Goal: Task Accomplishment & Management: Manage account settings

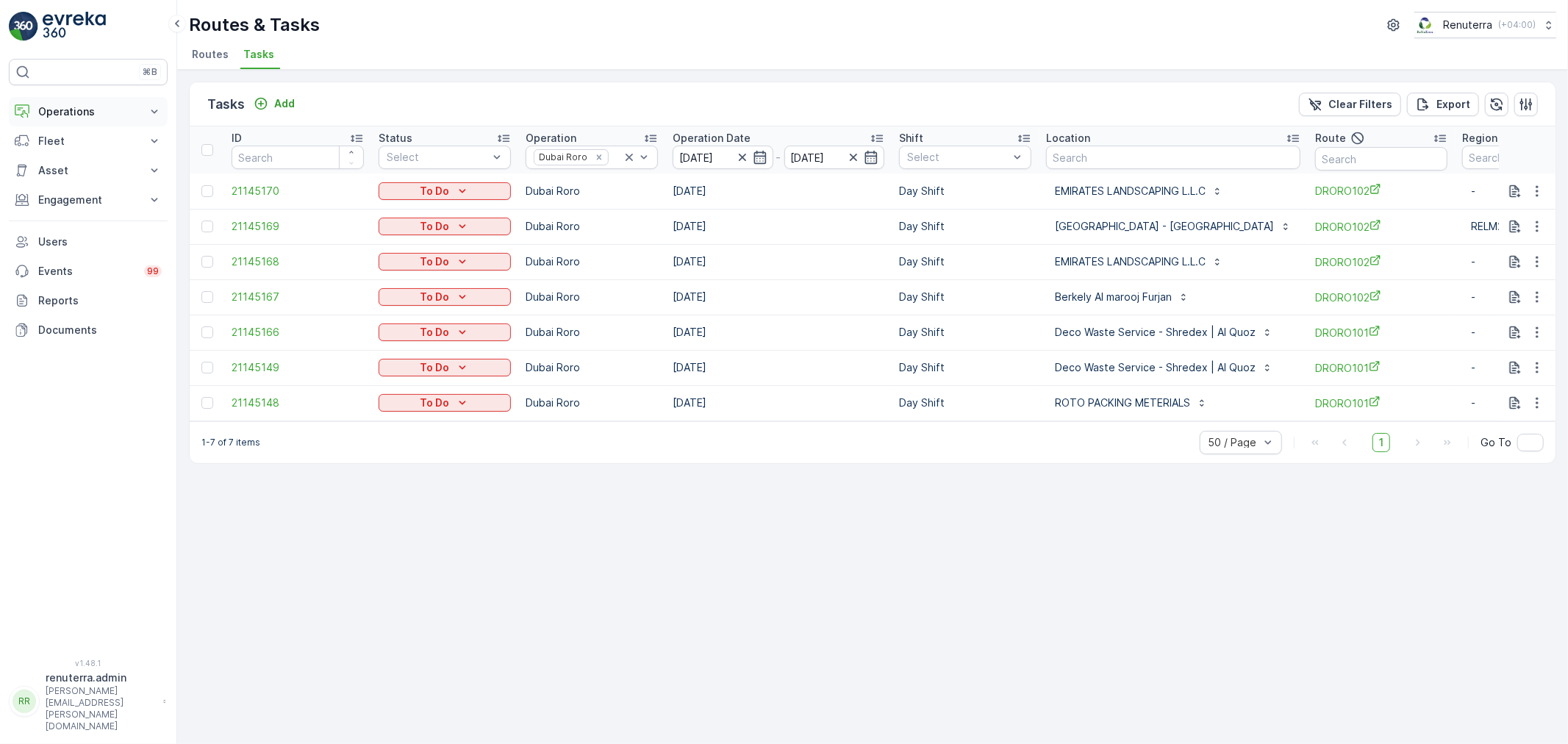
click at [85, 107] on p "Operations" at bounding box center [88, 112] width 100 height 15
click at [75, 181] on p "Routes & Tasks" at bounding box center [75, 177] width 76 height 15
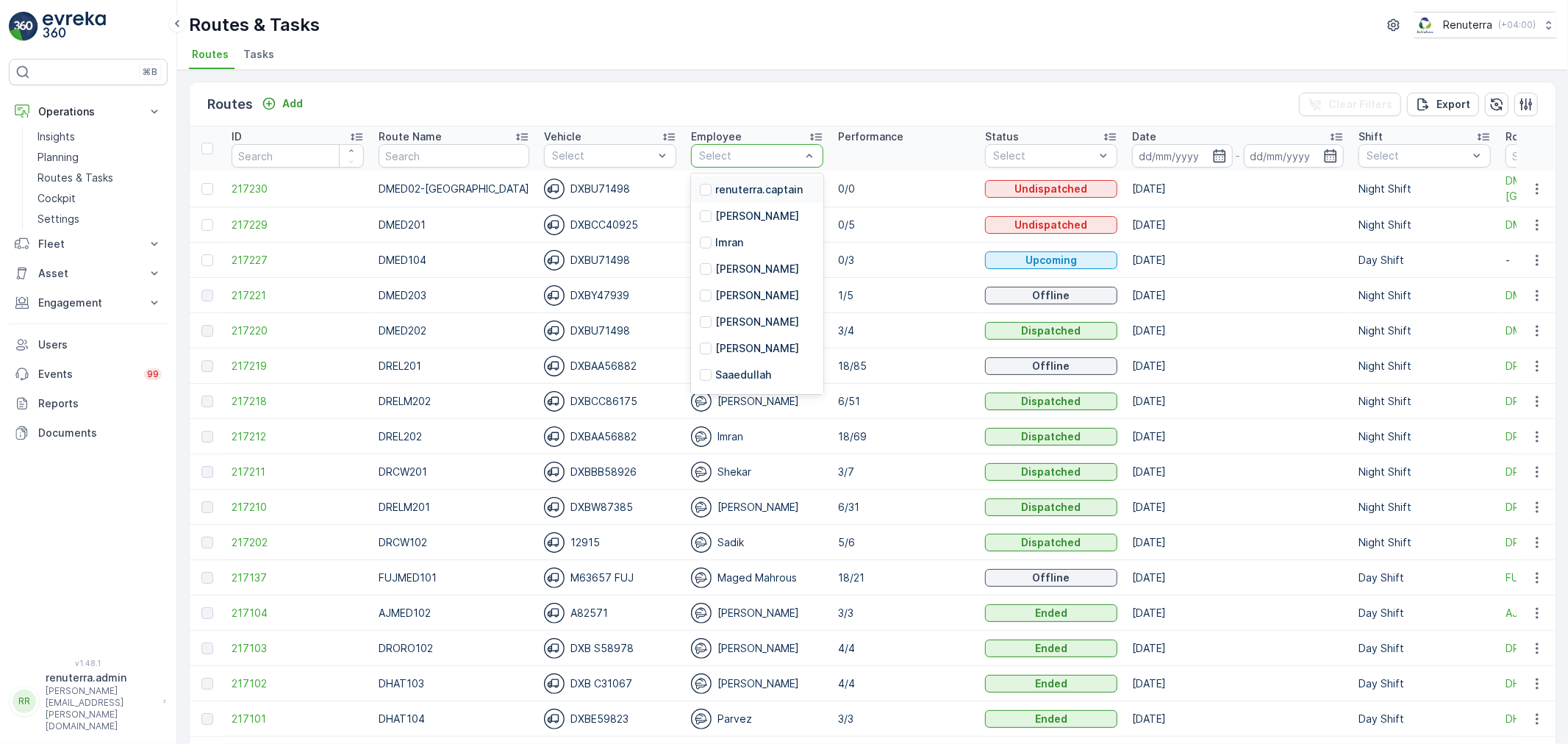
drag, startPoint x: 724, startPoint y: 158, endPoint x: 723, endPoint y: 151, distance: 7.1
click at [724, 155] on div at bounding box center [750, 155] width 104 height 11
type input "sadik"
click at [717, 193] on p "Sadik" at bounding box center [729, 190] width 28 height 15
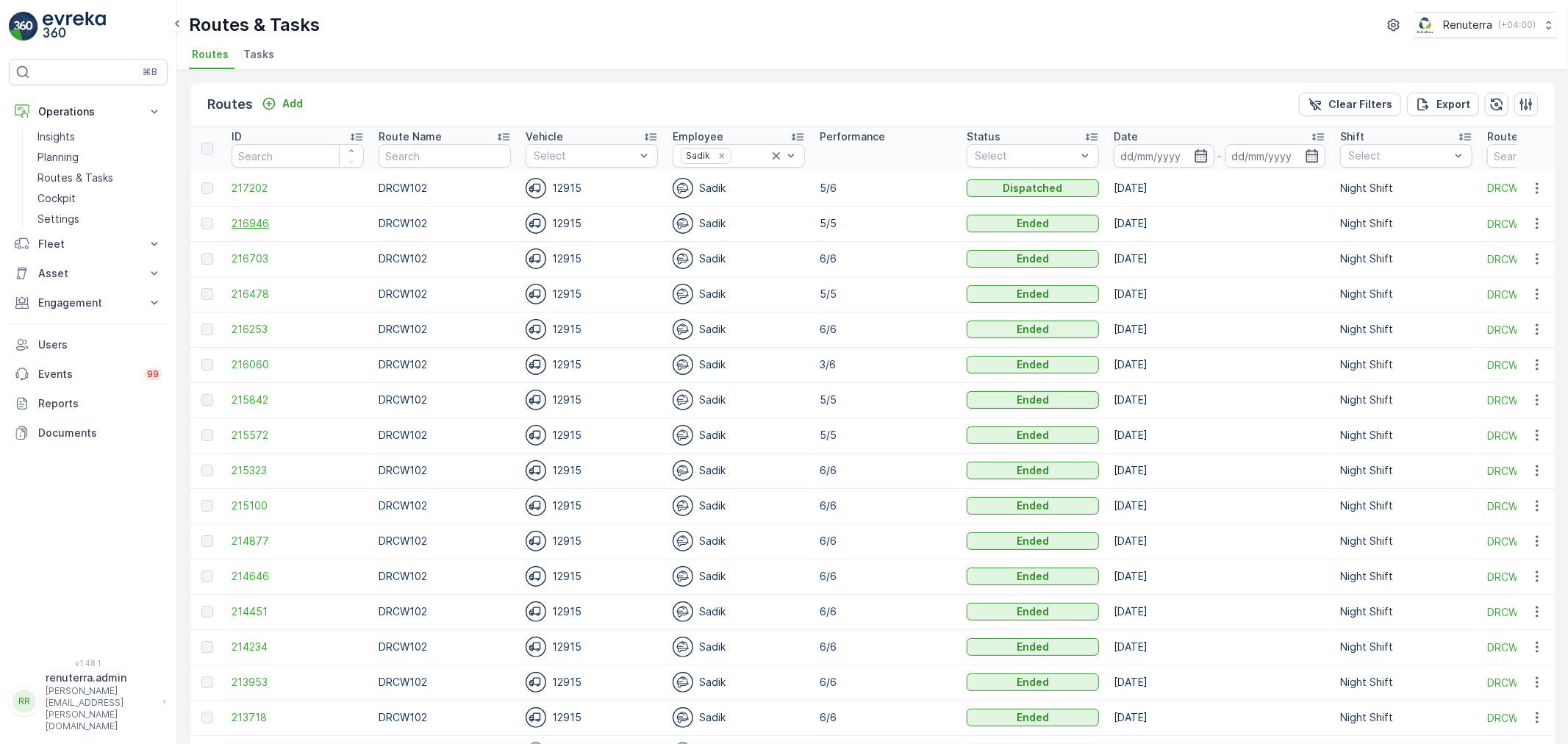
click at [263, 228] on span "216946" at bounding box center [297, 223] width 133 height 15
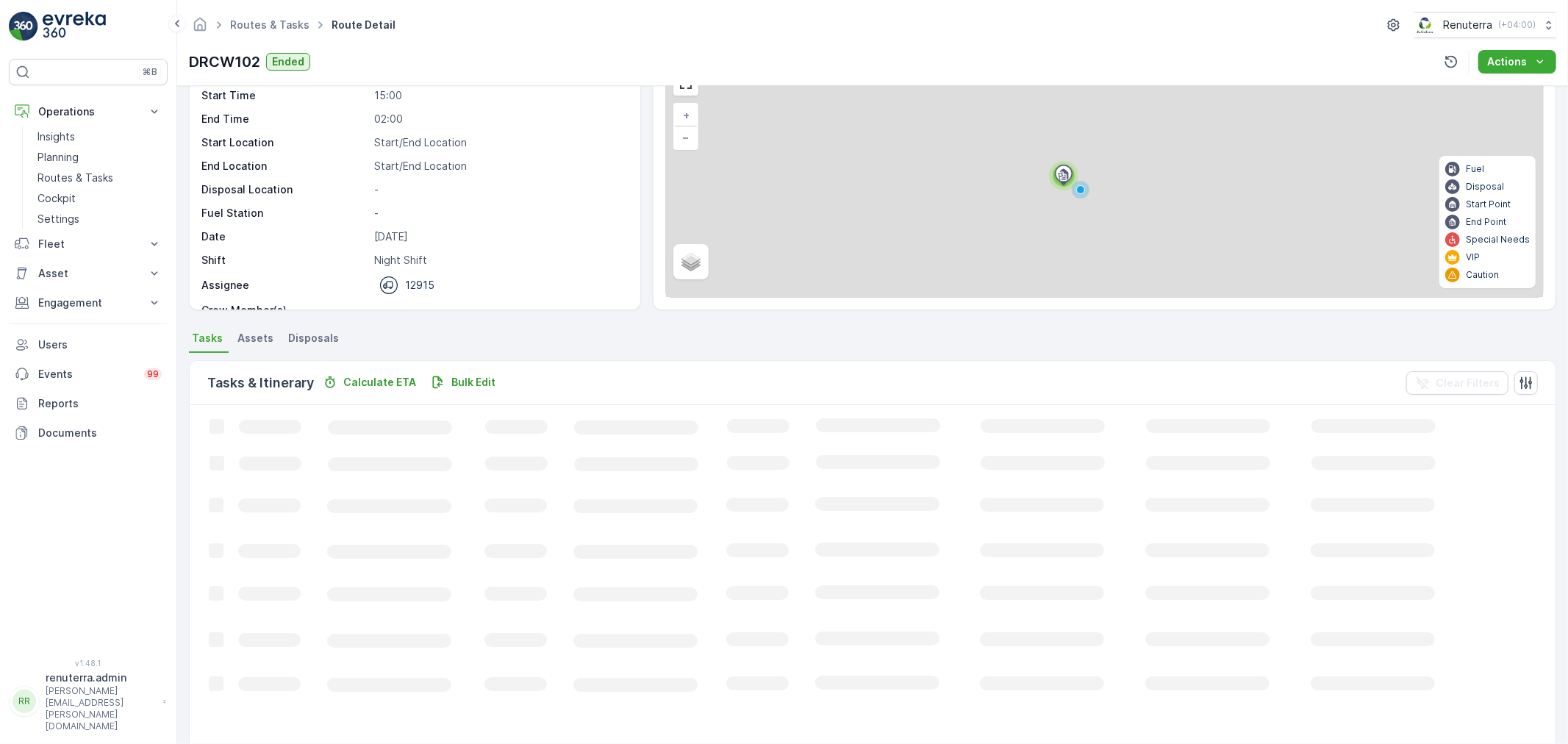
scroll to position [25, 0]
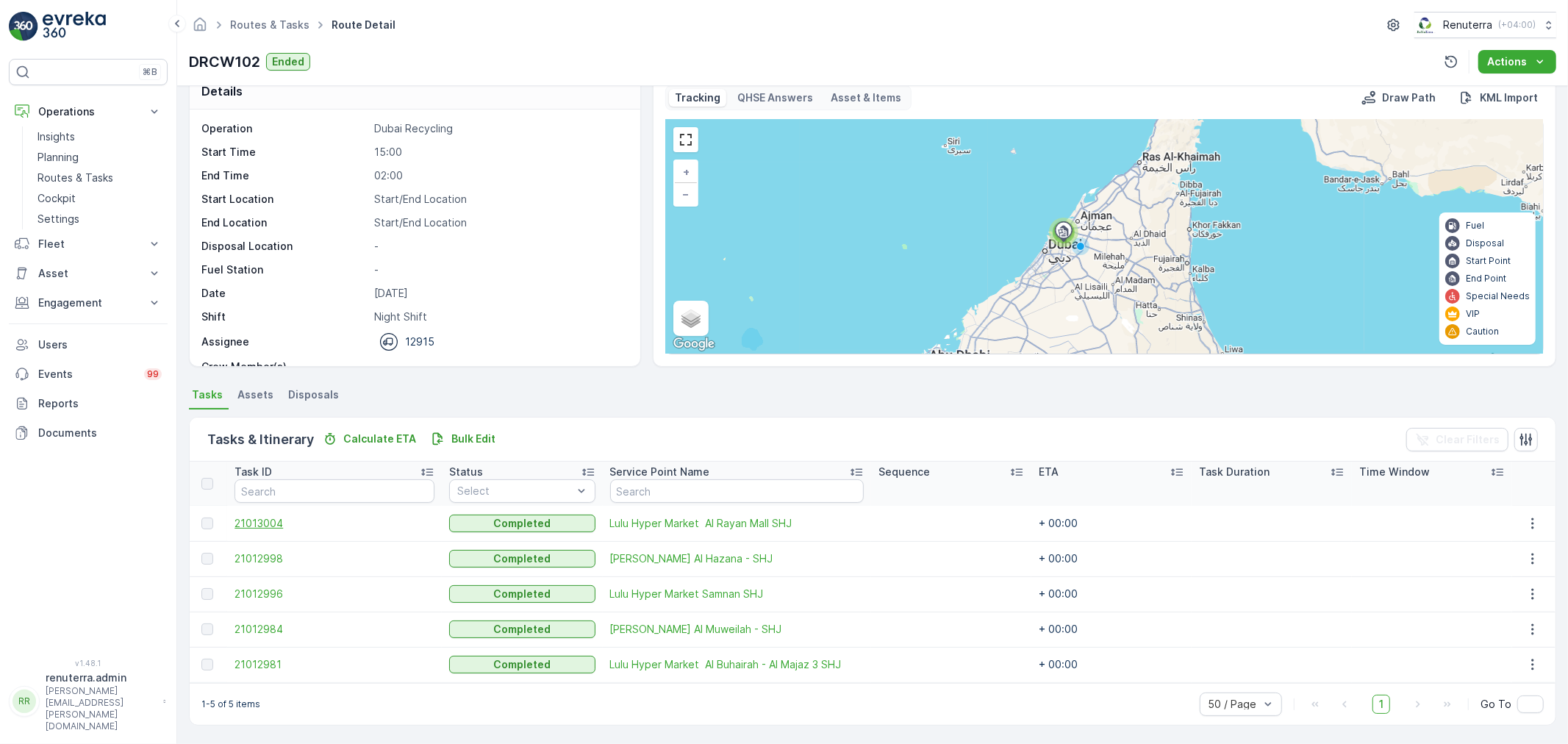
click at [270, 523] on span "21013004" at bounding box center [335, 523] width 200 height 15
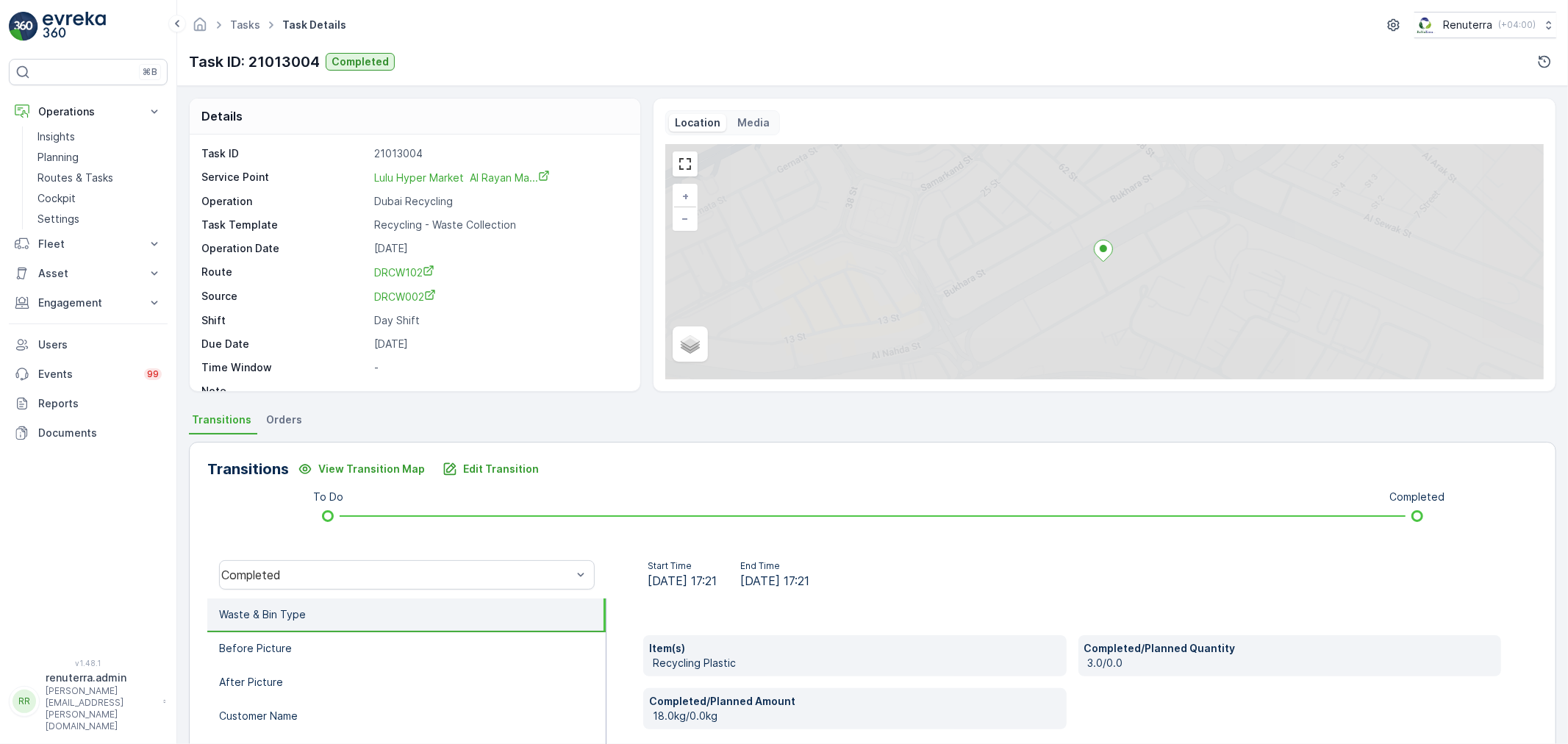
scroll to position [81, 0]
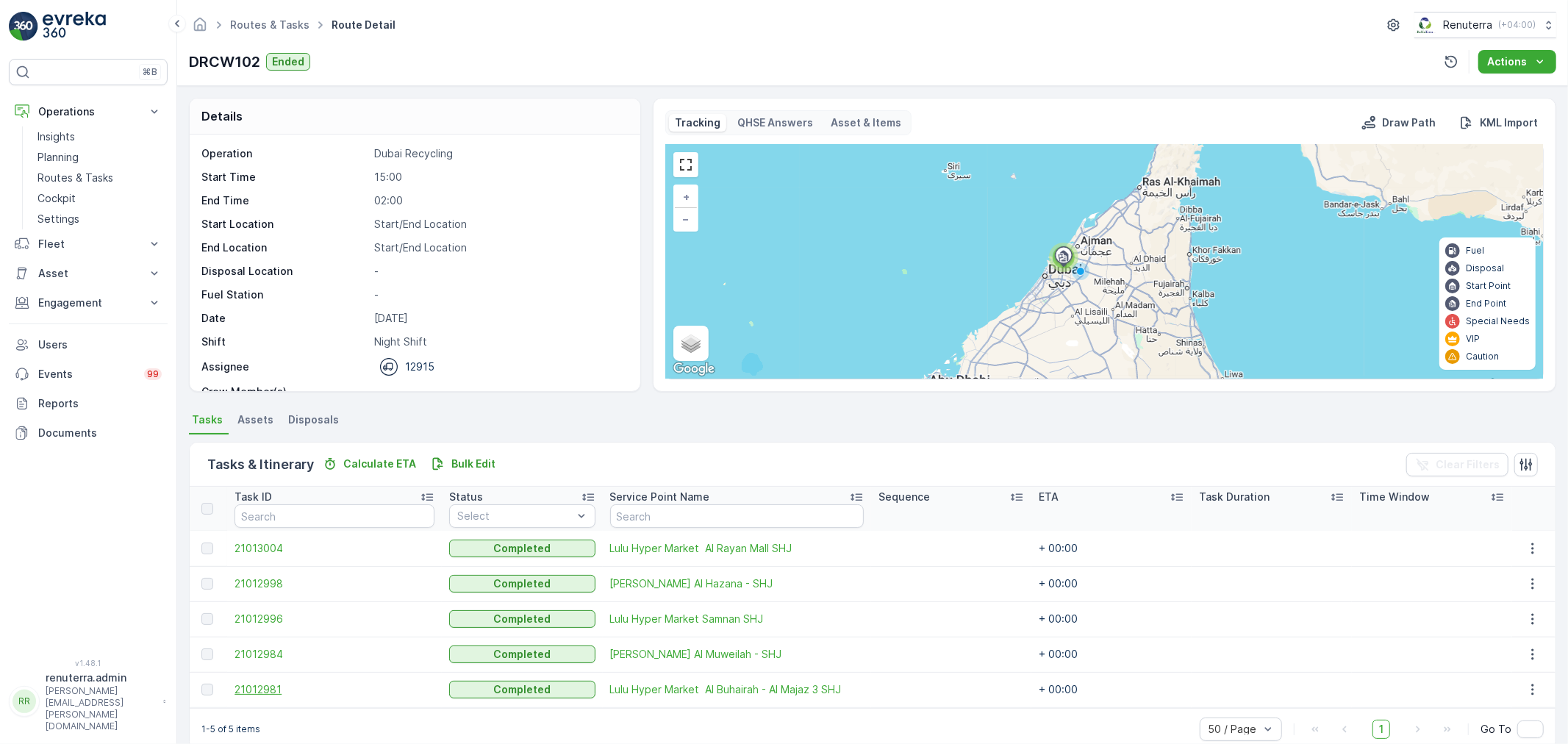
click at [261, 686] on span "21012981" at bounding box center [335, 689] width 200 height 15
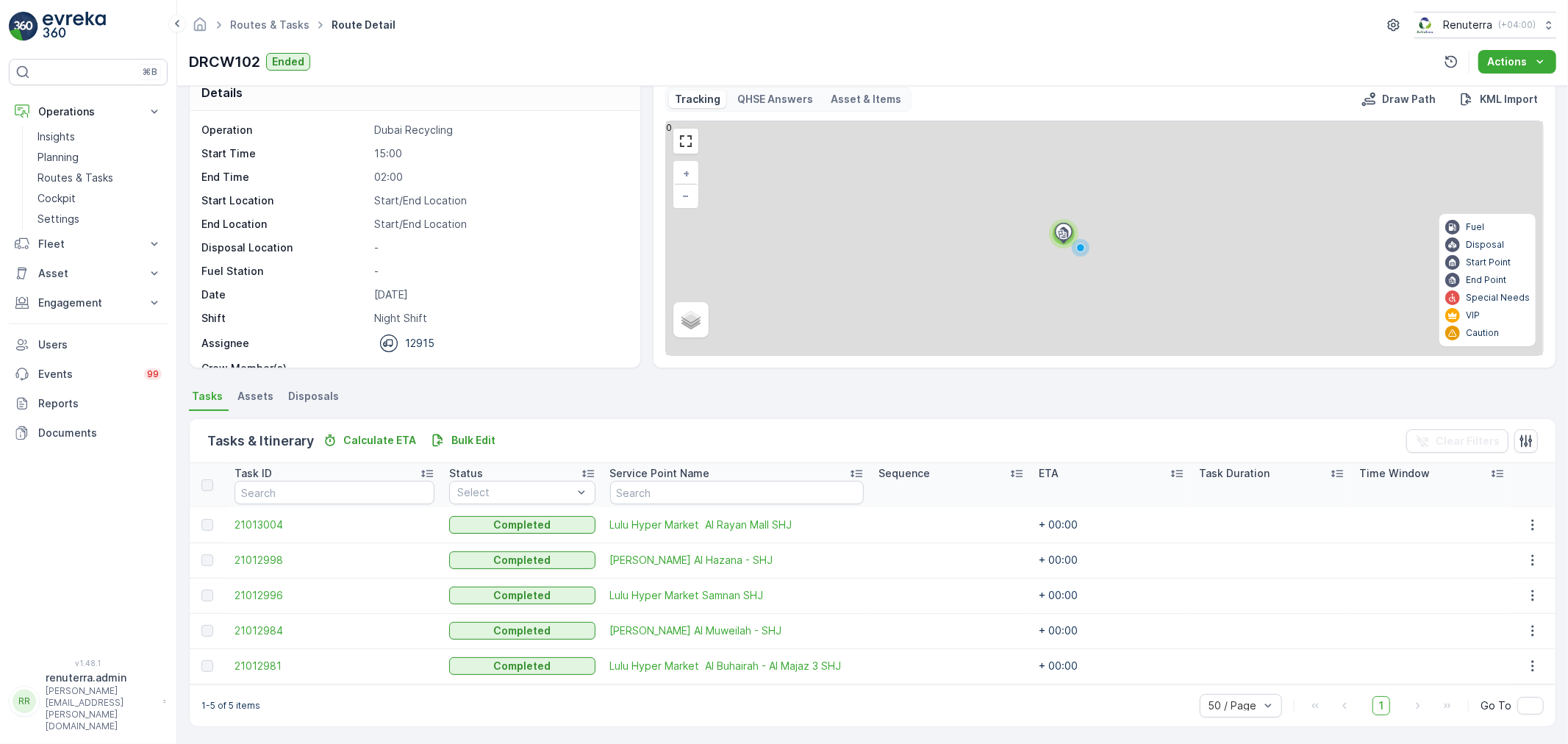
scroll to position [25, 0]
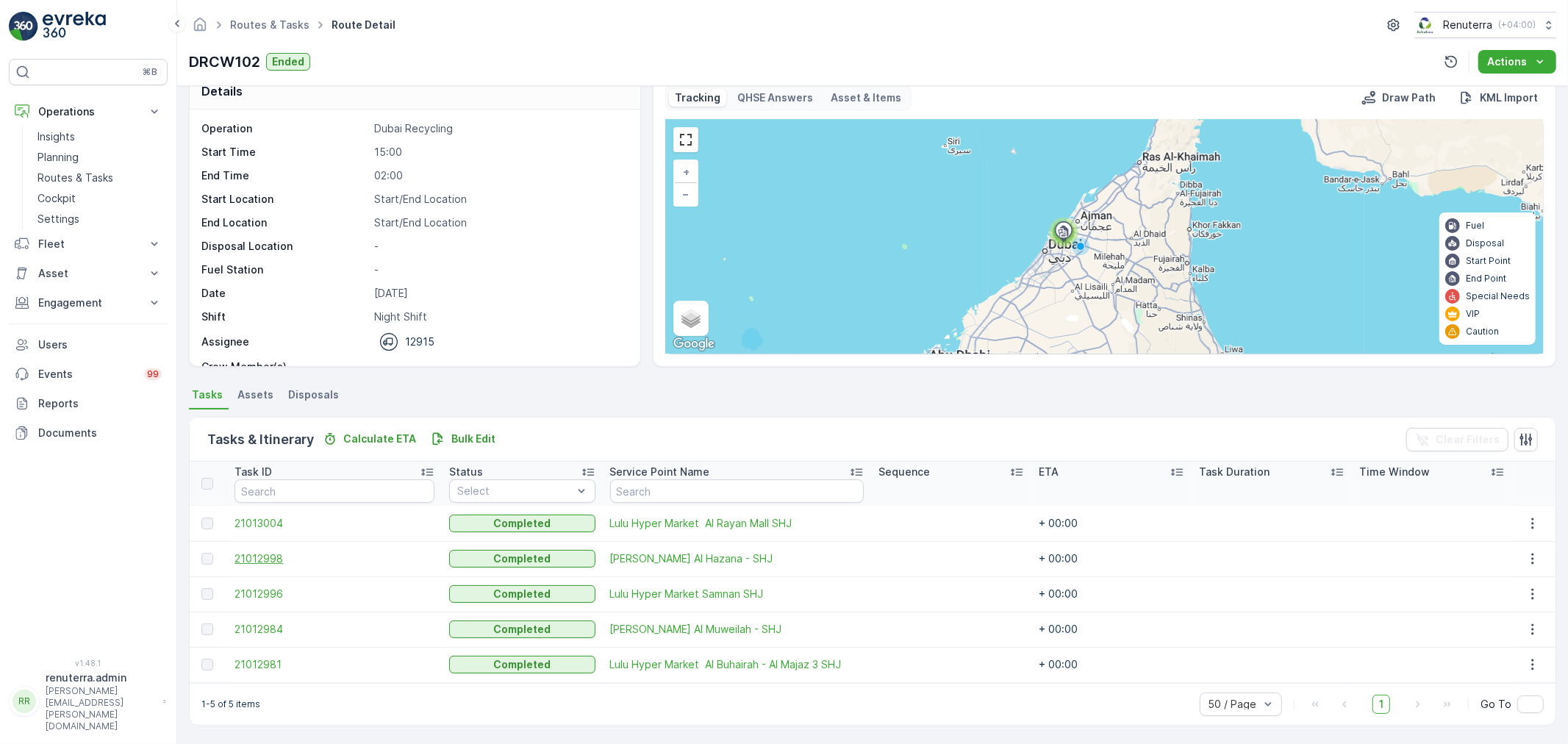
click at [260, 556] on span "21012998" at bounding box center [335, 558] width 200 height 15
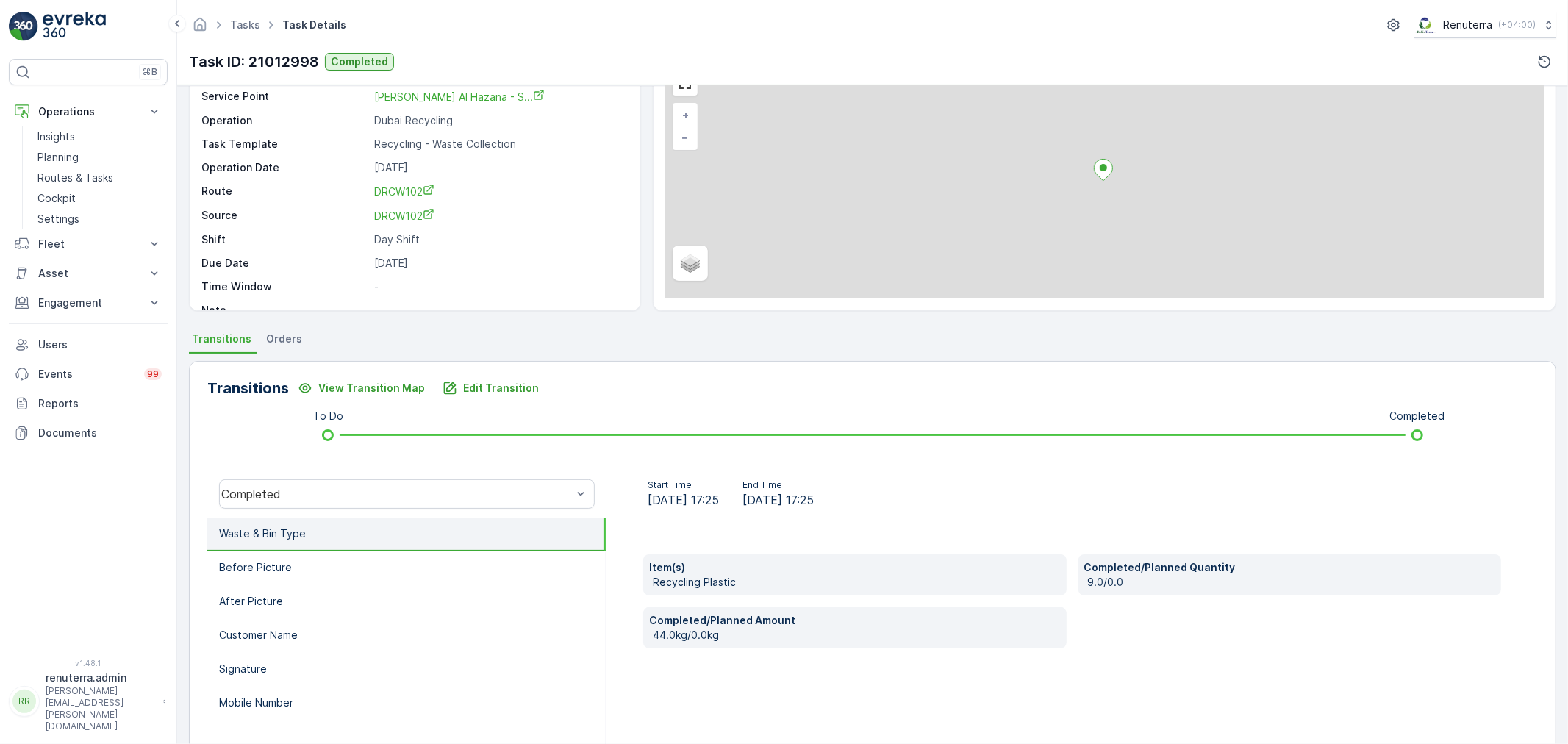
scroll to position [81, 0]
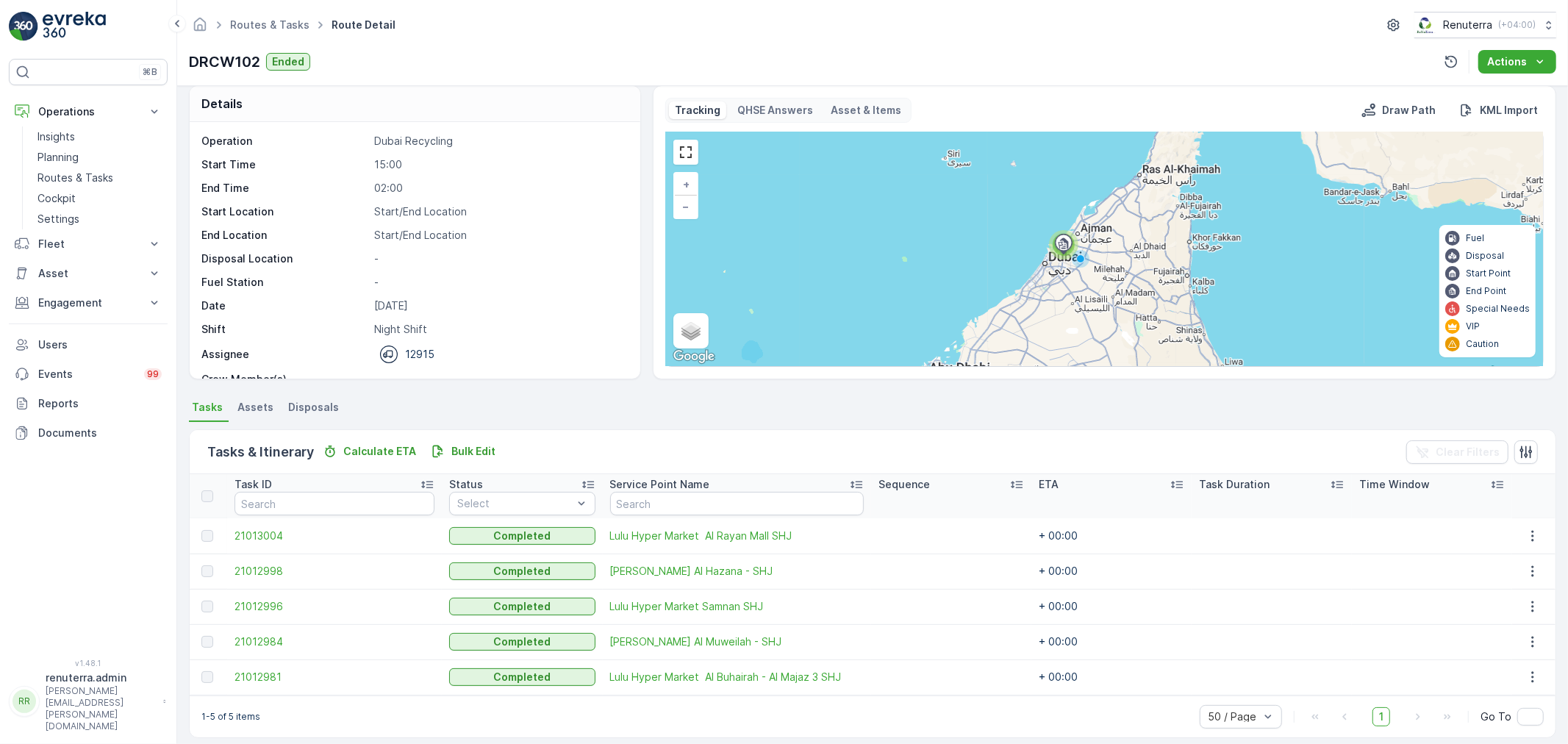
scroll to position [25, 0]
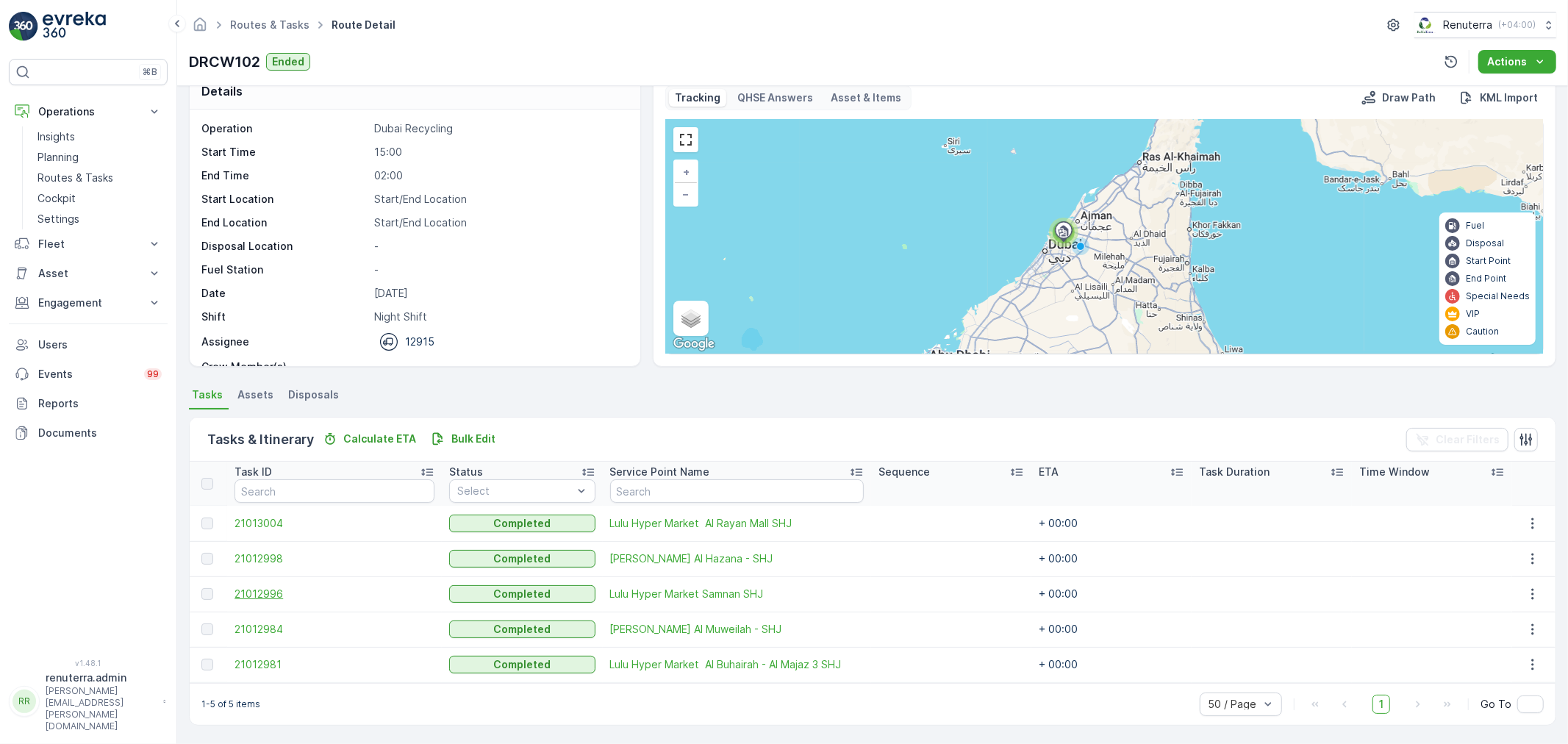
click at [261, 589] on span "21012996" at bounding box center [335, 593] width 200 height 15
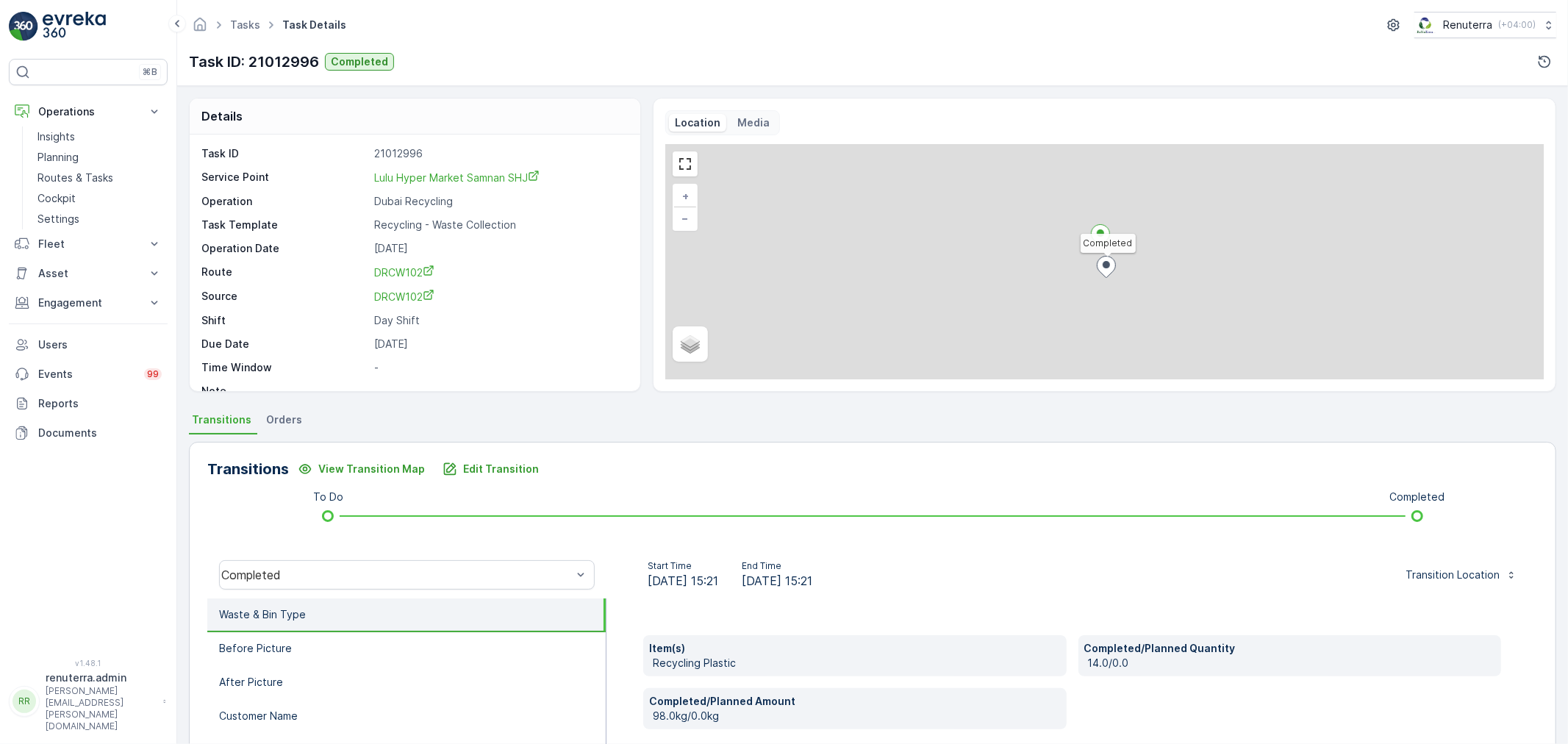
scroll to position [81, 0]
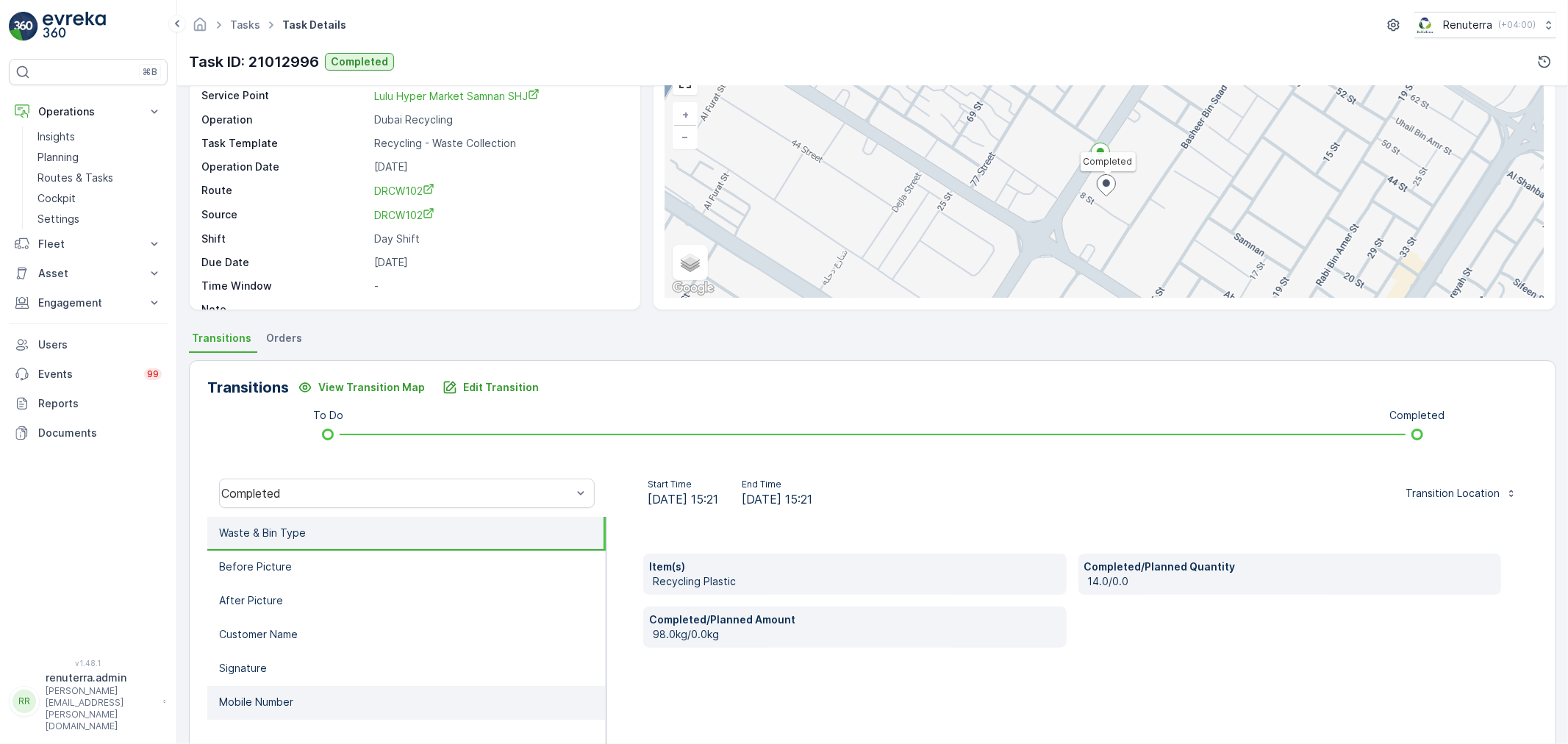
click at [335, 704] on li "Mobile Number" at bounding box center [406, 702] width 398 height 34
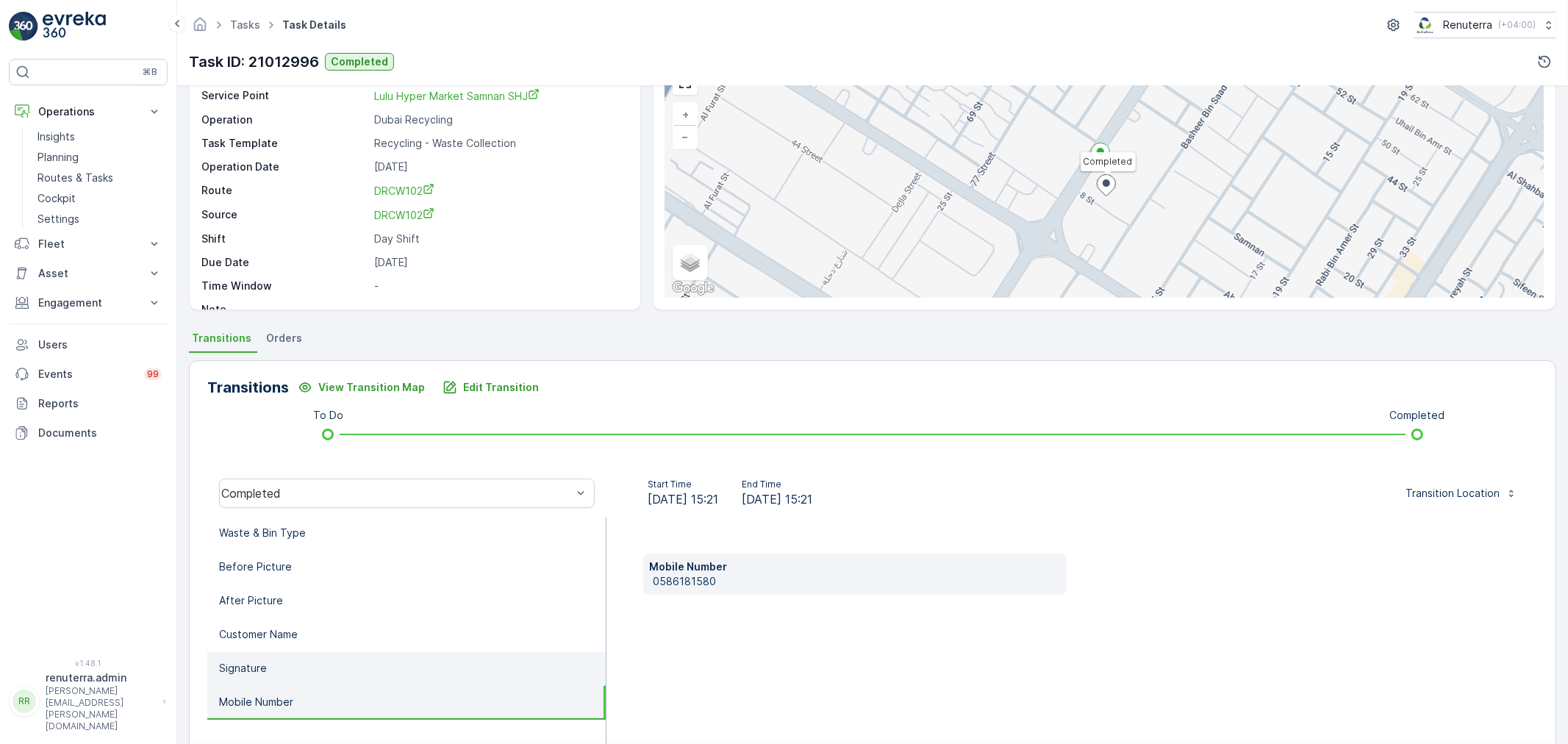
click at [337, 676] on li "Signature" at bounding box center [406, 669] width 398 height 34
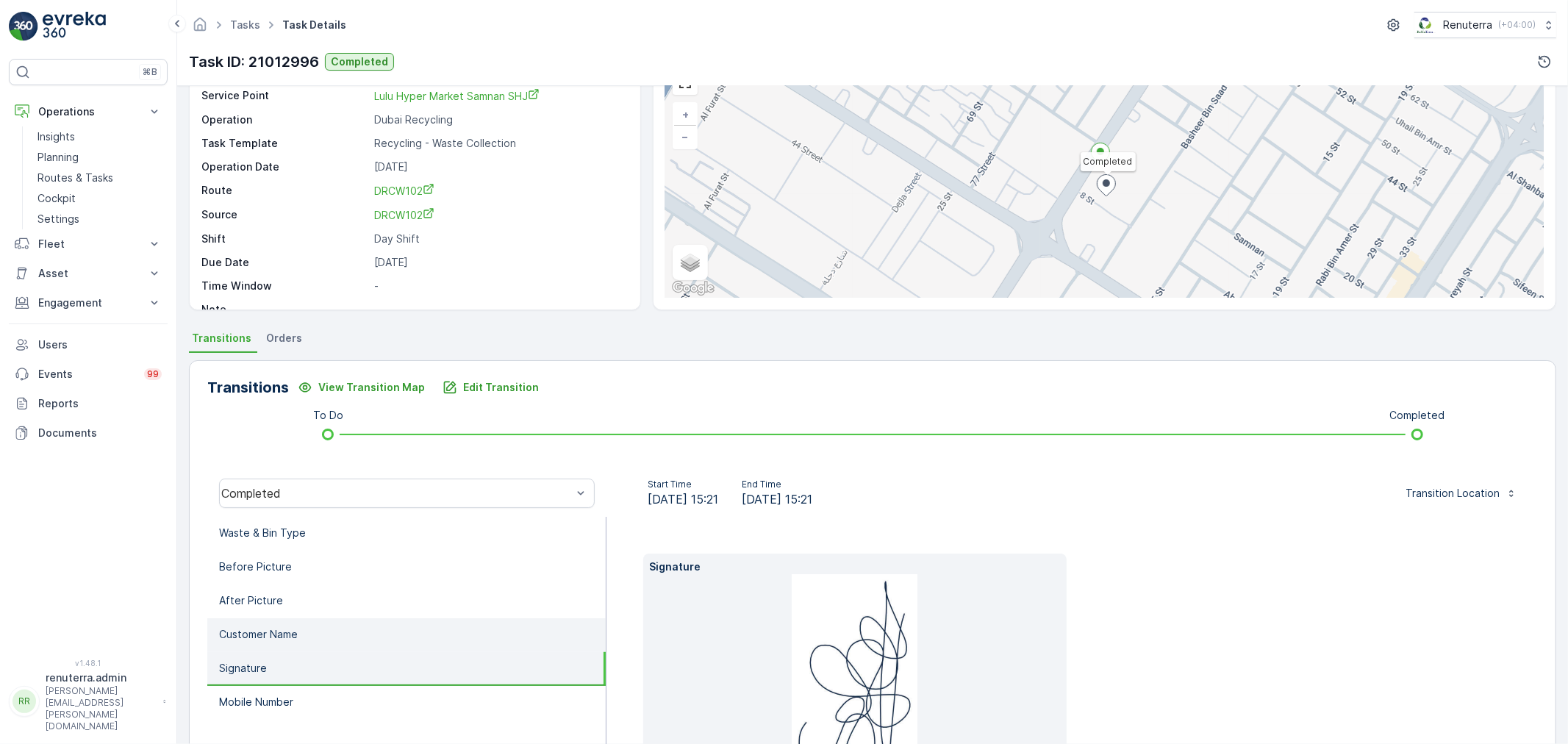
click at [337, 643] on li "Customer Name" at bounding box center [406, 635] width 398 height 34
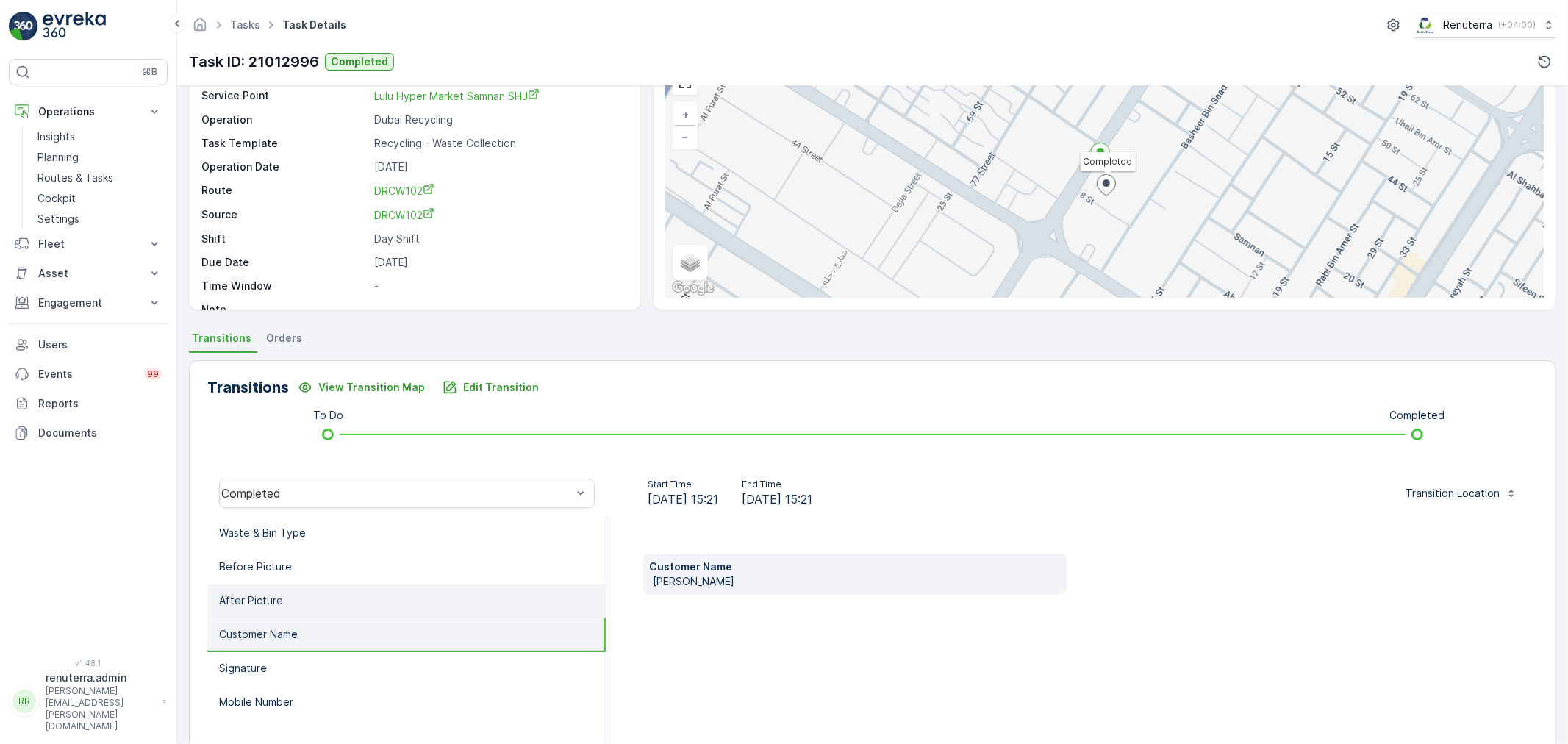
click at [344, 610] on li "After Picture" at bounding box center [406, 602] width 398 height 34
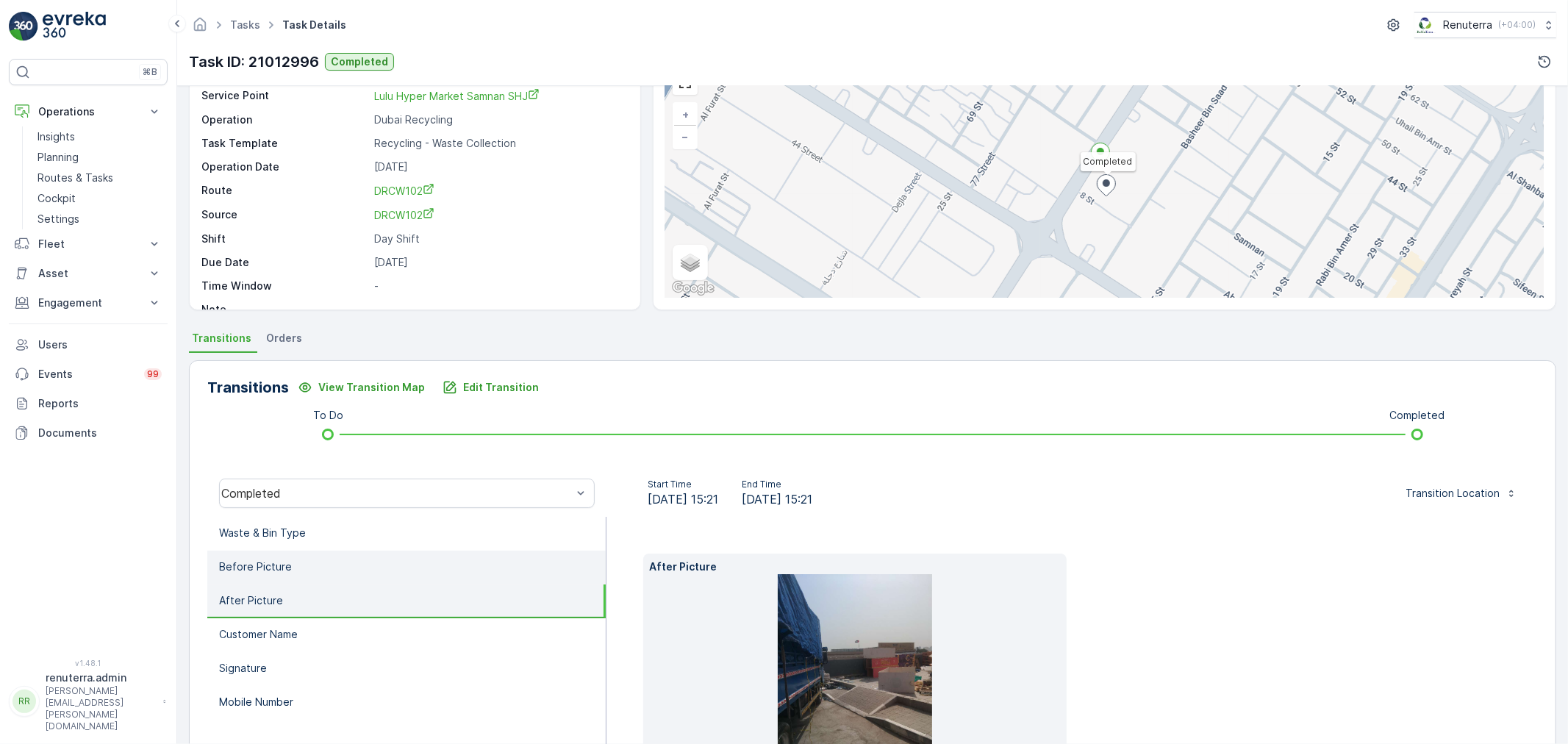
click at [345, 579] on li "Before Picture" at bounding box center [406, 567] width 398 height 34
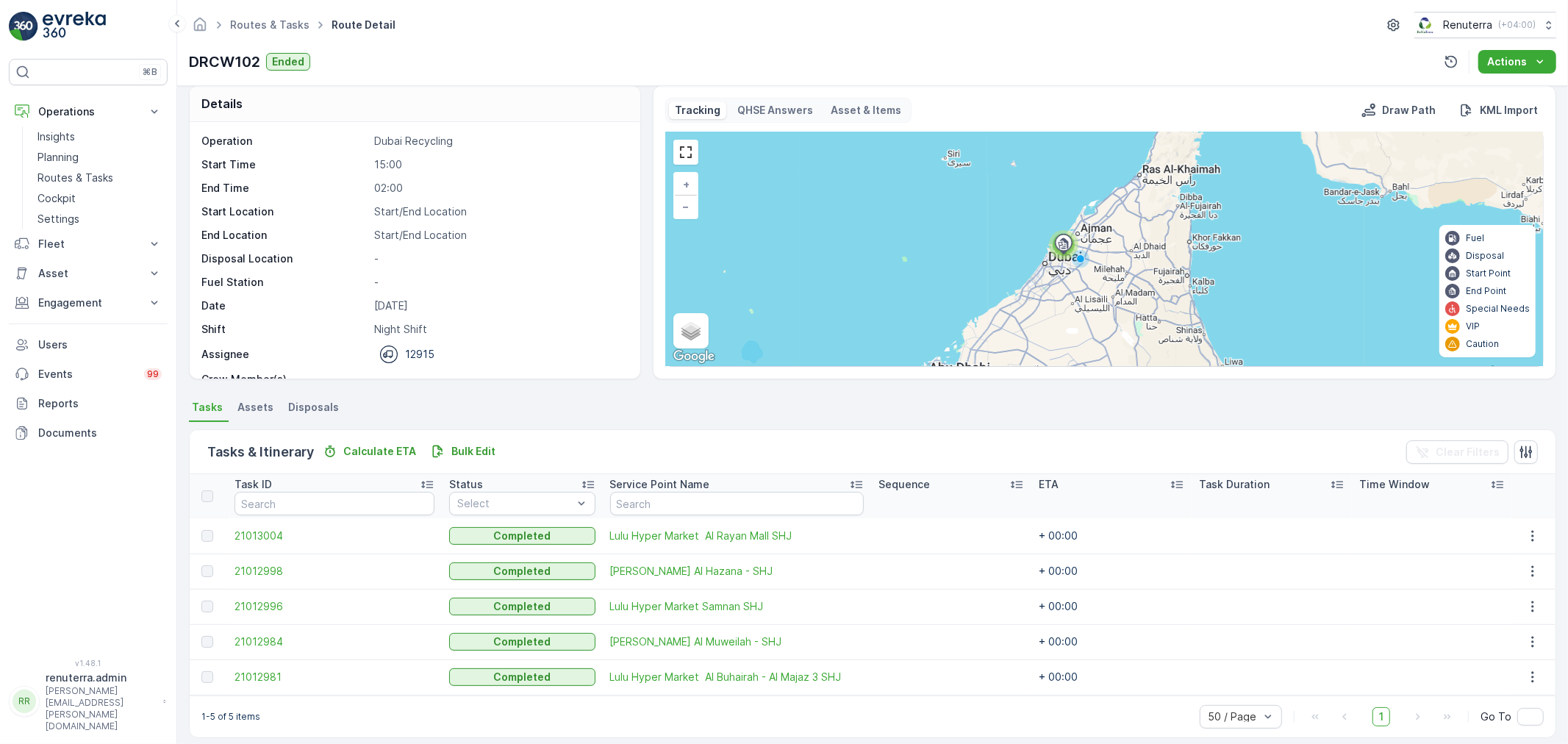
scroll to position [25, 0]
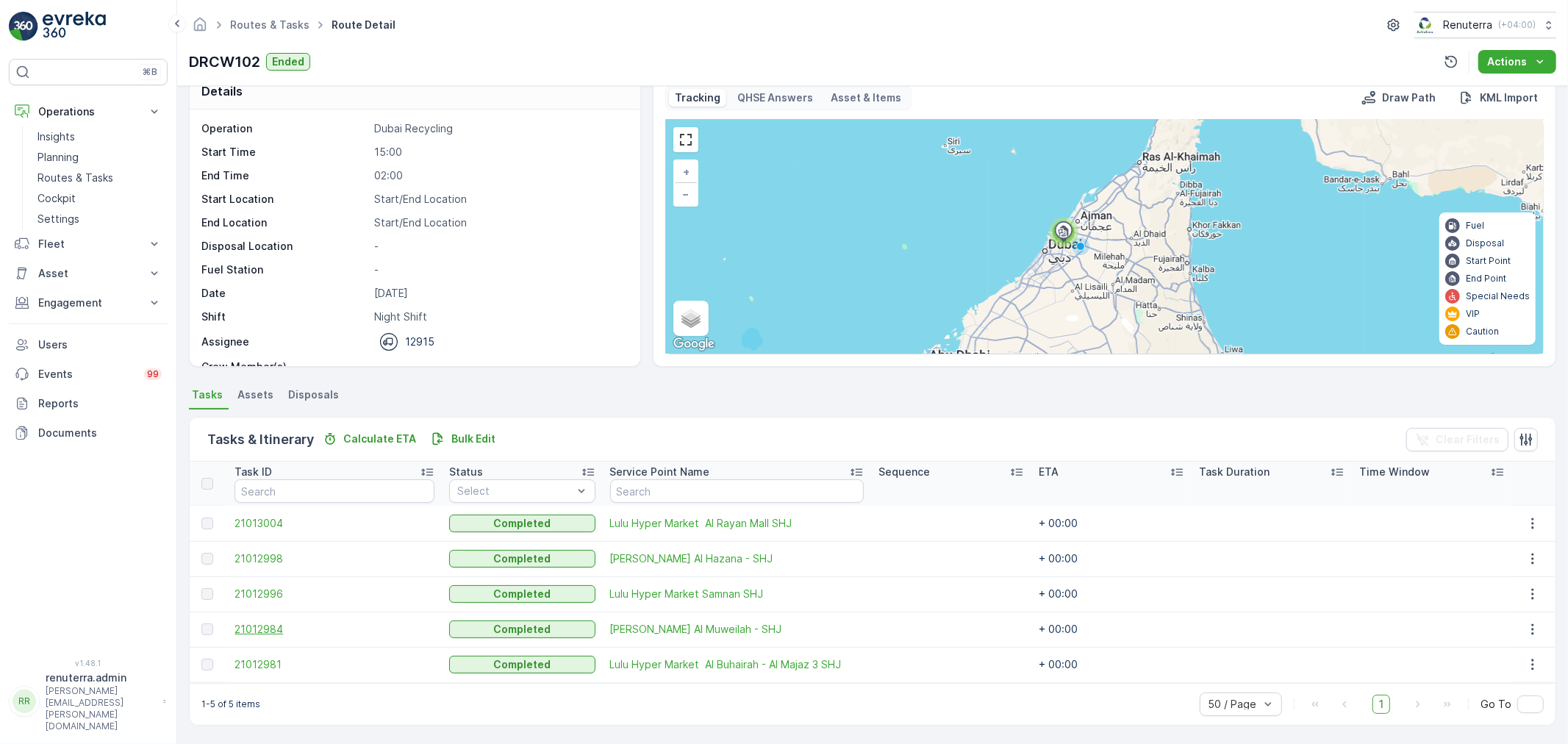
click at [284, 629] on span "21012984" at bounding box center [335, 629] width 200 height 15
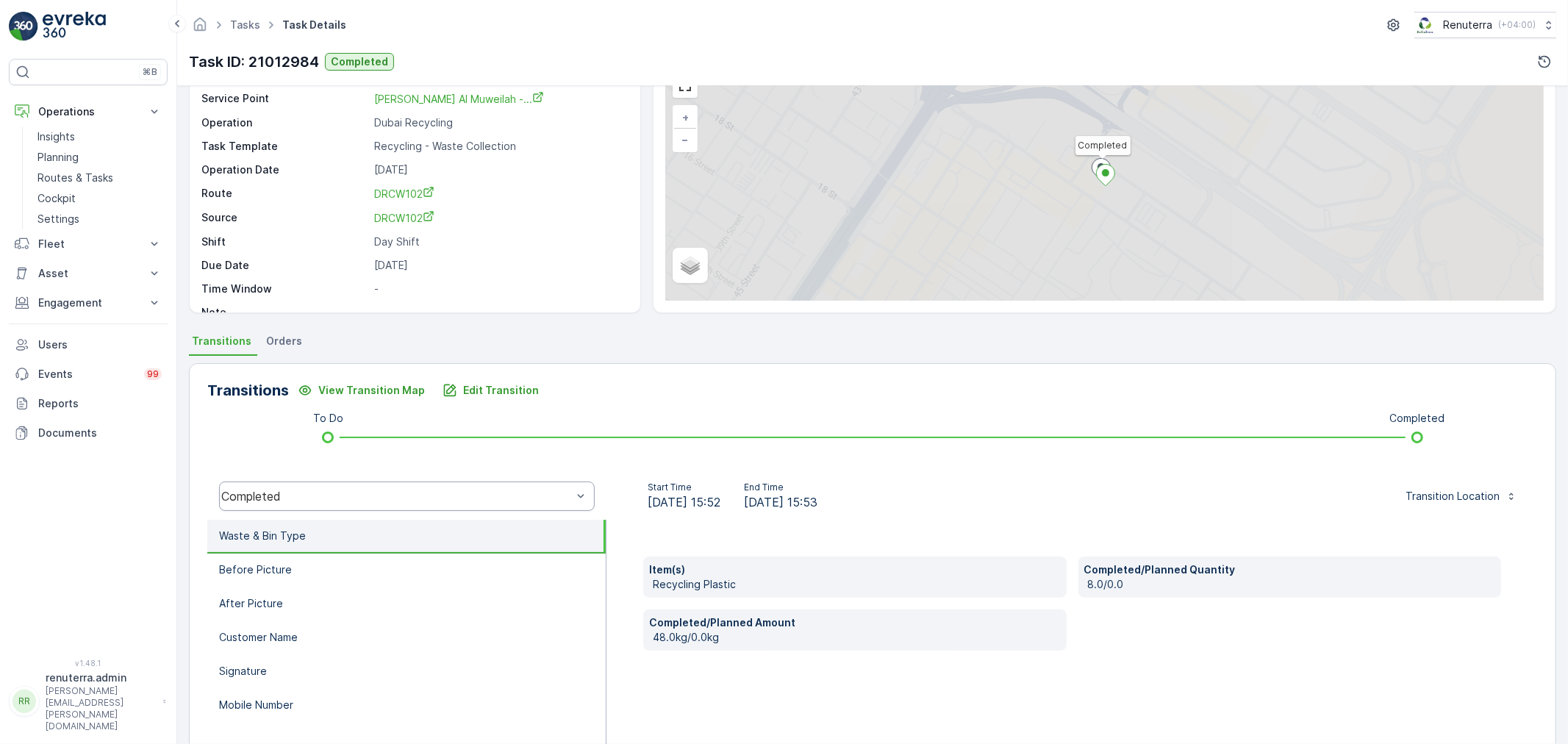
scroll to position [81, 0]
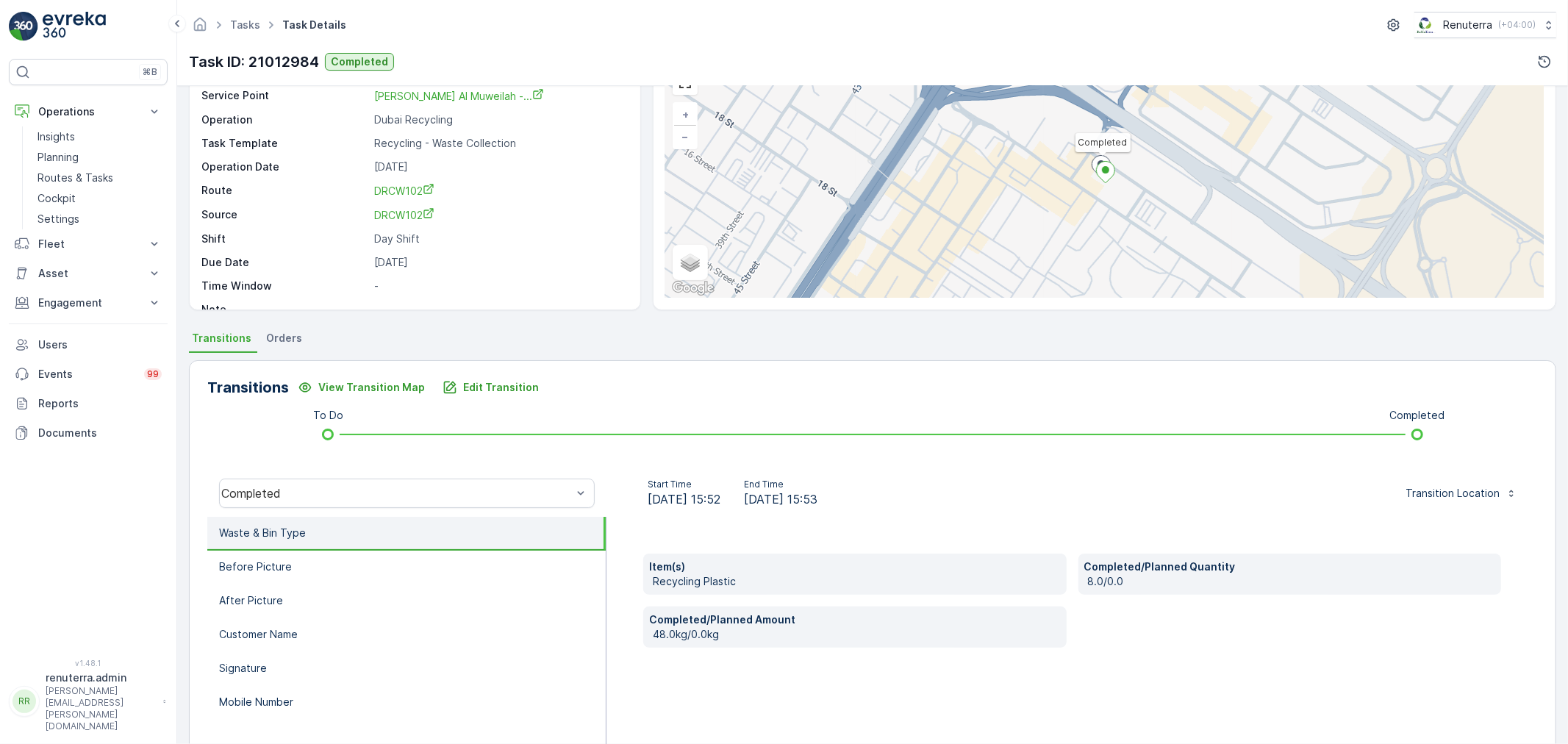
drag, startPoint x: 343, startPoint y: 541, endPoint x: 332, endPoint y: 556, distance: 18.6
click at [342, 541] on li "Waste & Bin Type" at bounding box center [406, 534] width 398 height 34
drag, startPoint x: 332, startPoint y: 556, endPoint x: 325, endPoint y: 582, distance: 26.9
click at [332, 556] on li "Before Picture" at bounding box center [406, 567] width 398 height 34
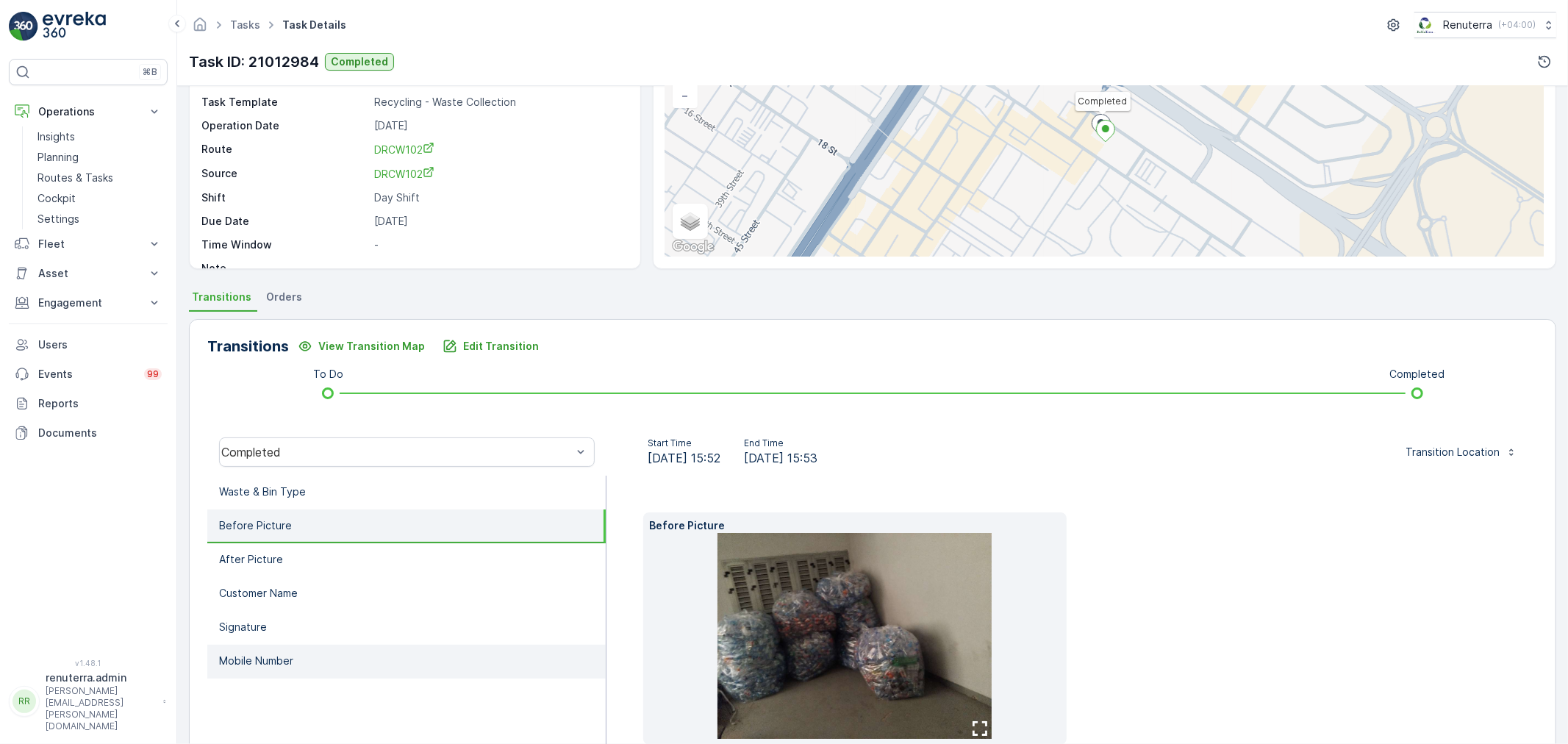
scroll to position [163, 0]
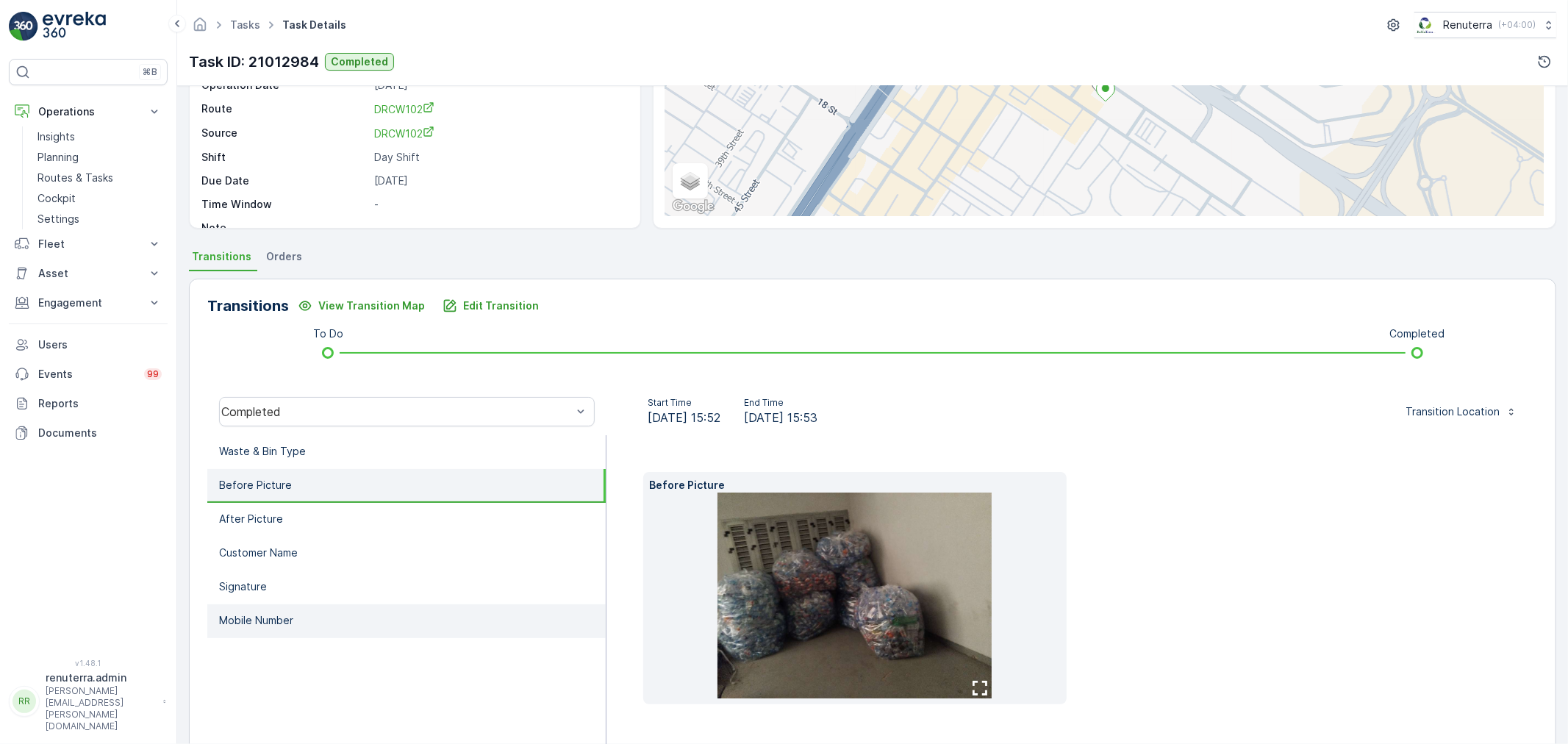
click at [312, 621] on li "Mobile Number" at bounding box center [406, 621] width 398 height 34
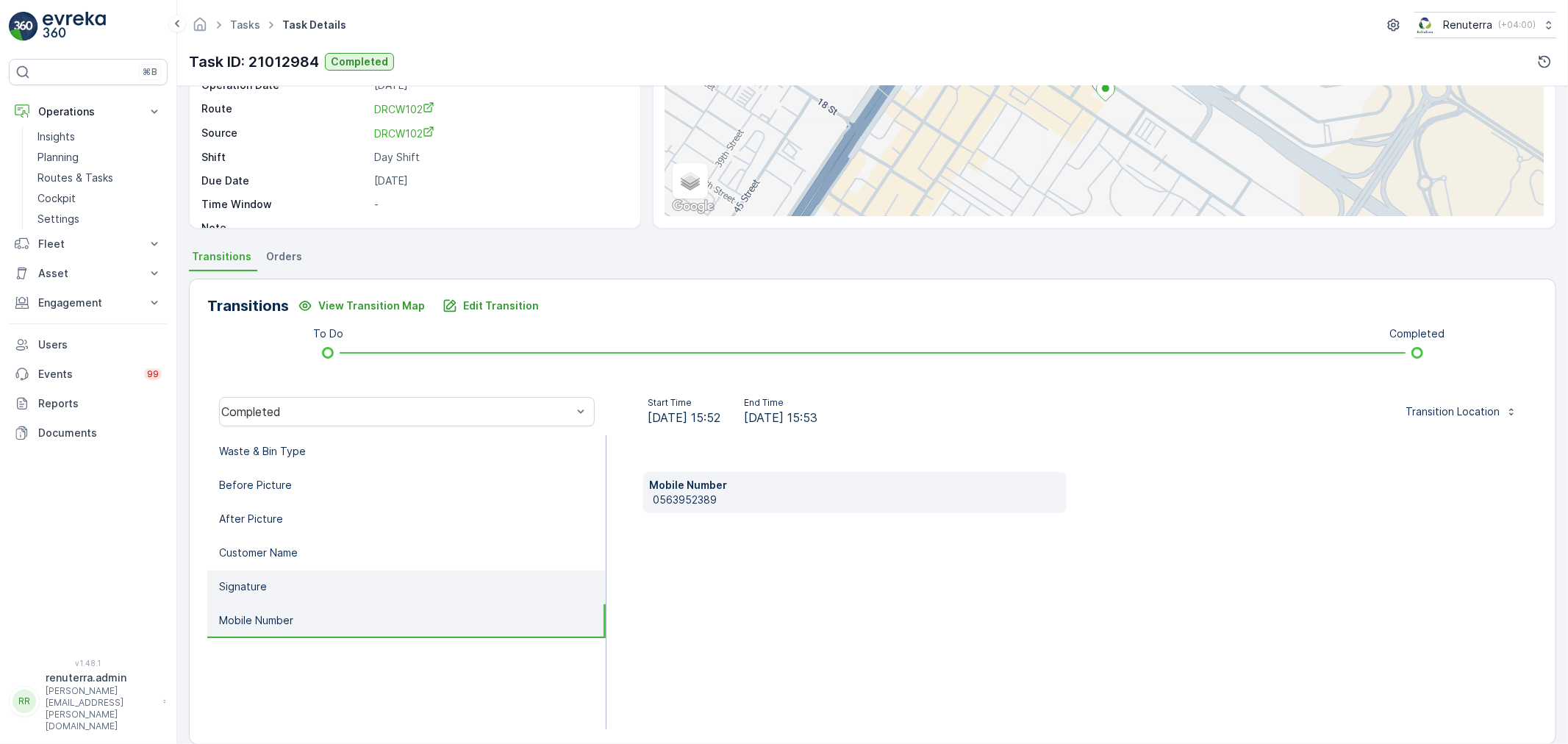
click at [312, 592] on li "Signature" at bounding box center [406, 588] width 398 height 34
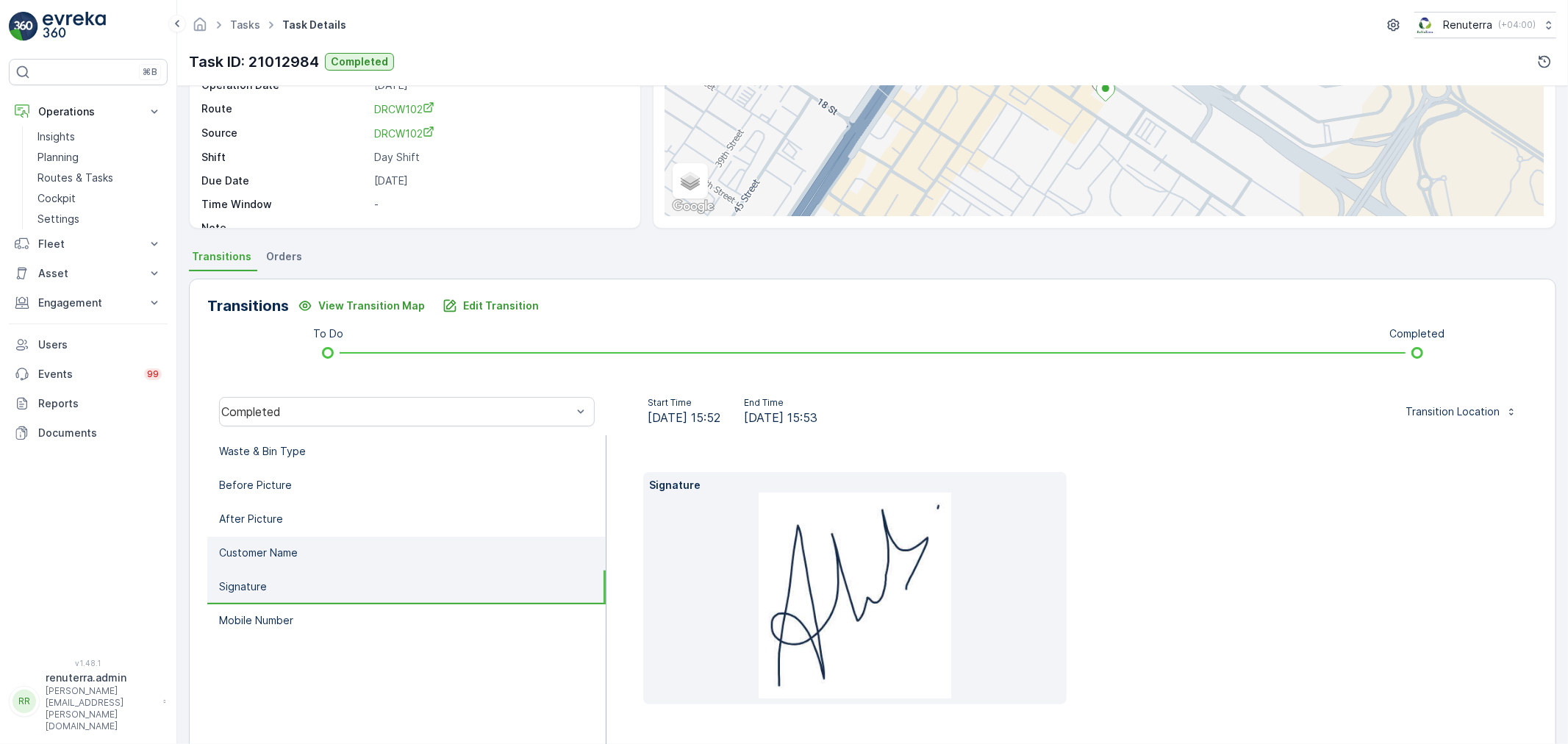
click at [322, 563] on li "Customer Name" at bounding box center [406, 554] width 398 height 34
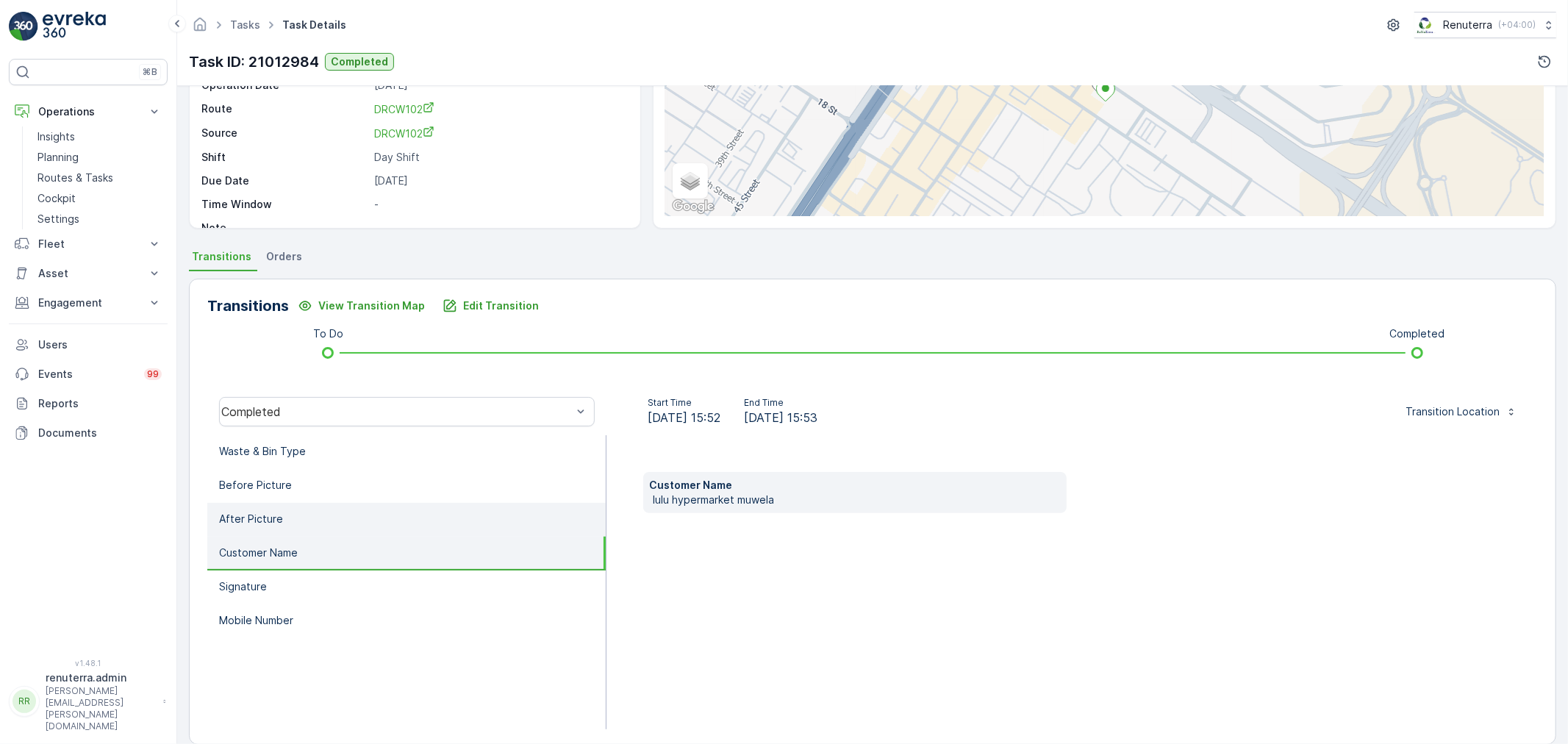
click at [331, 527] on li "After Picture" at bounding box center [406, 520] width 398 height 34
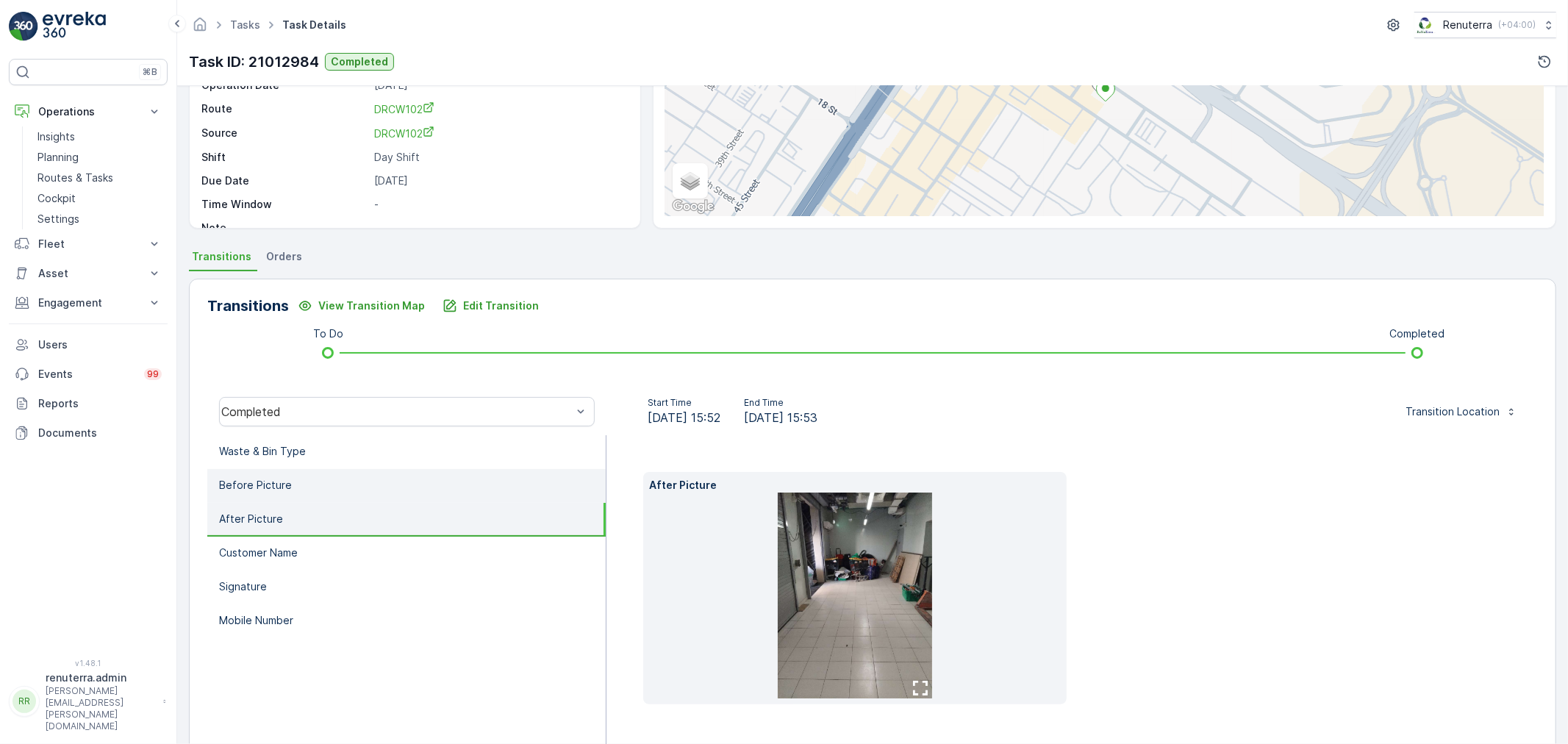
click at [339, 472] on li "Before Picture" at bounding box center [406, 486] width 398 height 34
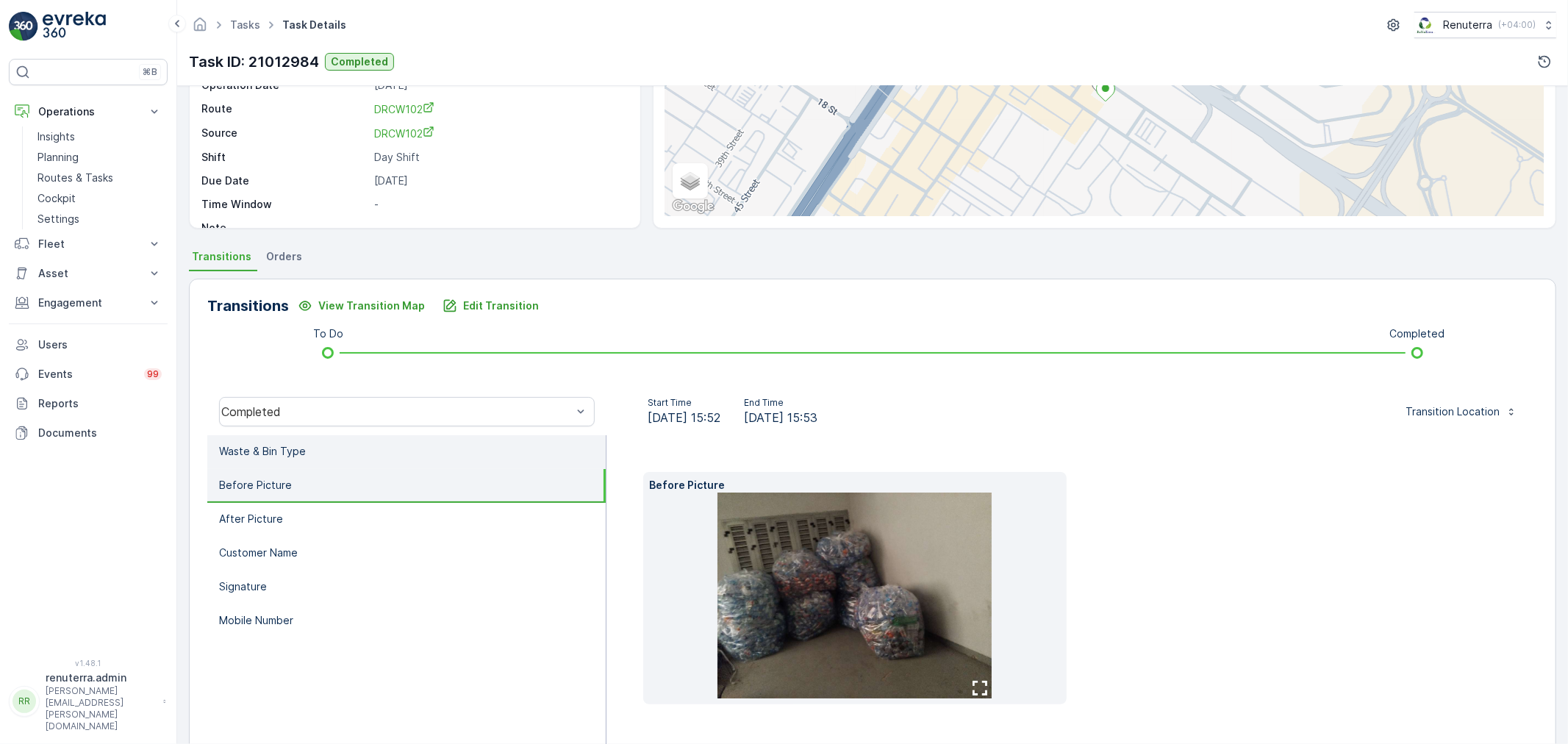
click at [343, 457] on li "Waste & Bin Type" at bounding box center [406, 452] width 398 height 34
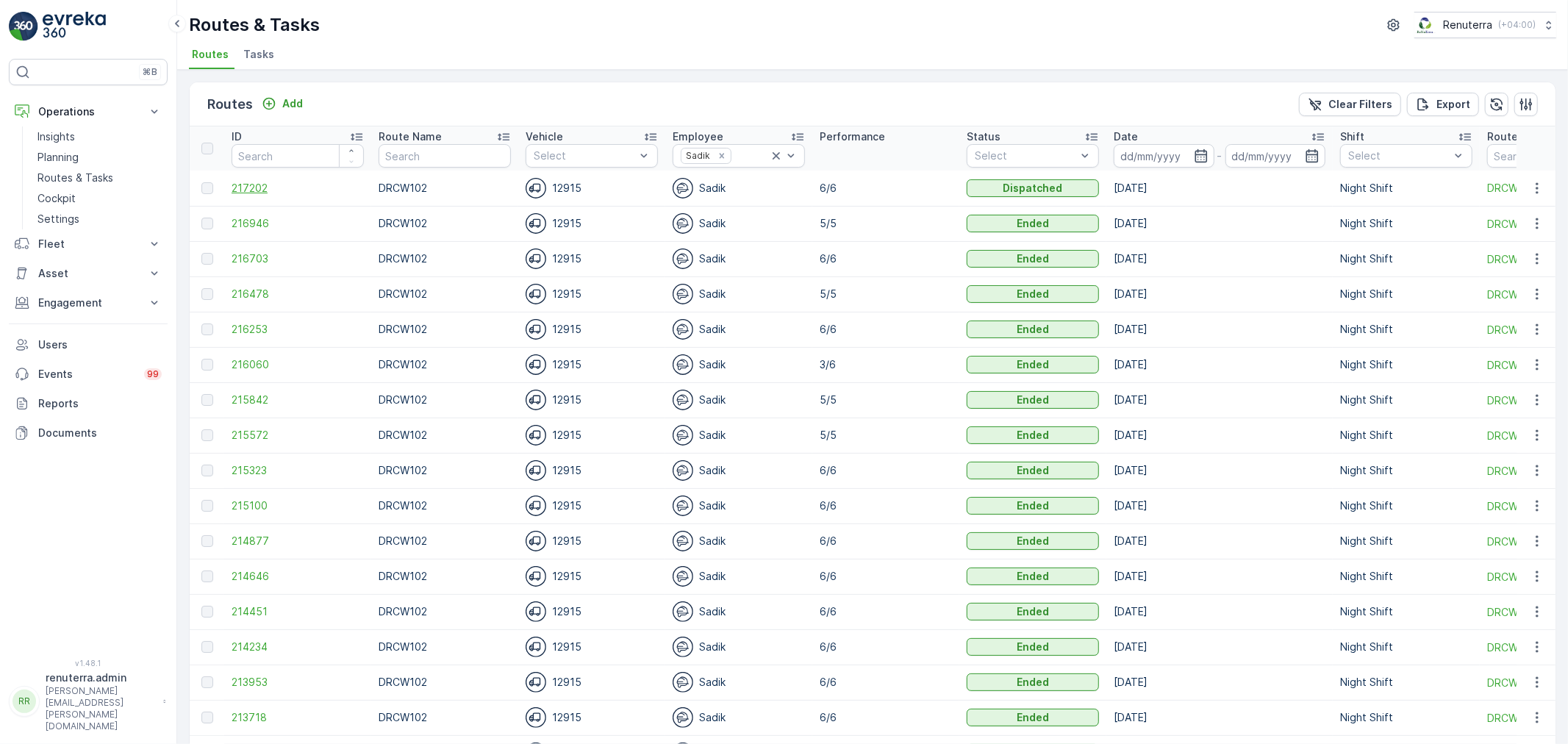
click at [259, 182] on span "217202" at bounding box center [297, 188] width 133 height 15
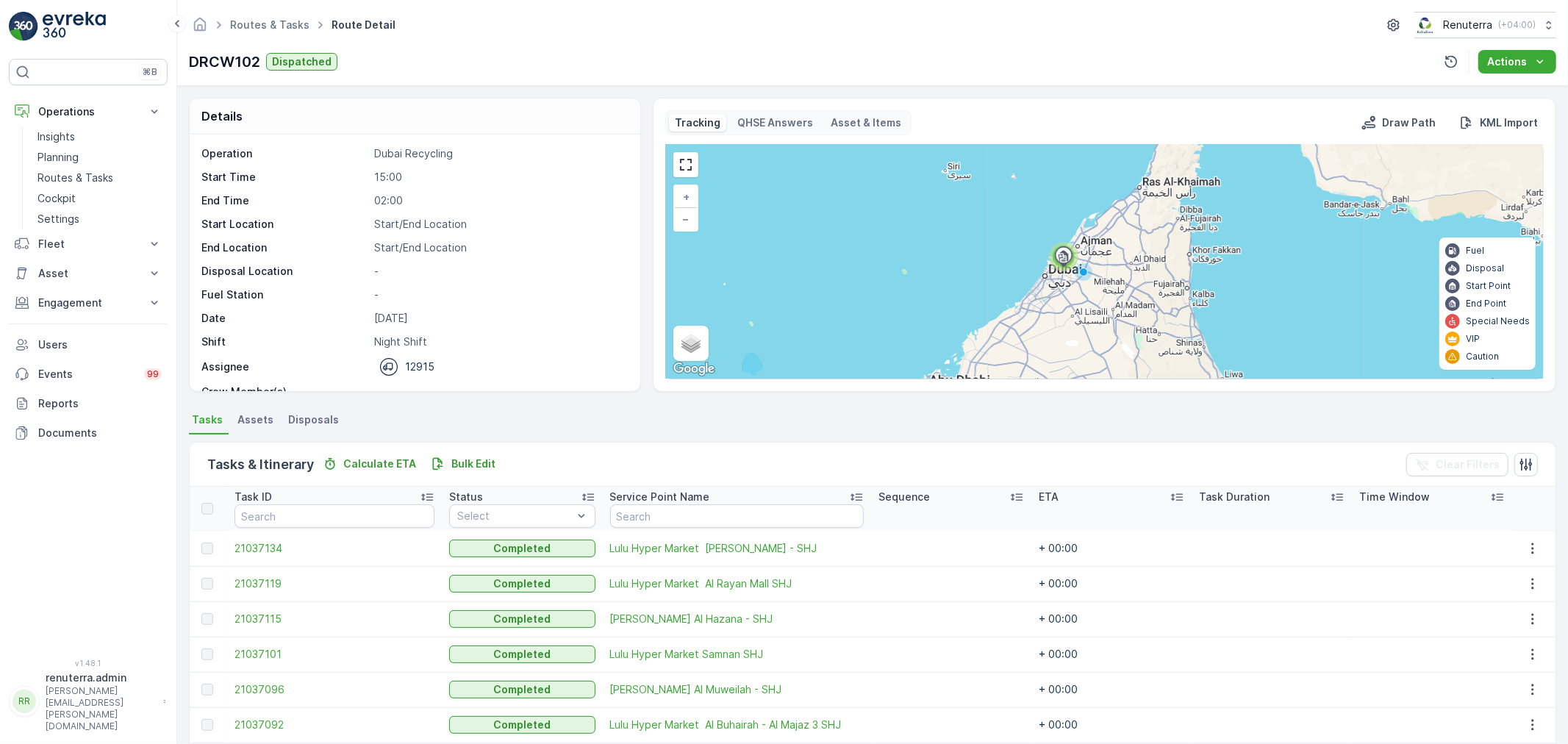
scroll to position [60, 0]
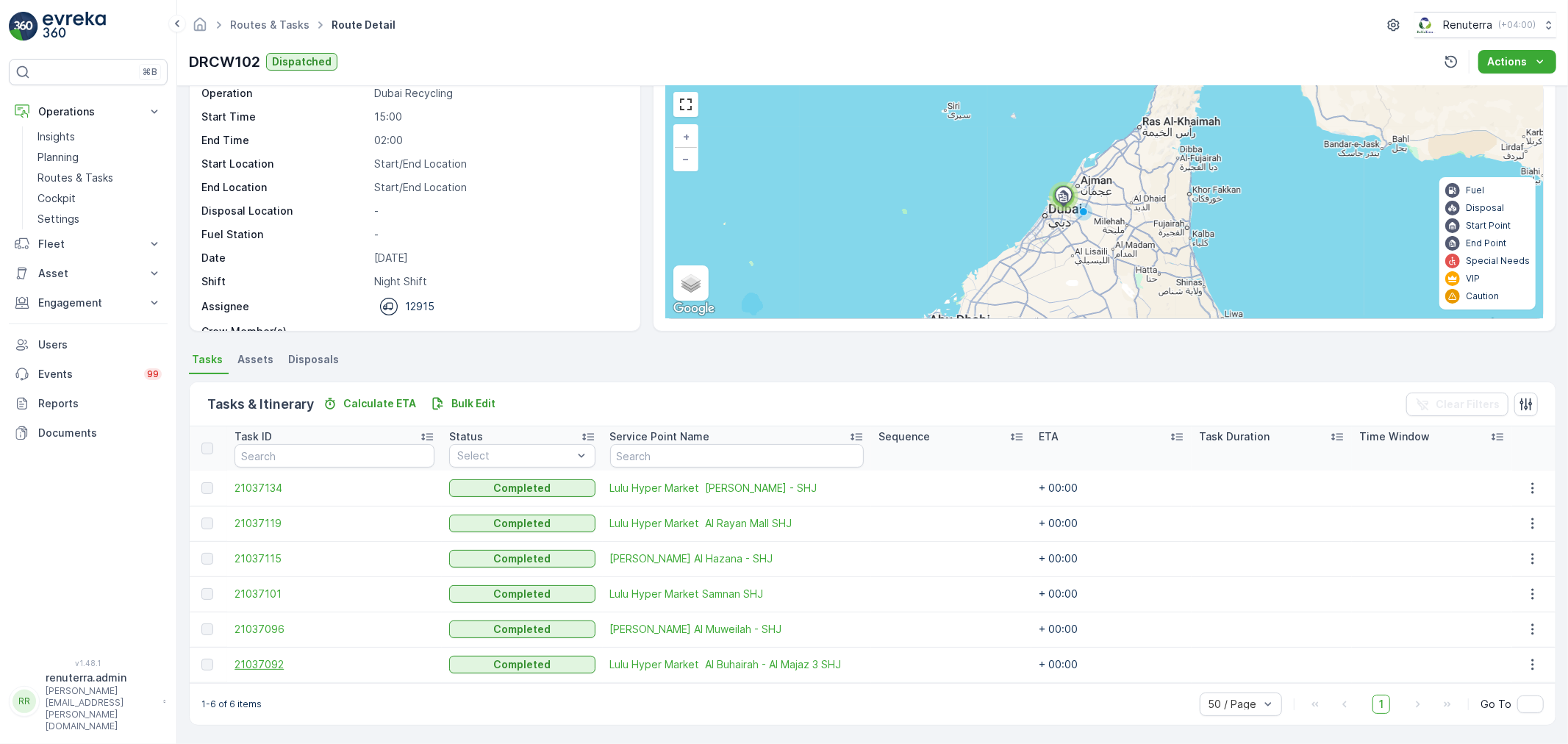
click at [267, 663] on span "21037092" at bounding box center [335, 664] width 200 height 15
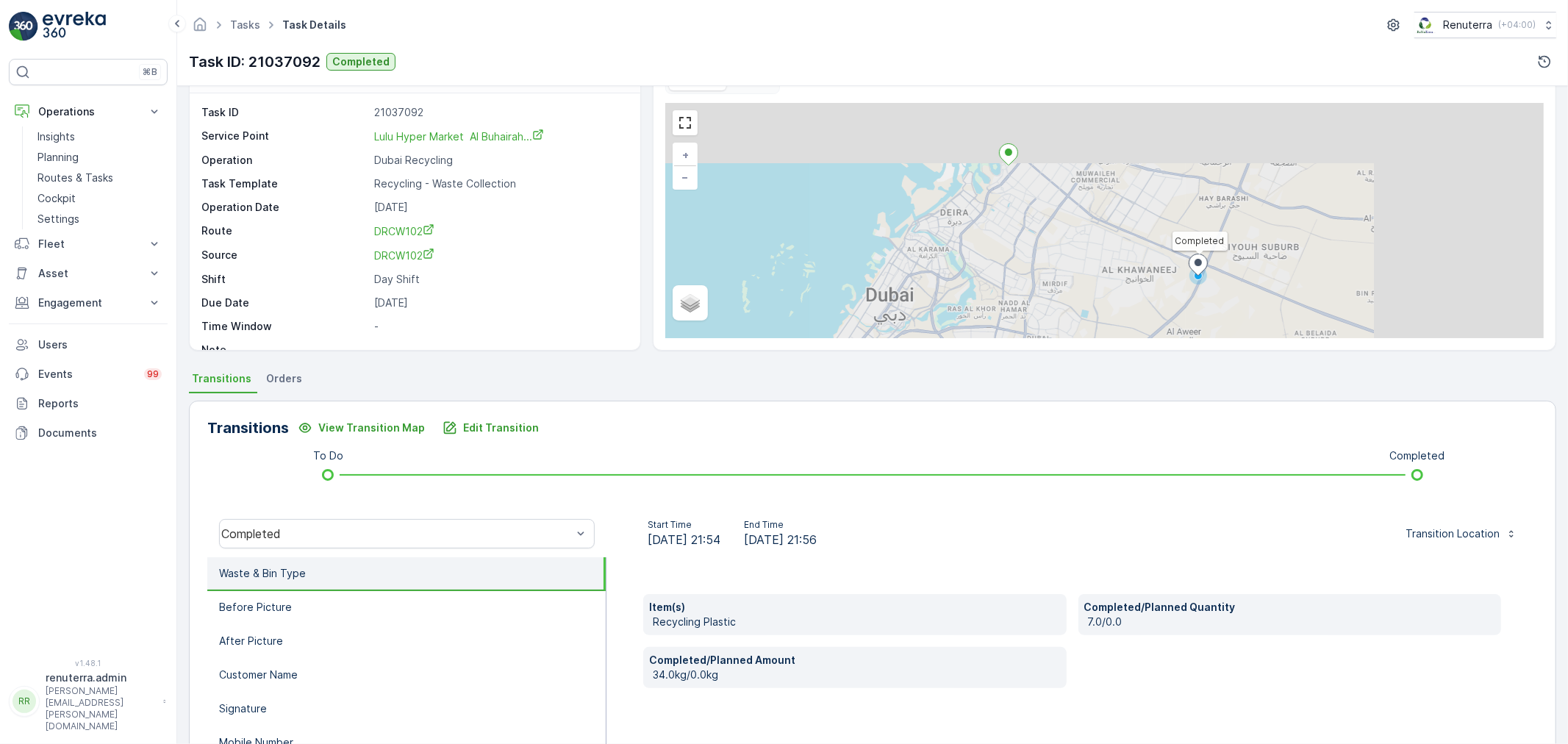
scroll to position [81, 0]
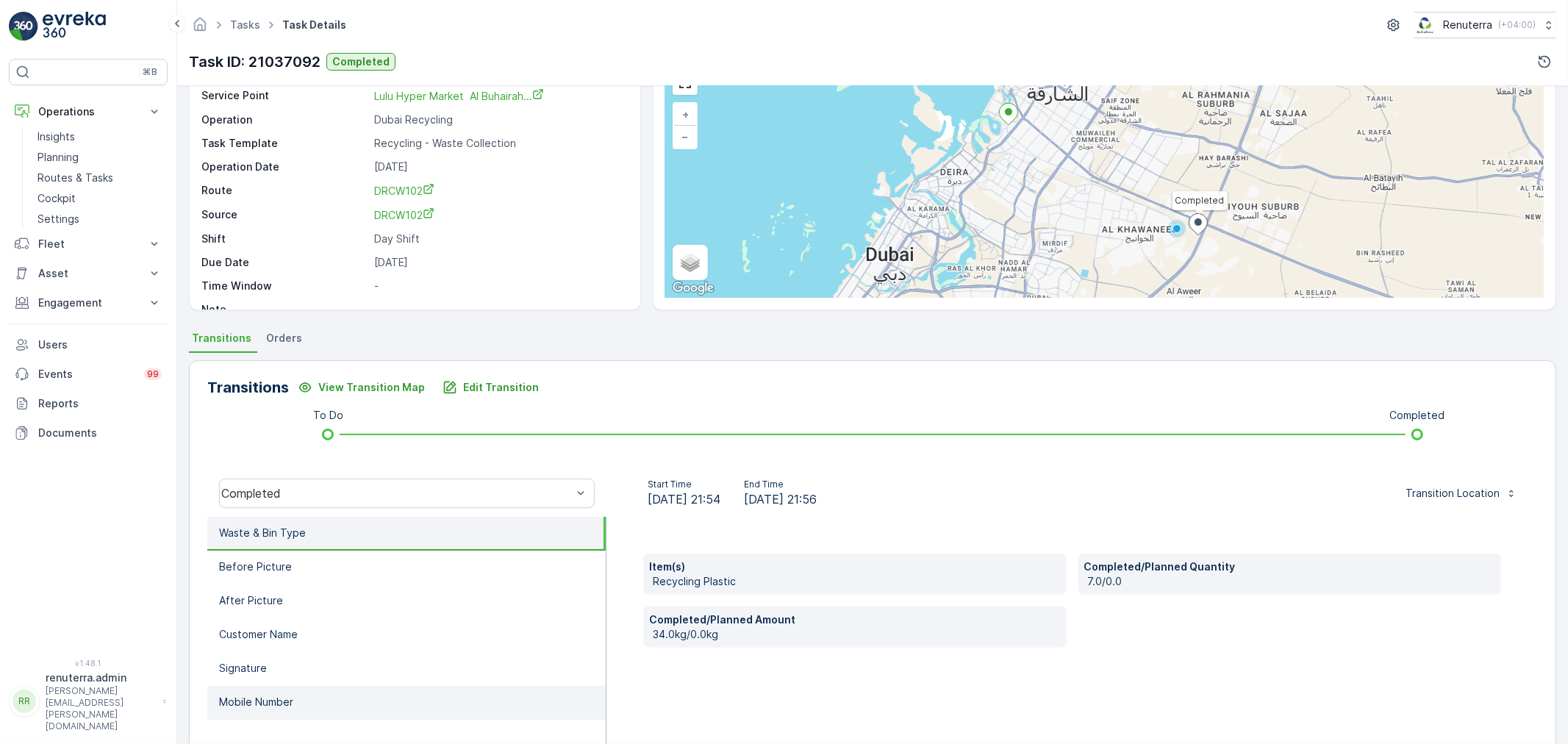
click at [318, 700] on li "Mobile Number" at bounding box center [406, 702] width 398 height 34
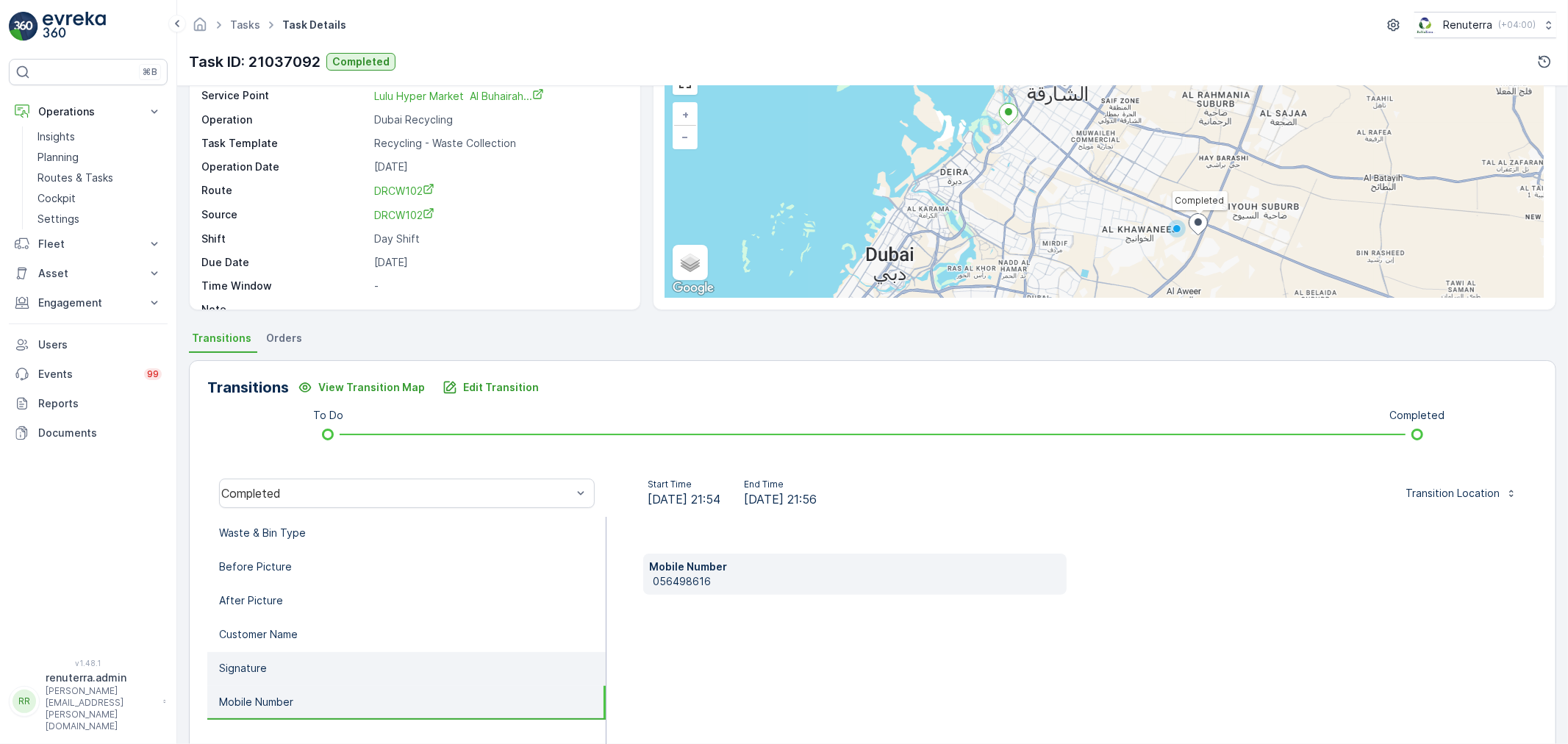
click at [339, 667] on li "Signature" at bounding box center [406, 669] width 398 height 34
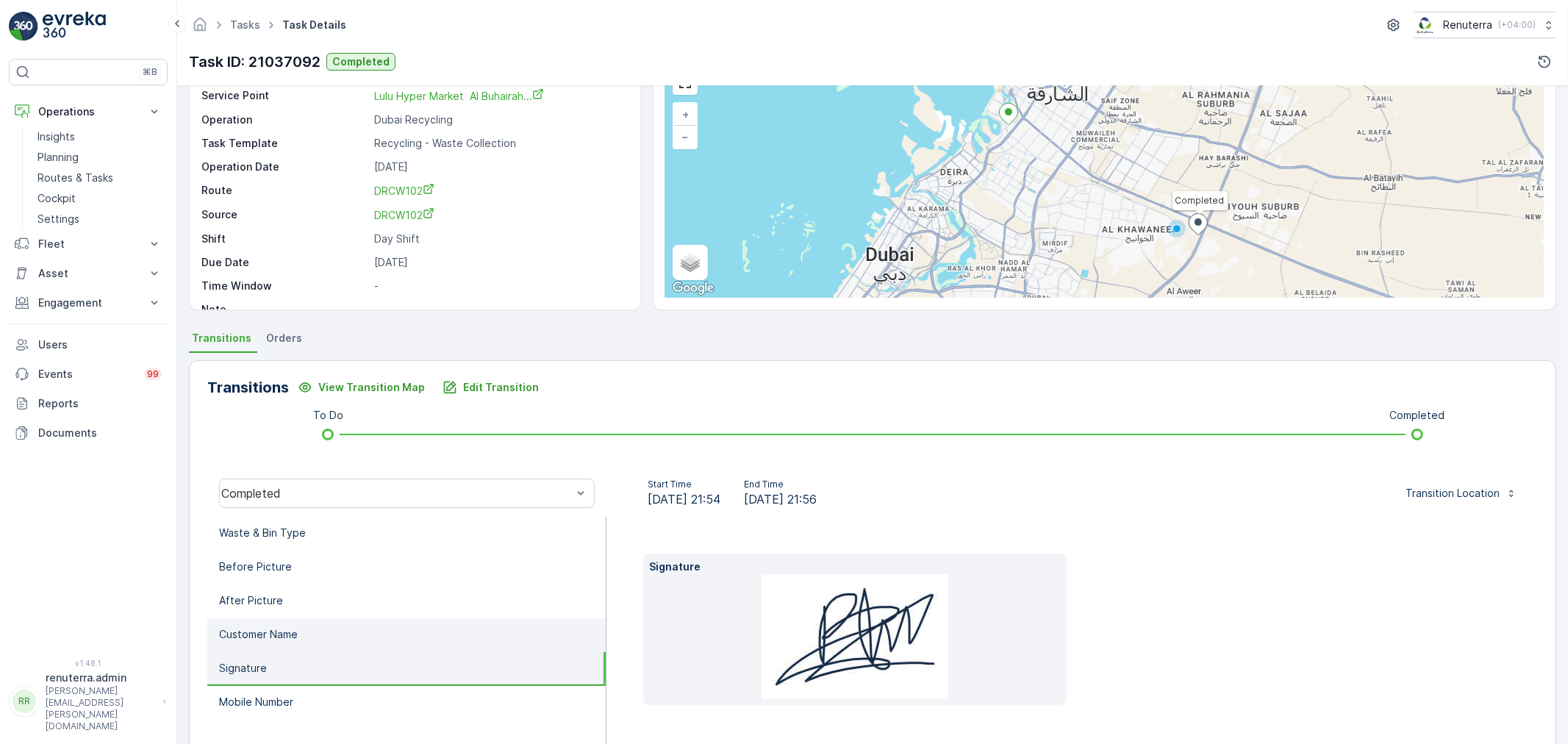
click at [342, 637] on li "Customer Name" at bounding box center [406, 635] width 398 height 34
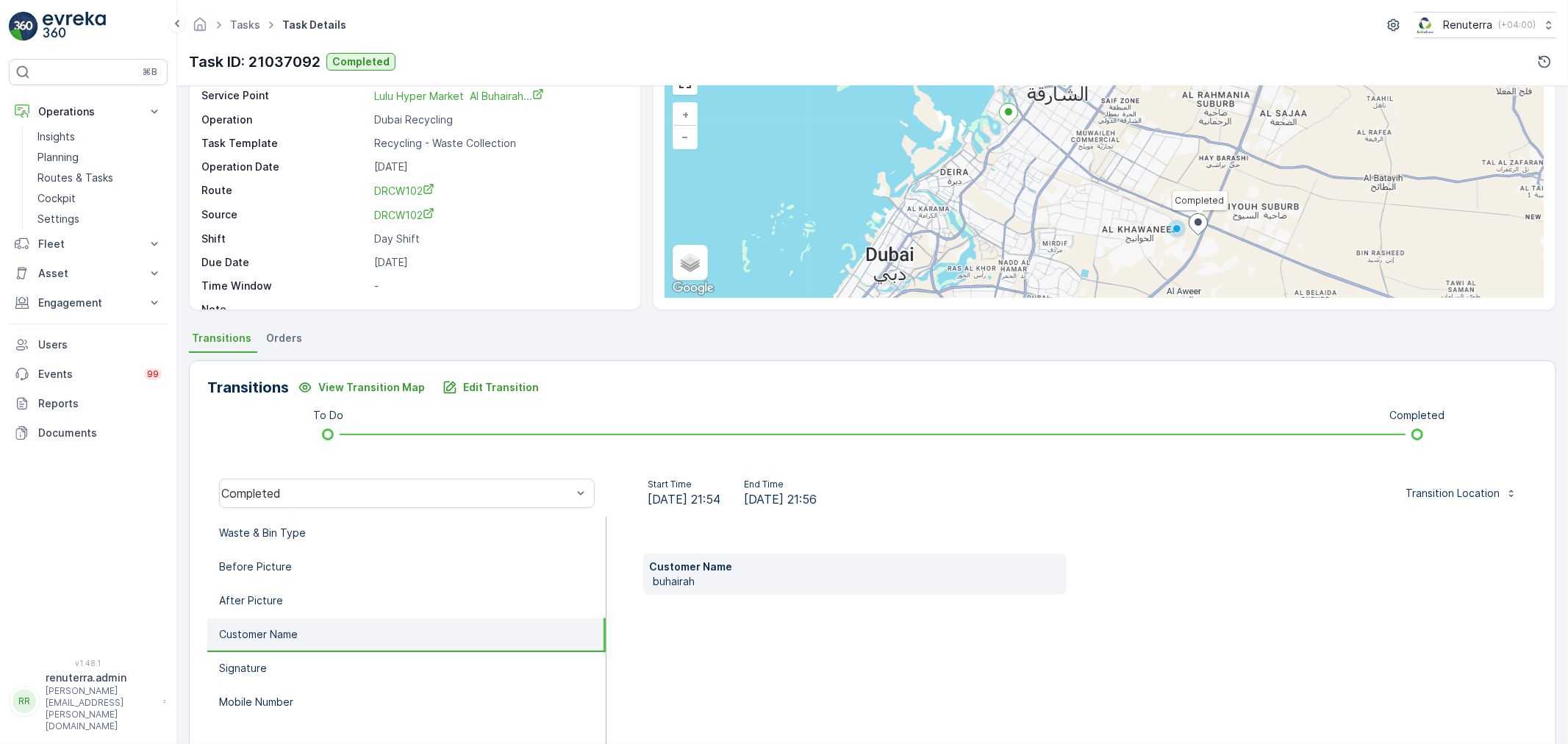
click at [342, 619] on li "Customer Name" at bounding box center [406, 635] width 398 height 34
click at [335, 604] on li "After Picture" at bounding box center [406, 602] width 398 height 34
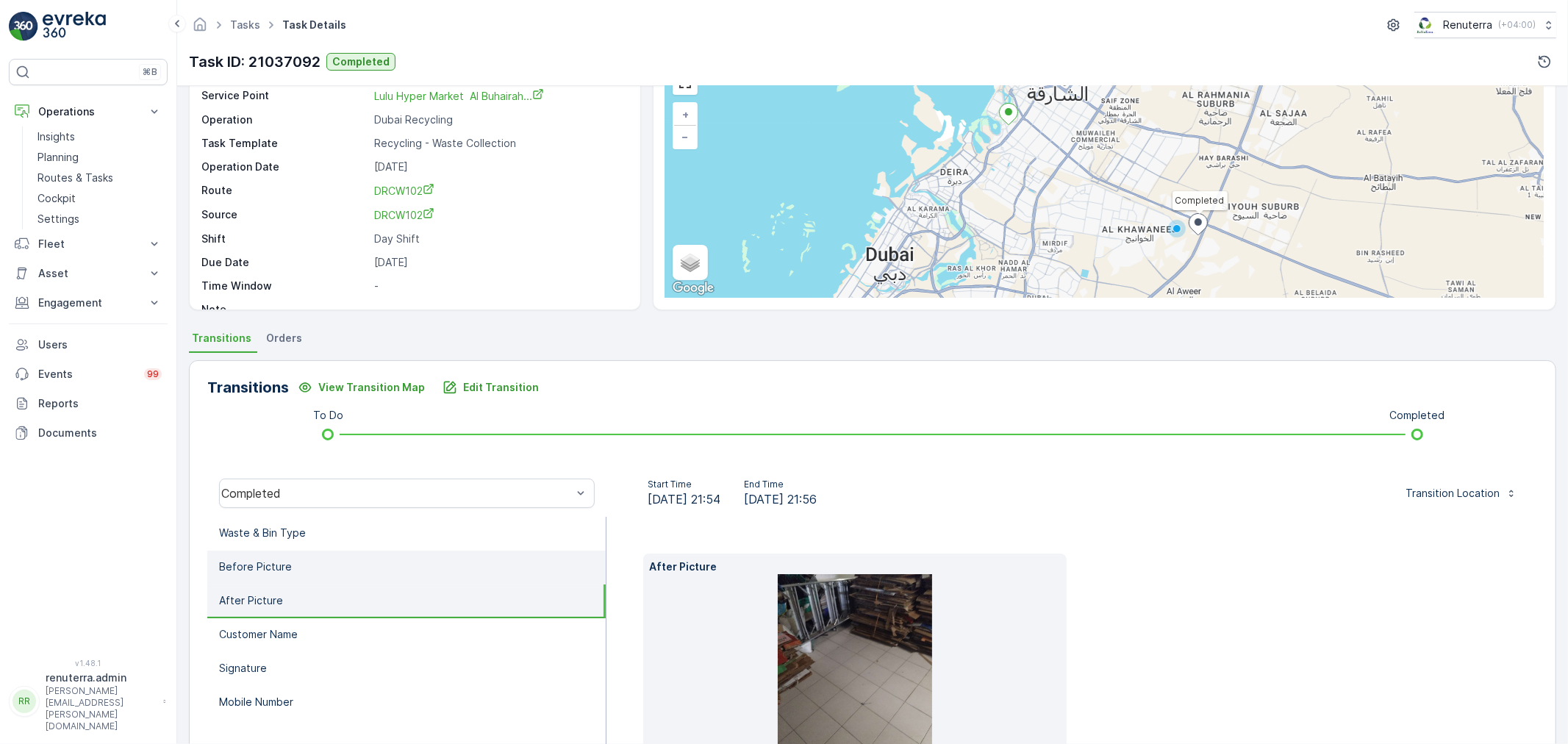
click at [339, 578] on li "Before Picture" at bounding box center [406, 567] width 398 height 34
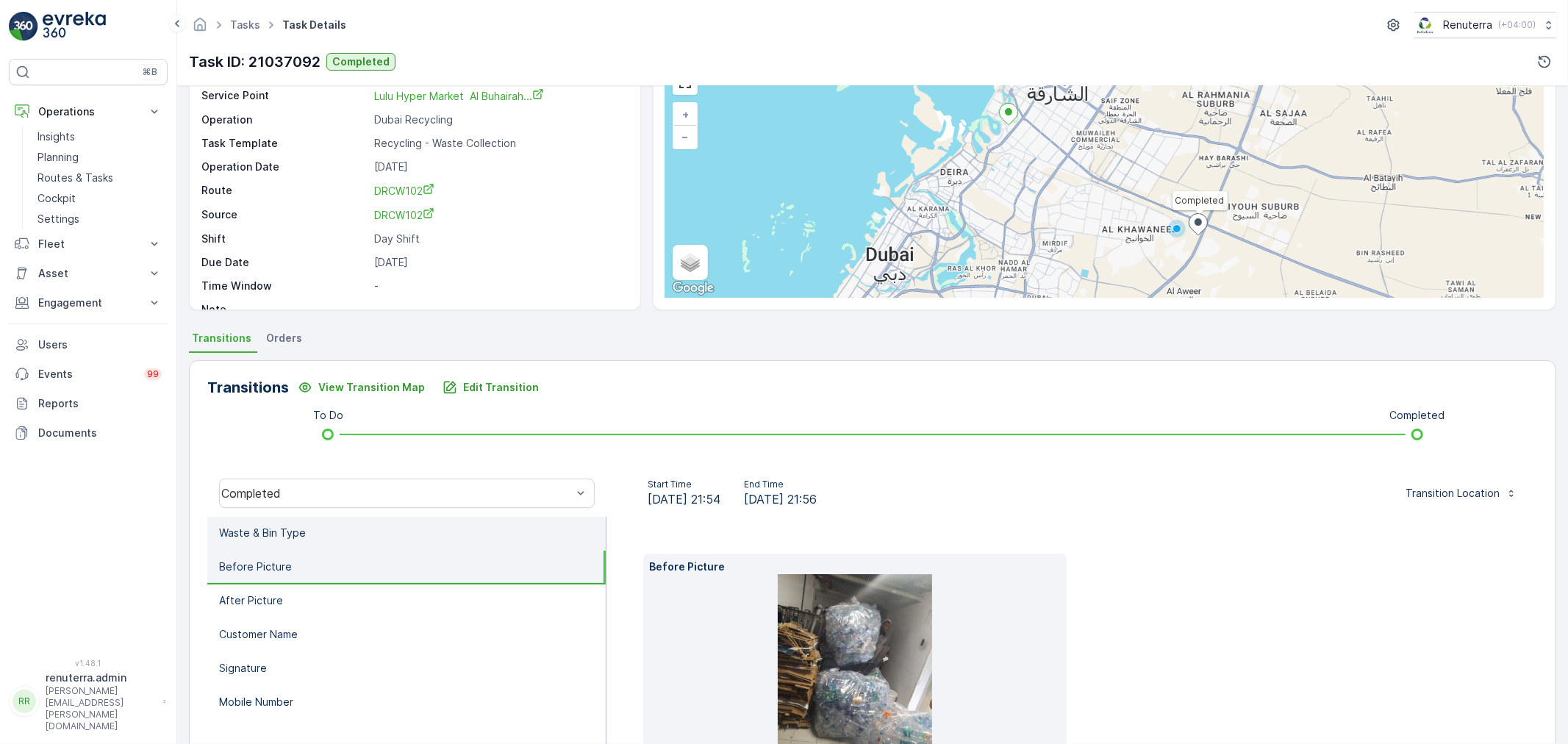
click at [324, 536] on li "Waste & Bin Type" at bounding box center [406, 534] width 398 height 34
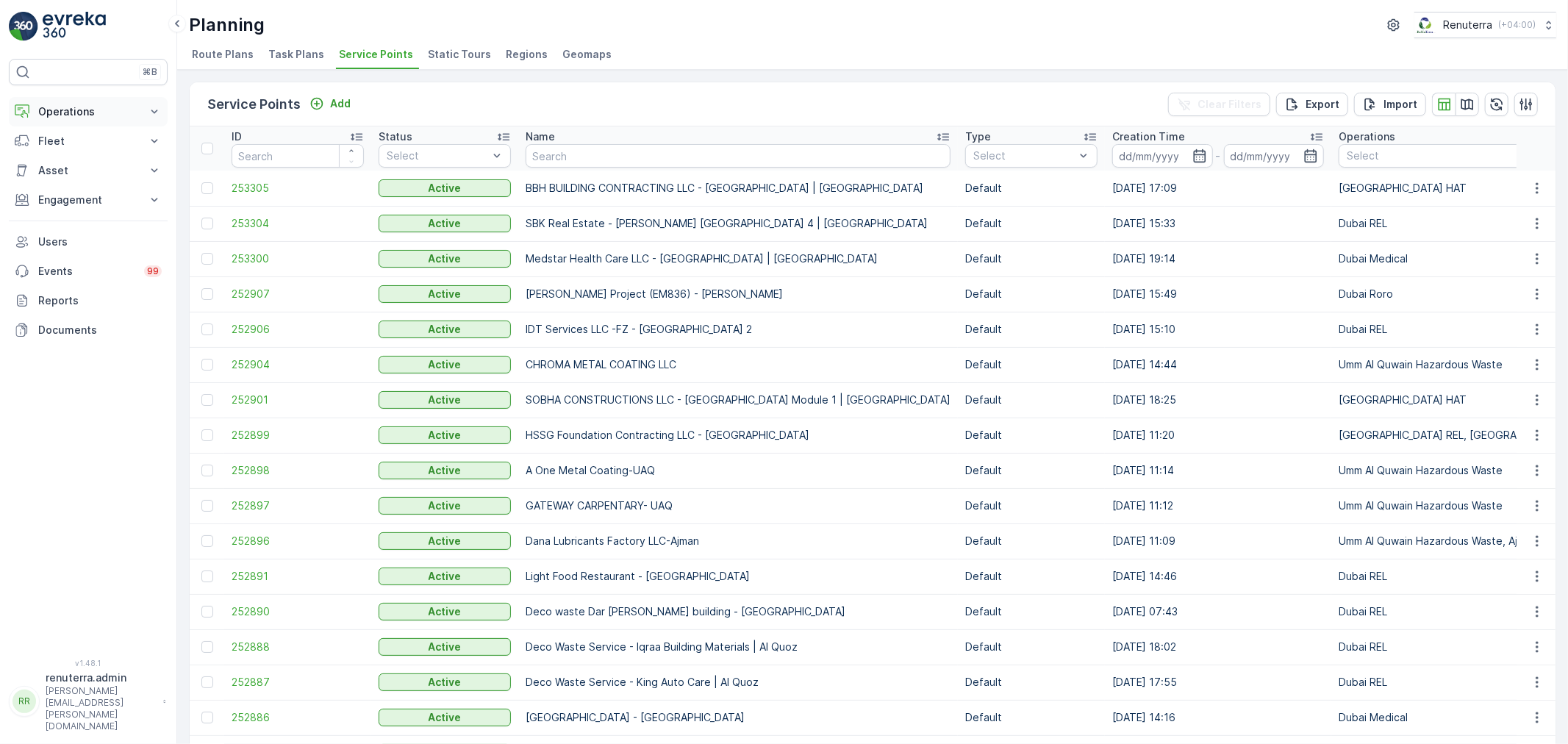
click at [84, 116] on p "Operations" at bounding box center [88, 112] width 100 height 15
click at [73, 177] on p "Routes & Tasks" at bounding box center [75, 177] width 76 height 15
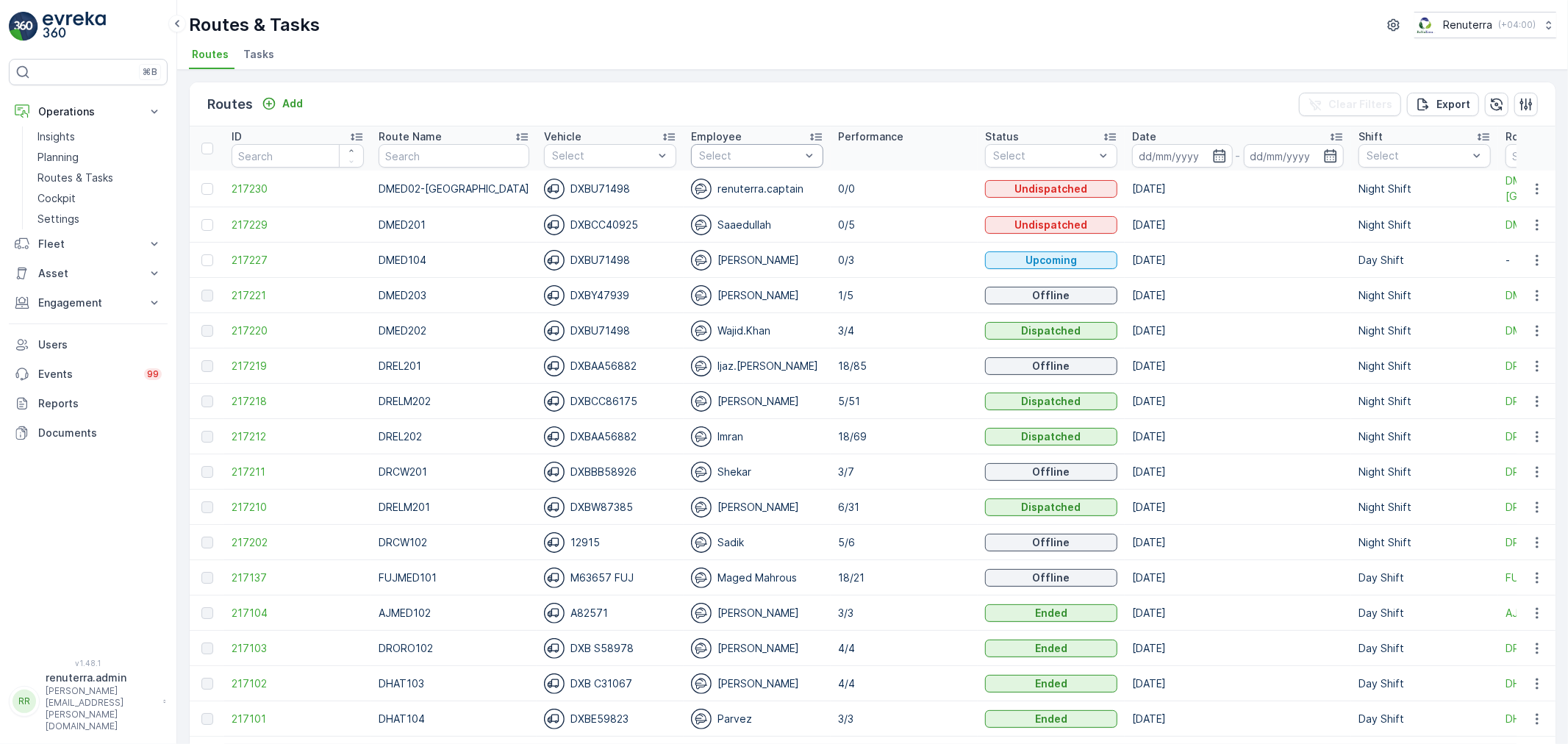
click at [754, 155] on div at bounding box center [750, 155] width 104 height 11
type input "sad"
click at [736, 188] on div "Sadik" at bounding box center [757, 190] width 133 height 27
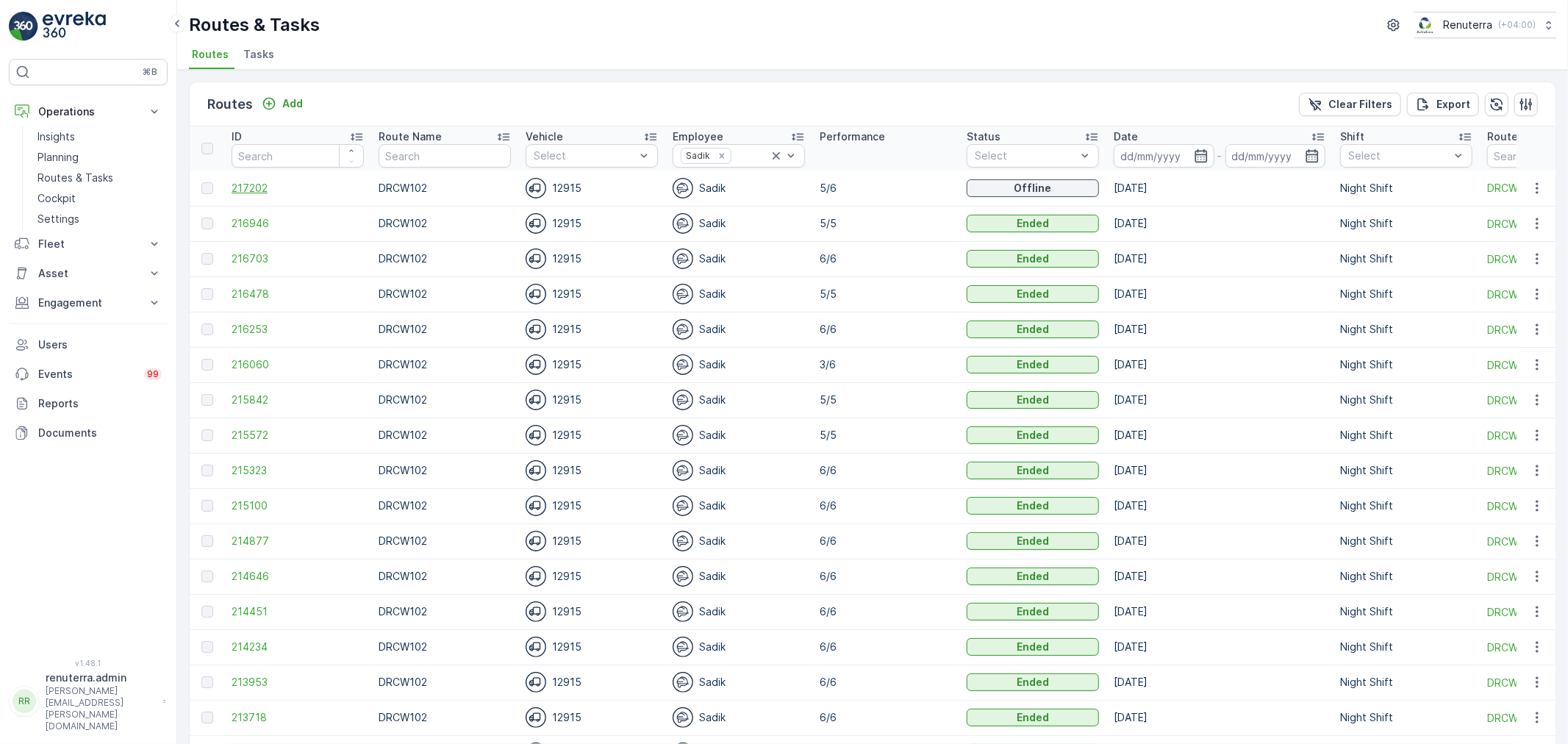
click at [244, 186] on span "217202" at bounding box center [297, 188] width 133 height 15
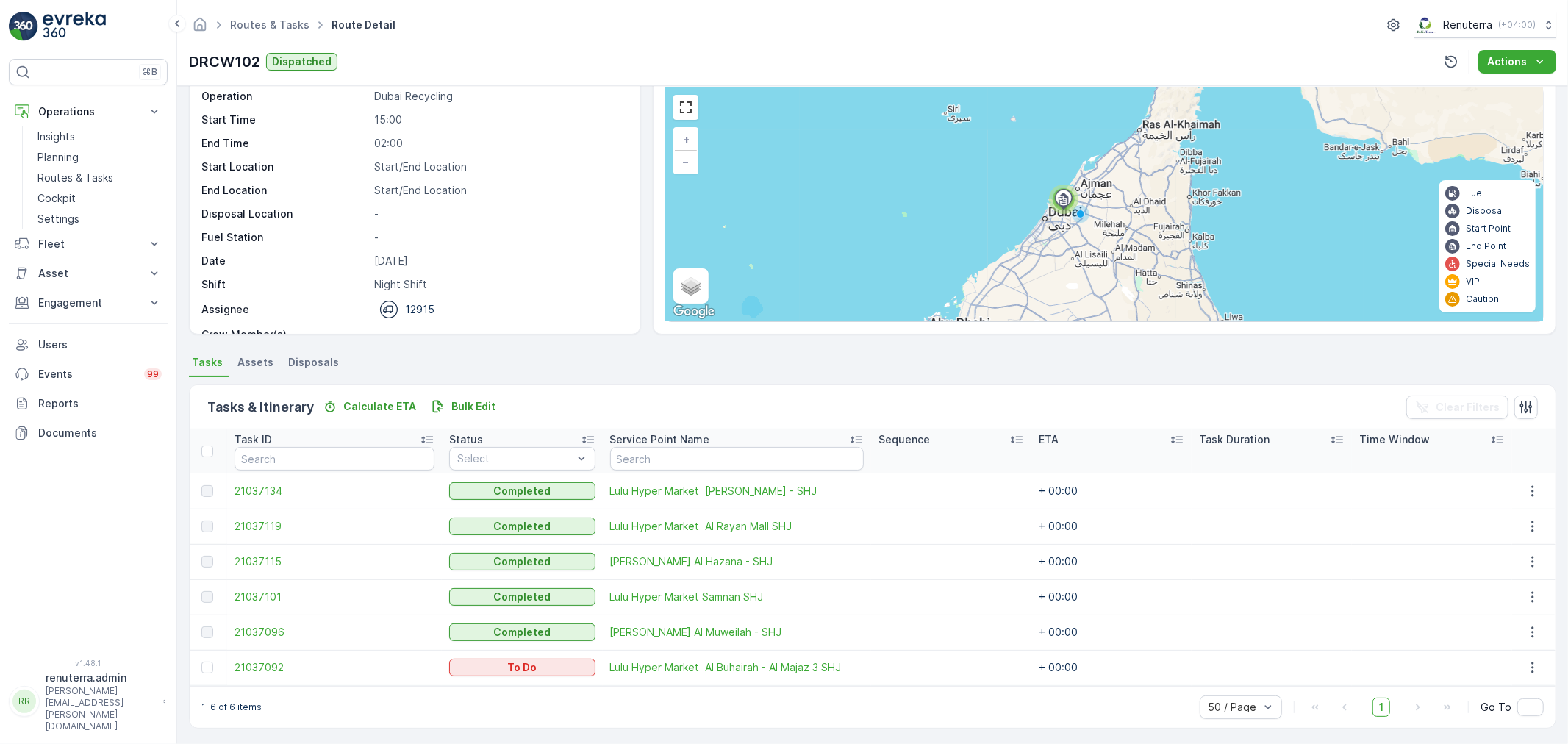
scroll to position [60, 0]
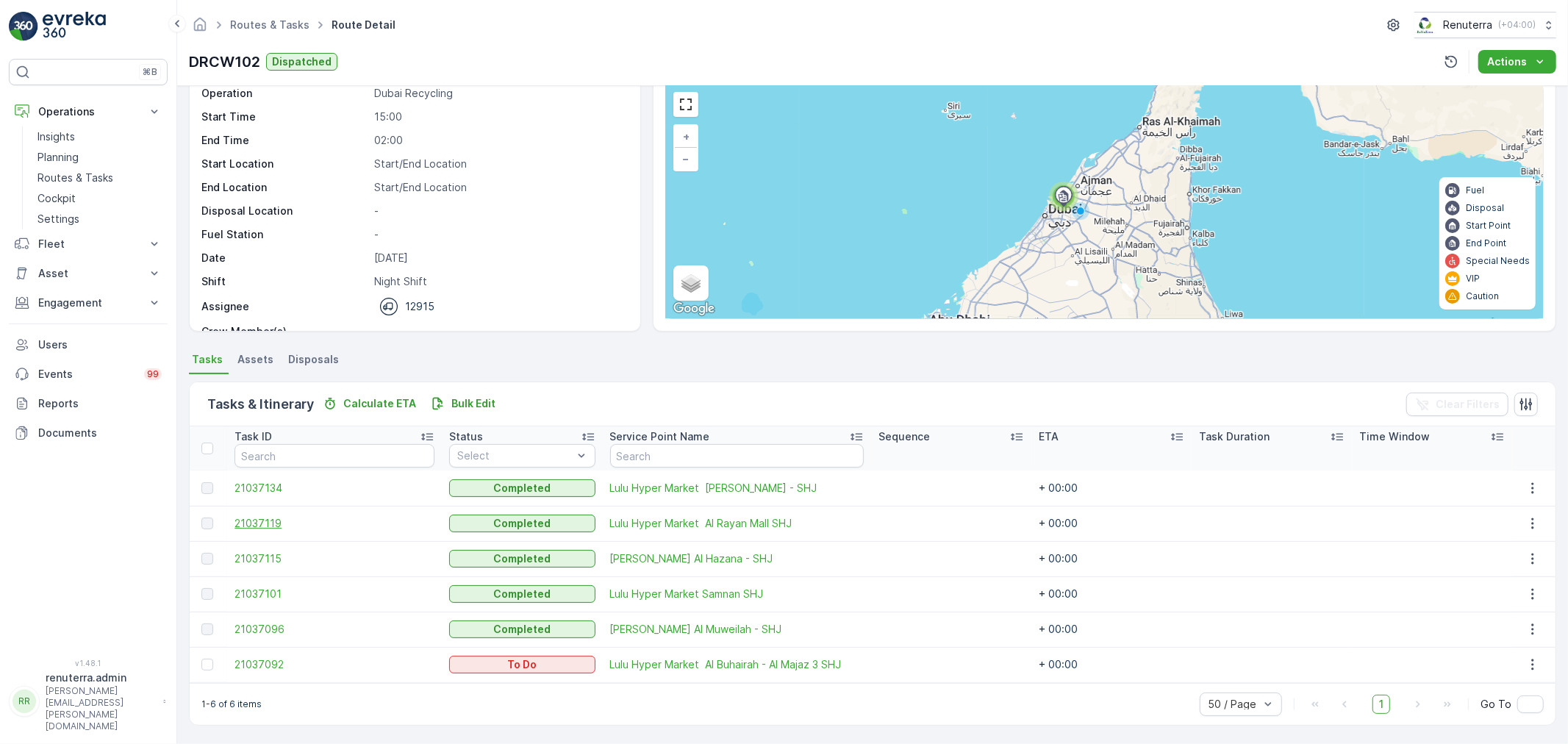
click at [282, 526] on span "21037119" at bounding box center [335, 523] width 200 height 15
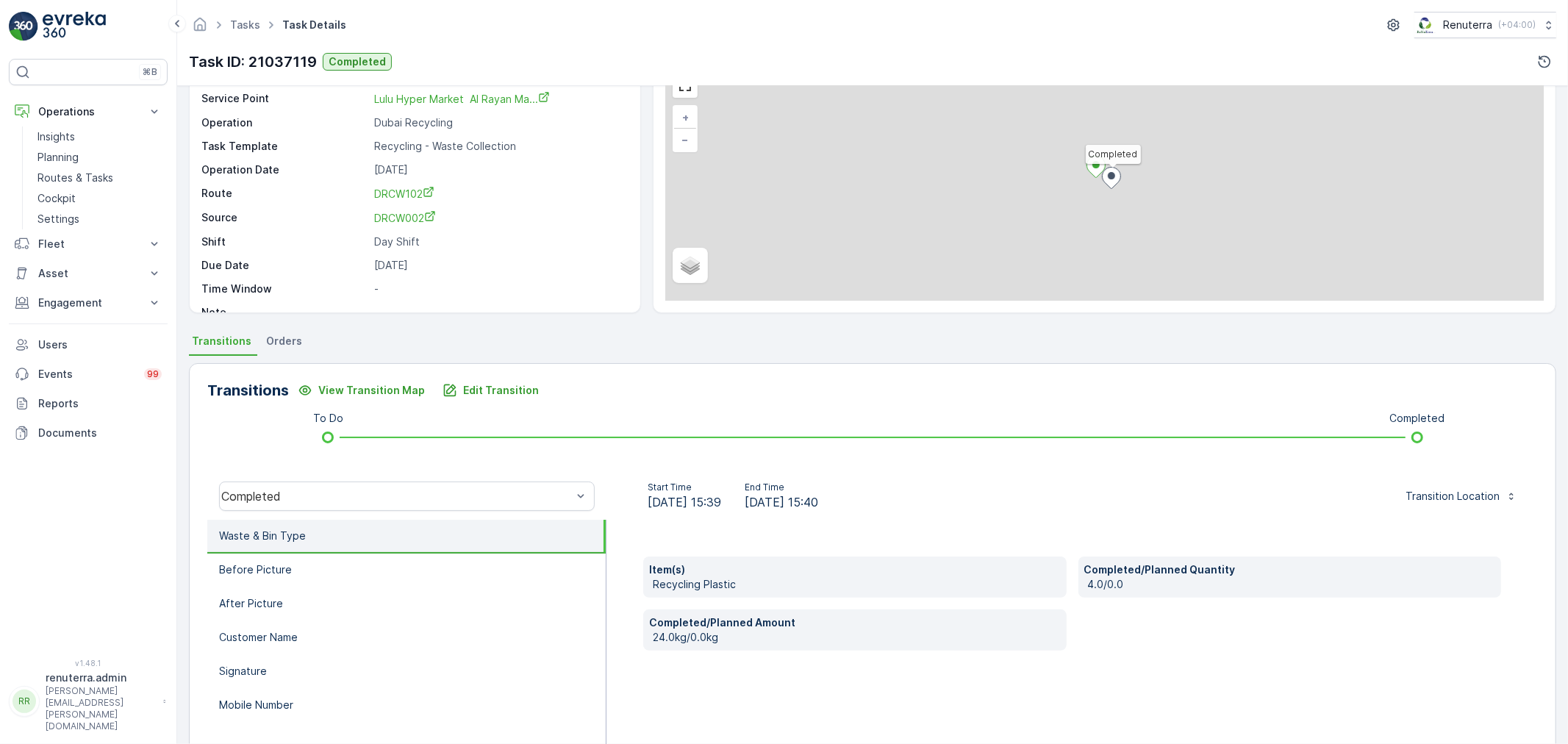
scroll to position [81, 0]
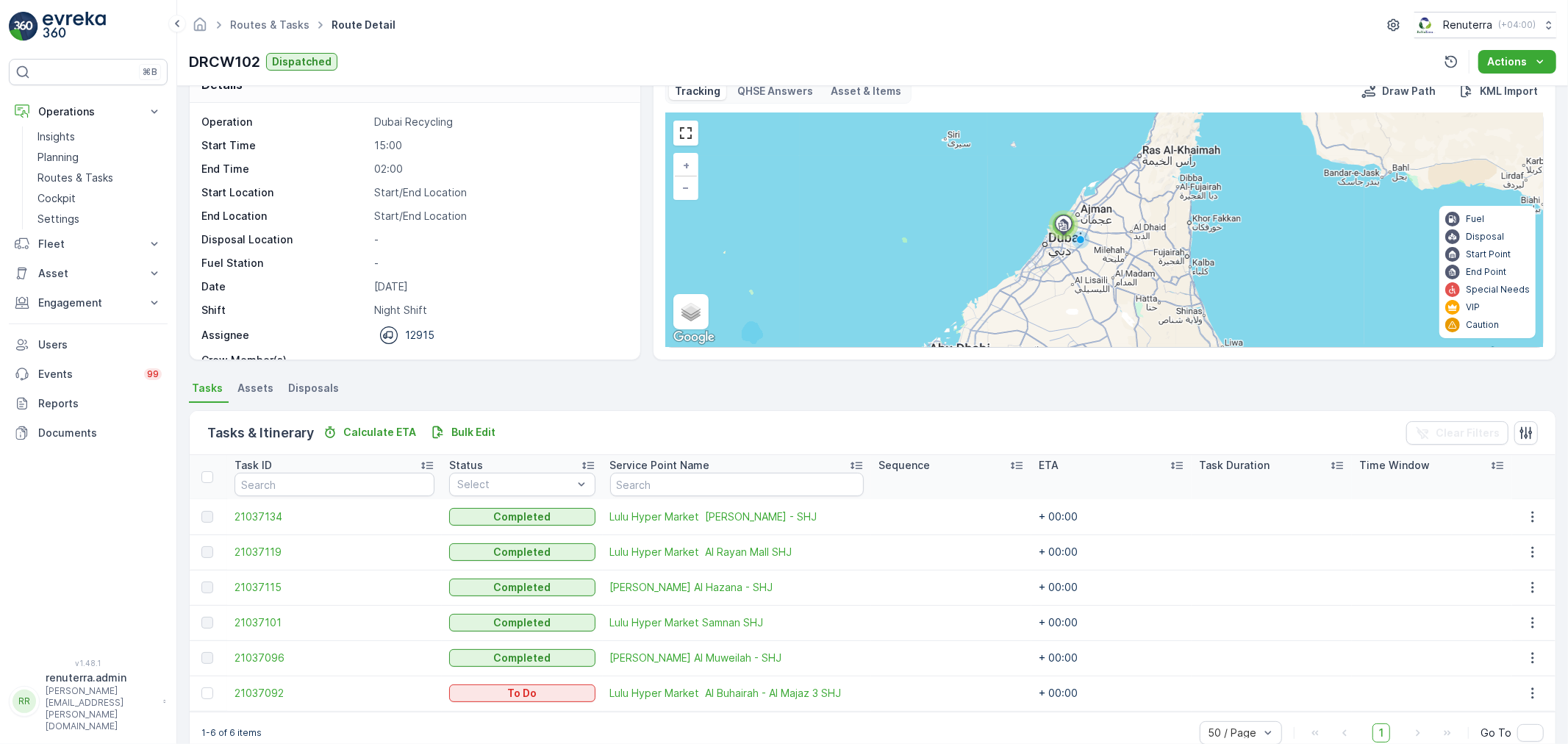
scroll to position [60, 0]
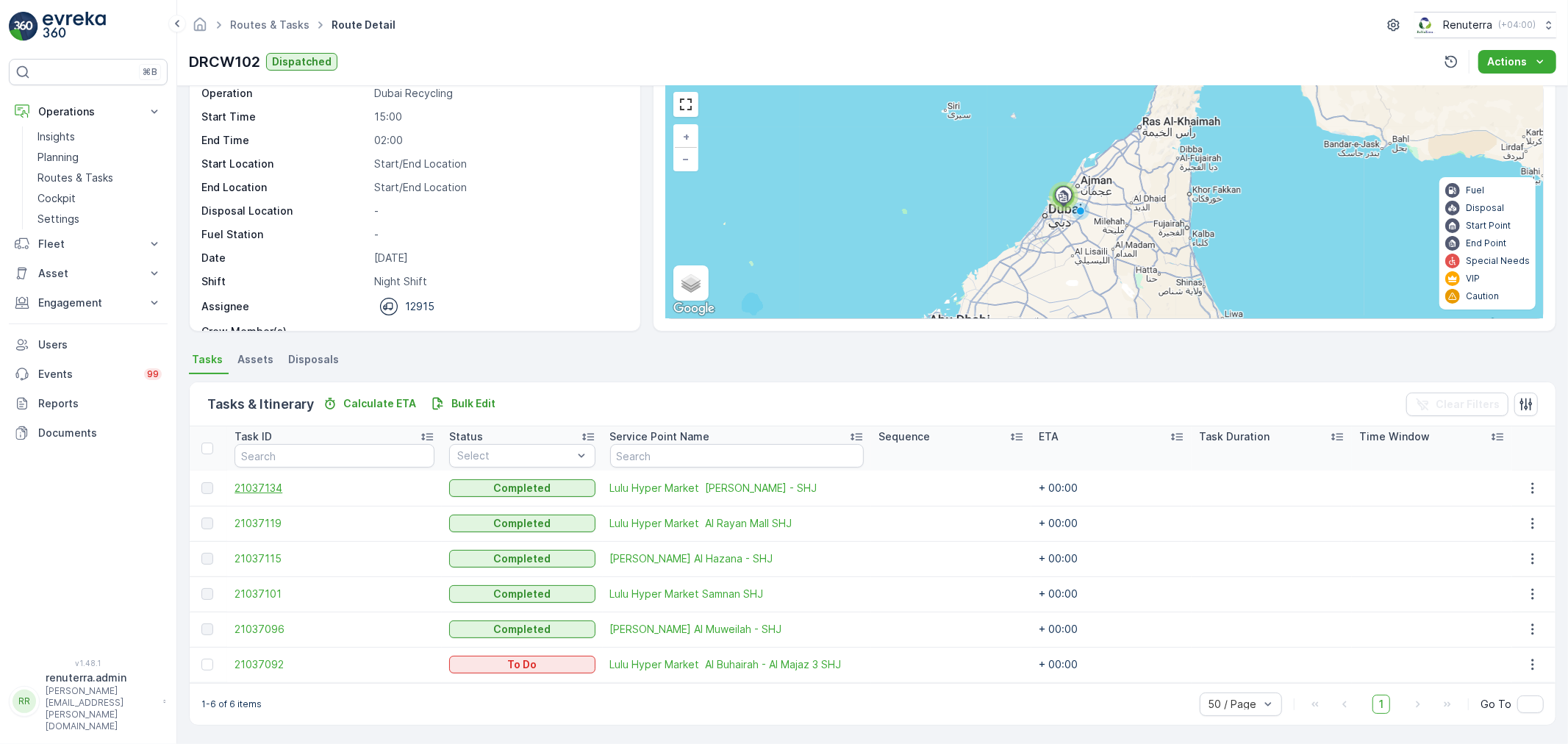
click at [265, 486] on span "21037134" at bounding box center [335, 488] width 200 height 15
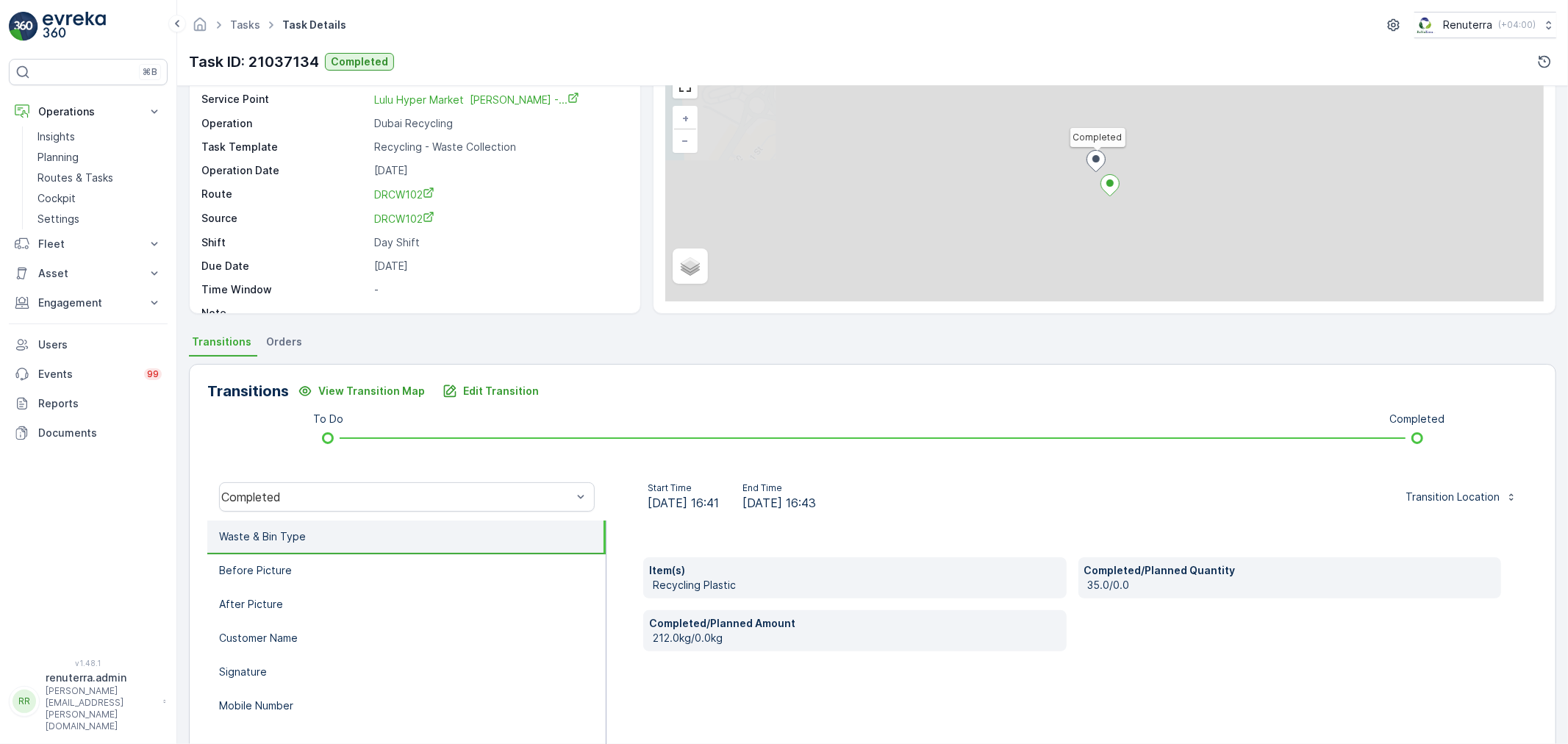
scroll to position [81, 0]
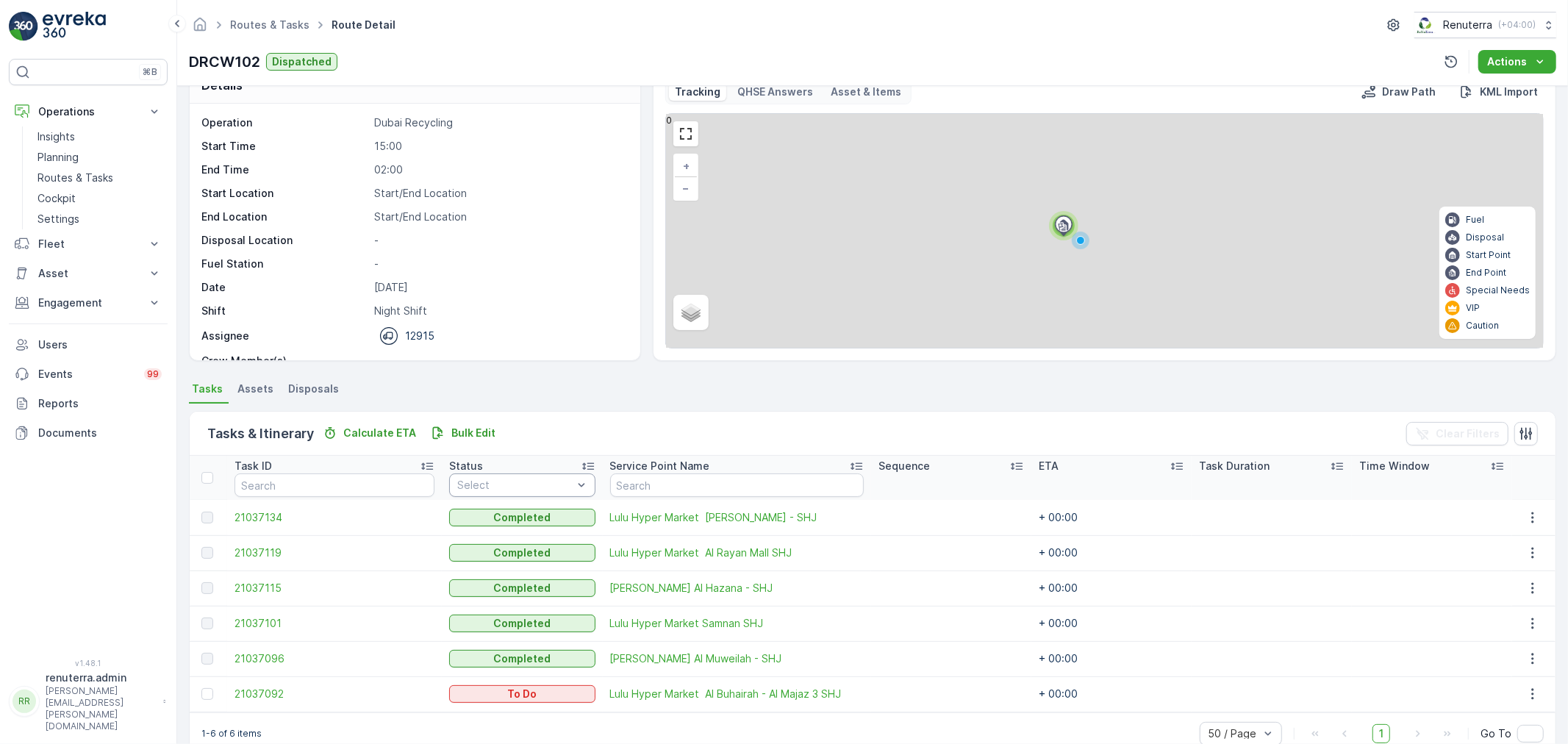
scroll to position [60, 0]
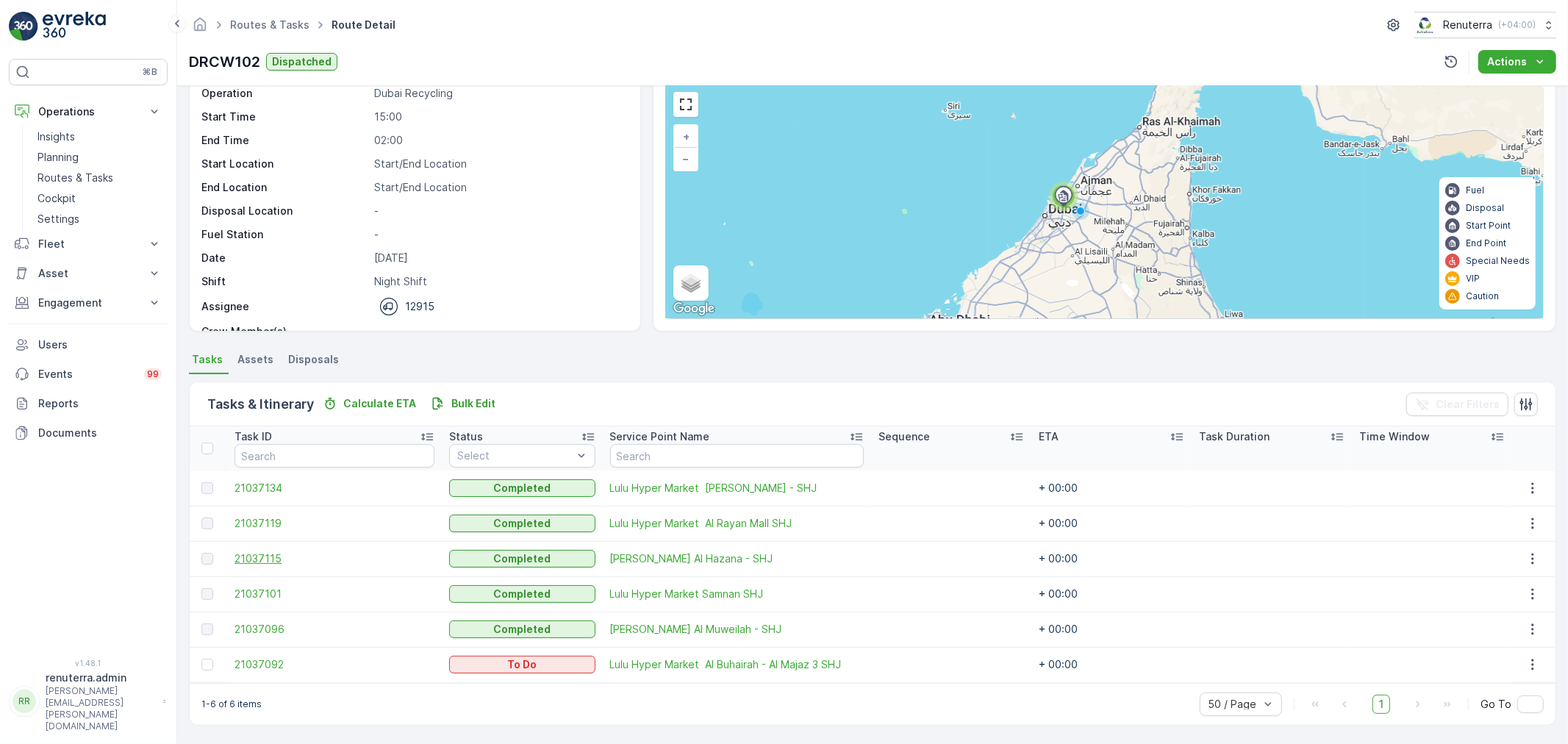
click at [248, 555] on span "21037115" at bounding box center [335, 558] width 200 height 15
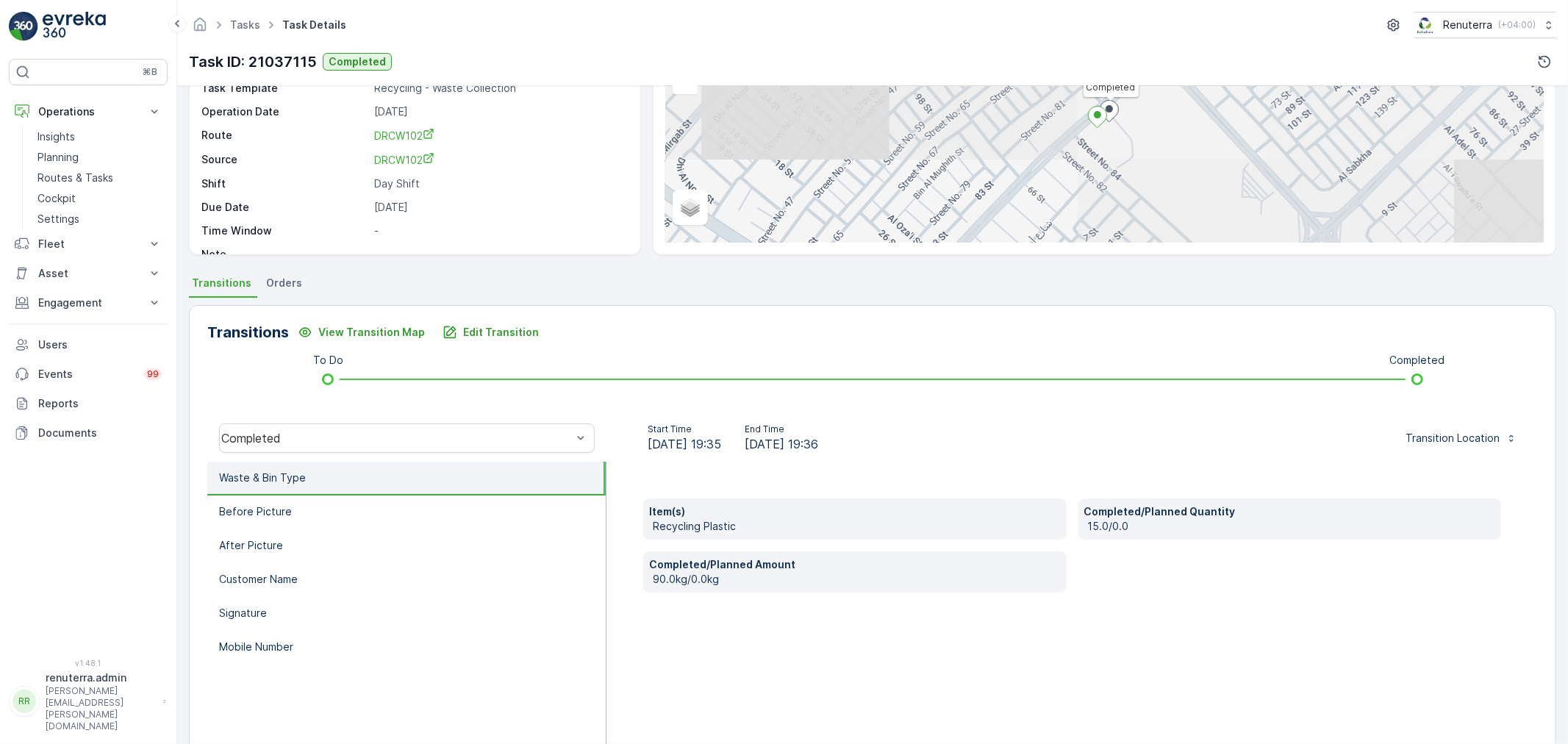
scroll to position [163, 0]
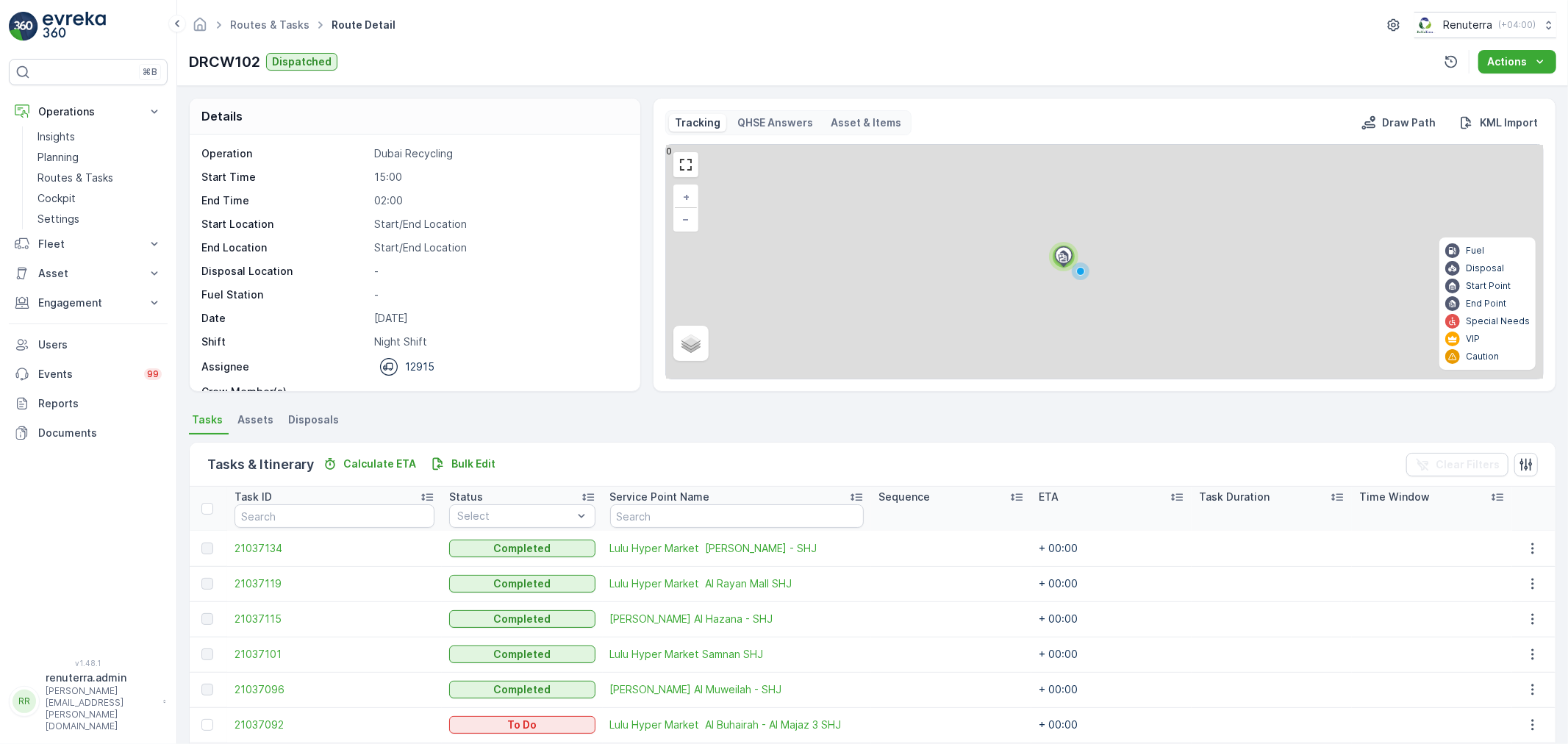
scroll to position [60, 0]
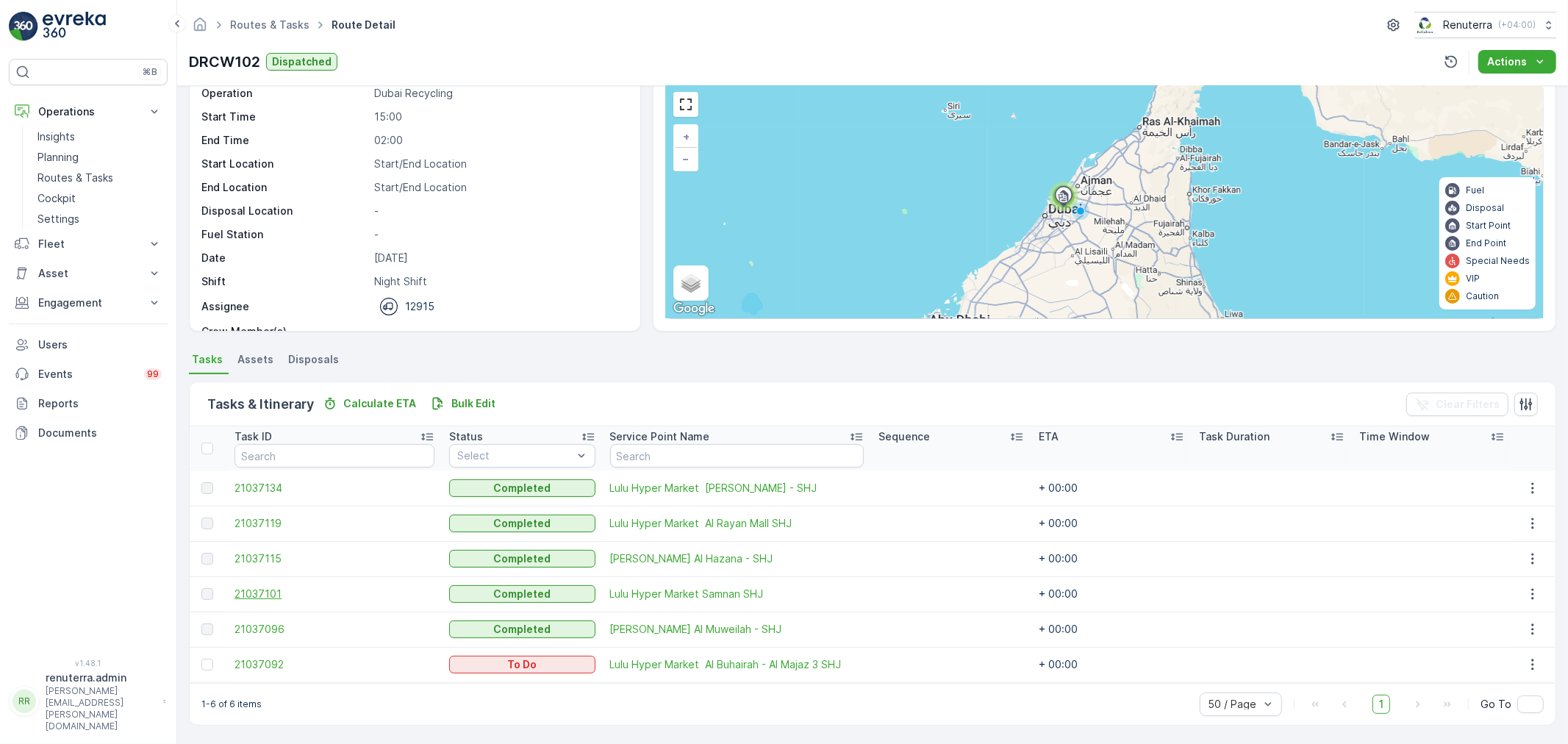
click at [253, 590] on span "21037101" at bounding box center [335, 593] width 200 height 15
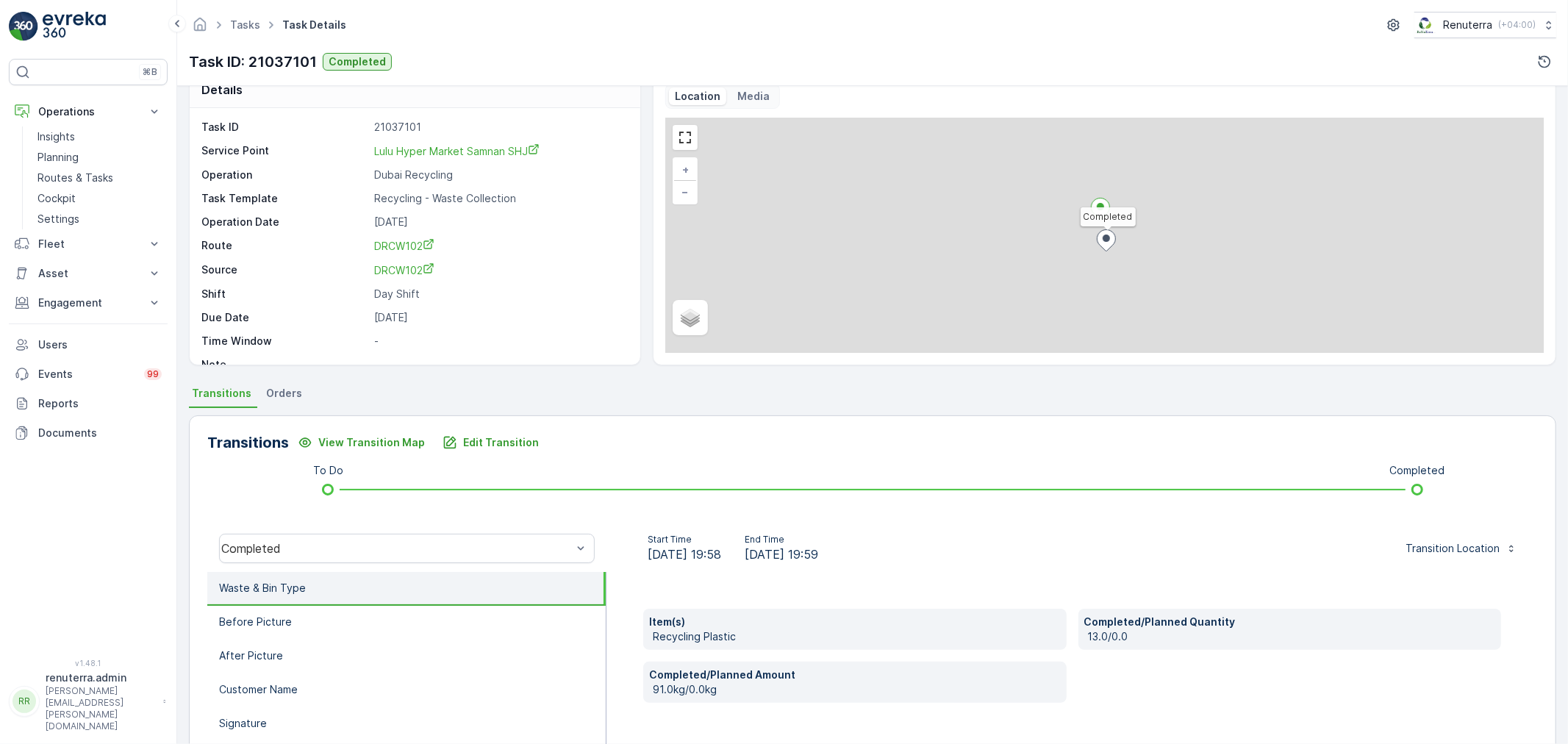
scroll to position [81, 0]
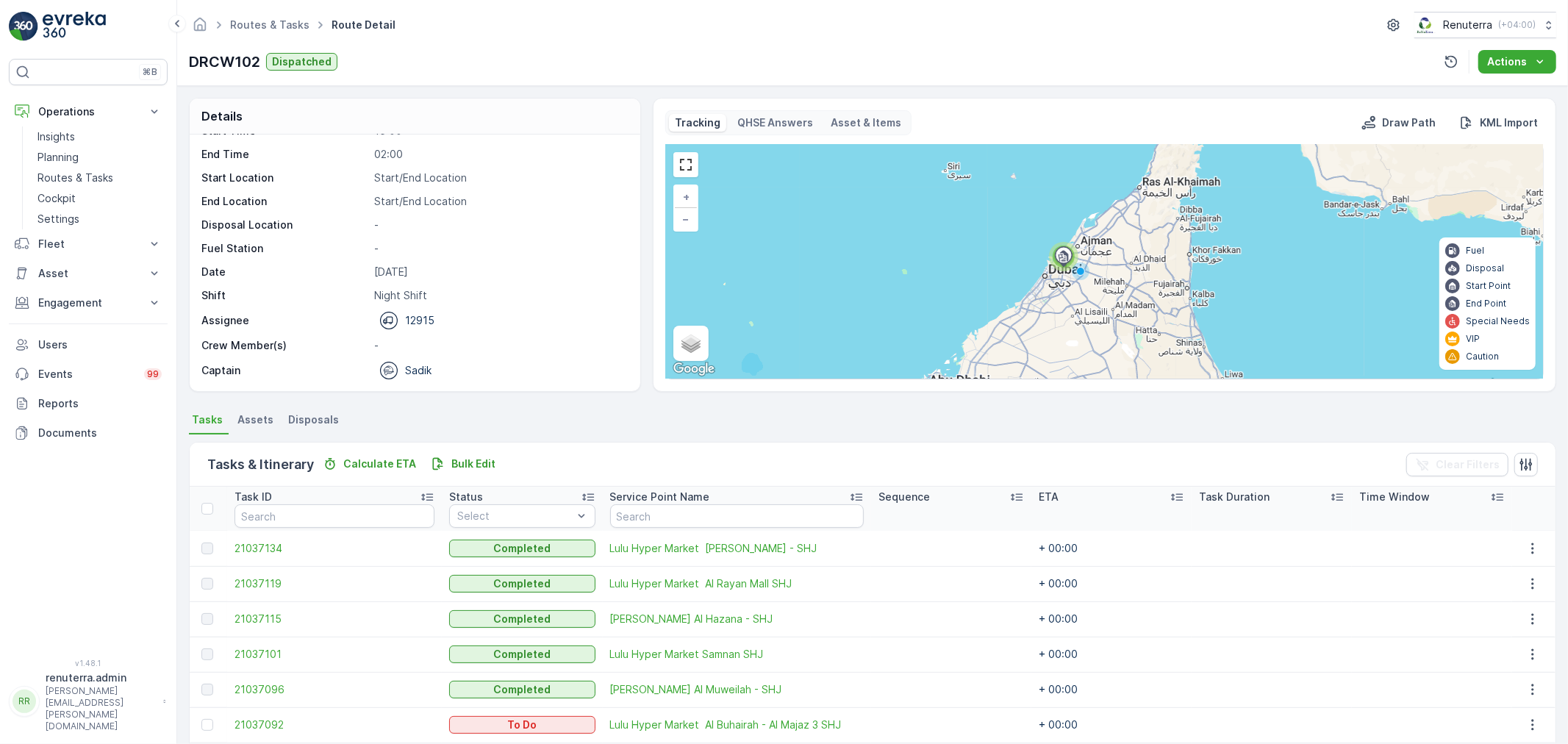
scroll to position [60, 0]
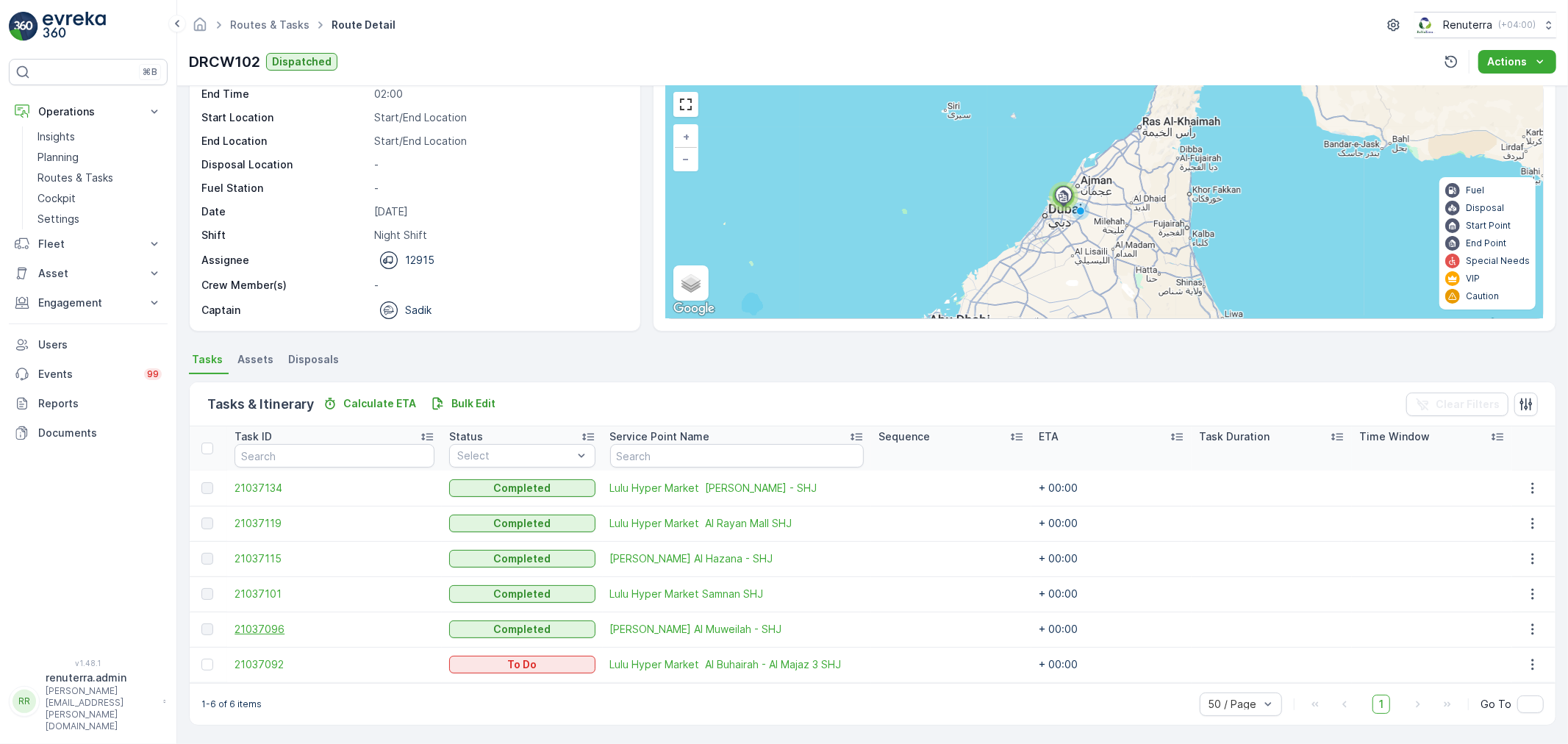
click at [253, 632] on span "21037096" at bounding box center [335, 629] width 200 height 15
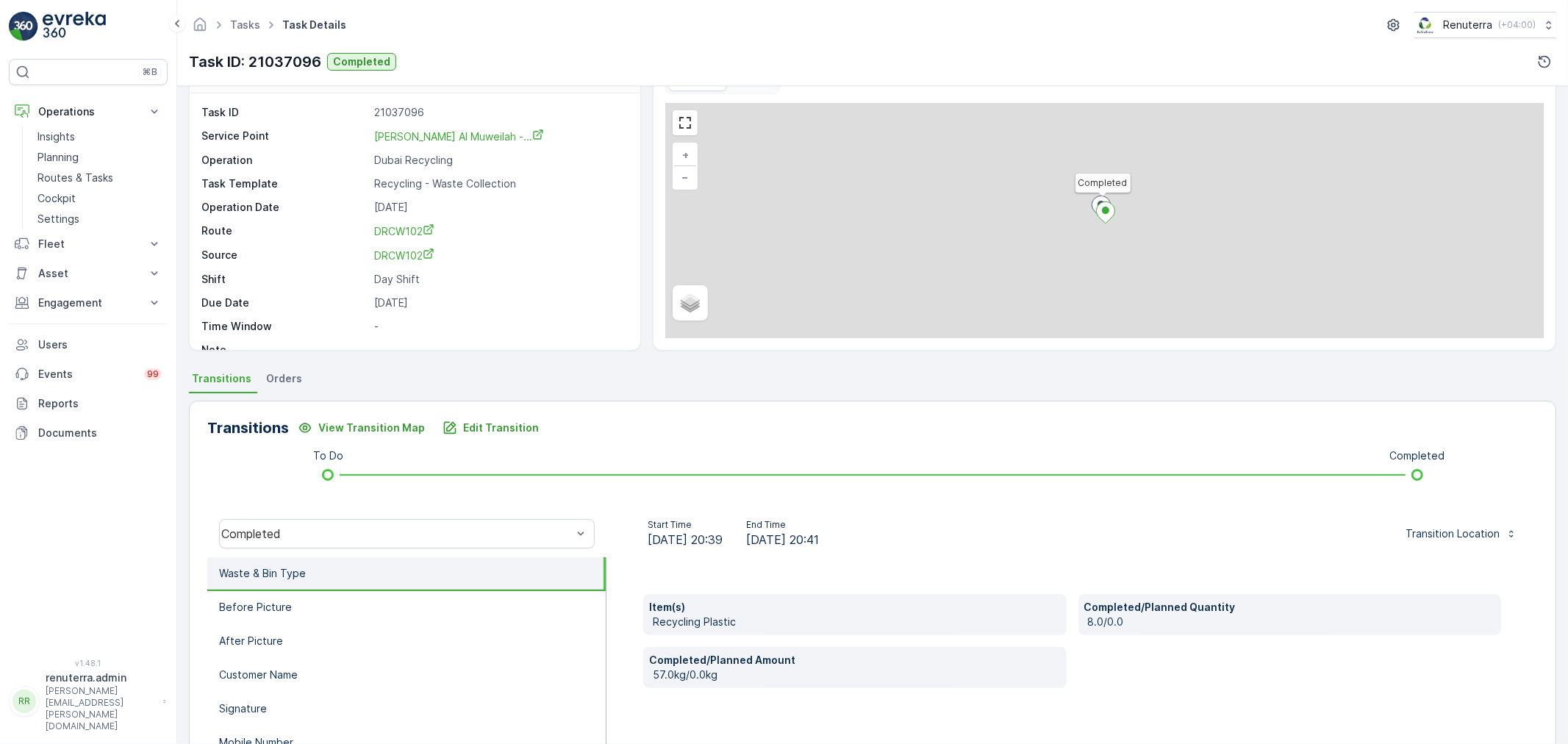
scroll to position [81, 0]
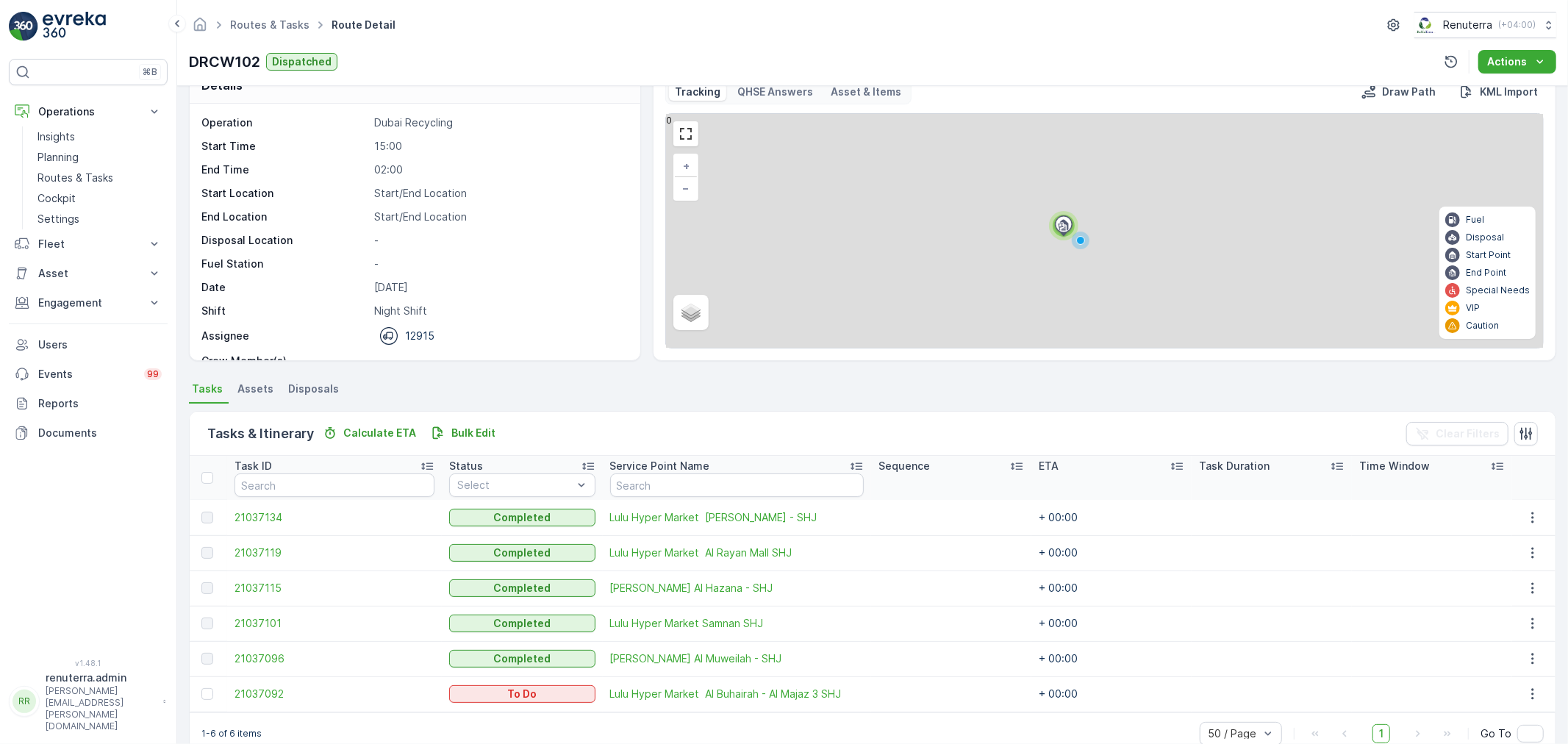
scroll to position [60, 0]
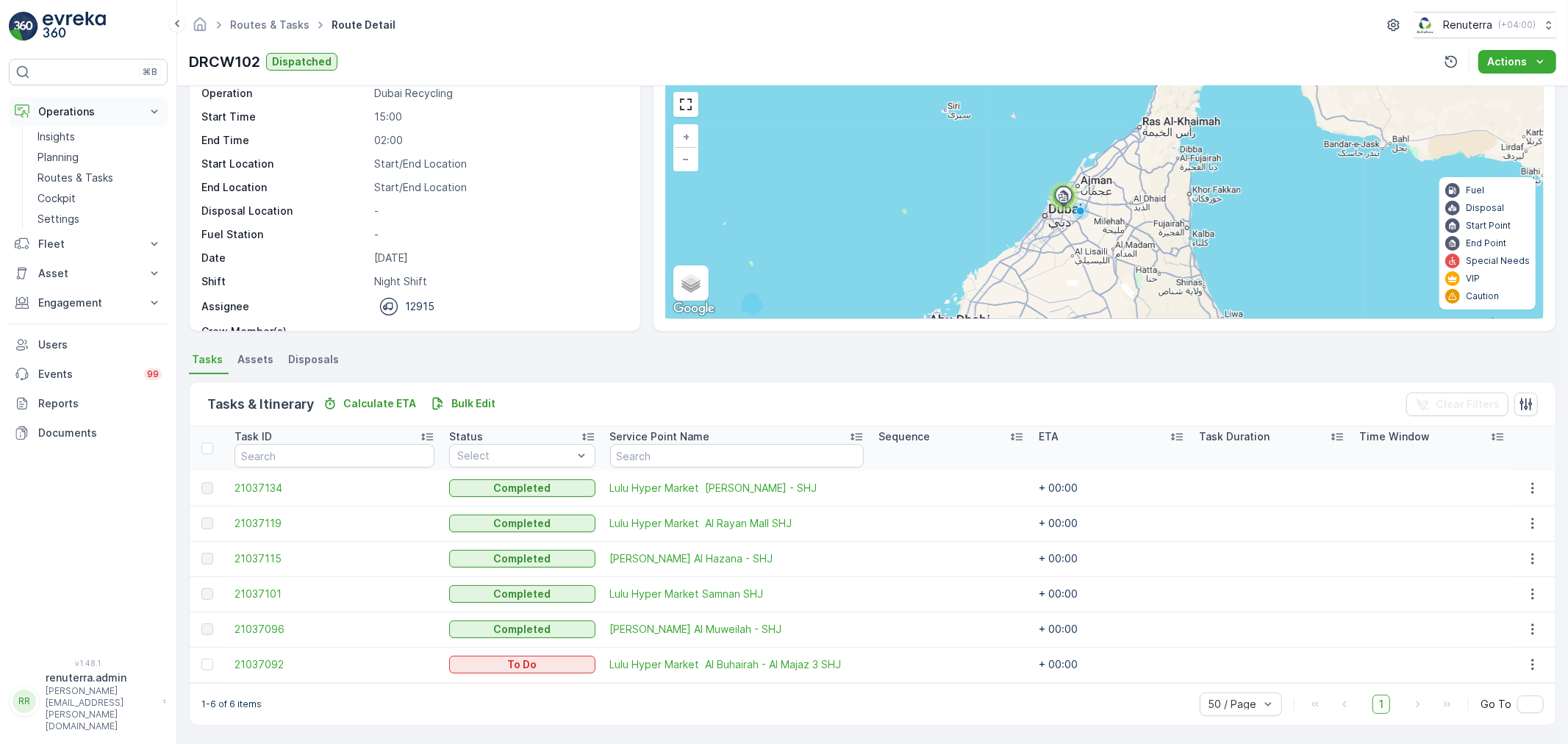
click at [85, 107] on p "Operations" at bounding box center [88, 112] width 100 height 15
click at [85, 116] on p "Operations" at bounding box center [88, 112] width 100 height 15
click at [83, 174] on p "Routes & Tasks" at bounding box center [75, 177] width 76 height 15
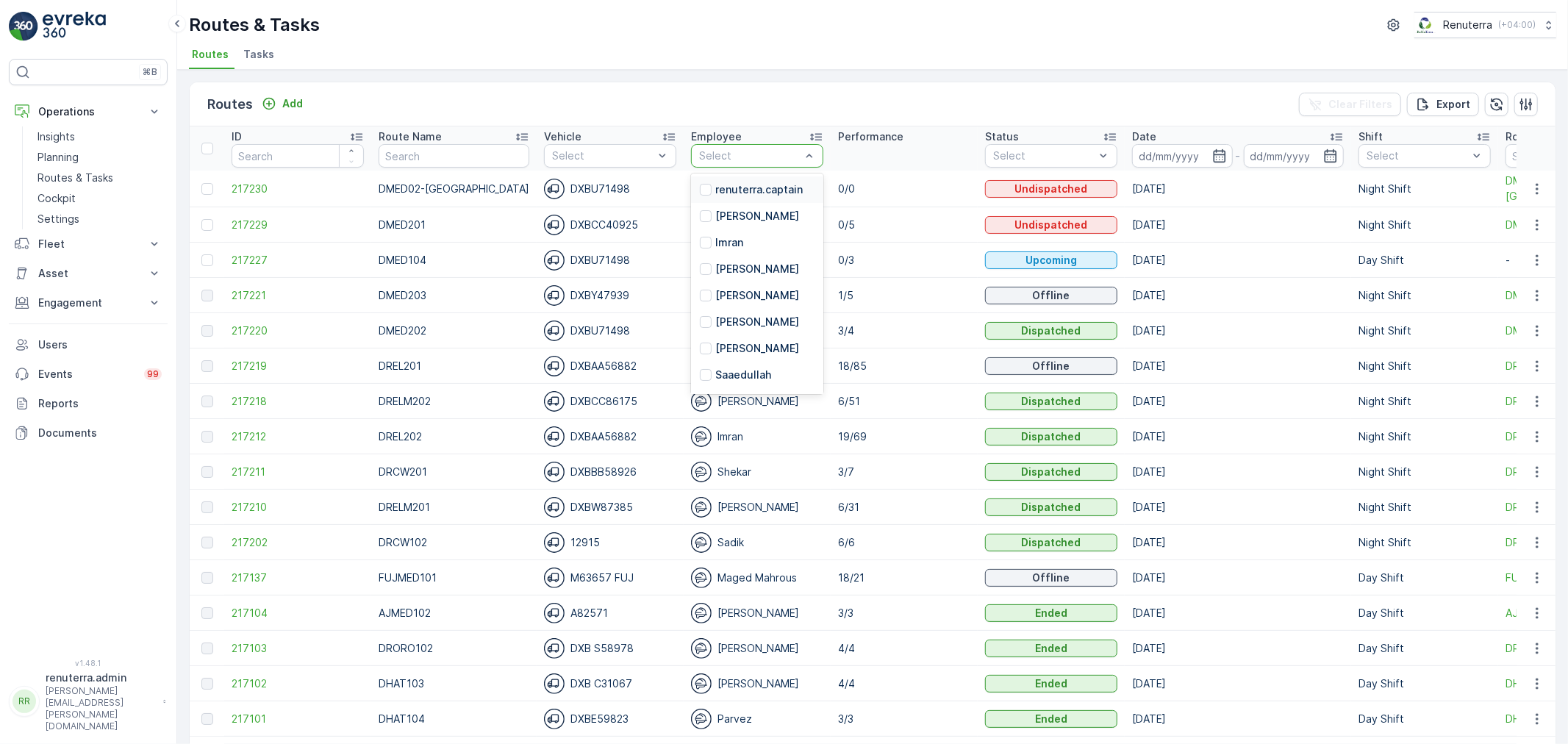
click at [742, 155] on div at bounding box center [750, 155] width 104 height 11
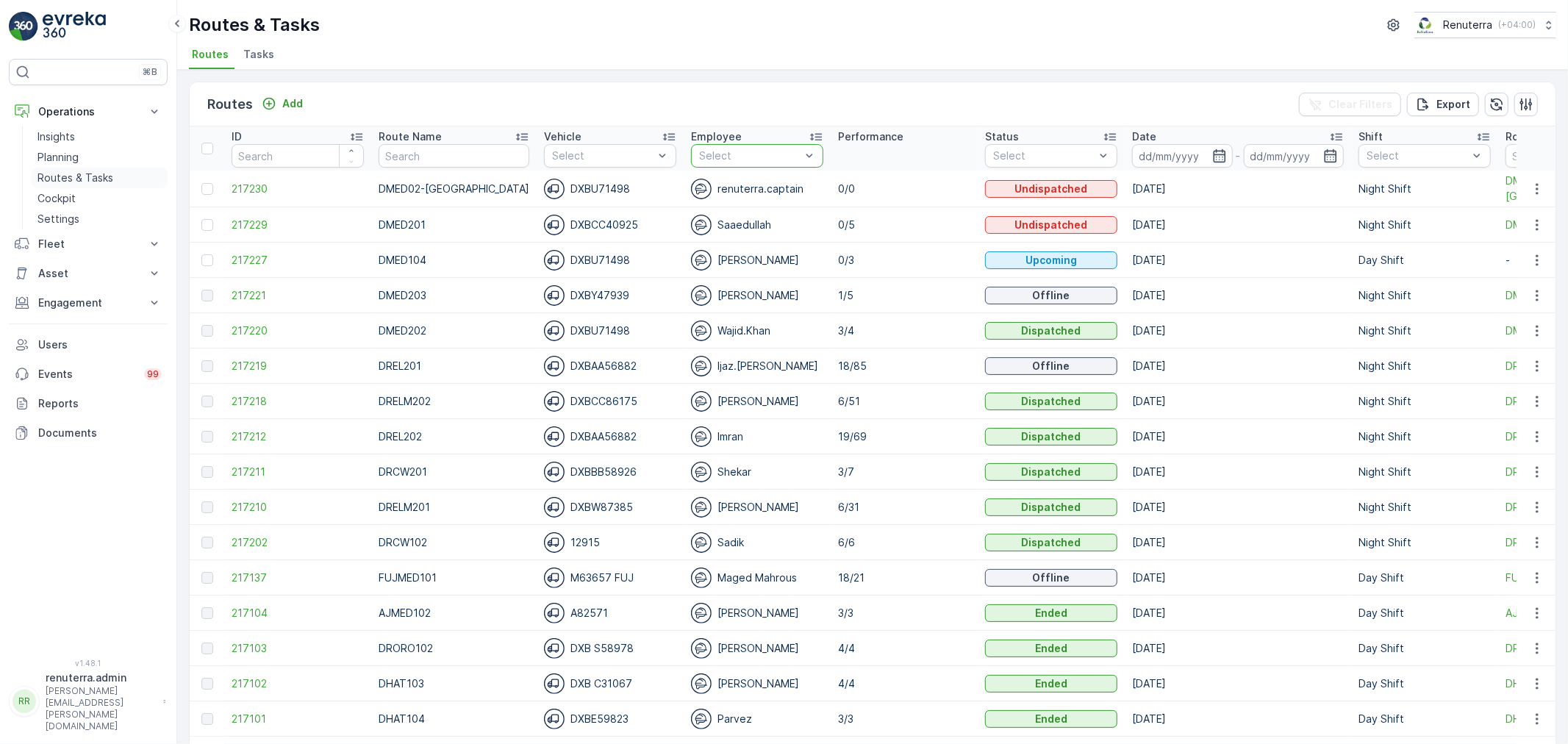
click at [73, 175] on p "Routes & Tasks" at bounding box center [75, 177] width 76 height 15
click at [74, 158] on p "Planning" at bounding box center [58, 157] width 42 height 15
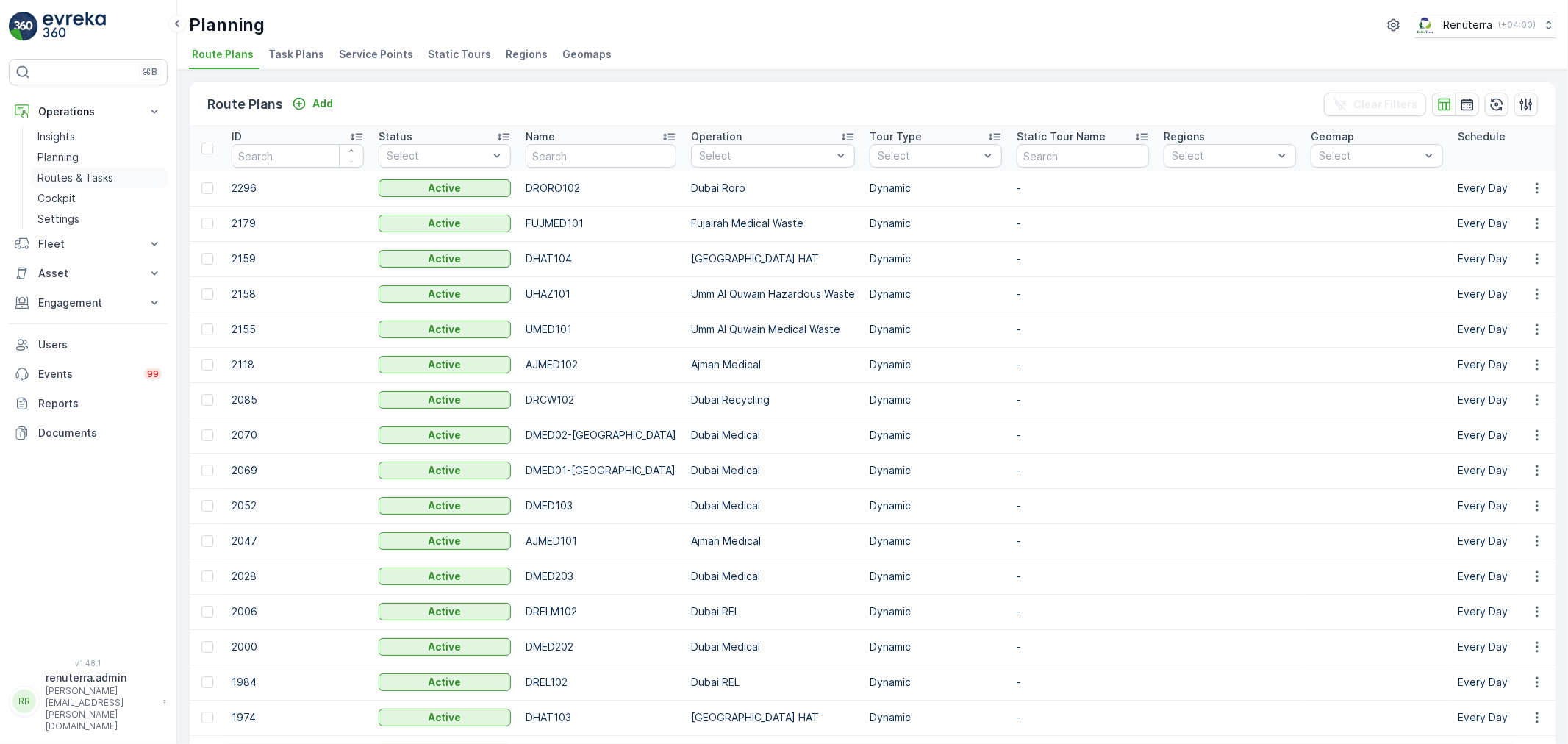
click at [69, 169] on link "Routes & Tasks" at bounding box center [99, 177] width 136 height 20
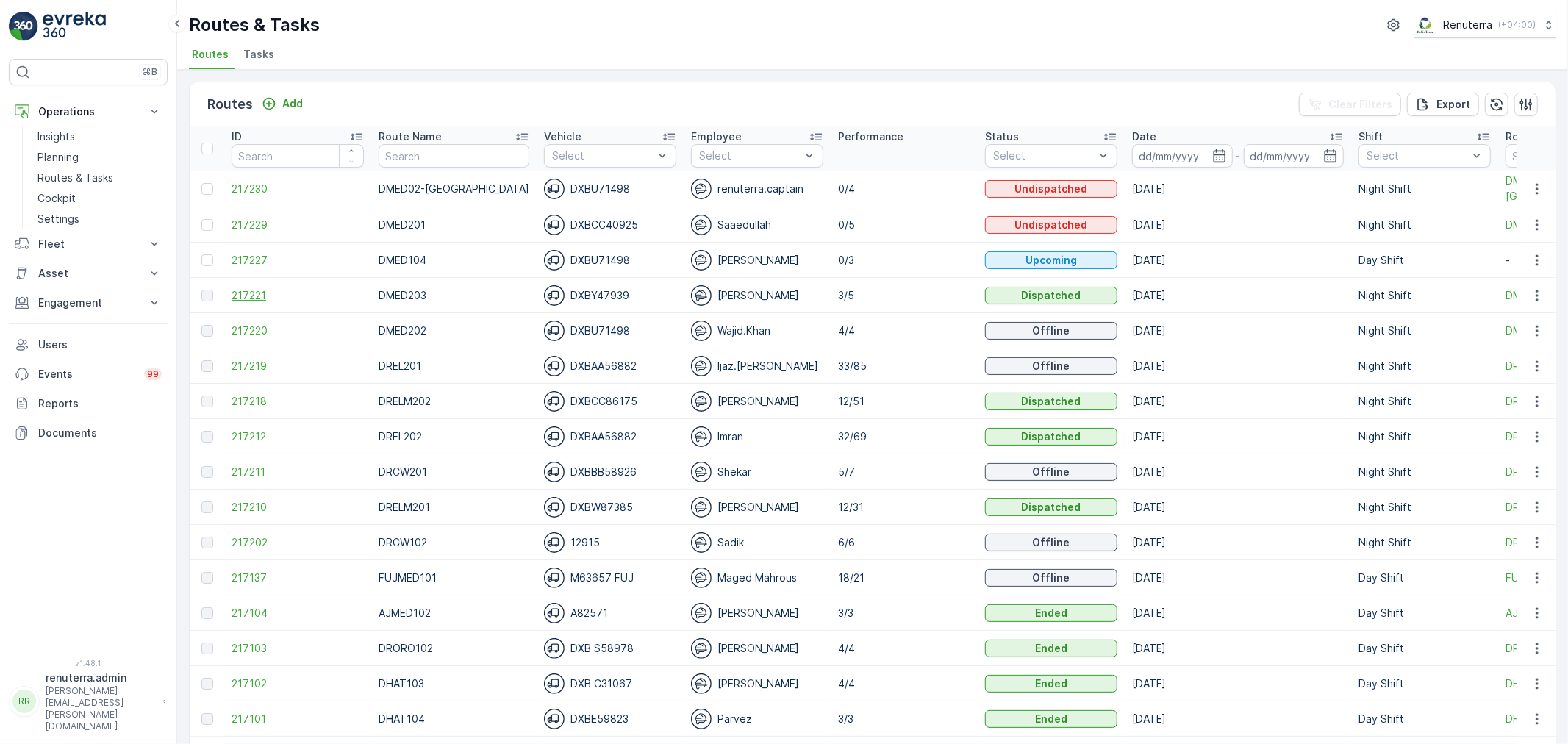
click at [240, 301] on span "217221" at bounding box center [297, 295] width 133 height 15
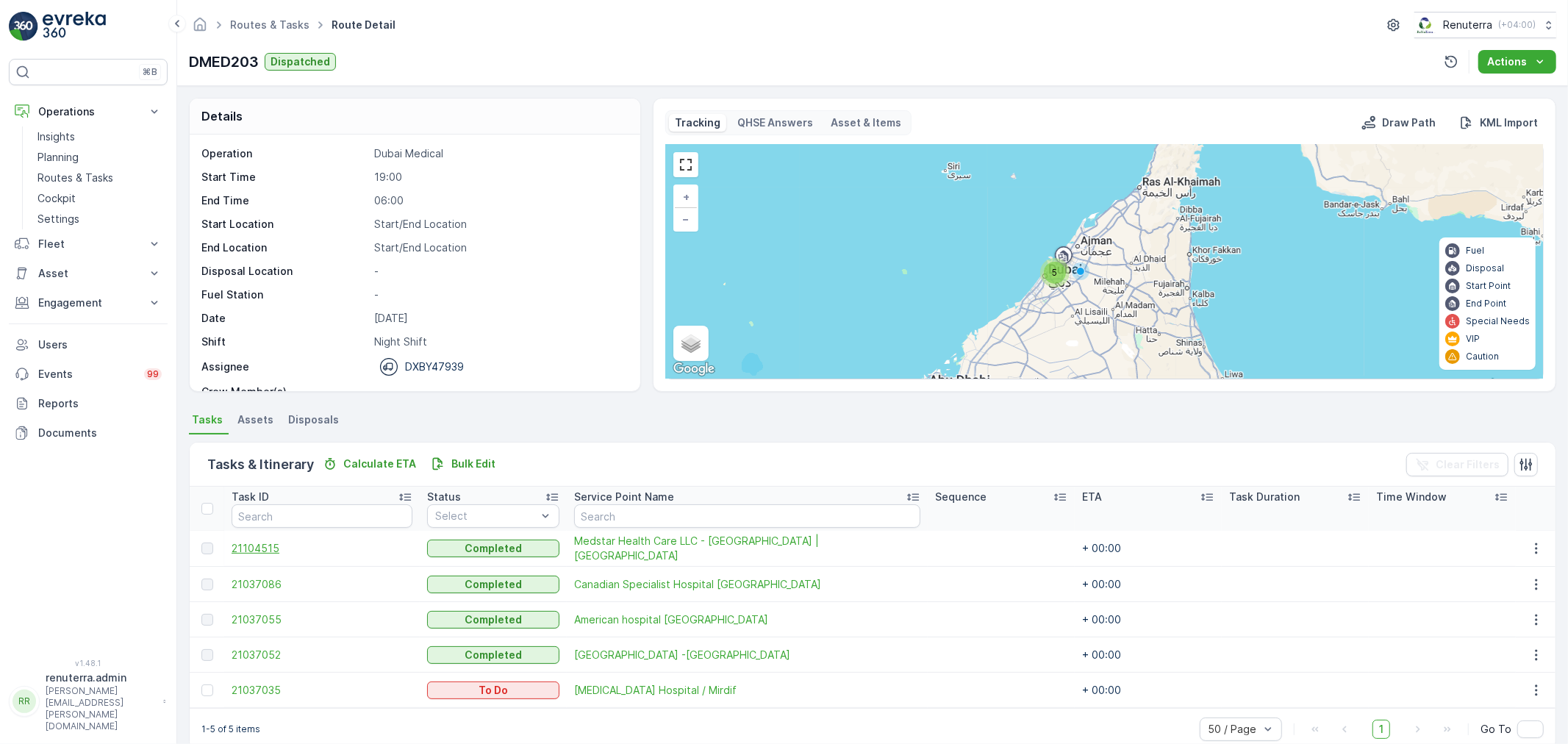
click at [274, 545] on span "21104515" at bounding box center [322, 549] width 181 height 15
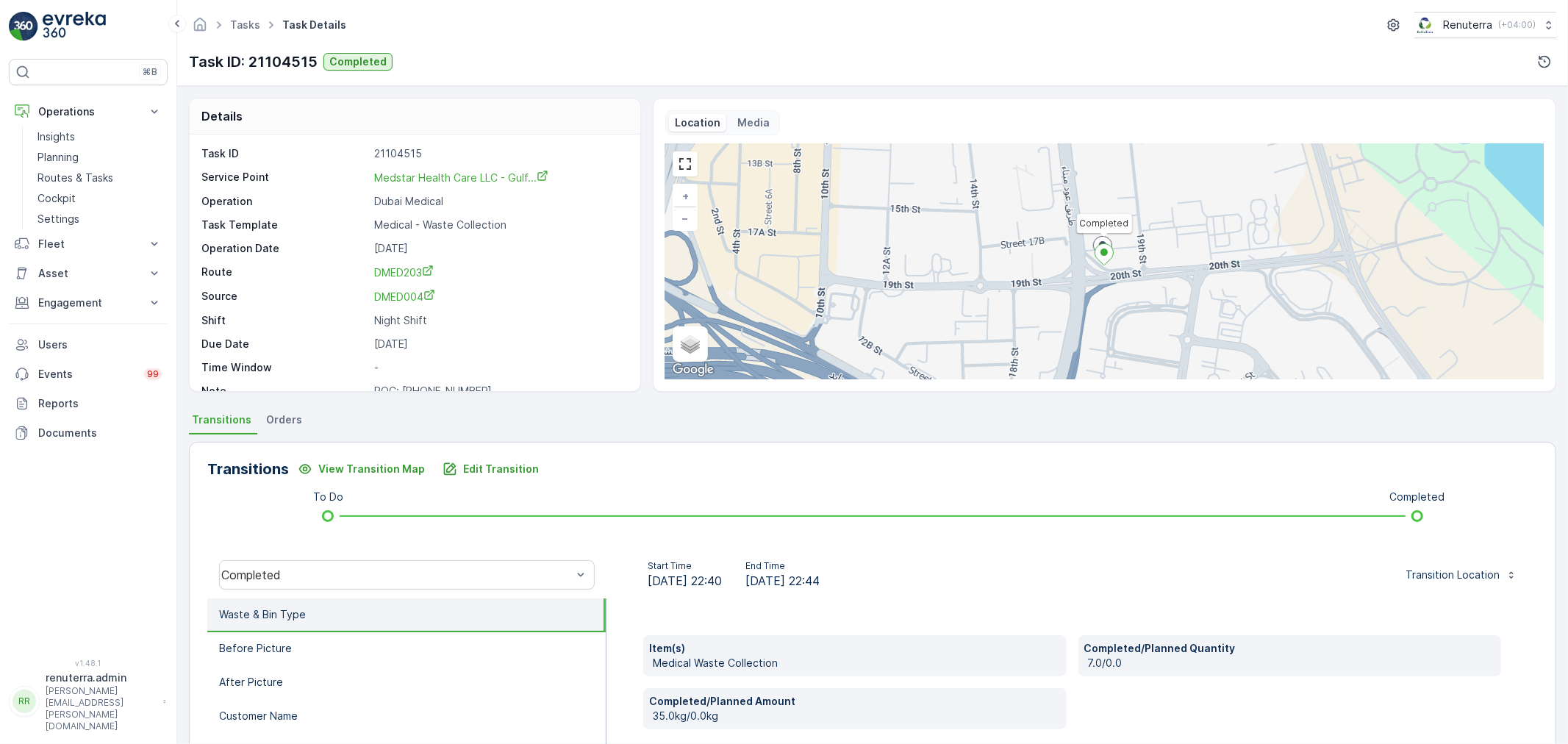
scroll to position [20, 0]
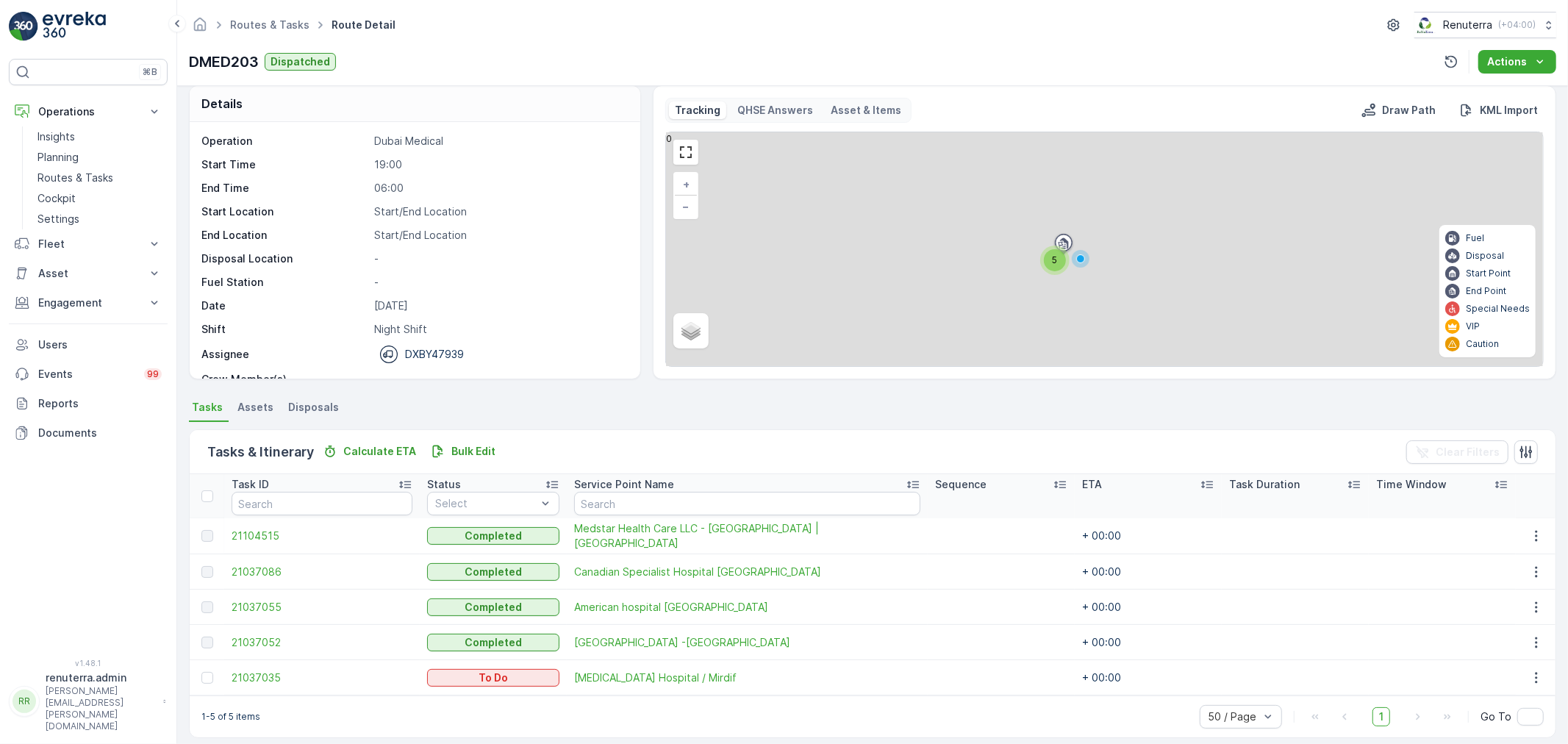
scroll to position [25, 0]
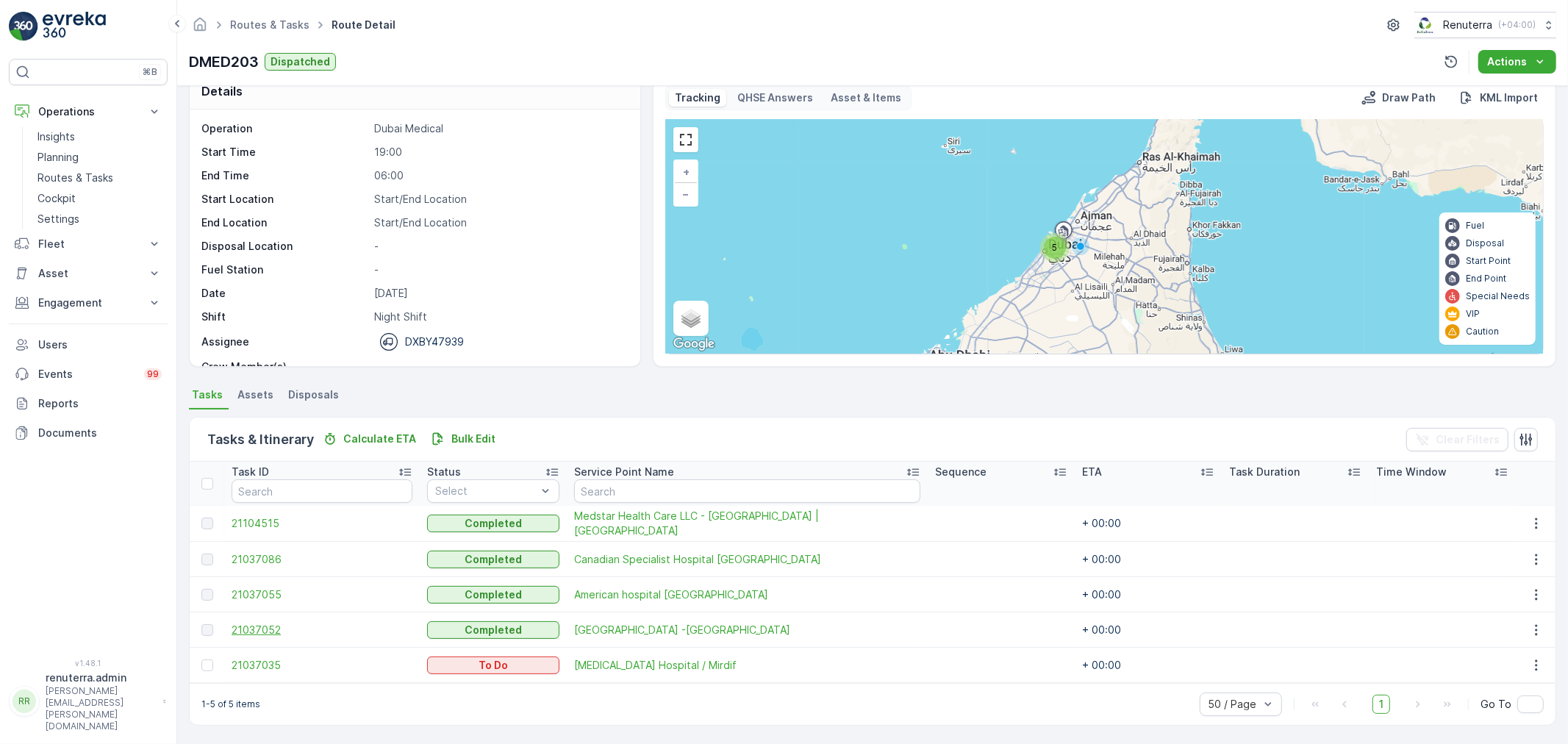
click at [247, 624] on span "21037052" at bounding box center [322, 630] width 181 height 15
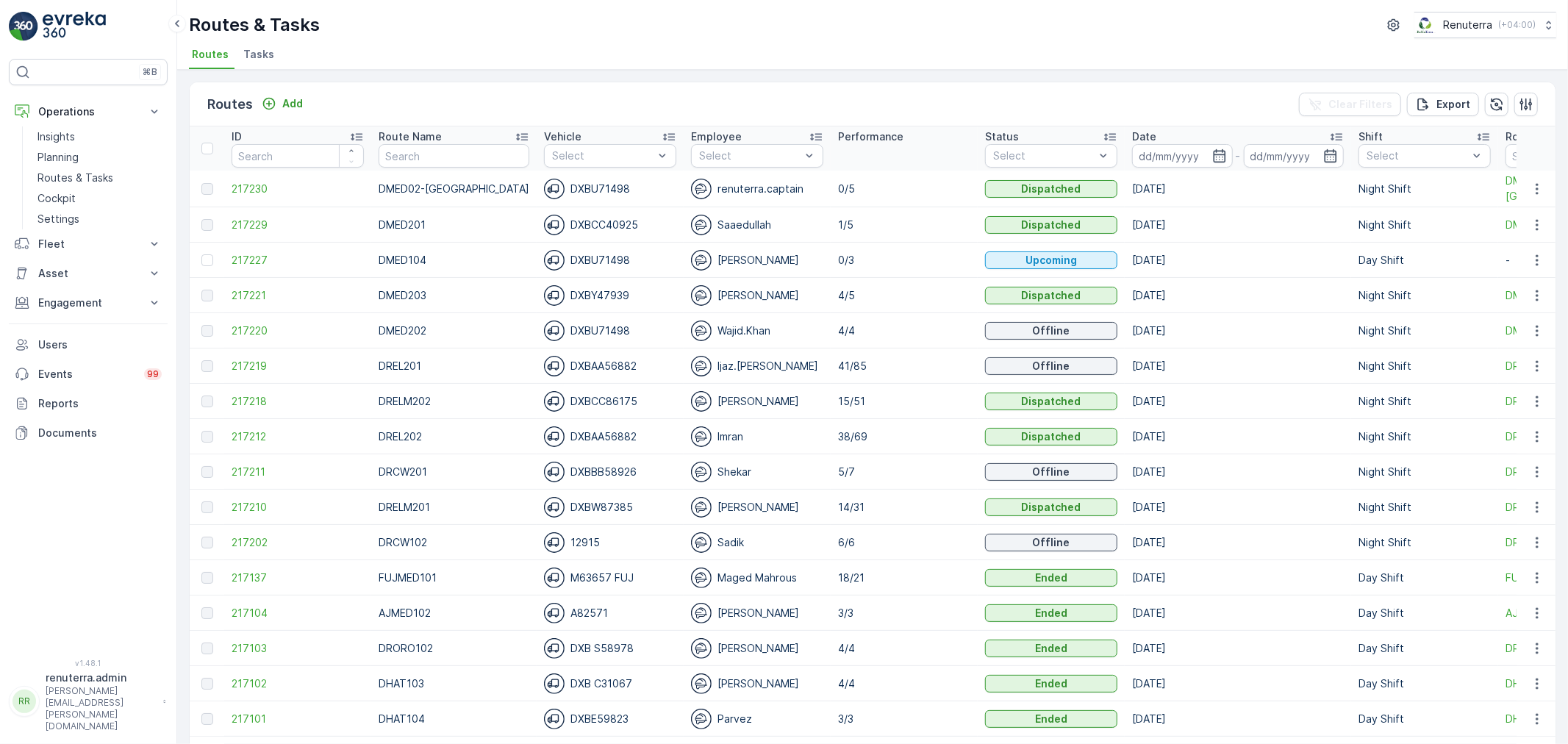
click at [248, 322] on td "217220" at bounding box center [297, 330] width 147 height 35
click at [247, 326] on span "217220" at bounding box center [297, 330] width 133 height 15
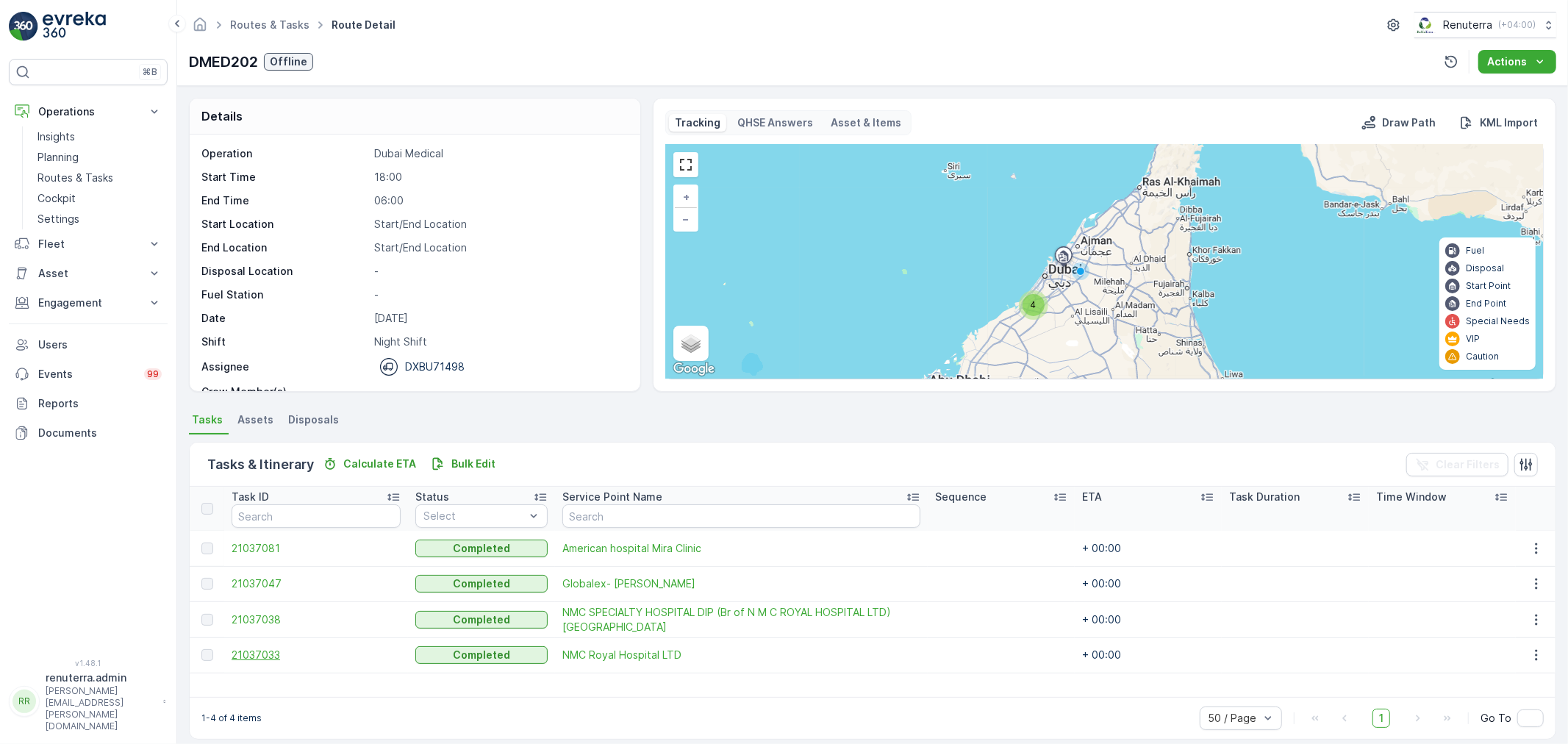
click at [277, 655] on span "21037033" at bounding box center [316, 654] width 169 height 15
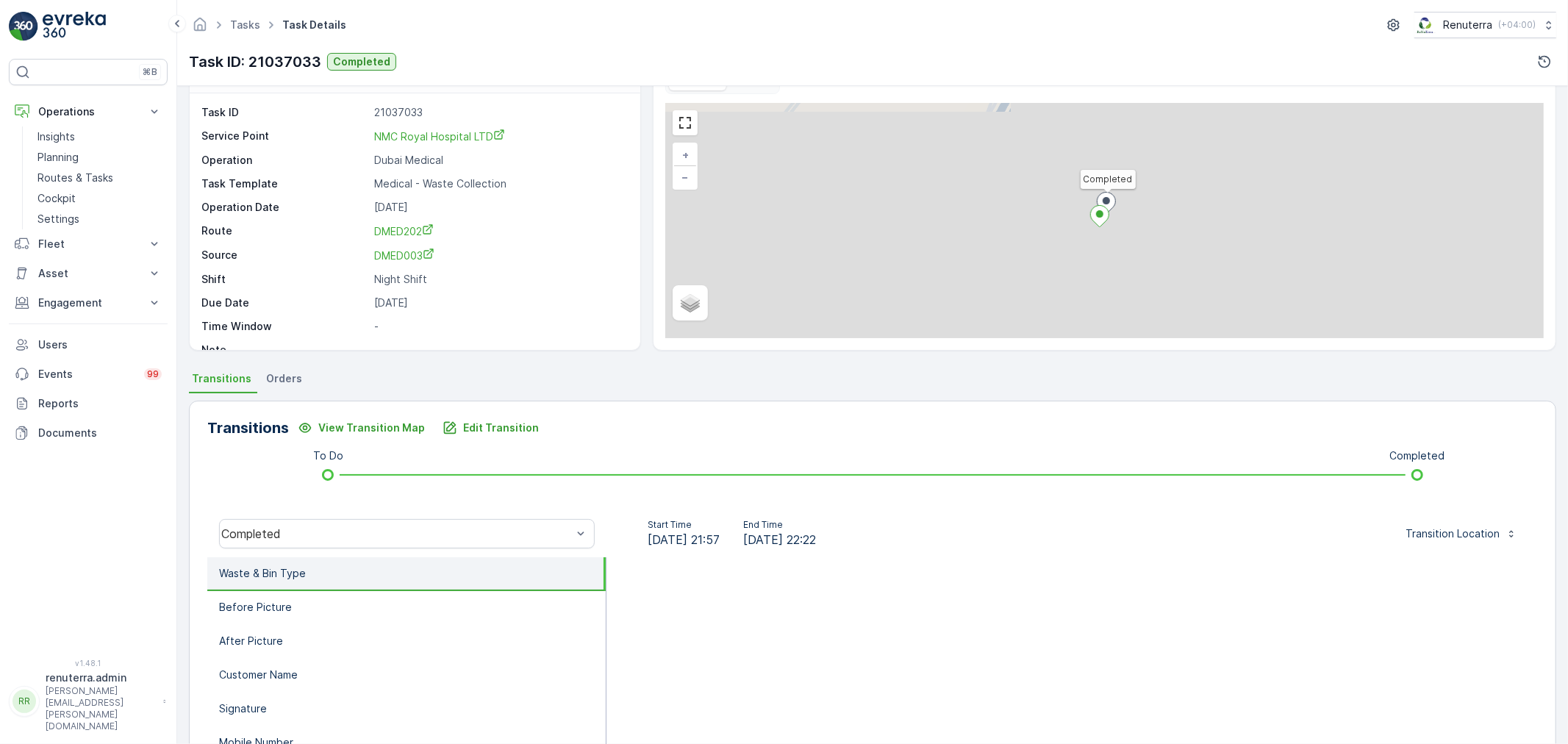
scroll to position [163, 0]
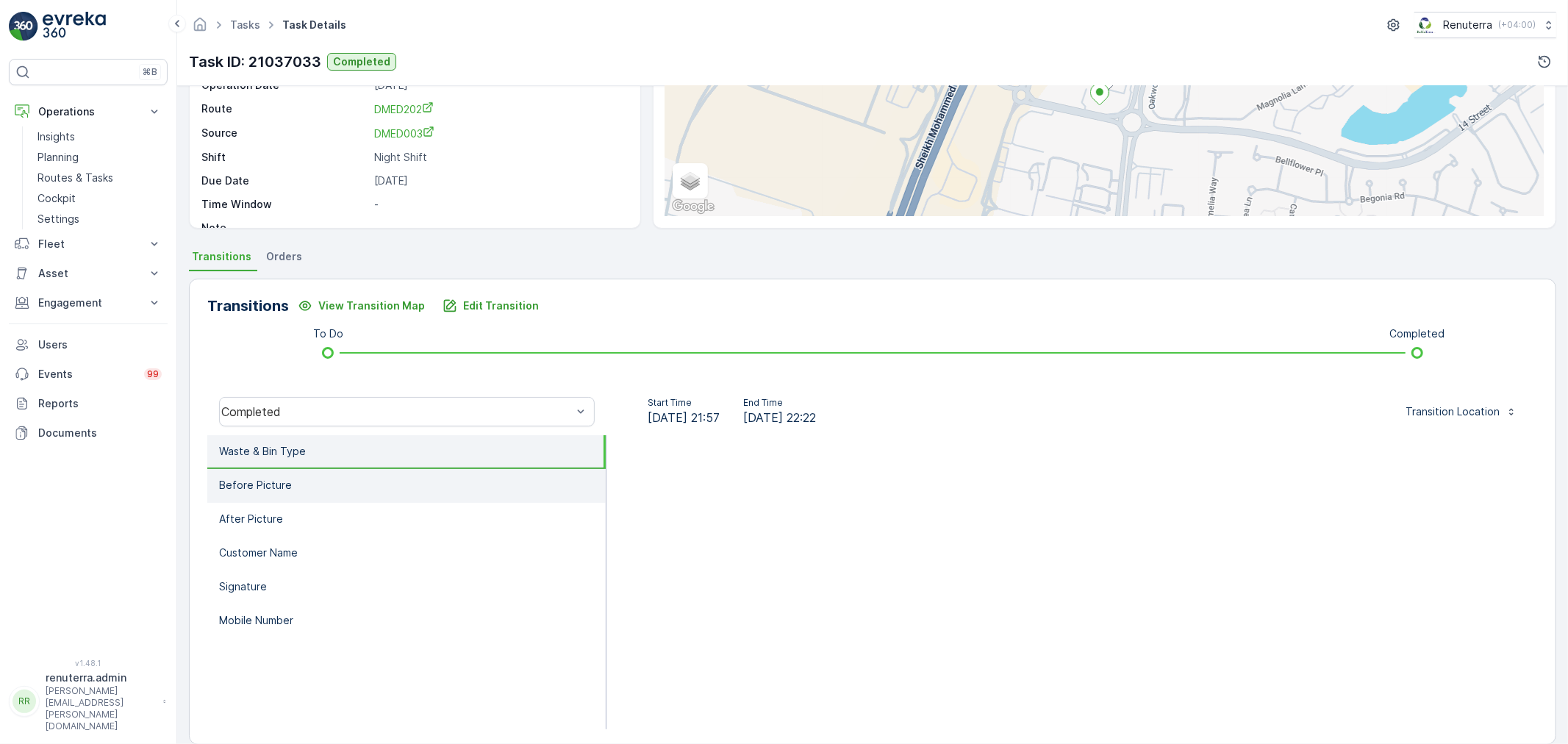
drag, startPoint x: 313, startPoint y: 453, endPoint x: 304, endPoint y: 473, distance: 21.9
click at [313, 453] on li "Waste & Bin Type" at bounding box center [406, 452] width 398 height 34
click at [318, 456] on li "Waste & Bin Type" at bounding box center [406, 452] width 398 height 34
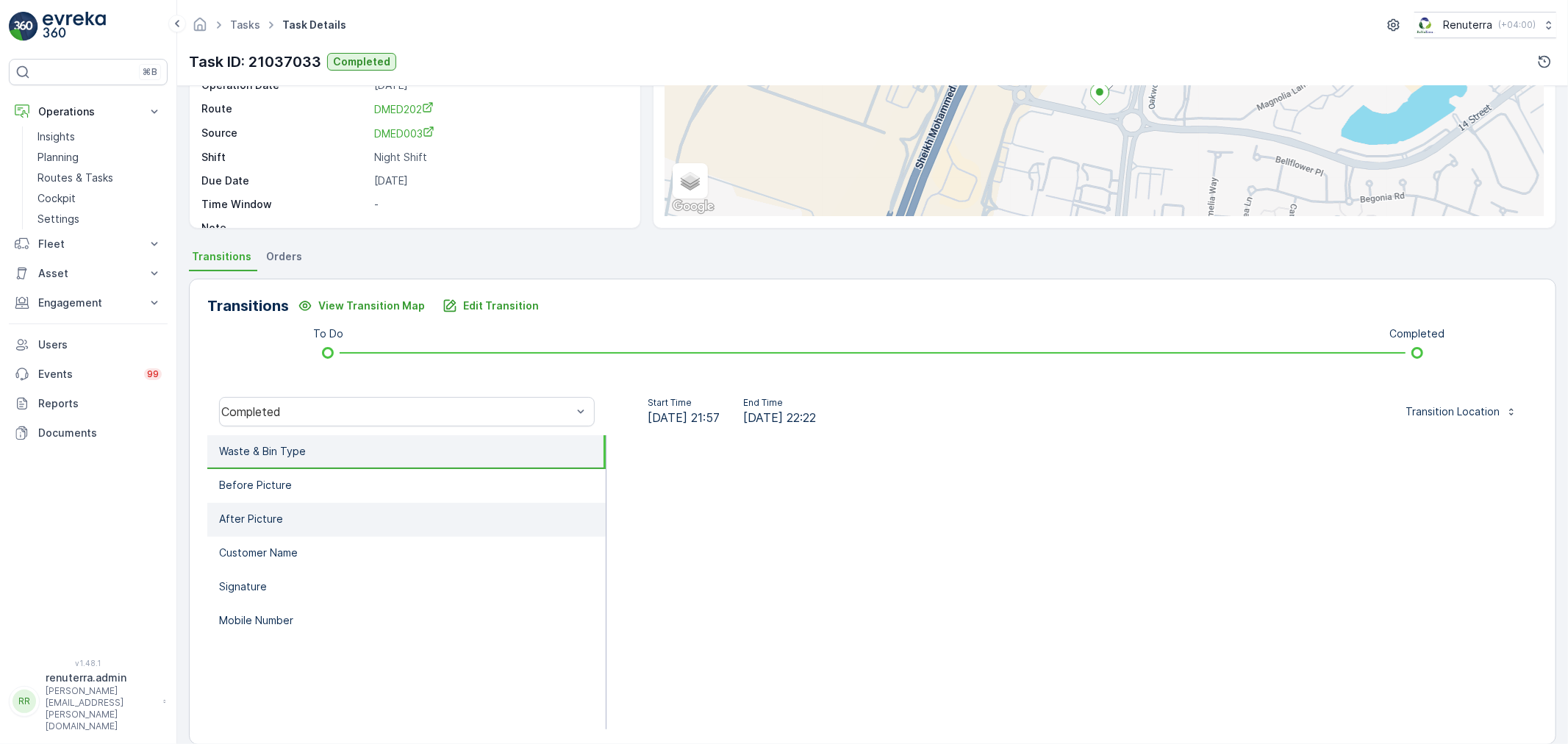
drag, startPoint x: 302, startPoint y: 523, endPoint x: 303, endPoint y: 505, distance: 18.0
click at [301, 517] on li "After Picture" at bounding box center [406, 520] width 398 height 34
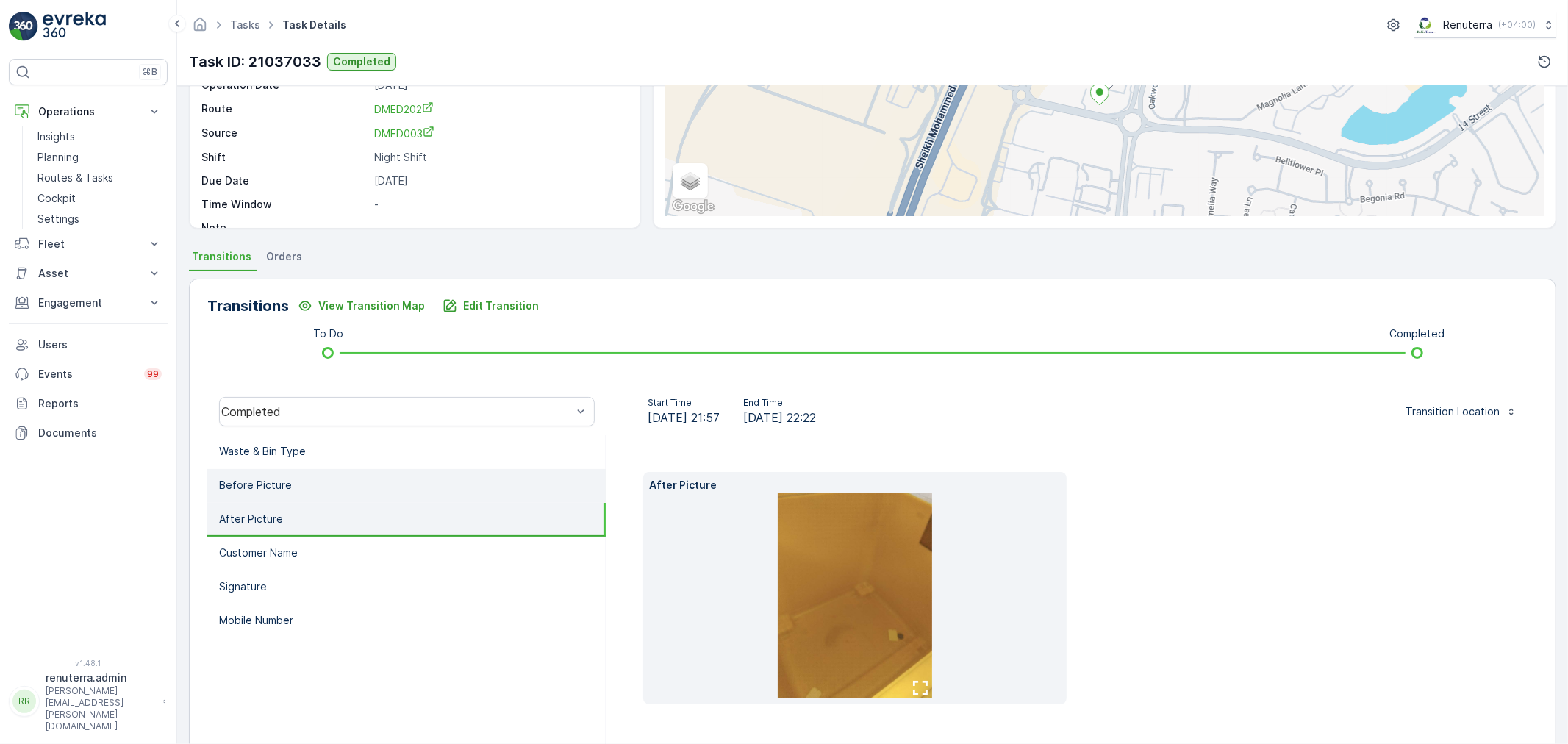
click at [307, 495] on li "Before Picture" at bounding box center [406, 486] width 398 height 34
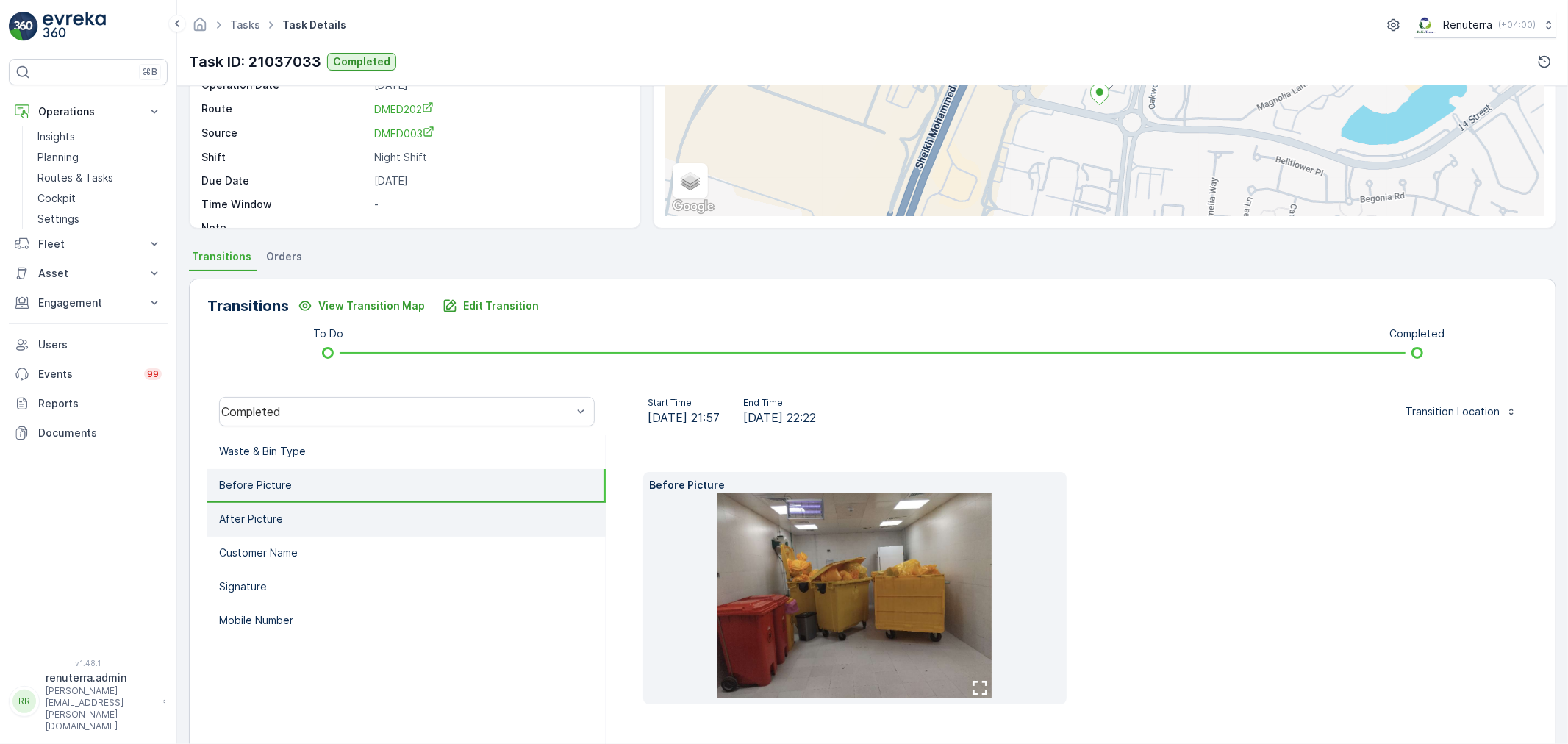
click at [306, 526] on li "After Picture" at bounding box center [406, 520] width 398 height 34
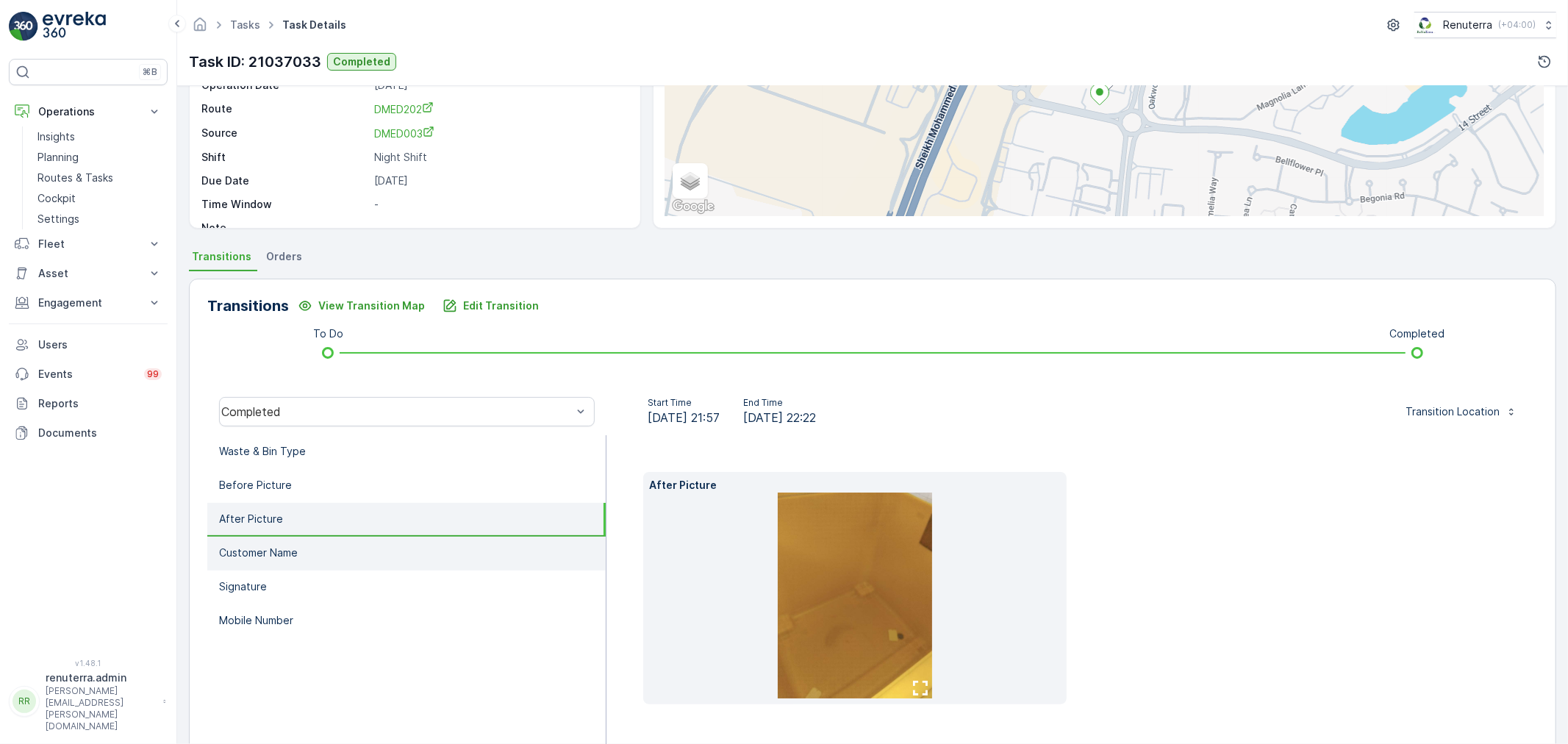
click at [296, 554] on p "Customer Name" at bounding box center [258, 553] width 79 height 15
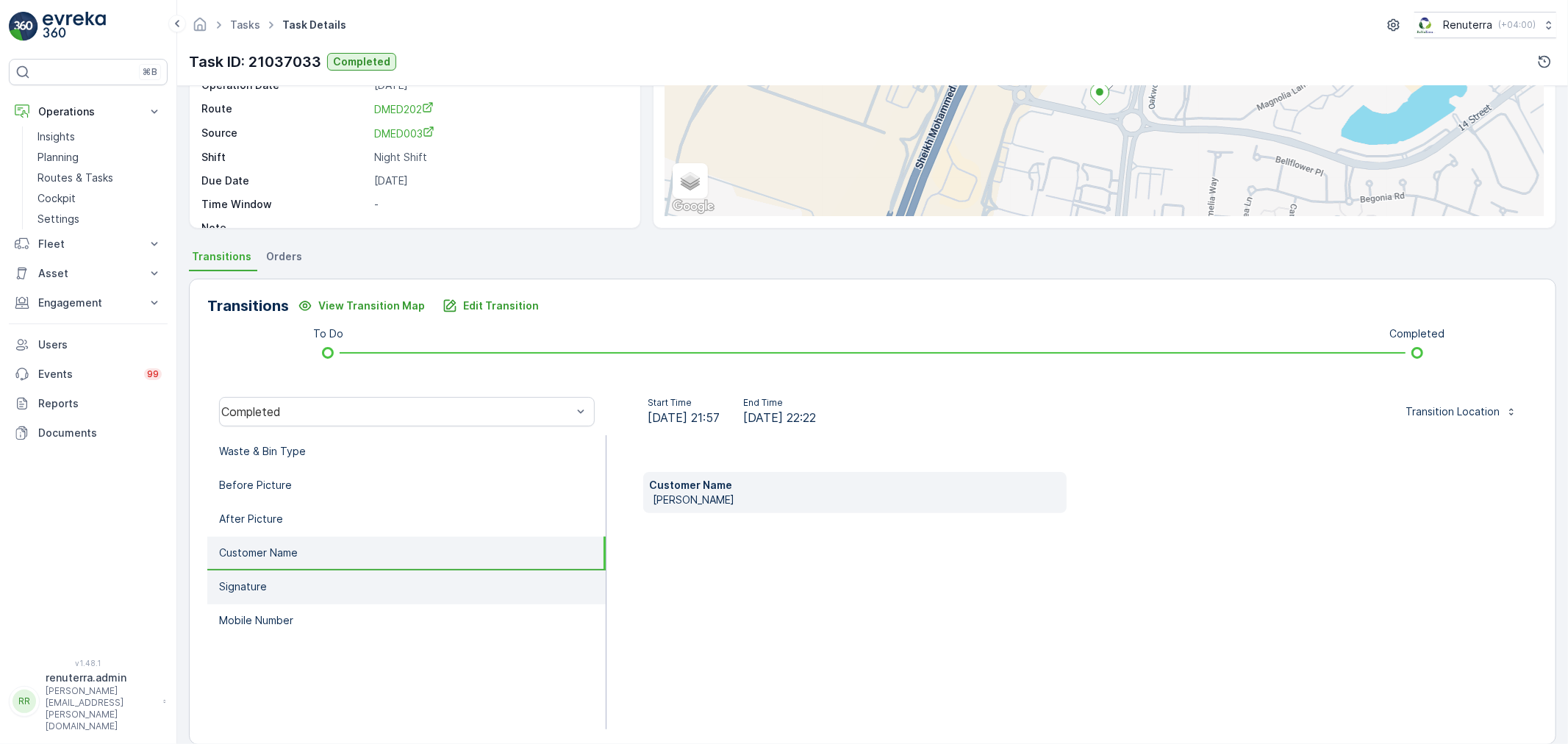
click at [296, 579] on li "Signature" at bounding box center [406, 588] width 398 height 34
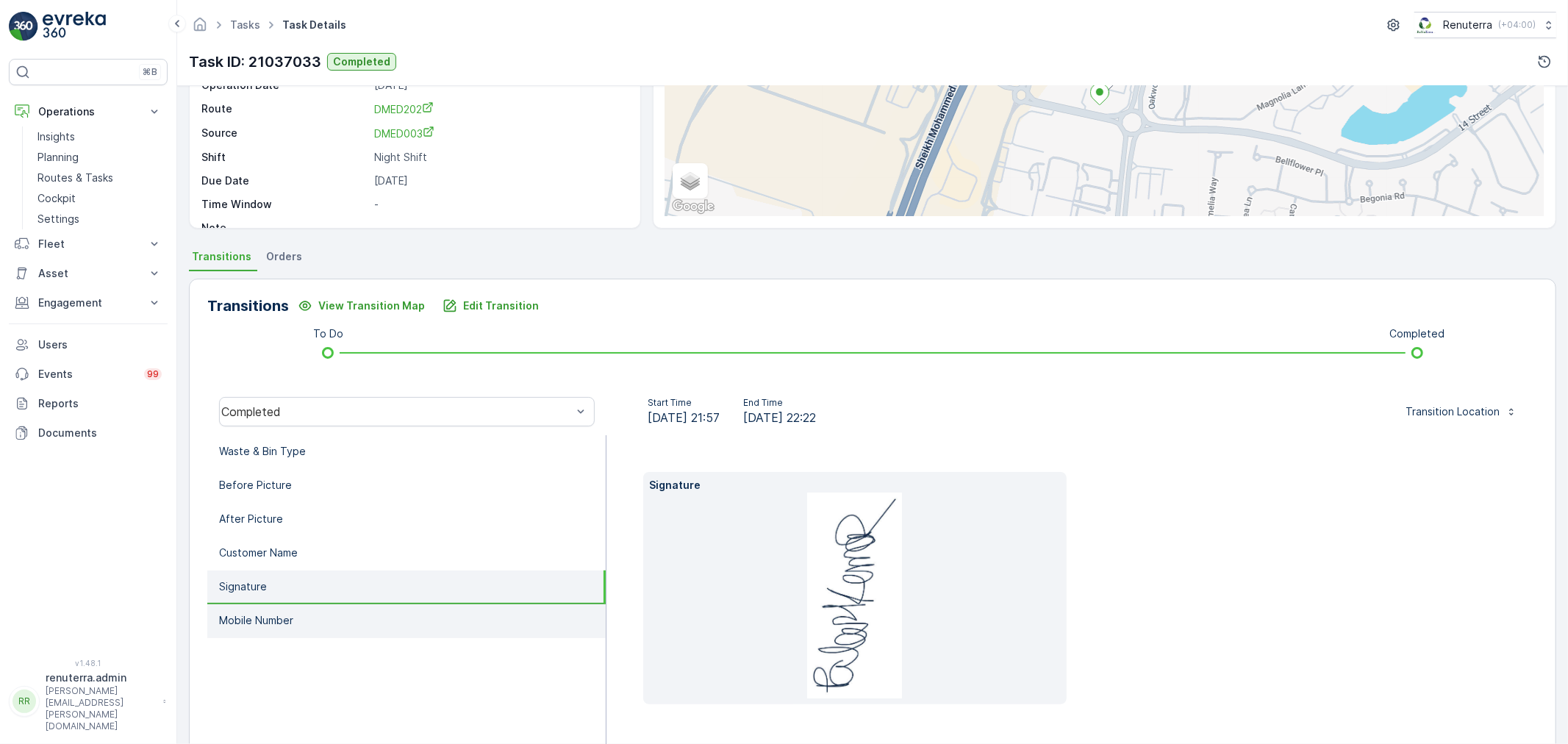
click at [295, 609] on li "Mobile Number" at bounding box center [406, 621] width 398 height 34
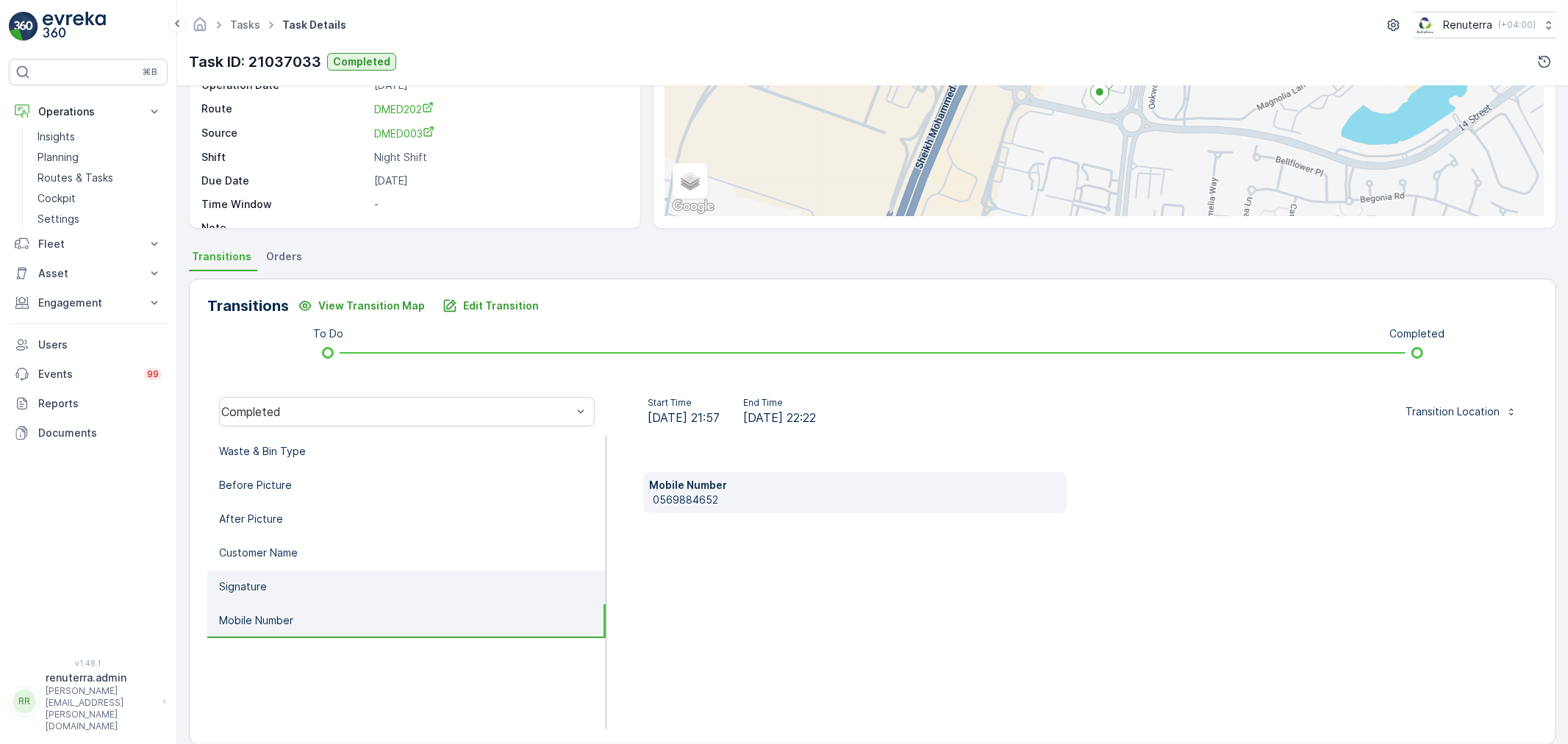
click at [295, 596] on li "Signature" at bounding box center [406, 588] width 398 height 34
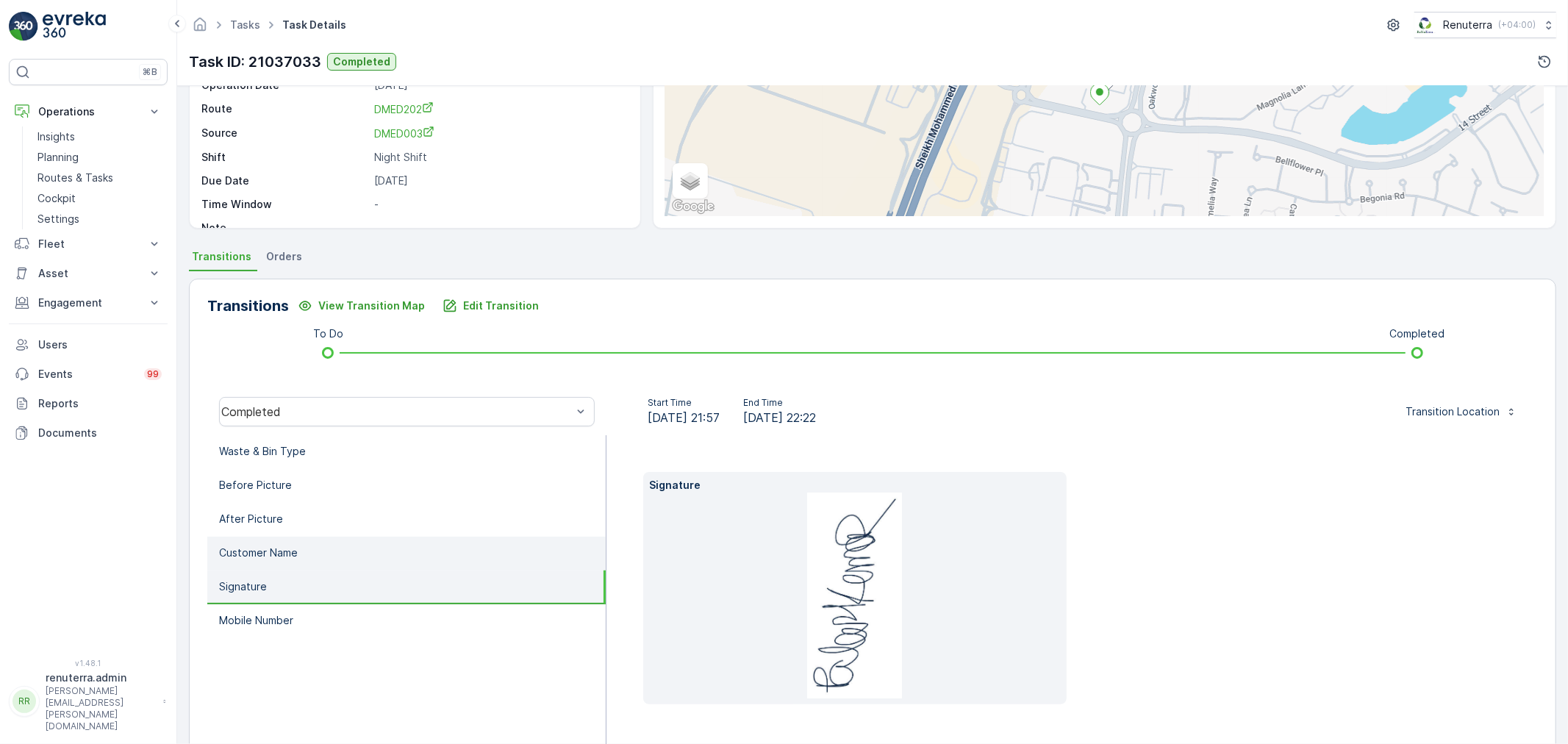
click at [307, 556] on li "Customer Name" at bounding box center [406, 554] width 398 height 34
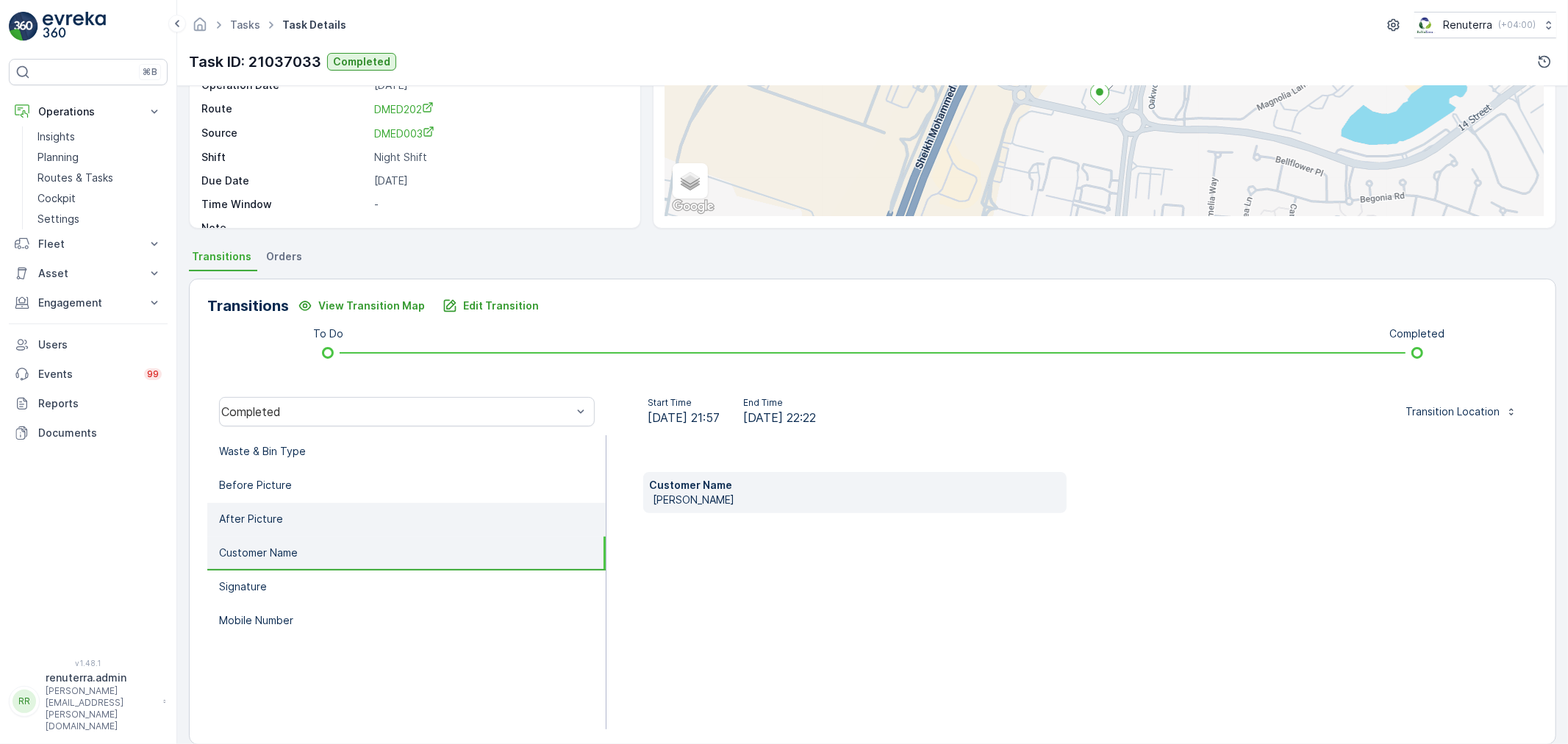
drag, startPoint x: 313, startPoint y: 532, endPoint x: 318, endPoint y: 519, distance: 13.9
click at [313, 533] on ul "Waste & Bin Type Before Picture After Picture Customer Name Signature Mobile Nu…" at bounding box center [407, 581] width 399 height 294
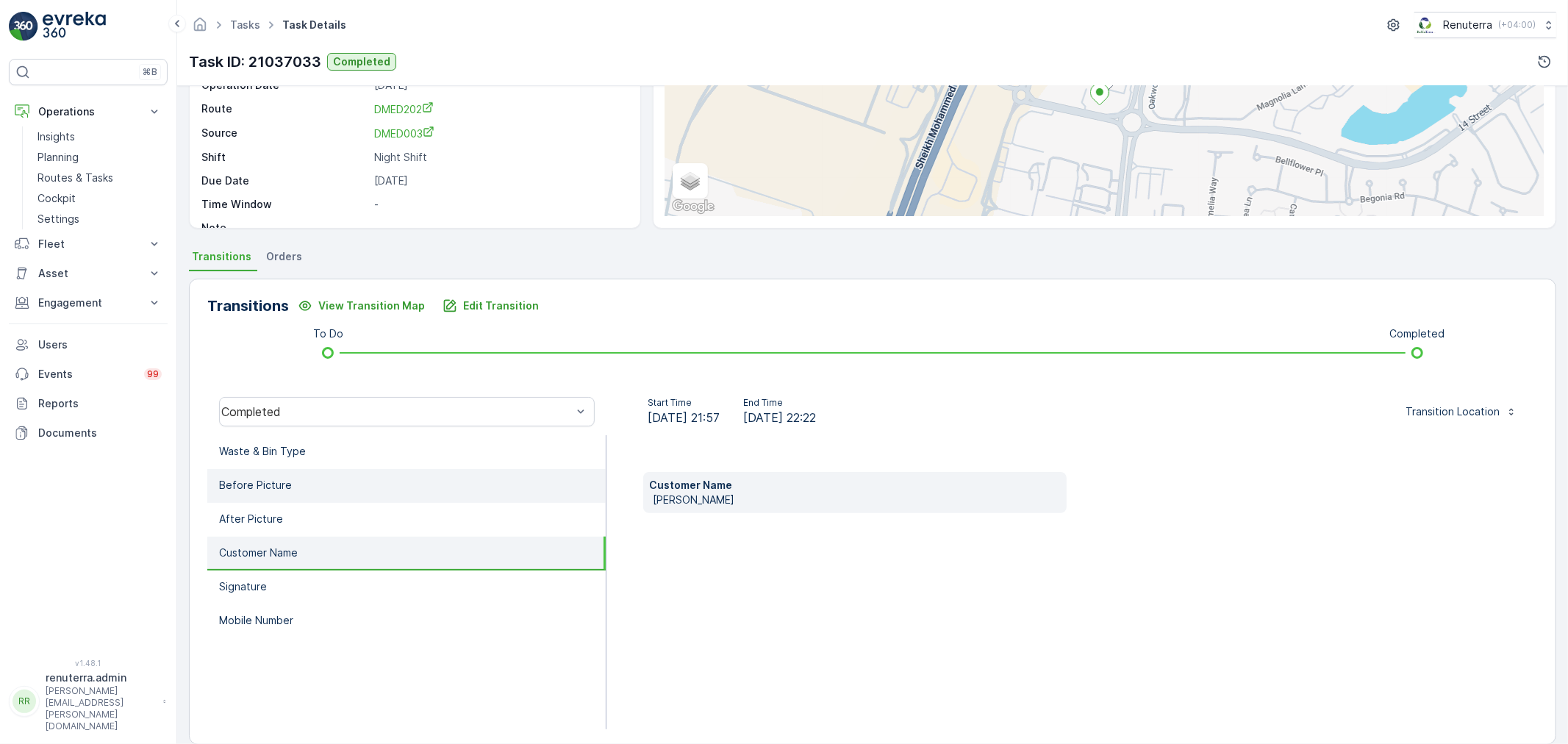
click at [322, 497] on li "Before Picture" at bounding box center [406, 486] width 398 height 34
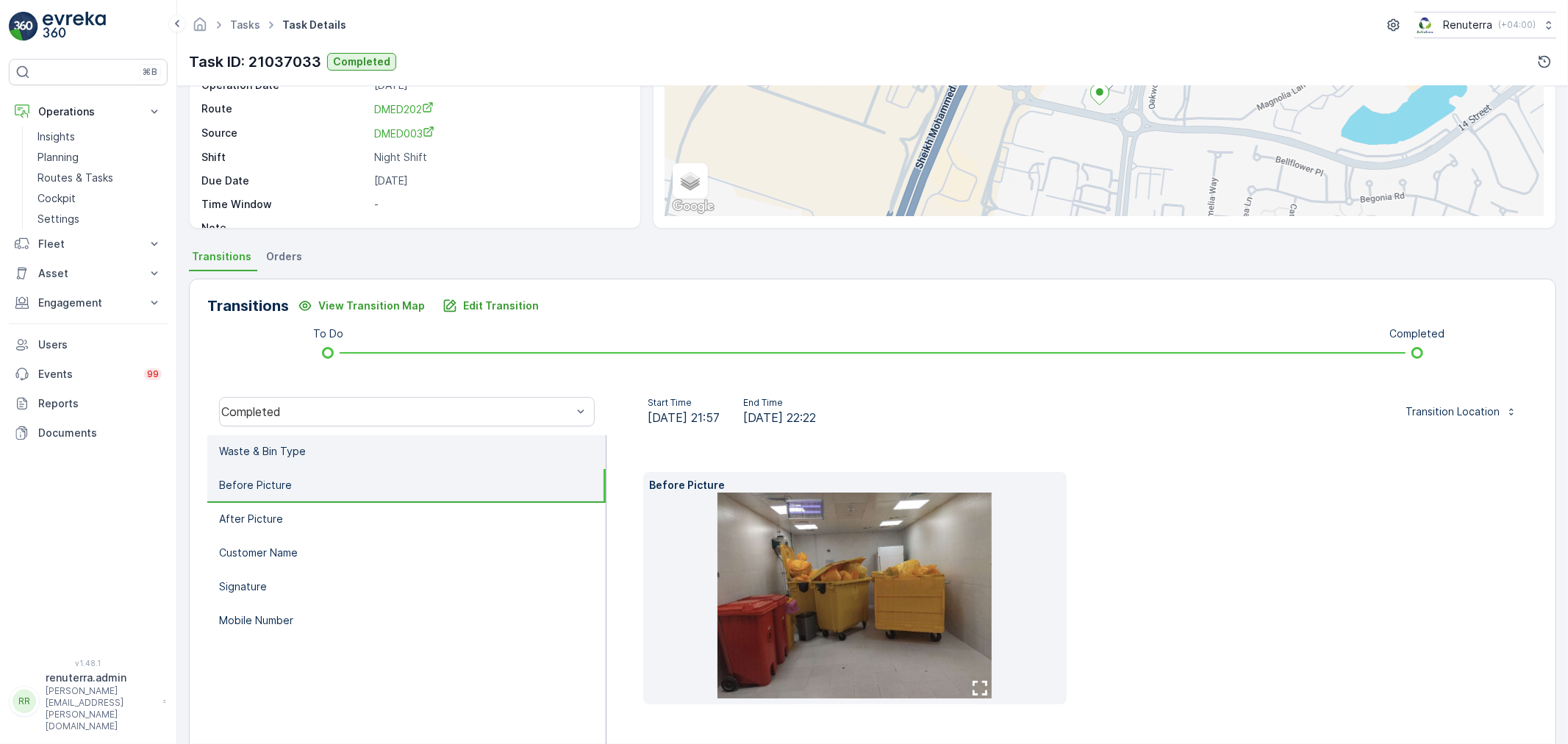
click at [339, 449] on li "Waste & Bin Type" at bounding box center [406, 452] width 398 height 34
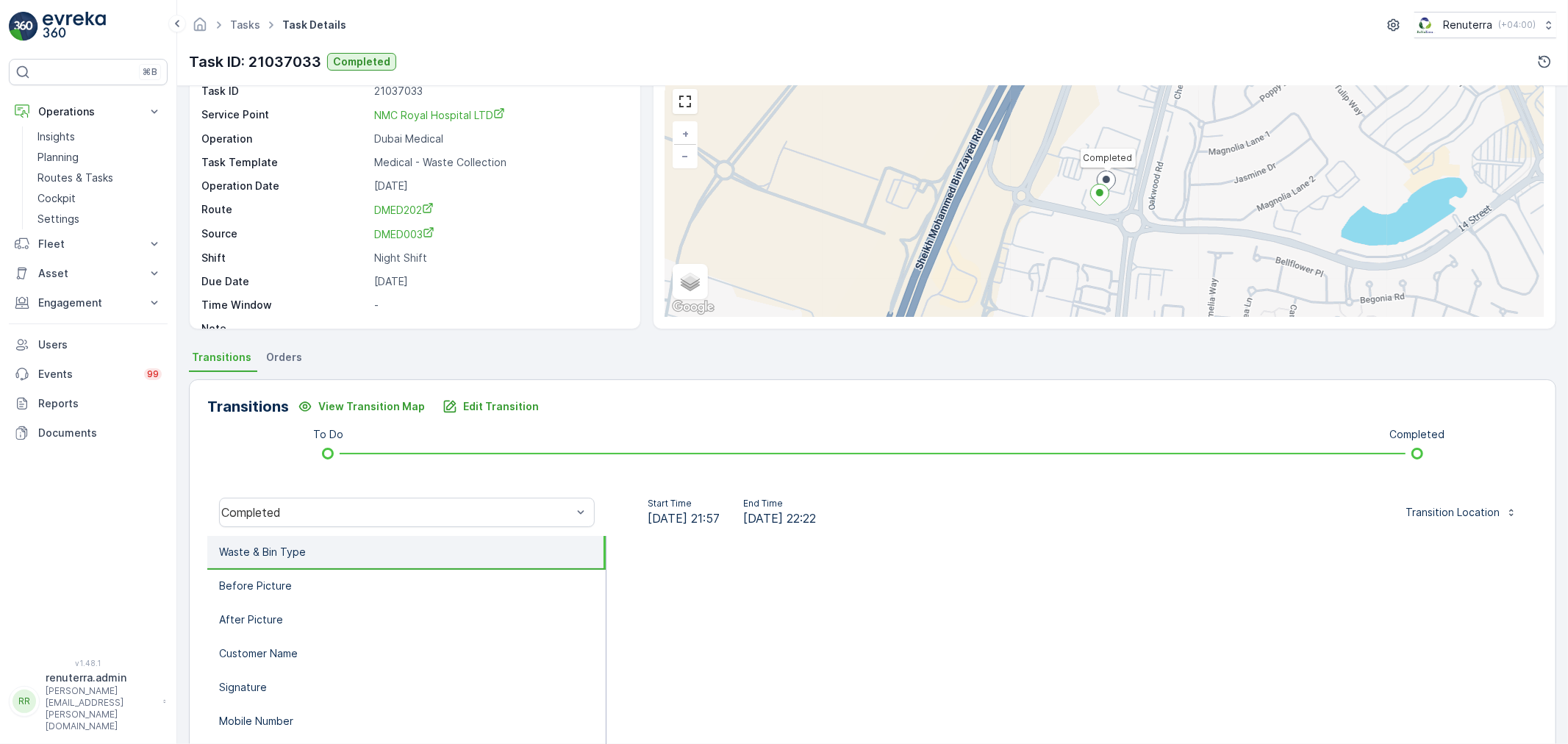
scroll to position [182, 0]
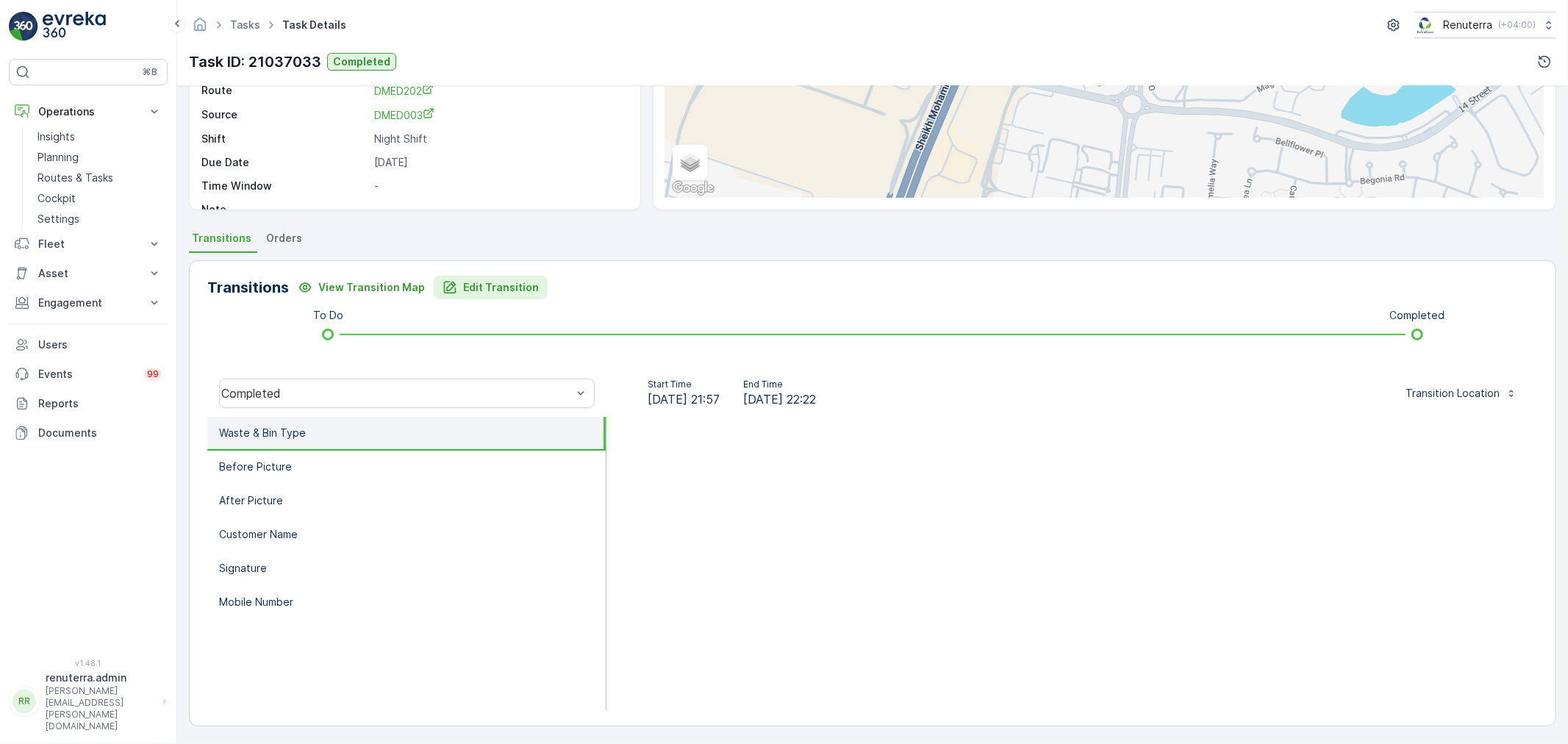
click at [466, 282] on p "Edit Transition" at bounding box center [501, 287] width 76 height 15
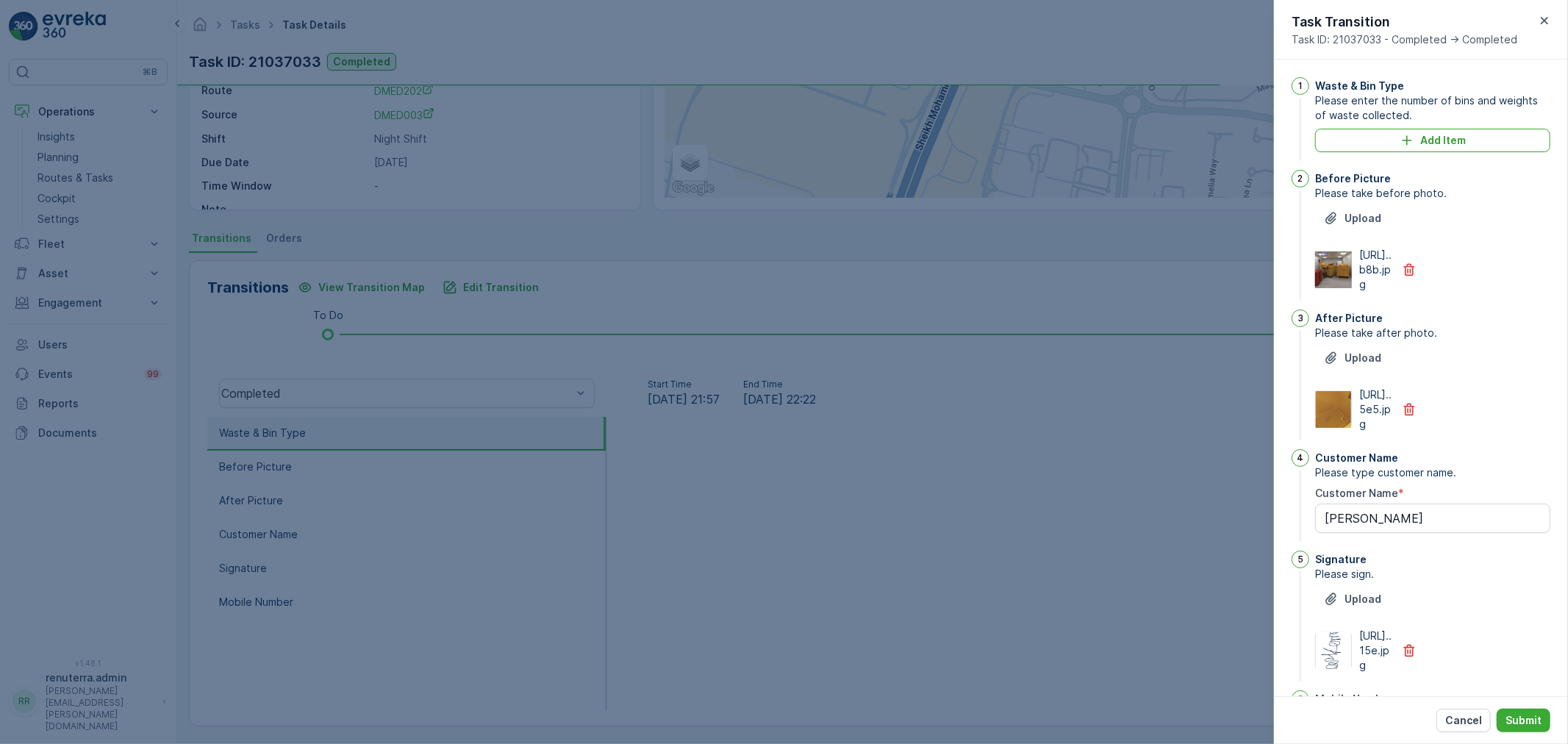
scroll to position [208, 0]
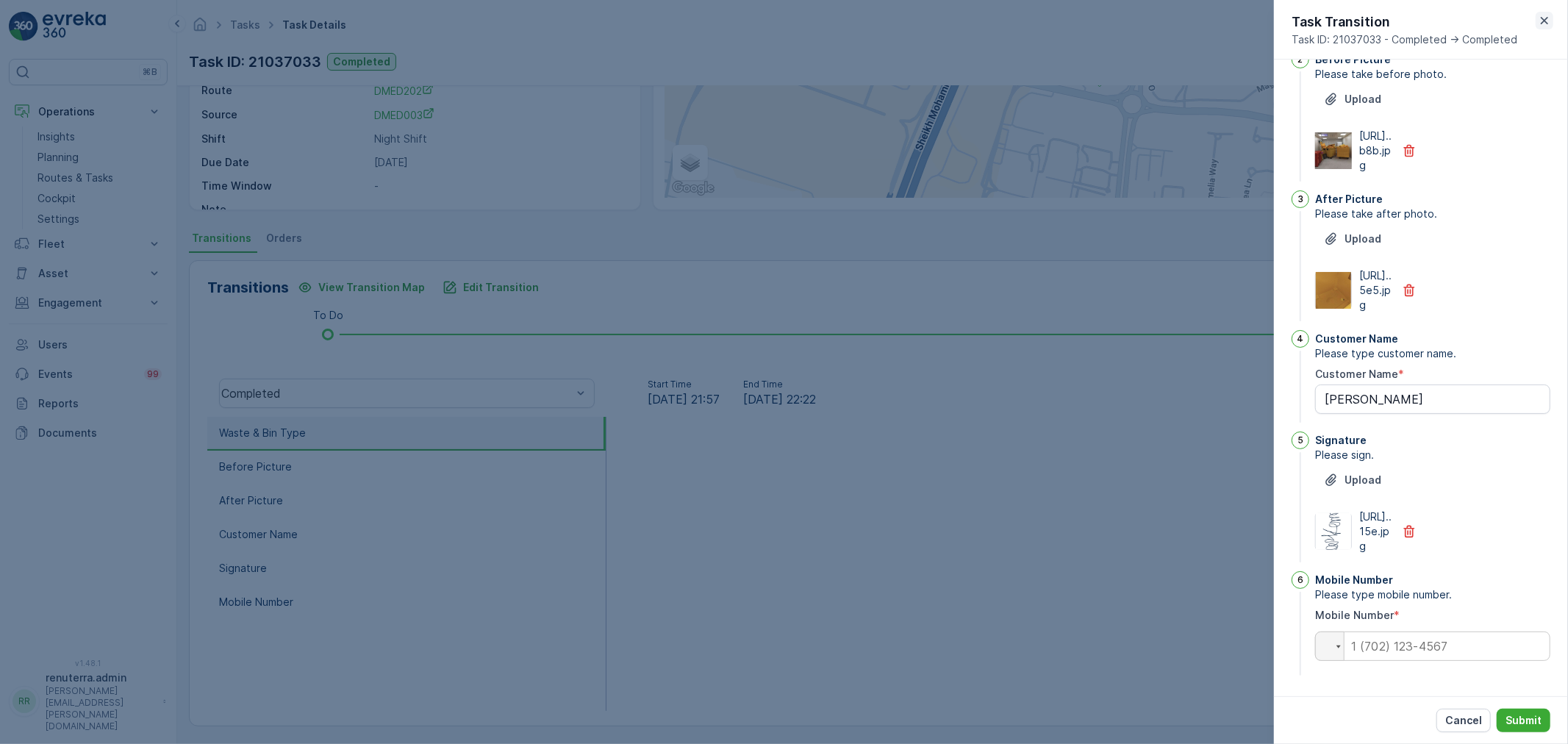
click at [1552, 15] on div "Task Transition Task ID: 21037033 - Completed -> Completed" at bounding box center [1421, 29] width 294 height 59
click at [1549, 22] on icon "button" at bounding box center [1544, 20] width 15 height 15
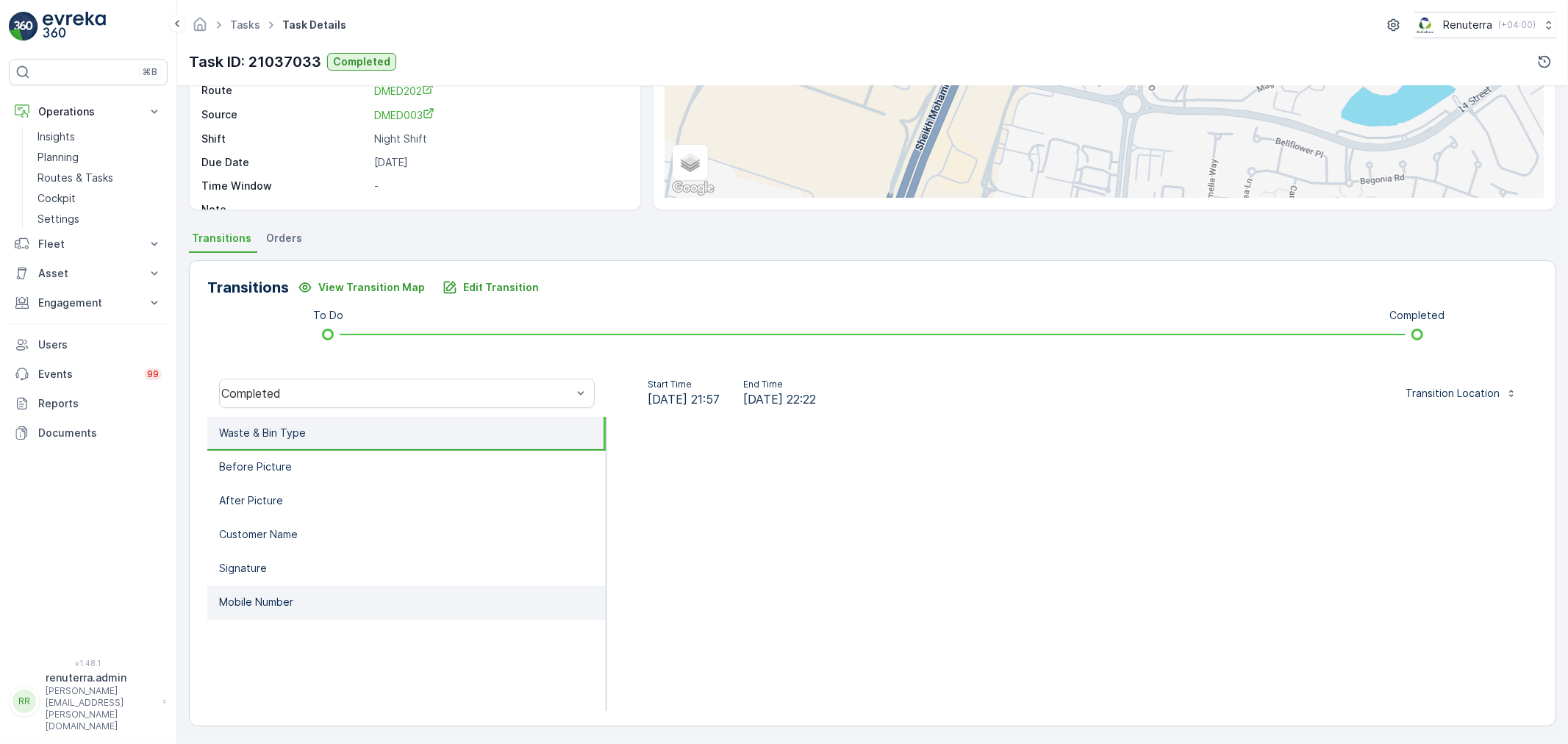
click at [273, 594] on p "Mobile Number" at bounding box center [256, 602] width 74 height 15
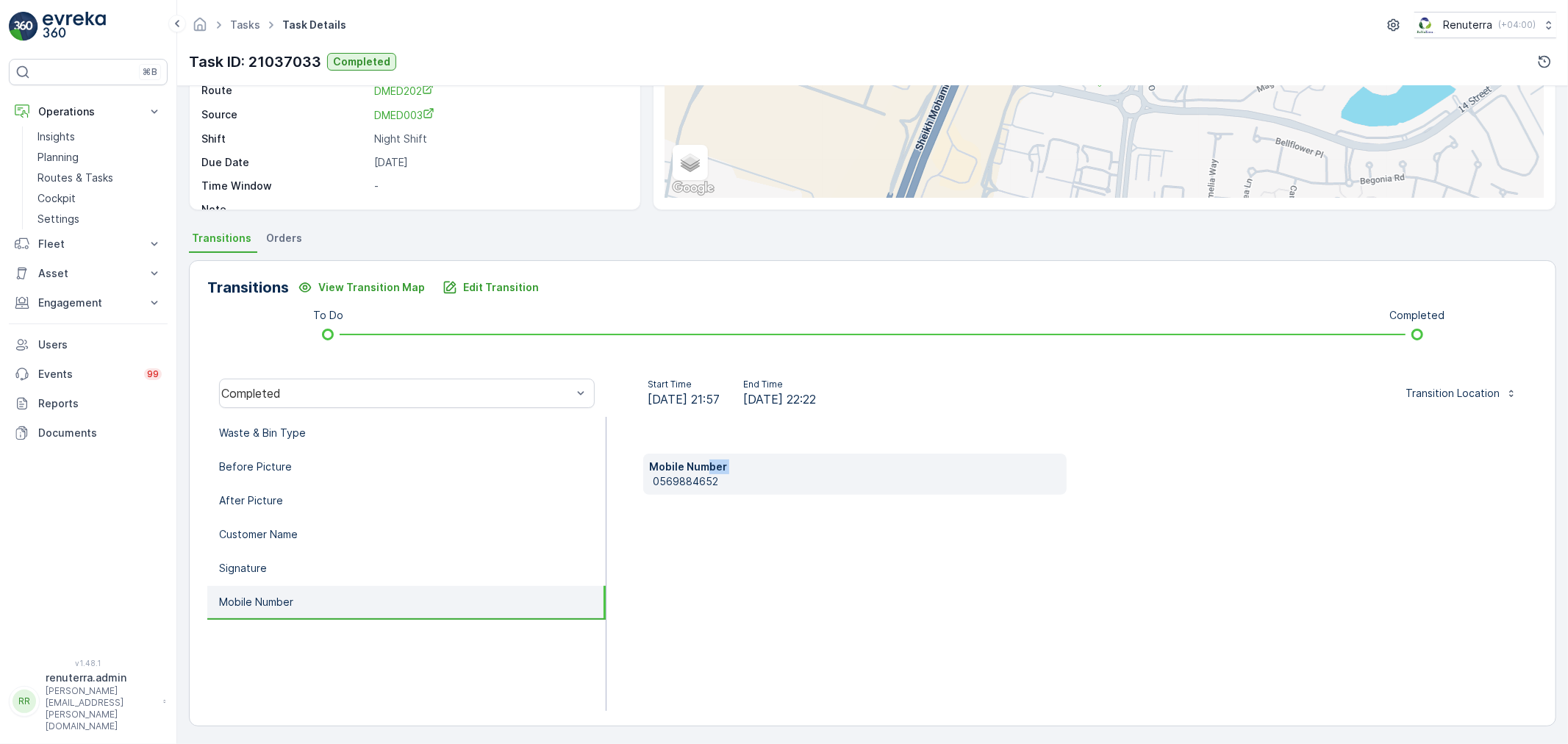
drag, startPoint x: 650, startPoint y: 476, endPoint x: 706, endPoint y: 470, distance: 56.3
click at [707, 469] on div "Mobile Number 0569884652" at bounding box center [855, 474] width 423 height 42
drag, startPoint x: 729, startPoint y: 479, endPoint x: 650, endPoint y: 493, distance: 80.2
click at [600, 497] on div "Waste & Bin Type Before Picture After Picture Customer Name Signature Mobile Nu…" at bounding box center [873, 563] width 1330 height 294
click at [726, 488] on div "Mobile Number 0569884652" at bounding box center [855, 474] width 423 height 42
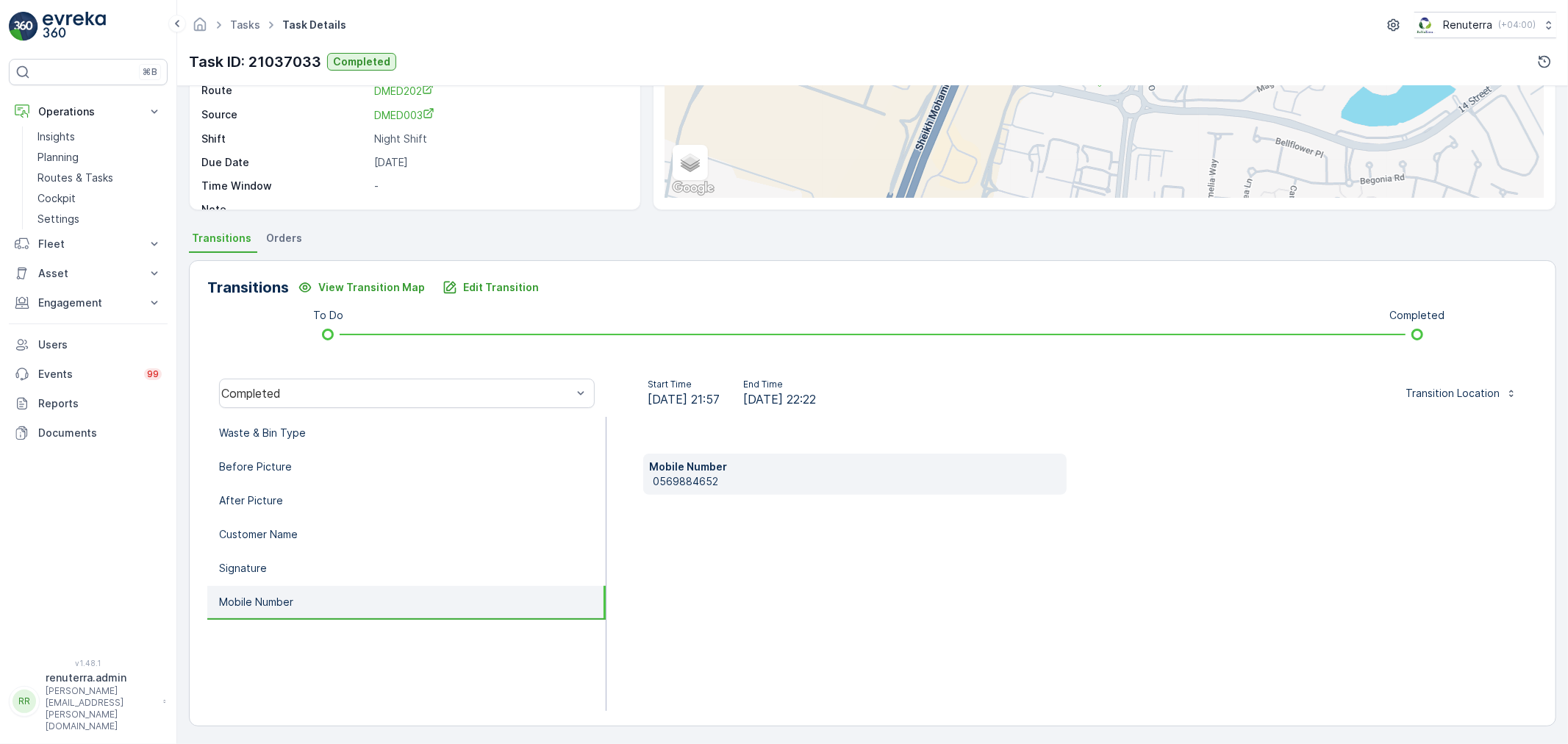
click at [909, 350] on div "Transitions View Transition Map Edit Transition To Do Completed Completed Start…" at bounding box center [872, 493] width 1367 height 466
drag, startPoint x: 714, startPoint y: 480, endPoint x: 693, endPoint y: 487, distance: 22.1
click at [620, 488] on div "Mobile Number 0569884652" at bounding box center [1072, 563] width 931 height 294
copy p "0569884652"
click at [501, 285] on p "Edit Transition" at bounding box center [501, 287] width 76 height 15
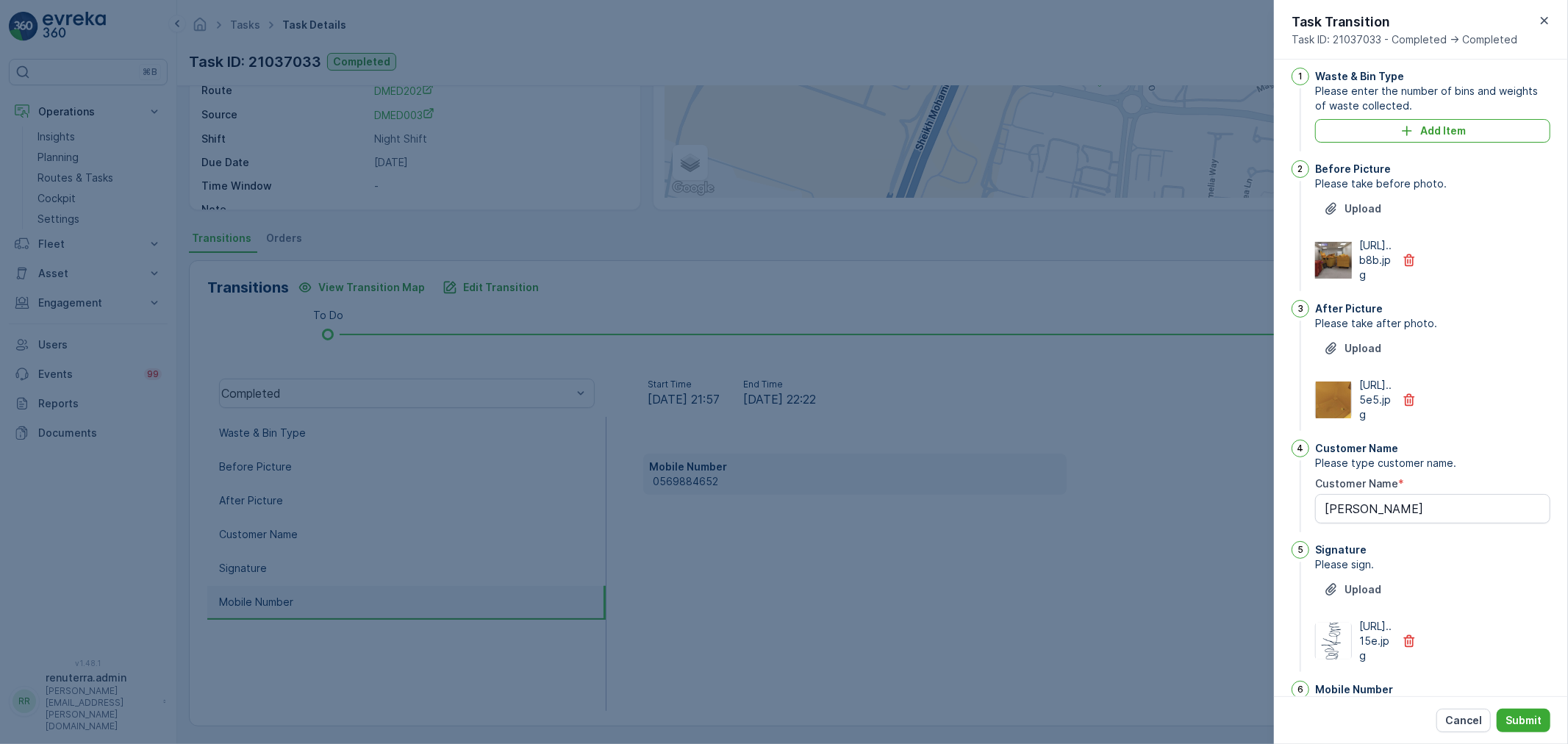
scroll to position [0, 0]
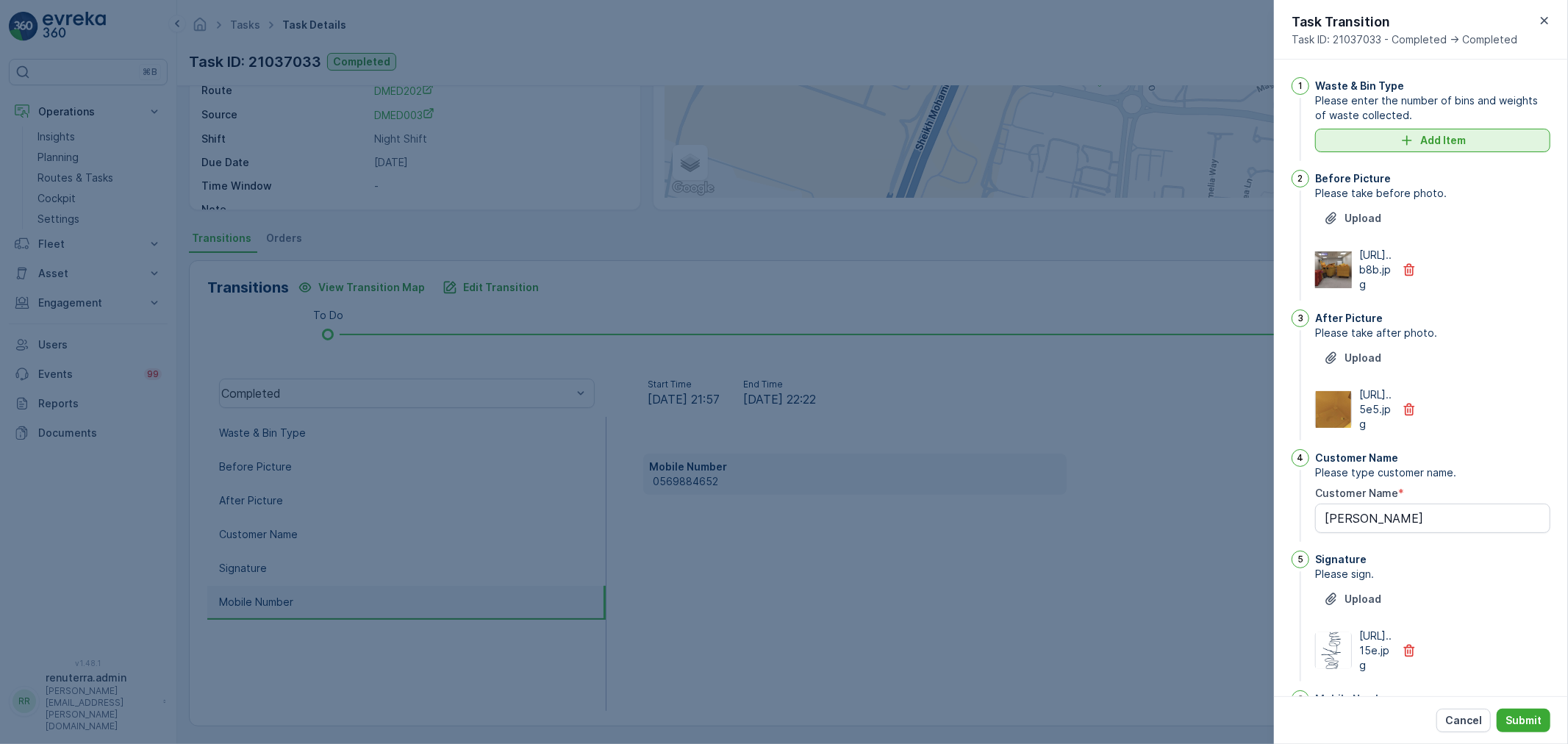
click at [1391, 129] on button "Add Item" at bounding box center [1432, 140] width 235 height 24
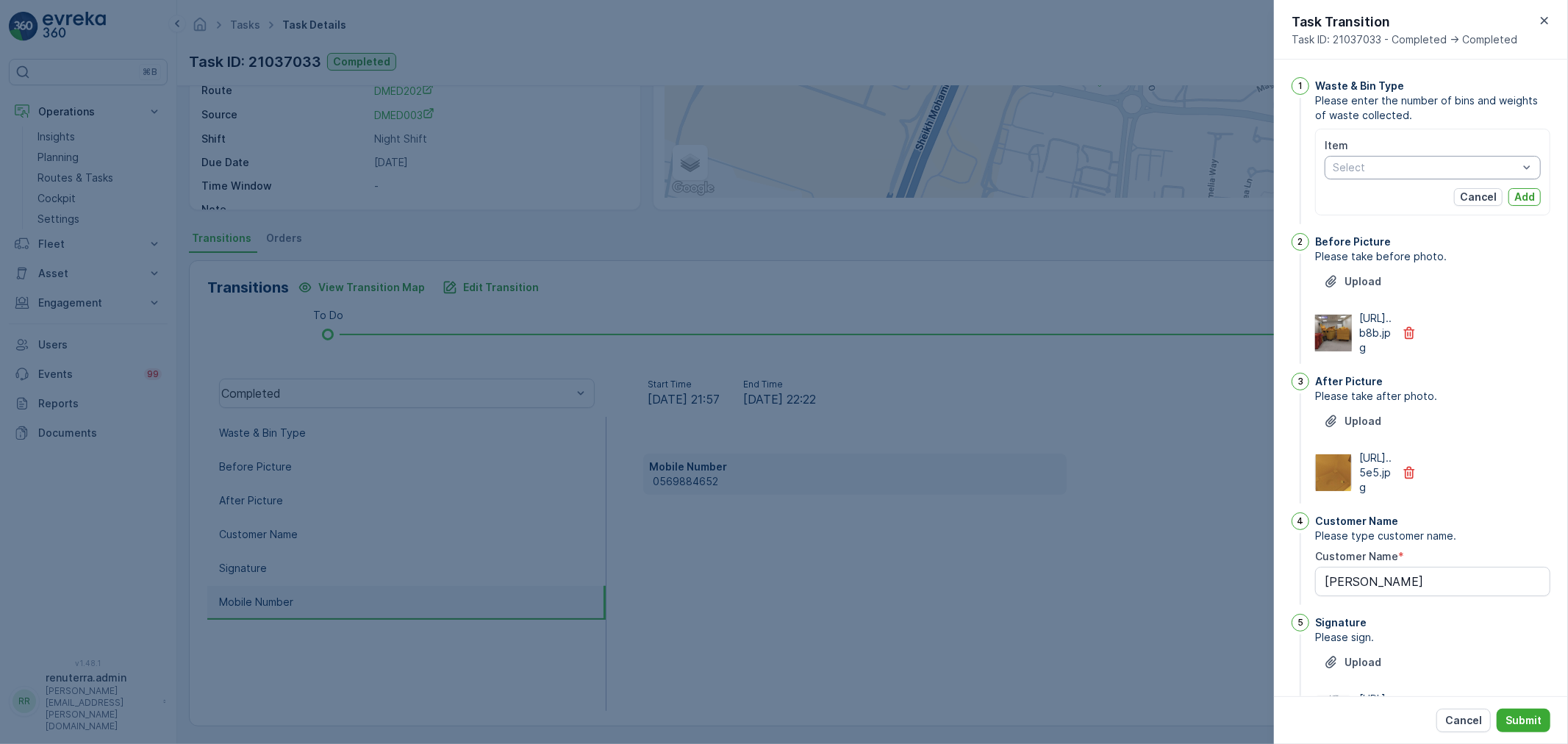
click at [1373, 165] on div at bounding box center [1425, 168] width 188 height 11
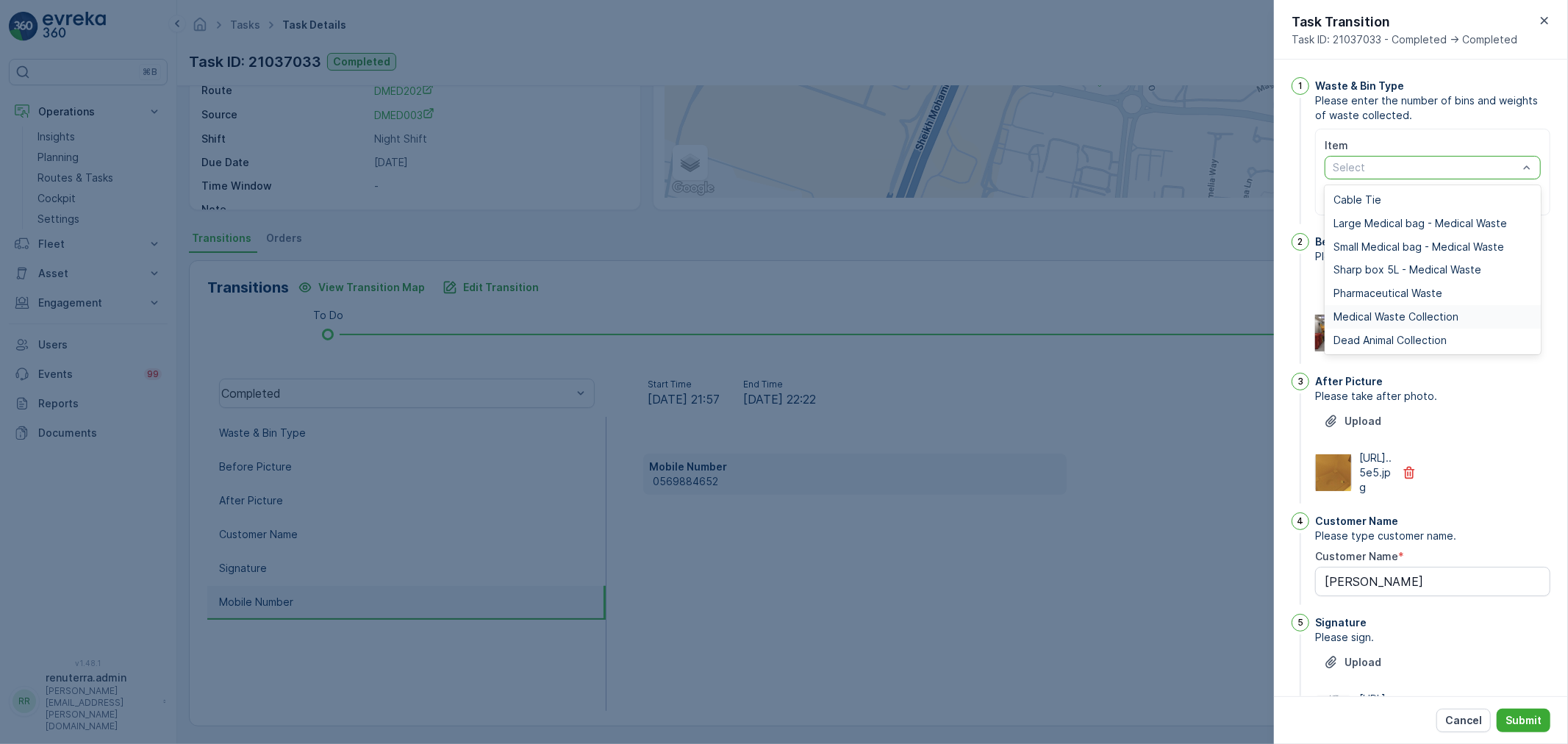
click at [1362, 320] on span "Medical Waste Collection" at bounding box center [1395, 317] width 125 height 11
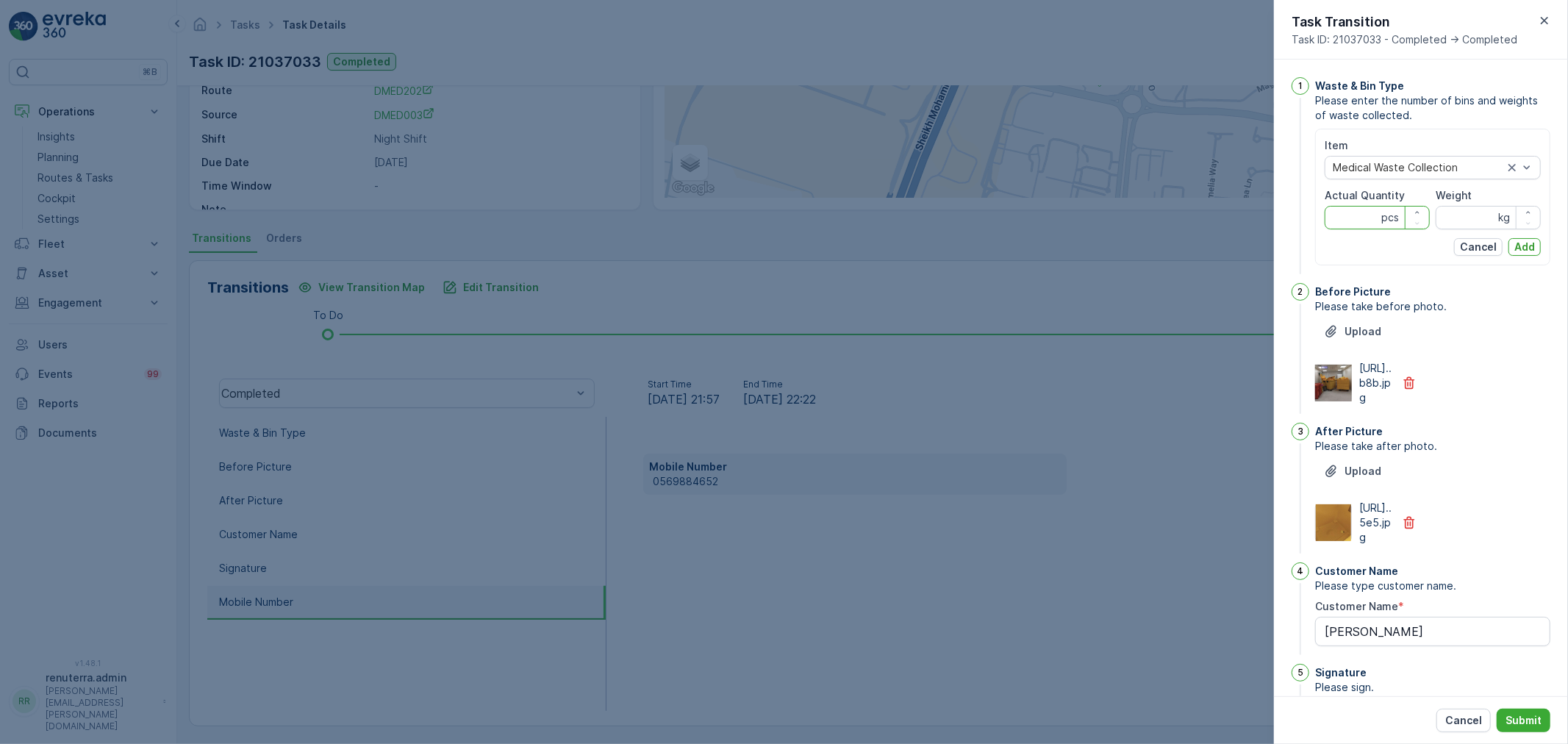
click at [1373, 223] on Quantity "Actual Quantity" at bounding box center [1377, 217] width 105 height 24
type Quantity "58"
click at [1449, 215] on input "Weight" at bounding box center [1487, 217] width 105 height 24
type input "283.5"
click at [1524, 247] on p "Add" at bounding box center [1524, 247] width 20 height 15
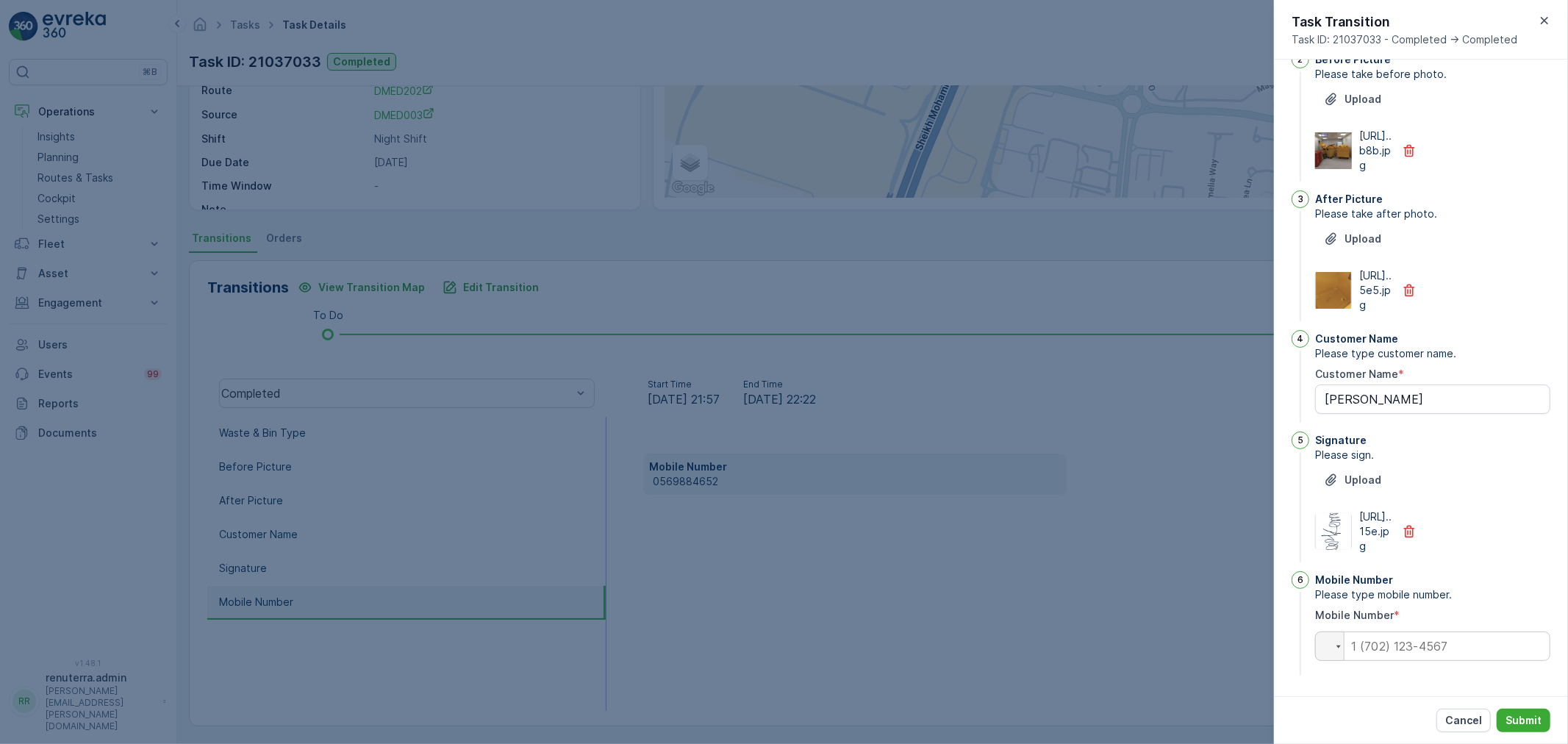
scroll to position [245, 0]
click at [1525, 716] on p "Submit" at bounding box center [1523, 720] width 36 height 15
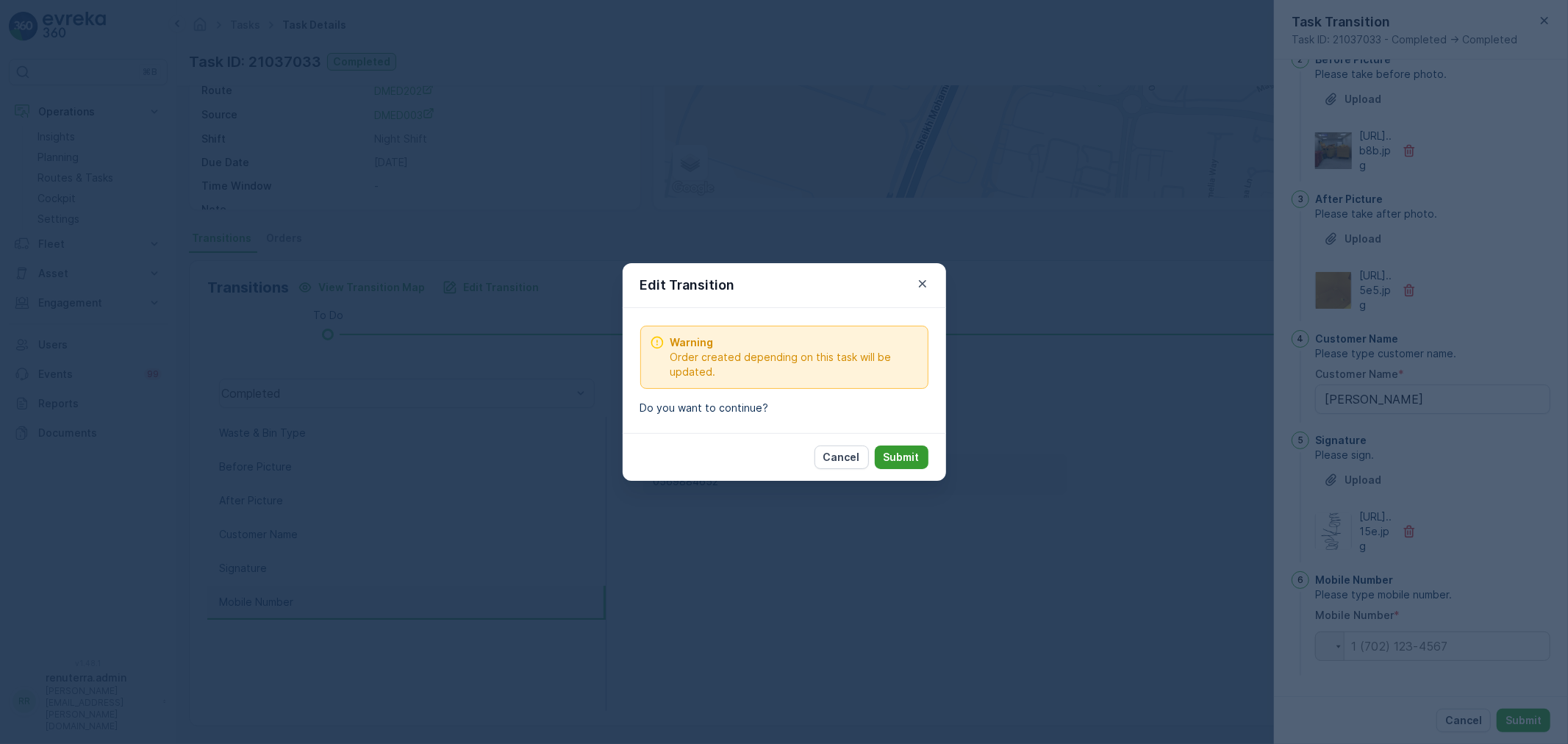
click at [893, 458] on p "Submit" at bounding box center [901, 457] width 36 height 15
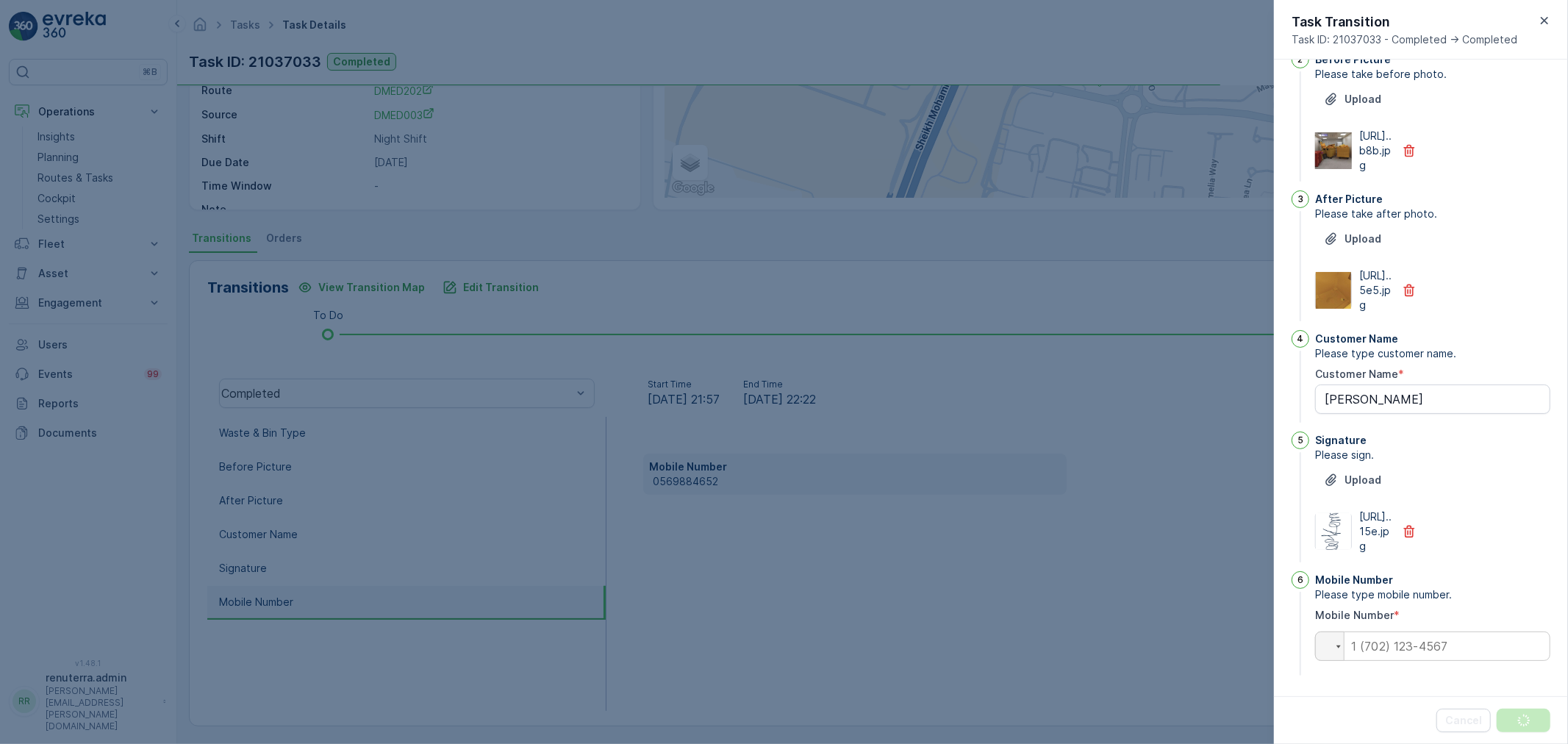
scroll to position [0, 0]
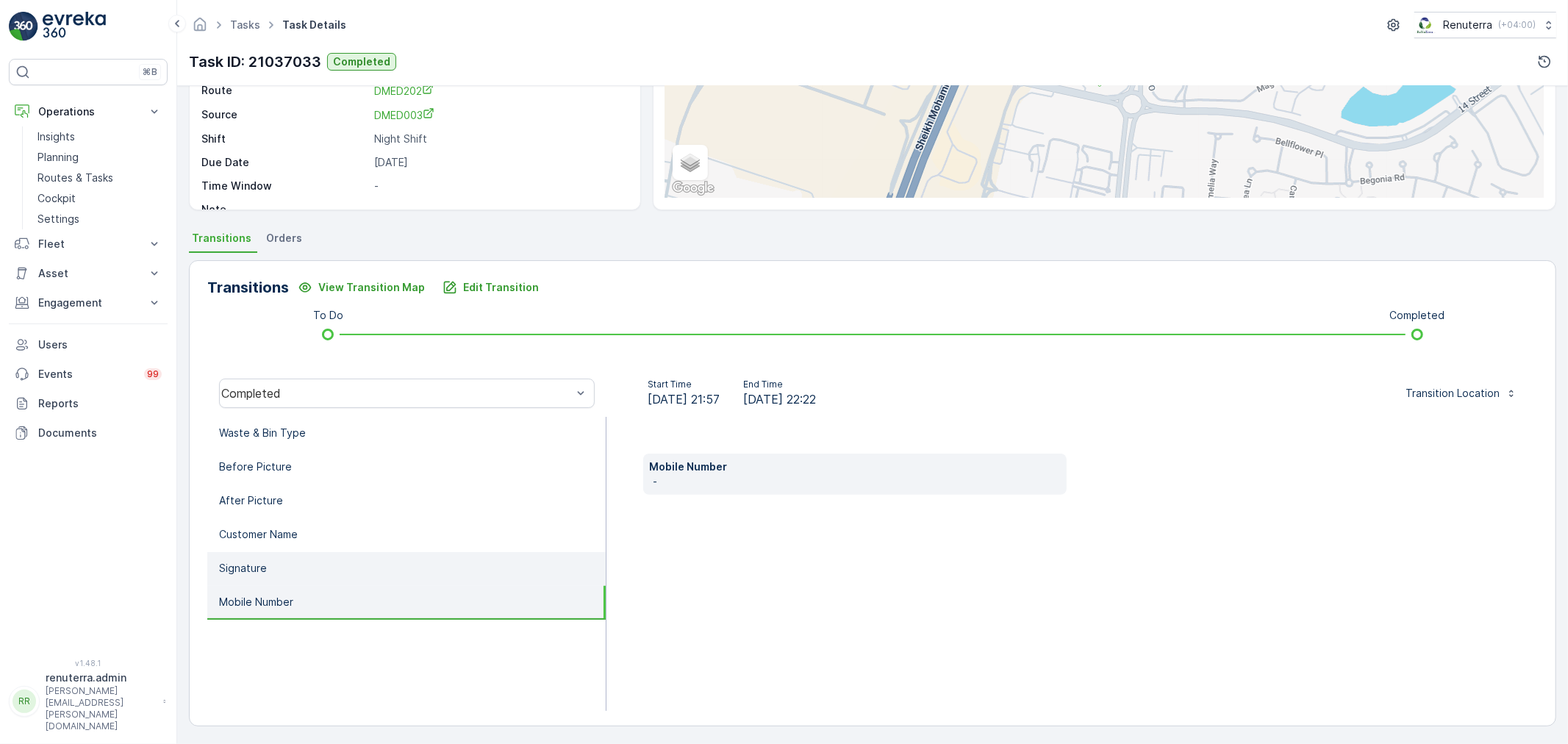
click at [331, 562] on li "Signature" at bounding box center [406, 569] width 398 height 34
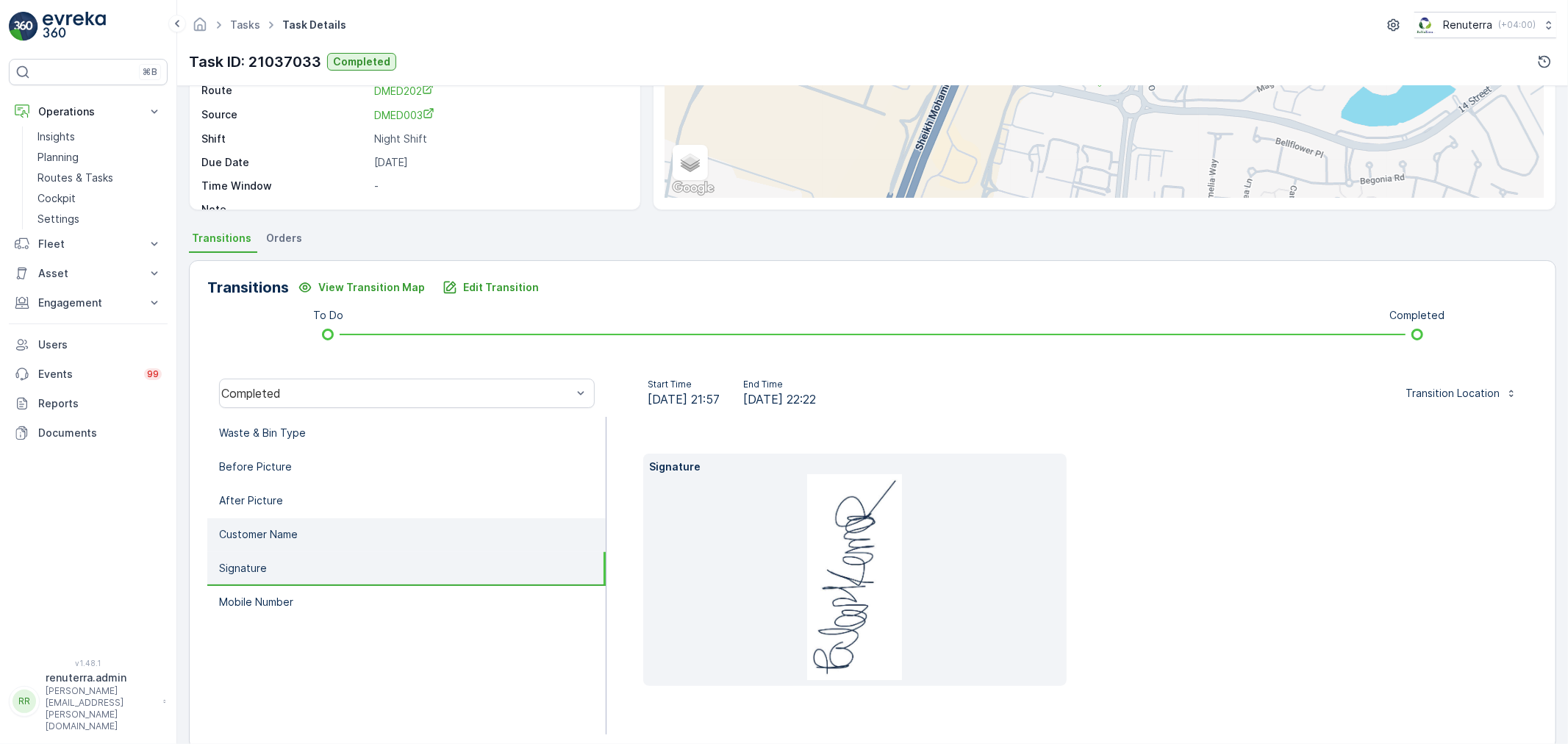
click at [344, 529] on li "Customer Name" at bounding box center [406, 536] width 398 height 34
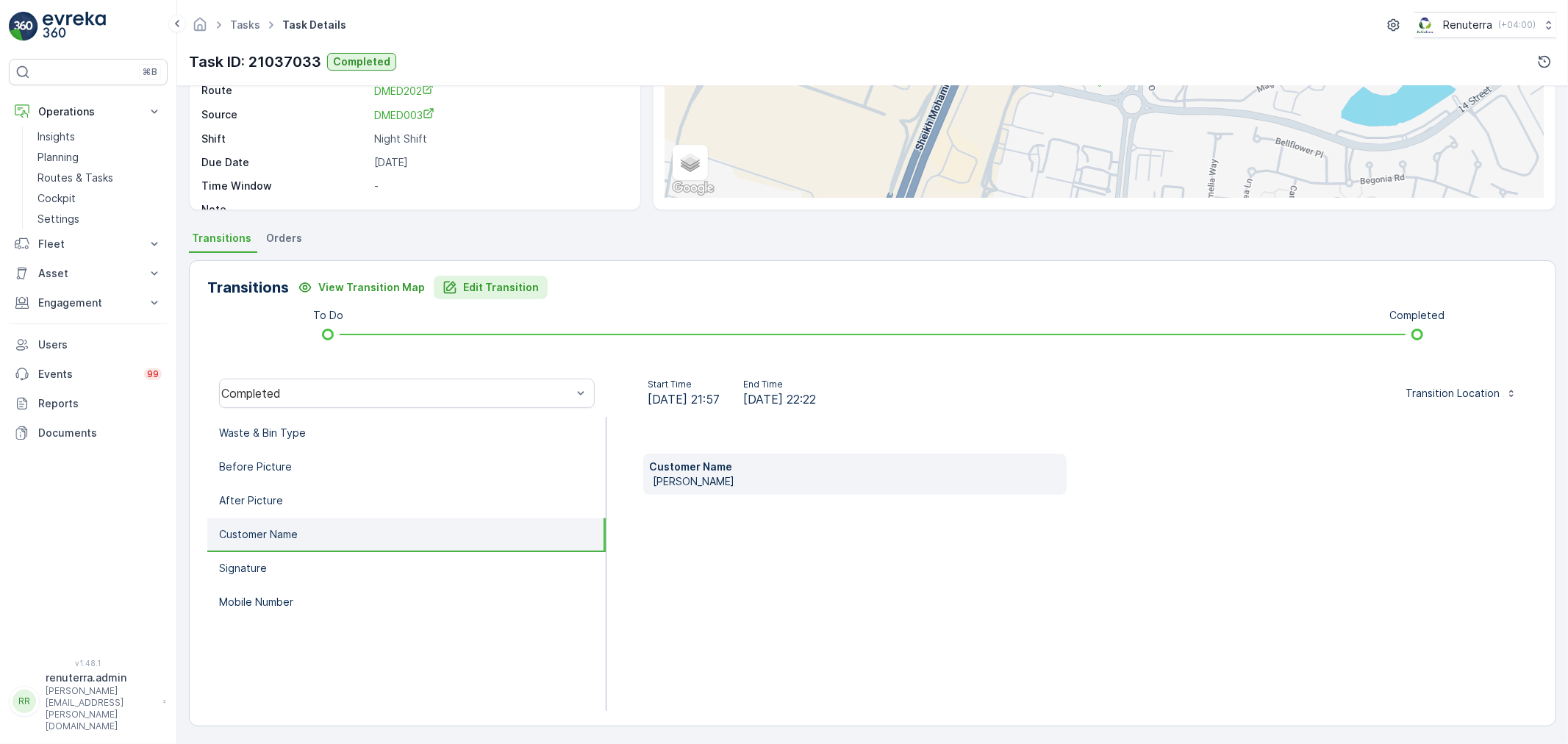
drag, startPoint x: 480, startPoint y: 290, endPoint x: 488, endPoint y: 289, distance: 8.1
click at [488, 289] on p "Edit Transition" at bounding box center [501, 287] width 76 height 15
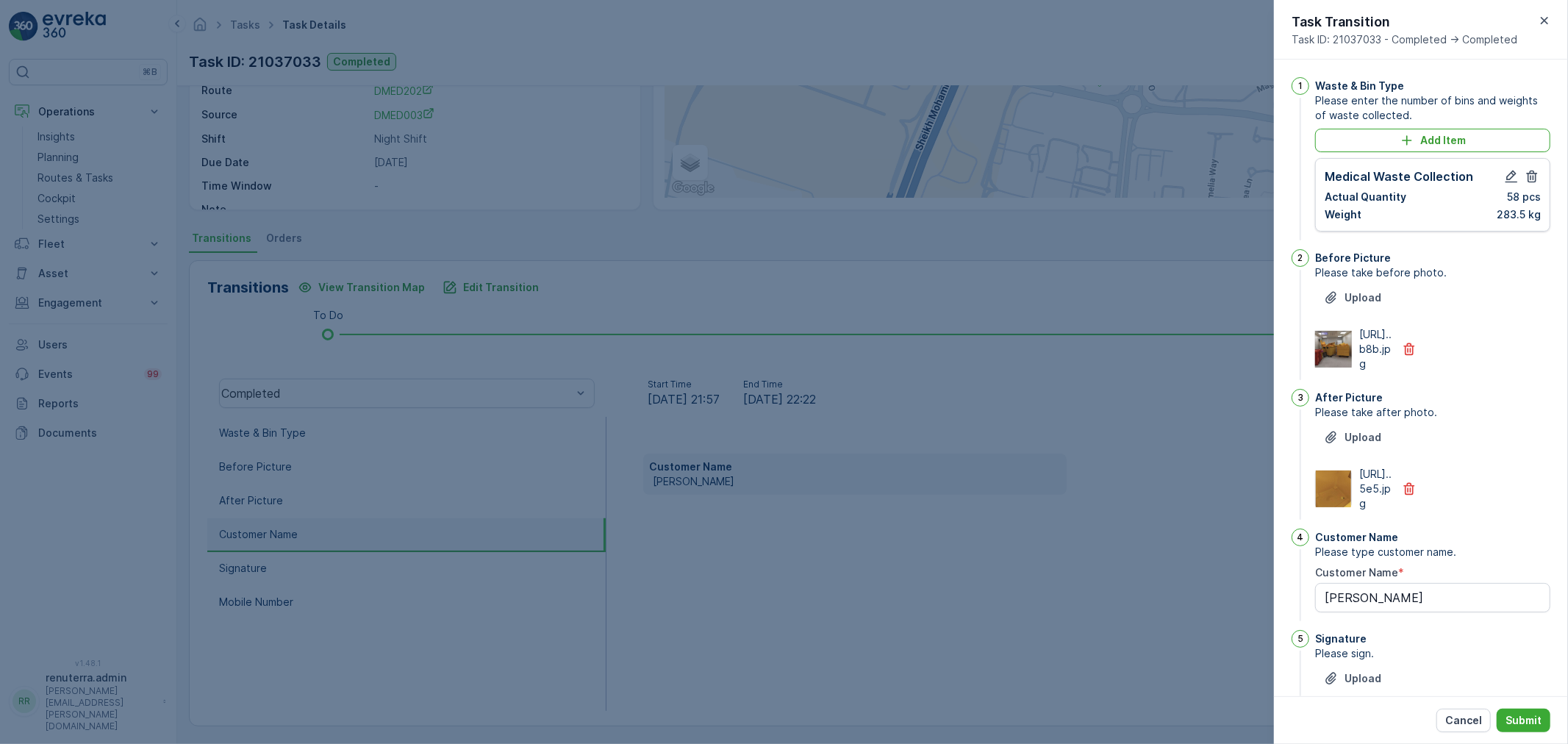
scroll to position [287, 0]
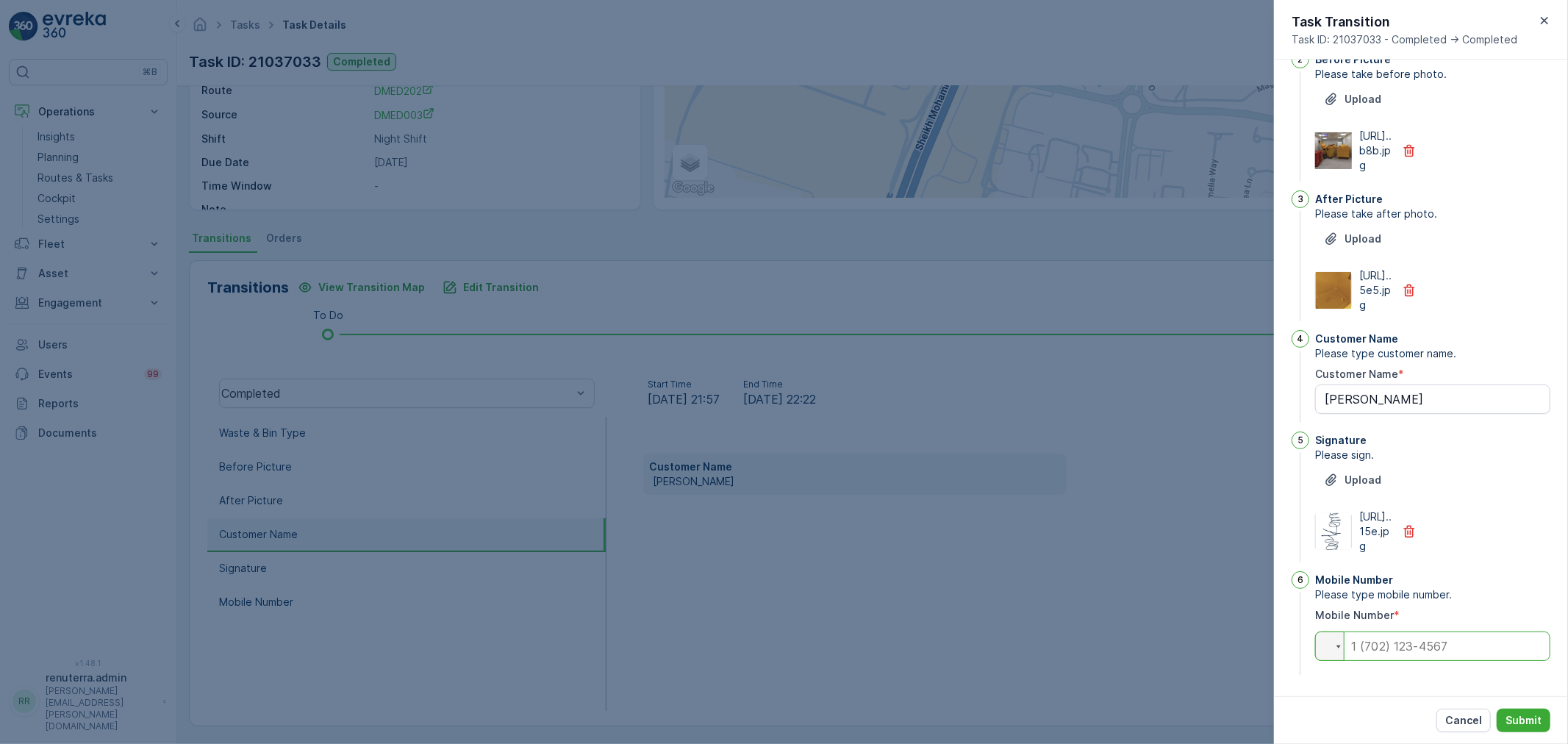
click at [1422, 647] on input "tel" at bounding box center [1432, 646] width 235 height 29
paste input "0569884652"
type input "0569884652"
click at [1514, 710] on button "Submit" at bounding box center [1523, 720] width 54 height 24
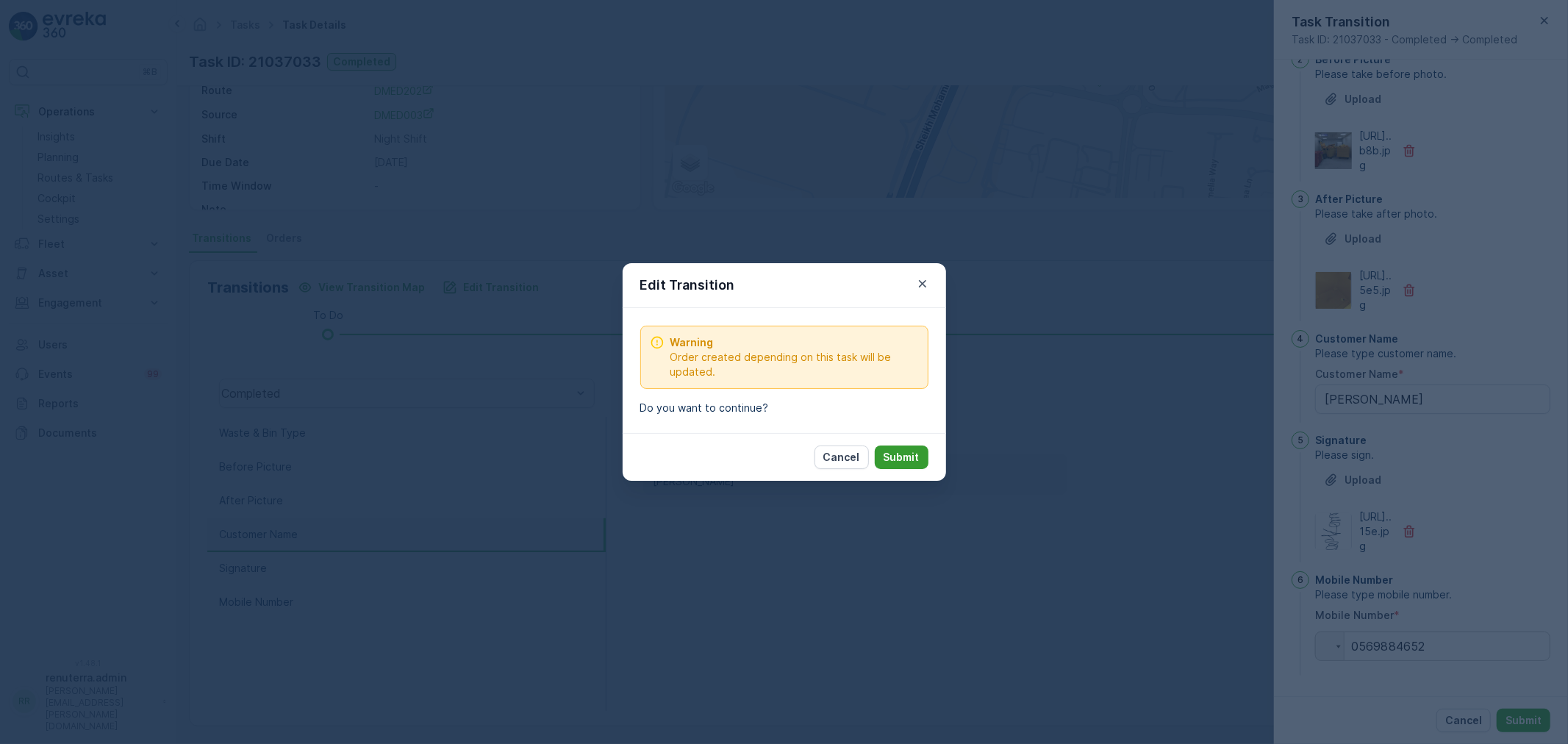
click at [908, 457] on p "Submit" at bounding box center [901, 457] width 36 height 15
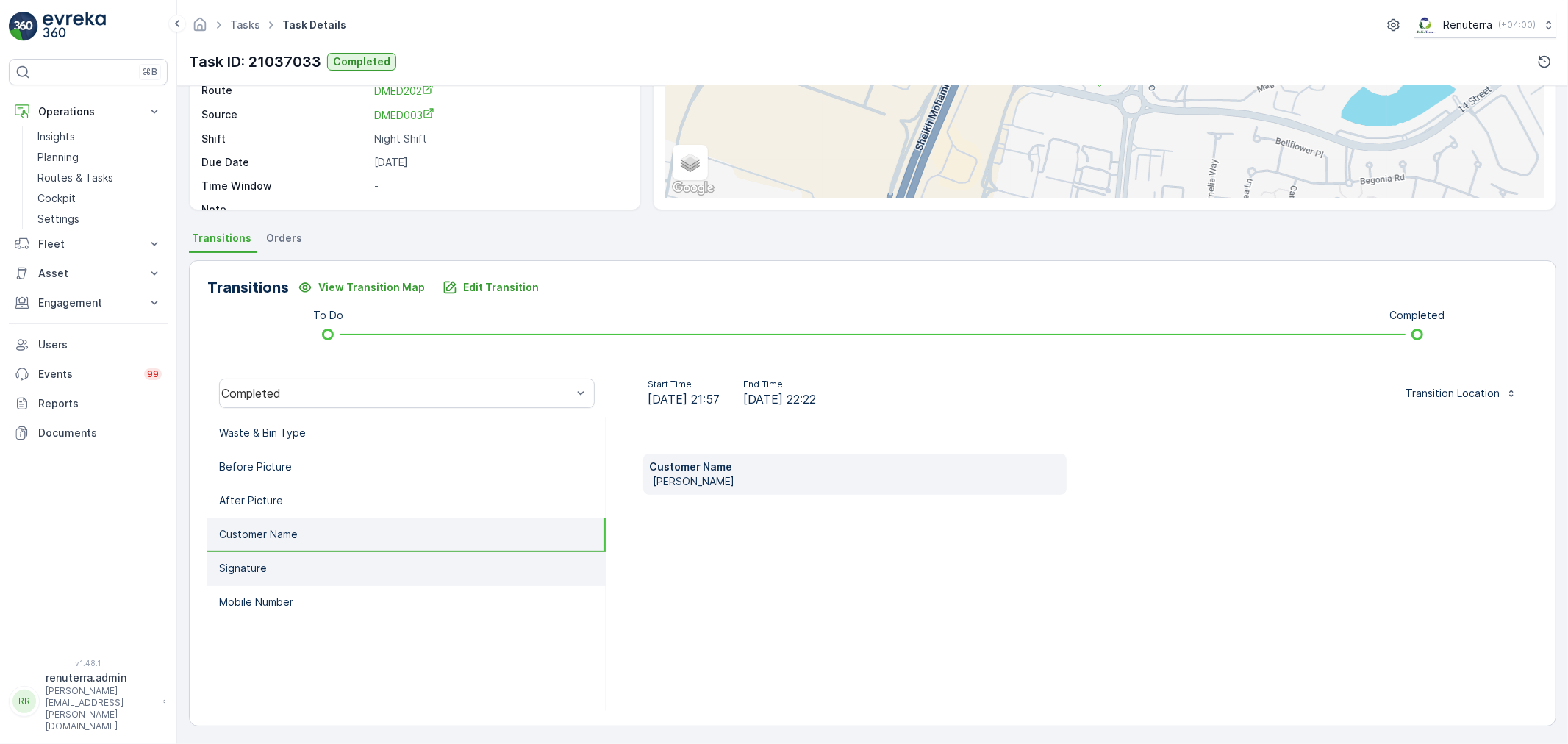
click at [314, 571] on li "Signature" at bounding box center [406, 569] width 398 height 34
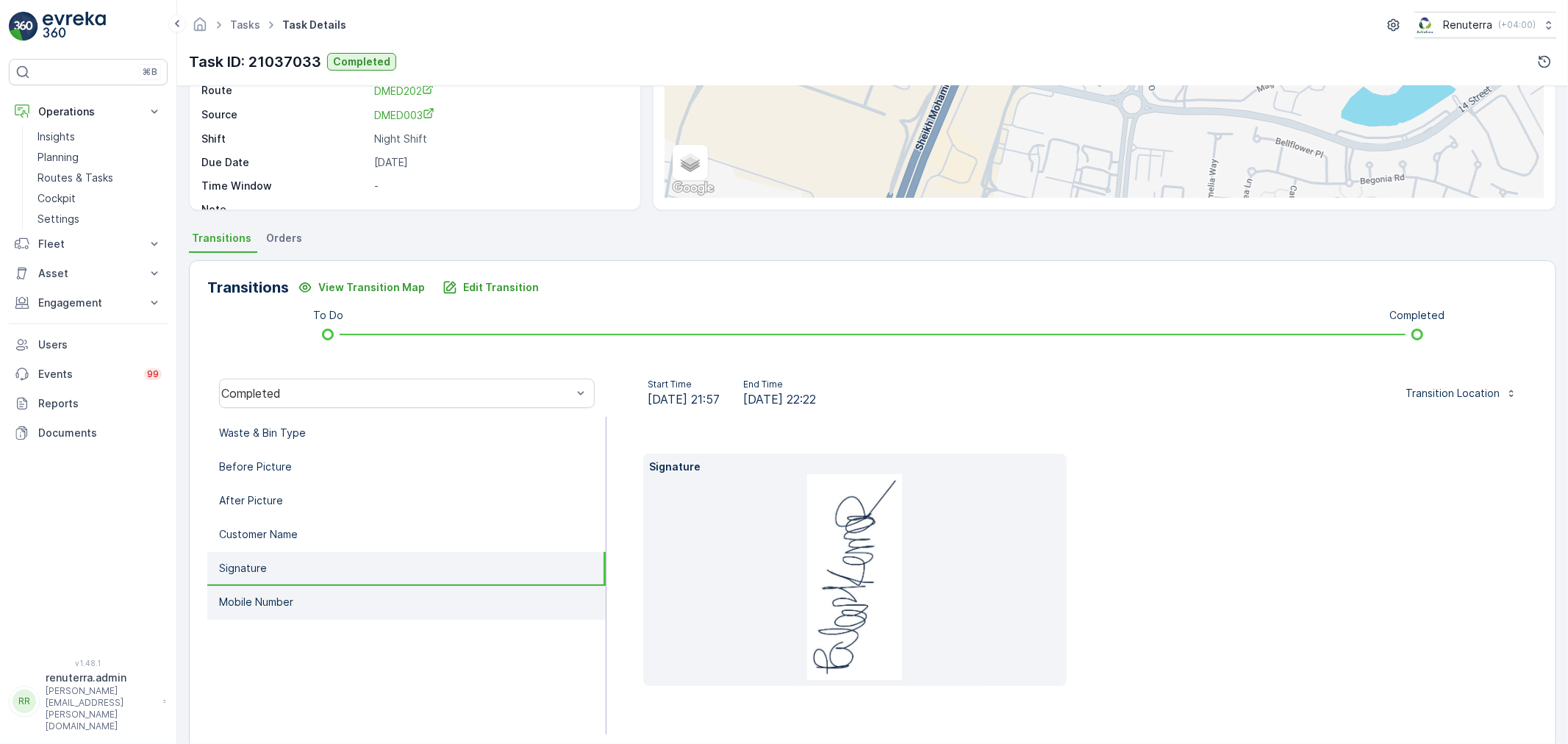
click at [309, 589] on li "Mobile Number" at bounding box center [406, 603] width 398 height 34
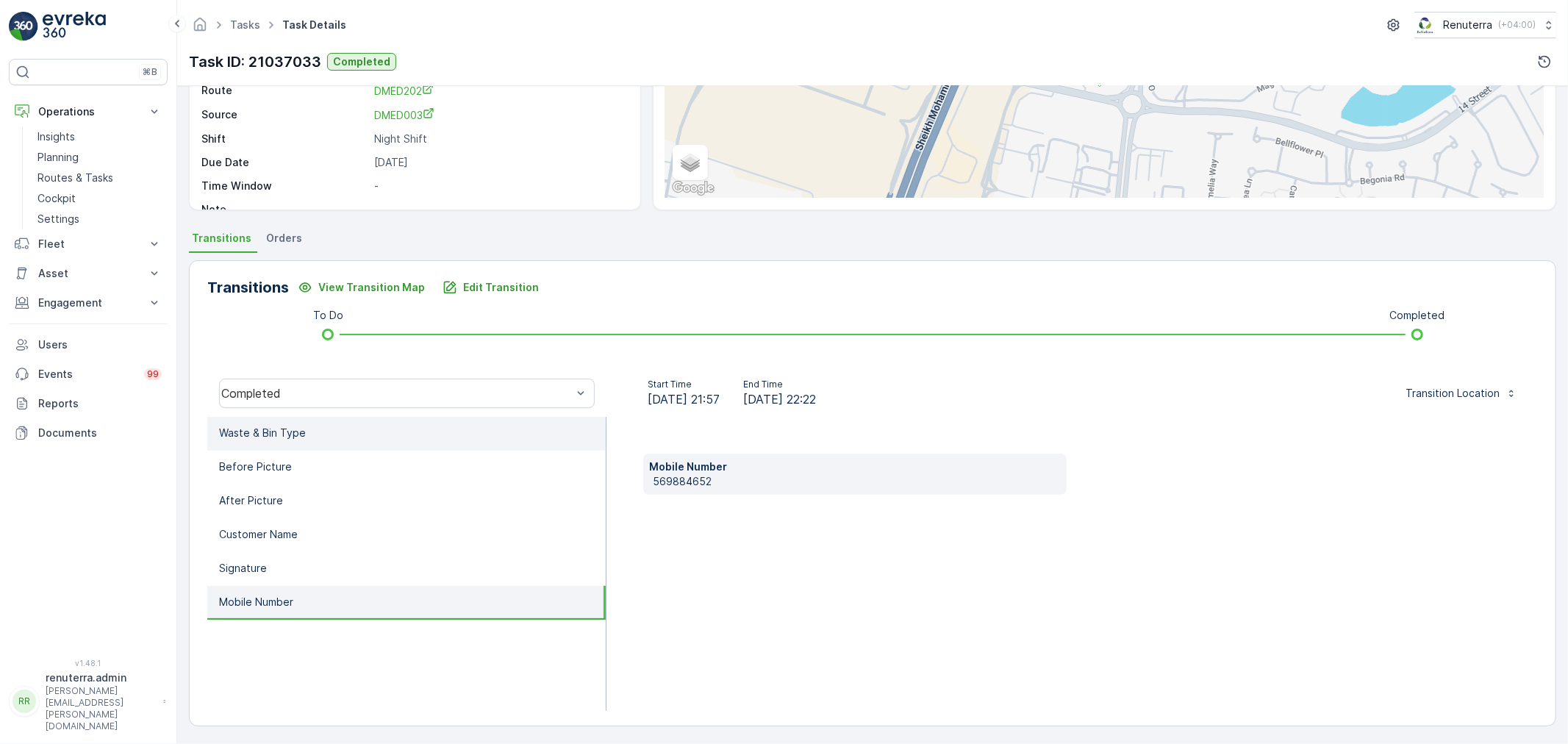
click at [320, 435] on li "Waste & Bin Type" at bounding box center [406, 434] width 398 height 34
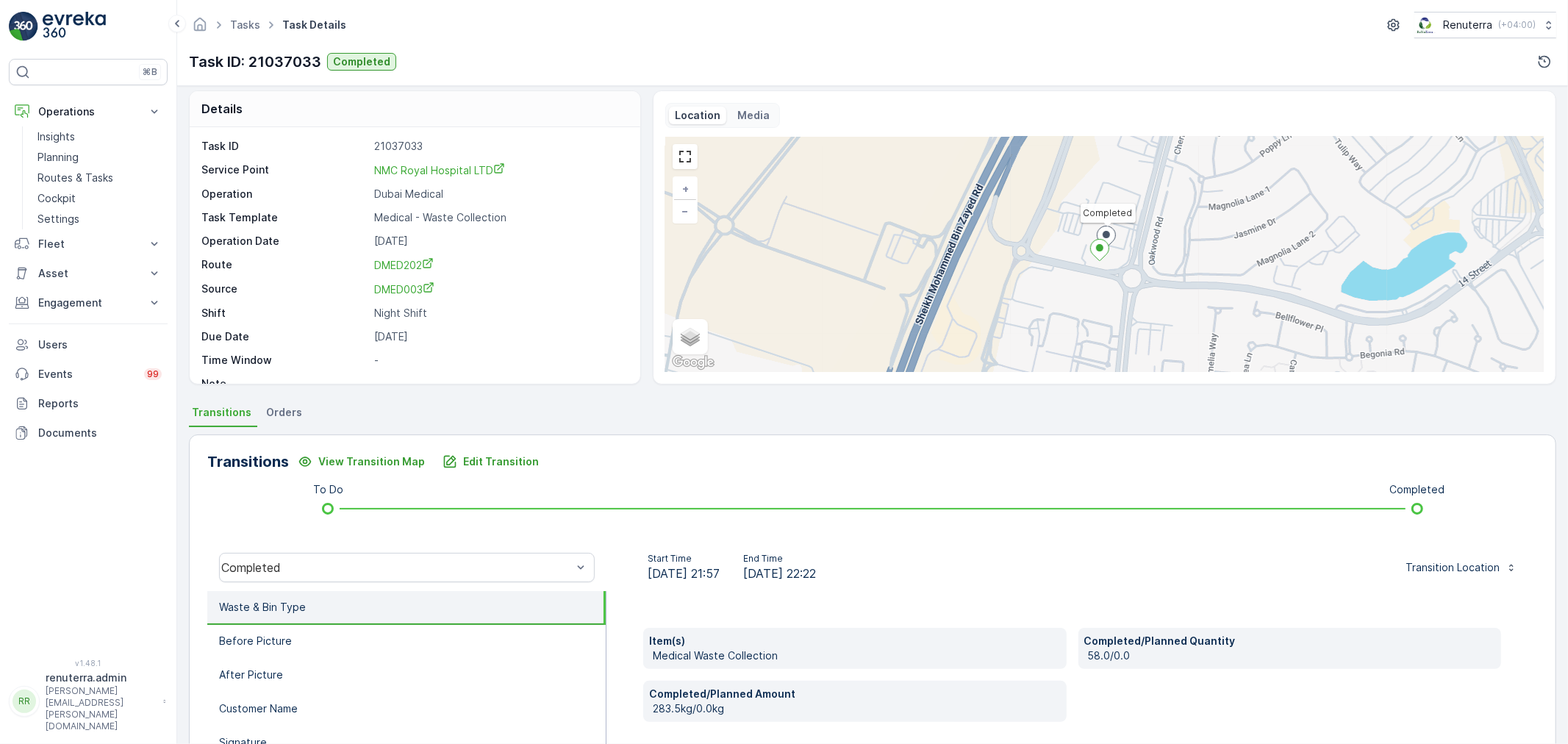
scroll to position [0, 0]
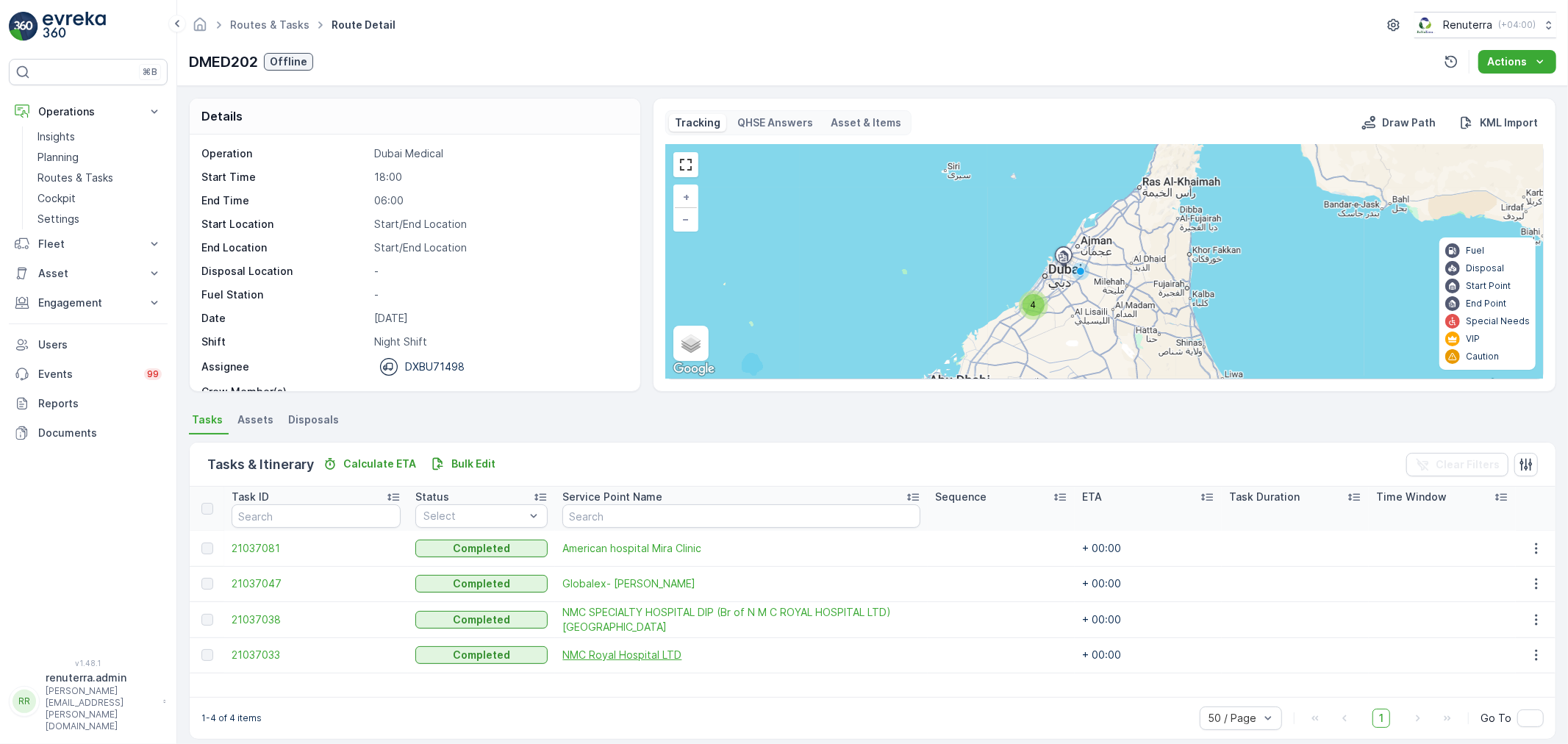
click at [576, 654] on span "NMC Royal Hospital LTD" at bounding box center [742, 654] width 358 height 15
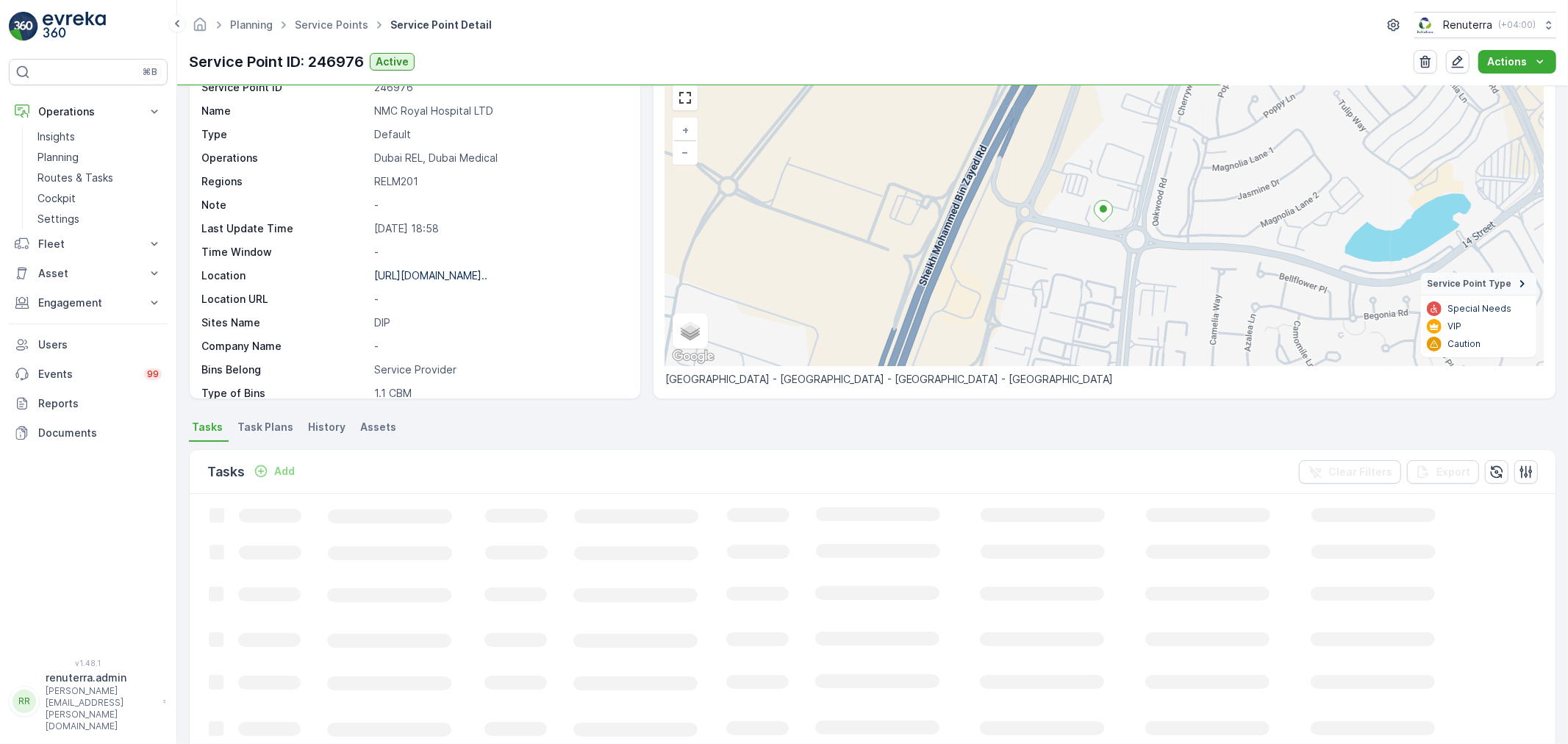
scroll to position [245, 0]
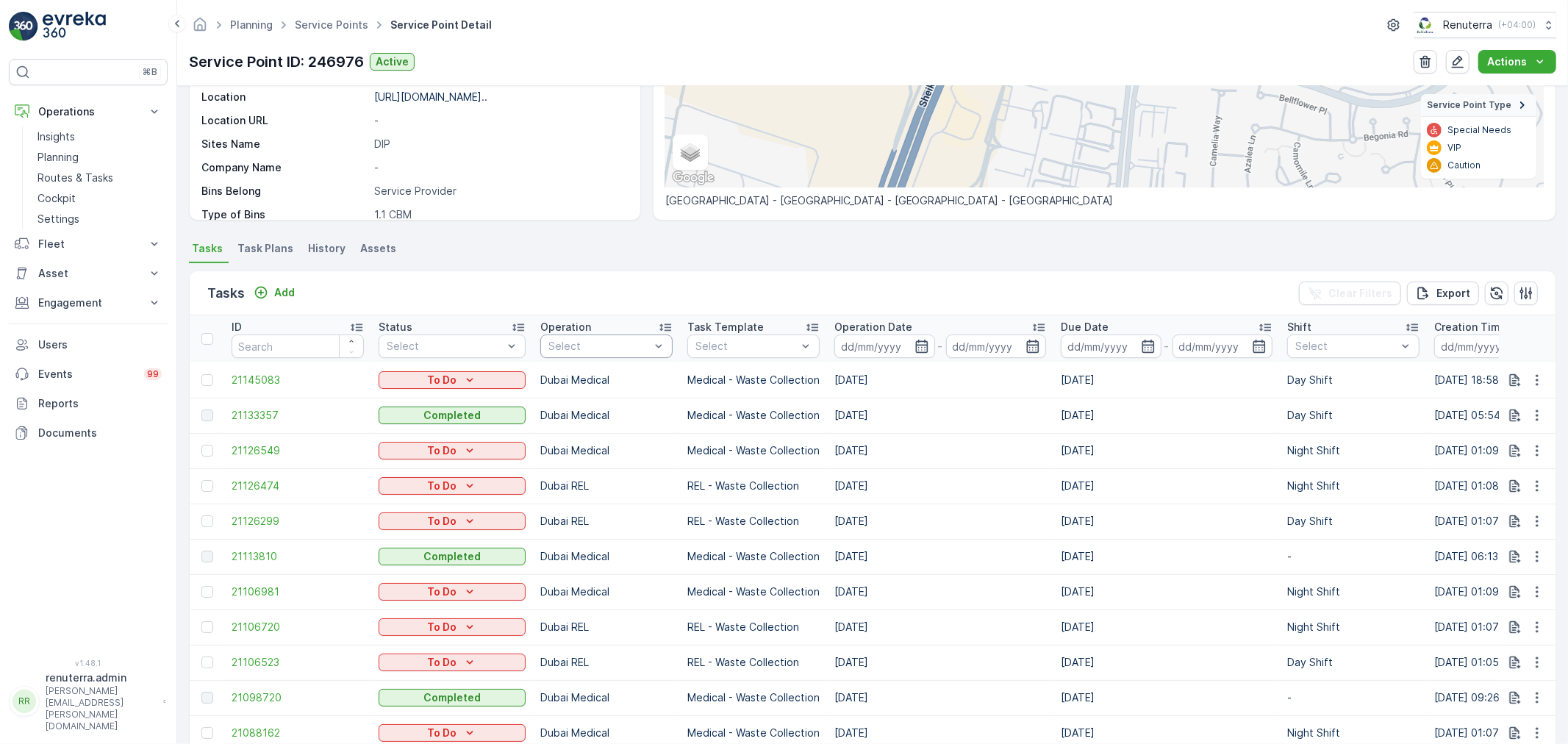
click at [616, 347] on div at bounding box center [599, 346] width 104 height 11
click at [589, 518] on p "Dubai Medical" at bounding box center [600, 515] width 72 height 15
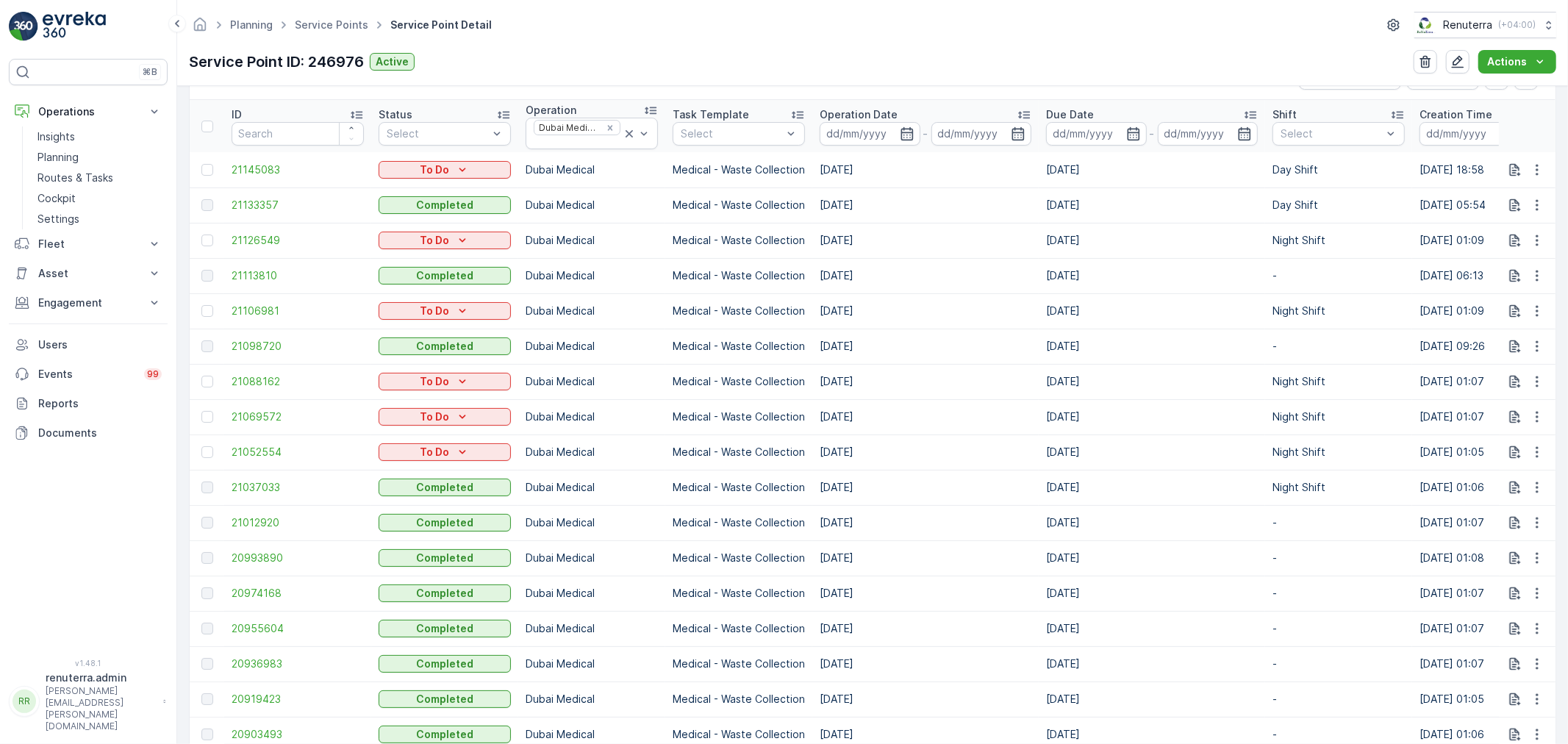
scroll to position [571, 0]
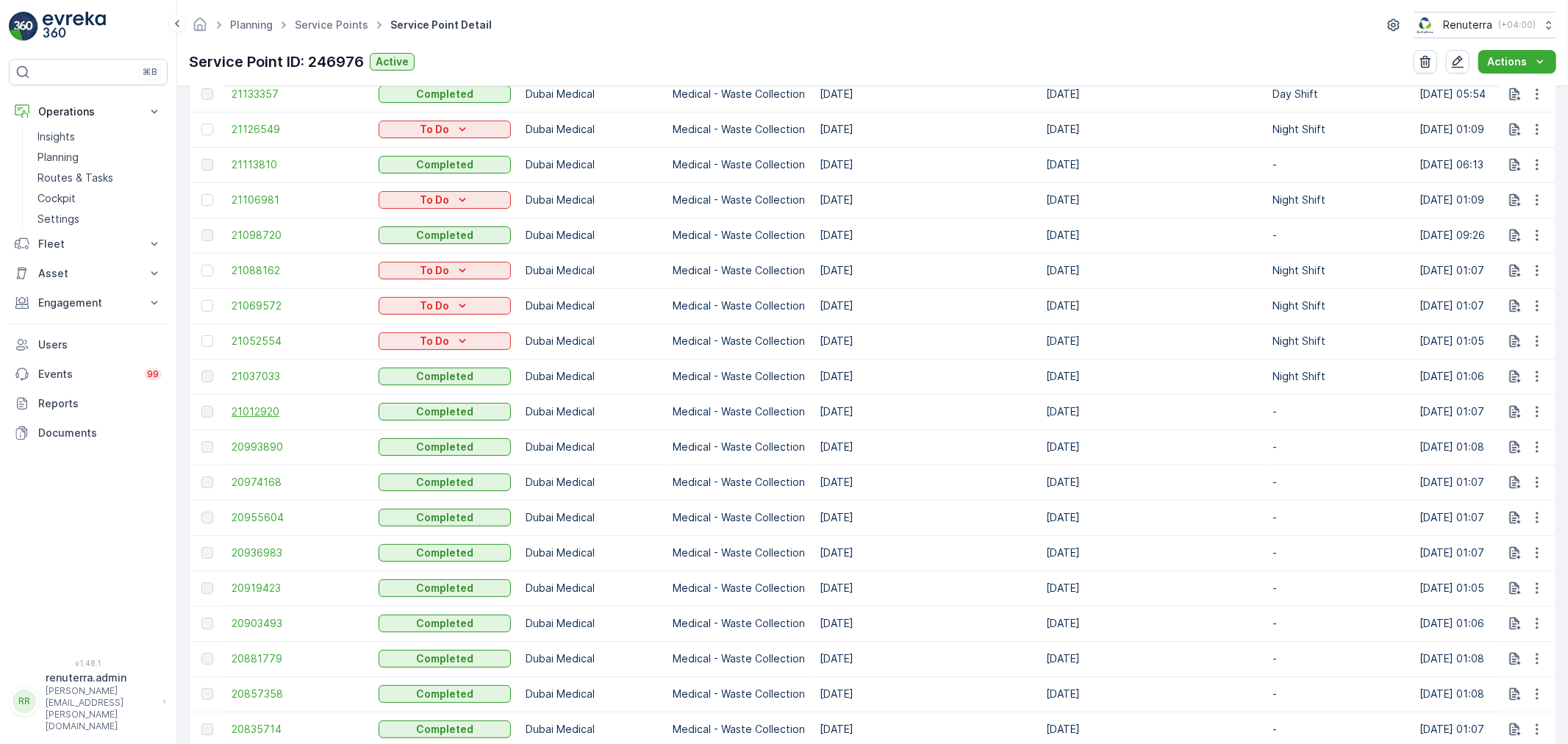
click at [265, 413] on span "21012920" at bounding box center [297, 412] width 133 height 15
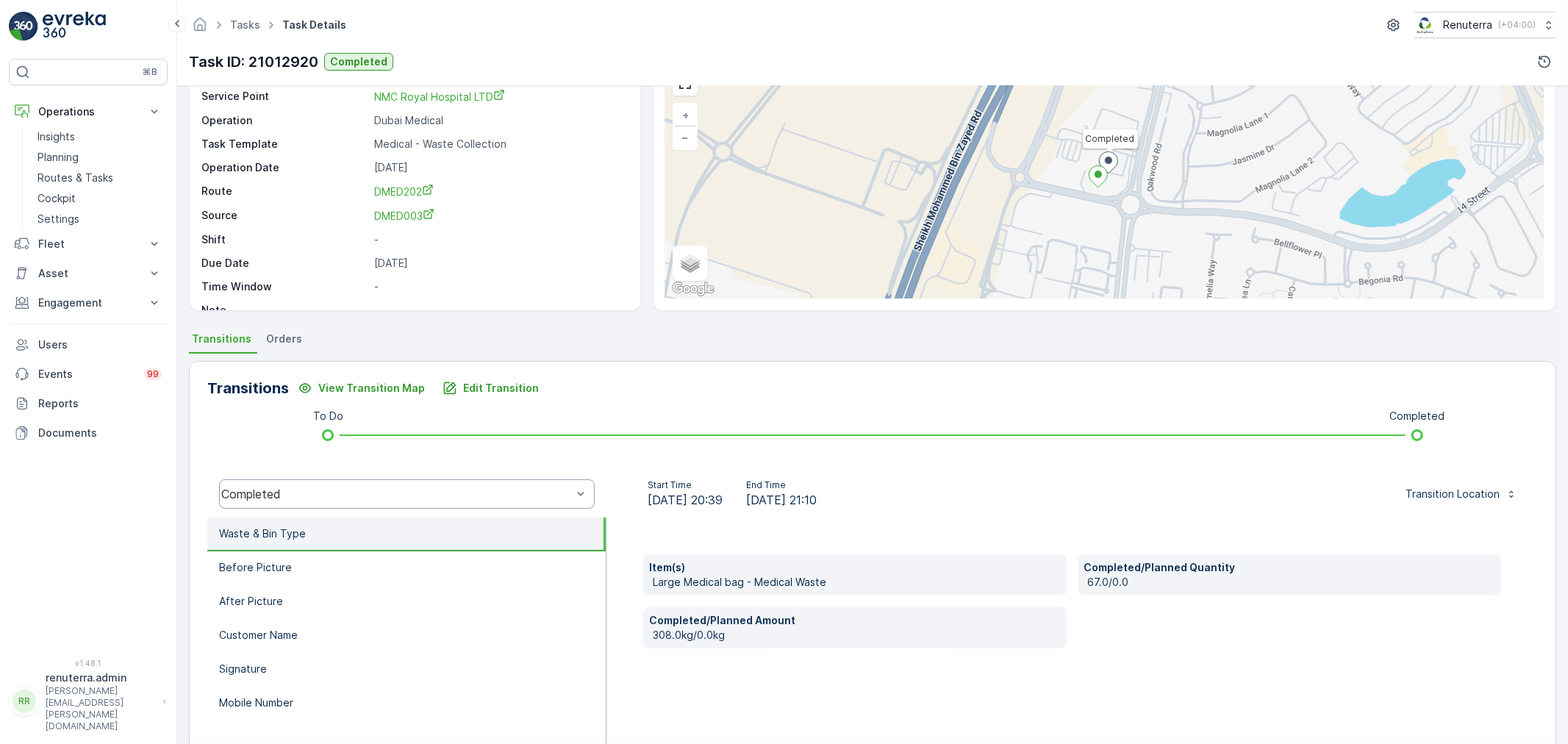
scroll to position [81, 0]
click at [475, 387] on p "Edit Transition" at bounding box center [501, 387] width 76 height 15
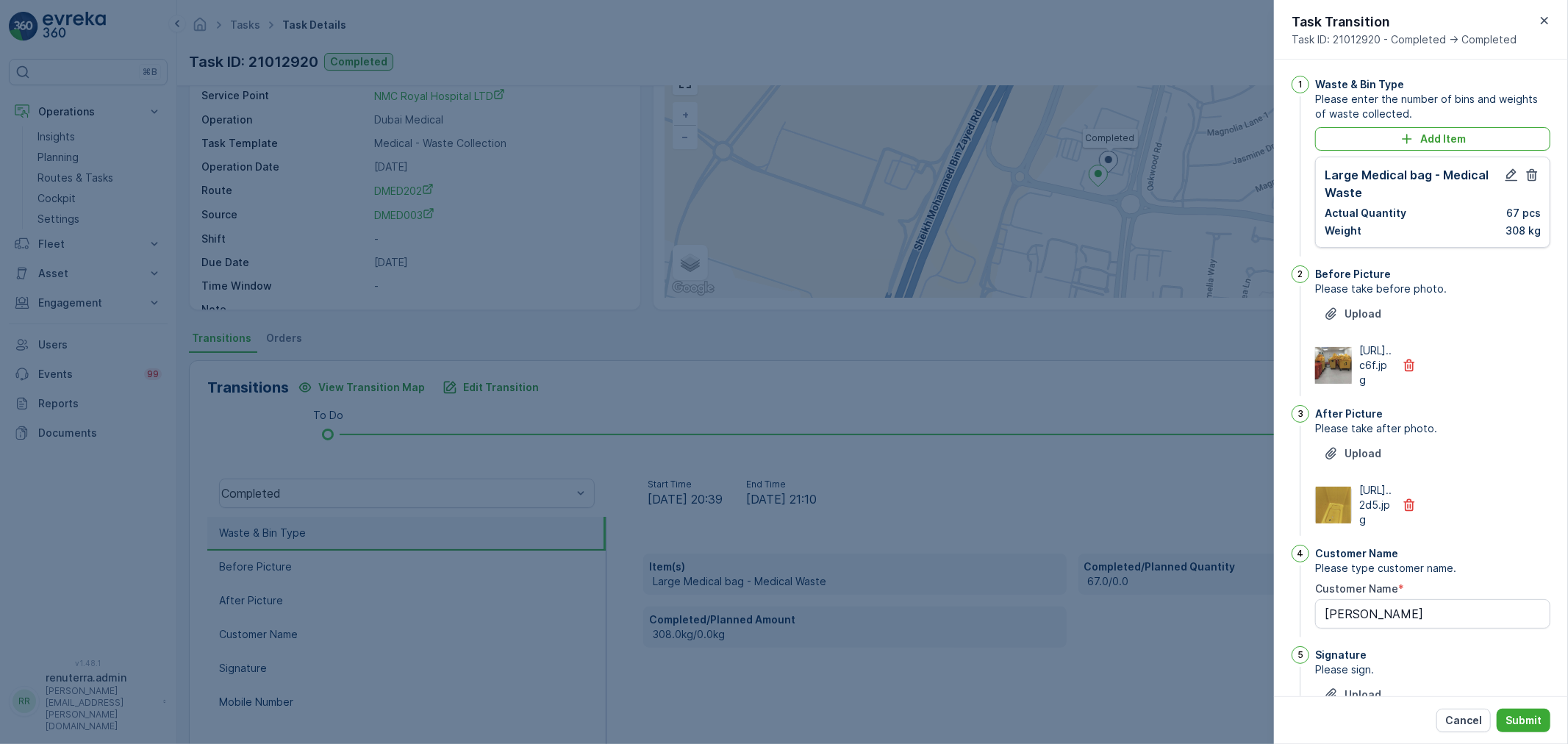
scroll to position [0, 0]
click at [1509, 172] on icon "button" at bounding box center [1511, 177] width 15 height 15
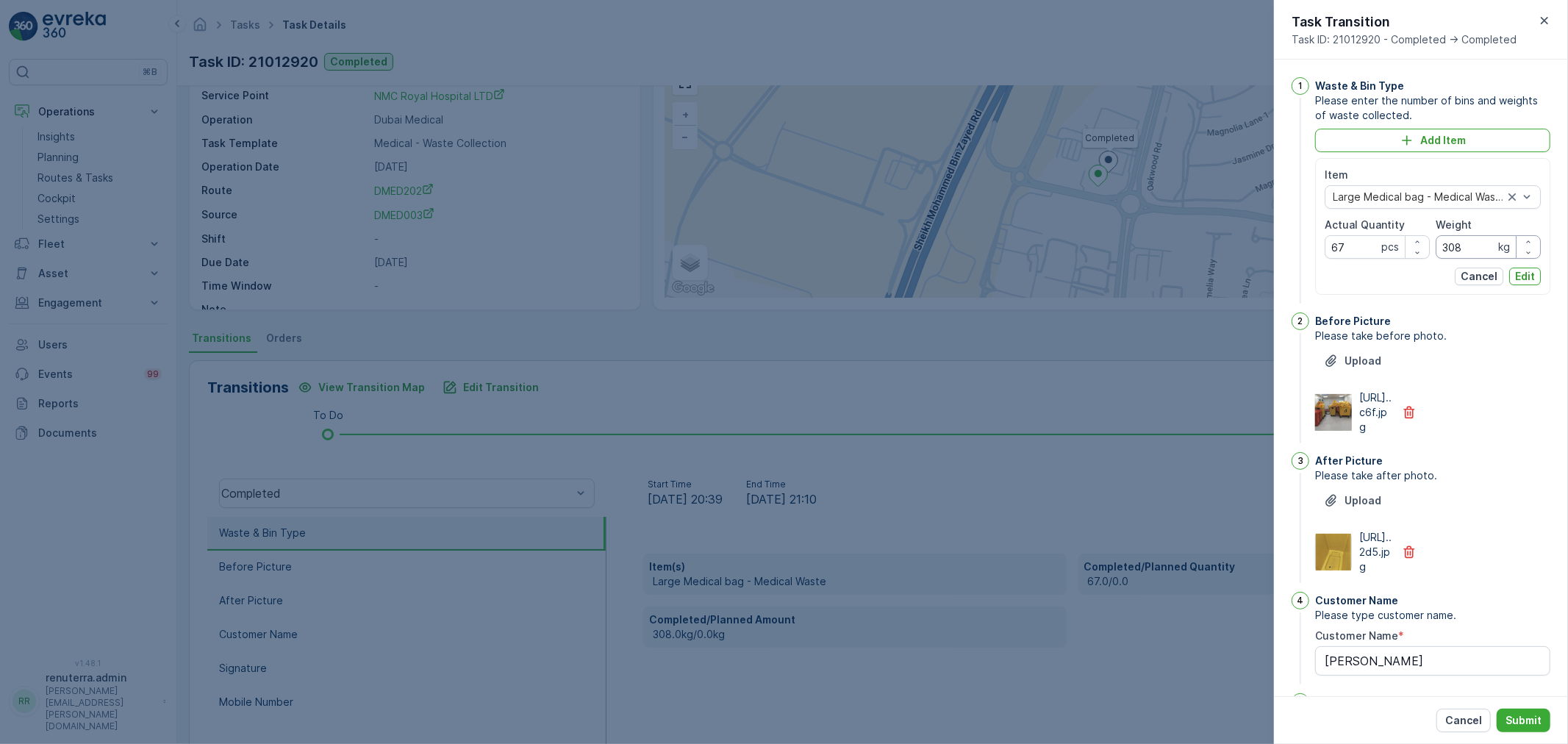
click at [1464, 248] on input "308" at bounding box center [1487, 247] width 105 height 24
type input "326.6"
click at [1524, 269] on p "Edit" at bounding box center [1525, 276] width 20 height 15
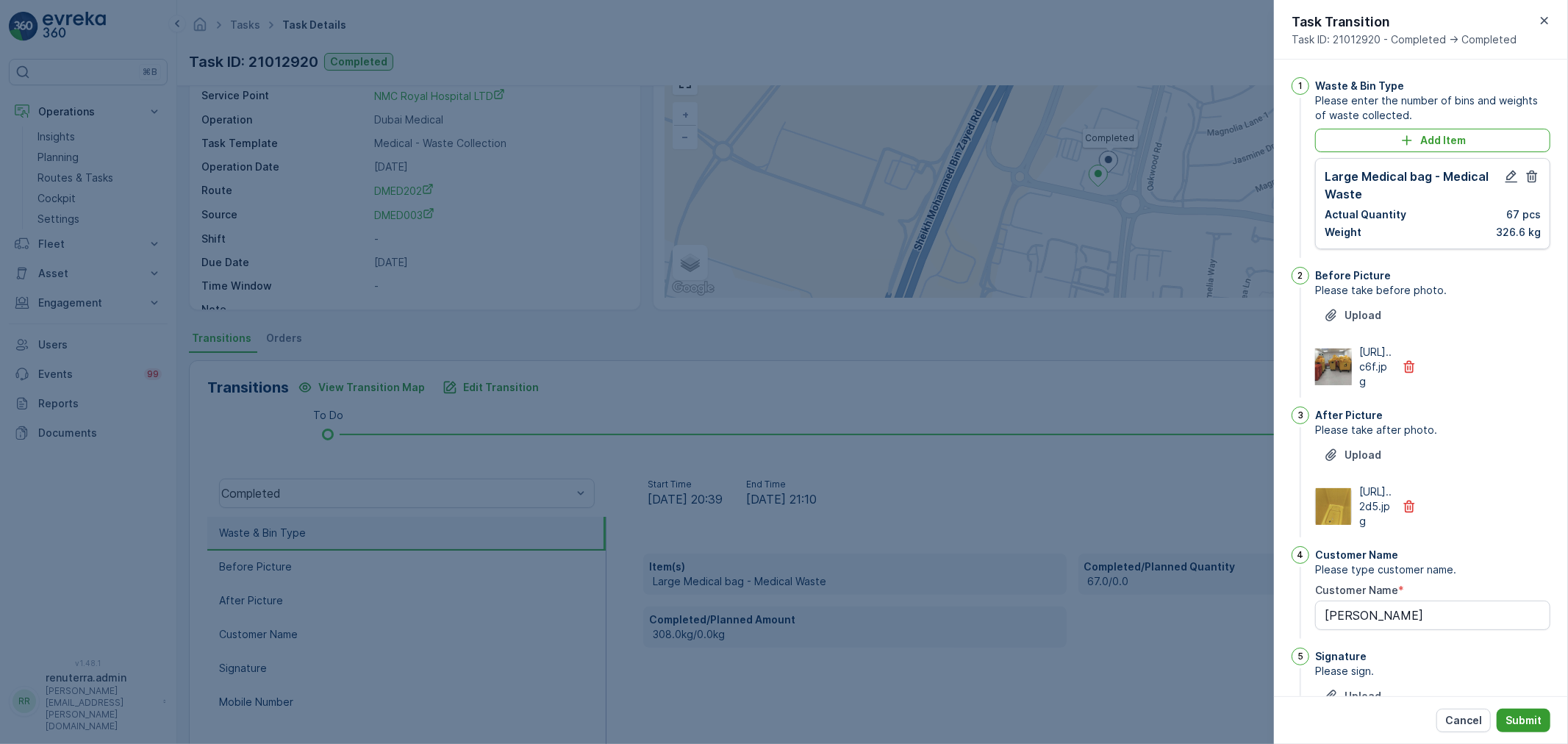
click at [1519, 715] on p "Submit" at bounding box center [1523, 720] width 36 height 15
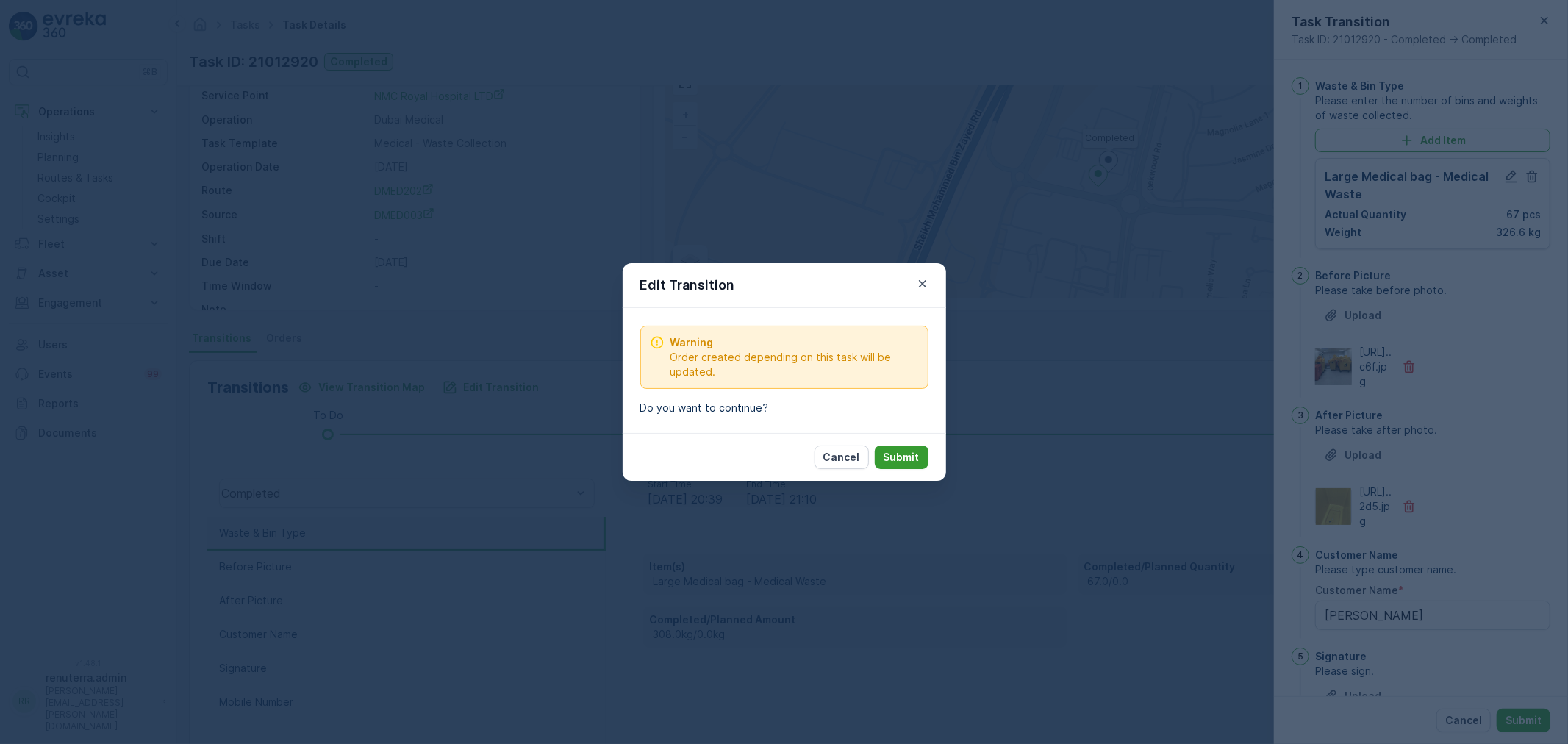
click at [904, 457] on p "Submit" at bounding box center [901, 457] width 36 height 15
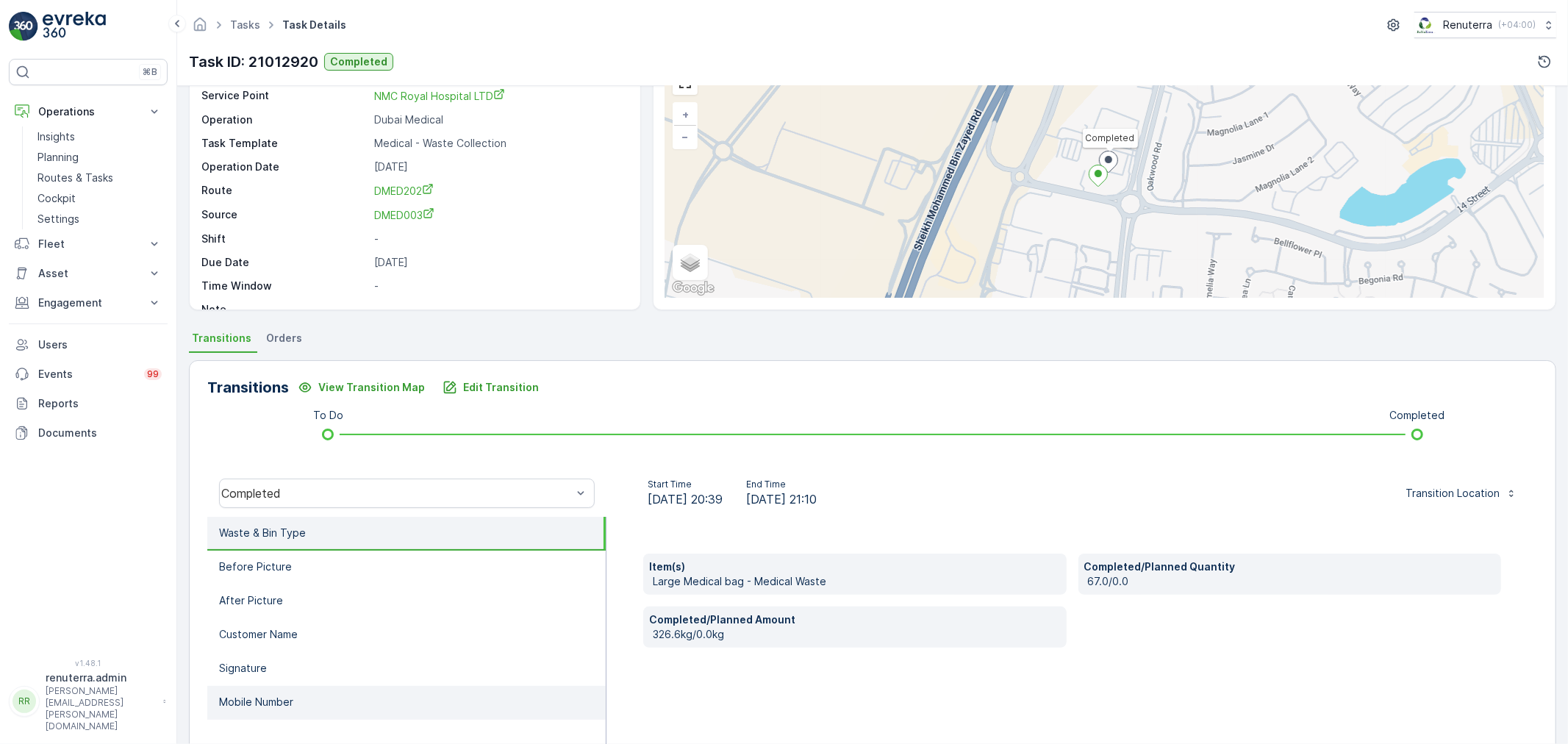
click at [304, 696] on li "Mobile Number" at bounding box center [406, 702] width 398 height 34
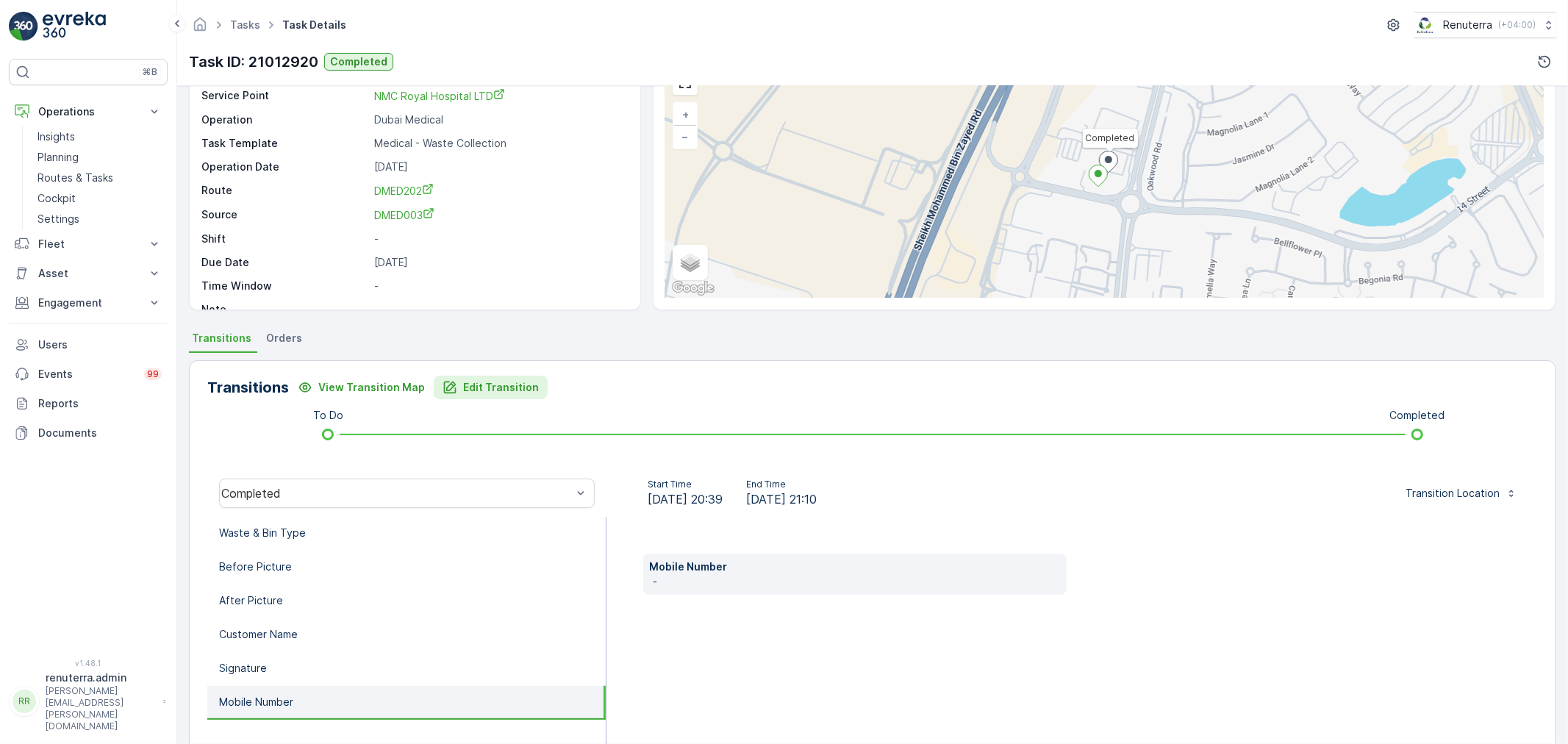
click at [488, 395] on button "Edit Transition" at bounding box center [491, 387] width 114 height 24
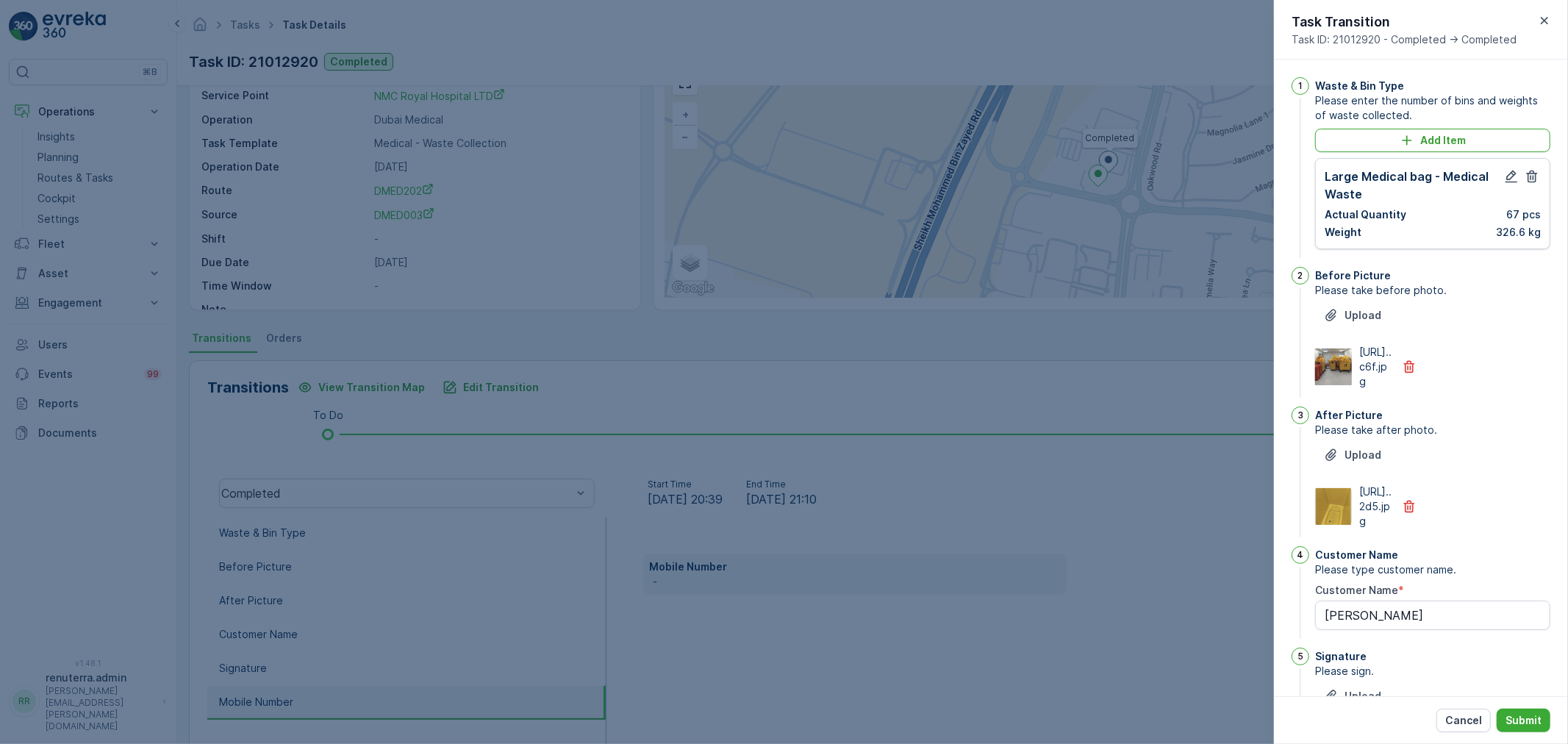
scroll to position [304, 0]
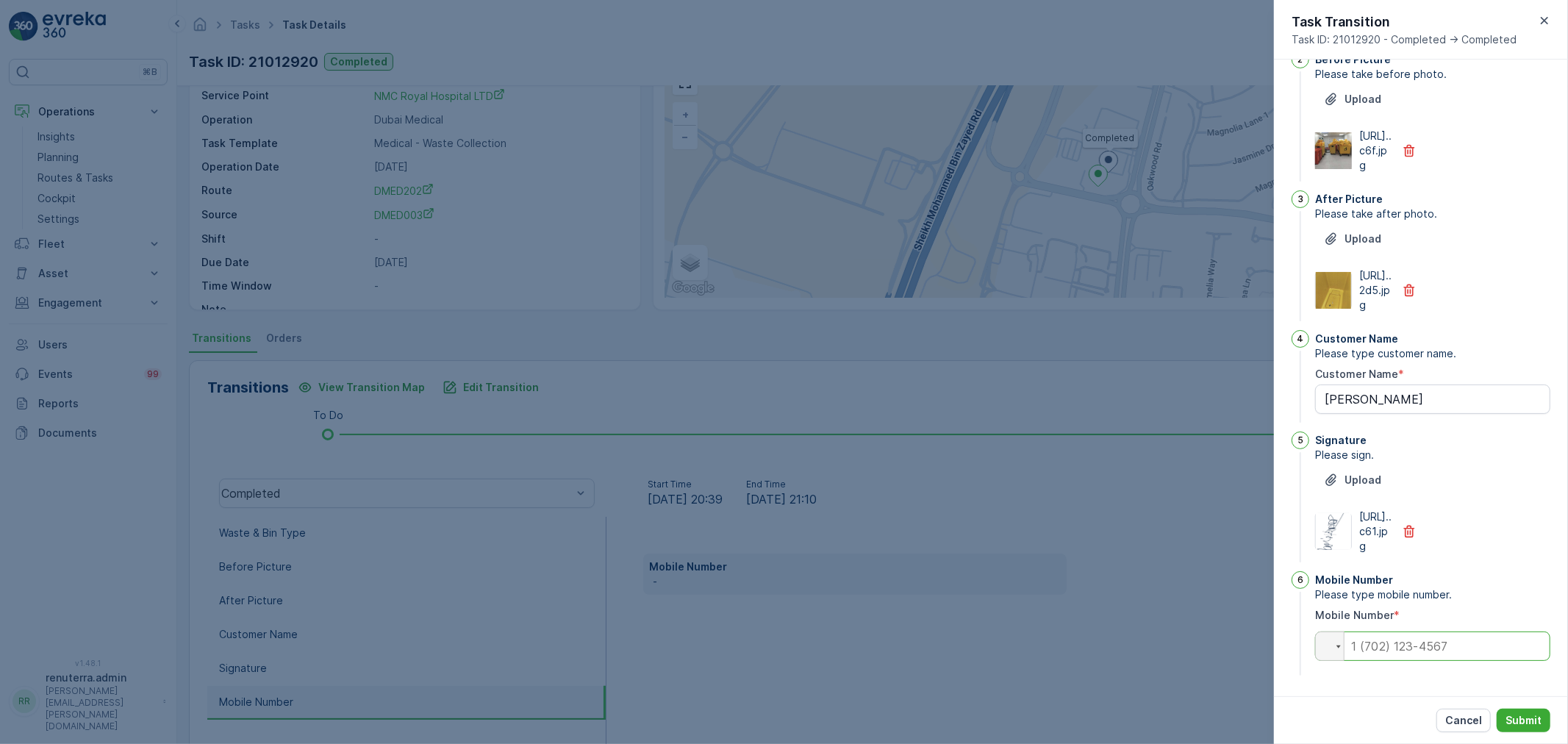
click at [1422, 647] on input "tel" at bounding box center [1432, 646] width 235 height 29
paste input "0569884652"
type input "0569884652"
click at [1510, 717] on p "Submit" at bounding box center [1523, 720] width 36 height 15
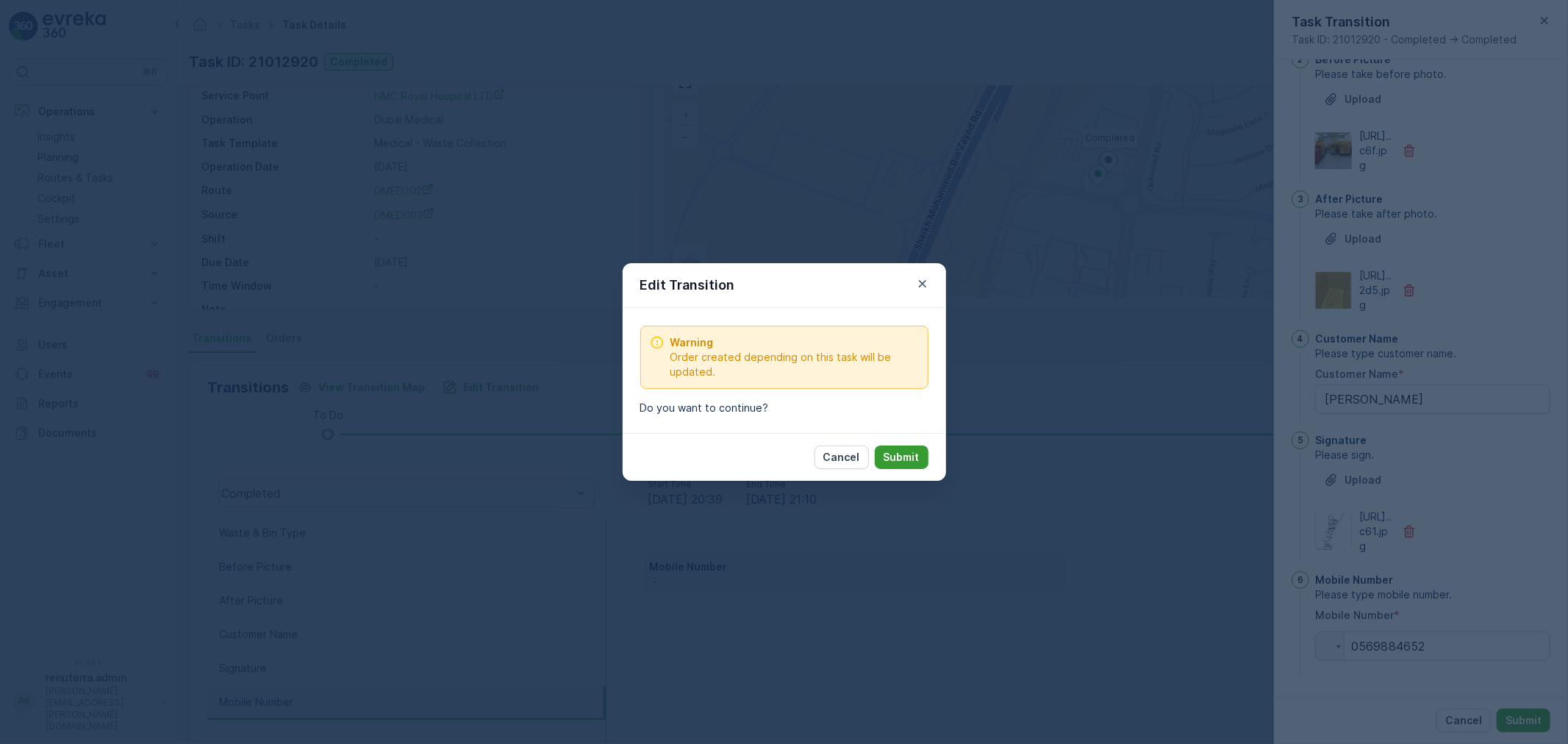
click at [913, 456] on p "Submit" at bounding box center [901, 457] width 36 height 15
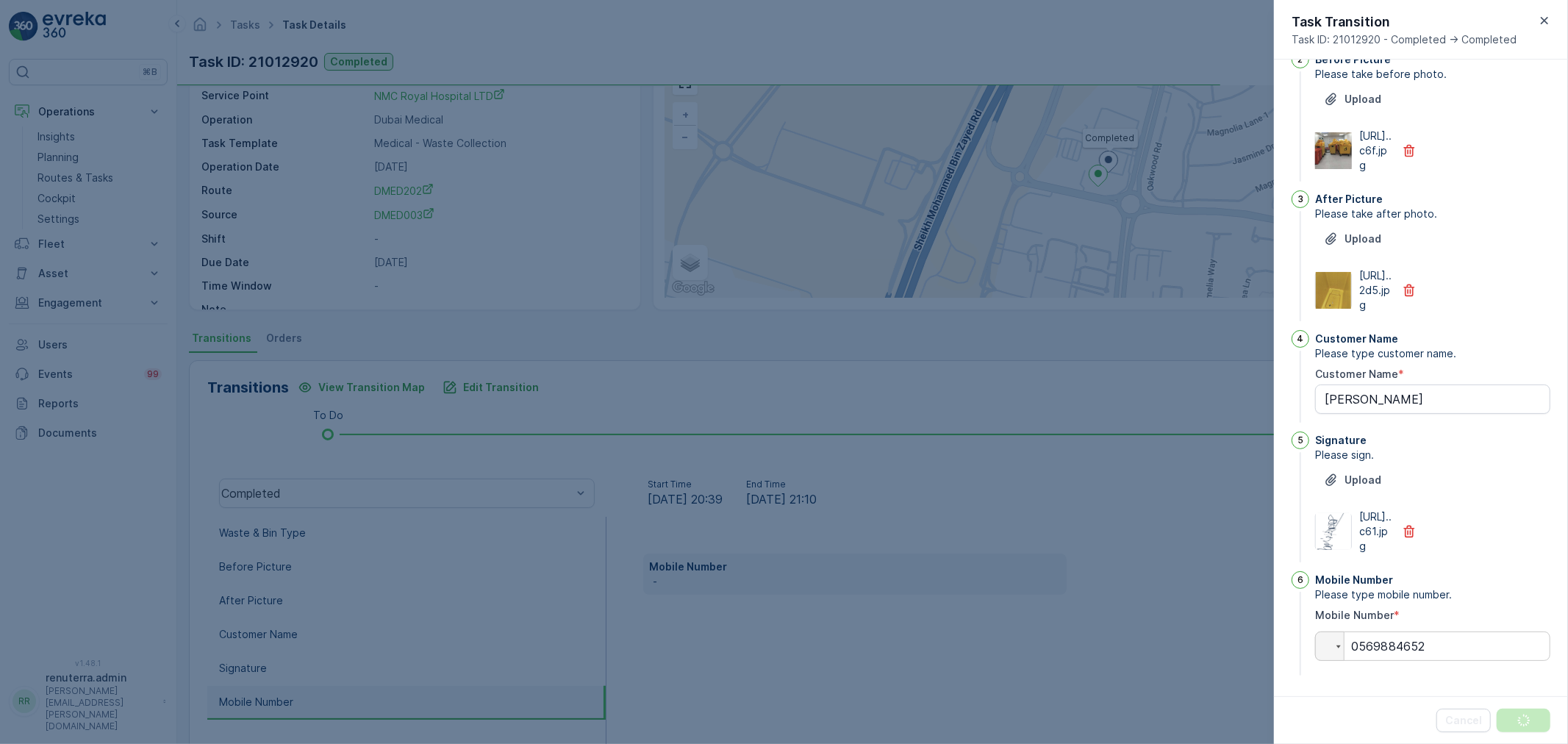
scroll to position [0, 0]
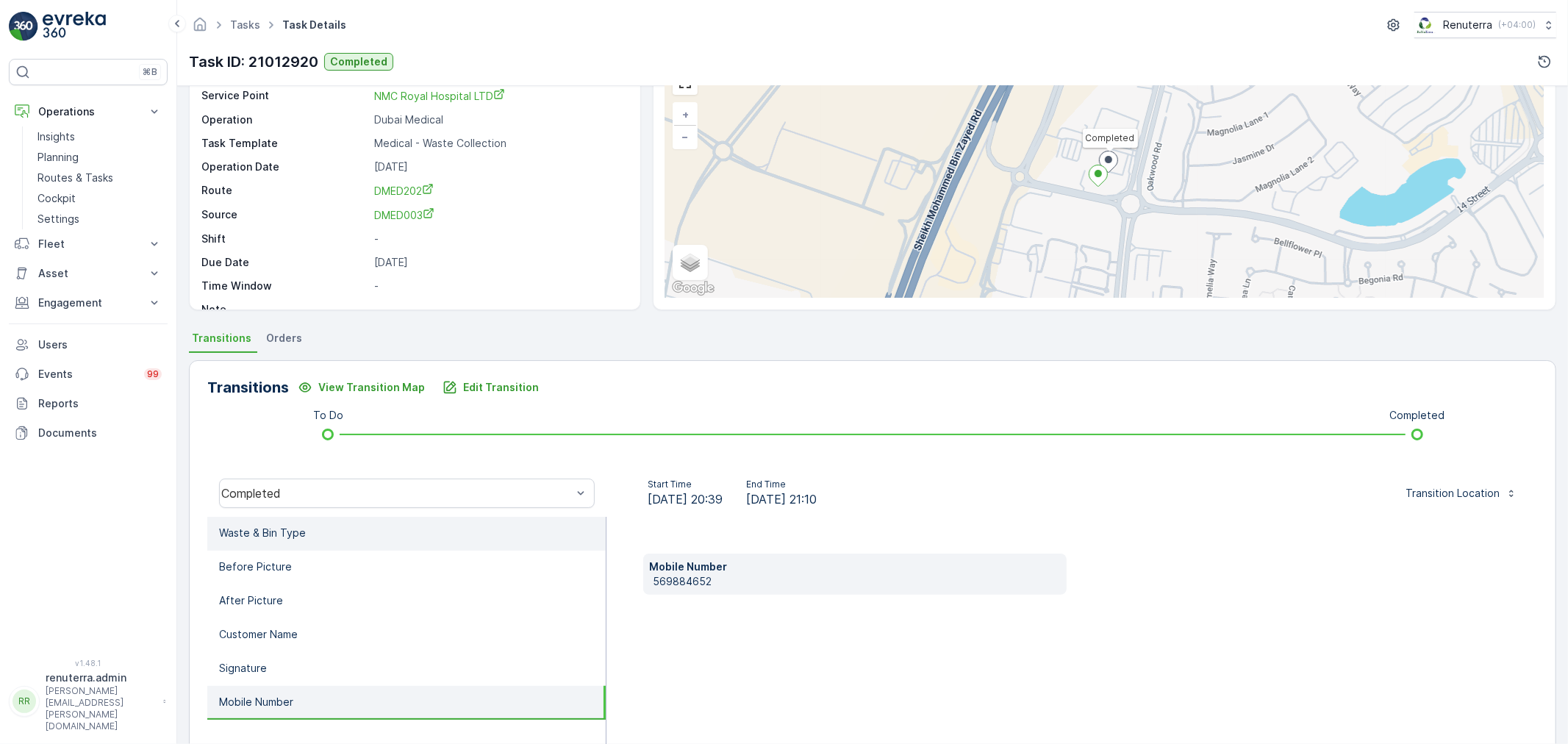
click at [228, 541] on li "Waste & Bin Type" at bounding box center [406, 534] width 398 height 34
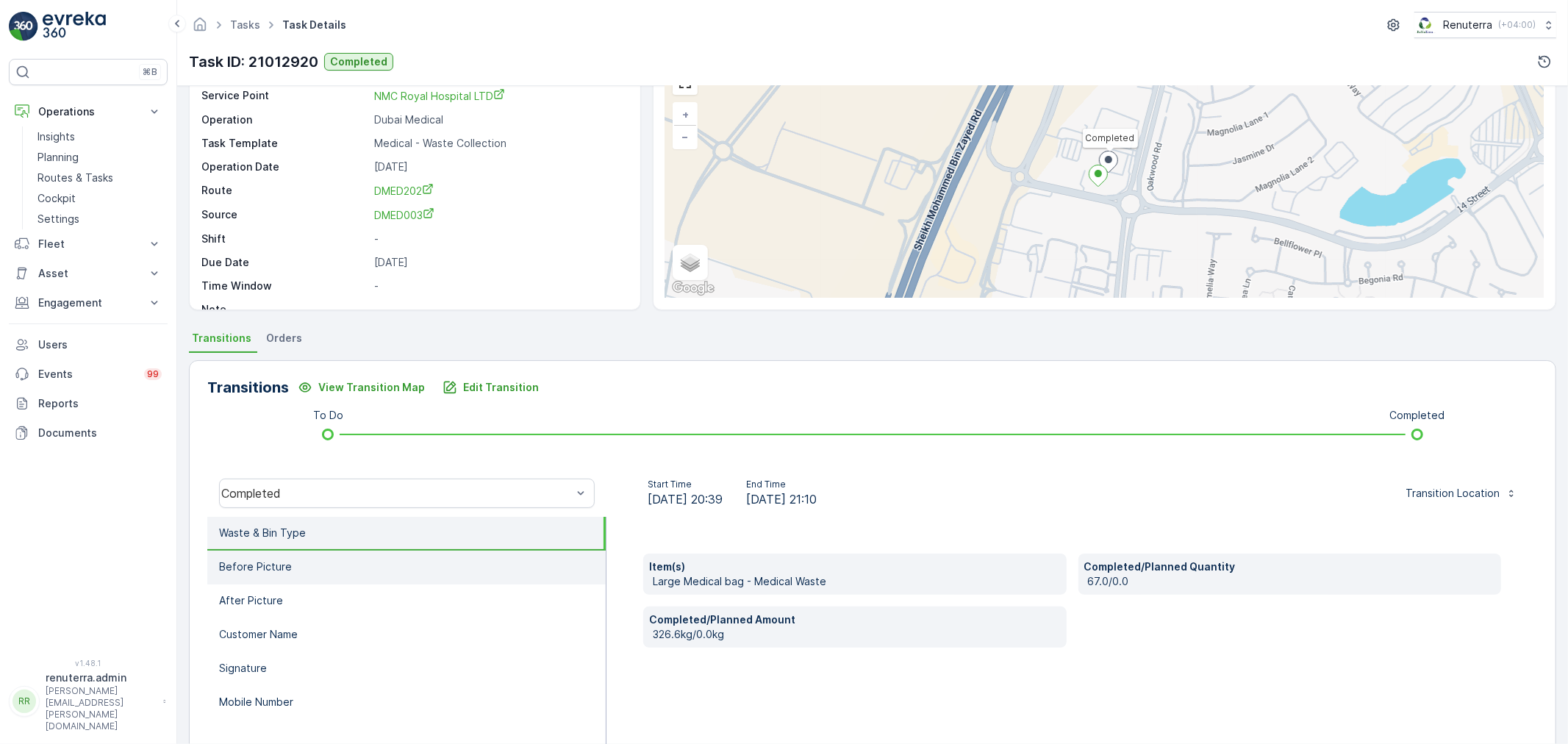
click at [277, 581] on li "Before Picture" at bounding box center [406, 567] width 398 height 34
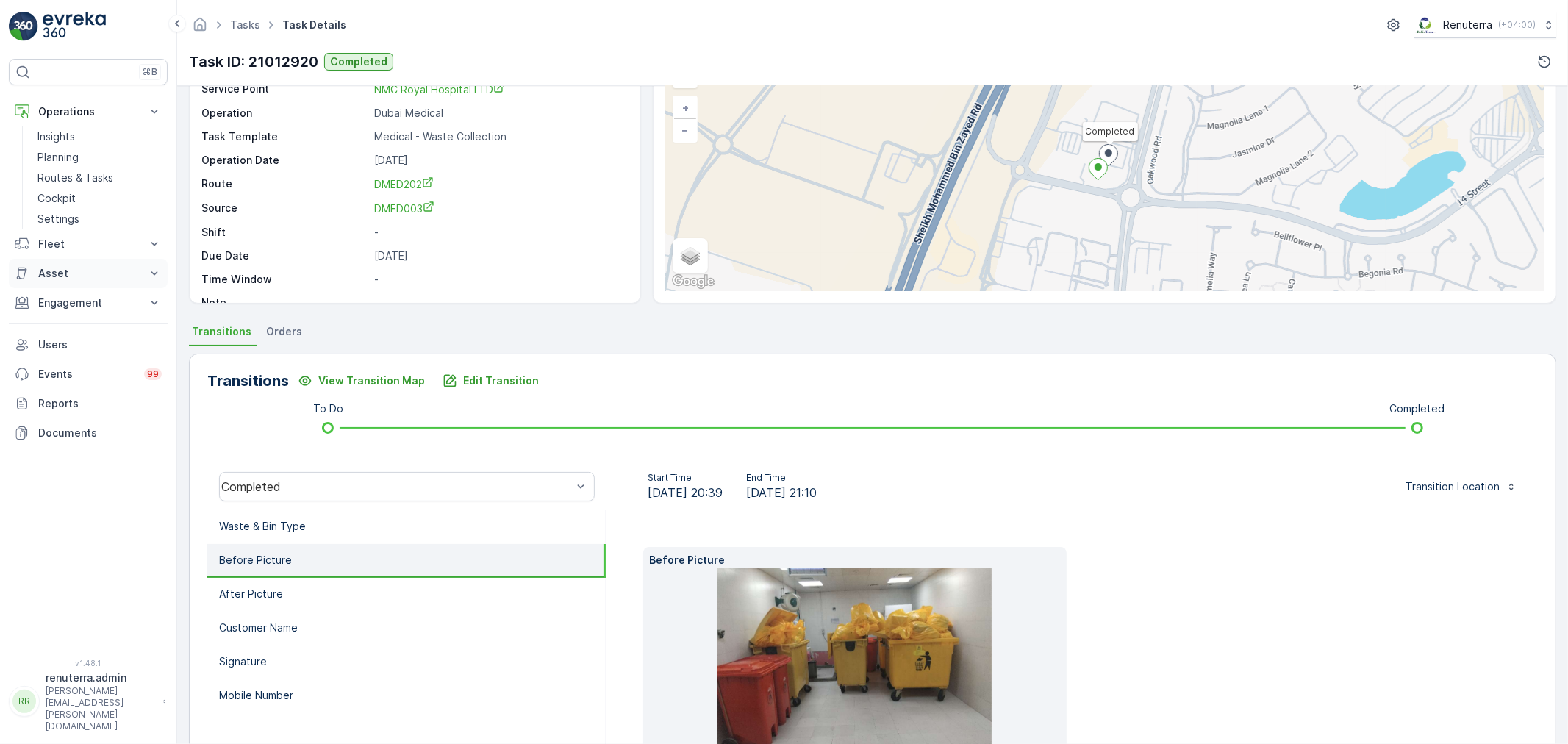
scroll to position [42, 0]
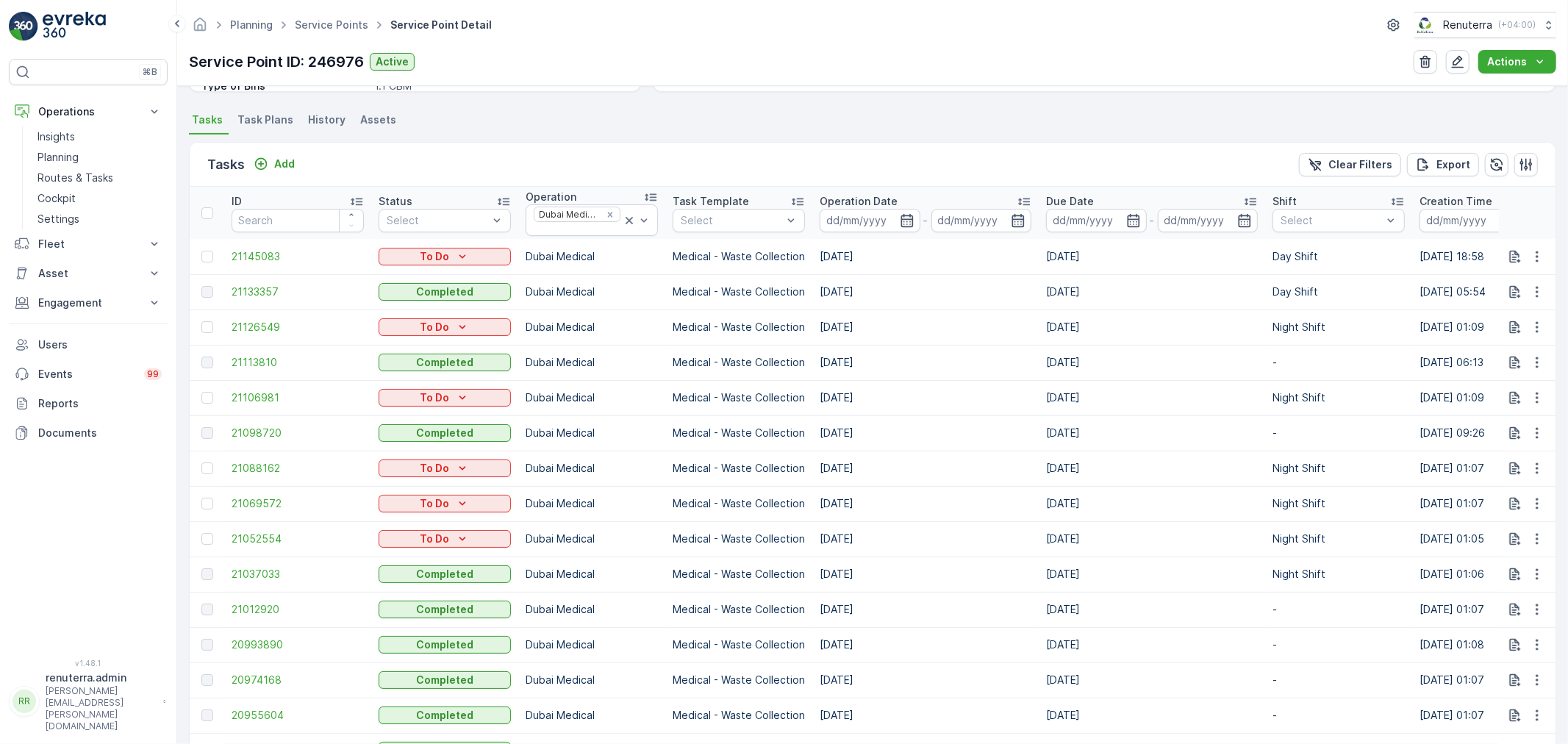
scroll to position [489, 0]
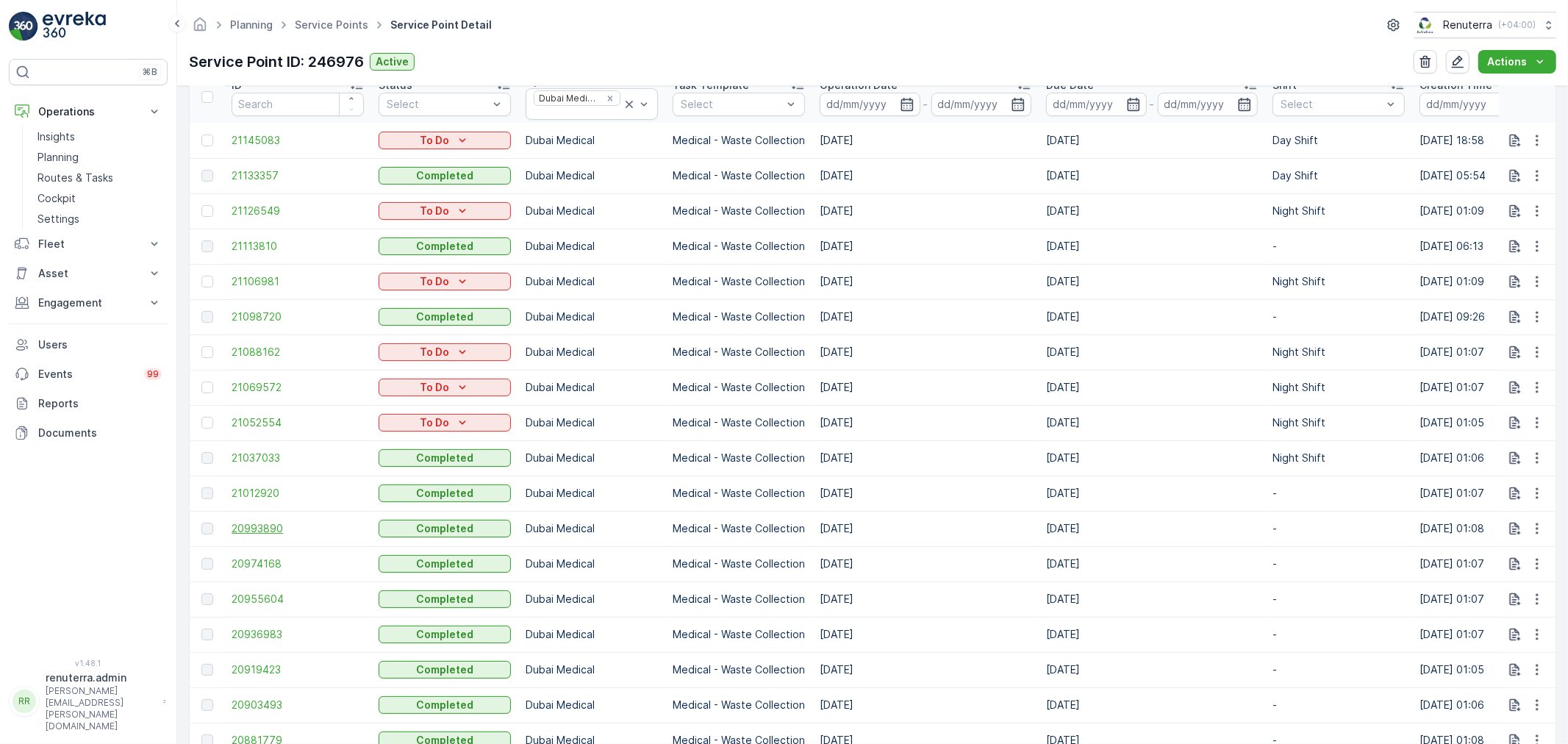
click at [257, 523] on span "20993890" at bounding box center [297, 528] width 133 height 15
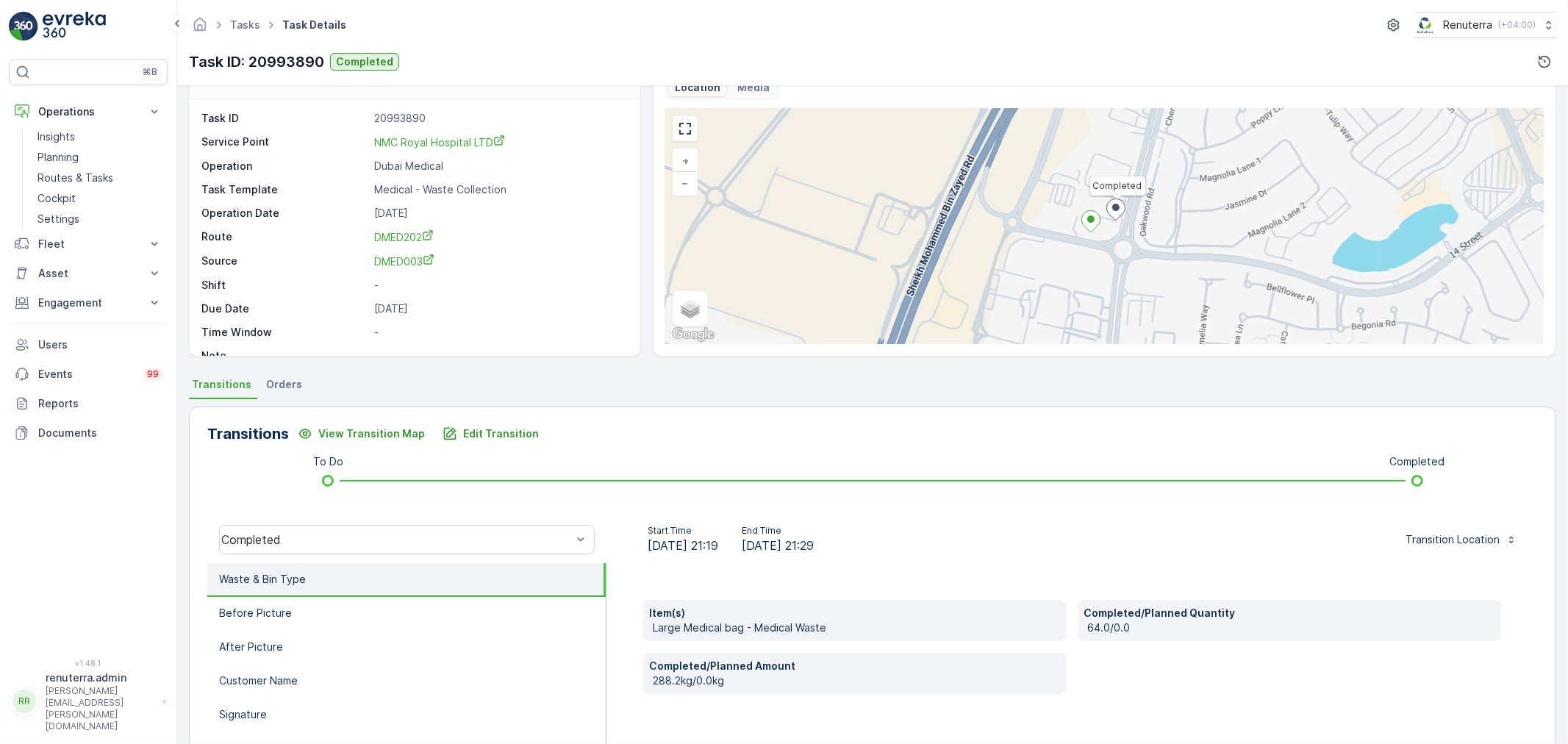
scroll to position [81, 0]
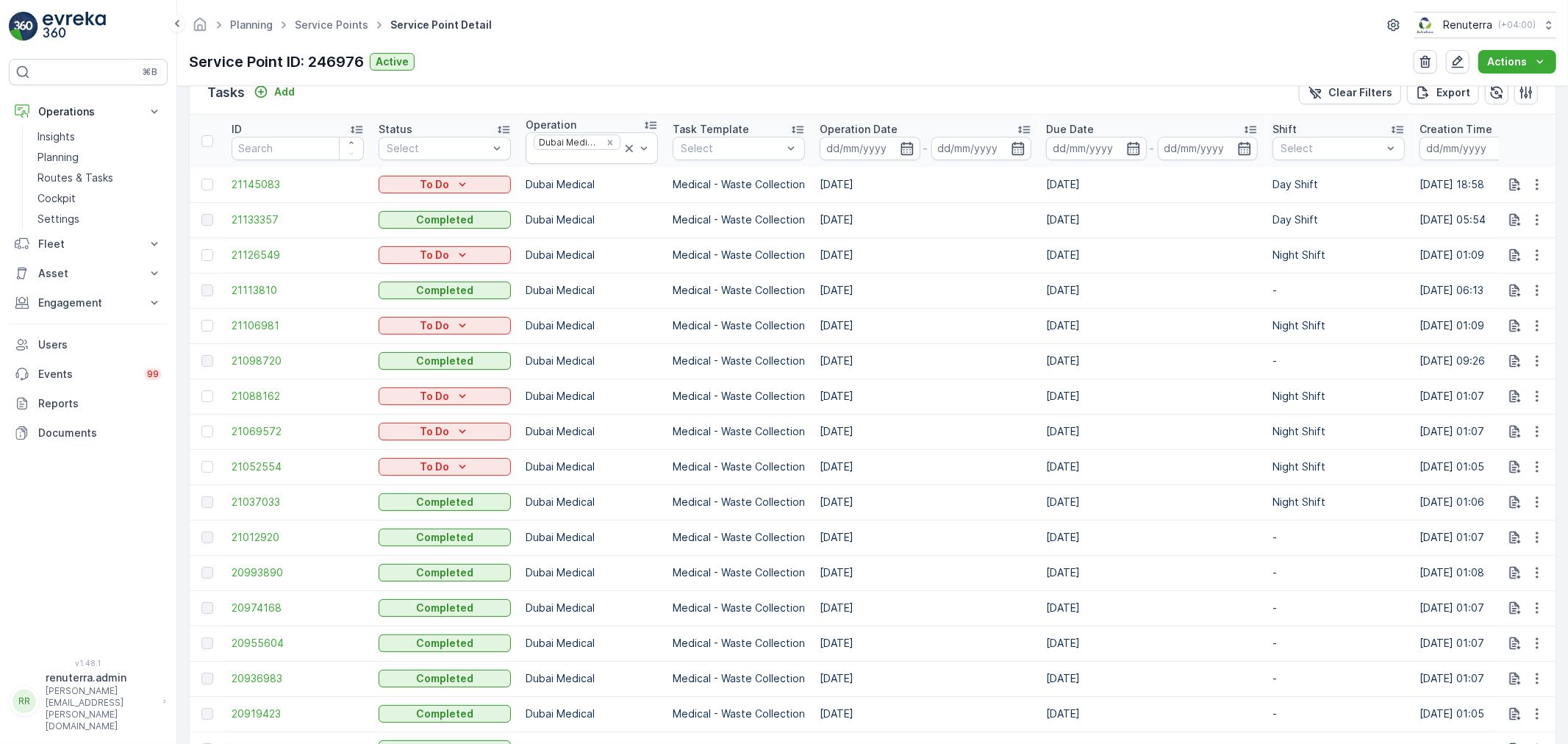
scroll to position [489, 0]
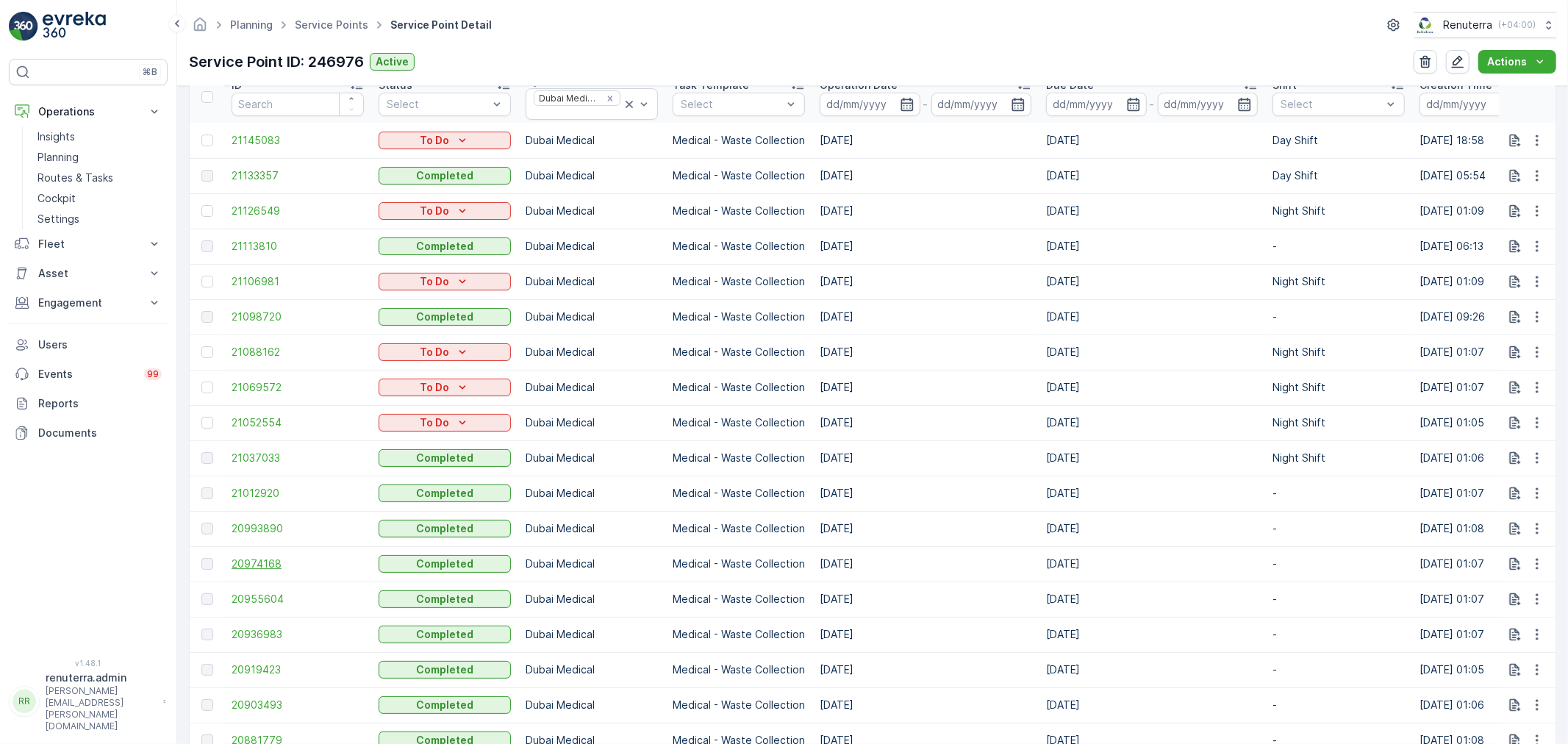
click at [246, 566] on span "20974168" at bounding box center [297, 563] width 133 height 15
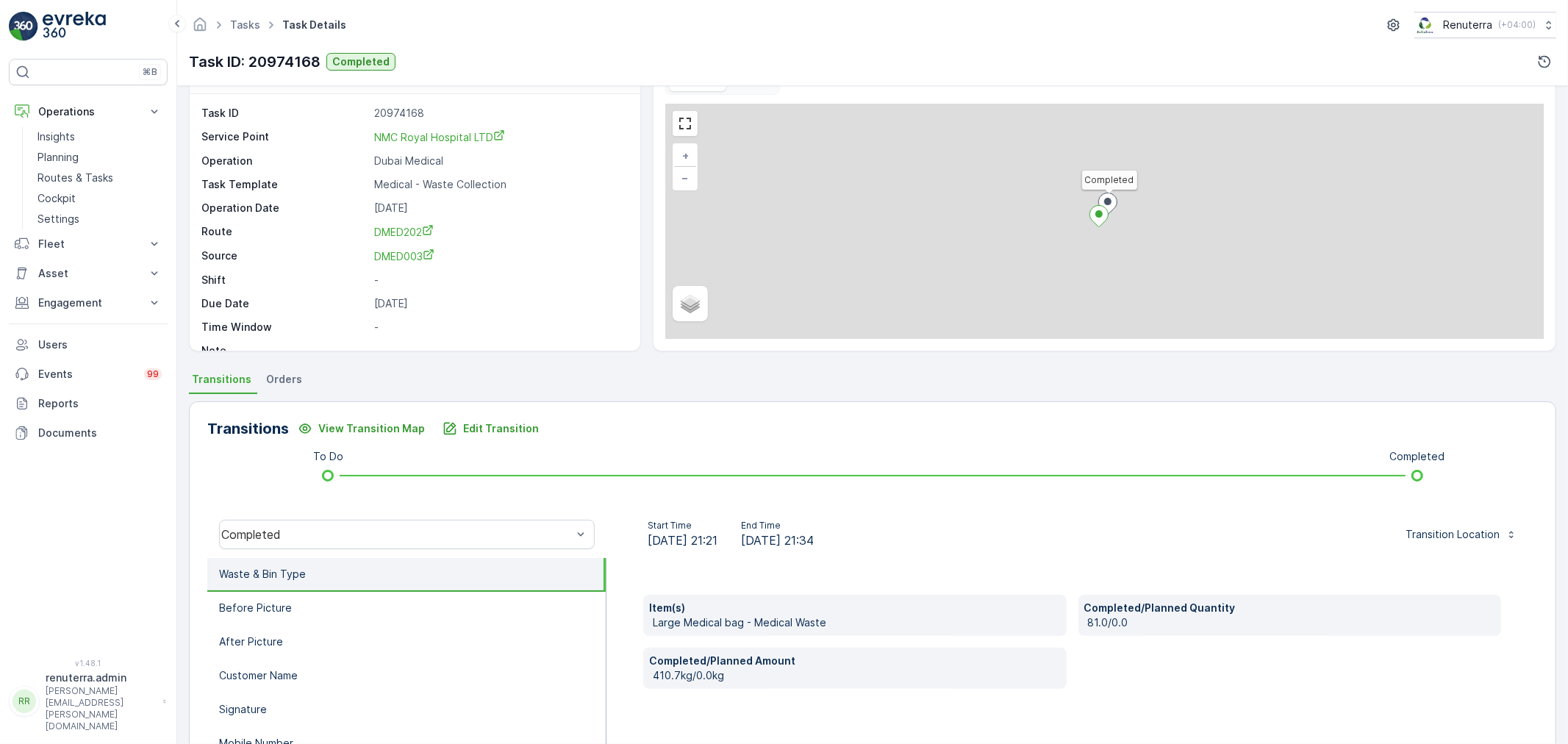
scroll to position [81, 0]
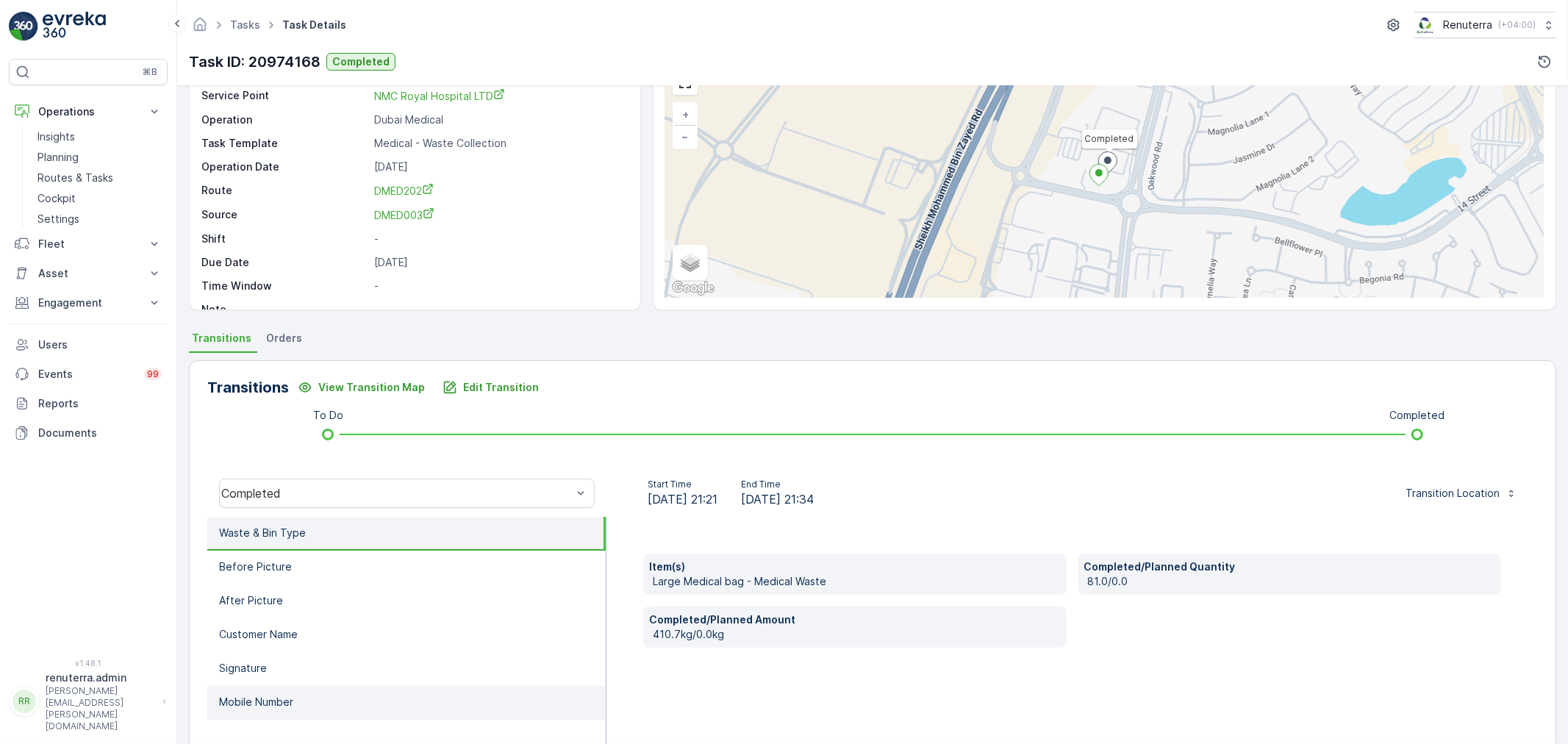
click at [288, 710] on li "Mobile Number" at bounding box center [406, 702] width 398 height 34
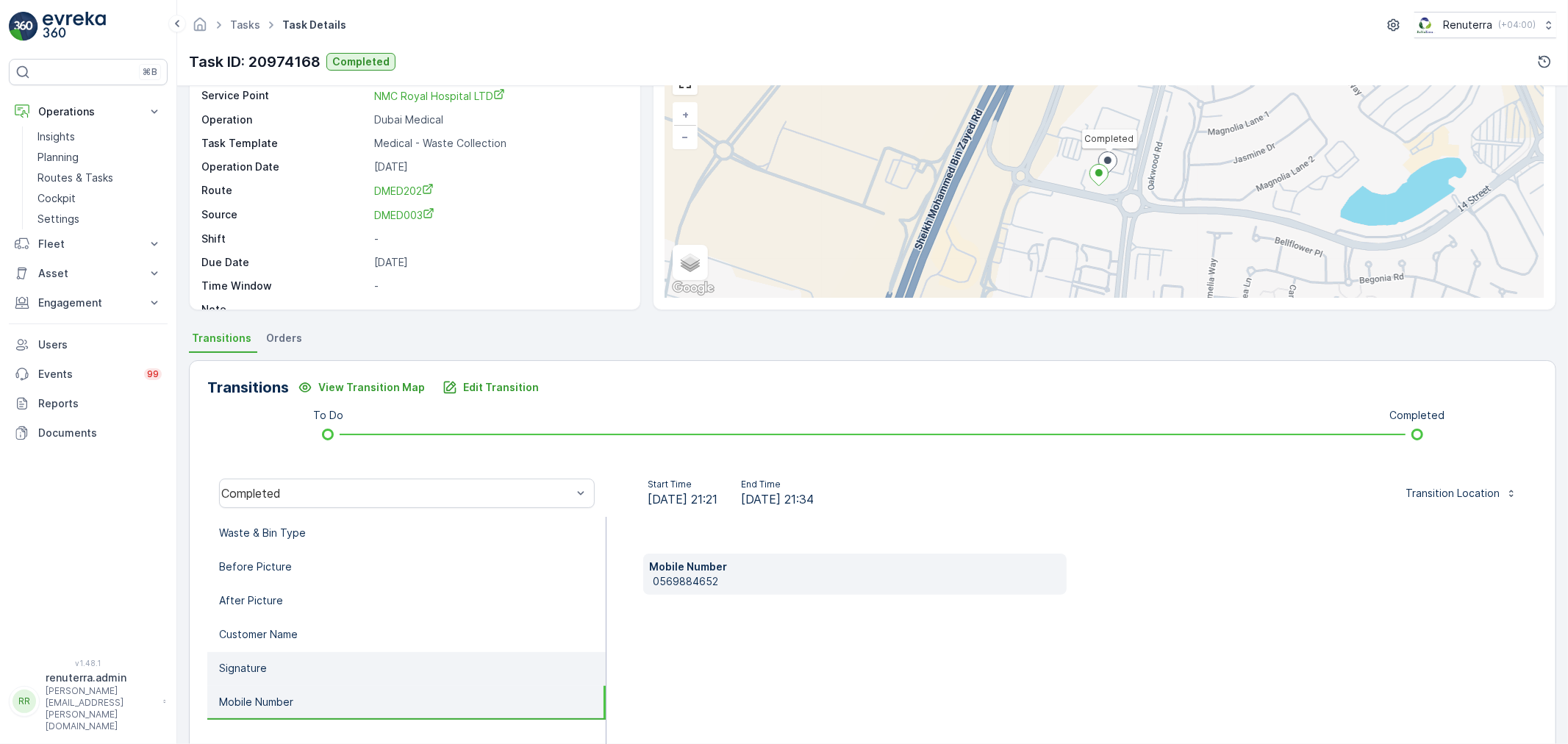
click at [283, 670] on li "Signature" at bounding box center [406, 669] width 398 height 34
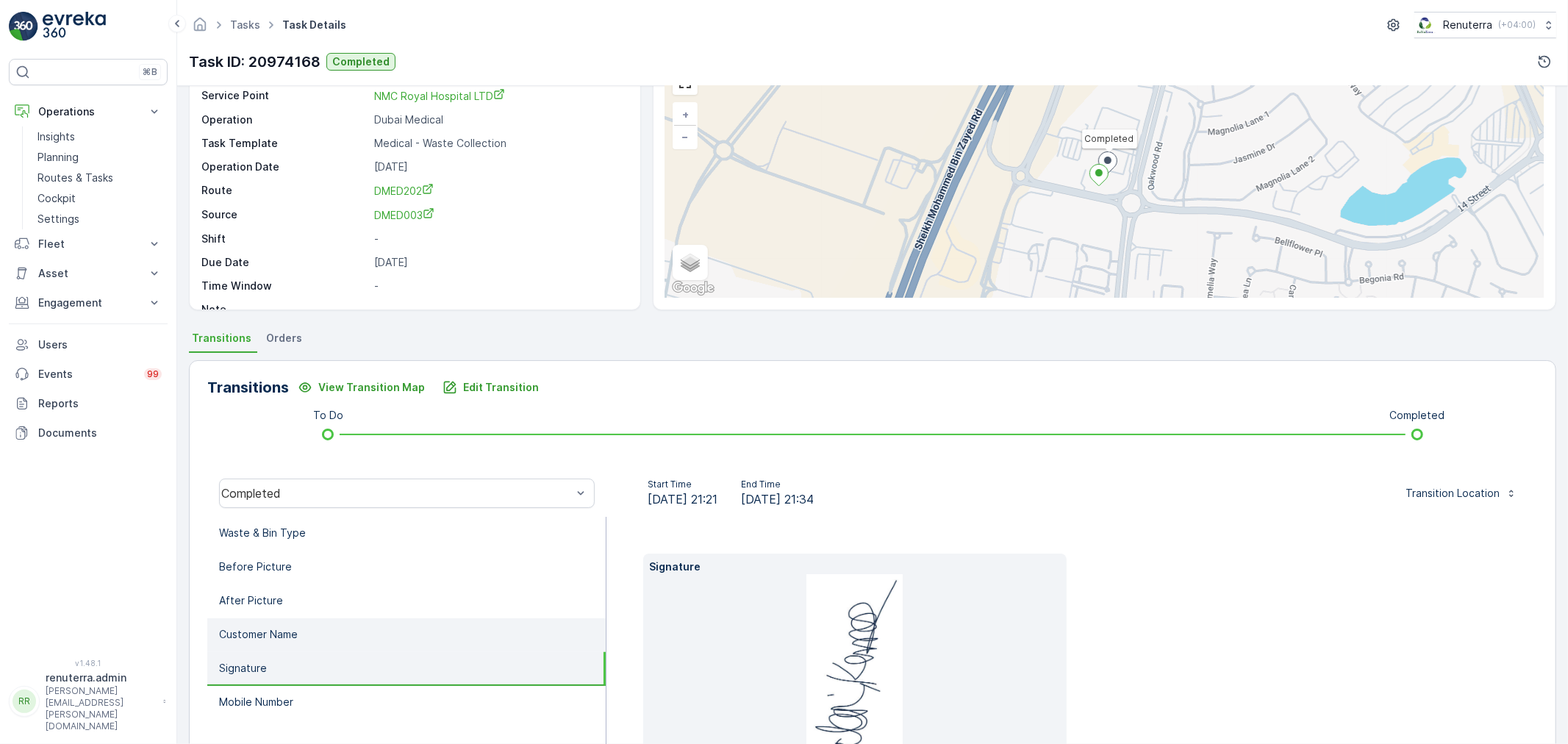
click at [283, 639] on li "Customer Name" at bounding box center [406, 635] width 398 height 34
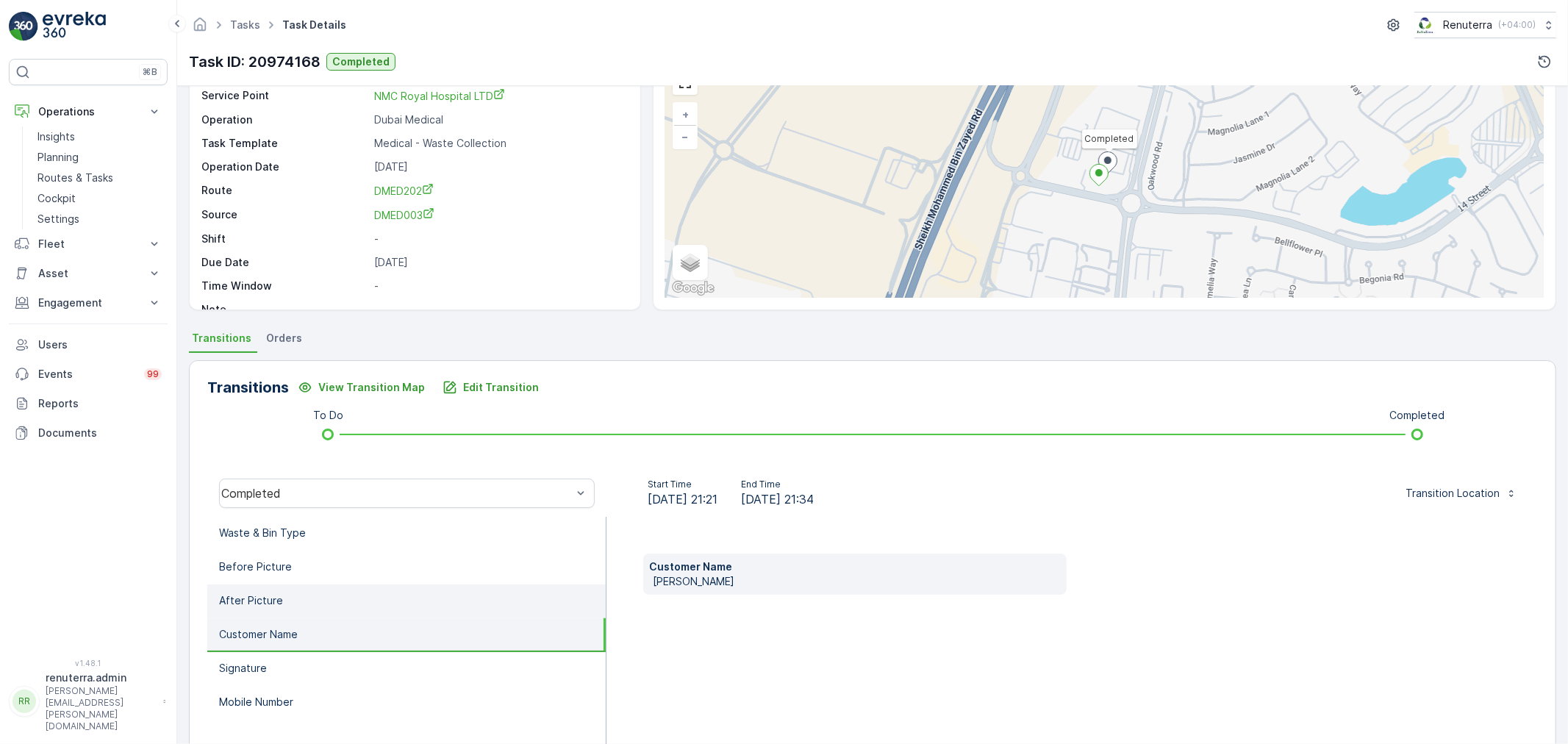
click at [296, 596] on li "After Picture" at bounding box center [406, 602] width 398 height 34
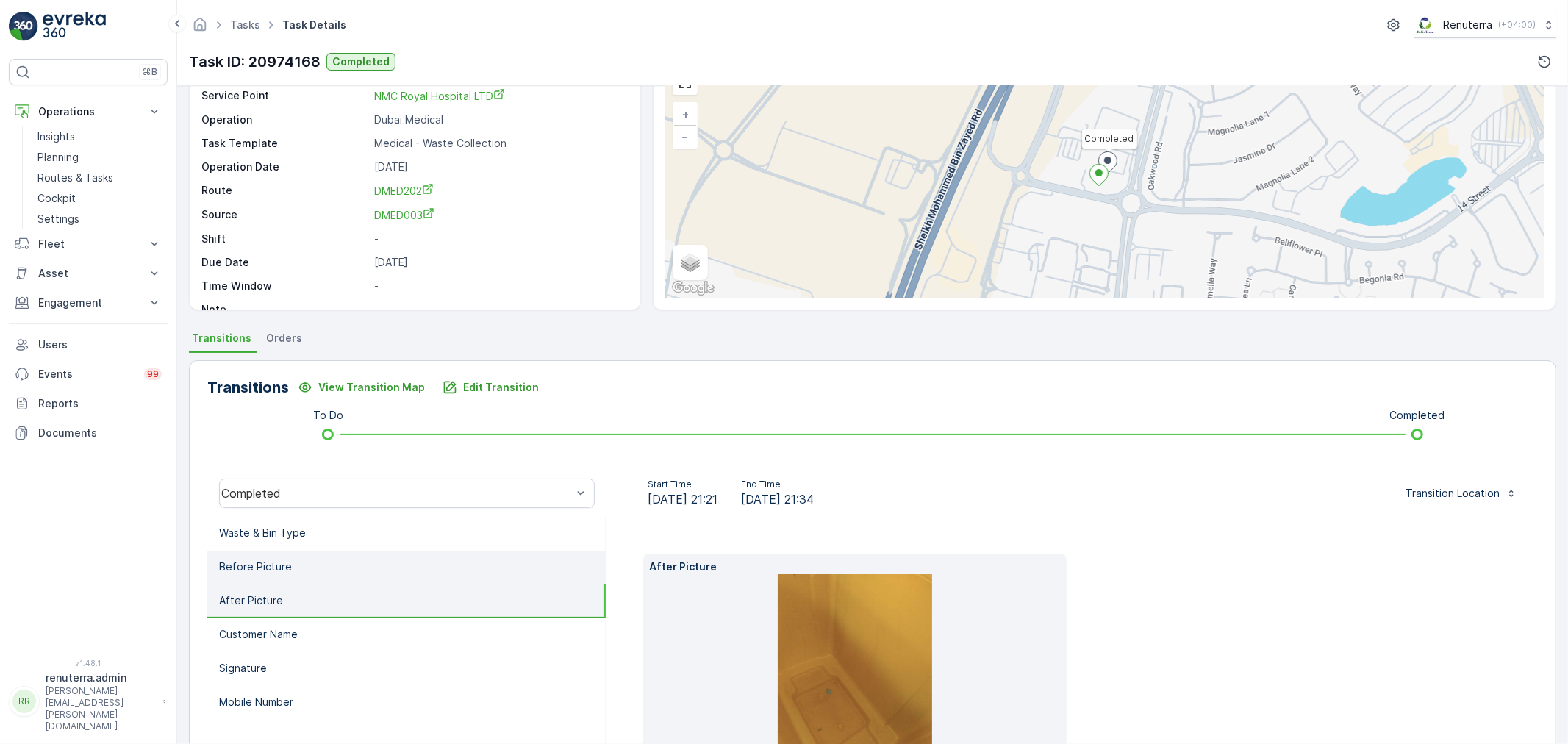
click at [299, 570] on li "Before Picture" at bounding box center [406, 567] width 398 height 34
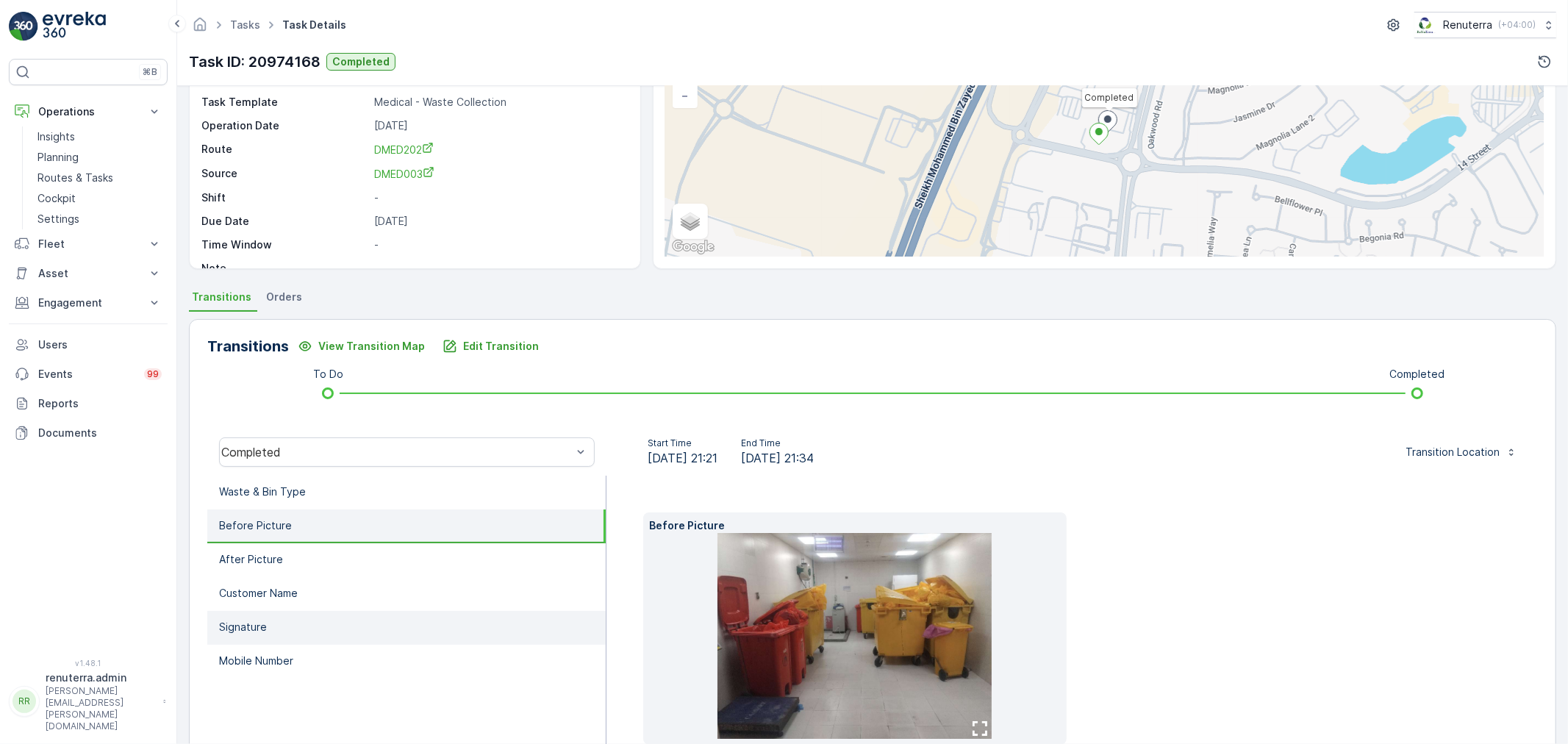
scroll to position [163, 0]
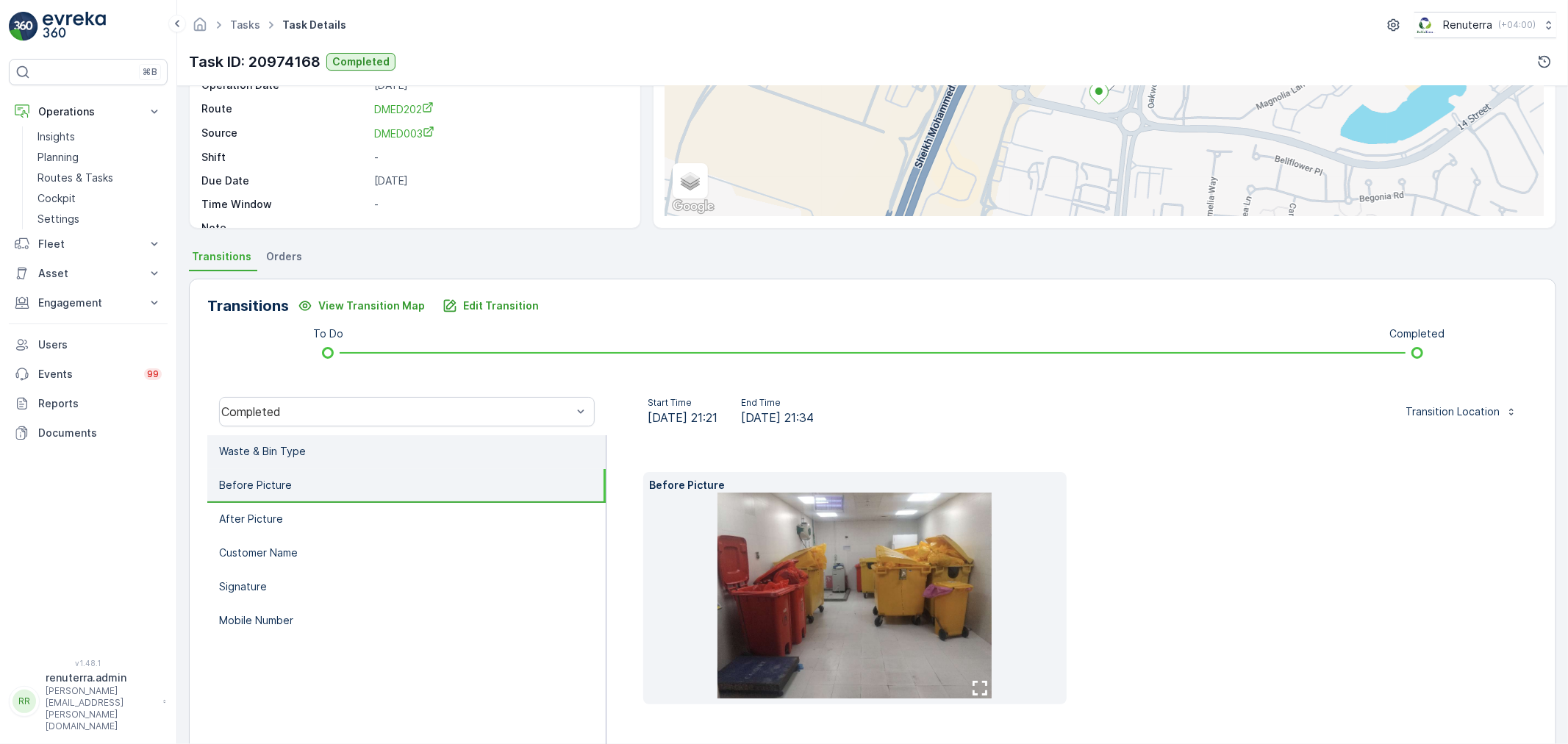
click at [398, 449] on li "Waste & Bin Type" at bounding box center [406, 452] width 398 height 34
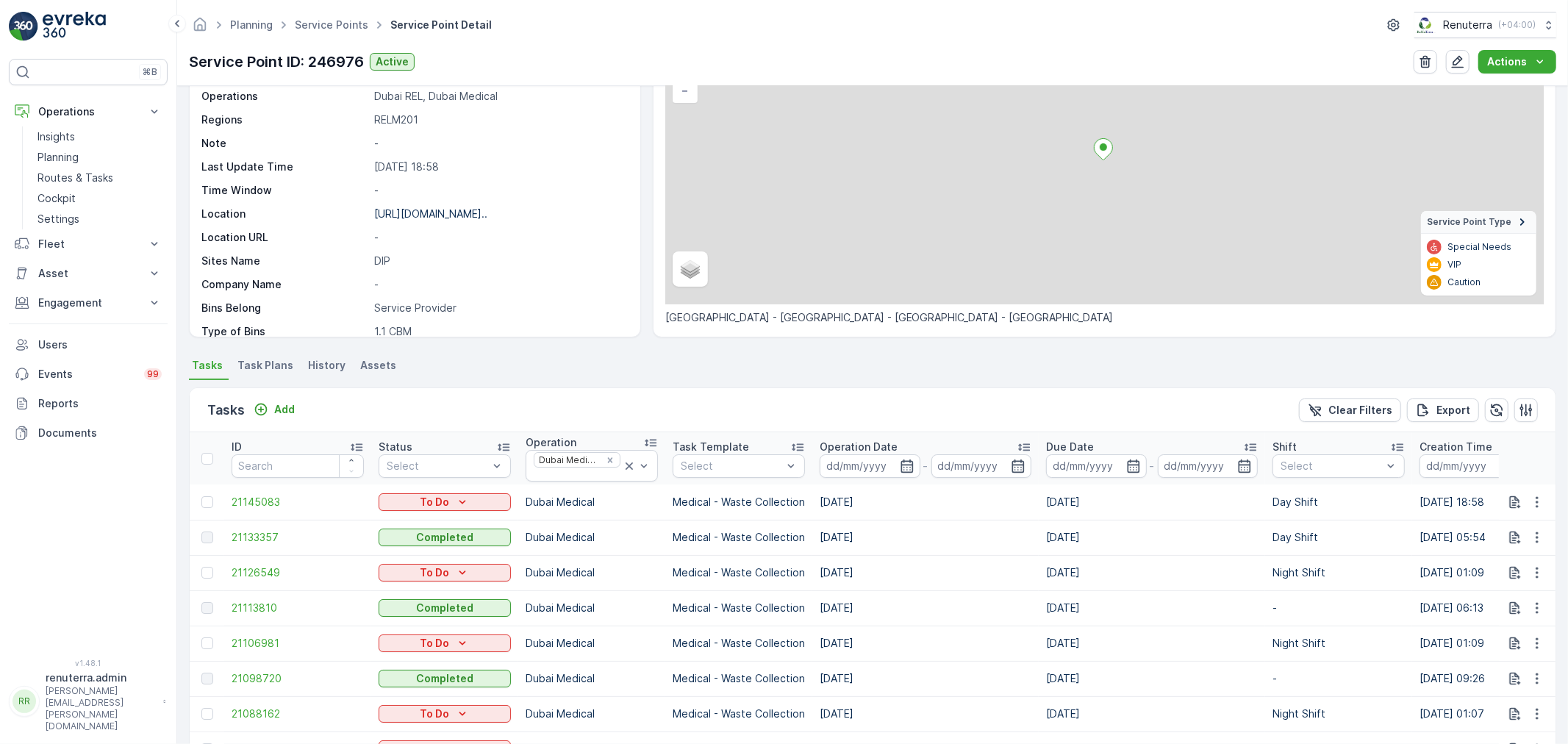
scroll to position [245, 0]
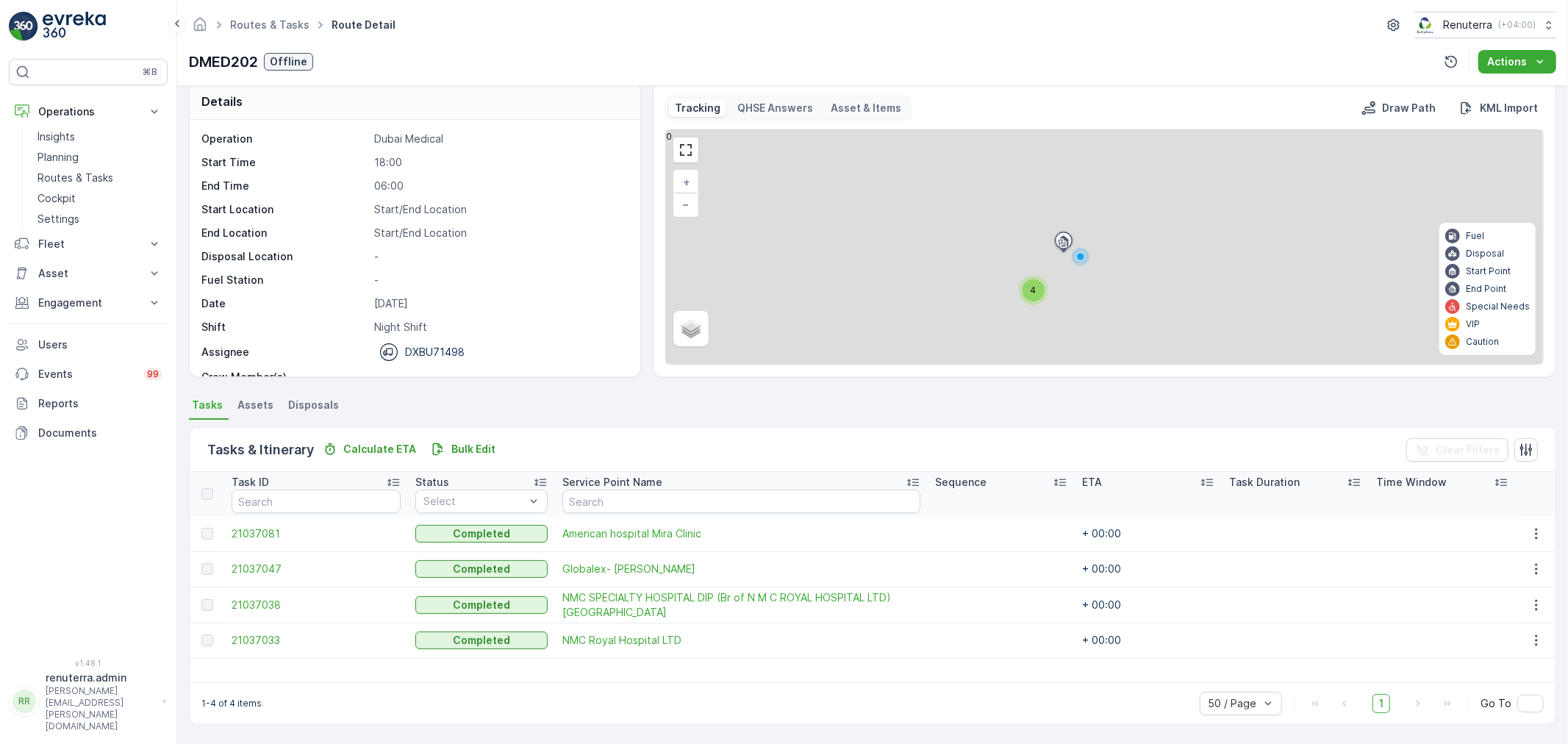
scroll to position [13, 0]
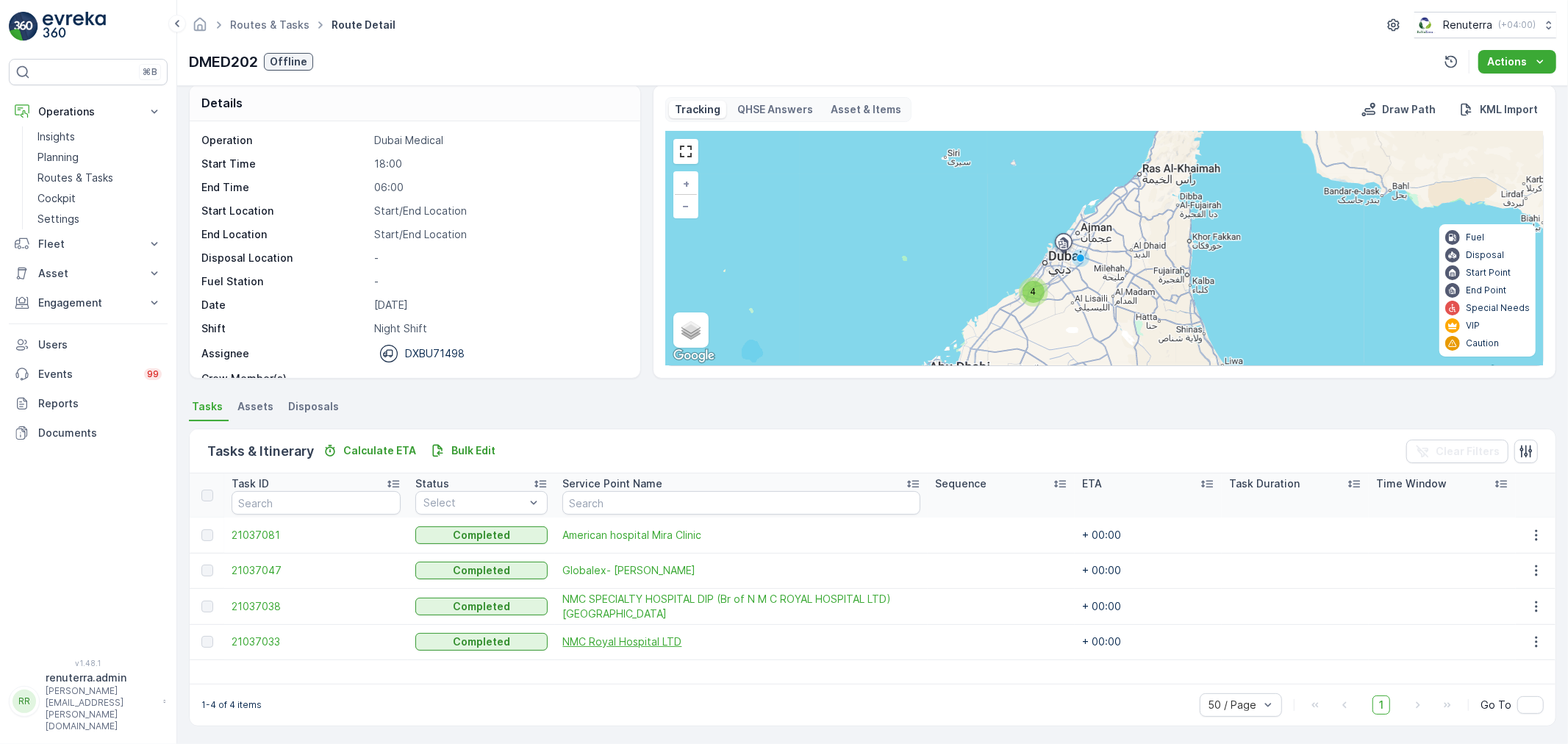
click at [596, 638] on span "NMC Royal Hospital LTD" at bounding box center [742, 641] width 358 height 15
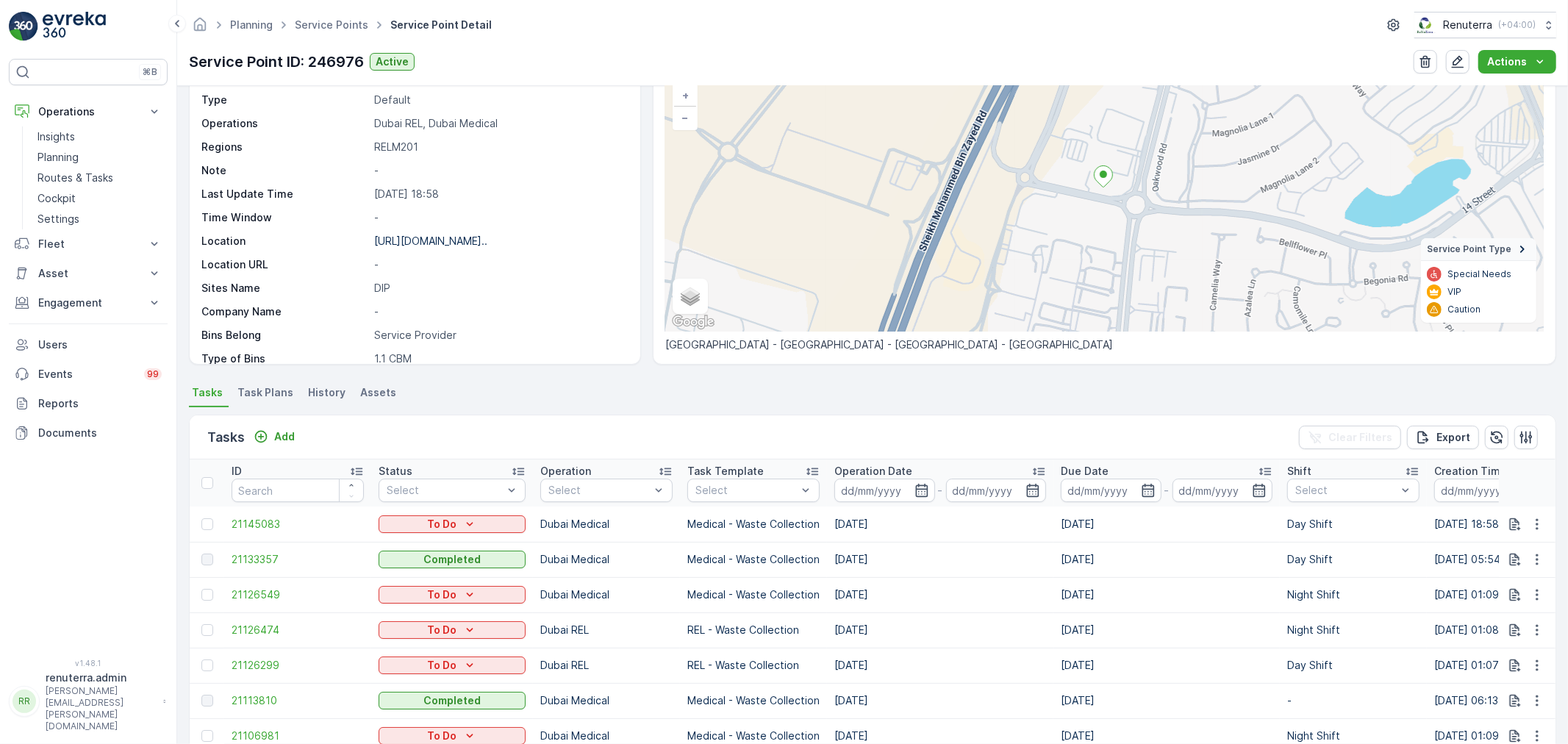
scroll to position [81, 0]
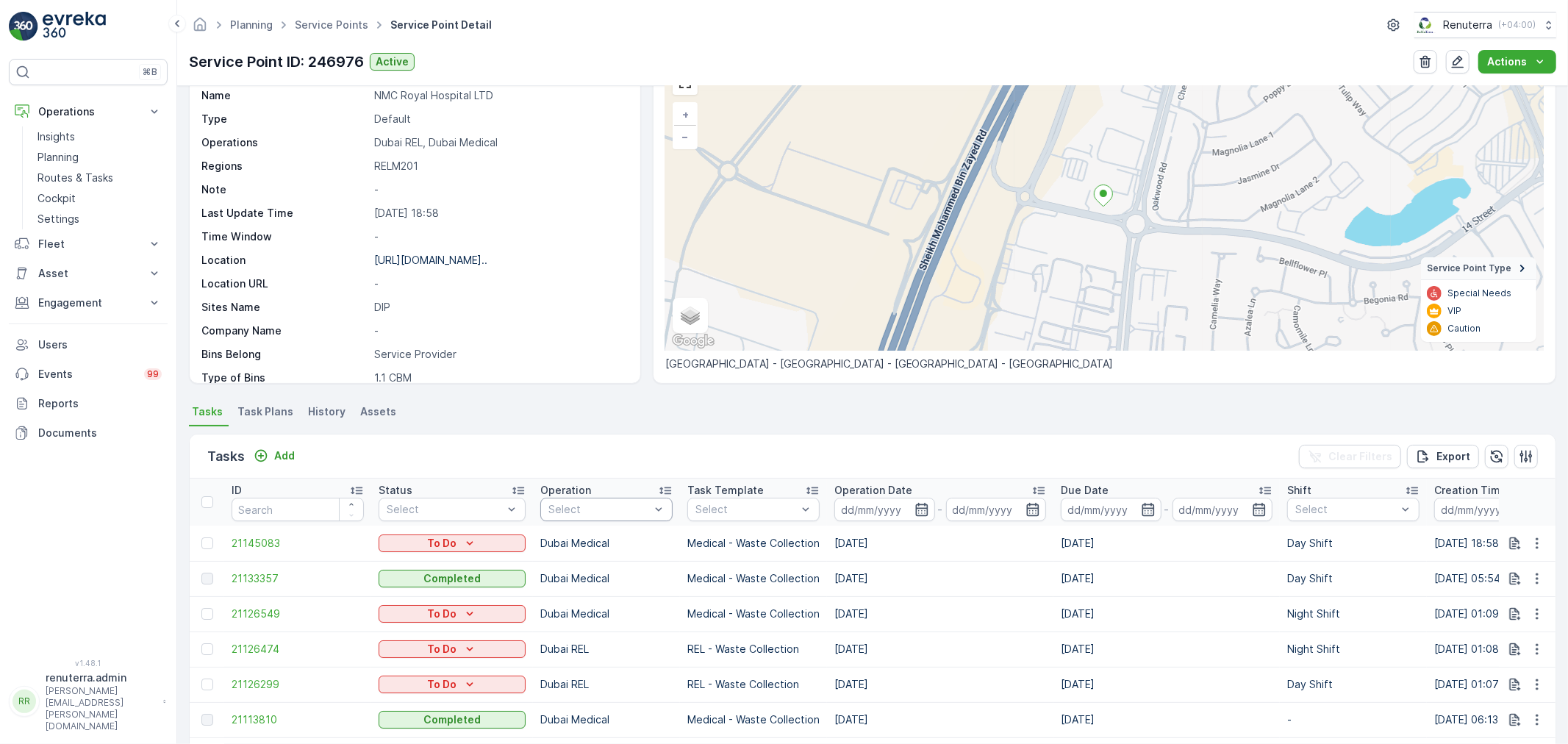
click at [579, 511] on div at bounding box center [599, 509] width 104 height 11
click at [593, 672] on p "Dubai Medical" at bounding box center [600, 678] width 72 height 15
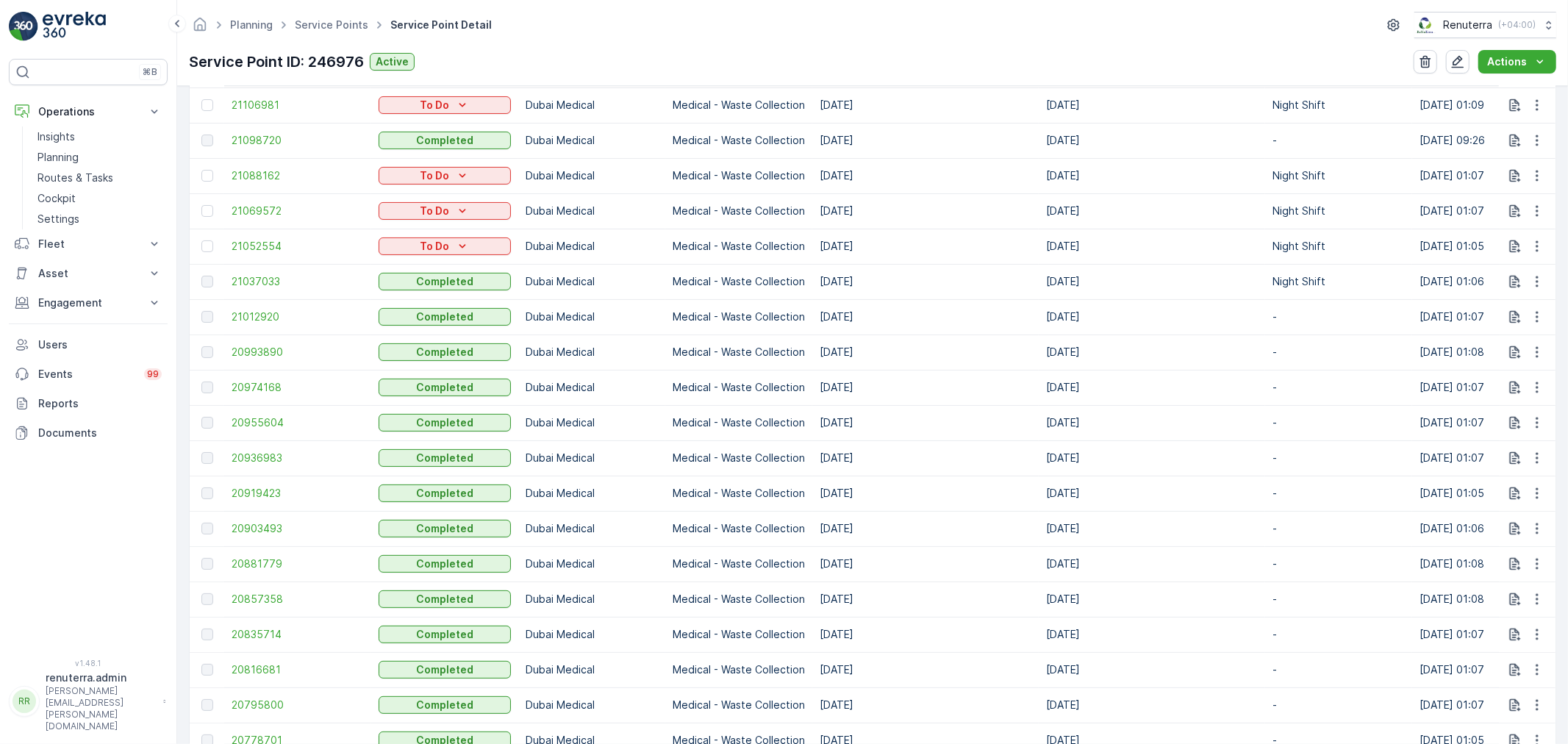
scroll to position [653, 0]
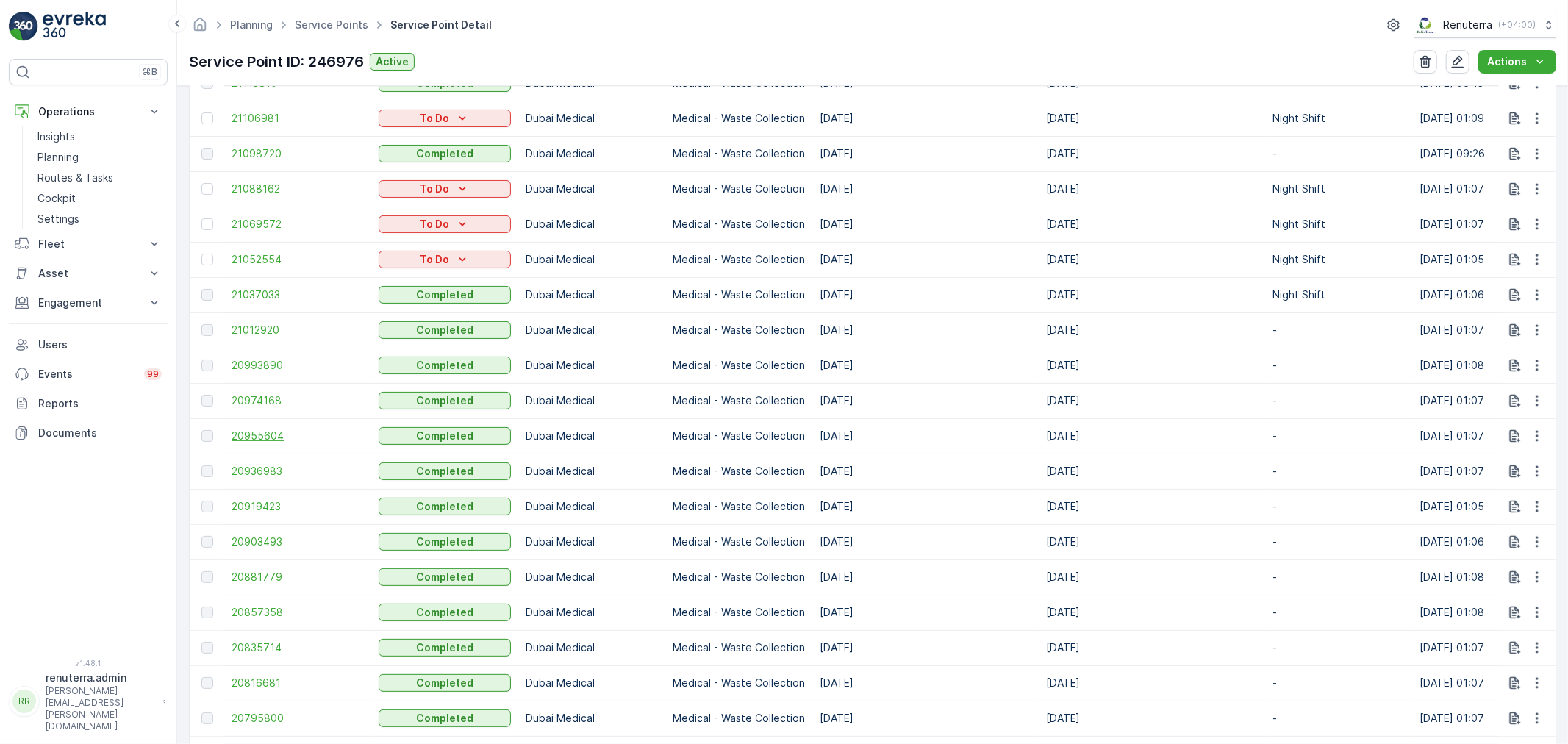
click at [260, 435] on span "20955604" at bounding box center [297, 435] width 133 height 15
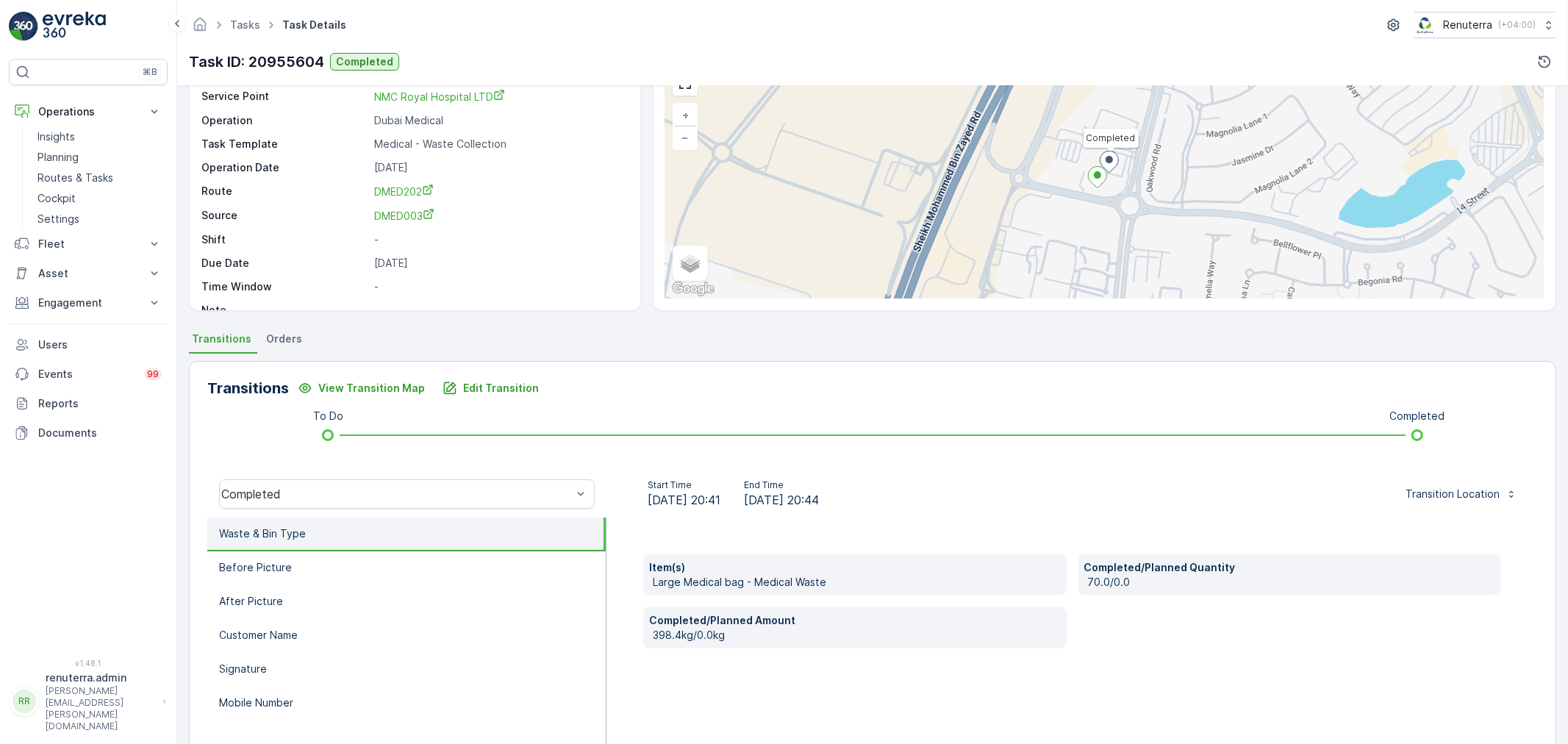
scroll to position [81, 0]
click at [245, 701] on p "Mobile Number" at bounding box center [256, 702] width 74 height 15
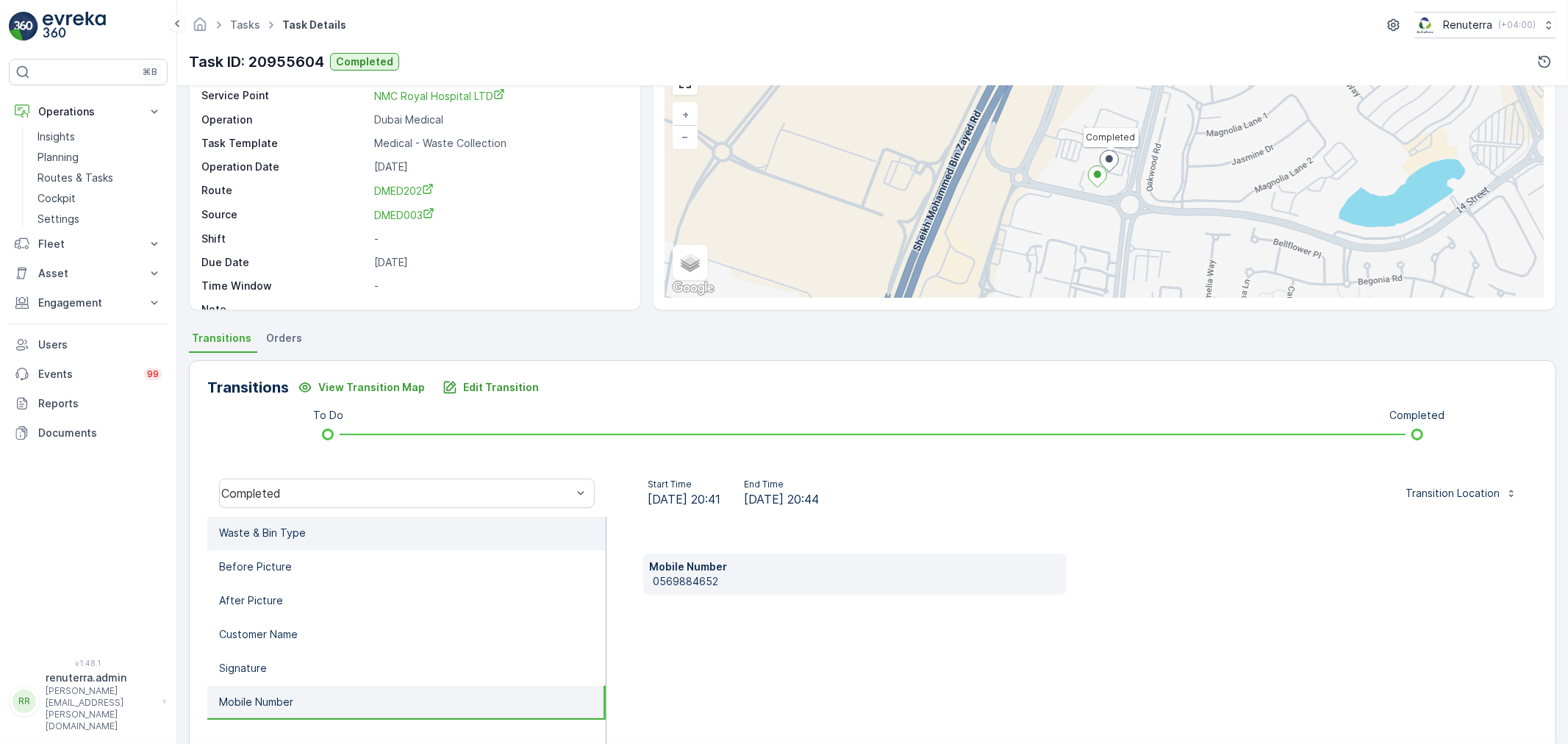
click at [300, 532] on p "Waste & Bin Type" at bounding box center [262, 533] width 87 height 15
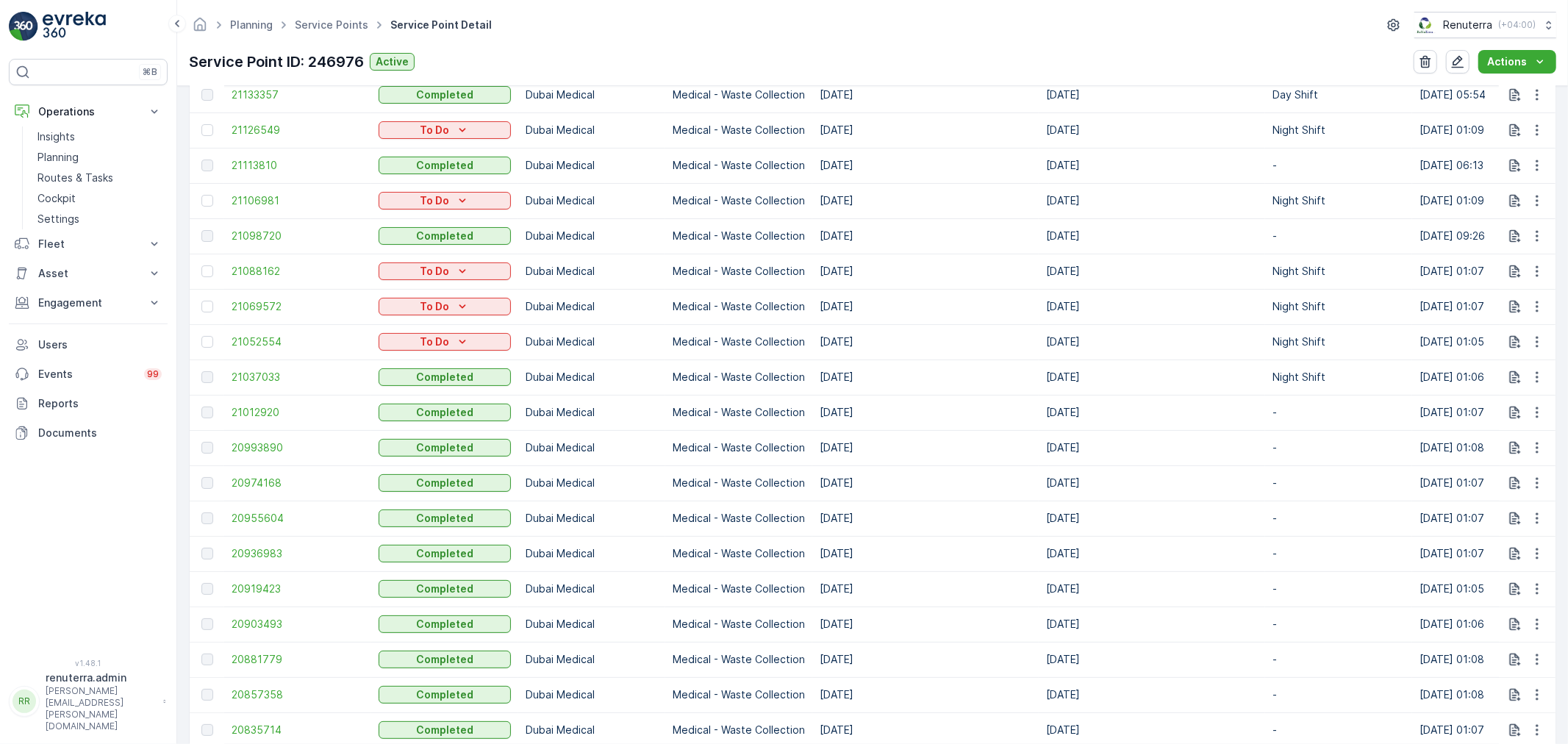
scroll to position [571, 0]
click at [280, 547] on span "20936983" at bounding box center [297, 553] width 133 height 15
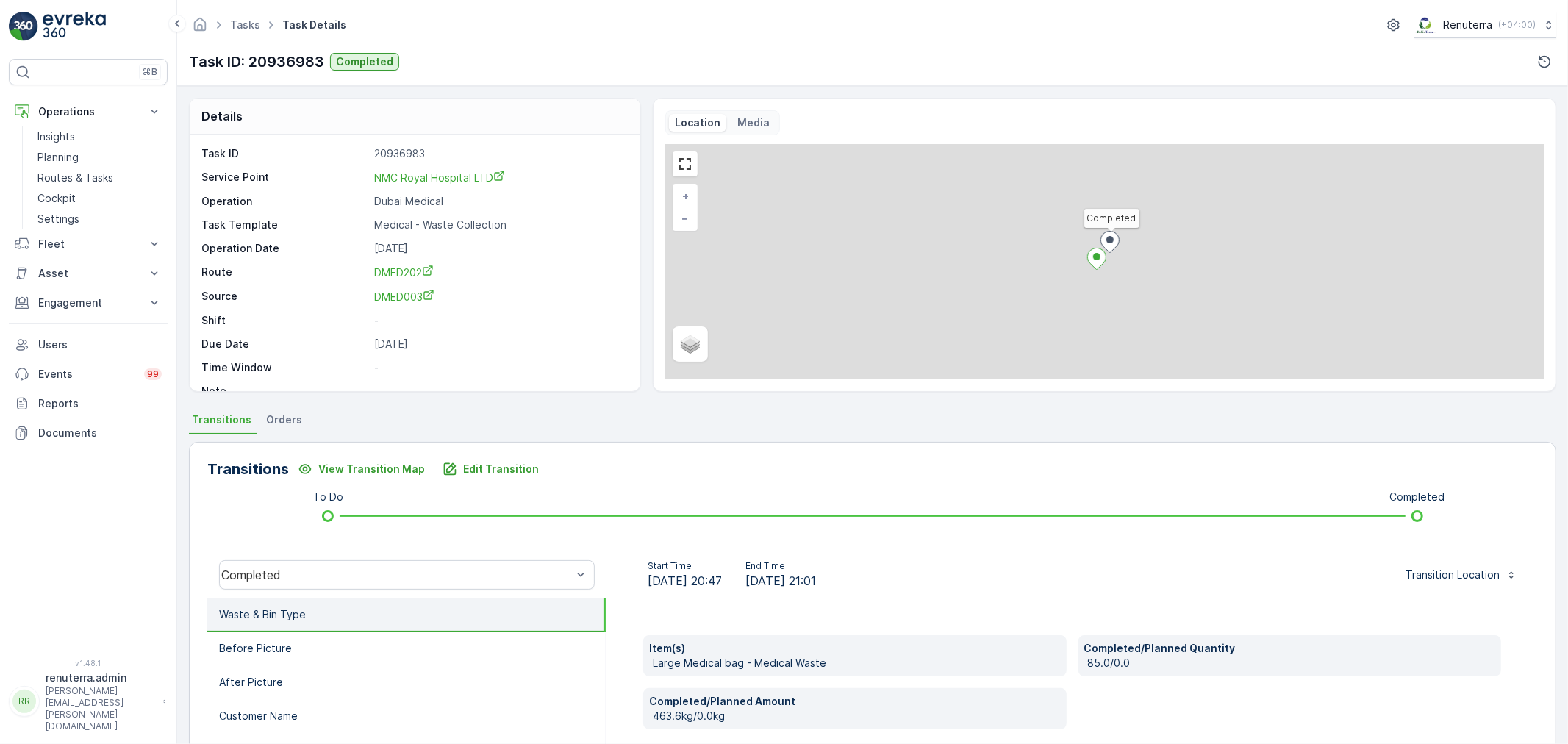
scroll to position [81, 0]
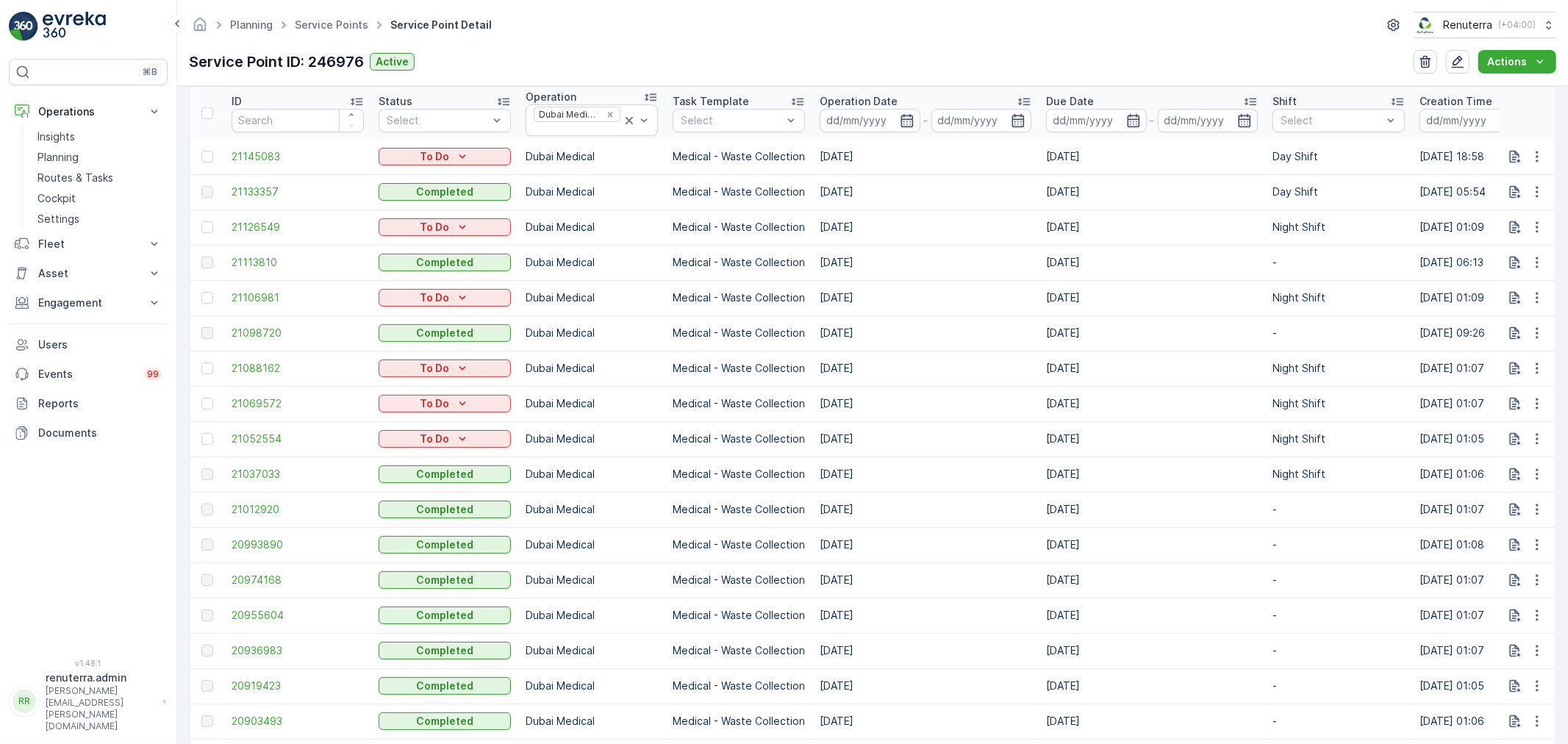
scroll to position [489, 0]
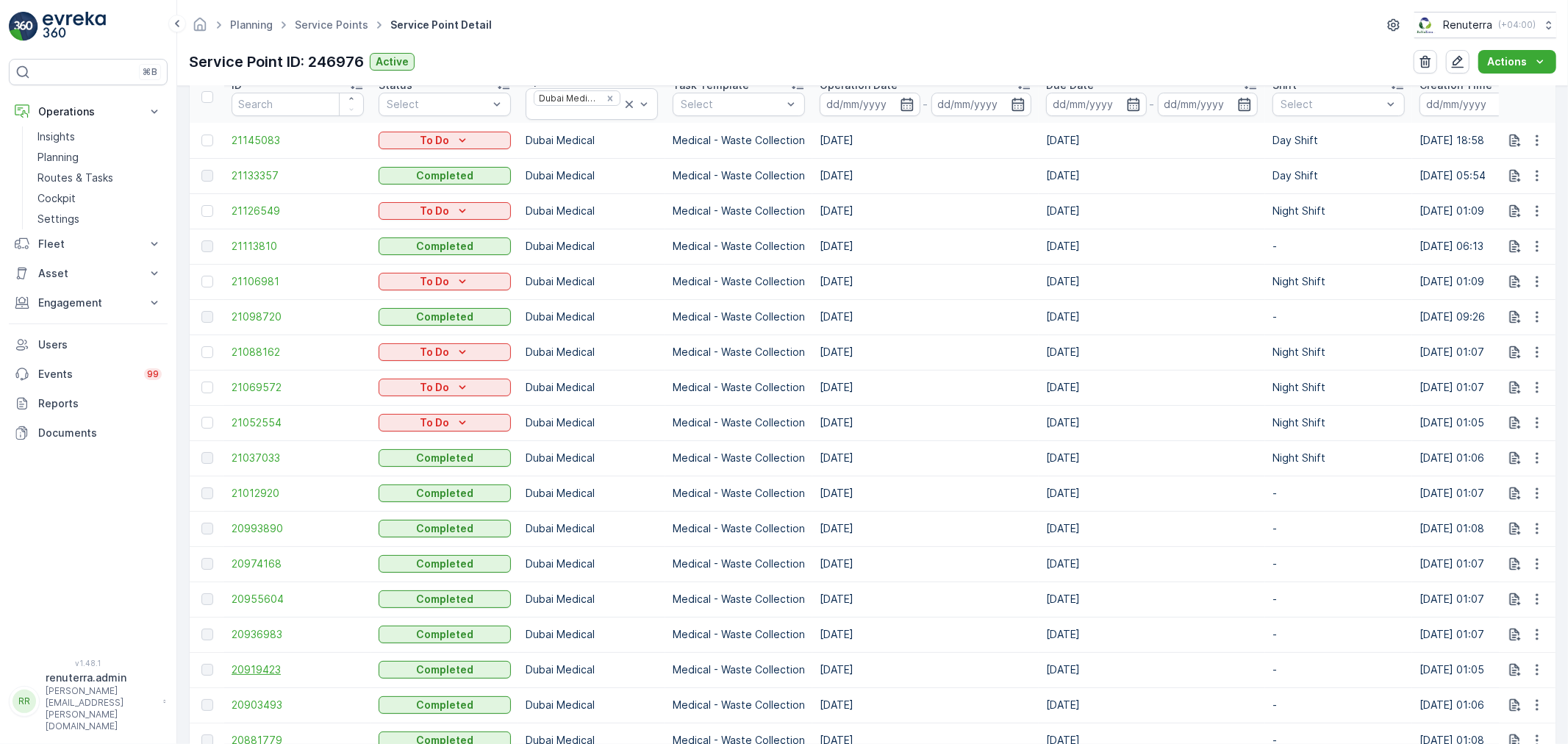
click at [252, 670] on span "20919423" at bounding box center [297, 669] width 133 height 15
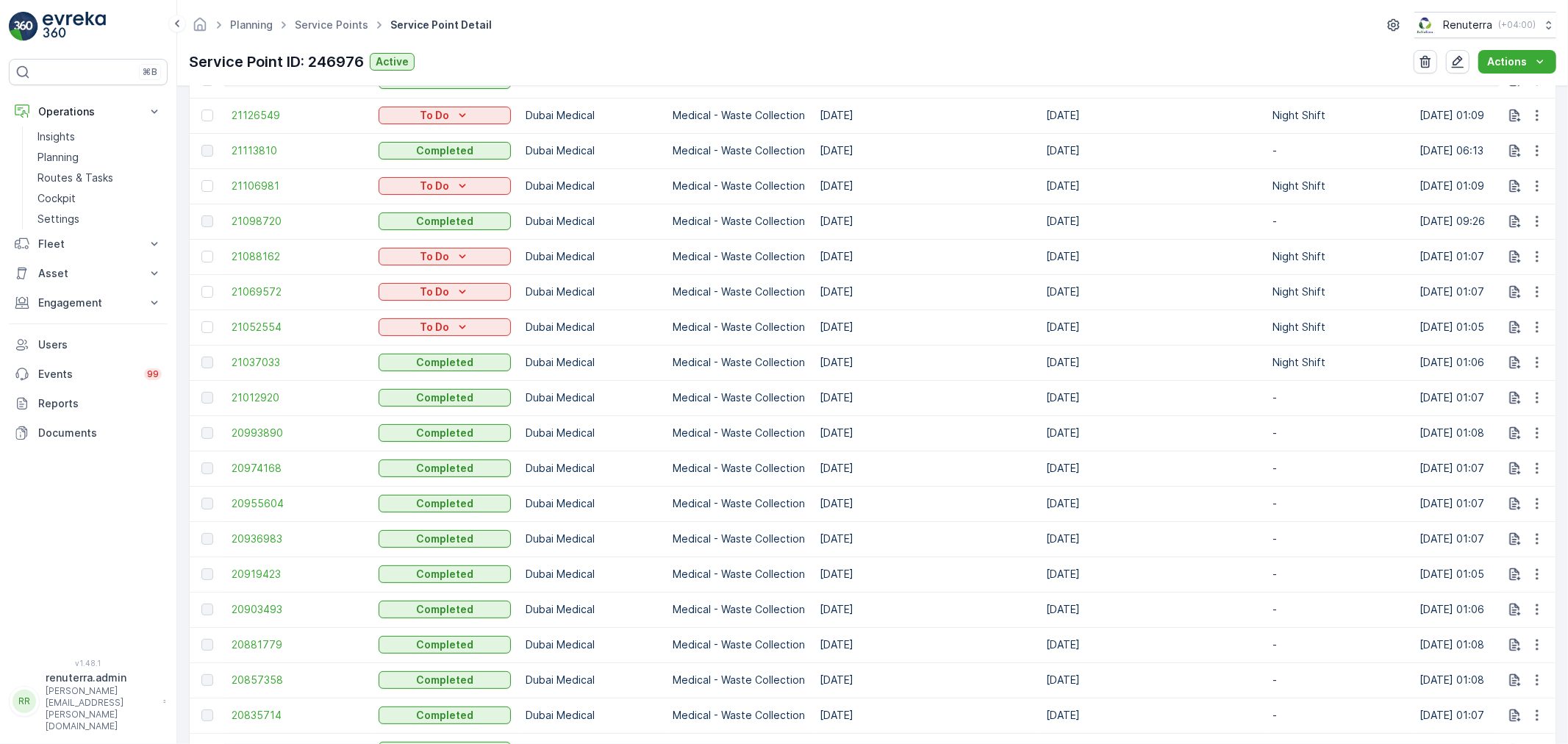
scroll to position [653, 0]
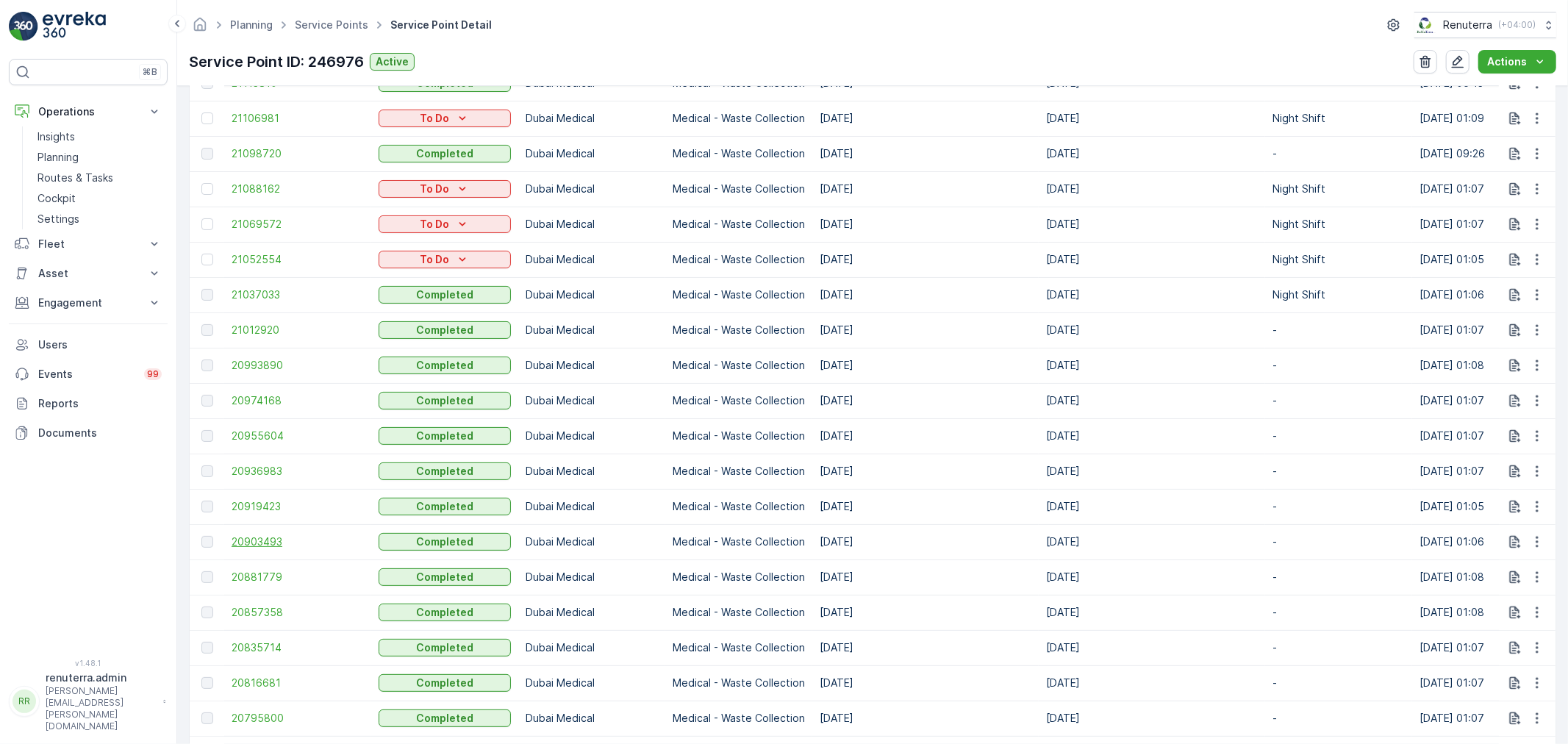
click at [266, 537] on span "20903493" at bounding box center [297, 541] width 133 height 15
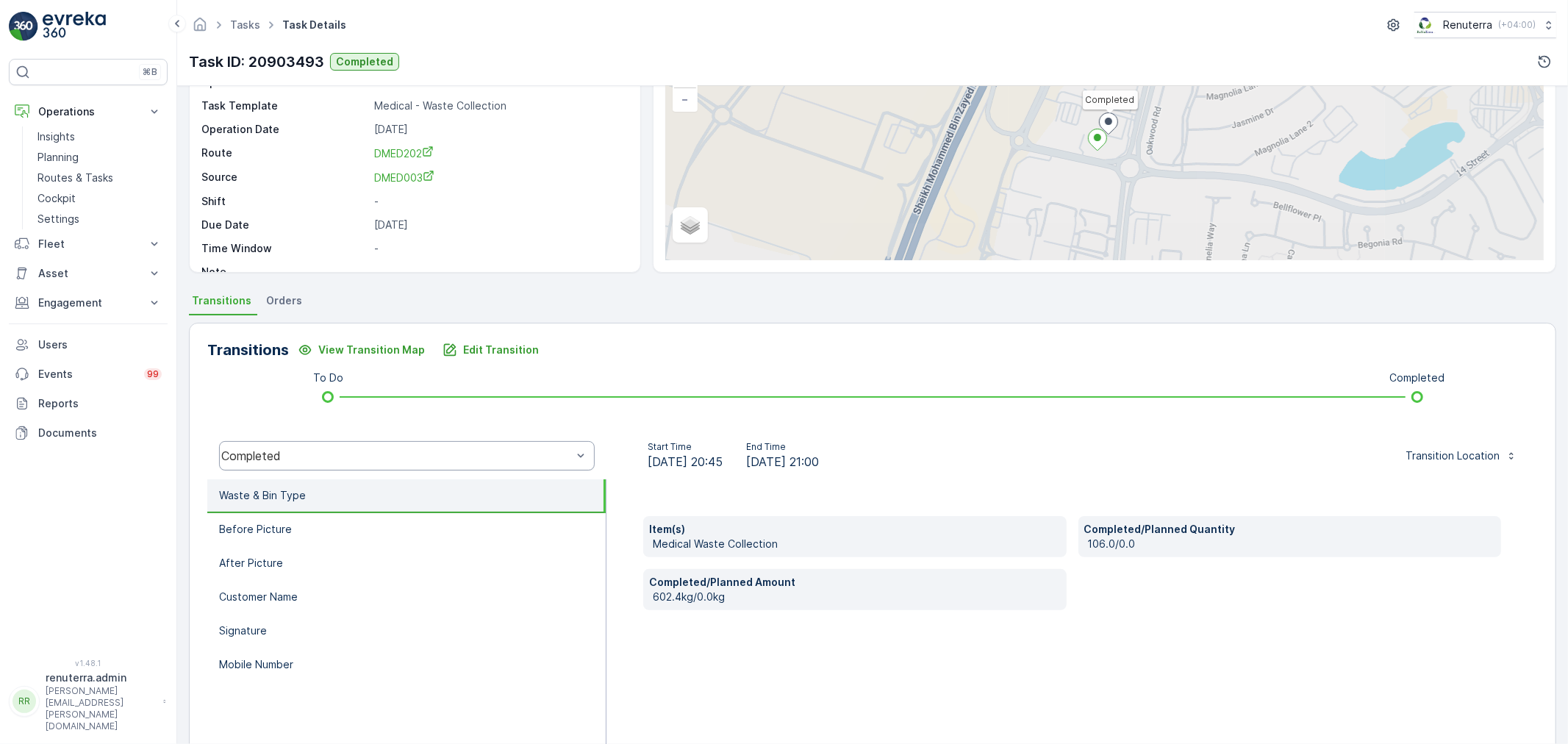
scroll to position [163, 0]
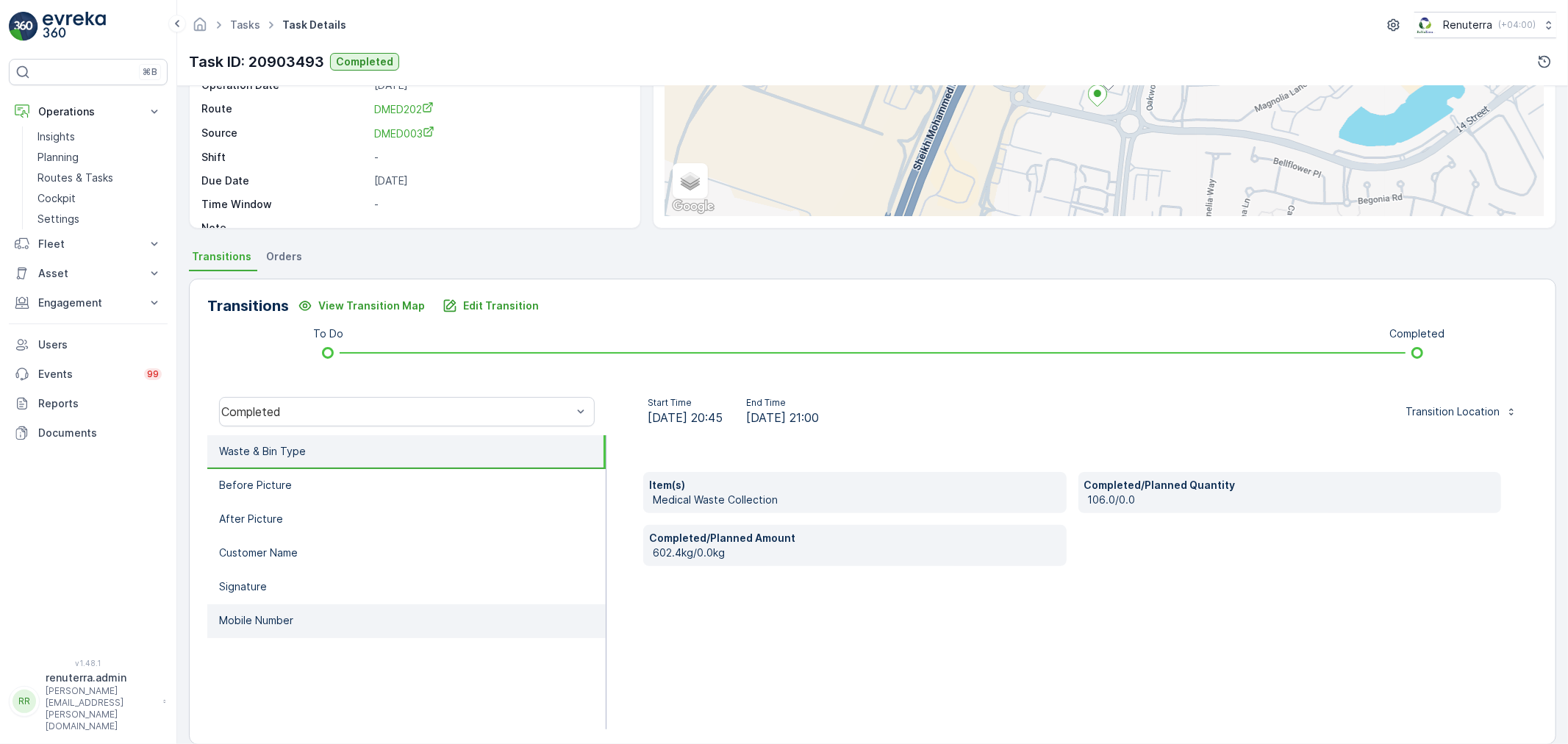
drag, startPoint x: 253, startPoint y: 632, endPoint x: 254, endPoint y: 620, distance: 12.0
click at [253, 631] on li "Mobile Number" at bounding box center [406, 621] width 398 height 34
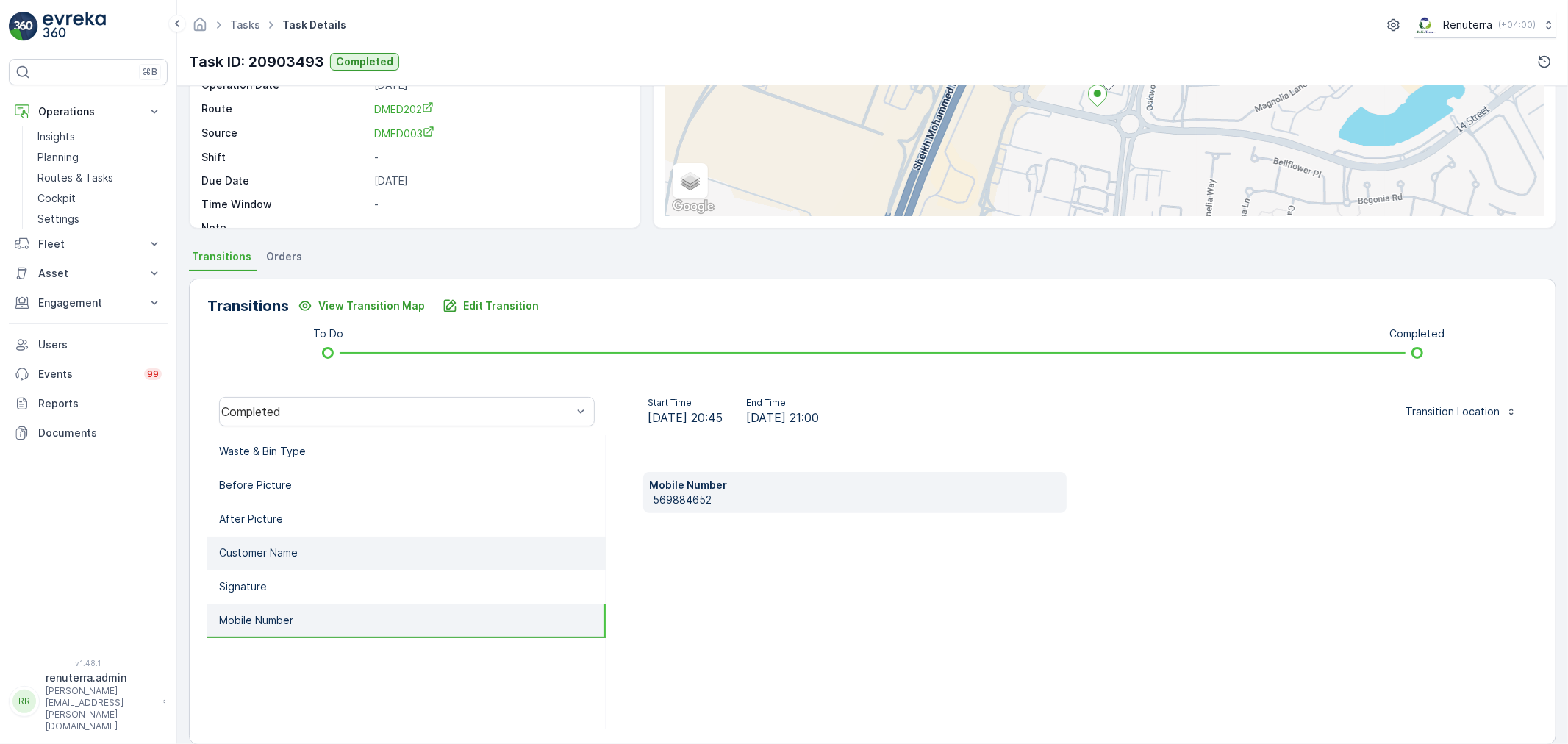
drag, startPoint x: 259, startPoint y: 578, endPoint x: 261, endPoint y: 552, distance: 26.1
click at [260, 571] on li "Signature" at bounding box center [406, 588] width 398 height 34
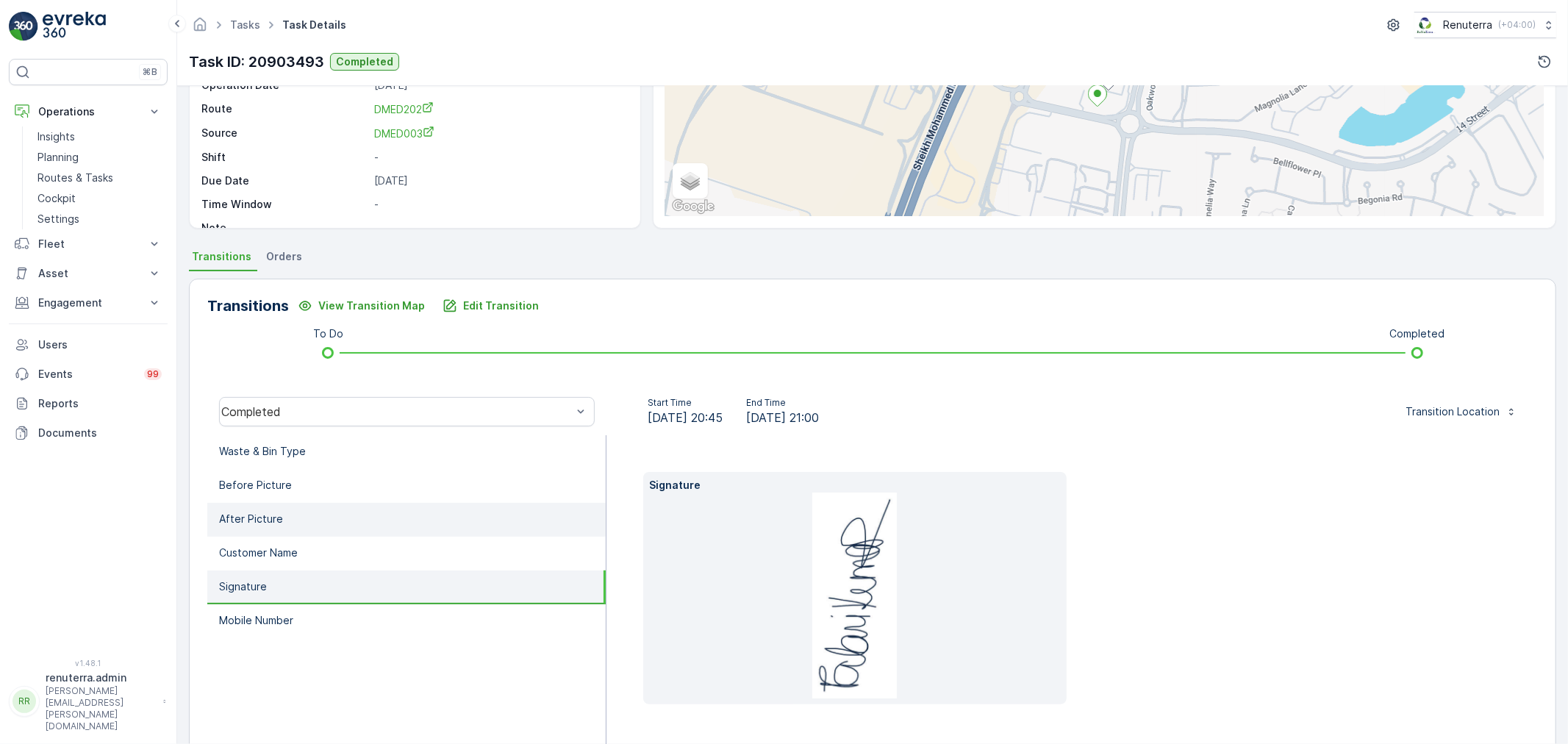
drag, startPoint x: 263, startPoint y: 541, endPoint x: 267, endPoint y: 516, distance: 25.3
click at [263, 539] on li "Customer Name" at bounding box center [406, 554] width 398 height 34
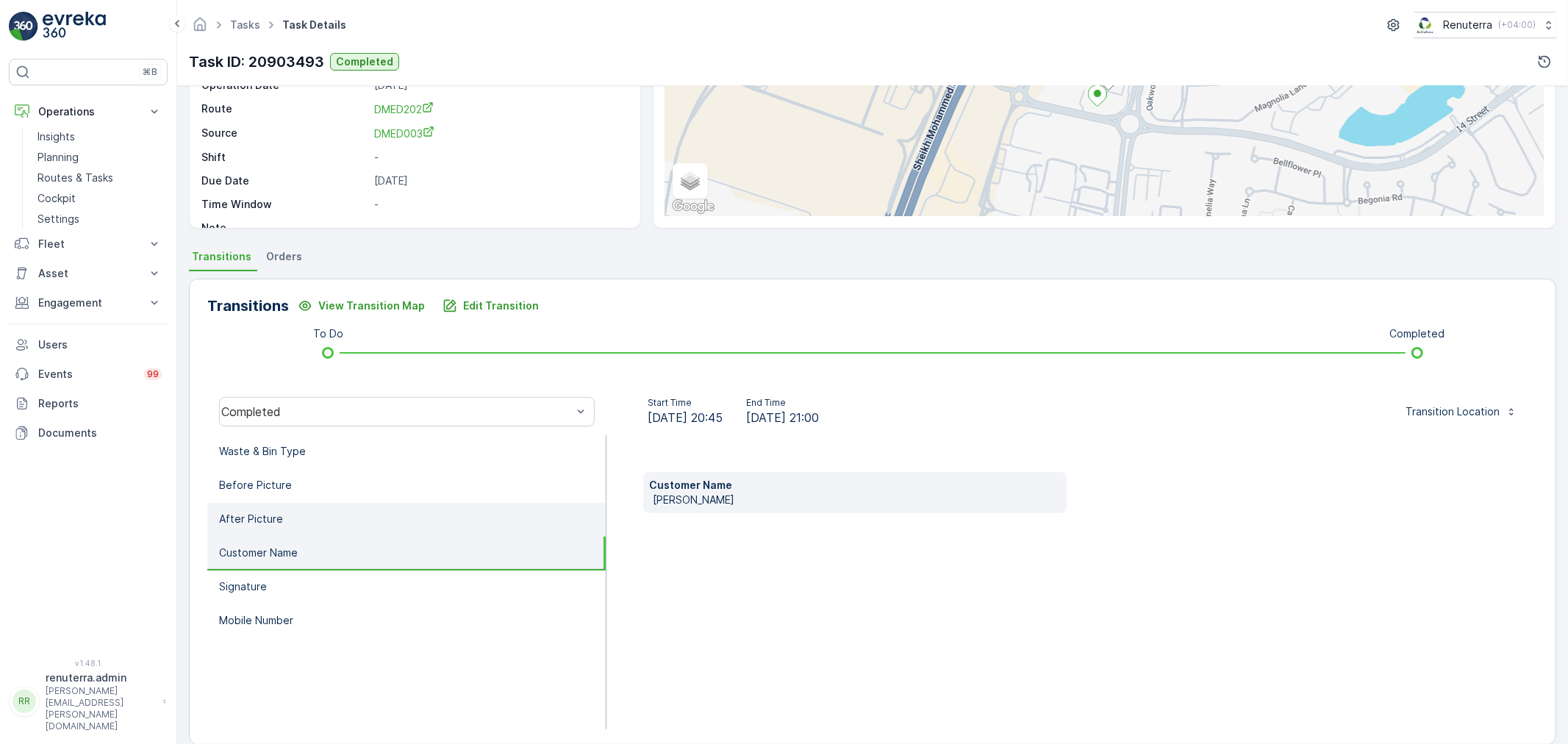
click at [267, 514] on p "After Picture" at bounding box center [251, 519] width 64 height 15
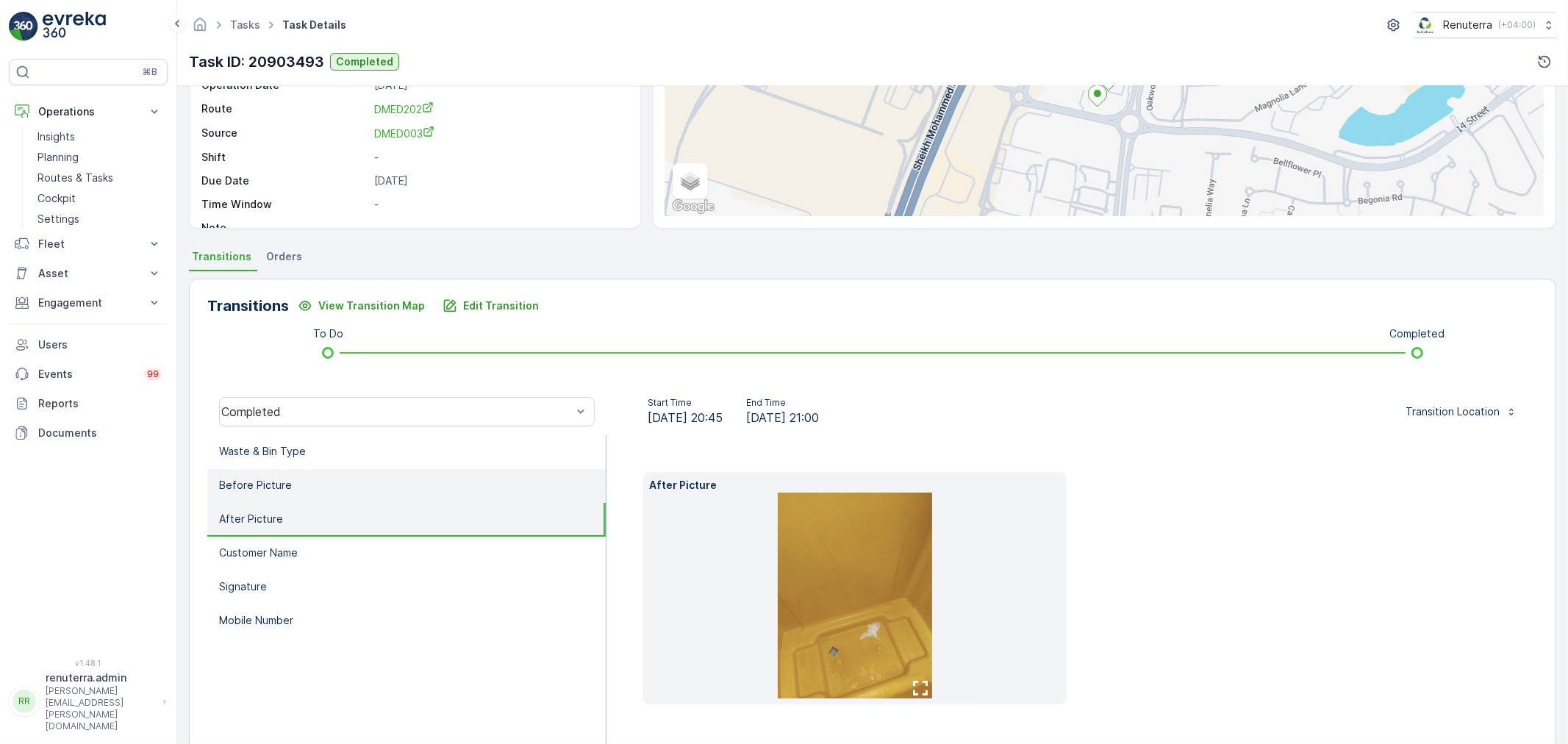
click at [274, 479] on p "Before Picture" at bounding box center [255, 485] width 72 height 15
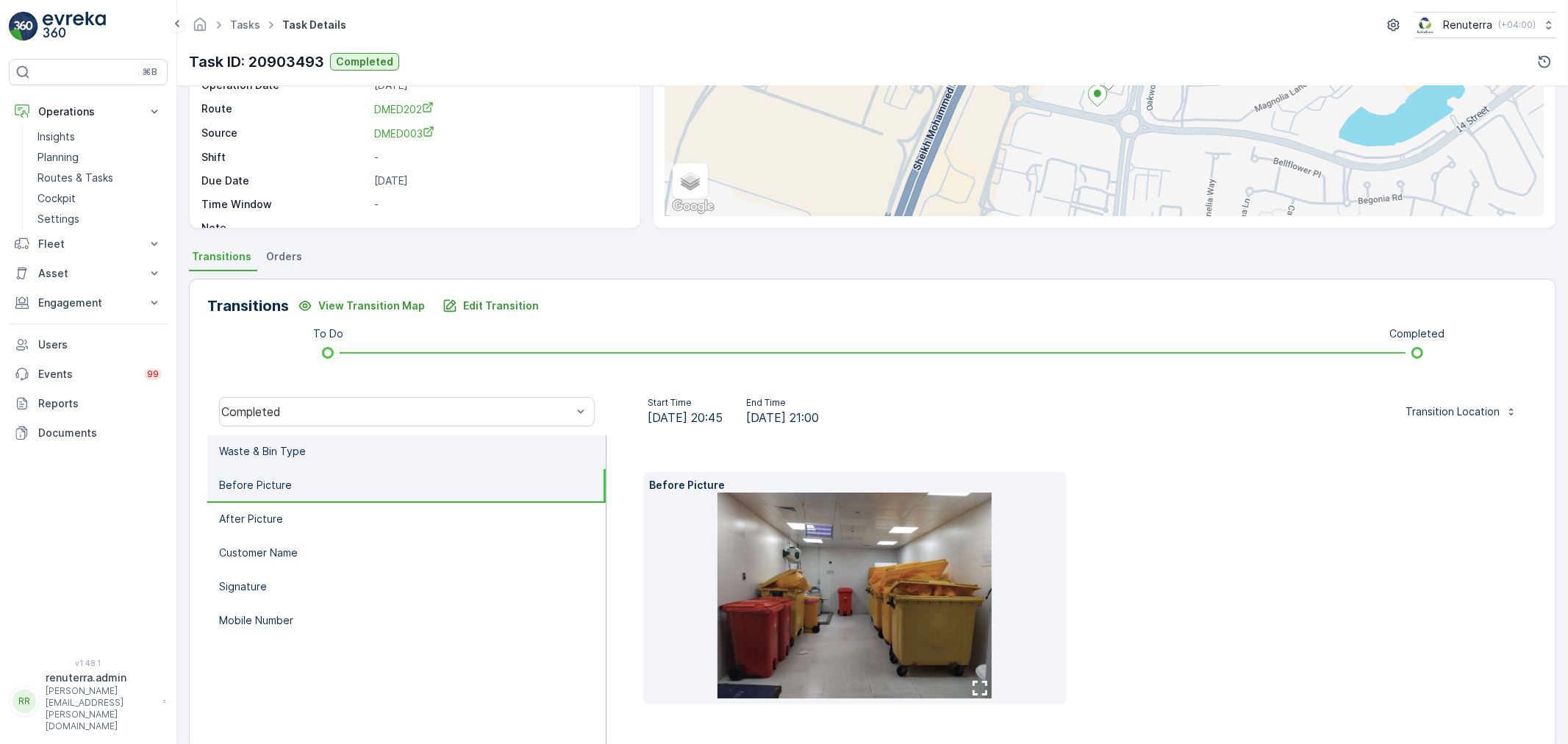
click at [279, 447] on p "Waste & Bin Type" at bounding box center [262, 451] width 87 height 15
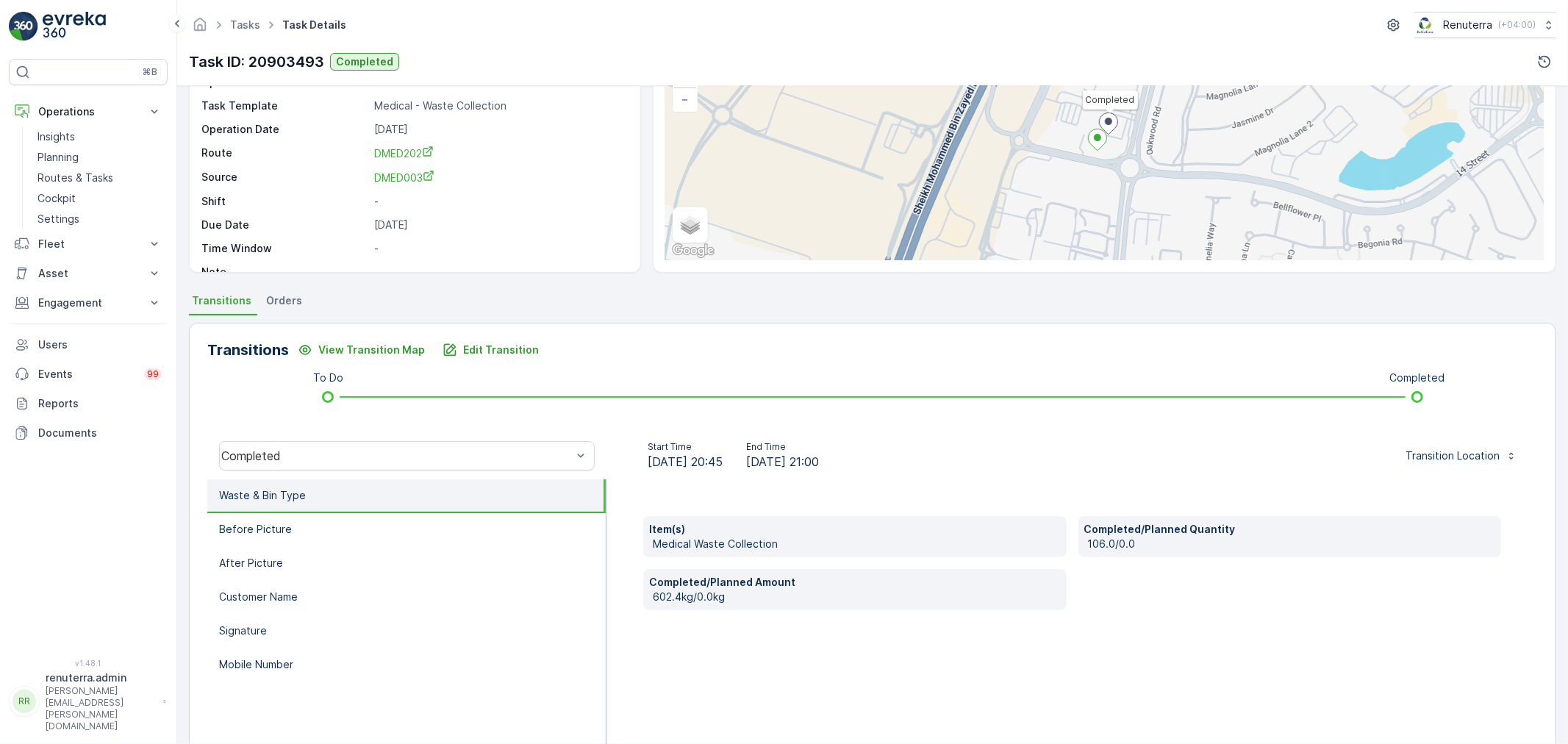
scroll to position [0, 0]
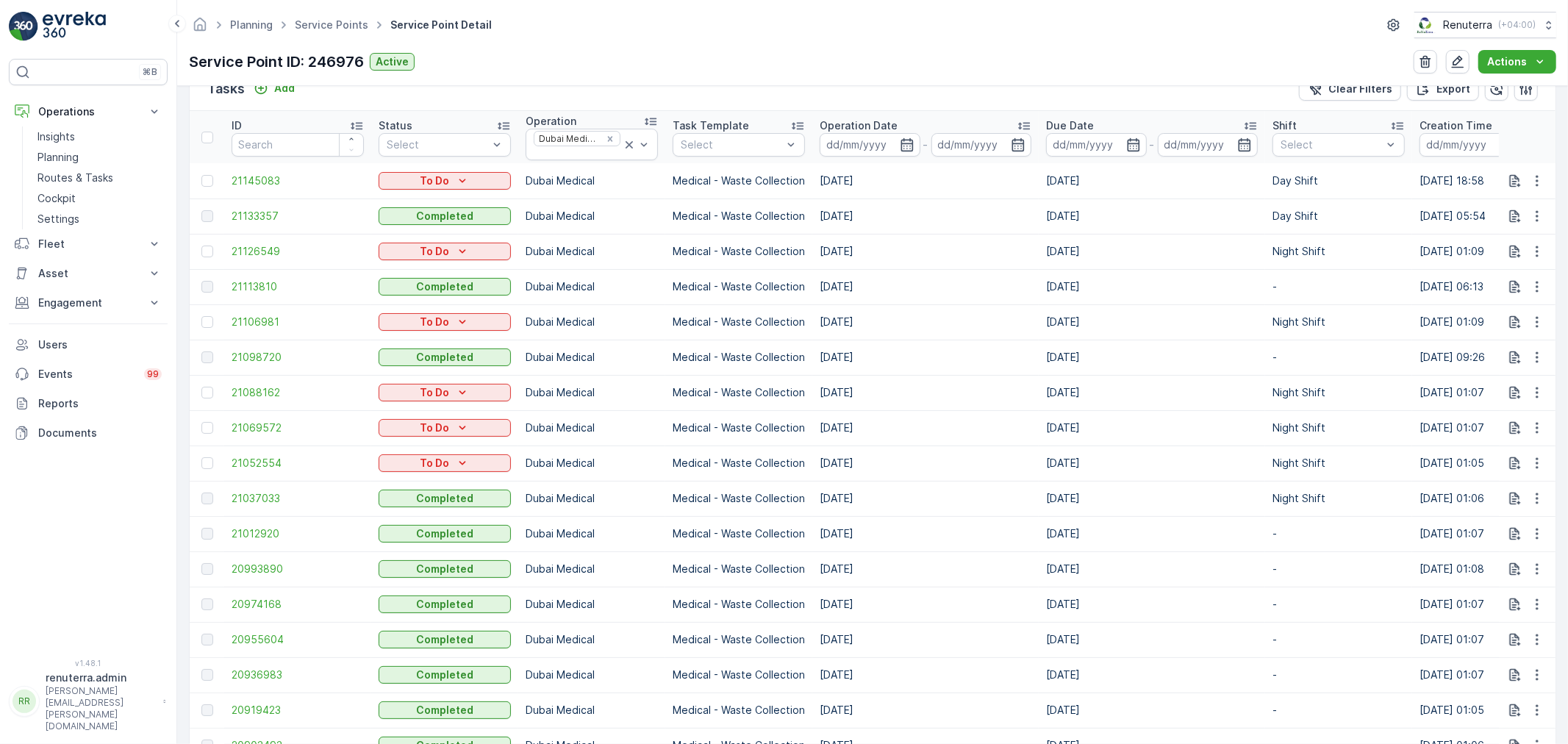
scroll to position [489, 0]
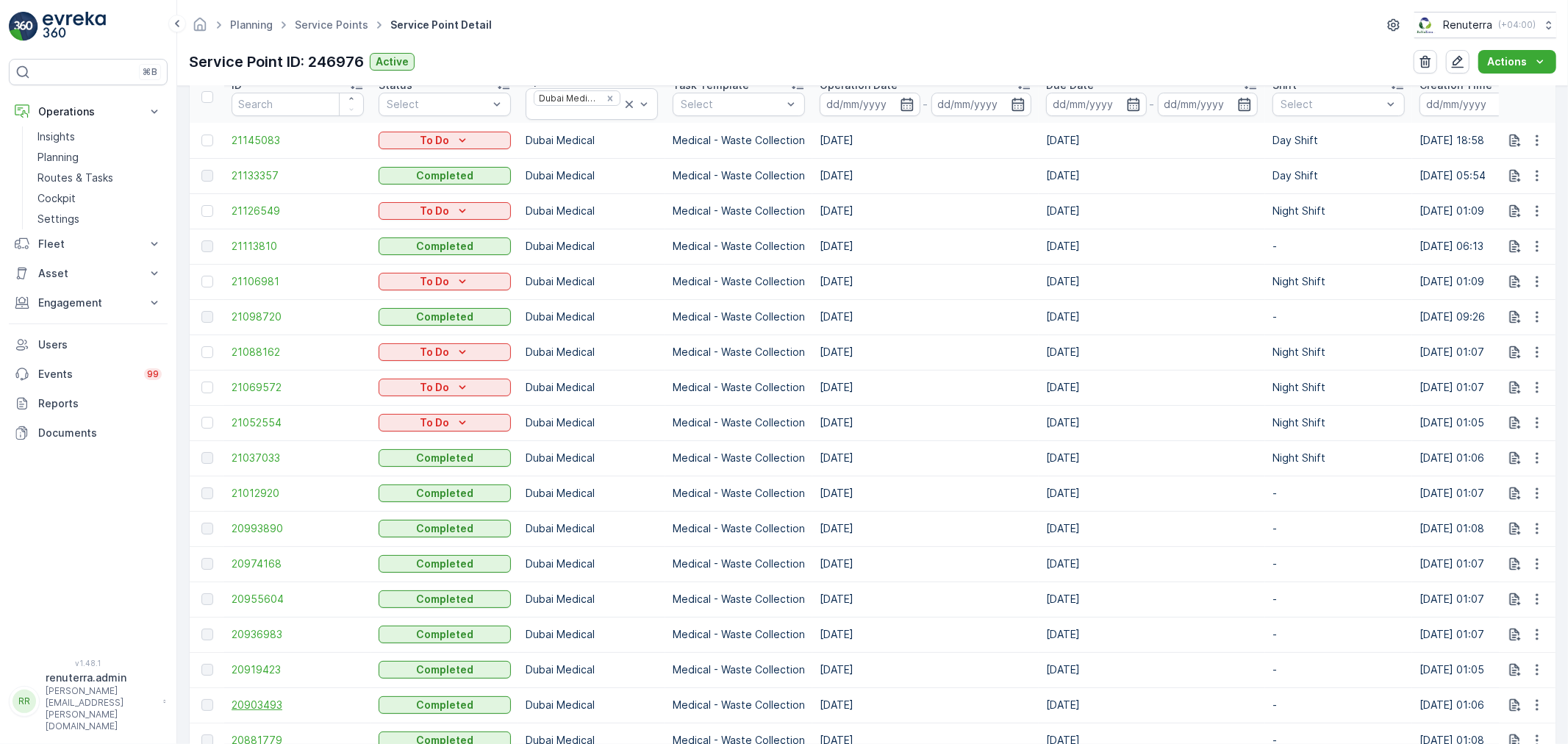
click at [285, 702] on span "20903493" at bounding box center [297, 705] width 133 height 15
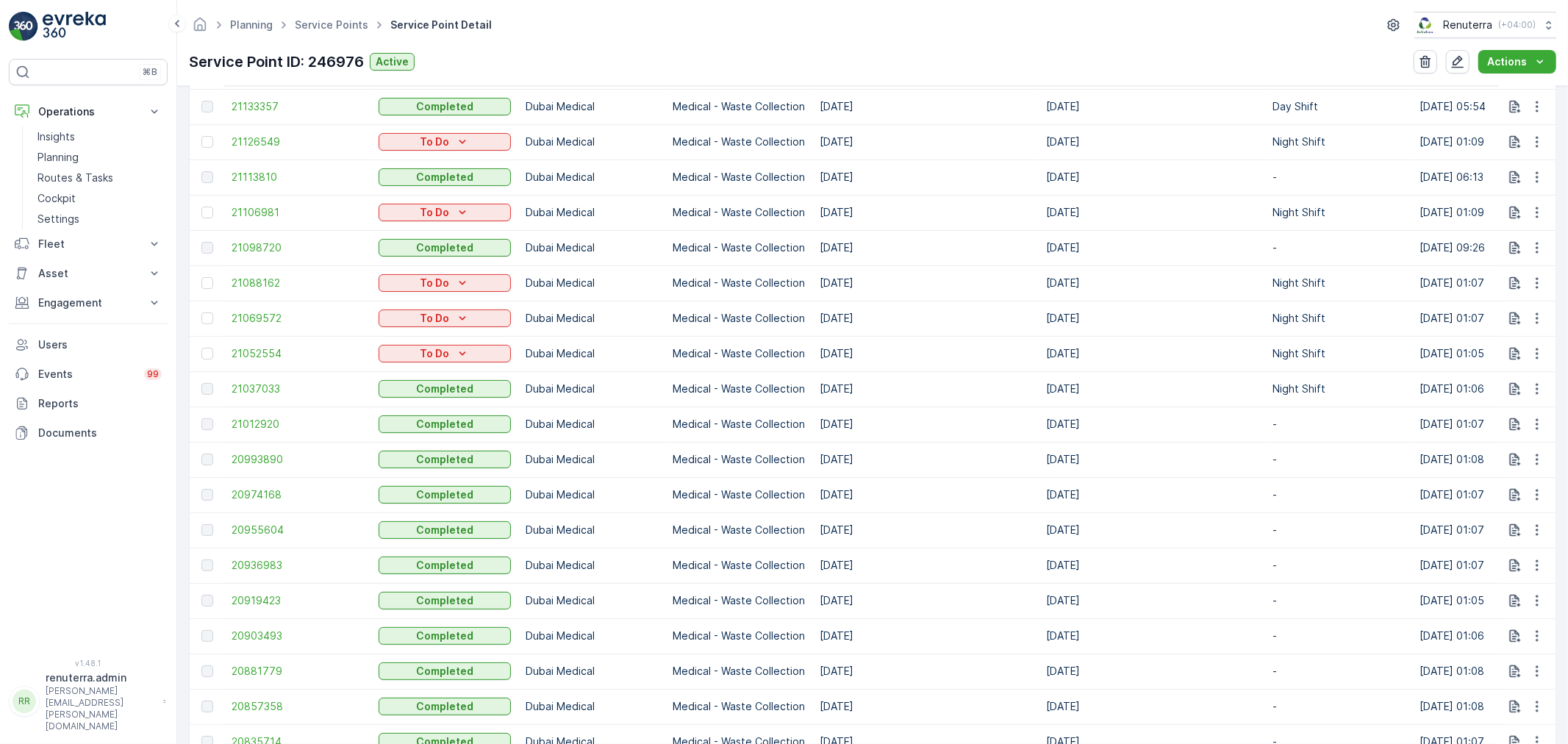
scroll to position [571, 0]
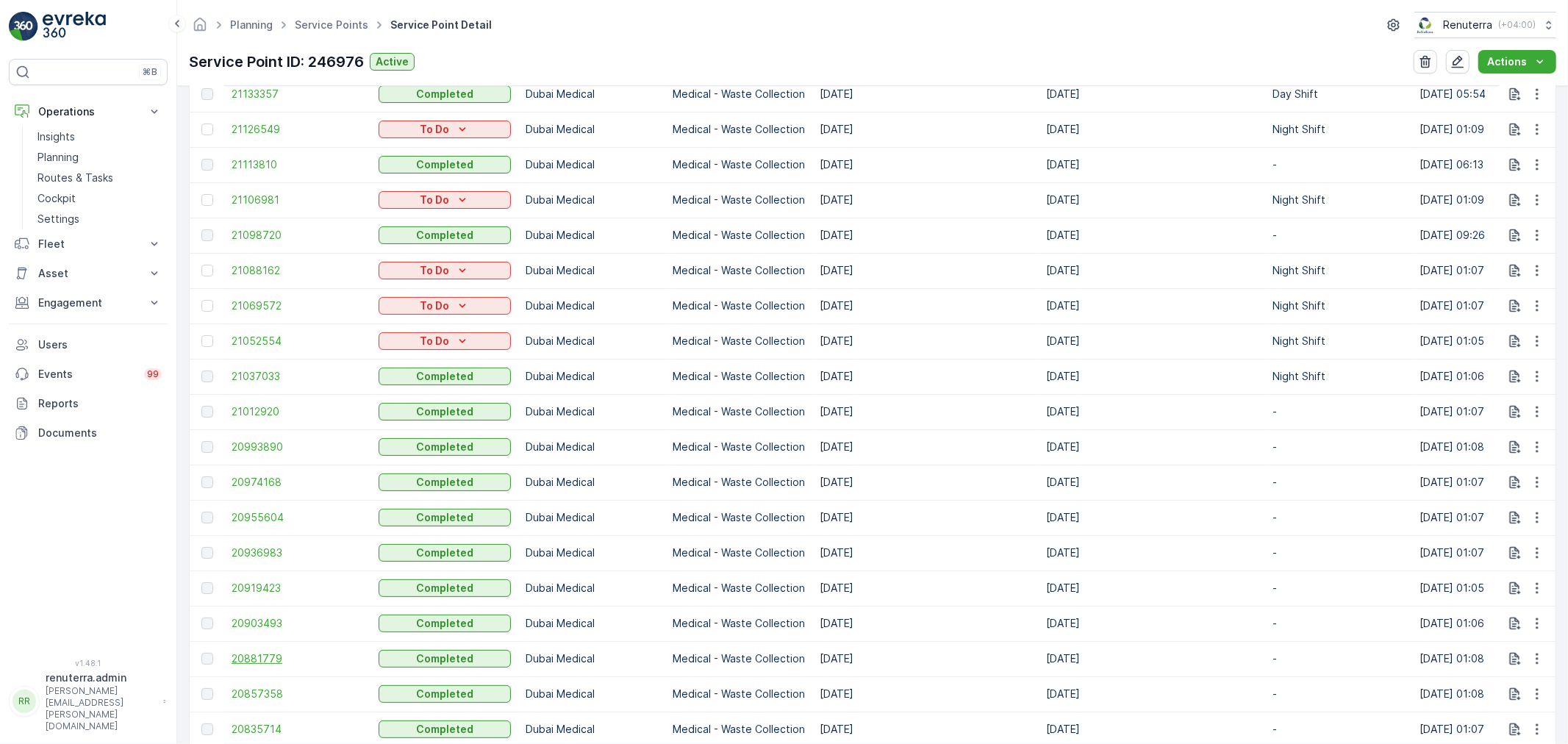
click at [259, 653] on span "20881779" at bounding box center [297, 659] width 133 height 15
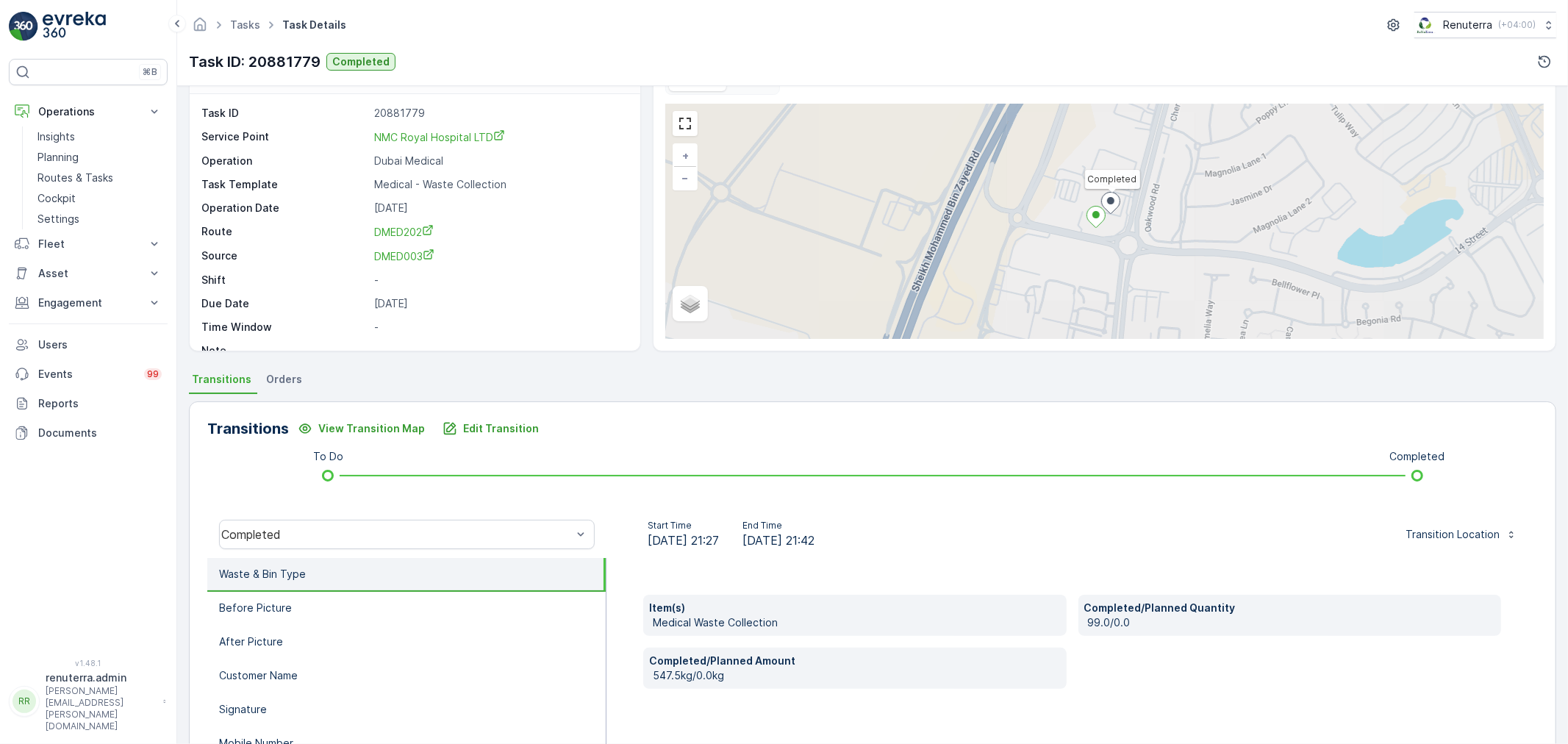
scroll to position [81, 0]
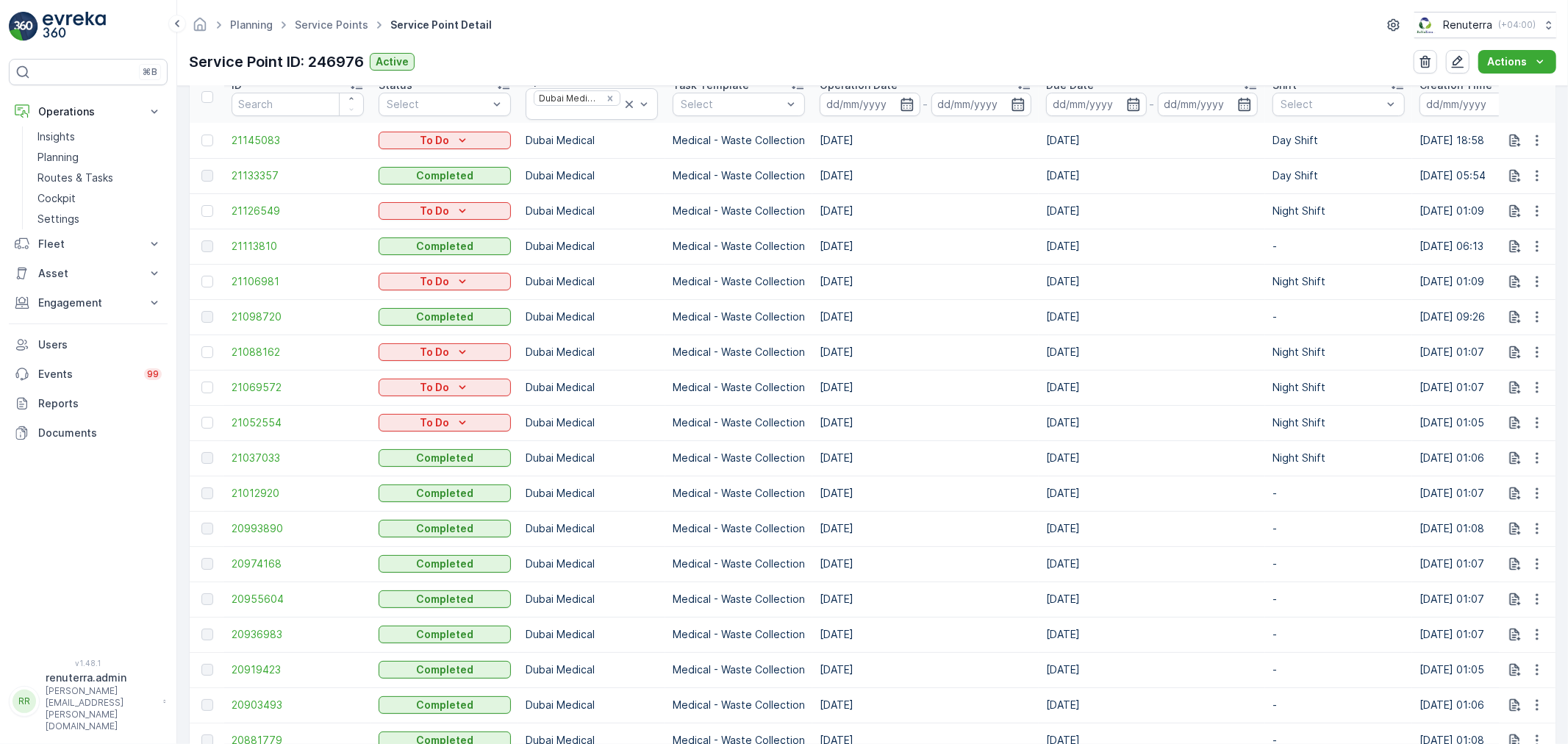
scroll to position [571, 0]
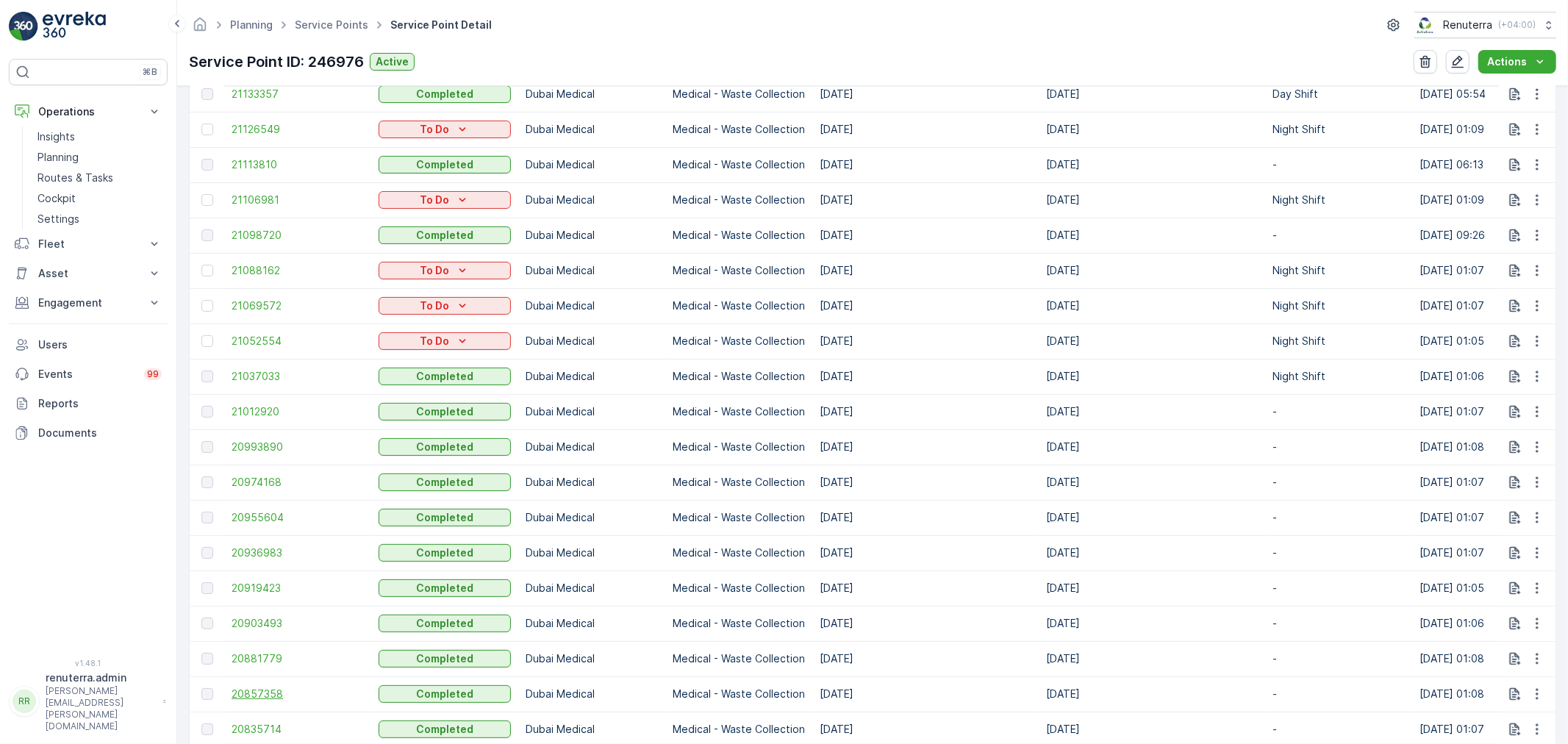
click at [253, 694] on span "20857358" at bounding box center [297, 694] width 133 height 15
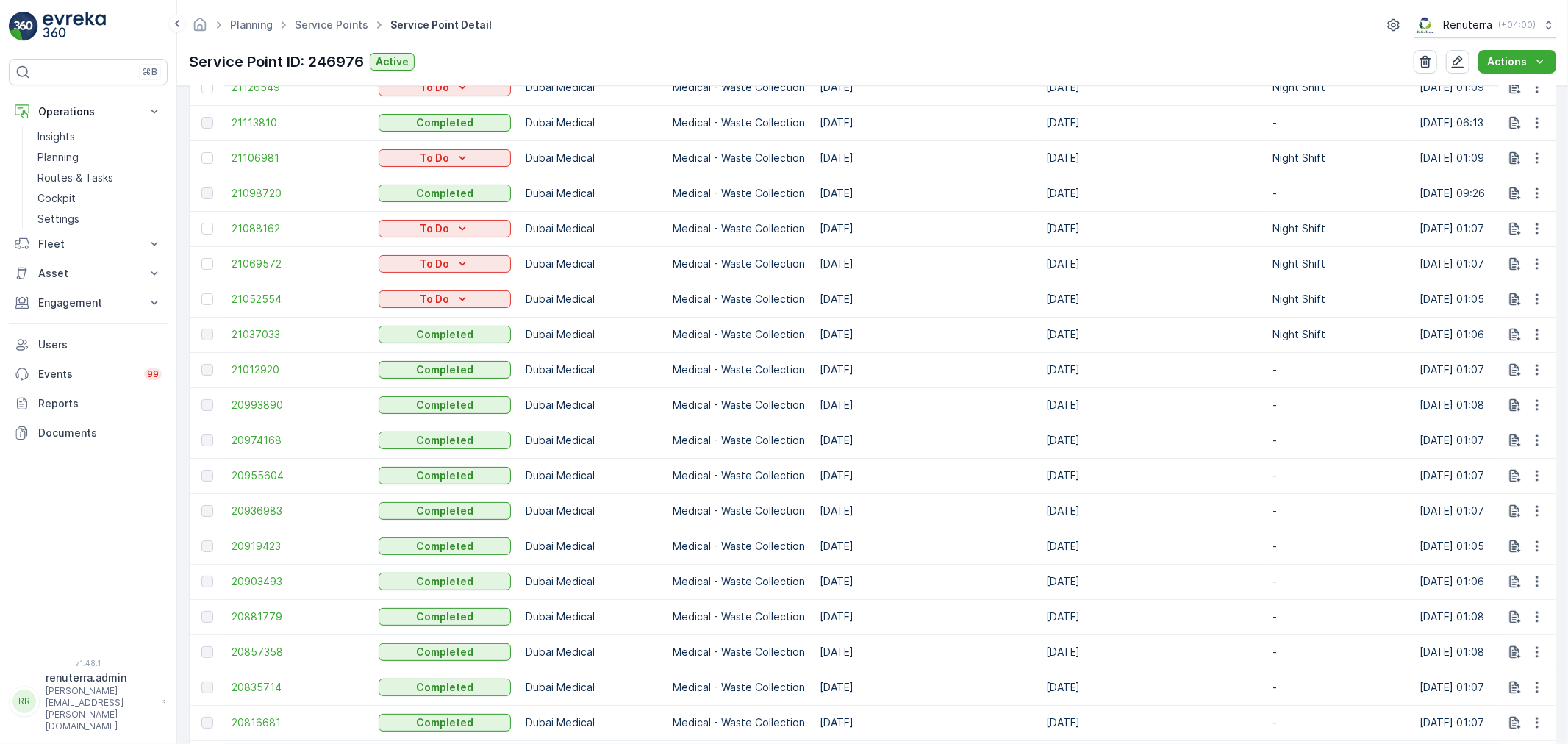
scroll to position [653, 0]
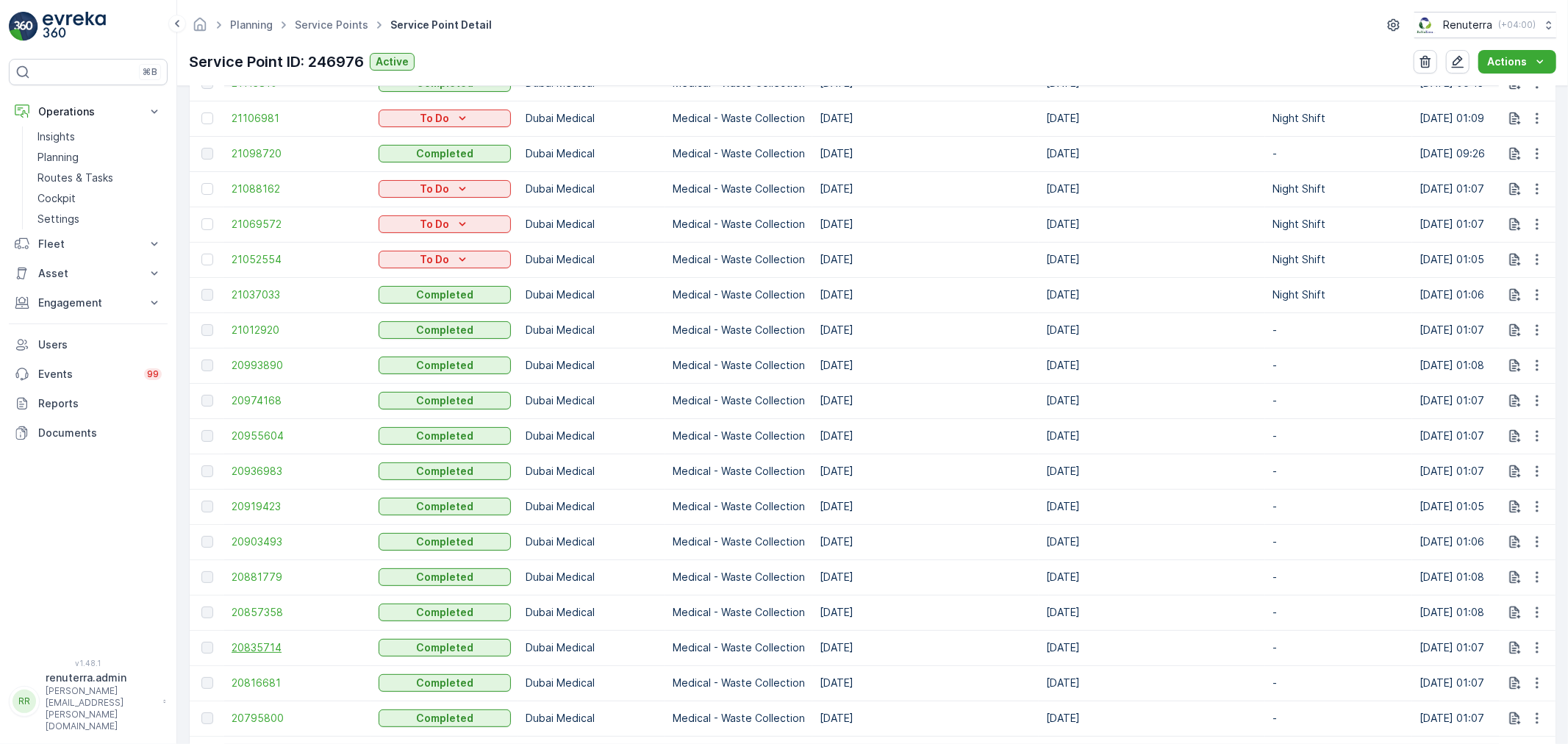
click at [266, 646] on span "20835714" at bounding box center [297, 647] width 133 height 15
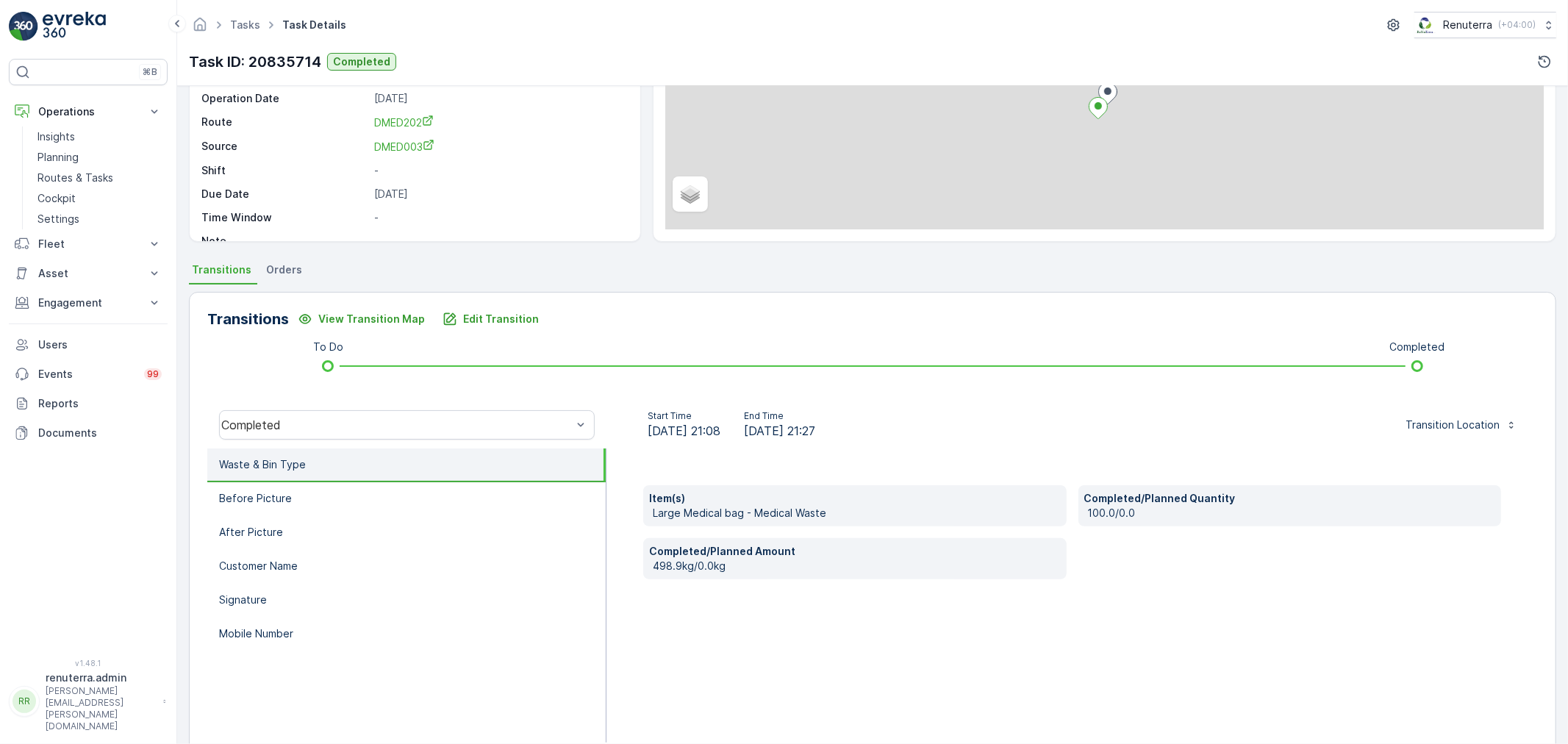
scroll to position [163, 0]
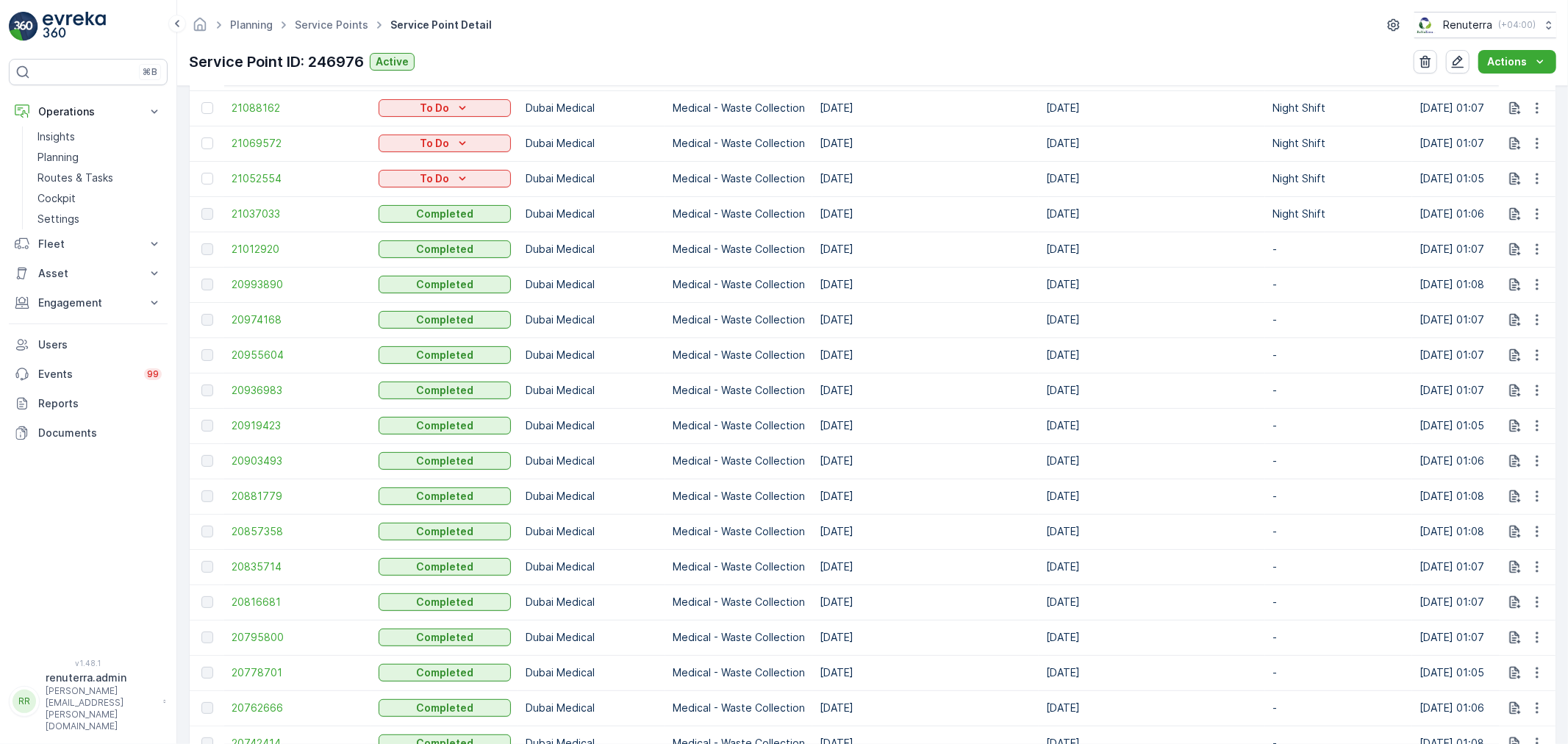
scroll to position [735, 0]
click at [246, 602] on span "20816681" at bounding box center [297, 601] width 133 height 15
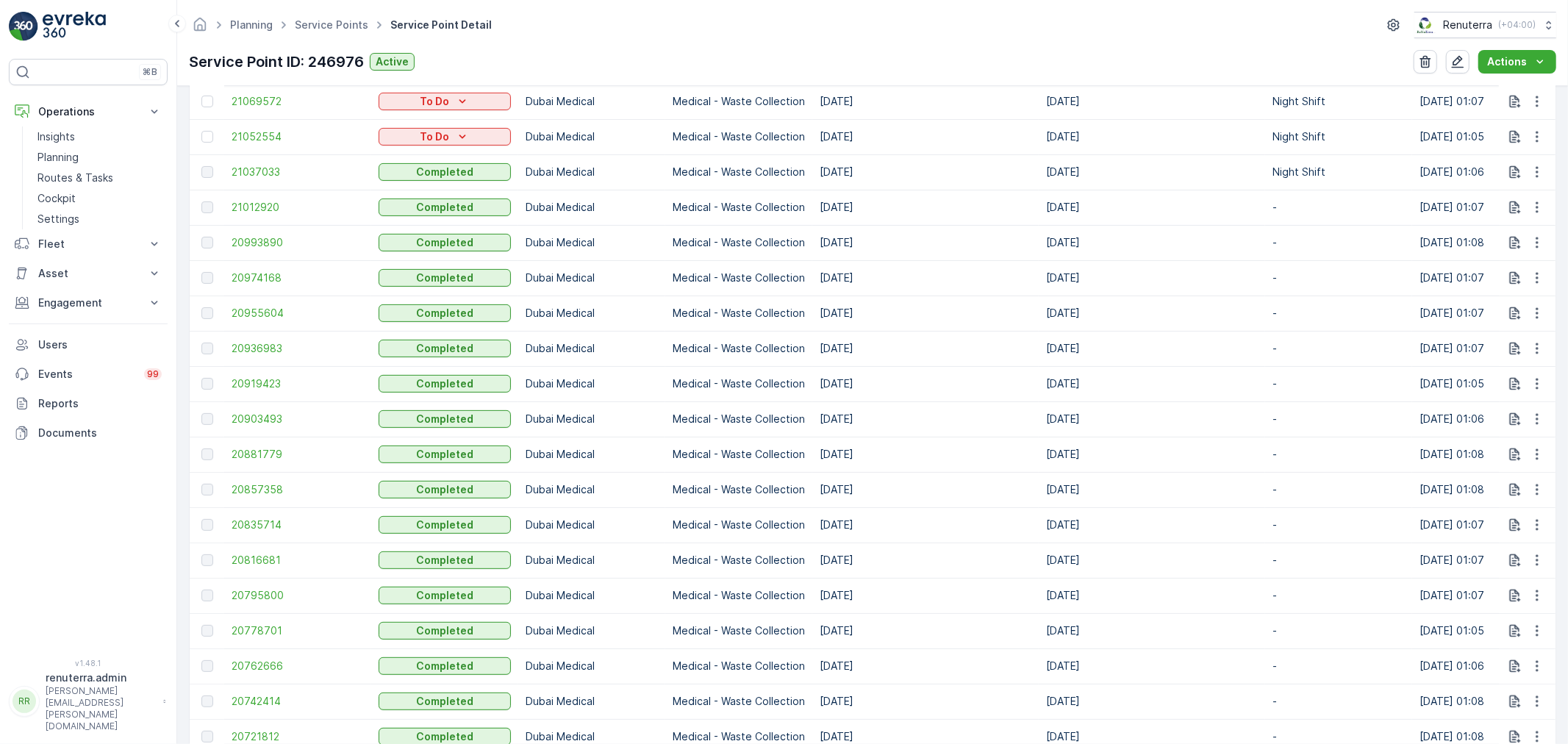
scroll to position [816, 0]
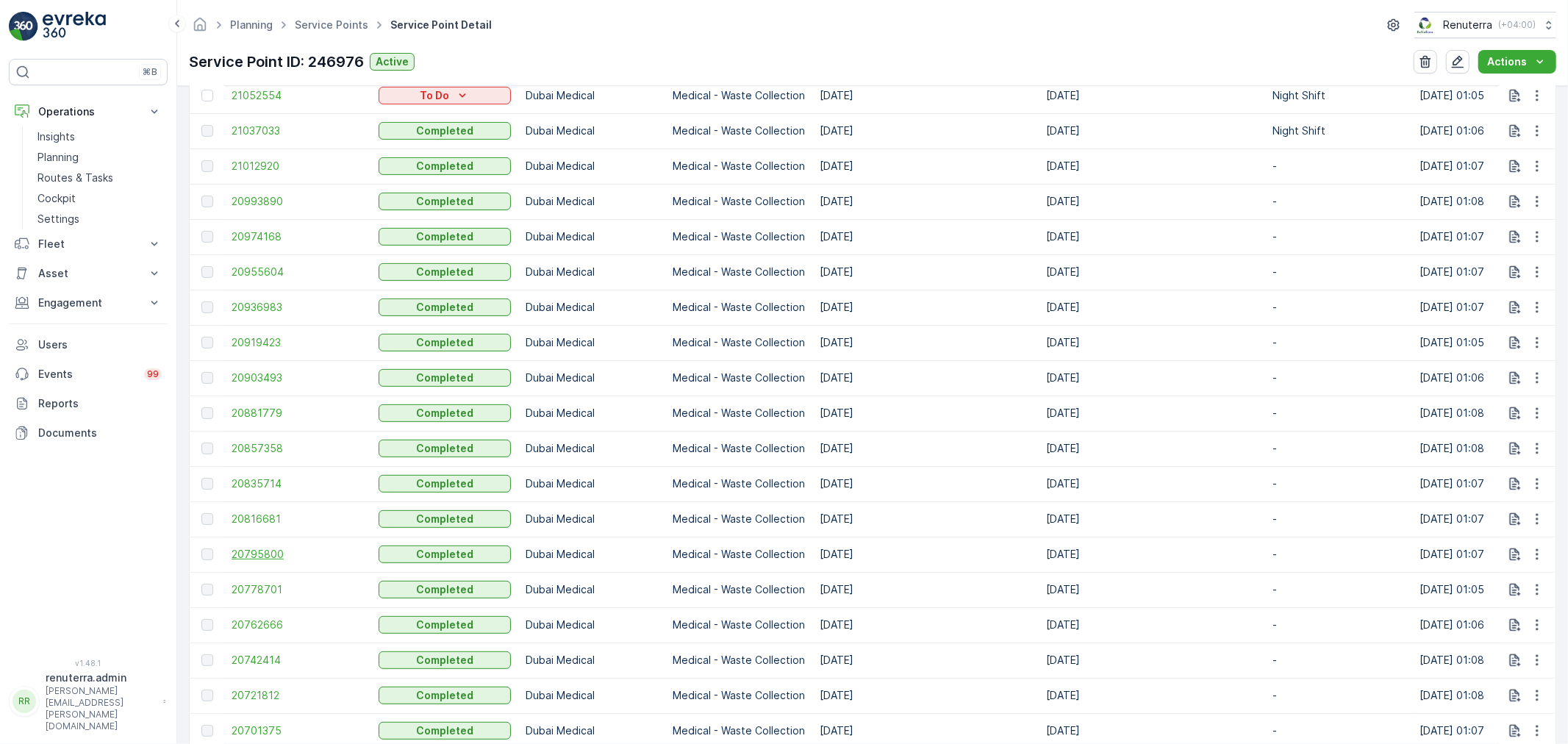
click at [274, 555] on span "20795800" at bounding box center [297, 554] width 133 height 15
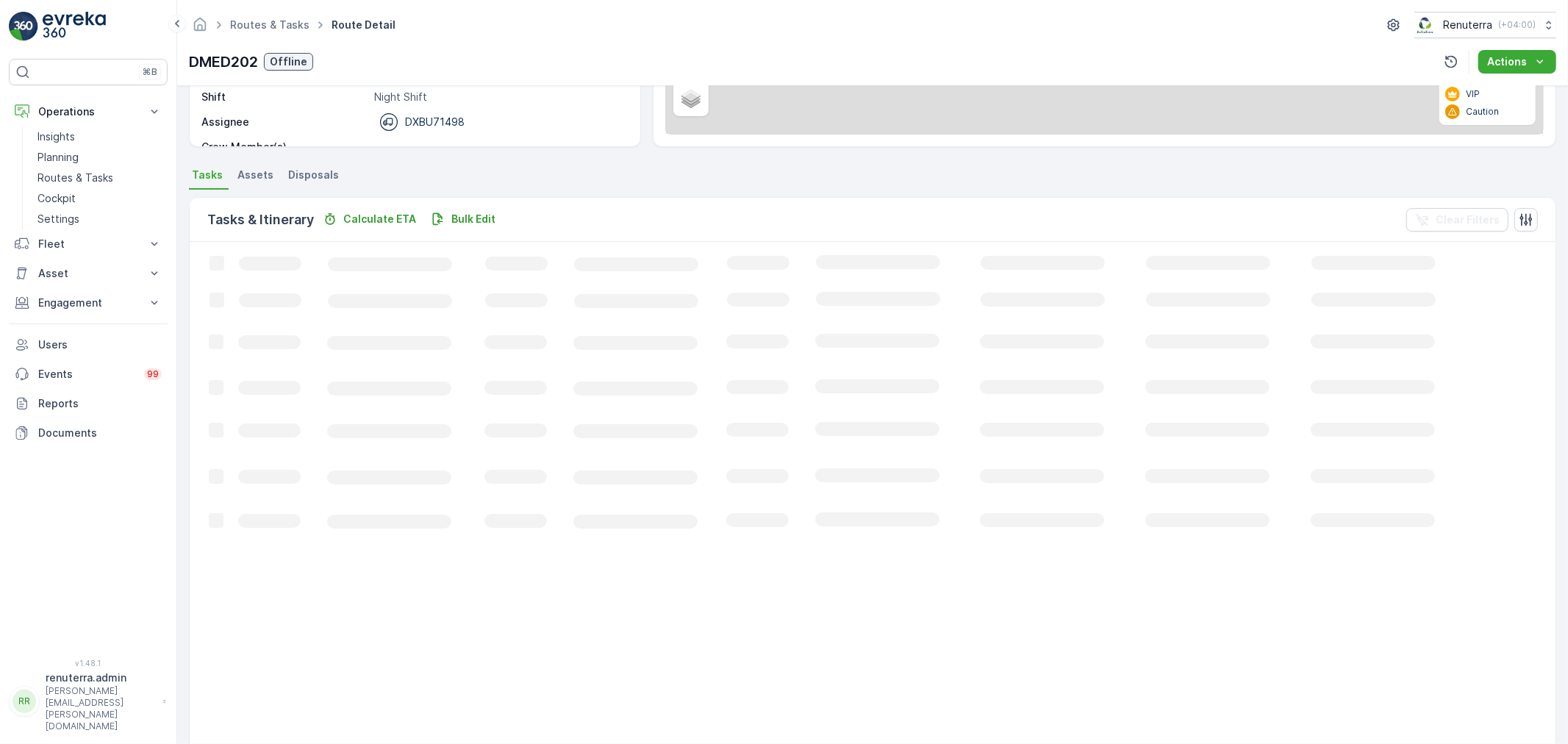
scroll to position [15, 0]
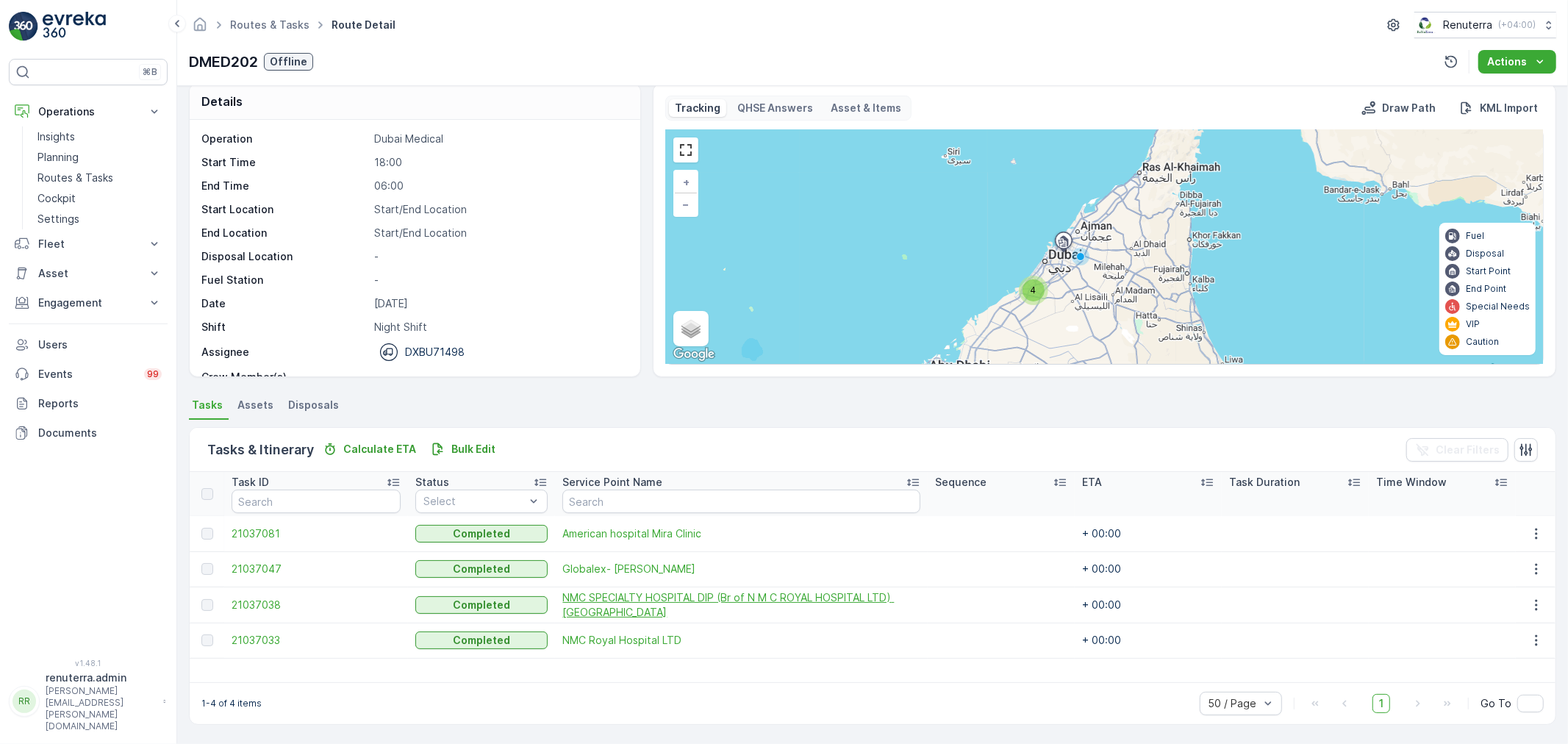
click at [592, 605] on span "NMC SPECIALTY HOSPITAL DIP (Br of N M C ROYAL HOSPITAL LTD) [GEOGRAPHIC_DATA]" at bounding box center [742, 605] width 358 height 29
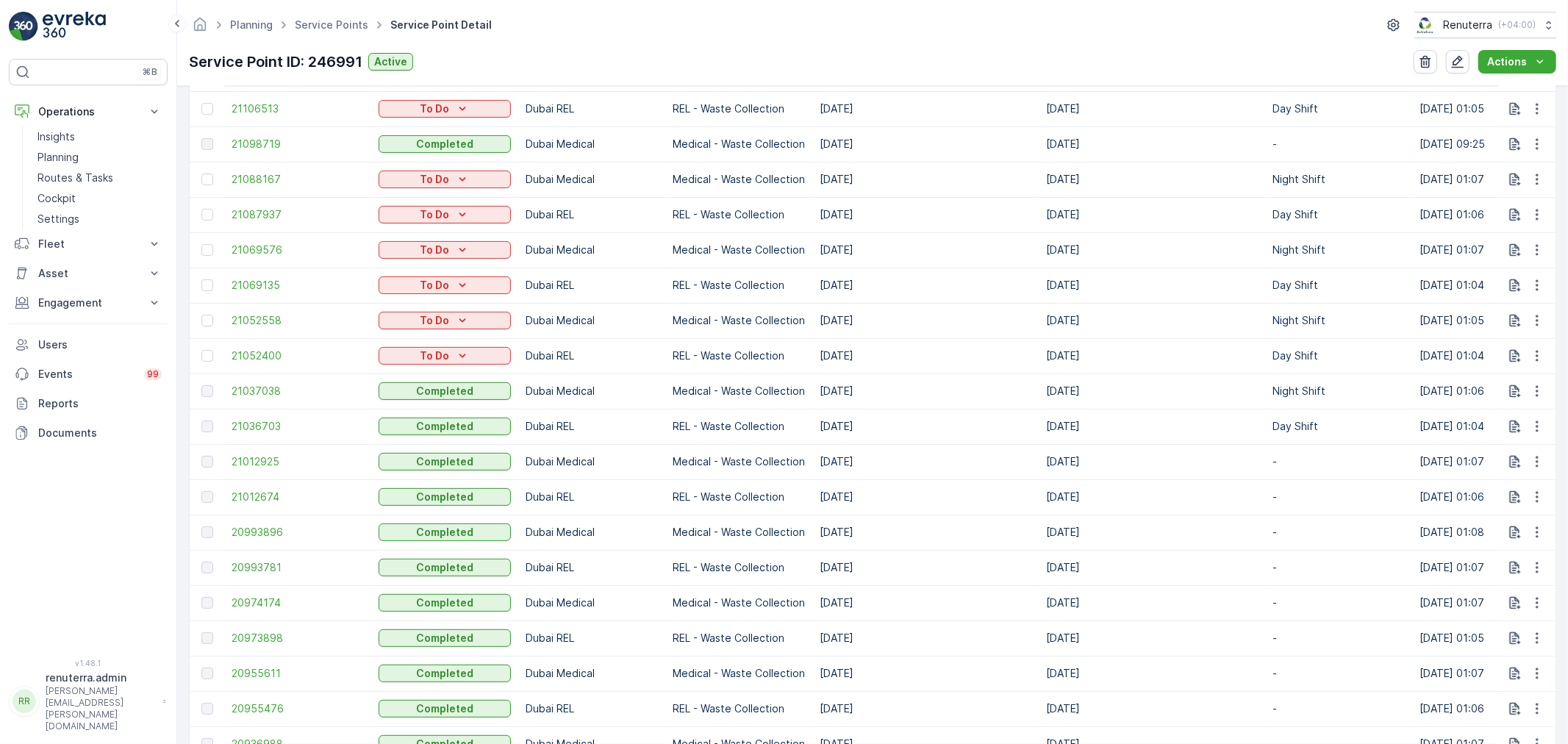
scroll to position [735, 0]
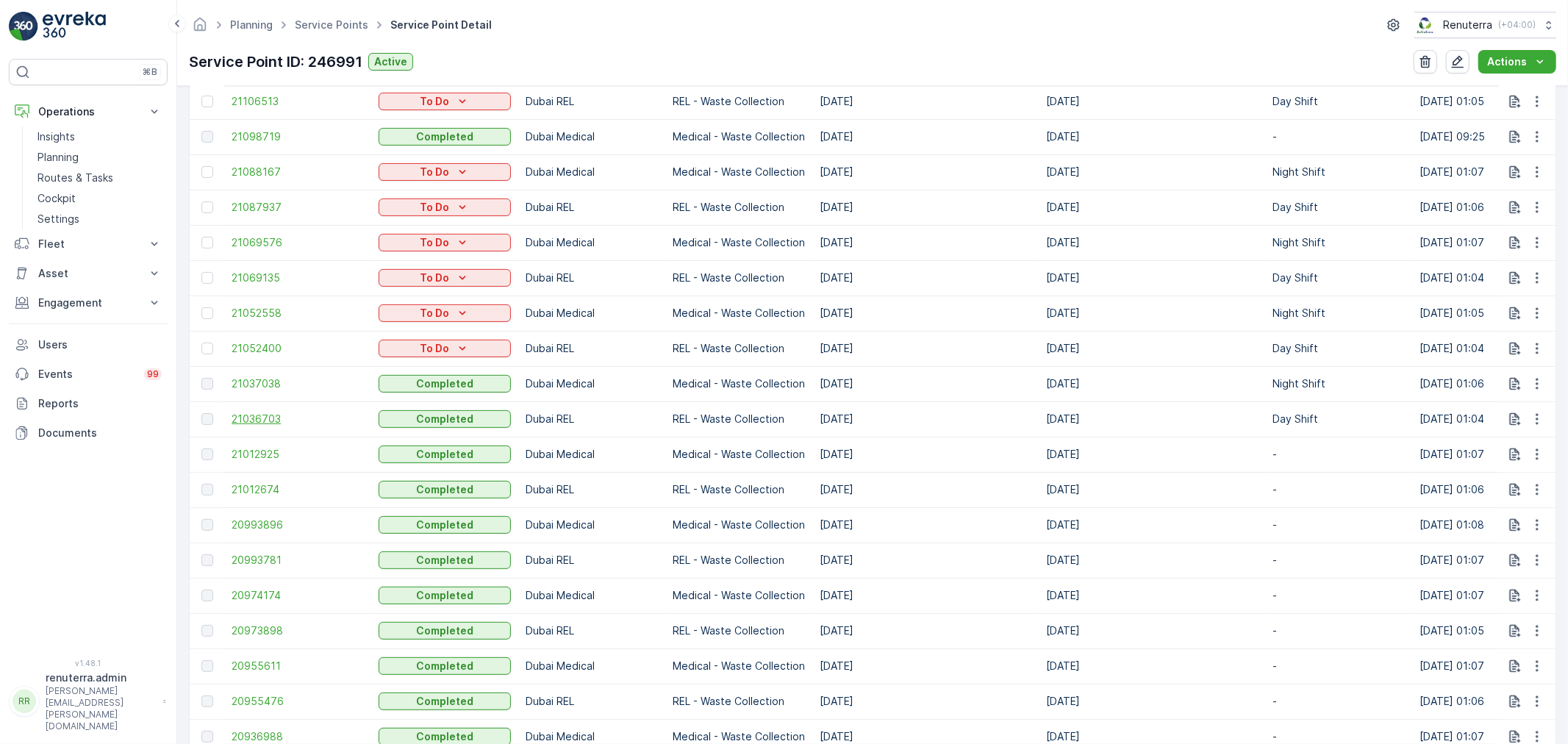
click at [272, 419] on span "21036703" at bounding box center [297, 419] width 133 height 15
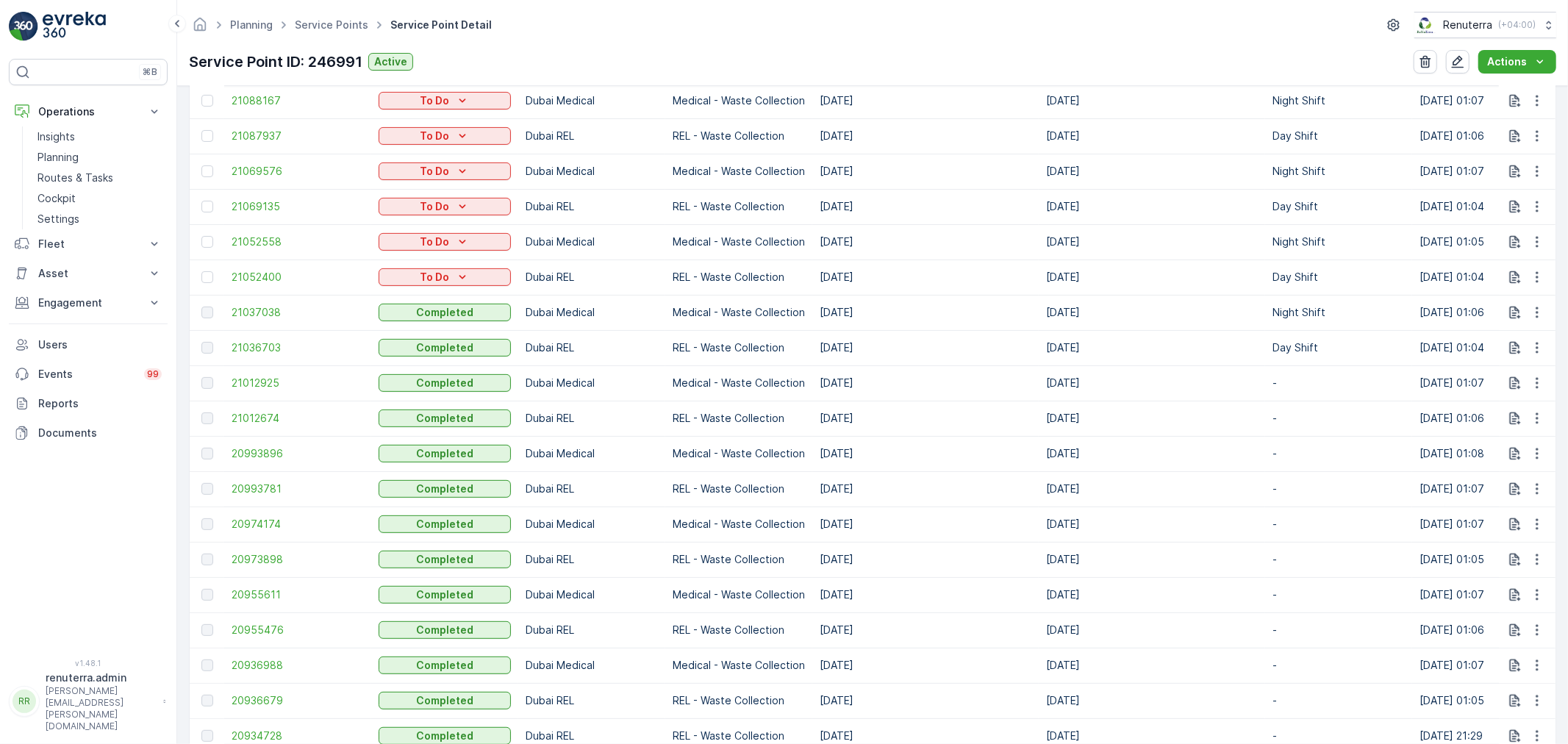
scroll to position [816, 0]
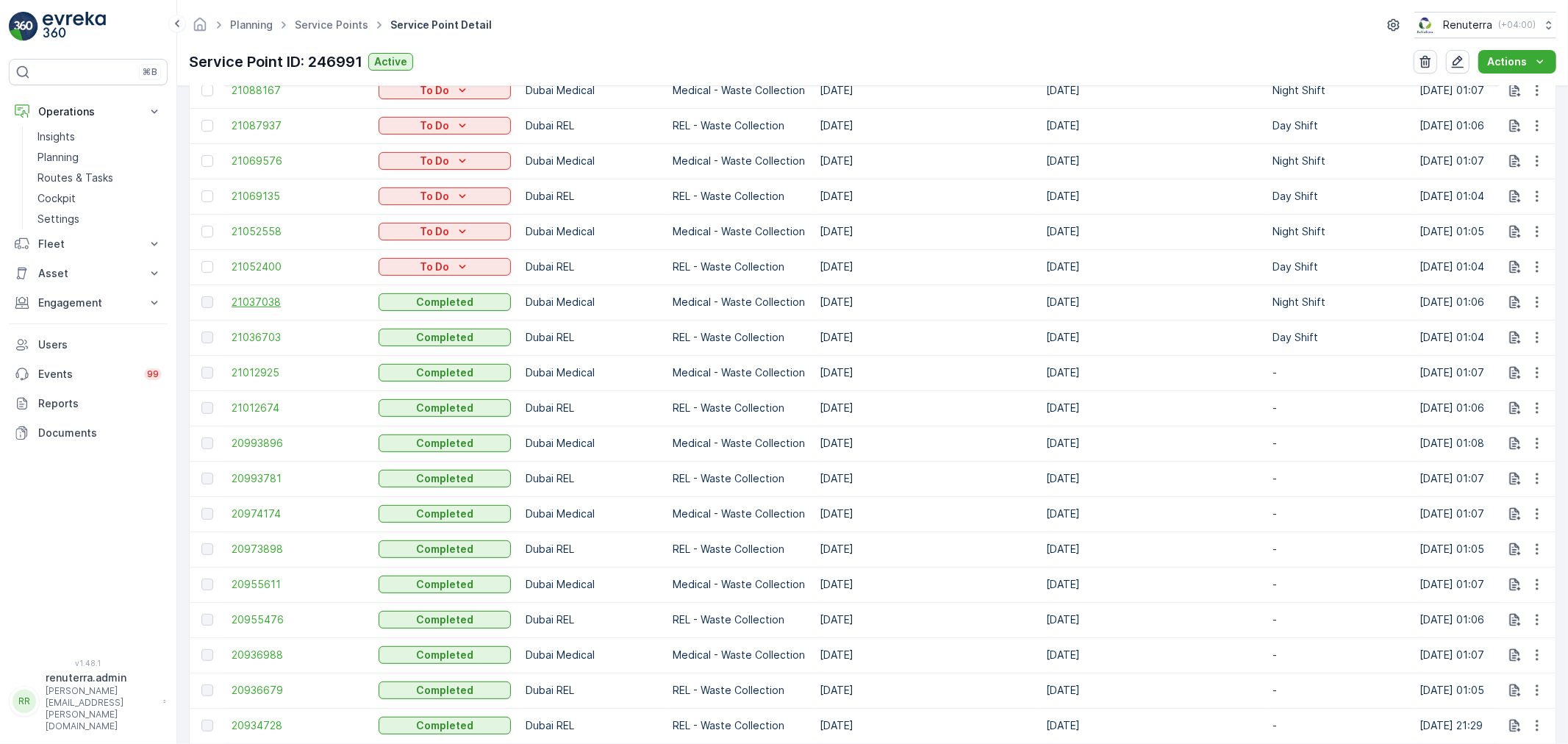
click at [280, 305] on span "21037038" at bounding box center [297, 302] width 133 height 15
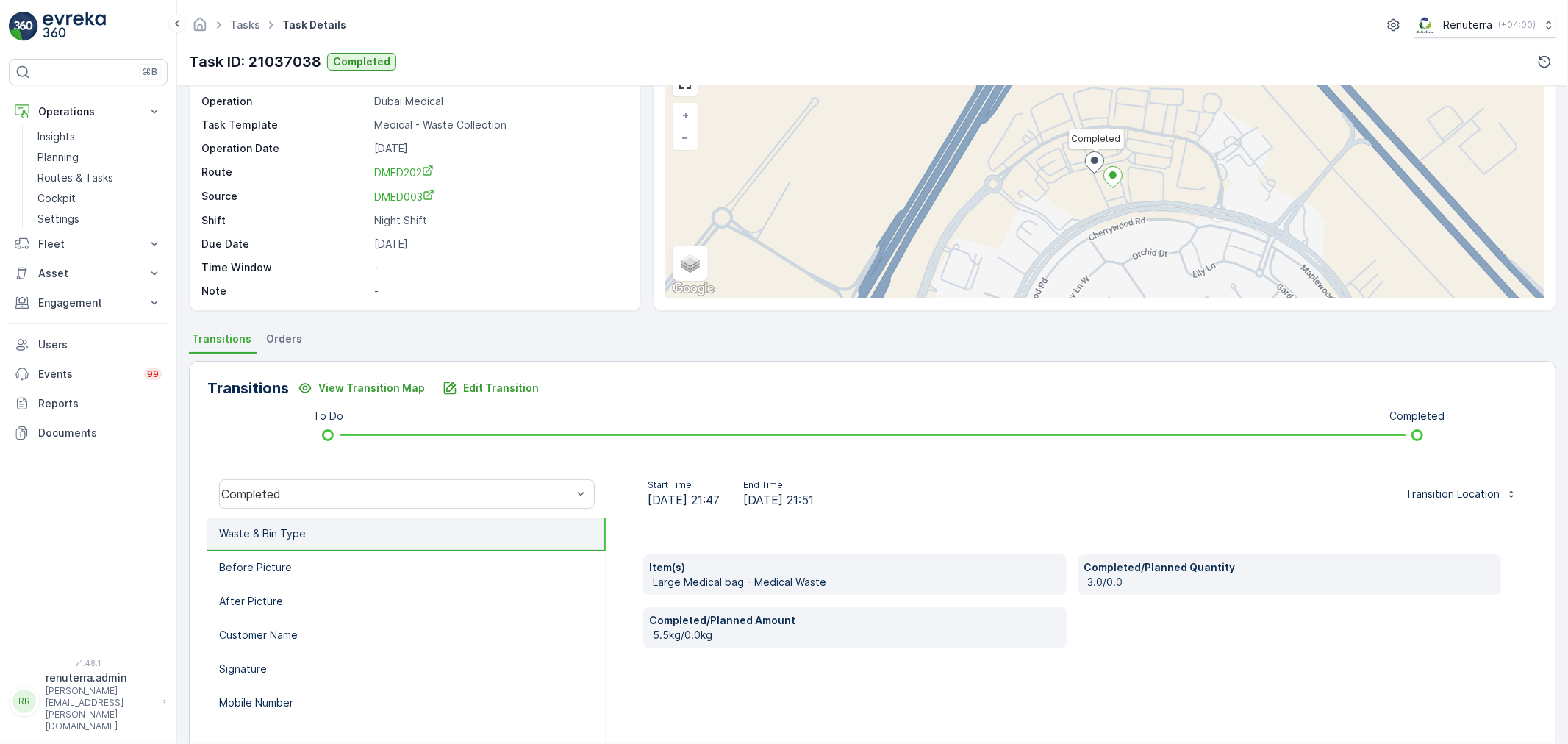
scroll to position [81, 0]
click at [314, 681] on li "Signature" at bounding box center [406, 669] width 398 height 34
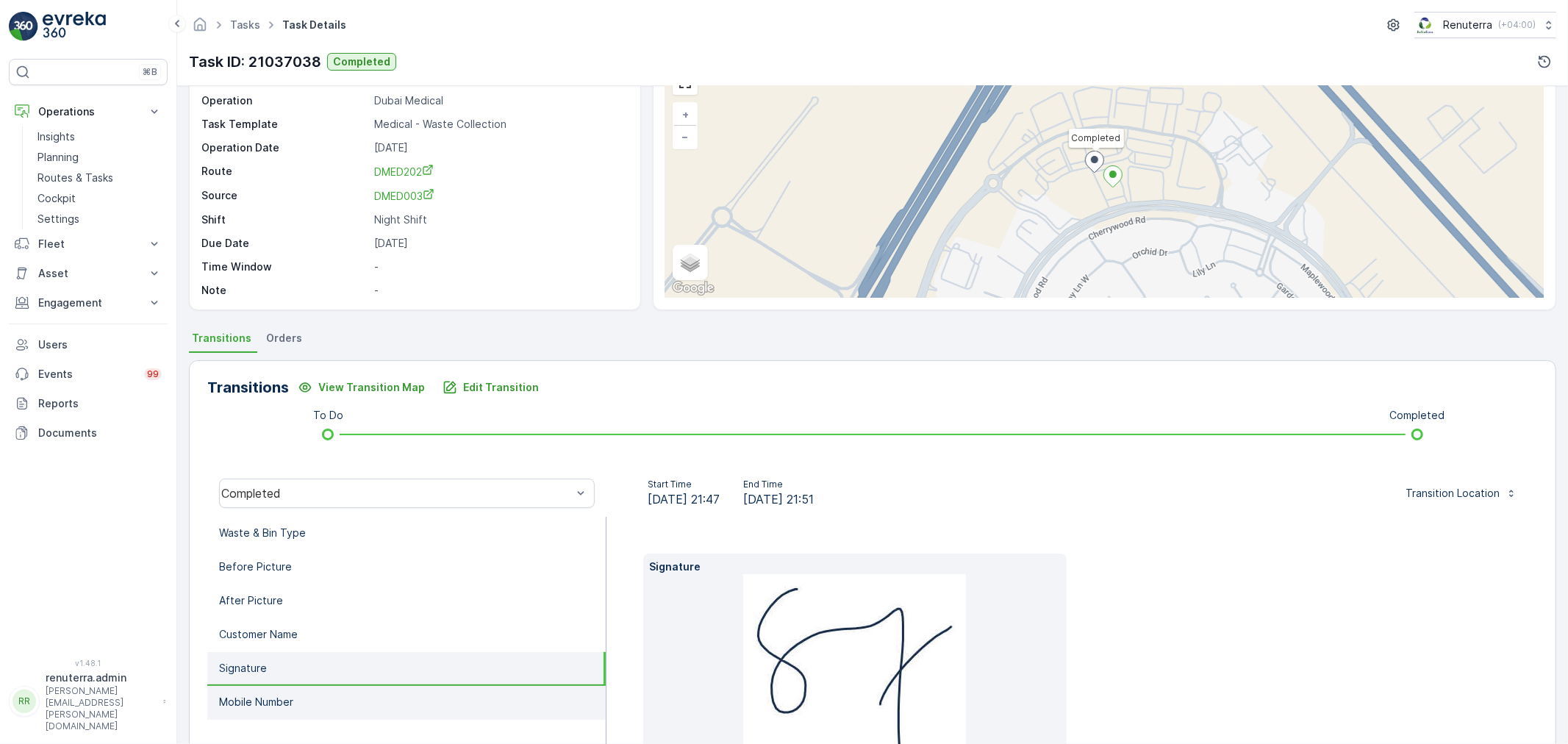
click at [309, 694] on li "Mobile Number" at bounding box center [406, 702] width 398 height 34
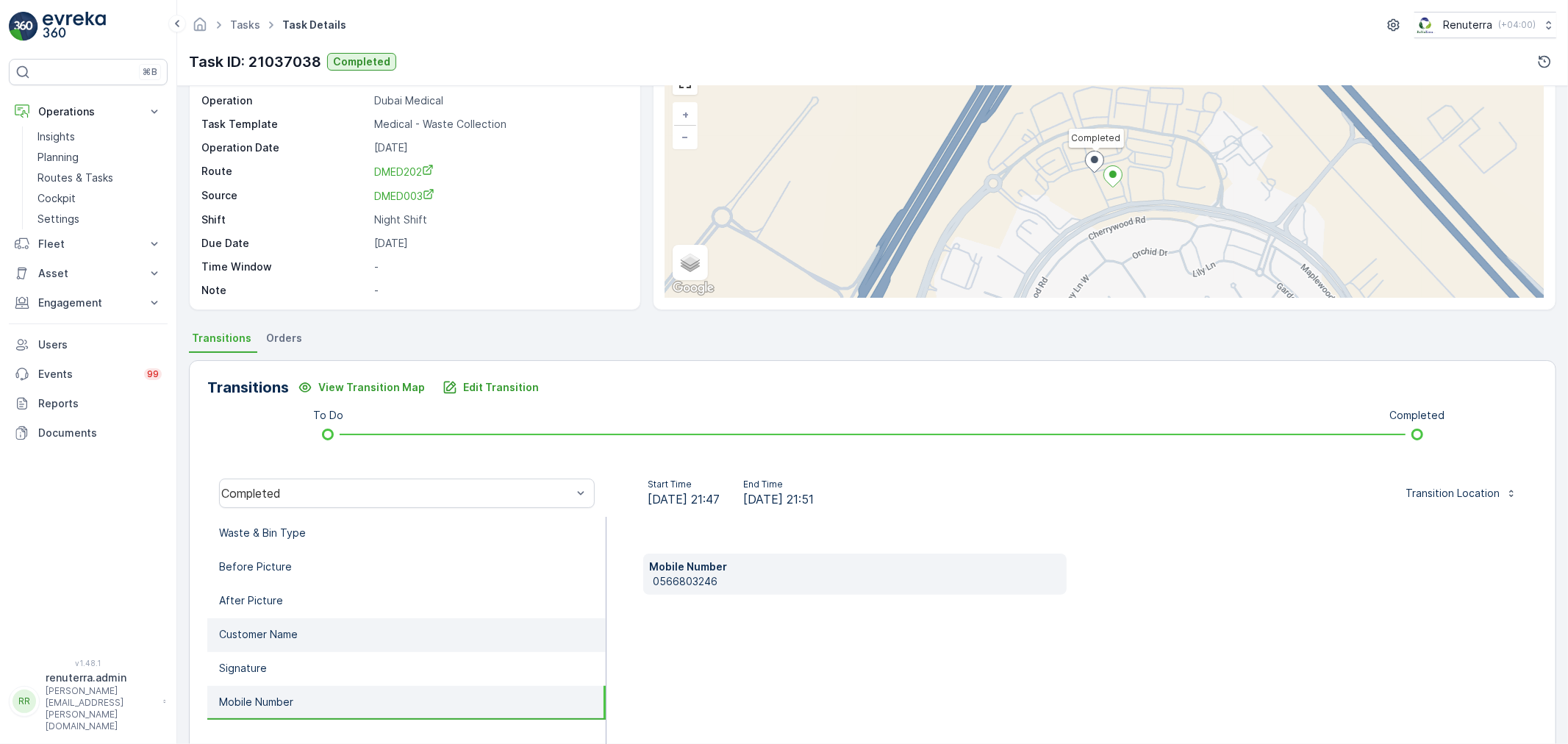
drag, startPoint x: 313, startPoint y: 666, endPoint x: 318, endPoint y: 632, distance: 34.4
click at [314, 662] on li "Signature" at bounding box center [406, 669] width 398 height 34
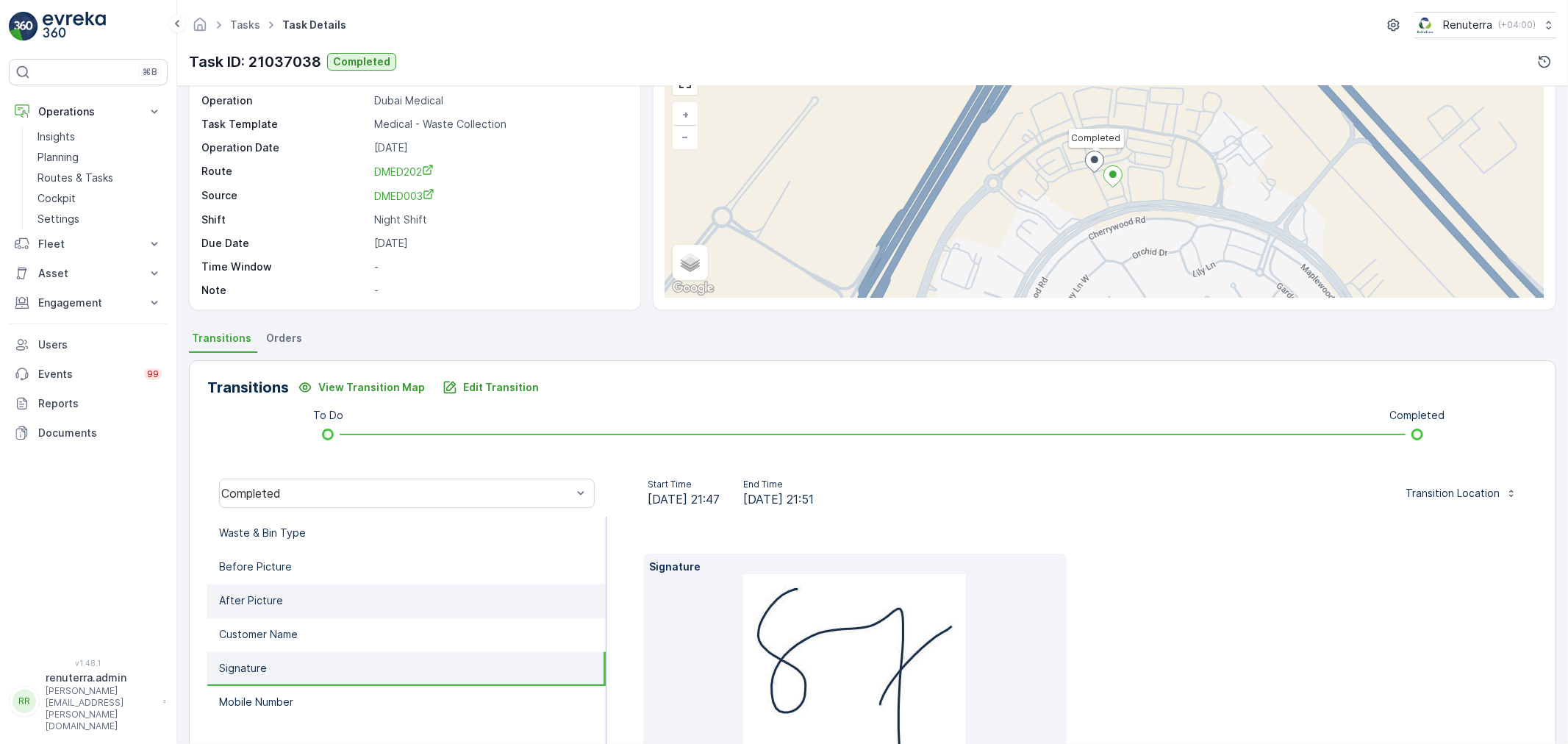
drag, startPoint x: 318, startPoint y: 632, endPoint x: 318, endPoint y: 588, distance: 44.0
click at [318, 629] on li "Customer Name" at bounding box center [406, 635] width 398 height 34
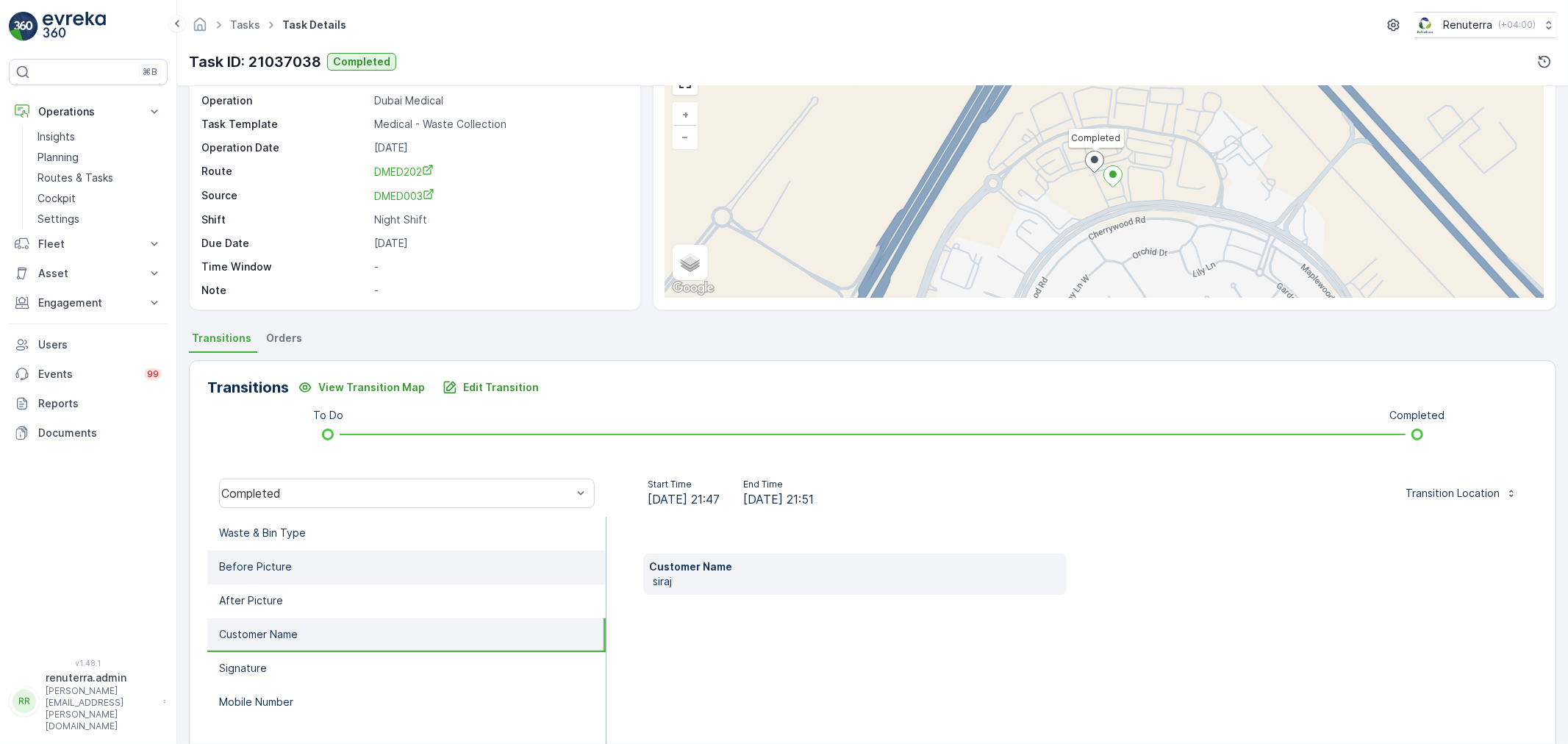
drag, startPoint x: 318, startPoint y: 581, endPoint x: 322, endPoint y: 562, distance: 19.4
click at [320, 577] on li "Before Picture" at bounding box center [406, 567] width 398 height 34
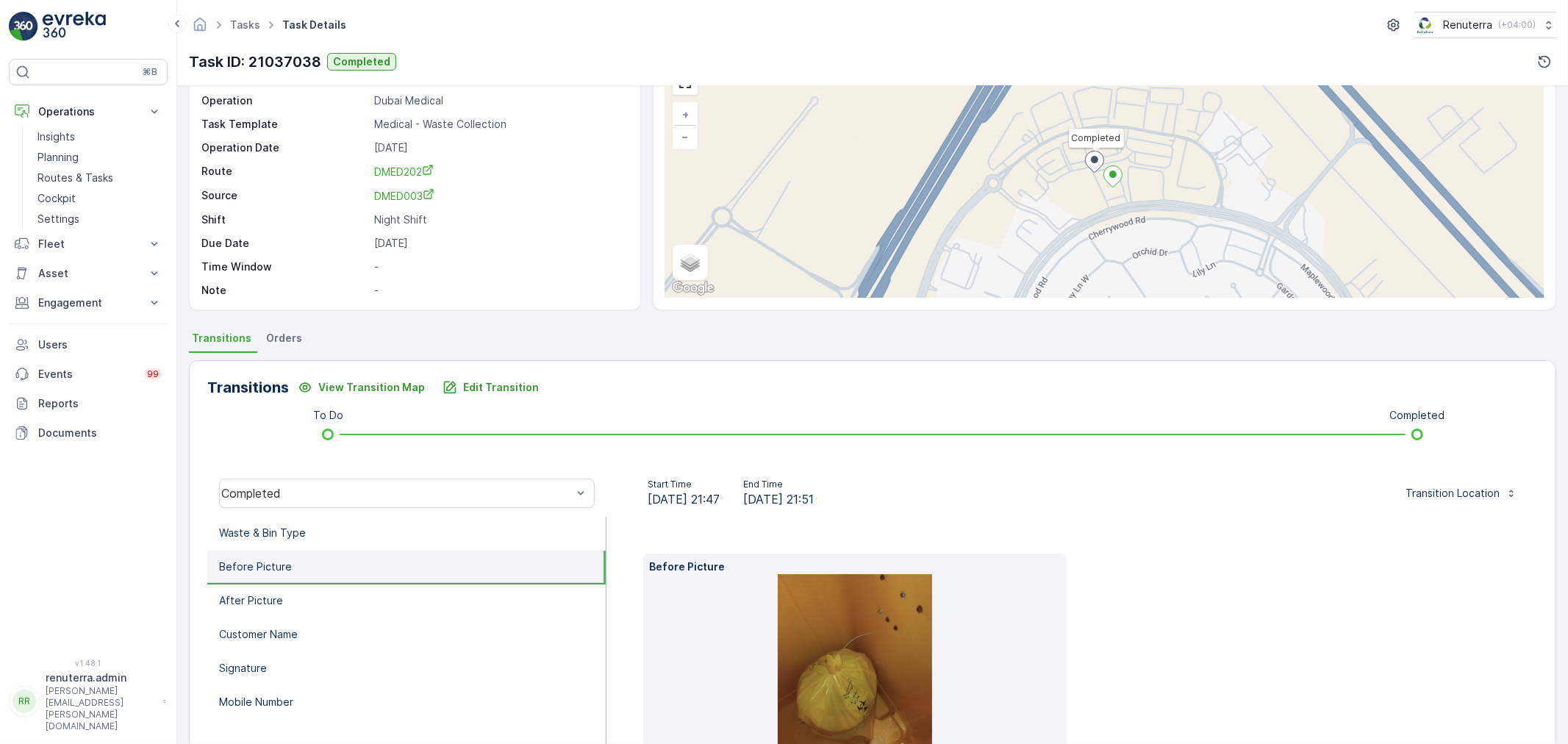
click at [322, 550] on li "Before Picture" at bounding box center [406, 567] width 398 height 34
click at [328, 527] on li "Waste & Bin Type" at bounding box center [406, 534] width 398 height 34
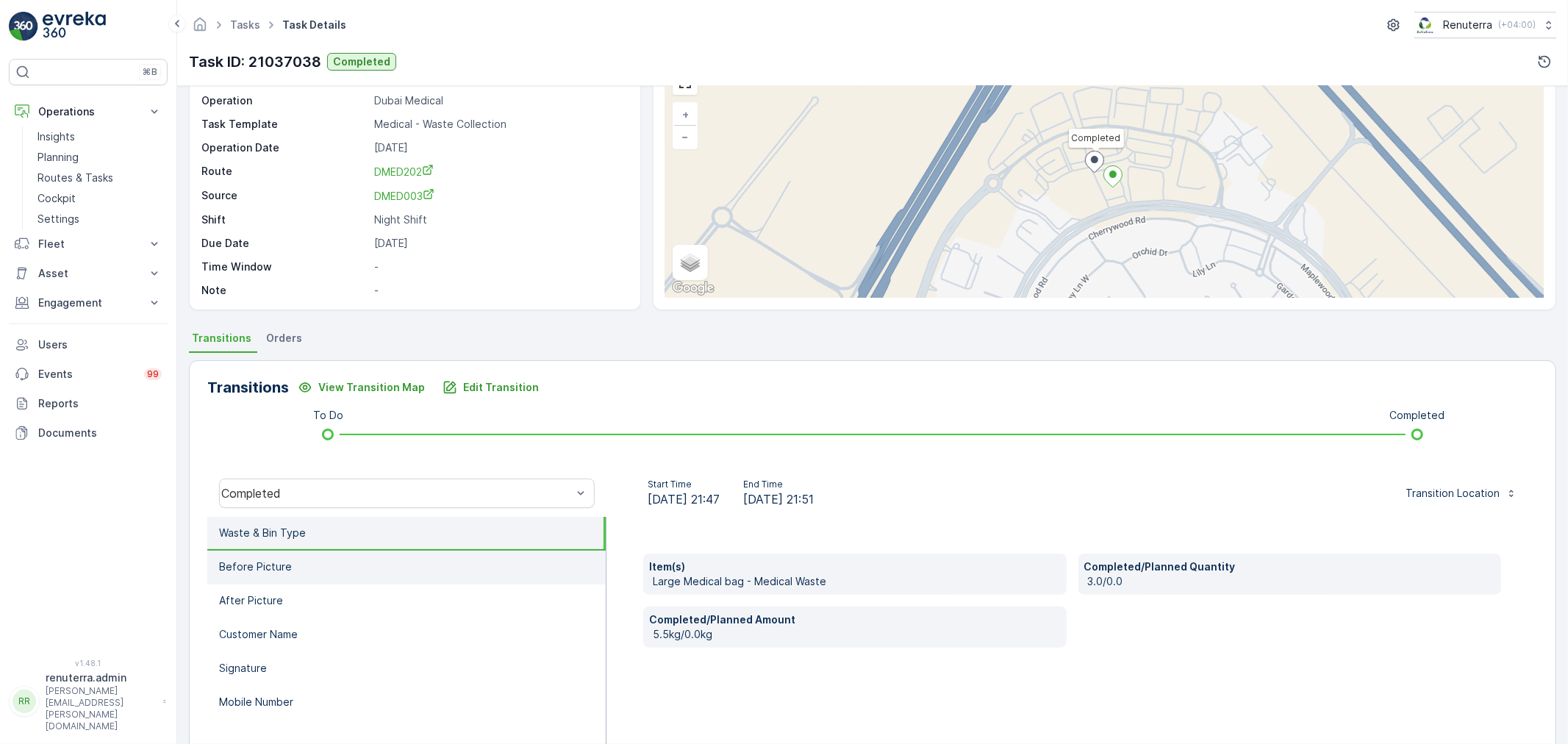
click at [344, 575] on li "Before Picture" at bounding box center [406, 567] width 398 height 34
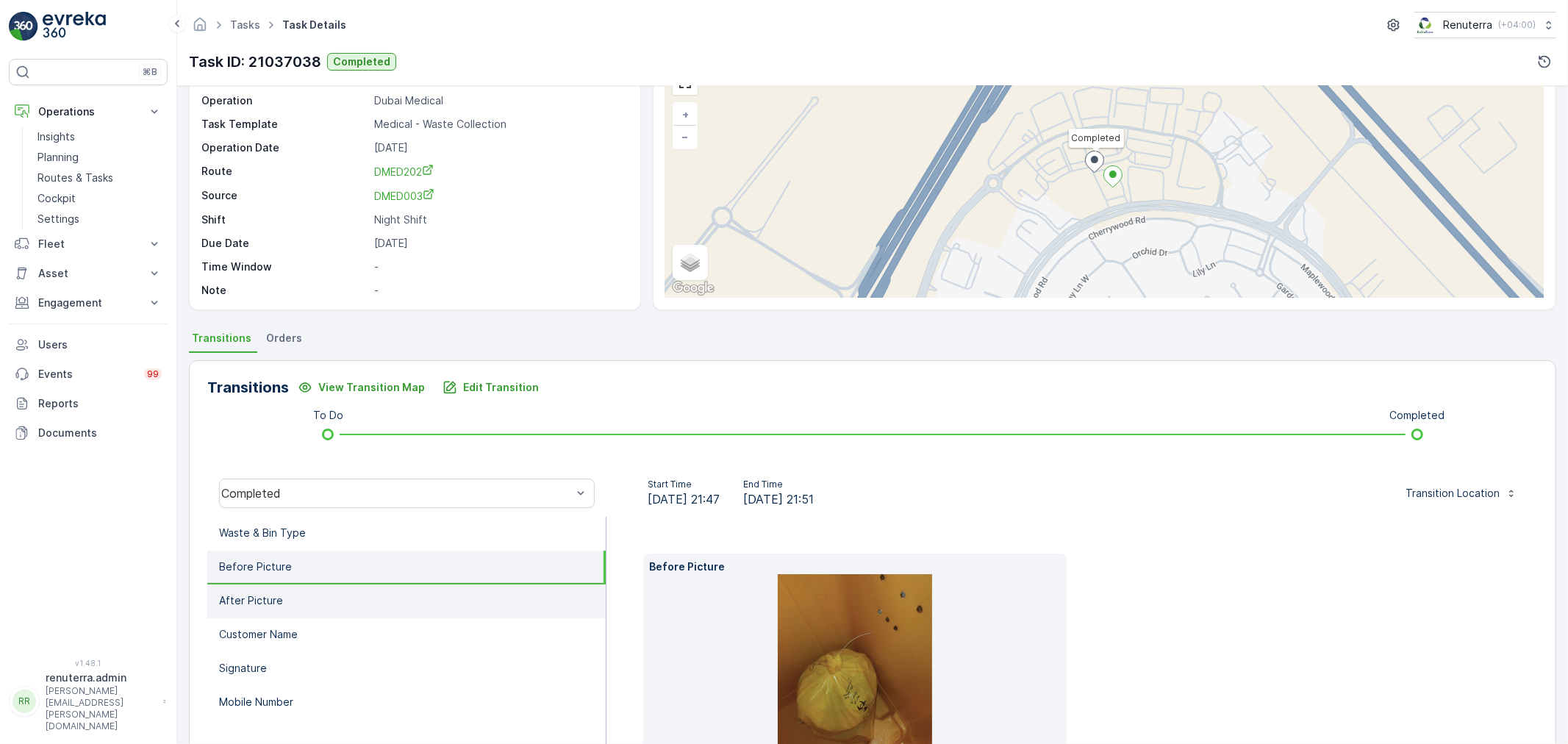
click at [342, 589] on li "After Picture" at bounding box center [406, 602] width 398 height 34
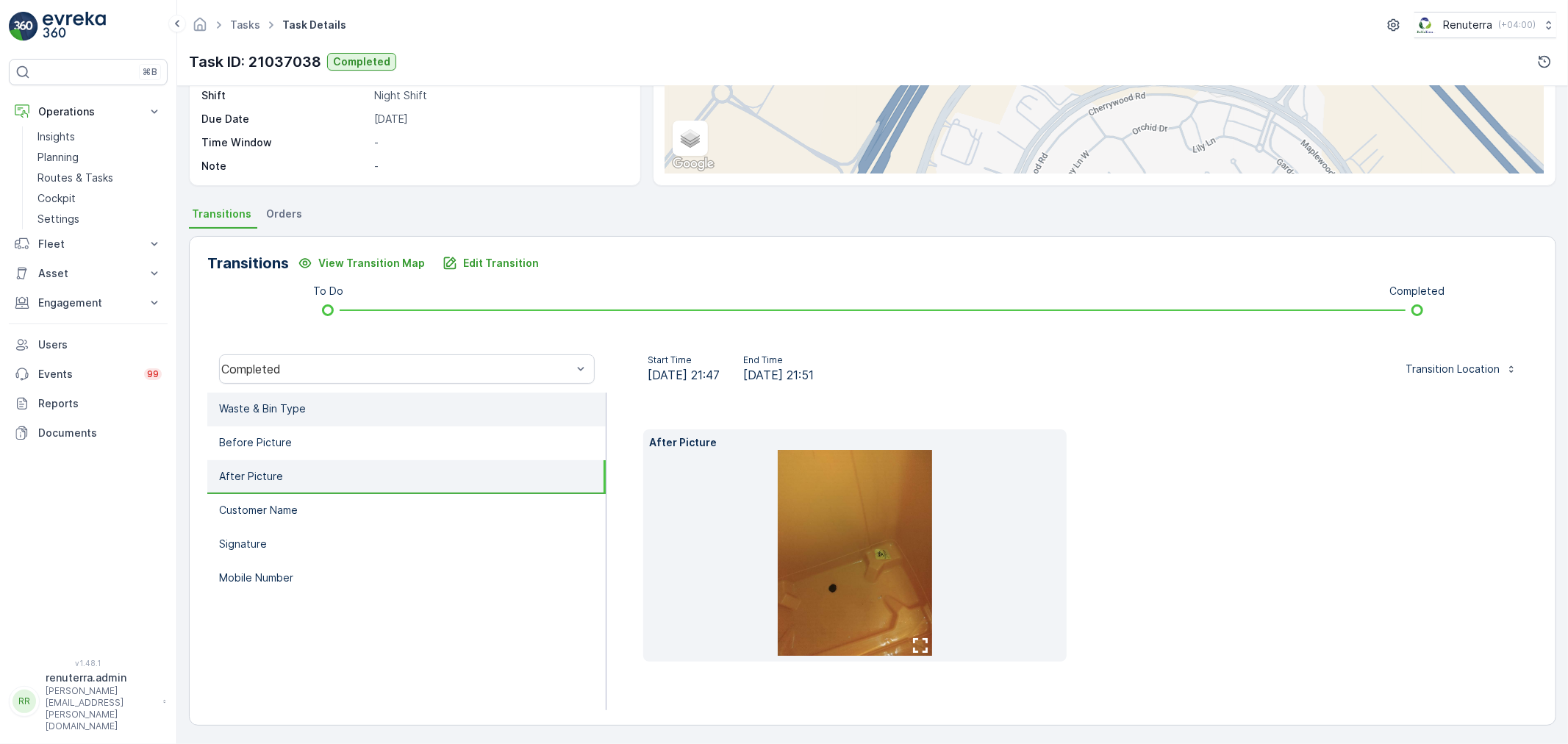
click at [305, 392] on li "Waste & Bin Type" at bounding box center [406, 409] width 398 height 34
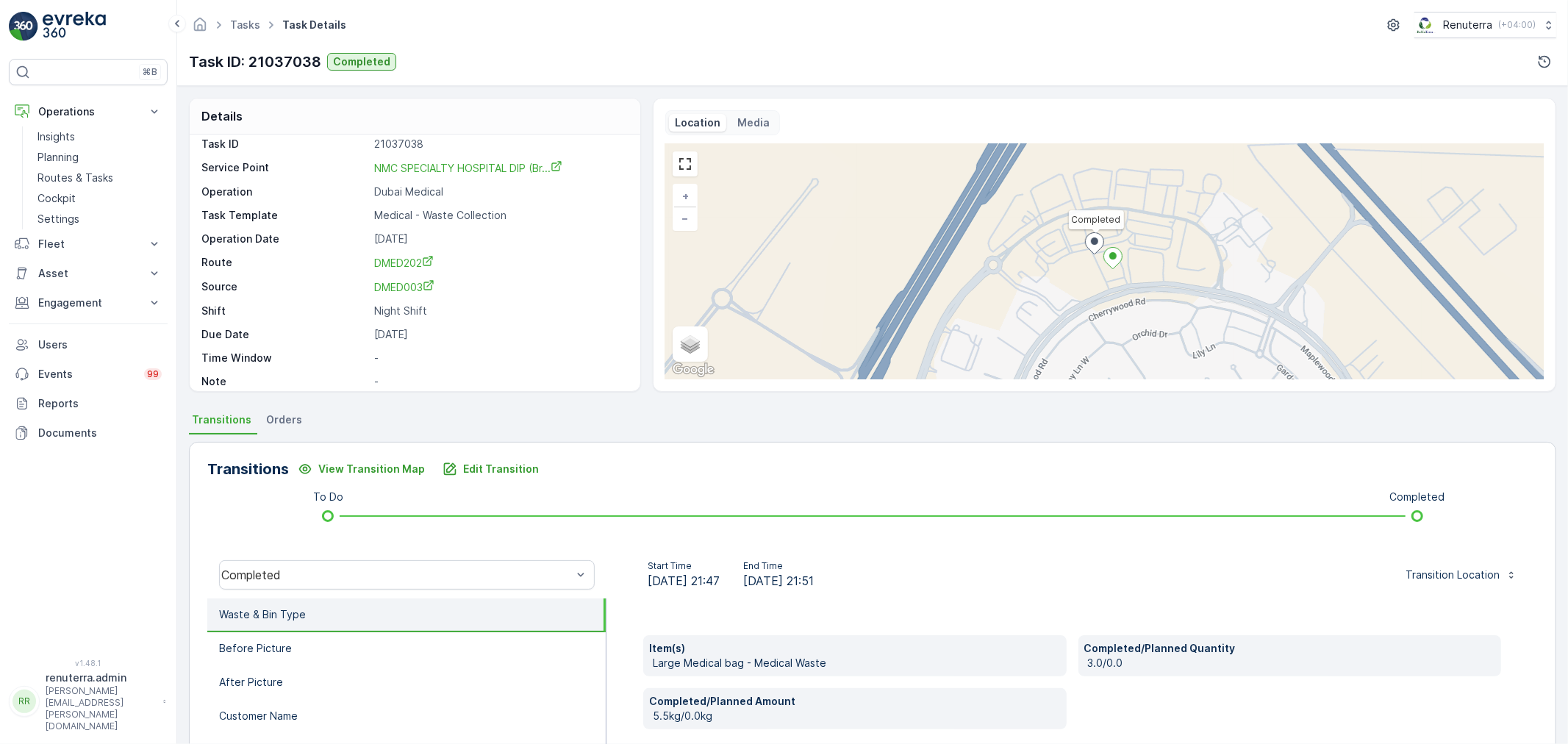
scroll to position [0, 0]
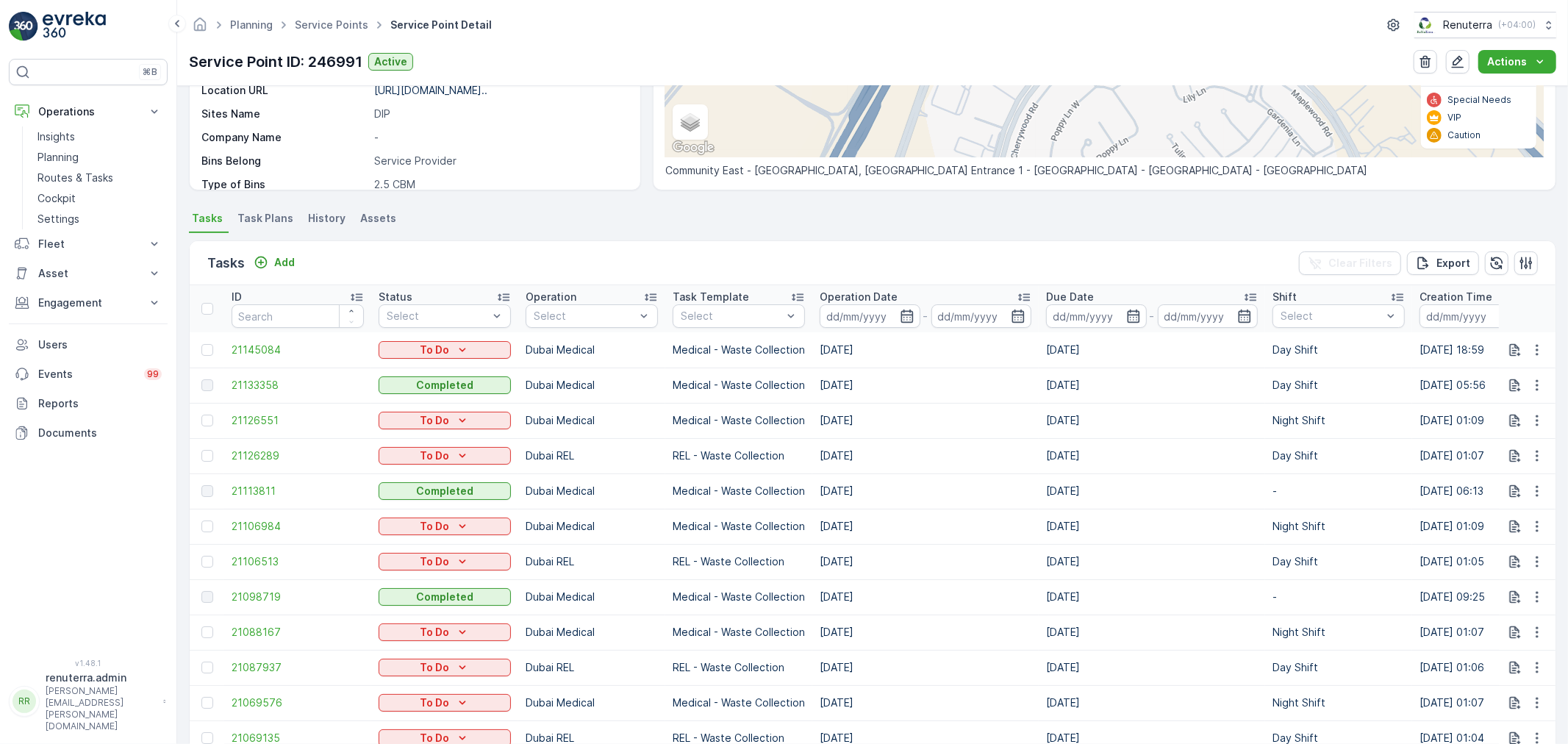
scroll to position [245, 0]
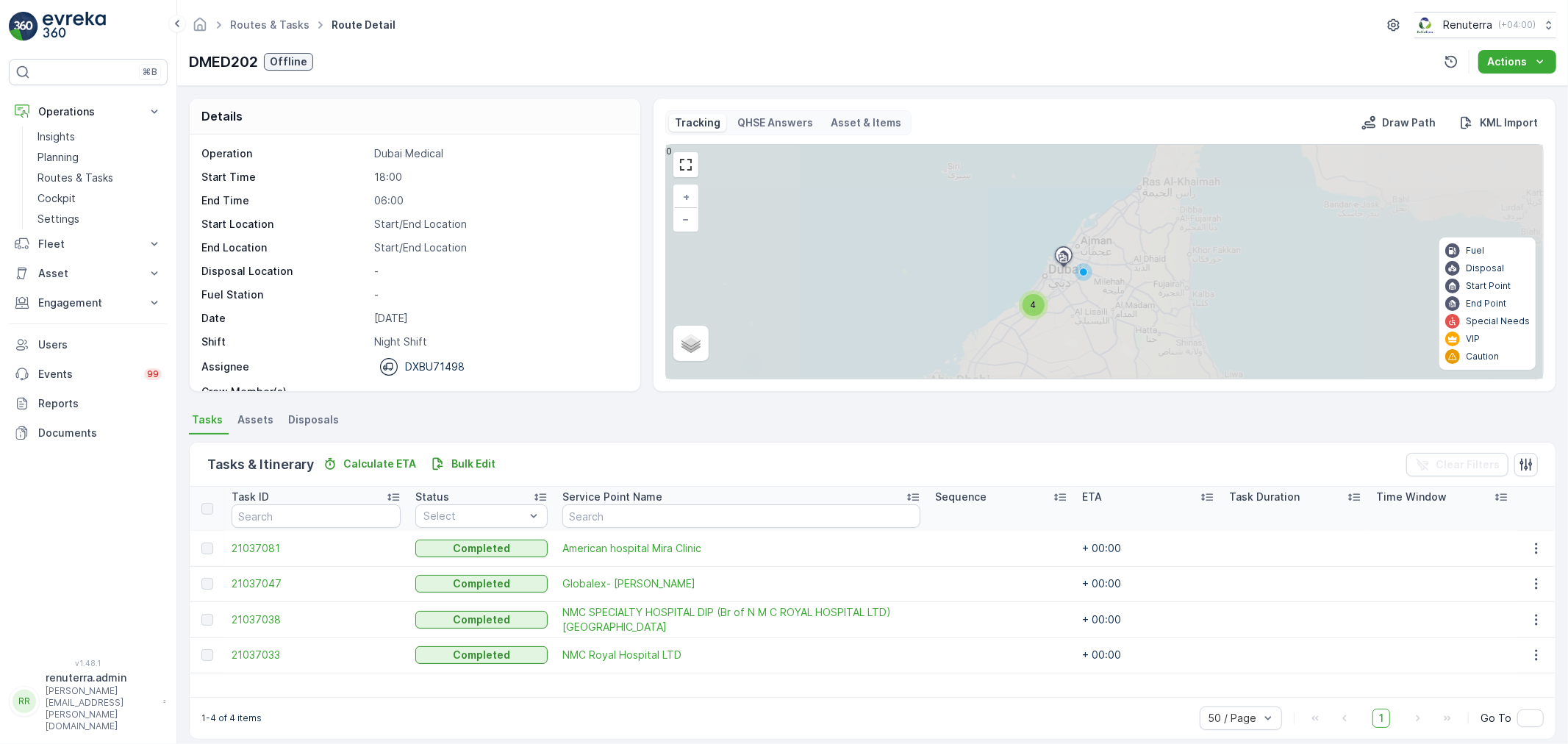
scroll to position [46, 0]
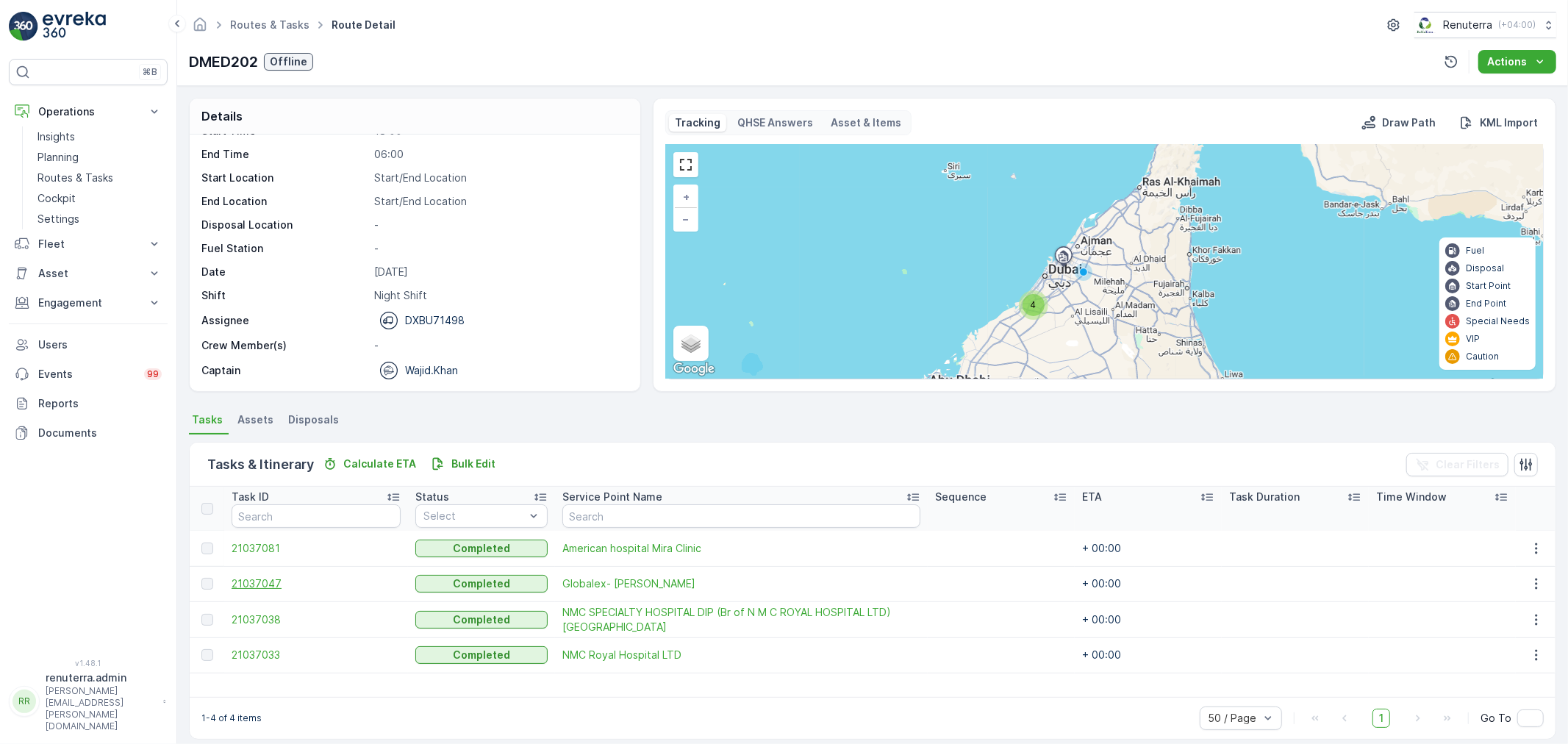
click at [247, 579] on span "21037047" at bounding box center [316, 584] width 169 height 15
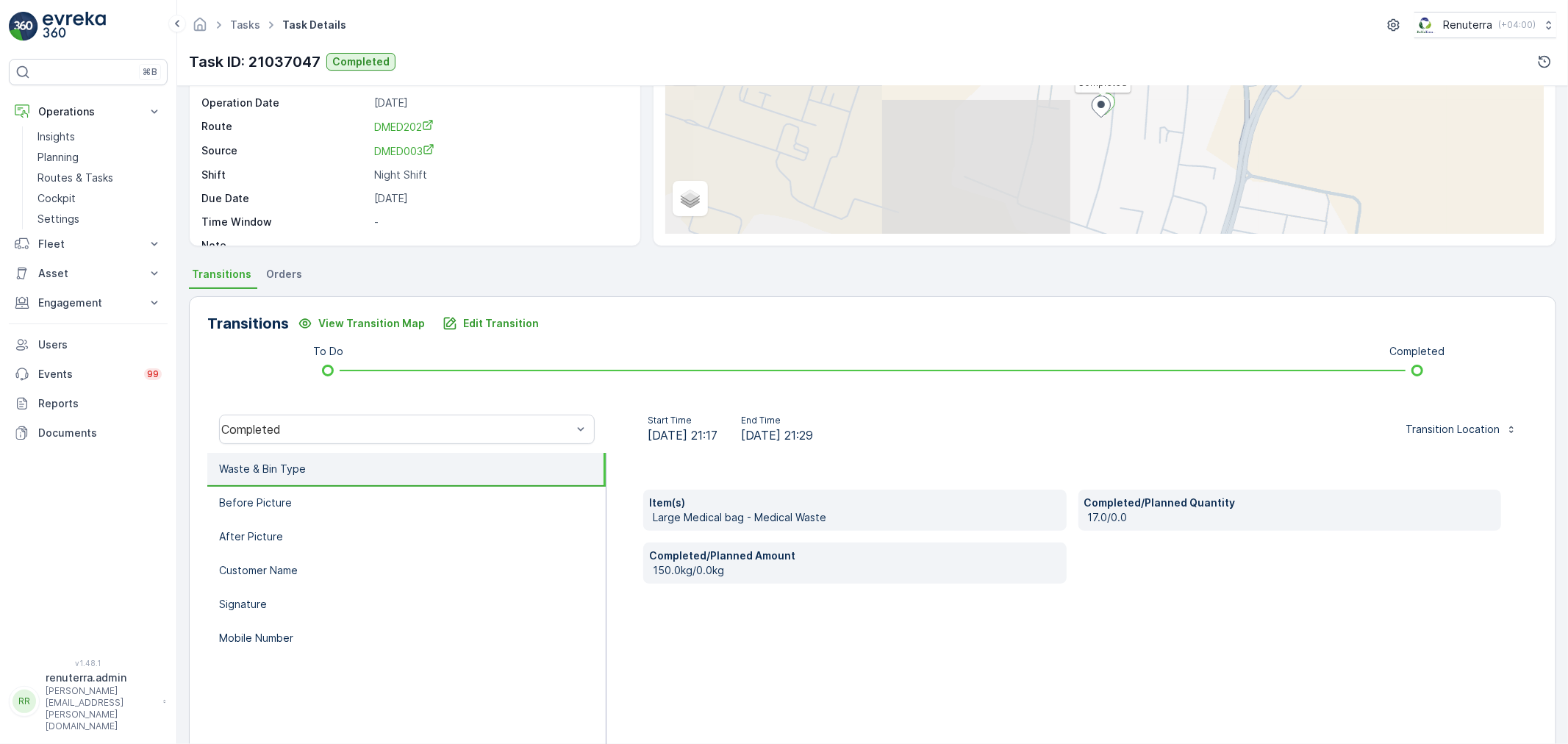
scroll to position [163, 0]
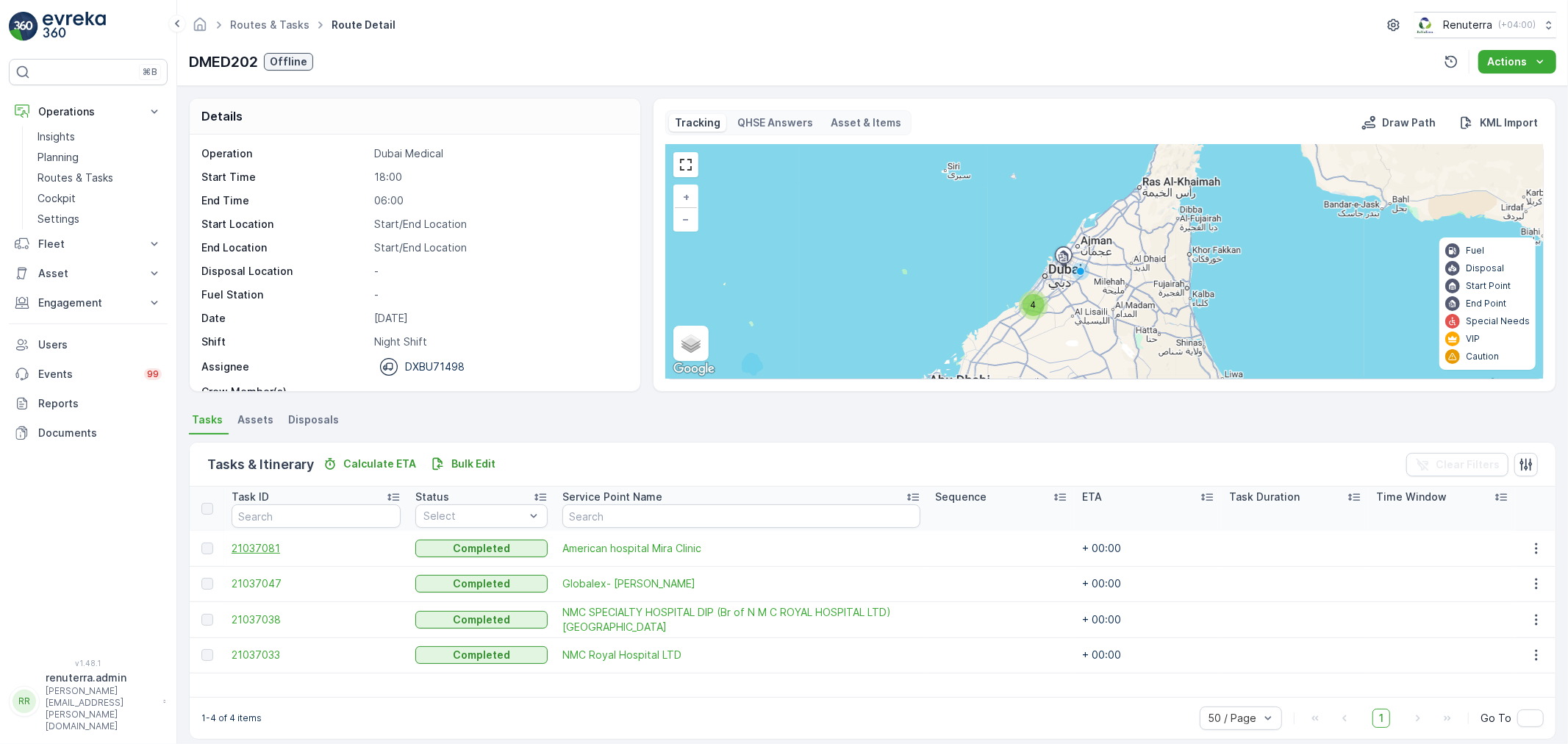
click at [253, 549] on span "21037081" at bounding box center [316, 549] width 169 height 15
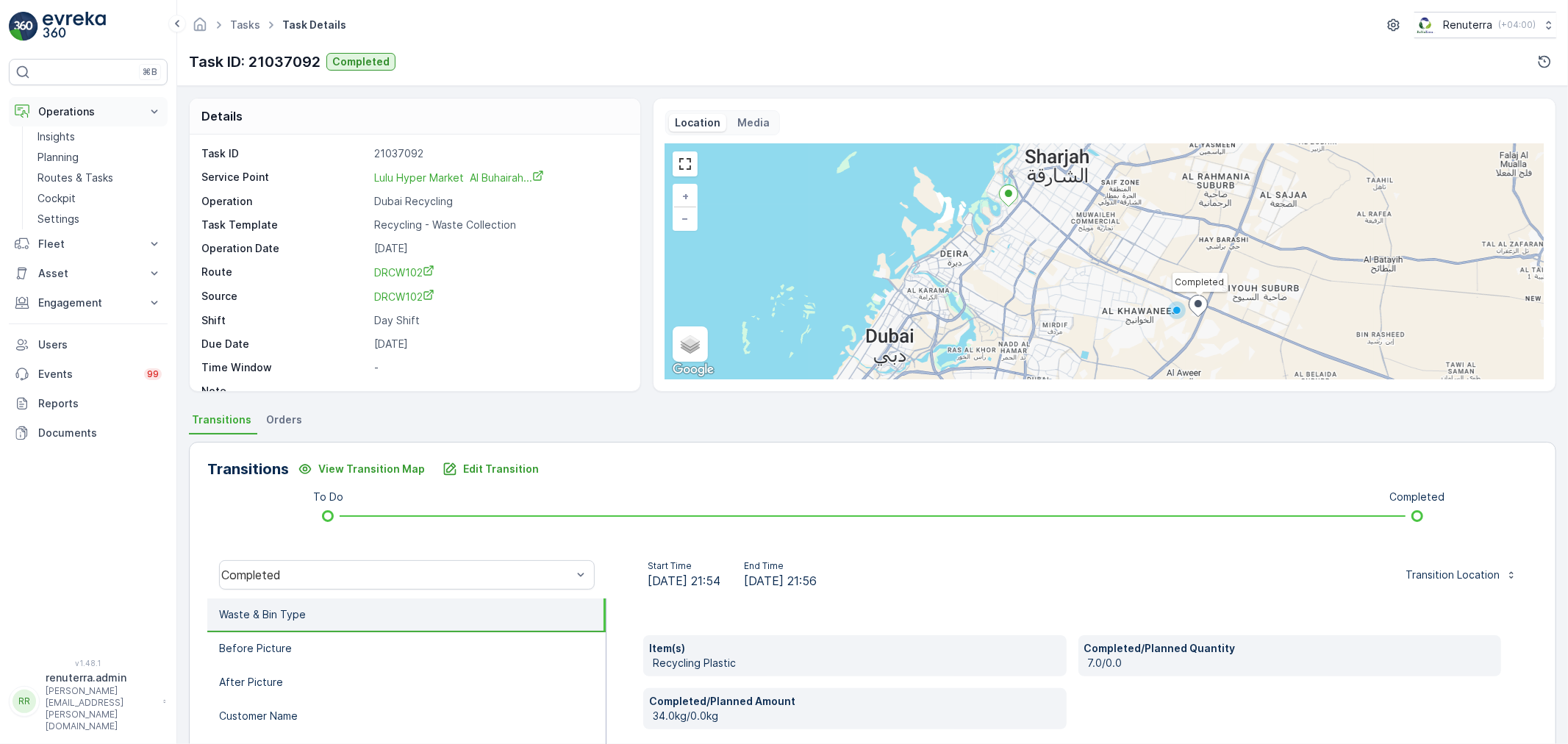
scroll to position [81, 0]
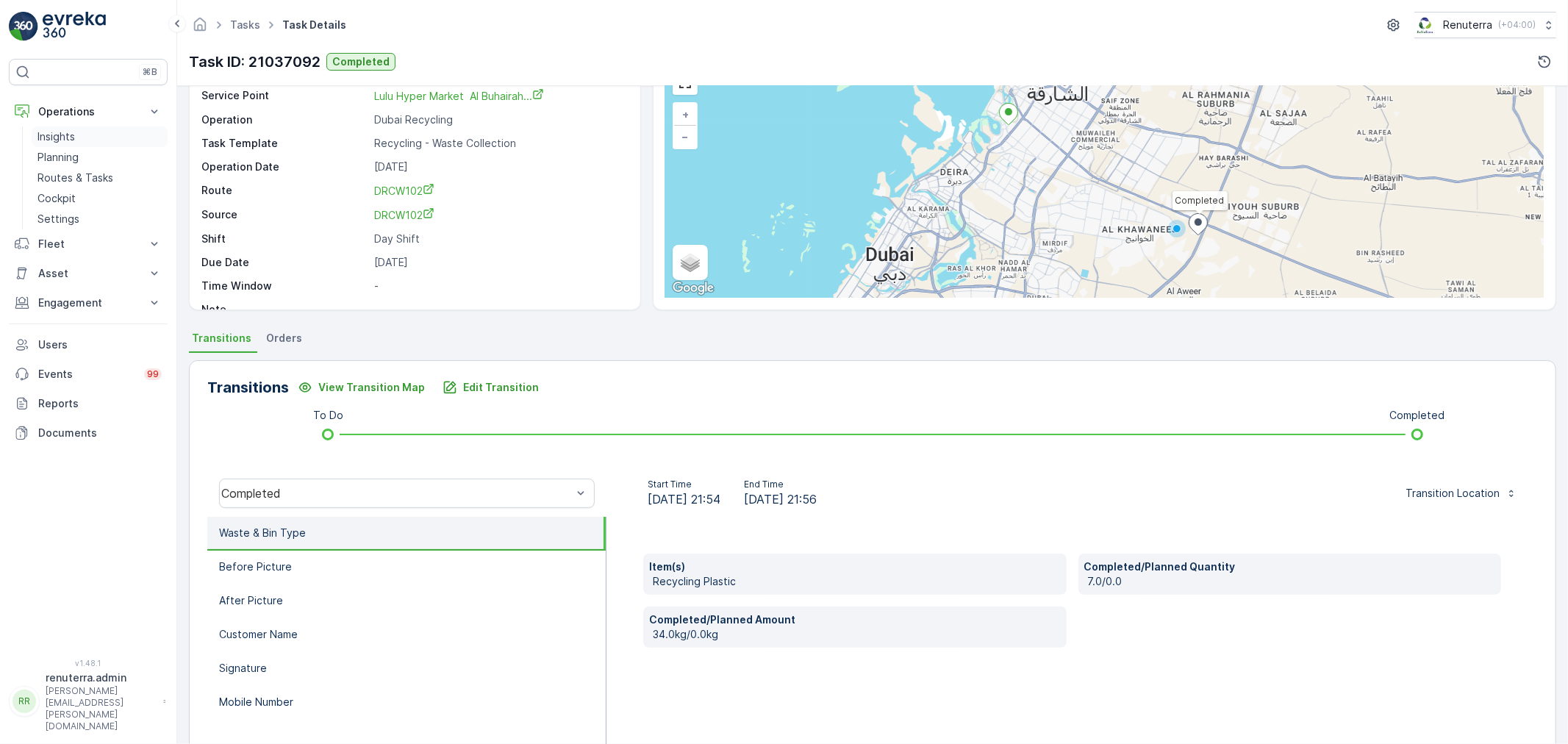
drag, startPoint x: 99, startPoint y: 122, endPoint x: 98, endPoint y: 130, distance: 8.1
click at [99, 121] on button "Operations" at bounding box center [88, 112] width 159 height 29
drag, startPoint x: 103, startPoint y: 120, endPoint x: 104, endPoint y: 140, distance: 20.0
click at [104, 120] on button "Operations" at bounding box center [88, 112] width 159 height 29
click at [103, 160] on link "Planning" at bounding box center [99, 157] width 136 height 20
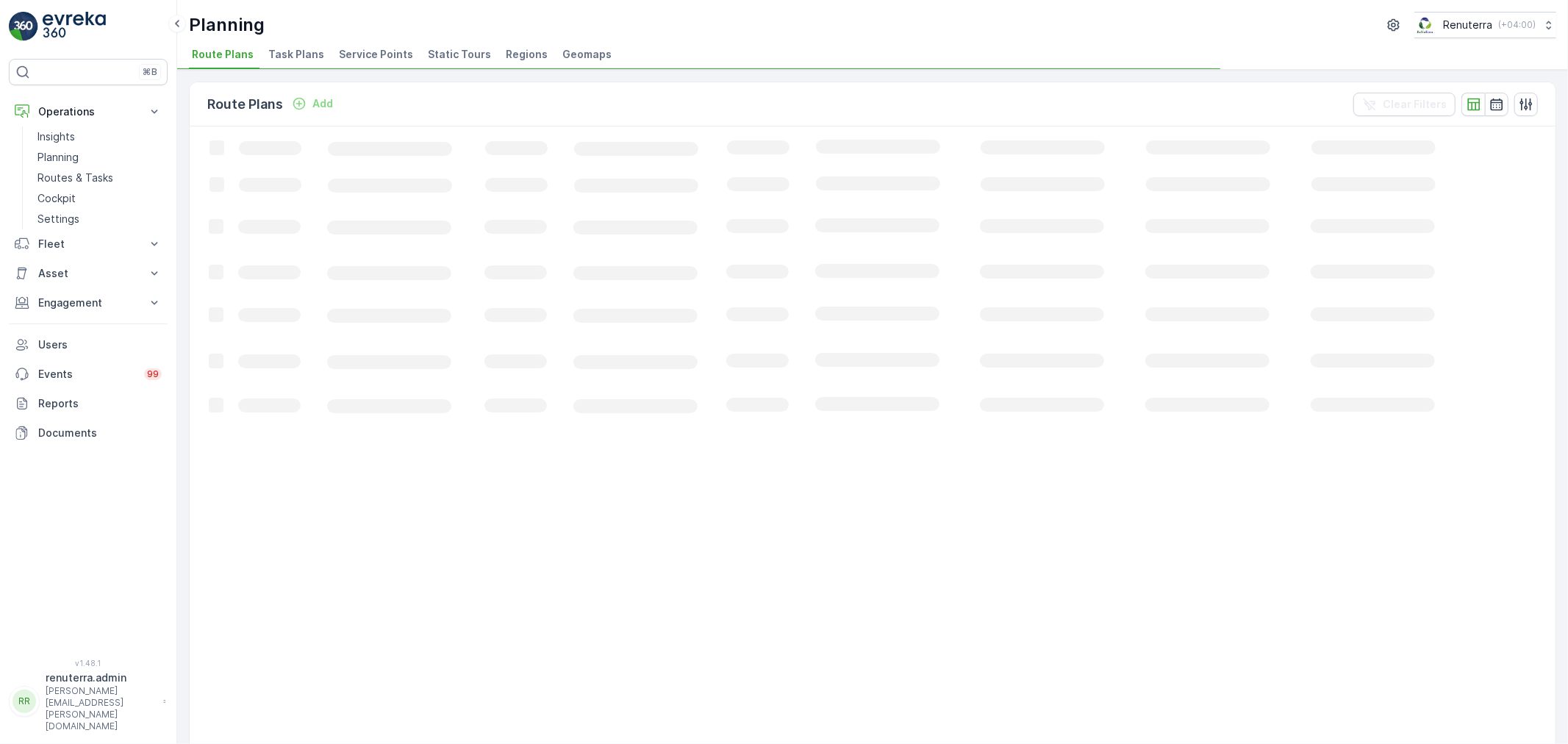
click at [369, 67] on li "Service Points" at bounding box center [378, 56] width 83 height 25
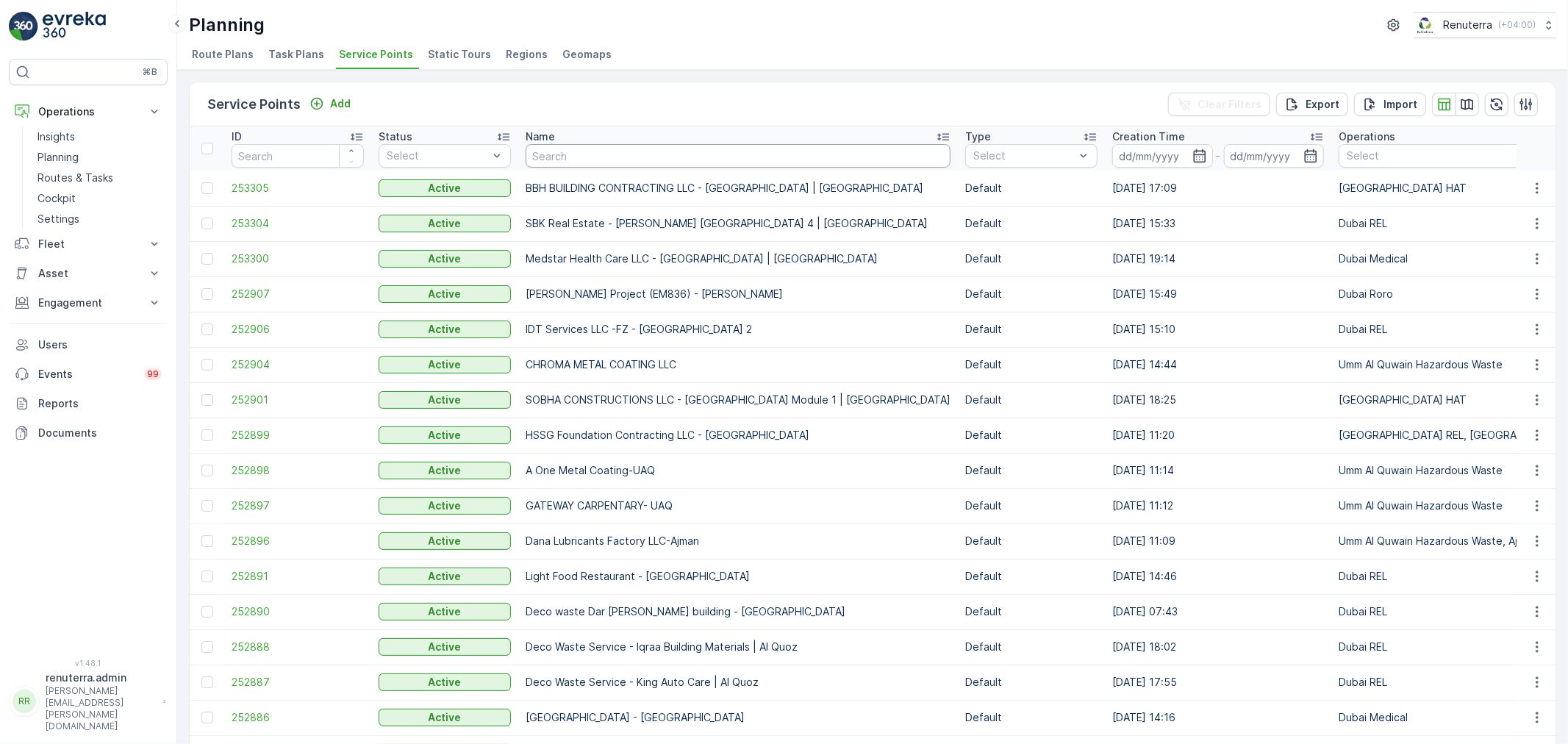
drag, startPoint x: 686, startPoint y: 155, endPoint x: 699, endPoint y: 160, distance: 13.9
click at [690, 157] on input "text" at bounding box center [738, 155] width 425 height 24
type input "Salam"
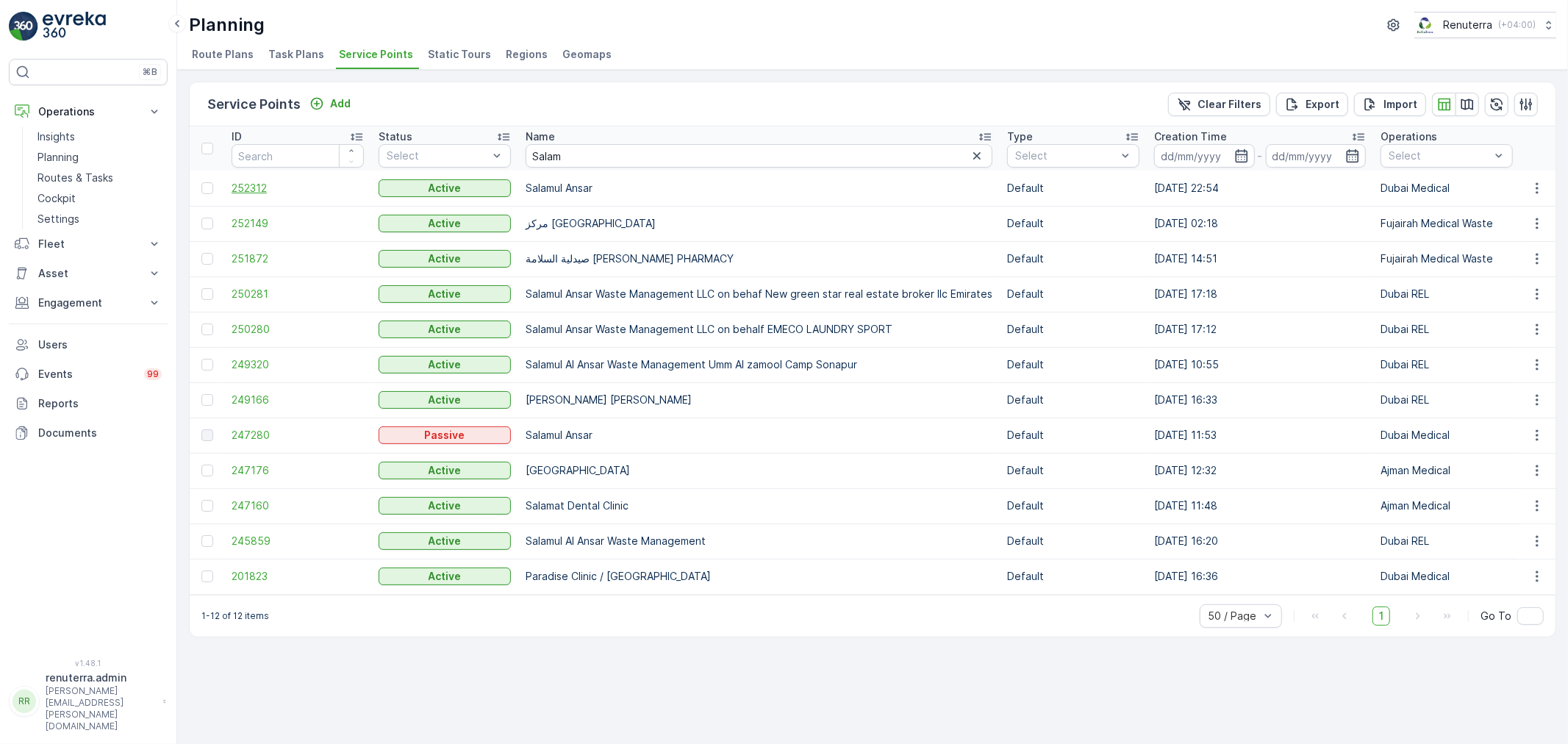
click at [258, 191] on span "252312" at bounding box center [297, 188] width 133 height 15
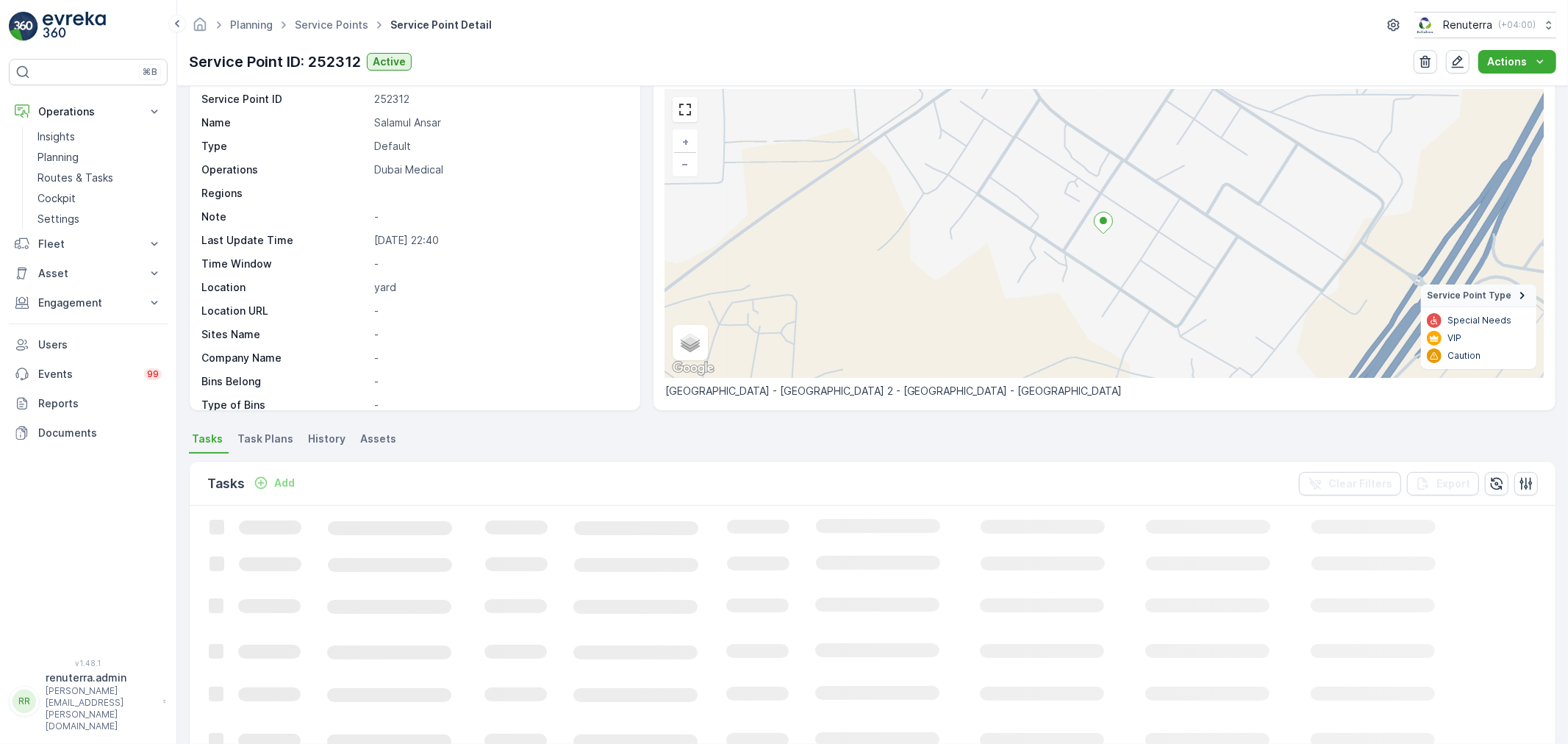
scroll to position [81, 0]
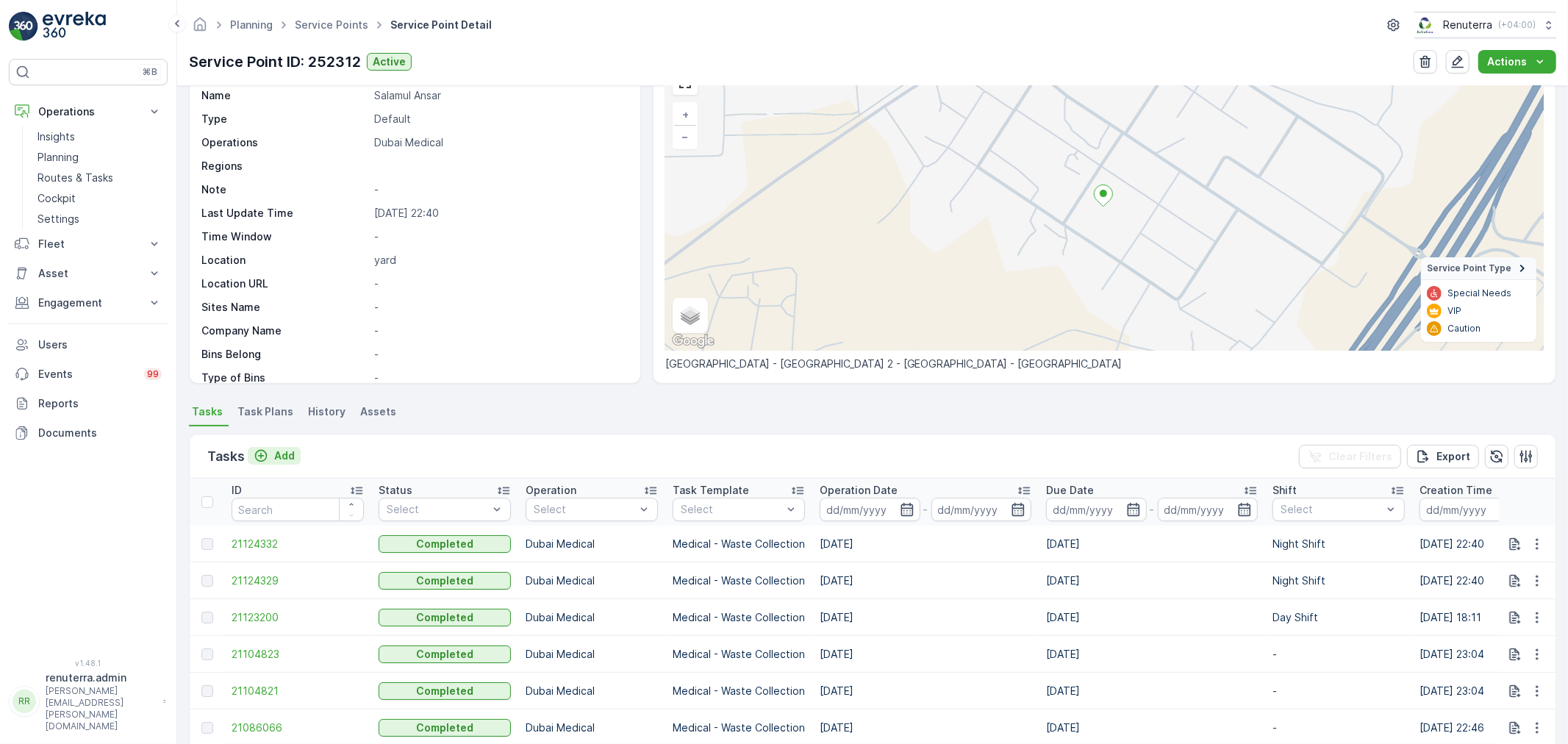
click at [291, 456] on p "Add" at bounding box center [284, 456] width 20 height 15
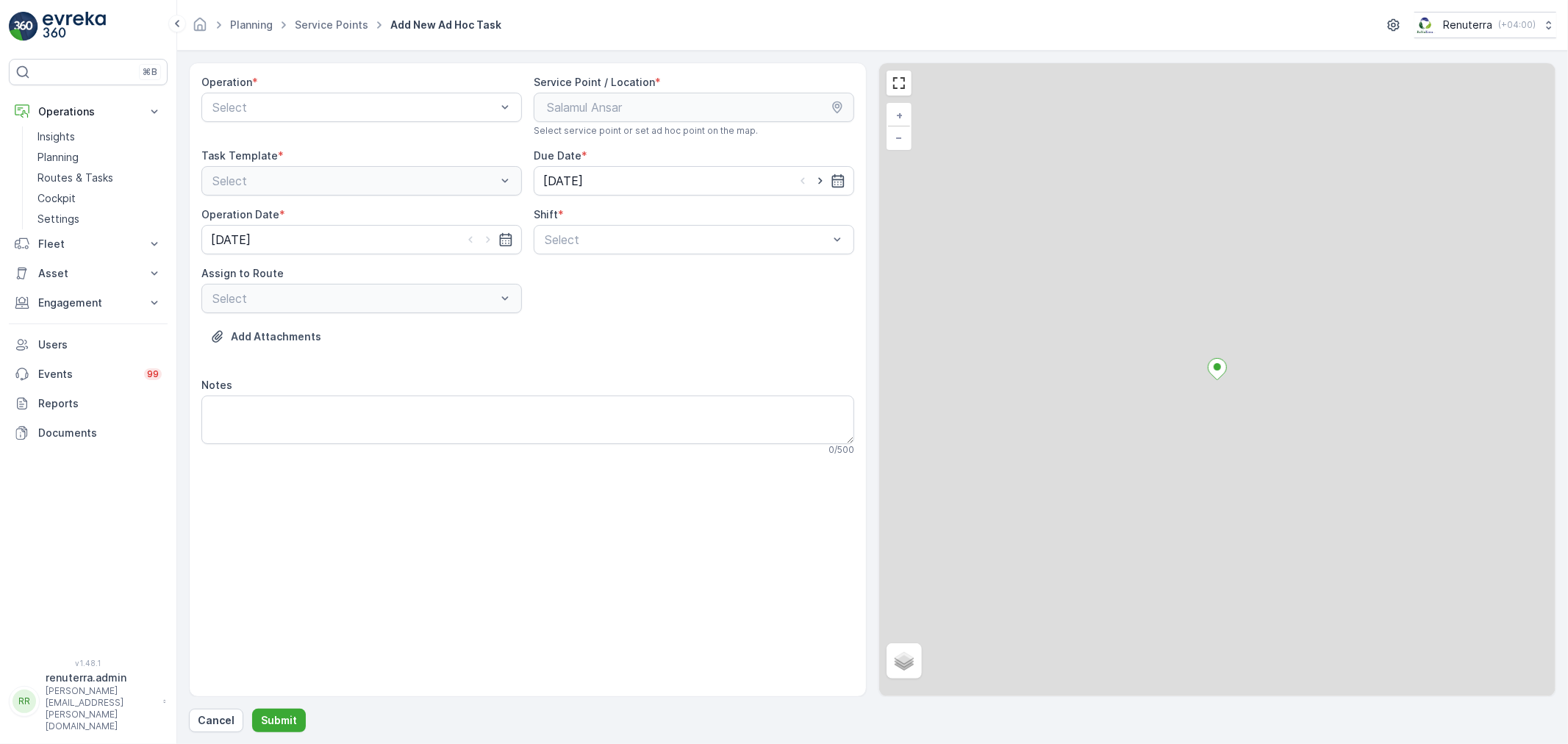
click at [331, 106] on div at bounding box center [354, 107] width 287 height 13
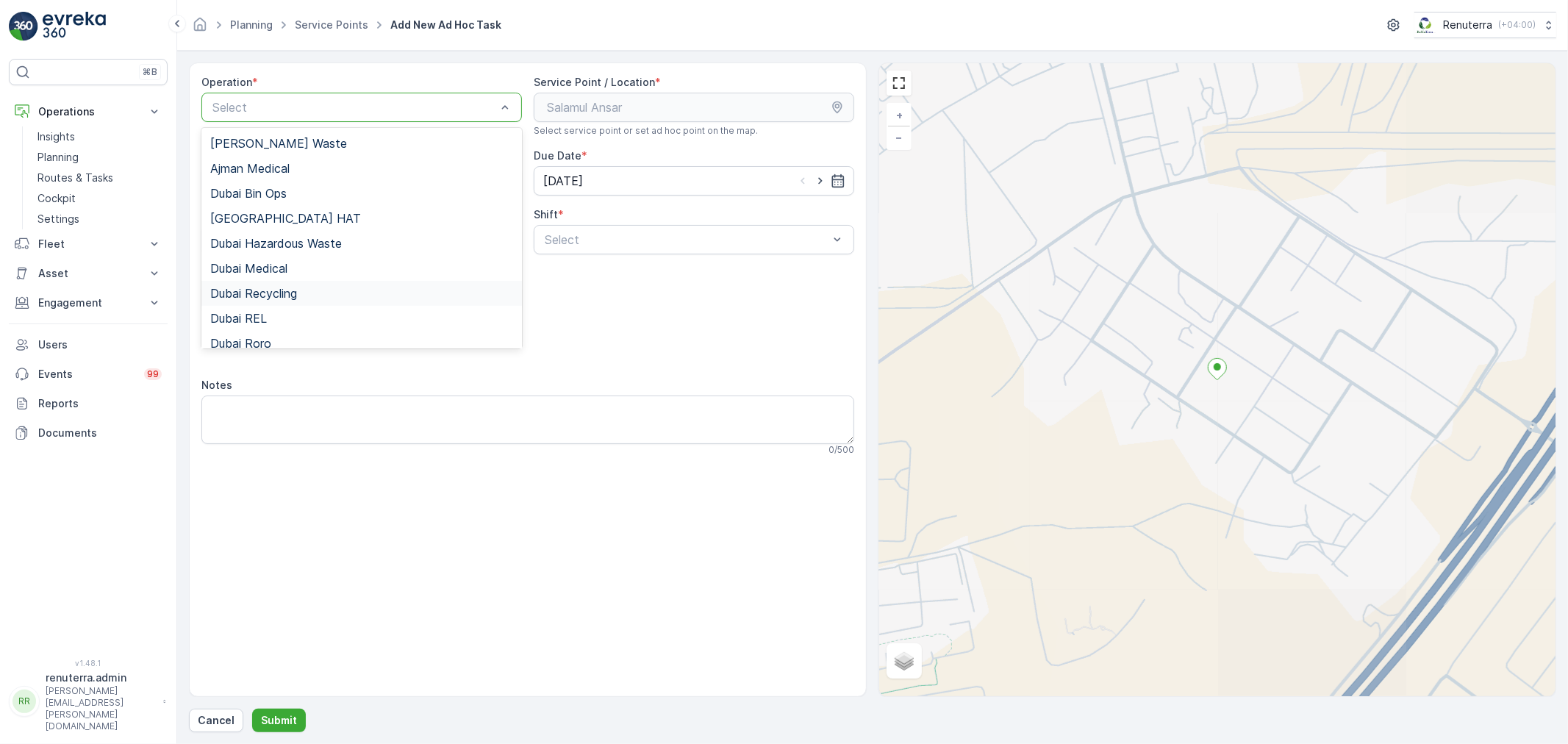
click at [313, 281] on div "Dubai Recycling" at bounding box center [361, 293] width 321 height 25
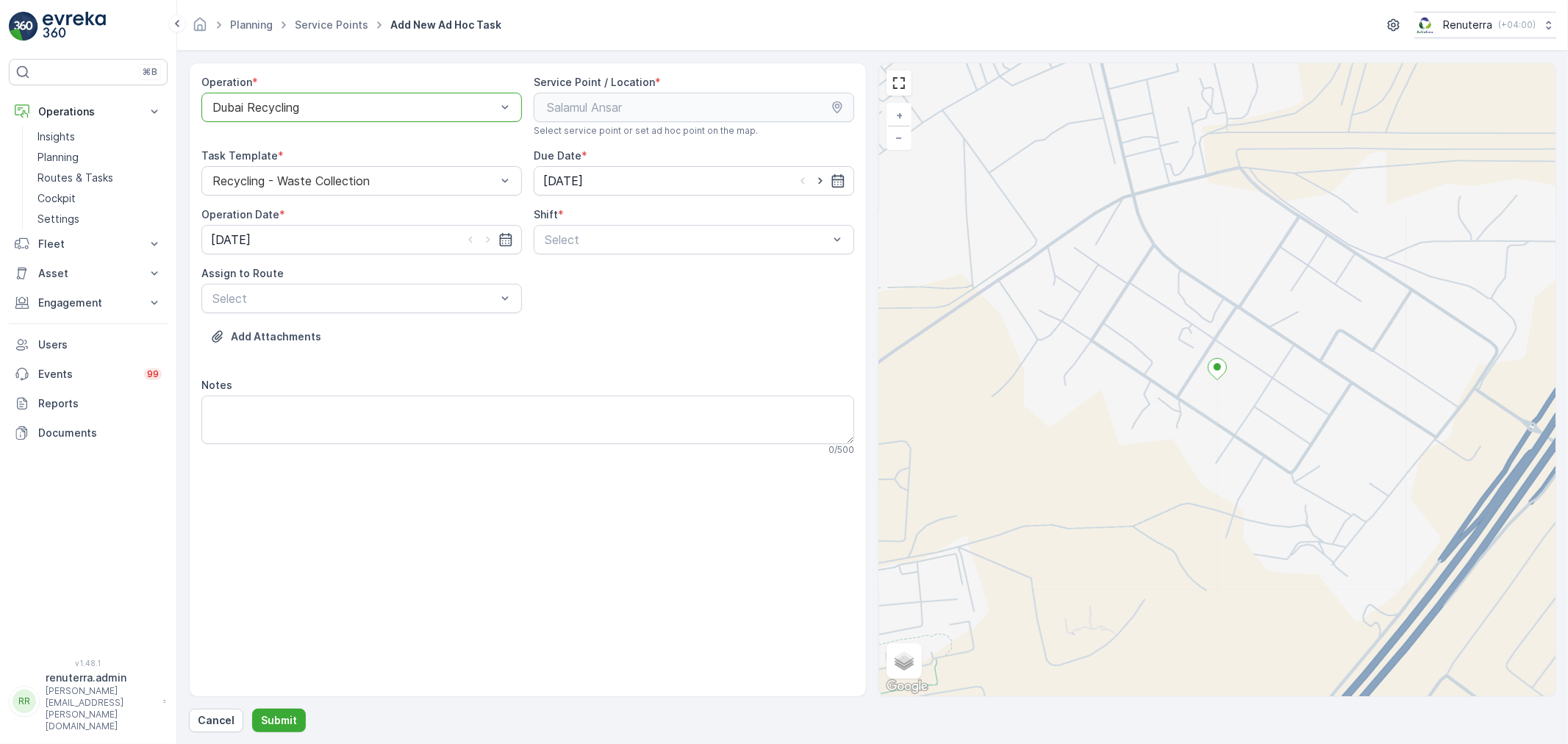
click at [313, 122] on div "Operation * option Dubai Recycling, selected. Dubai Recycling" at bounding box center [361, 106] width 321 height 62
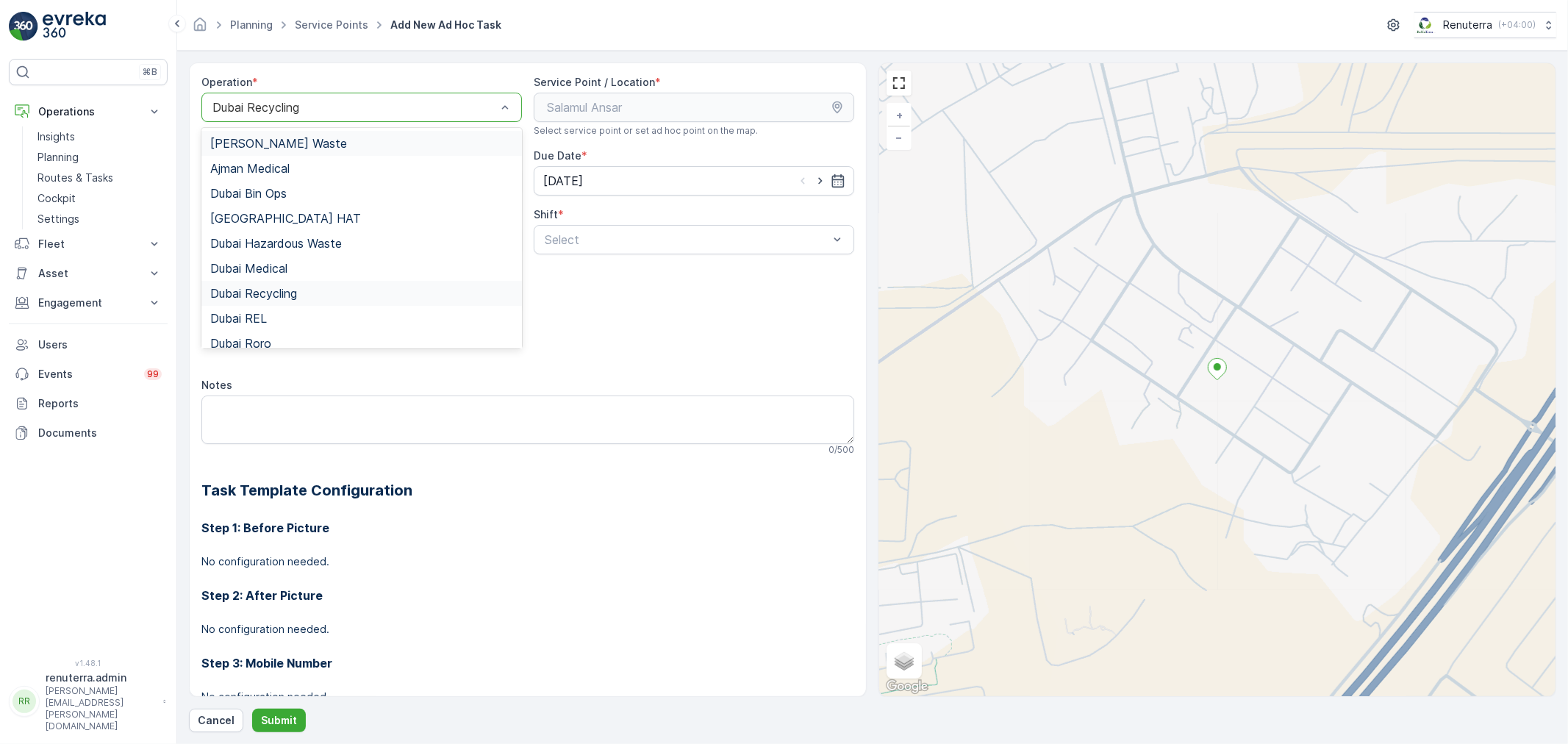
click at [291, 110] on div at bounding box center [354, 107] width 287 height 13
click at [284, 269] on span "Dubai Medical" at bounding box center [248, 268] width 77 height 13
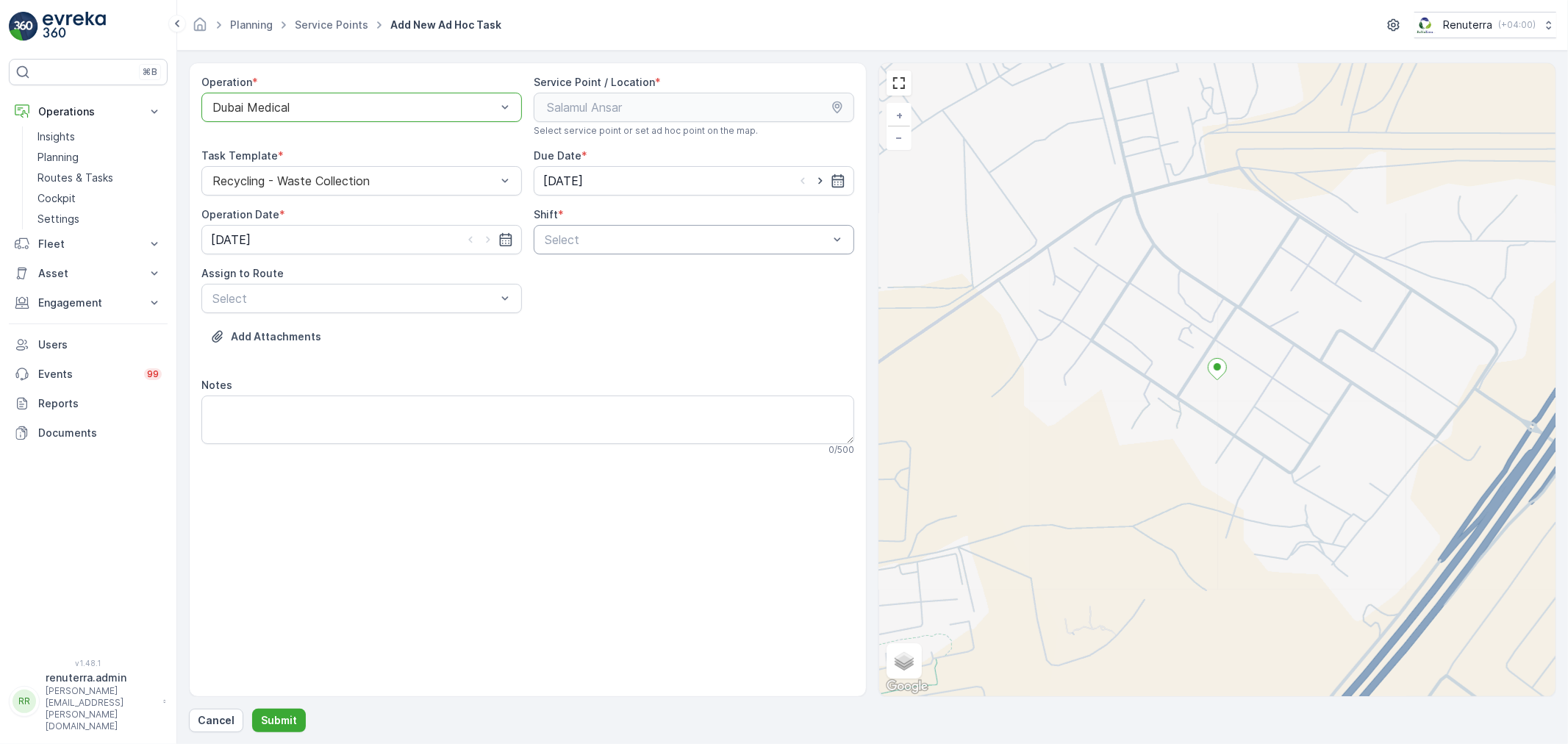
click at [582, 225] on div "Select" at bounding box center [694, 239] width 321 height 29
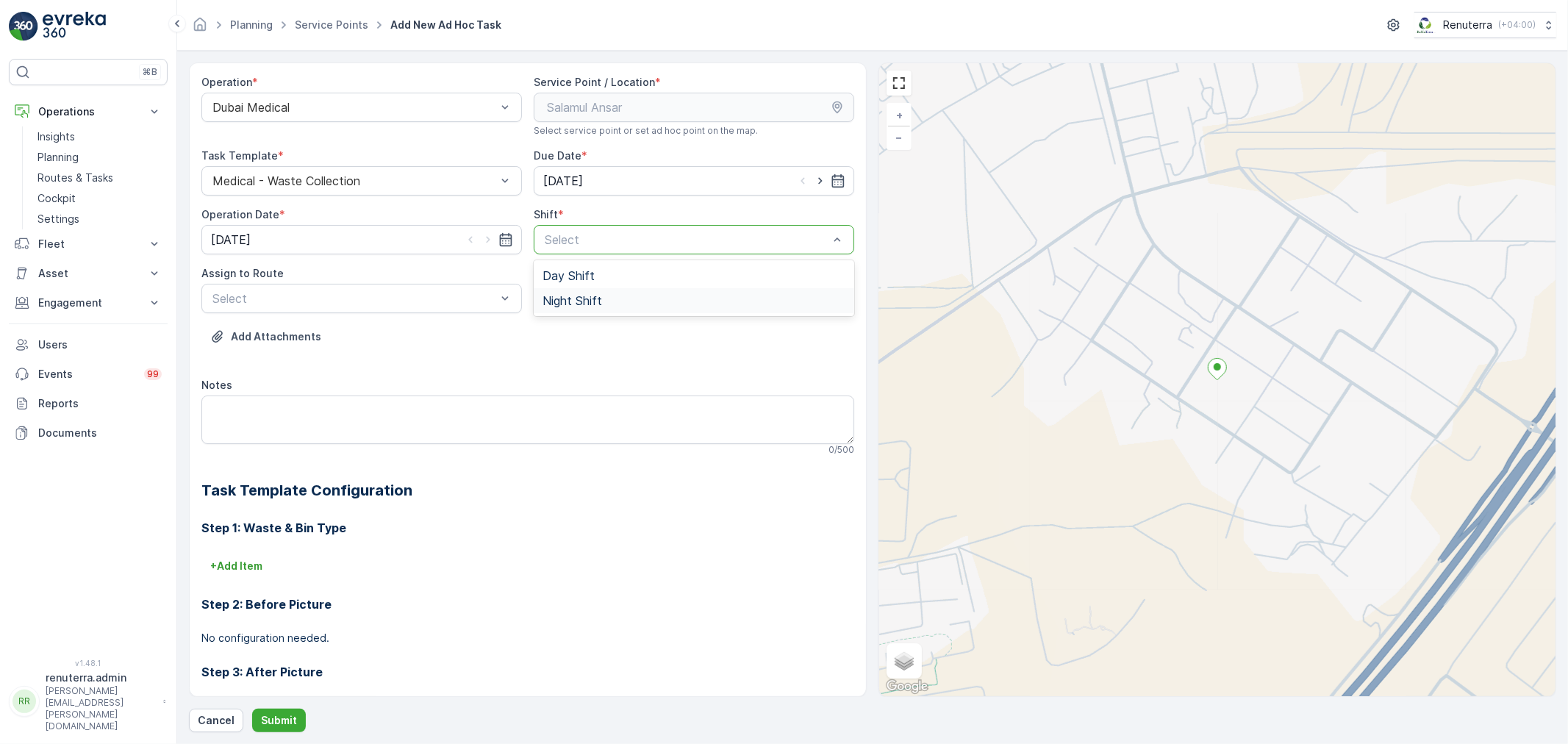
click at [567, 302] on span "Night Shift" at bounding box center [572, 300] width 59 height 13
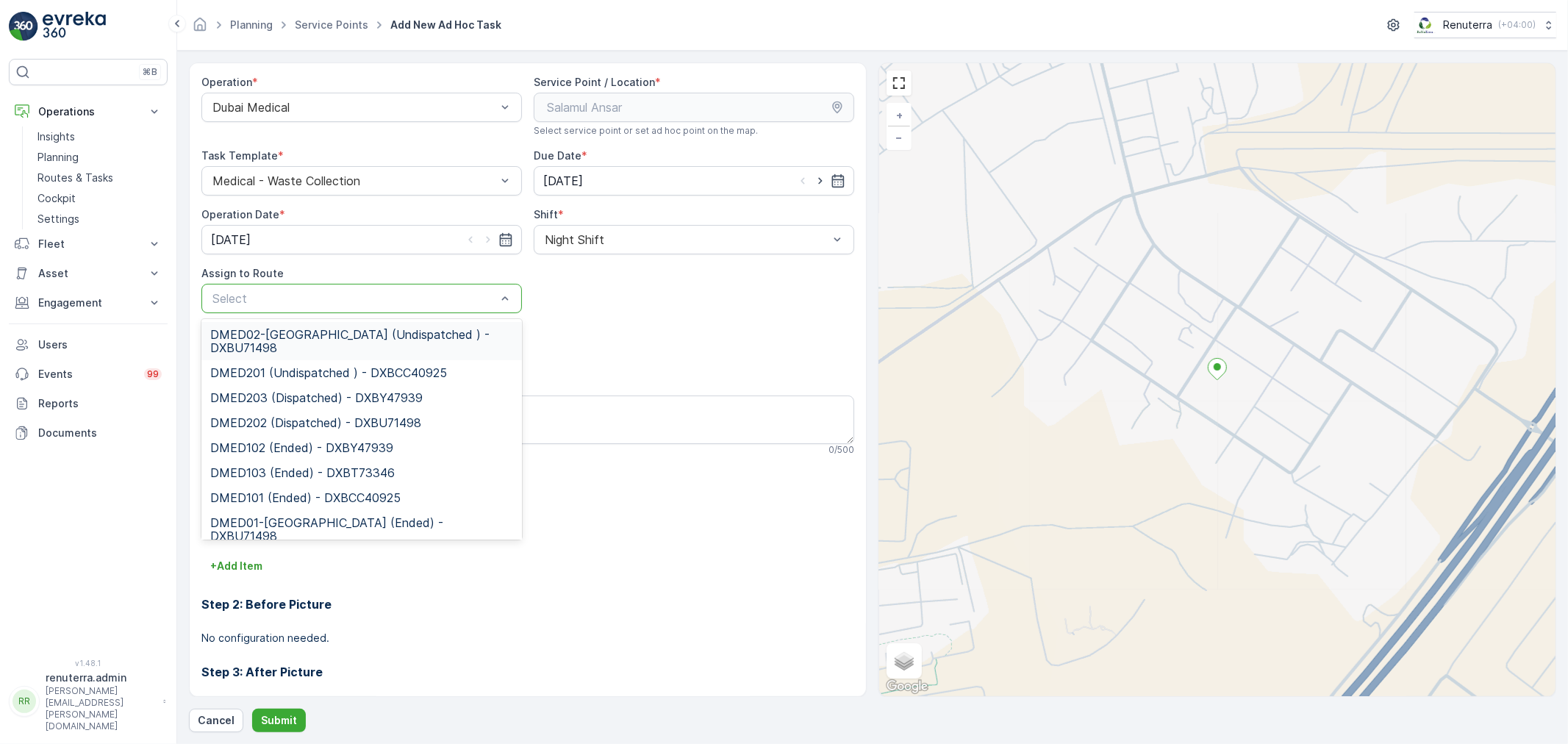
click at [423, 301] on div at bounding box center [354, 298] width 287 height 13
click at [327, 343] on span "DMED02-Khawaneej Yard (Undispatched ) - DXBU71498" at bounding box center [361, 341] width 303 height 27
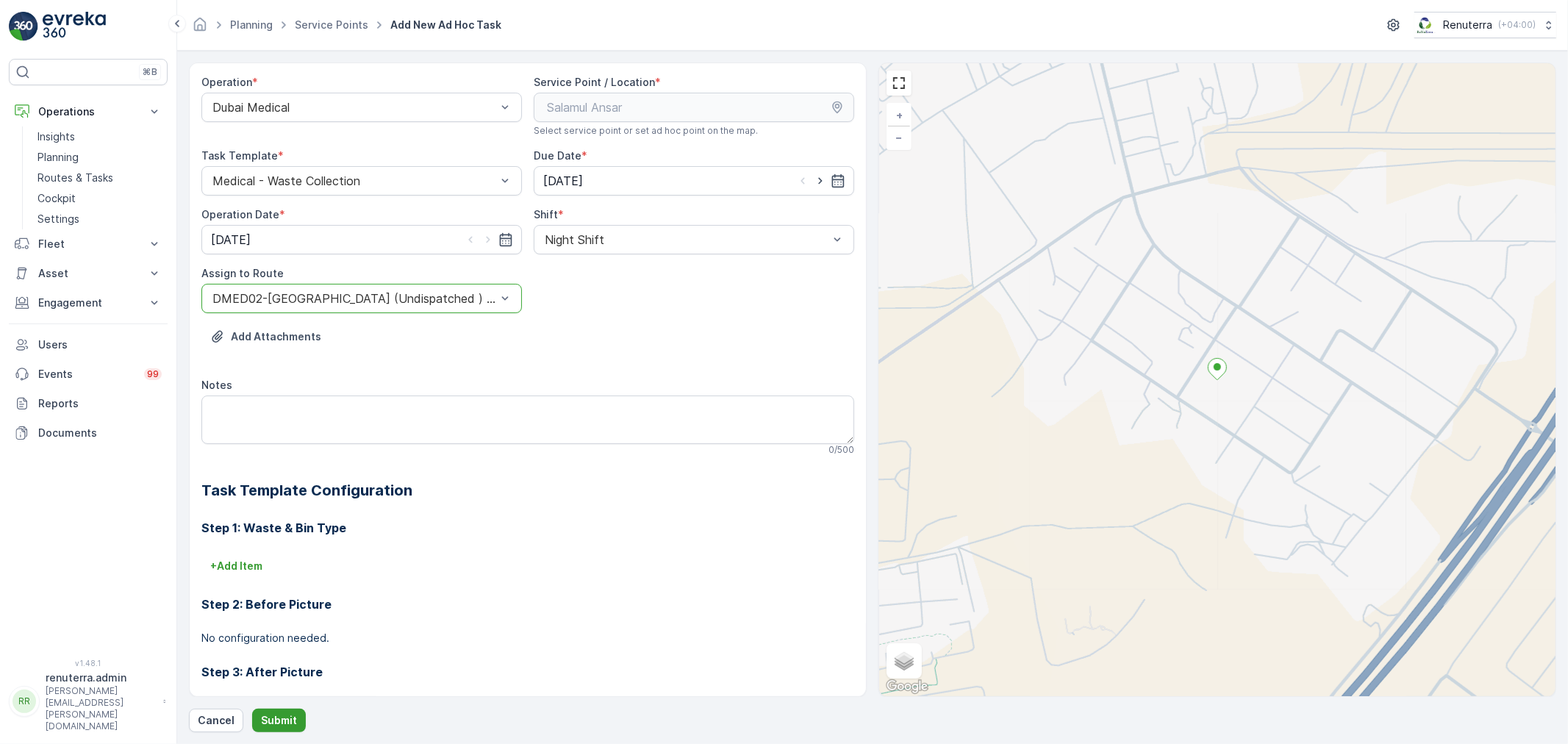
click at [291, 718] on p "Submit" at bounding box center [279, 720] width 36 height 15
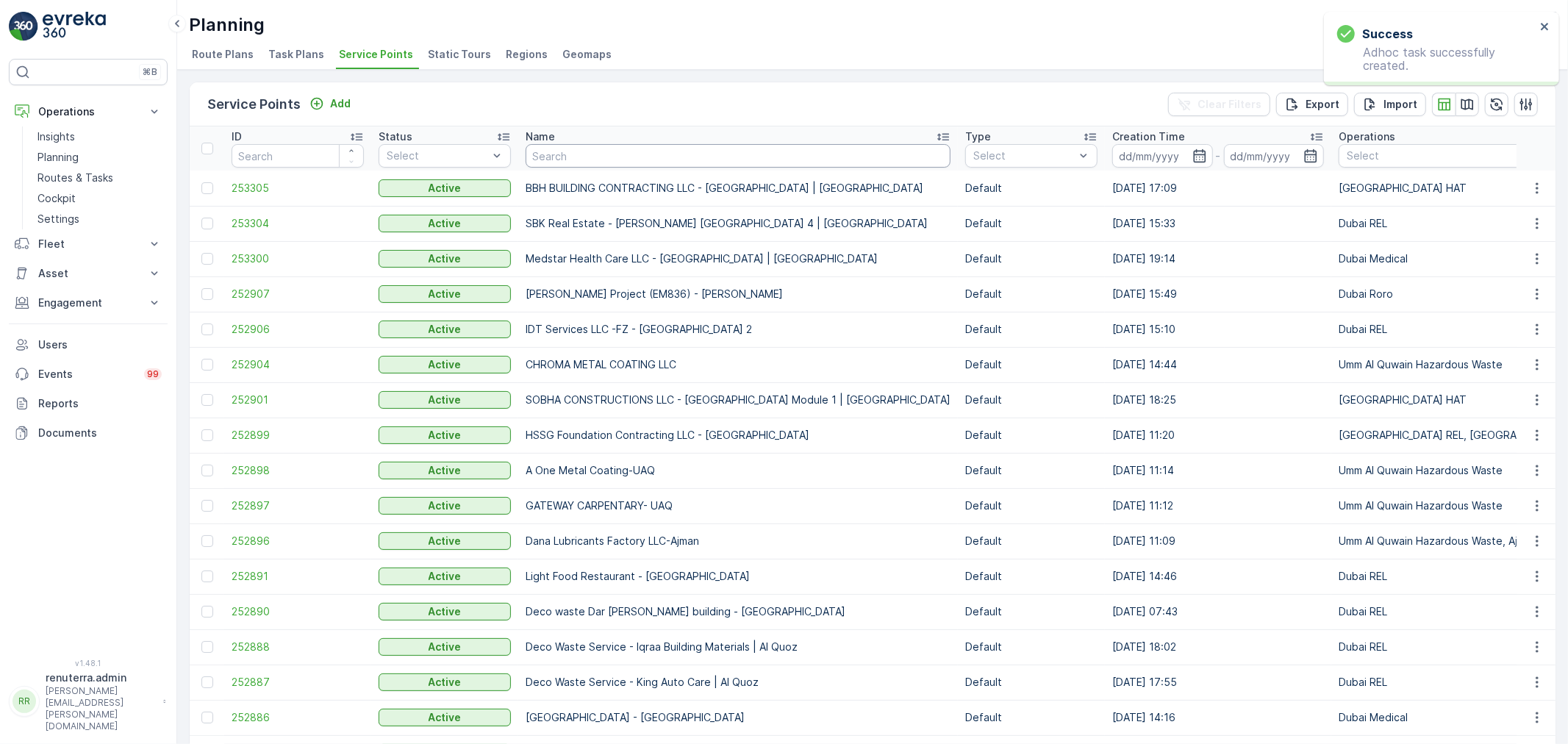
click at [557, 163] on input "text" at bounding box center [738, 155] width 425 height 24
type input "salm"
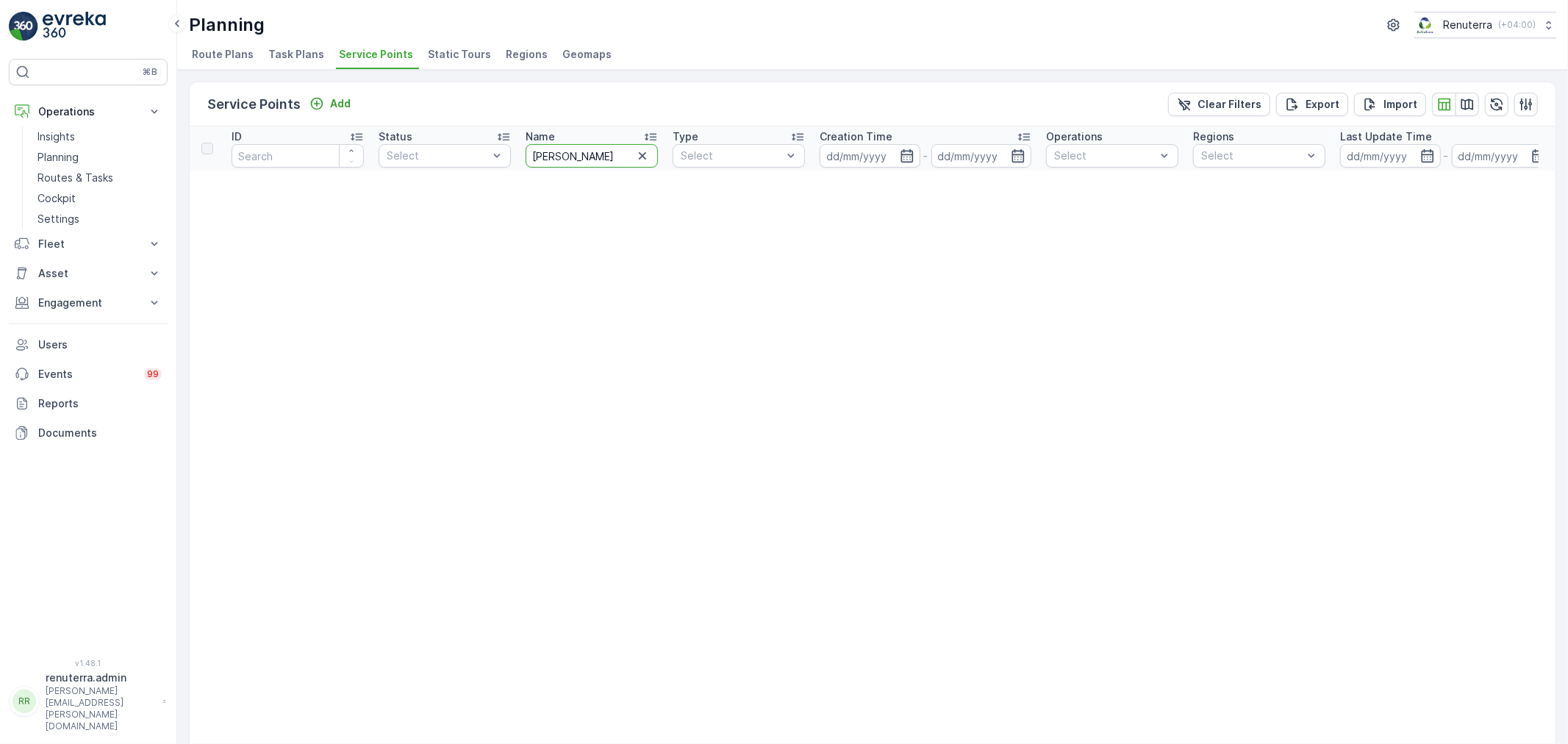
click at [578, 166] on input "salm" at bounding box center [592, 155] width 133 height 24
type input "salam"
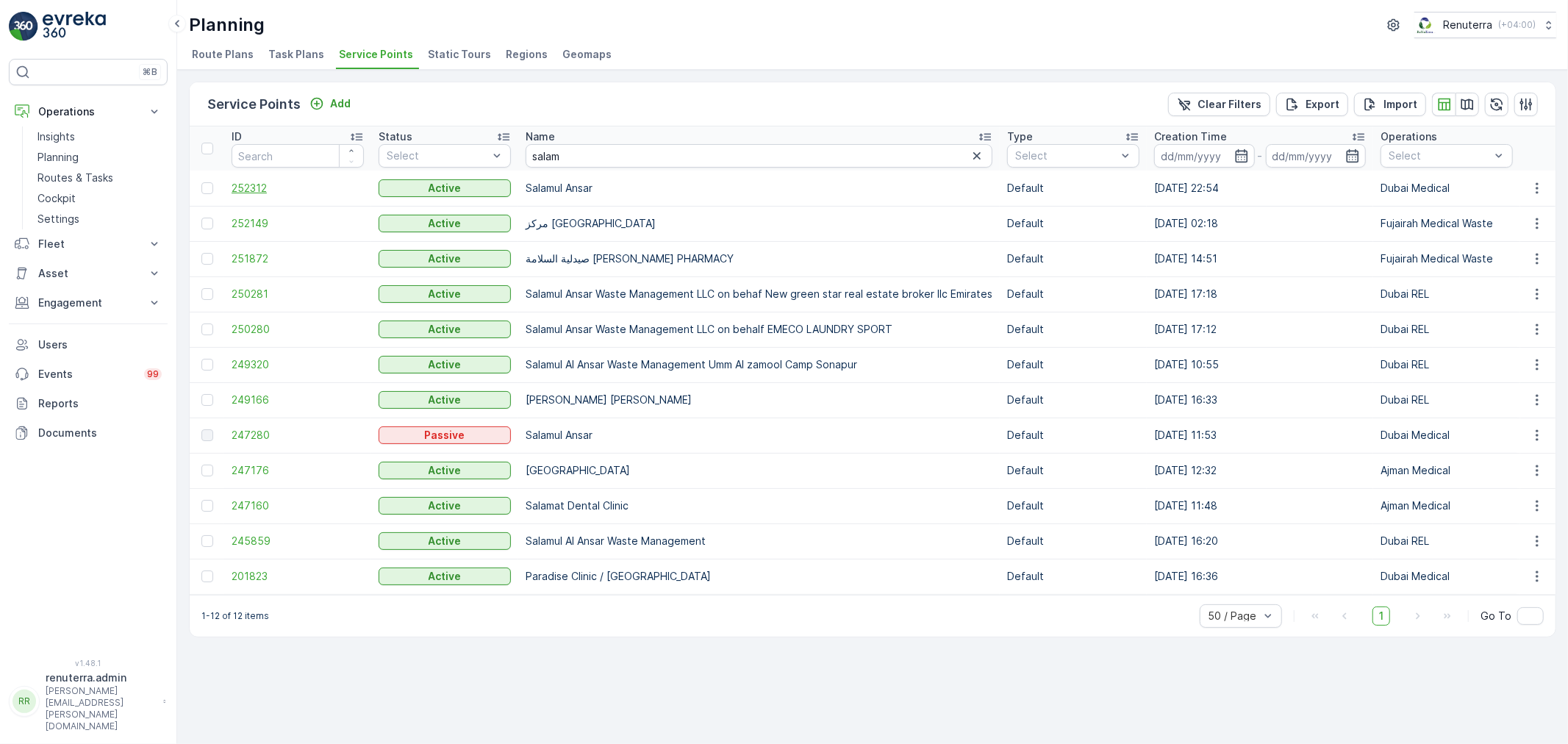
click at [255, 182] on span "252312" at bounding box center [297, 188] width 133 height 15
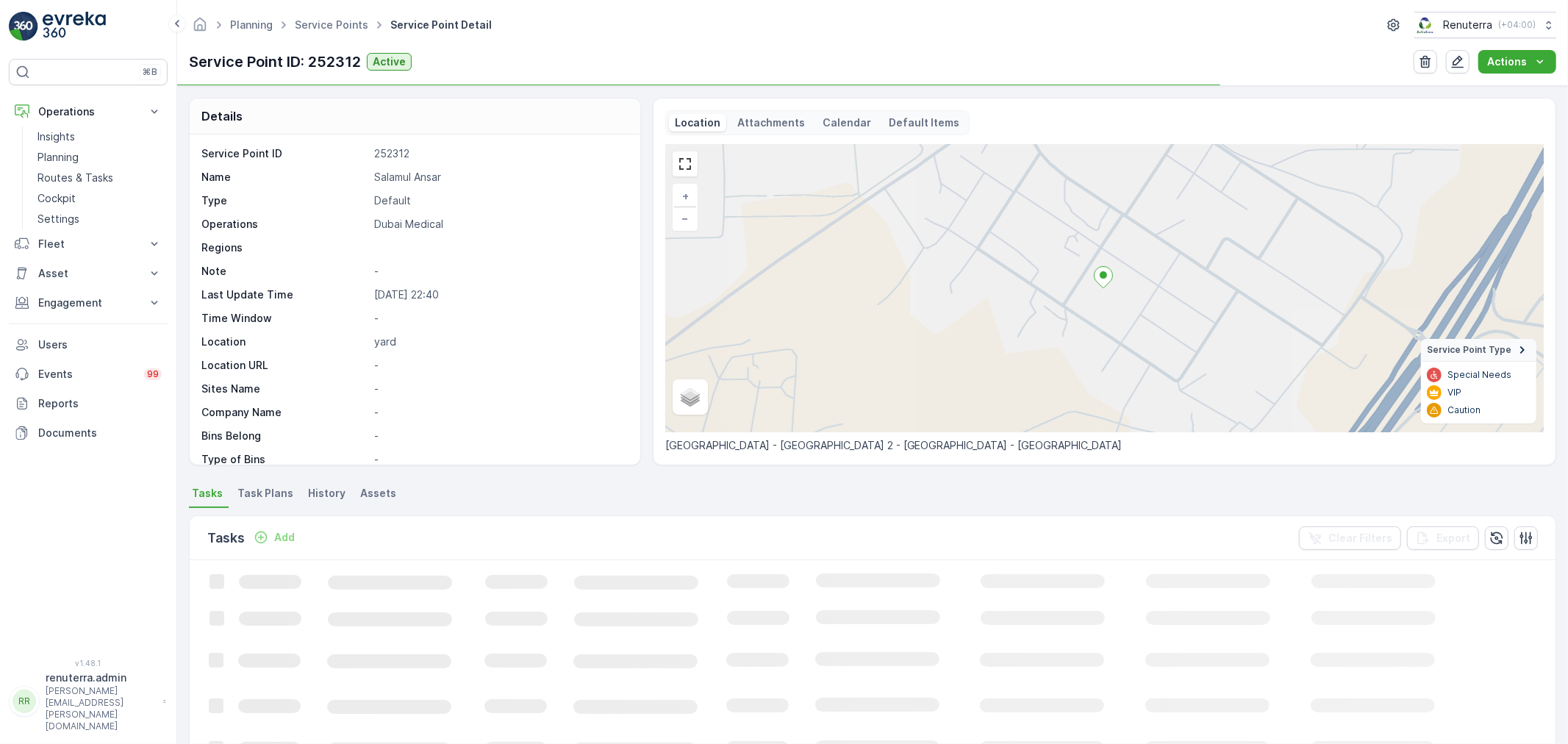
scroll to position [81, 0]
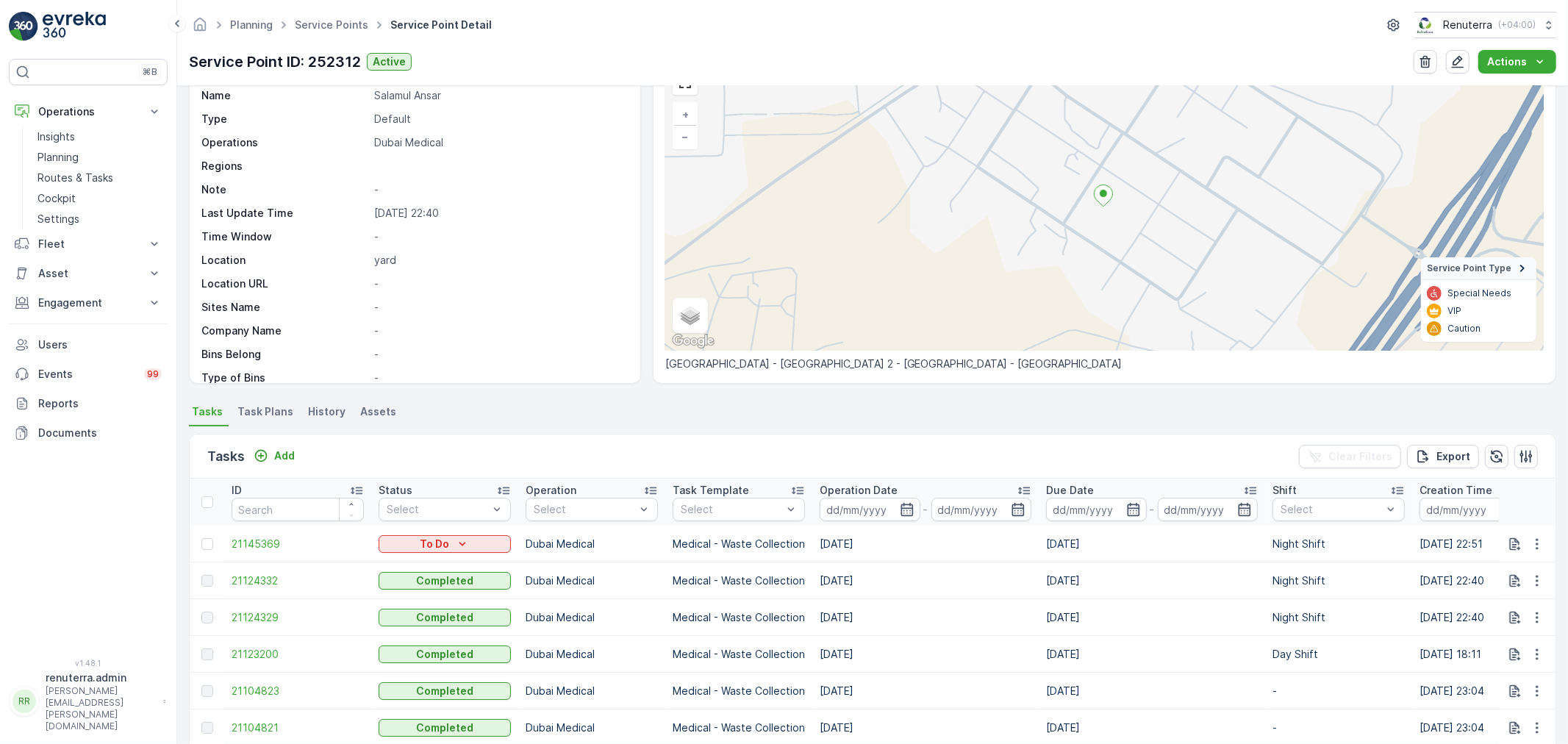
click at [291, 441] on div "Tasks Add Clear Filters Export" at bounding box center [873, 457] width 1366 height 44
click at [291, 446] on div "Tasks Add" at bounding box center [254, 456] width 94 height 20
click at [281, 460] on p "Add" at bounding box center [284, 456] width 20 height 15
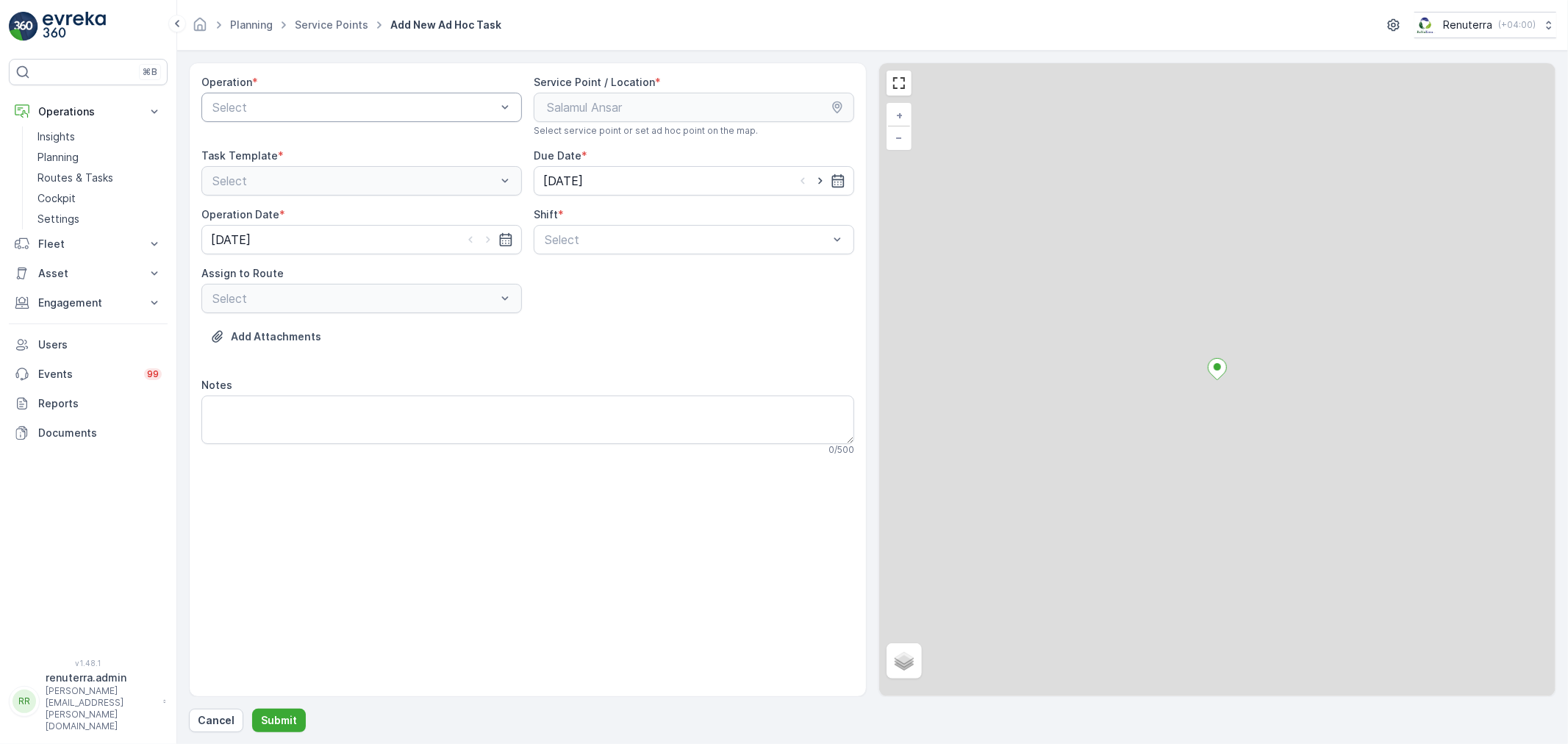
click at [342, 112] on div at bounding box center [354, 107] width 287 height 13
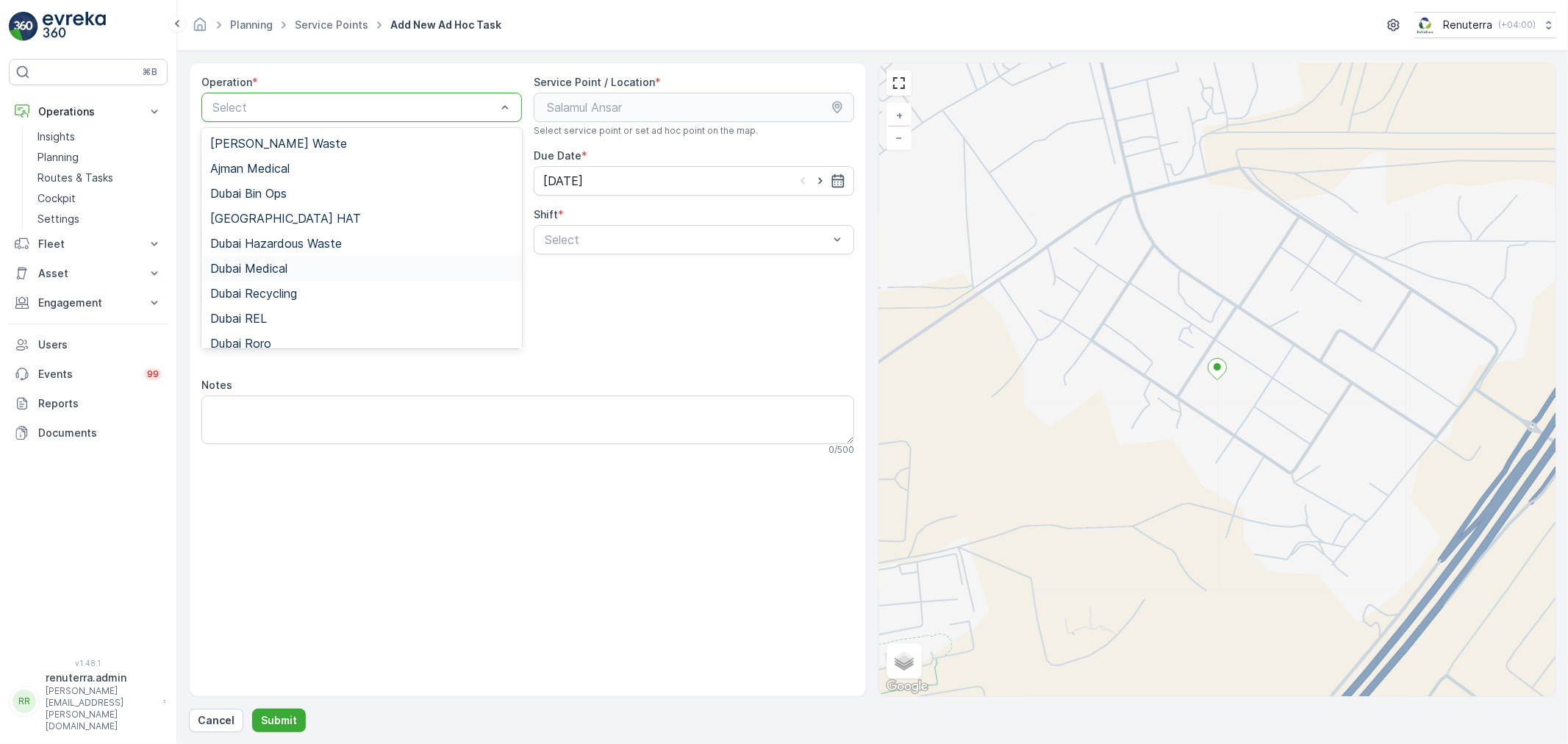
click at [300, 270] on div "Dubai Medical" at bounding box center [361, 268] width 303 height 13
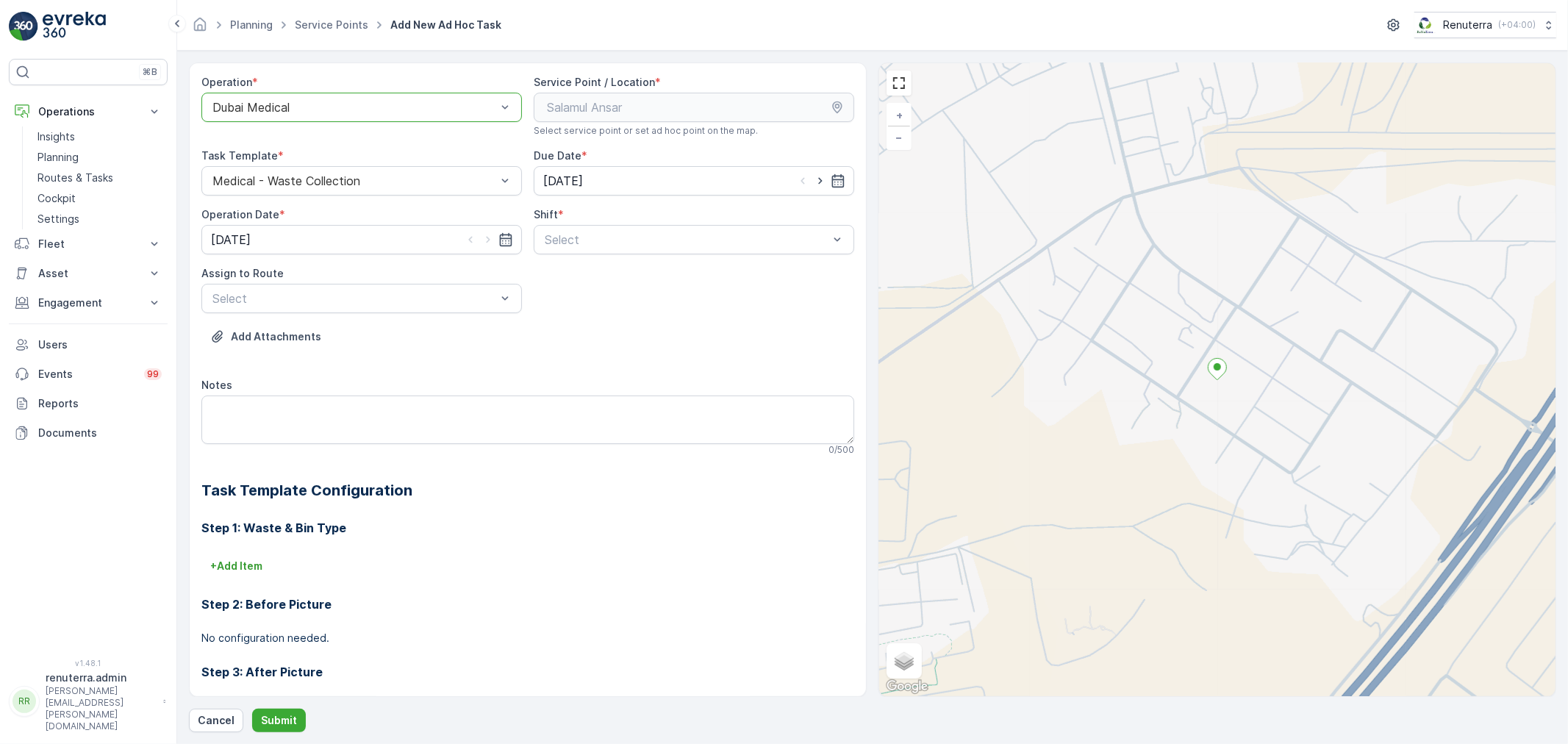
click at [611, 219] on div "Shift *" at bounding box center [694, 215] width 321 height 15
click at [612, 226] on div "Select" at bounding box center [694, 239] width 321 height 29
click at [589, 274] on span "Day Shift" at bounding box center [568, 275] width 52 height 13
drag, startPoint x: 591, startPoint y: 246, endPoint x: 577, endPoint y: 289, distance: 45.2
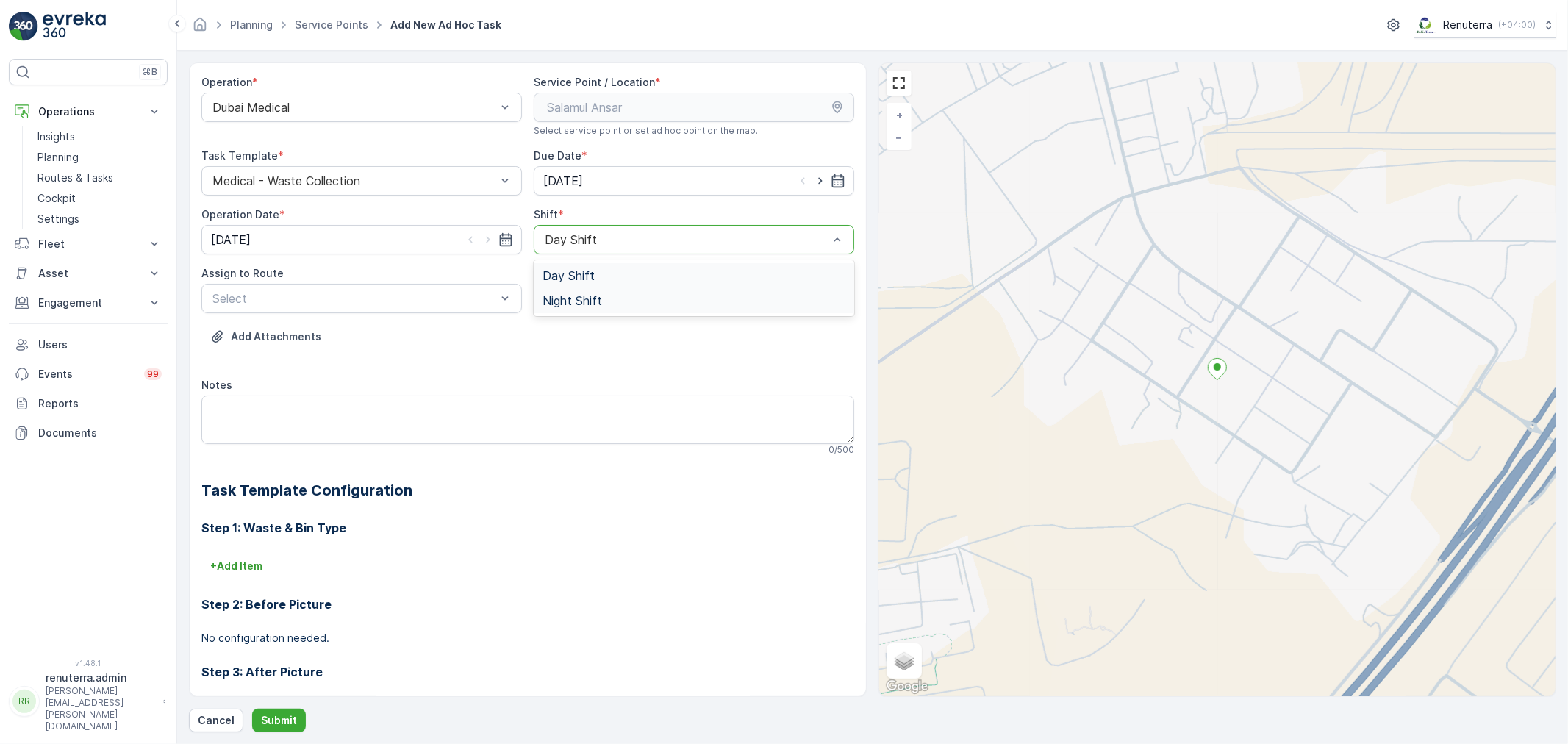
click at [577, 289] on div "Night Shift" at bounding box center [694, 300] width 321 height 25
click at [417, 300] on div at bounding box center [354, 298] width 287 height 13
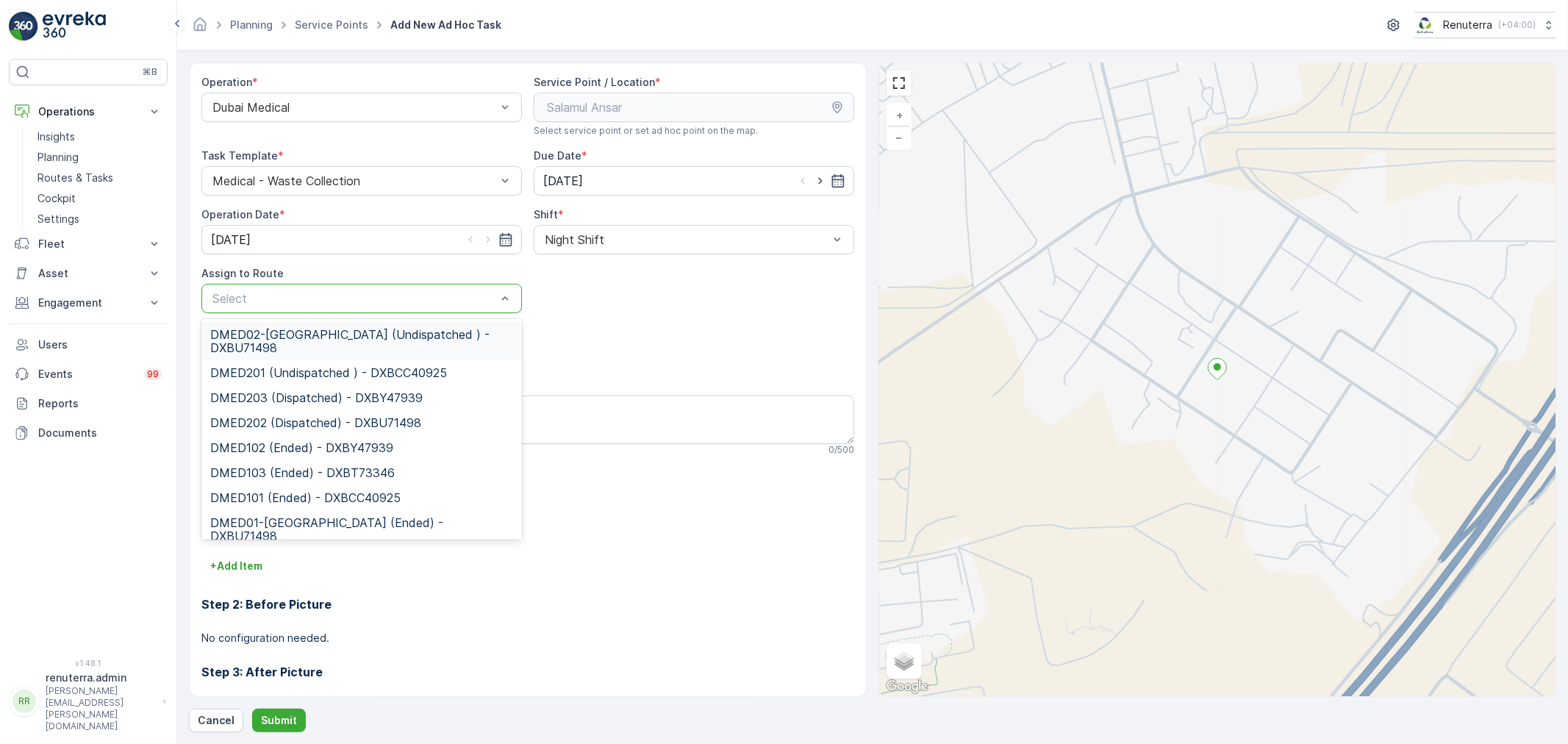
click at [366, 339] on span "DMED02-Khawaneej Yard (Undispatched ) - DXBU71498" at bounding box center [361, 341] width 303 height 27
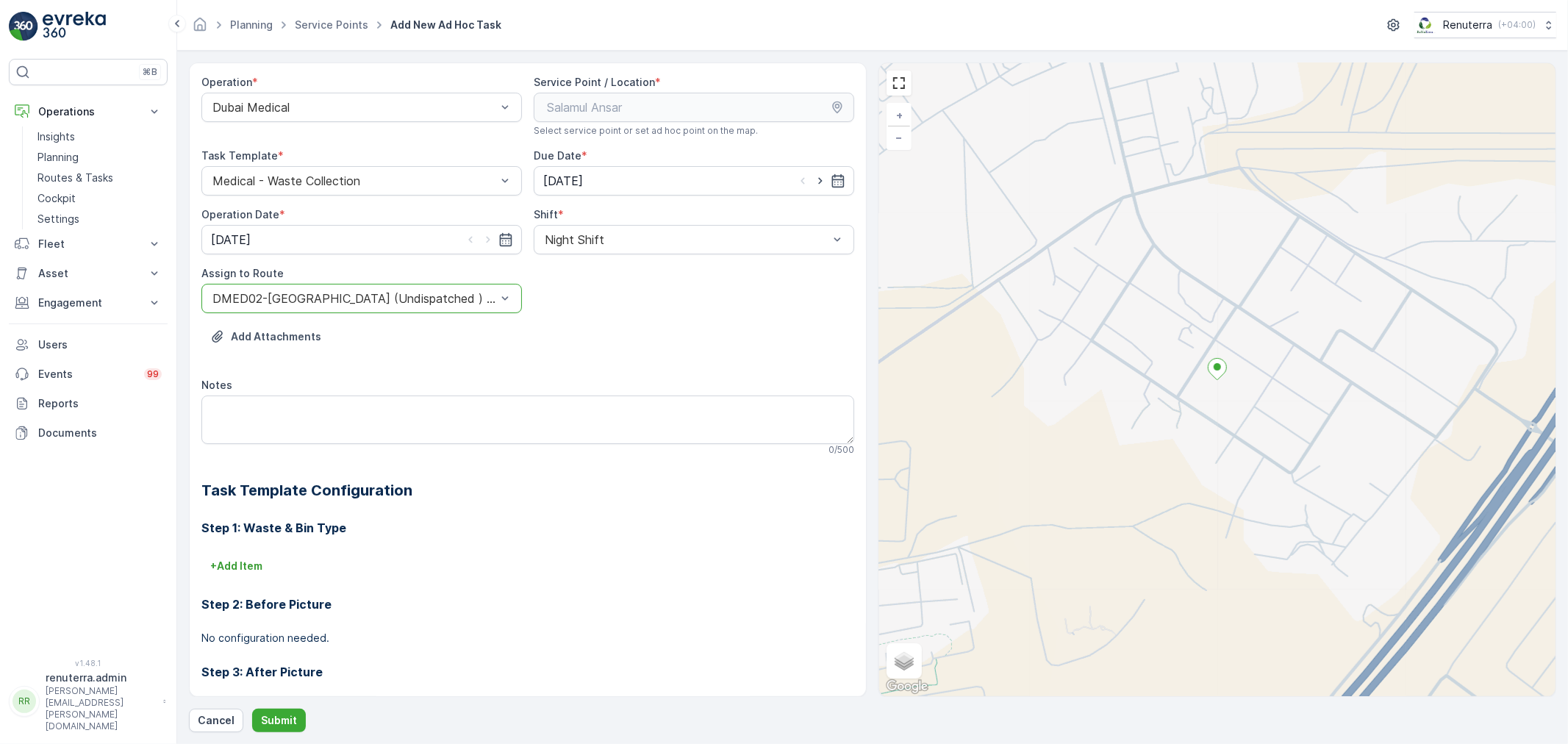
click at [275, 707] on div "Operation * Dubai Medical Service Point / Location * Select service point or se…" at bounding box center [872, 397] width 1367 height 670
click at [275, 709] on button "Submit" at bounding box center [279, 720] width 54 height 24
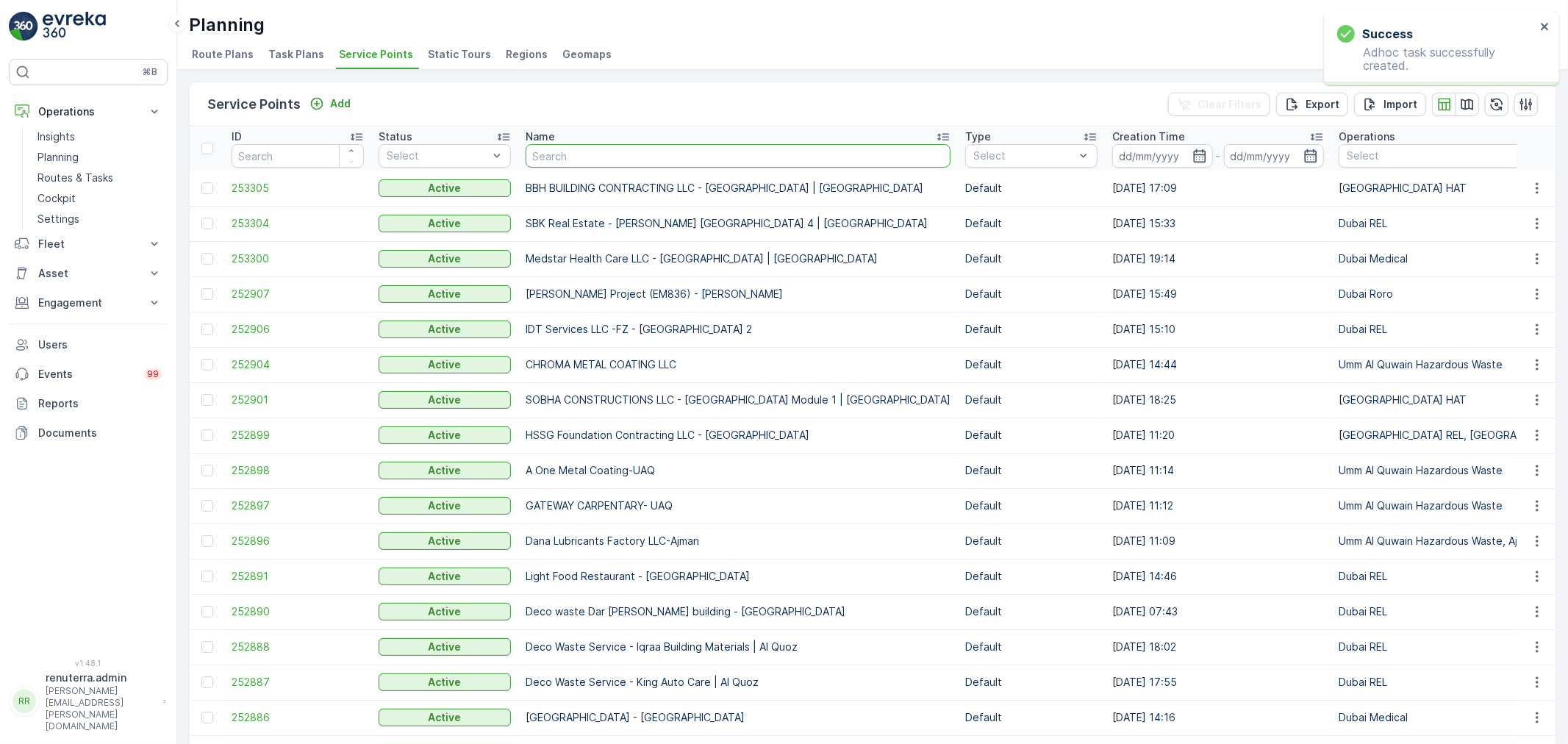
drag, startPoint x: 561, startPoint y: 149, endPoint x: 578, endPoint y: 142, distance: 18.4
click at [567, 147] on input "text" at bounding box center [738, 155] width 425 height 24
type input "salam"
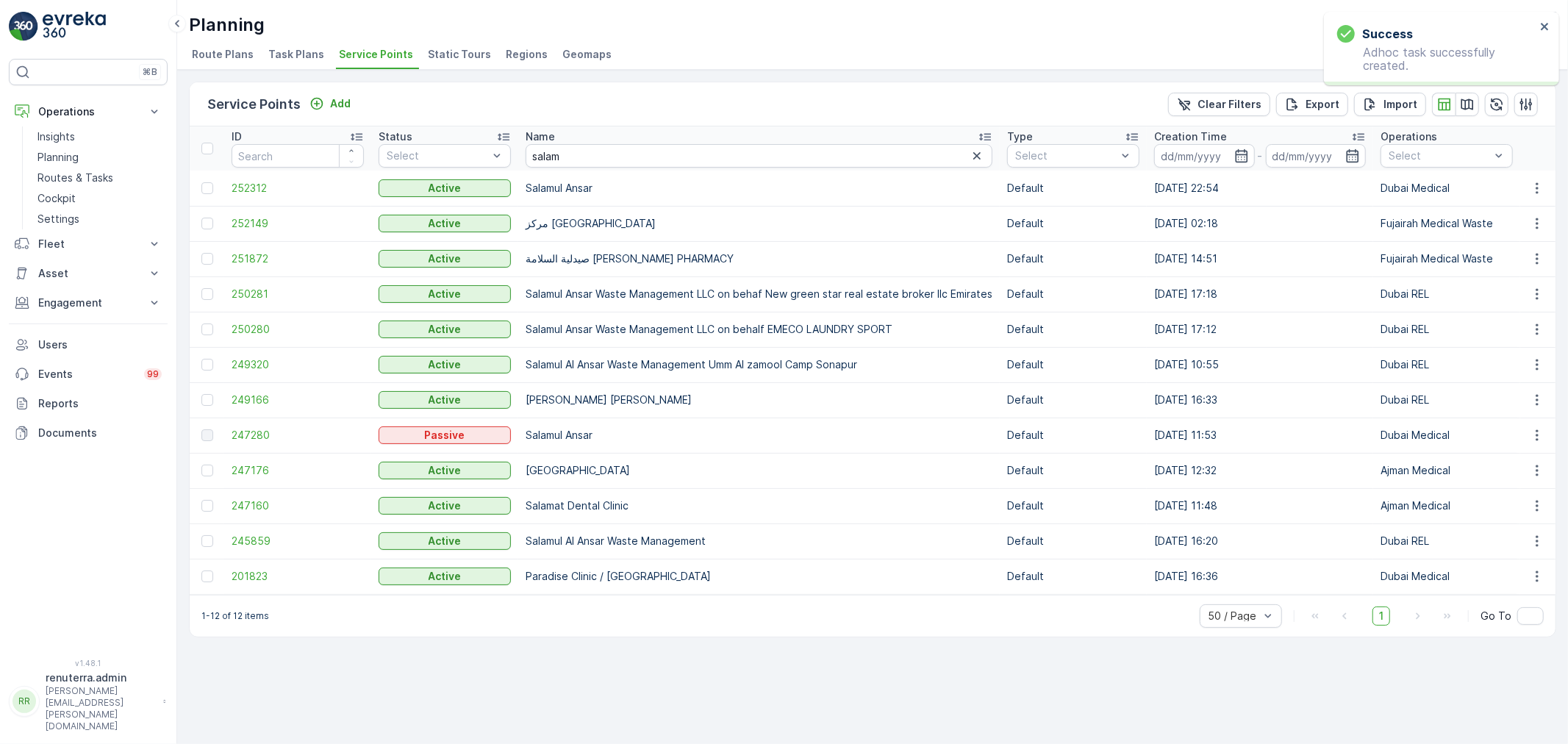
click at [230, 188] on td "252312" at bounding box center [297, 187] width 147 height 35
click at [252, 182] on span "252312" at bounding box center [297, 188] width 133 height 15
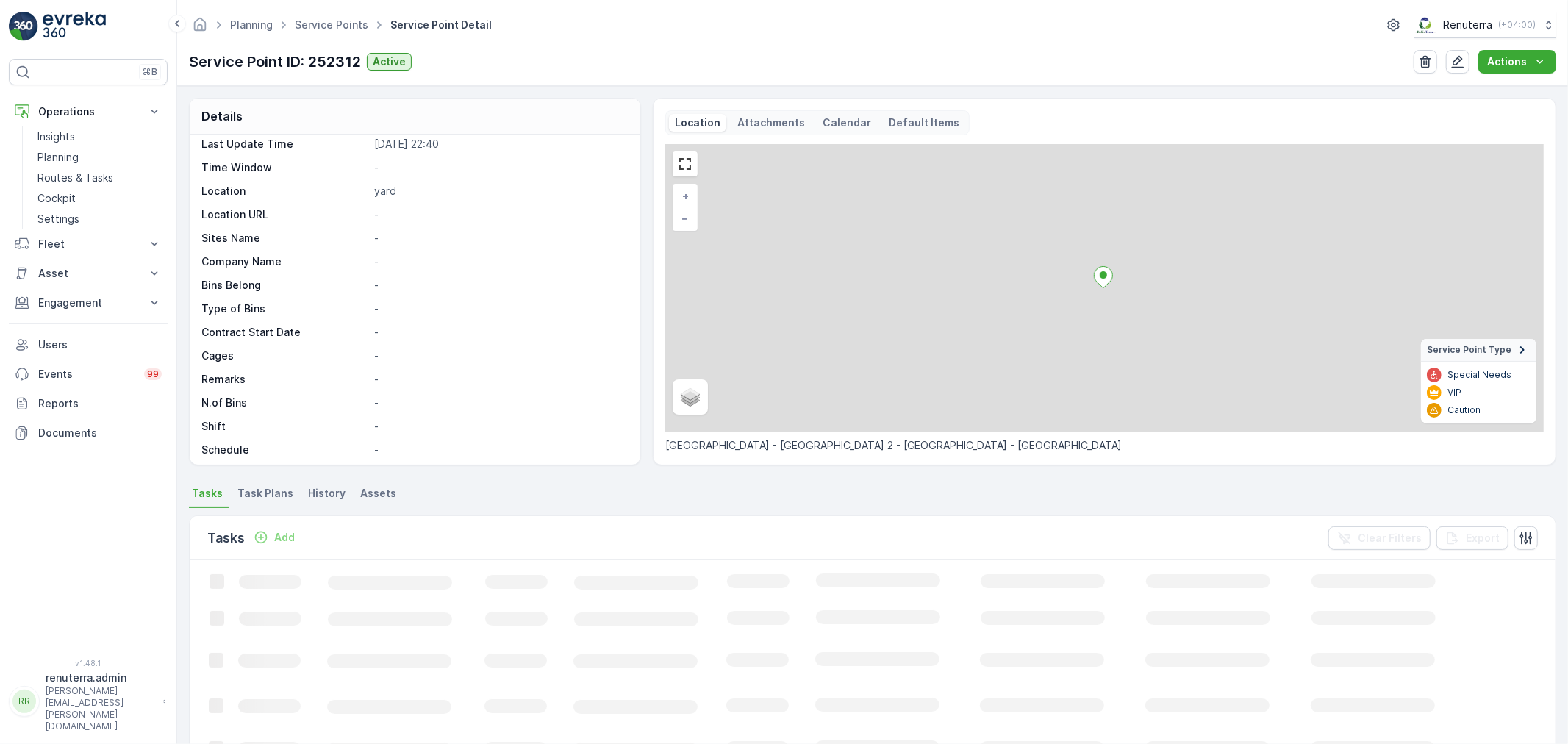
scroll to position [163, 0]
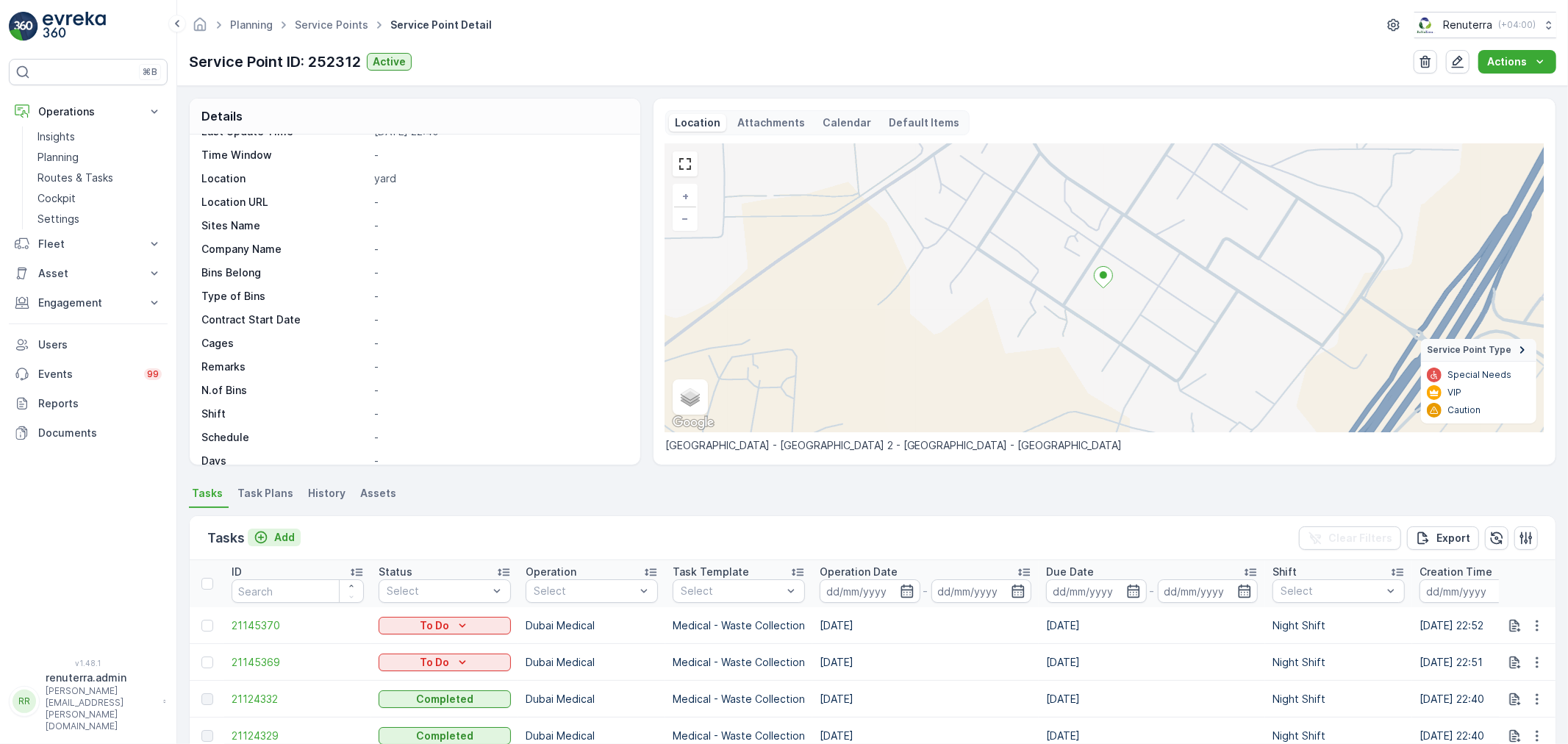
click at [282, 538] on p "Add" at bounding box center [284, 537] width 20 height 15
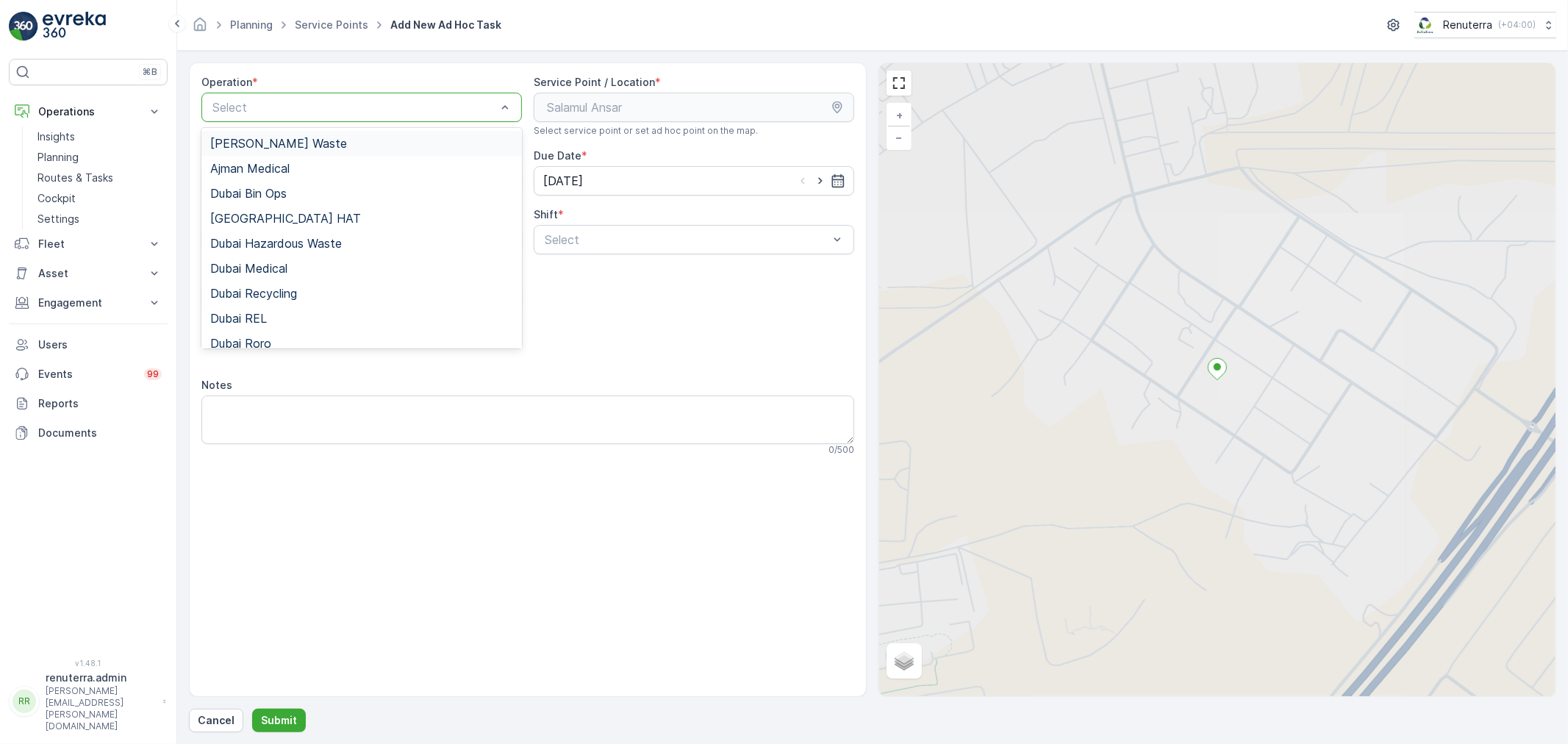
click at [340, 93] on div "Select" at bounding box center [361, 107] width 321 height 29
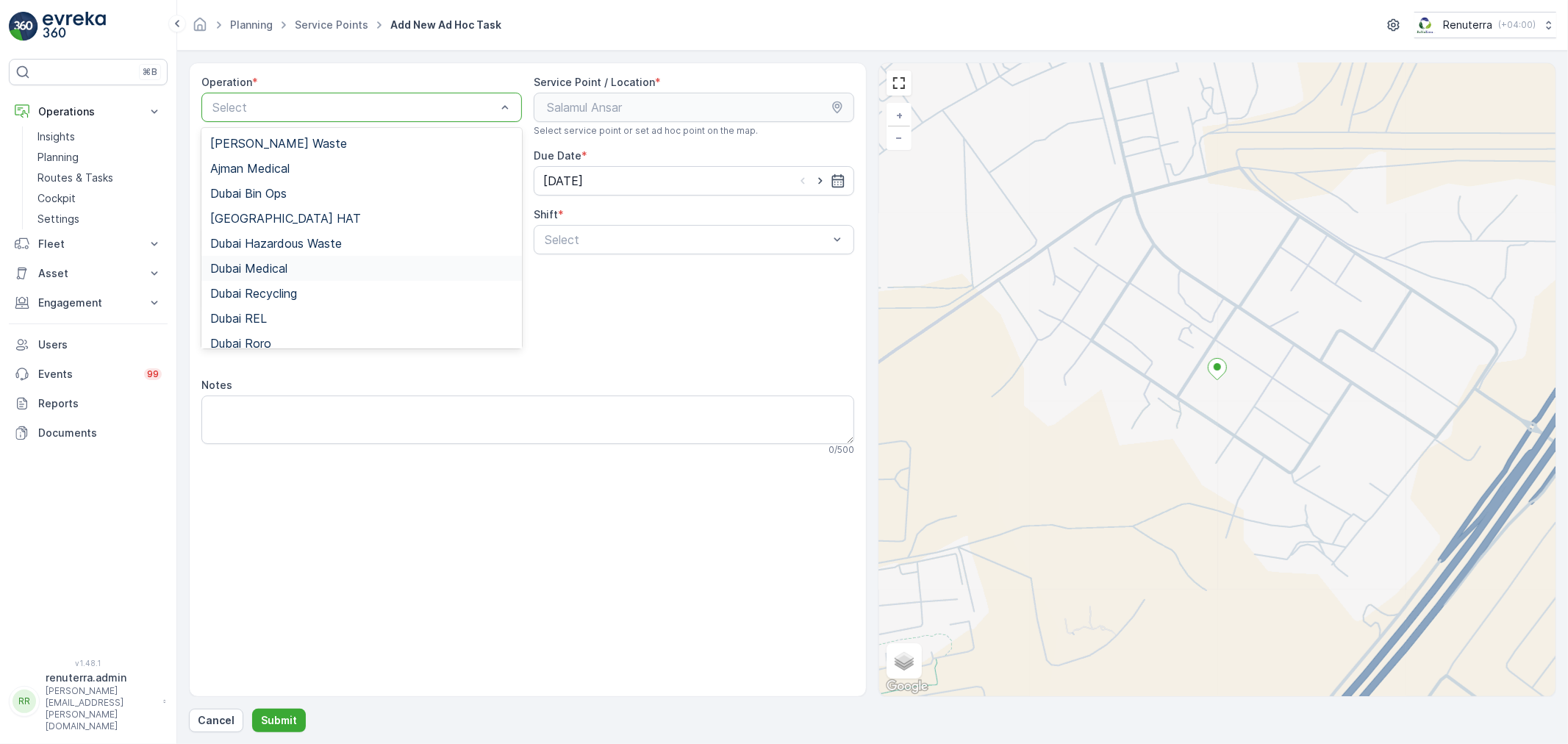
click at [292, 266] on div "Dubai Medical" at bounding box center [361, 268] width 303 height 13
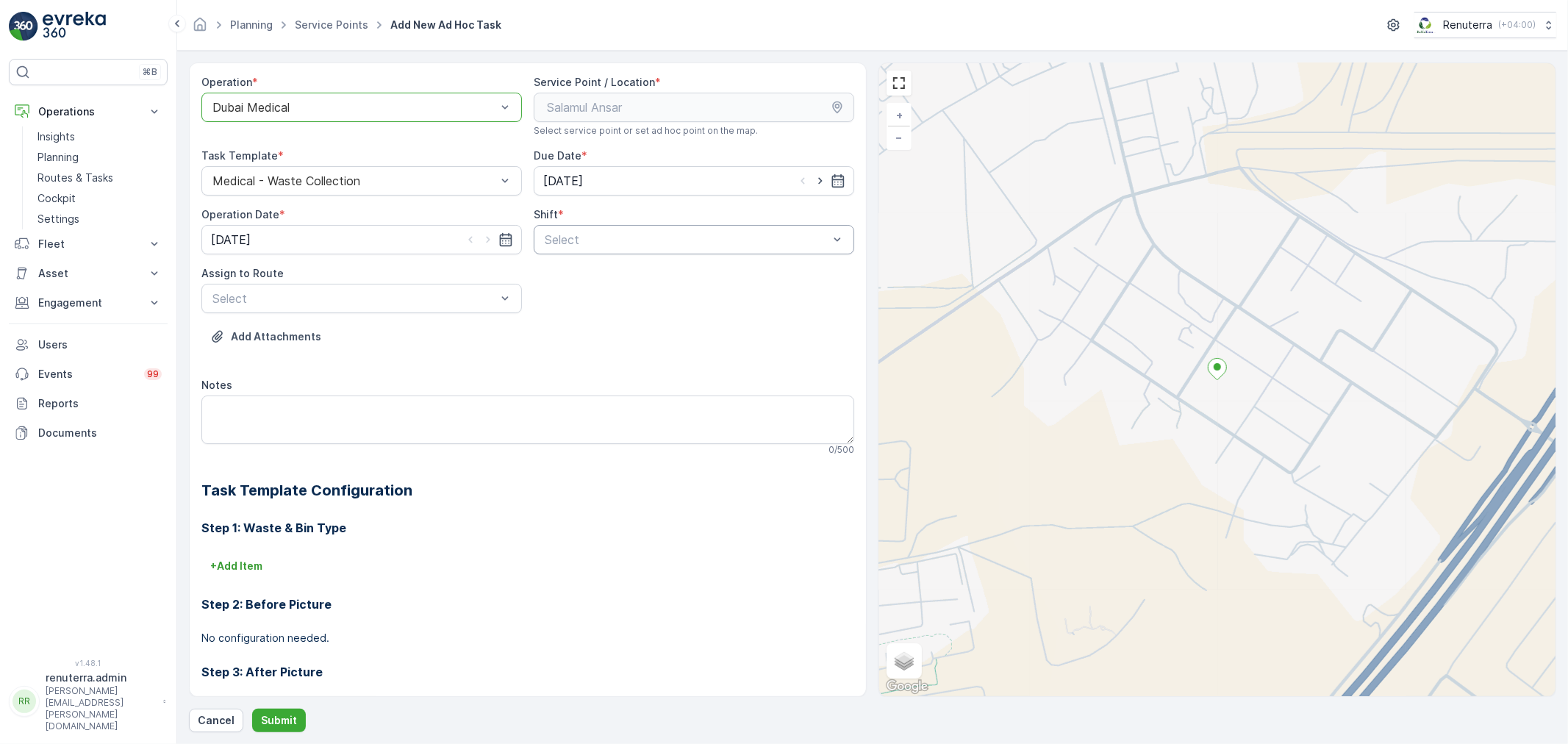
click at [673, 241] on div at bounding box center [686, 239] width 287 height 13
click at [646, 301] on div "Night Shift" at bounding box center [694, 300] width 303 height 13
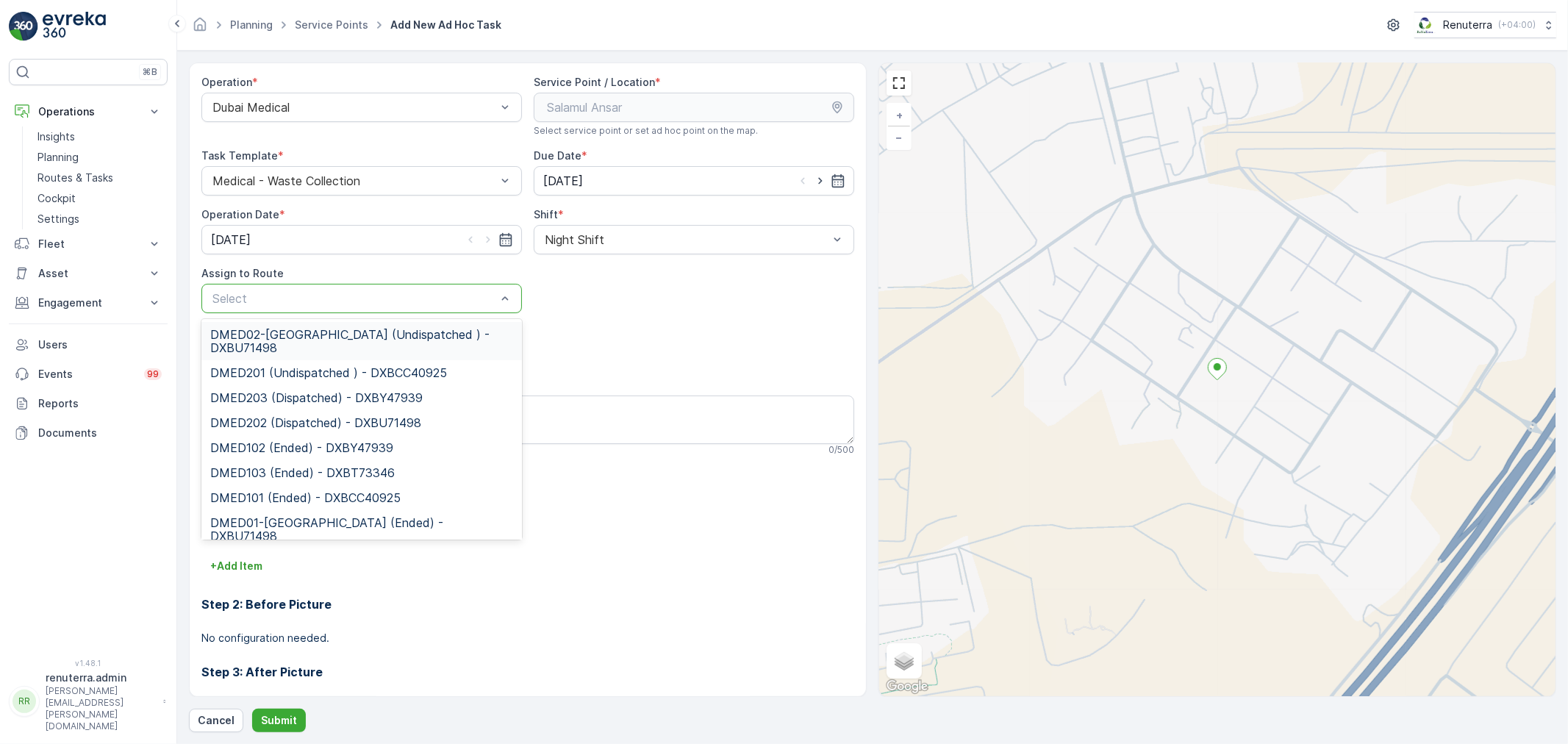
click at [368, 307] on div "Select" at bounding box center [361, 299] width 321 height 29
click at [341, 348] on span "DMED02-Khawaneej Yard (Undispatched ) - DXBU71498" at bounding box center [361, 341] width 303 height 27
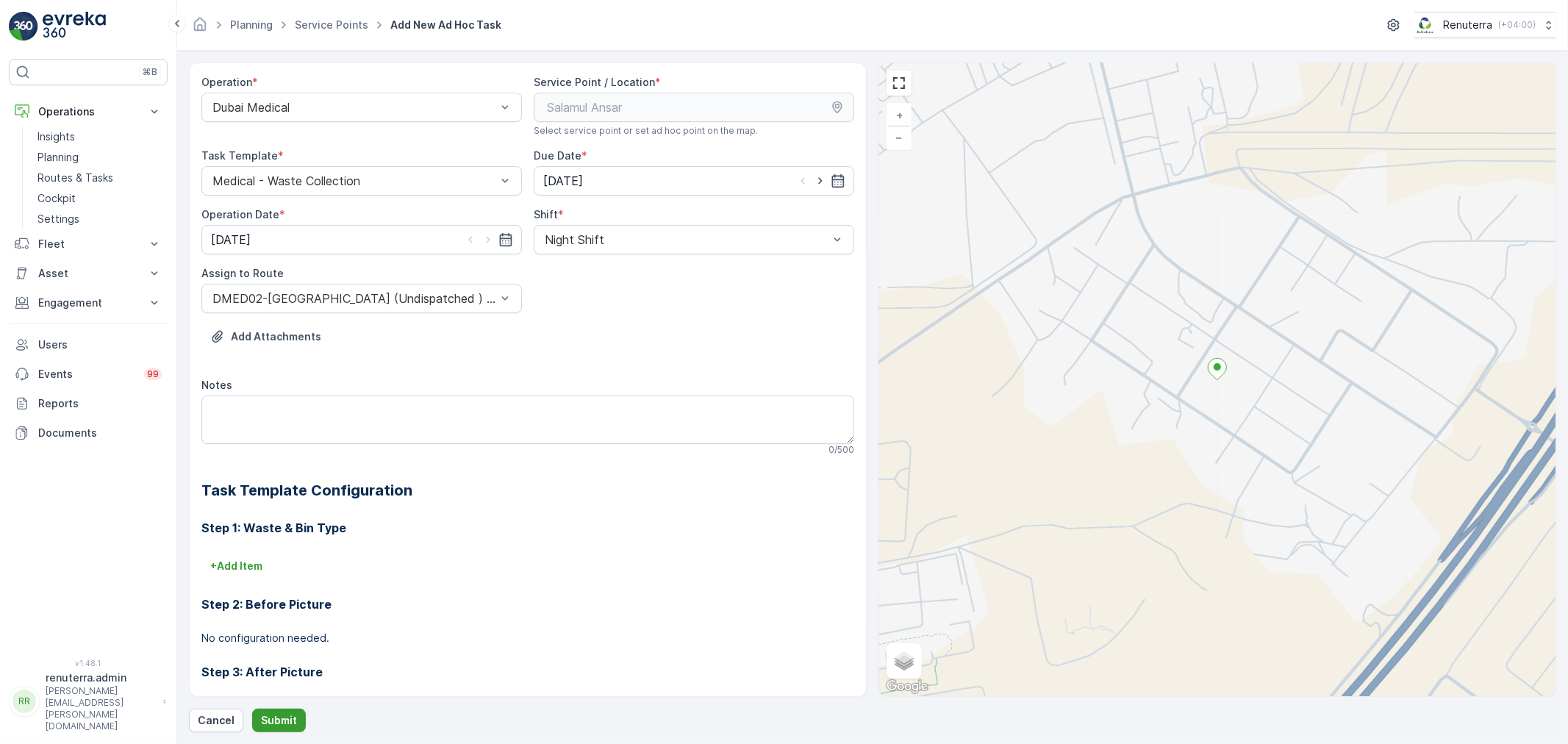
click at [270, 724] on p "Submit" at bounding box center [279, 720] width 36 height 15
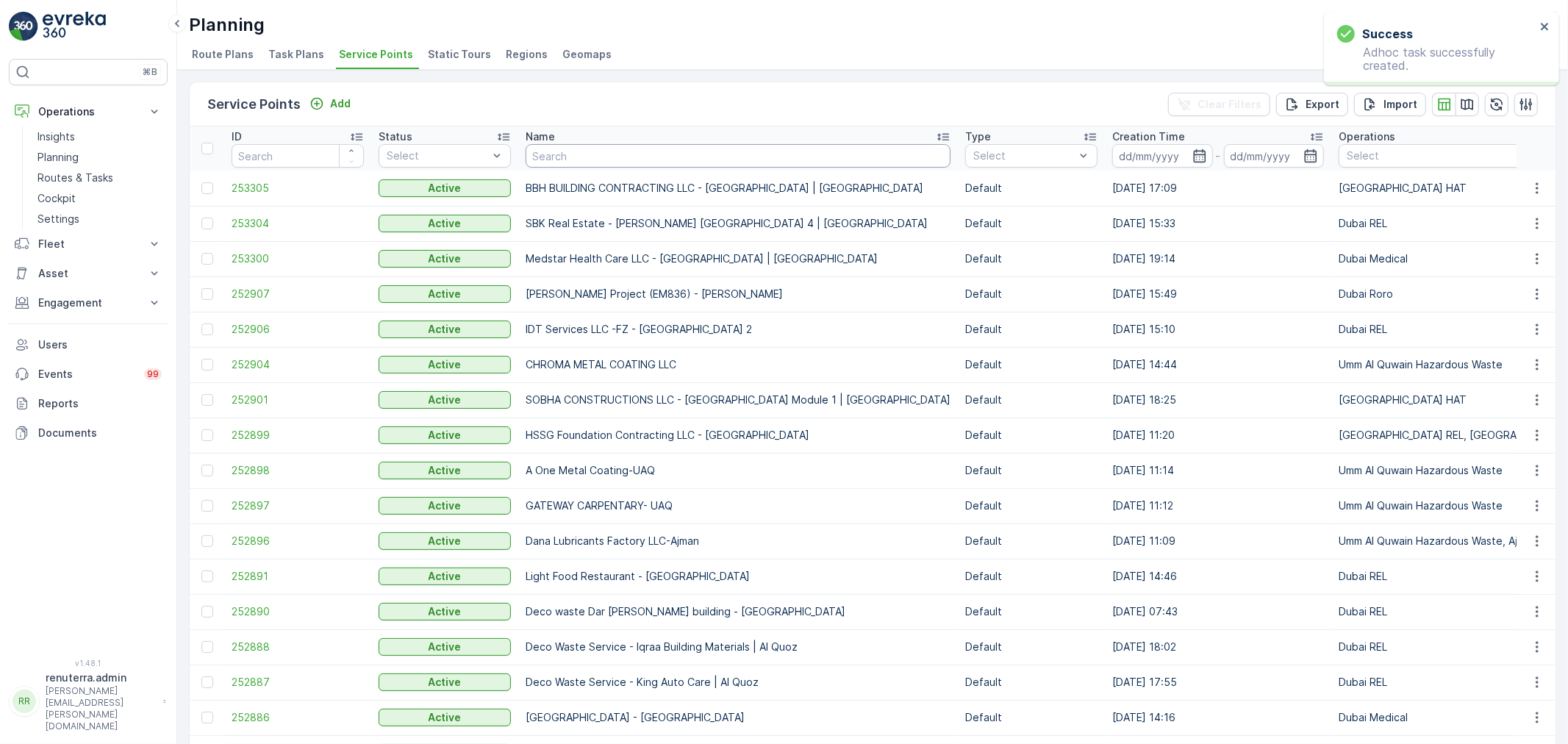
click at [593, 155] on input "text" at bounding box center [738, 155] width 425 height 24
type input "dott"
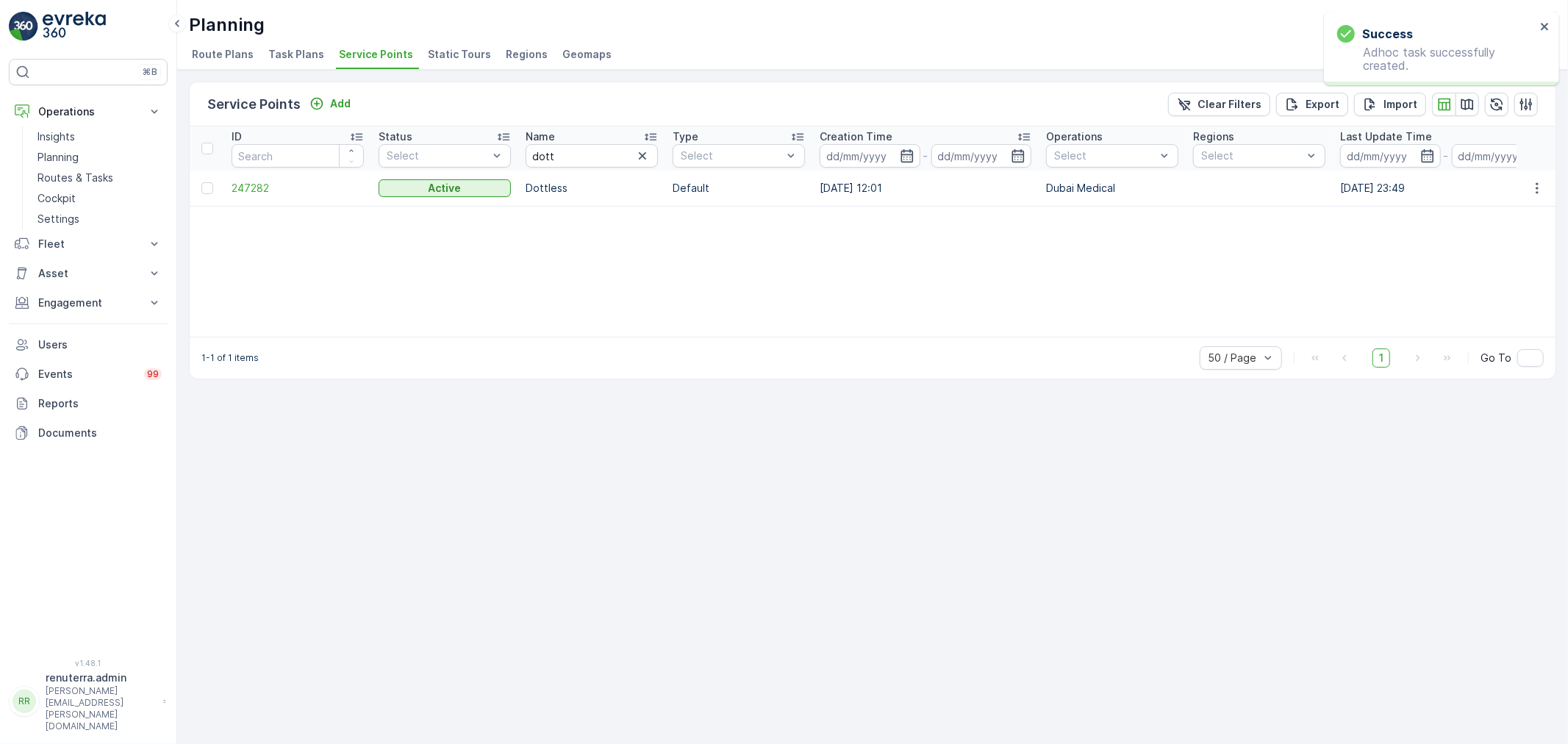
click at [248, 197] on td "247282" at bounding box center [297, 187] width 147 height 35
click at [254, 189] on span "247282" at bounding box center [297, 188] width 133 height 15
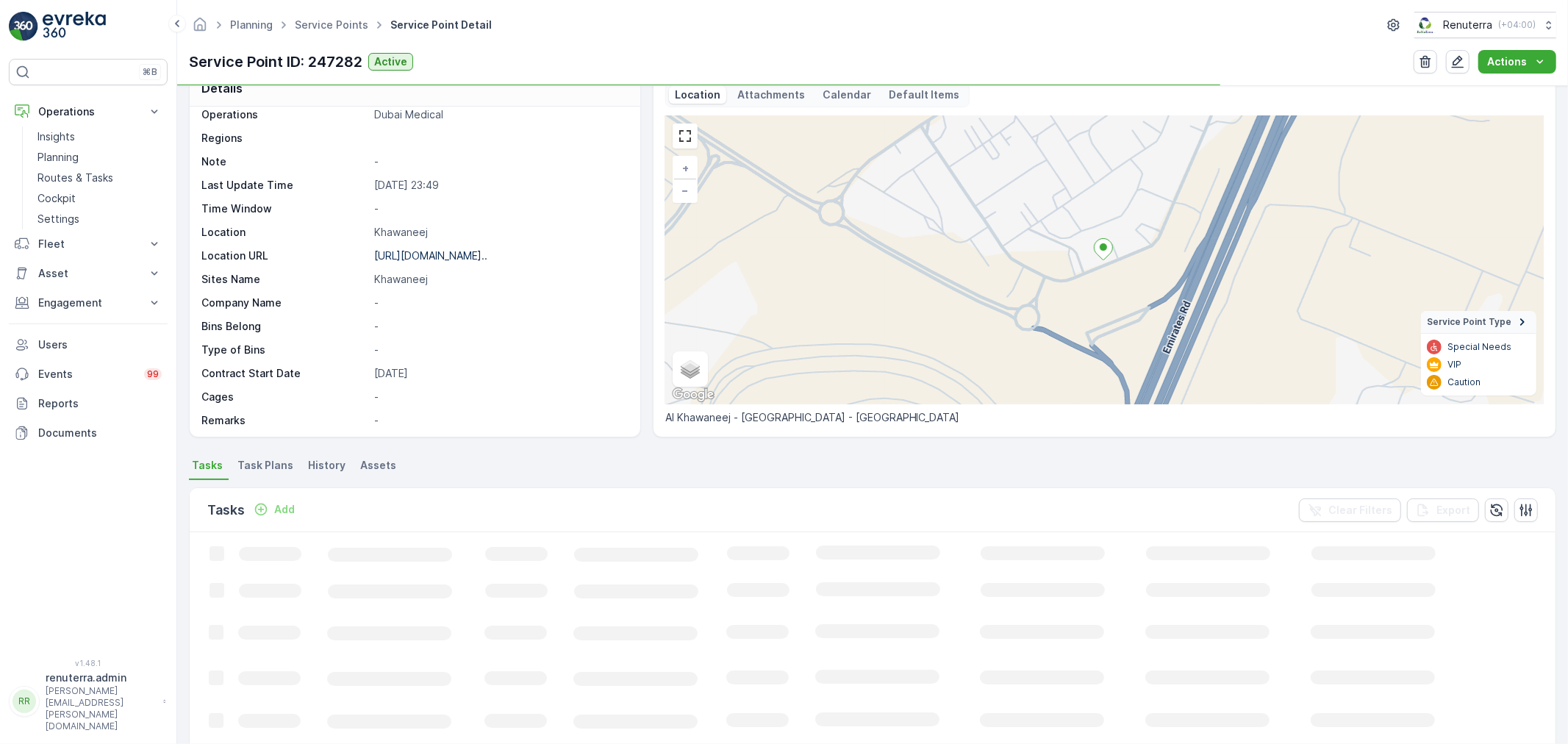
scroll to position [81, 0]
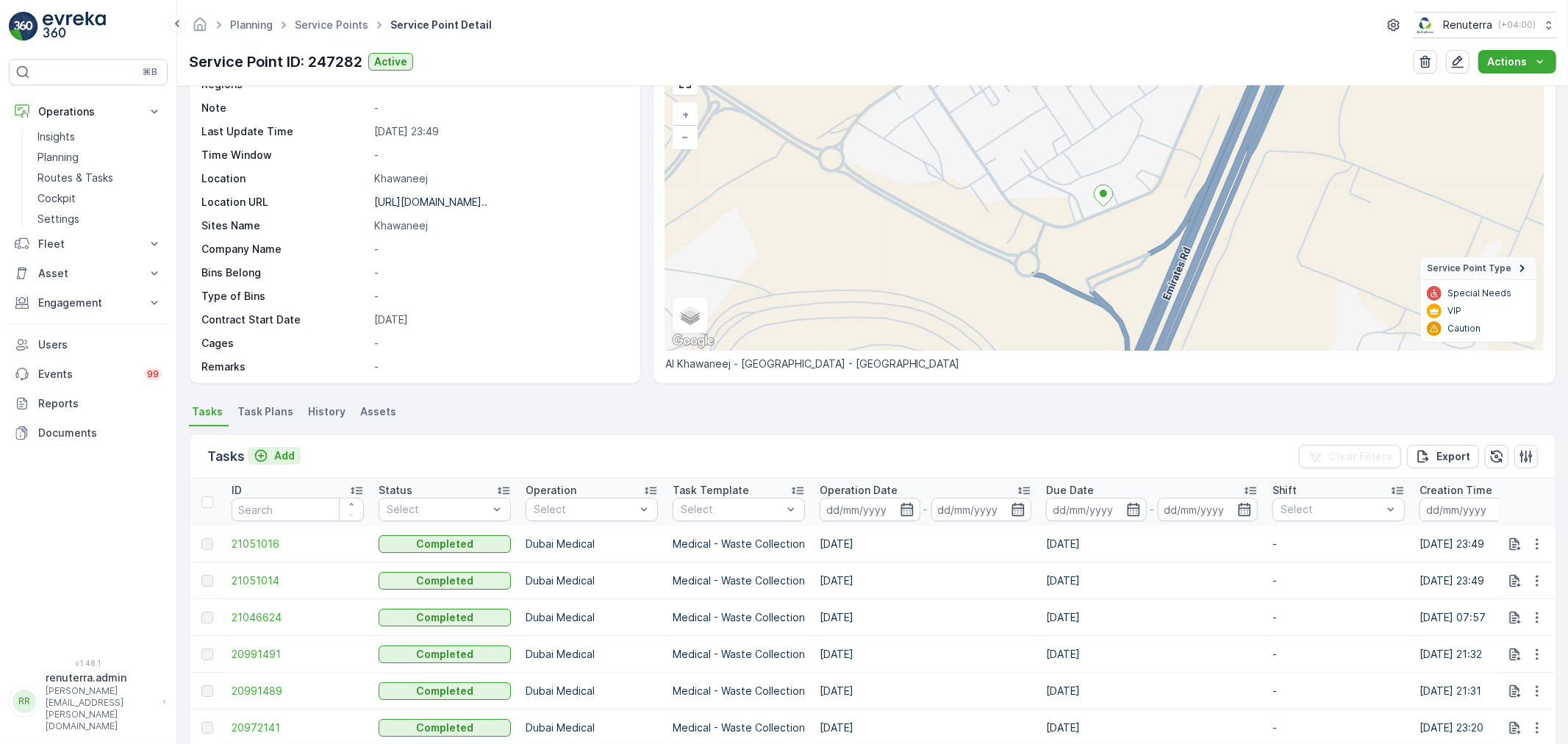
click at [289, 463] on button "Add" at bounding box center [274, 456] width 53 height 18
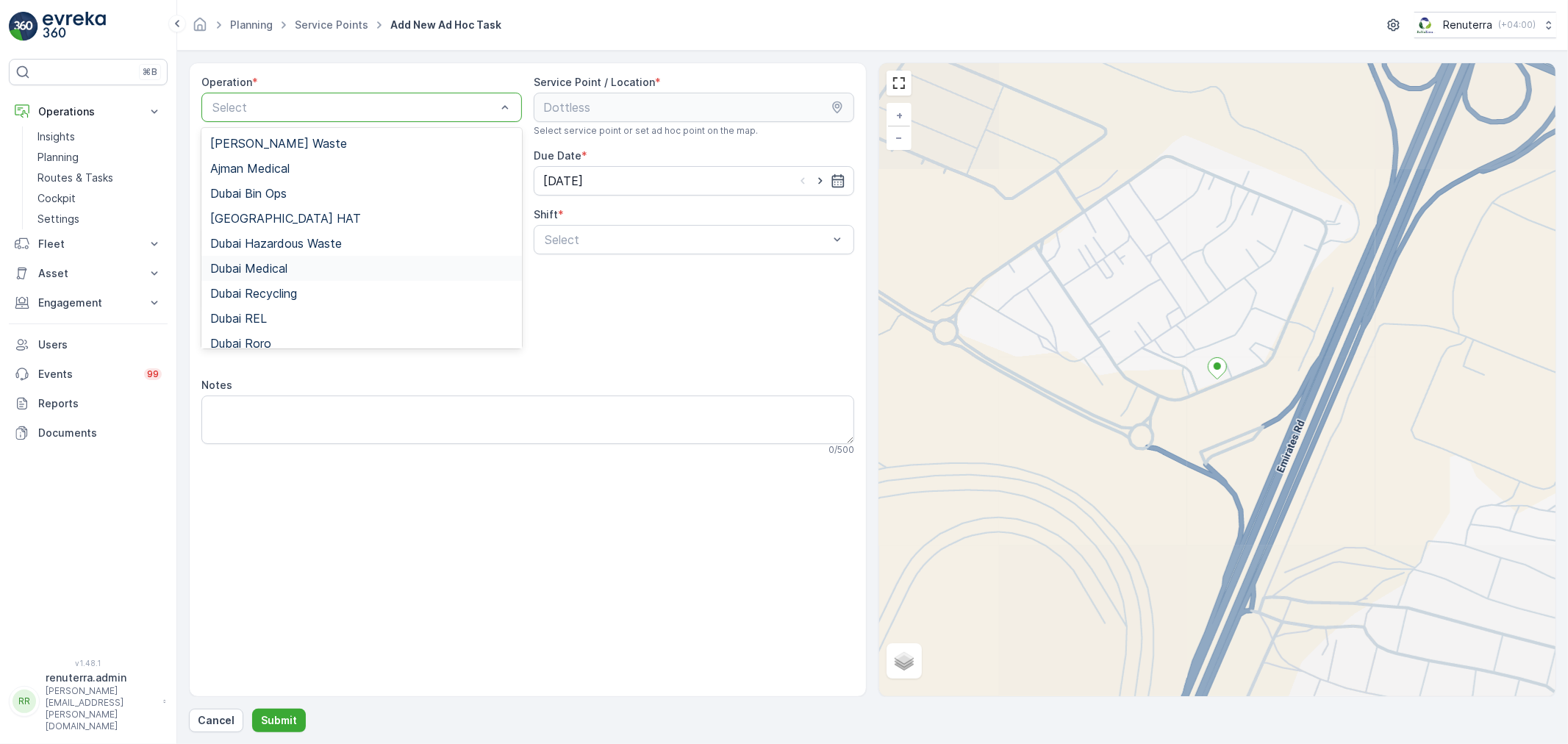
click at [313, 270] on div "Dubai Medical" at bounding box center [361, 268] width 303 height 13
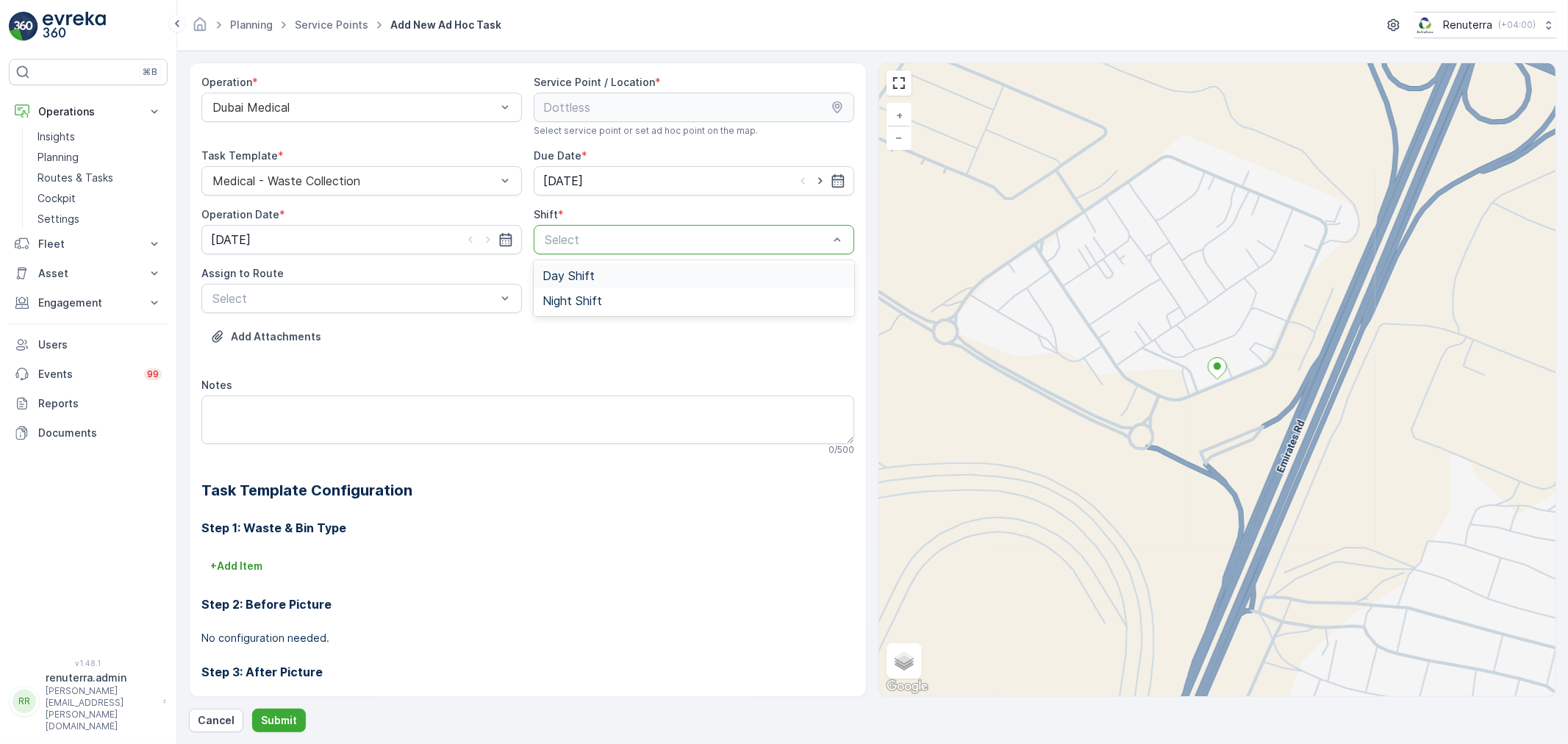
click at [697, 238] on div at bounding box center [686, 239] width 287 height 13
click at [648, 302] on div "Night Shift" at bounding box center [694, 300] width 303 height 13
click at [343, 302] on div at bounding box center [354, 298] width 287 height 13
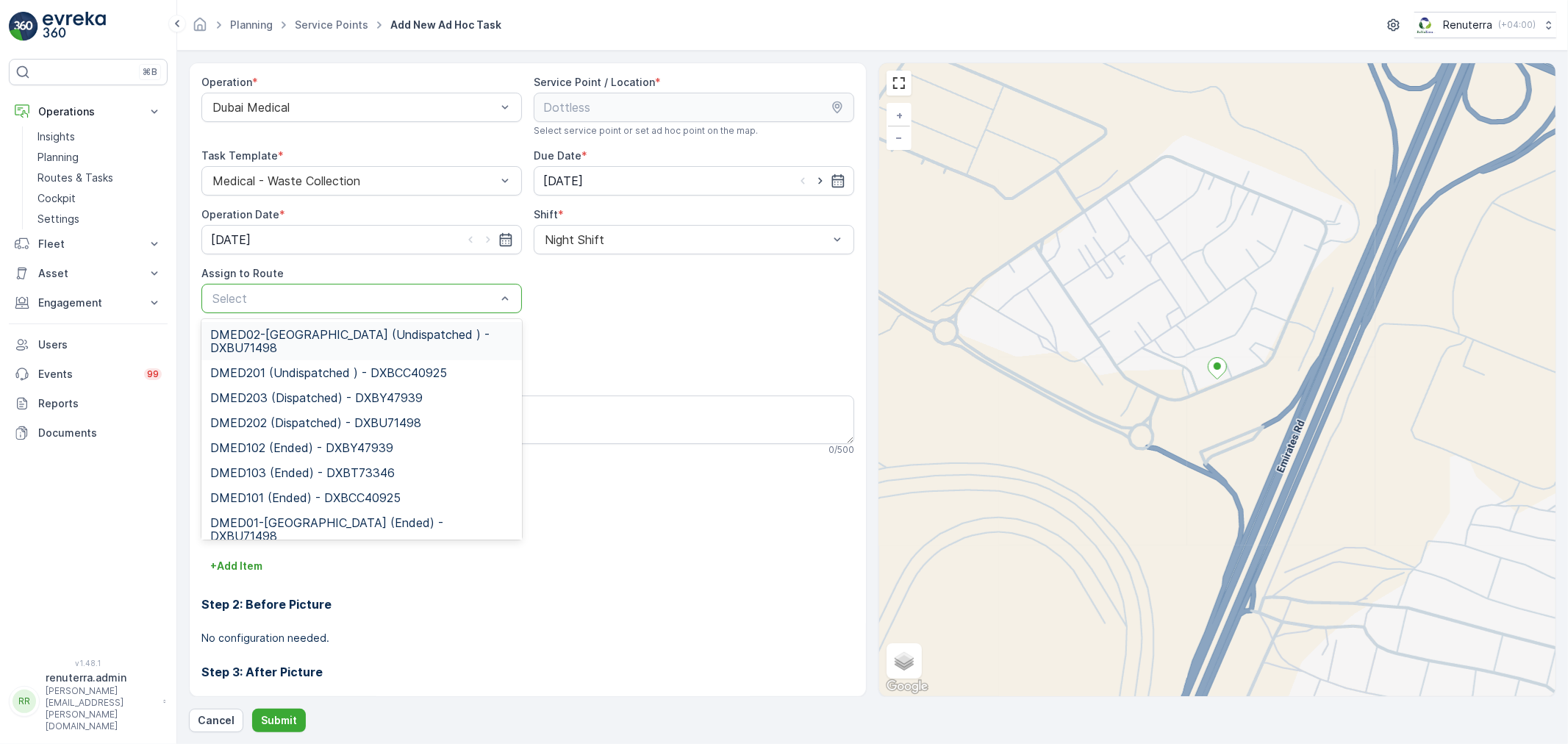
click at [338, 330] on span "DMED02-Khawaneej Yard (Undispatched ) - DXBU71498" at bounding box center [361, 341] width 303 height 27
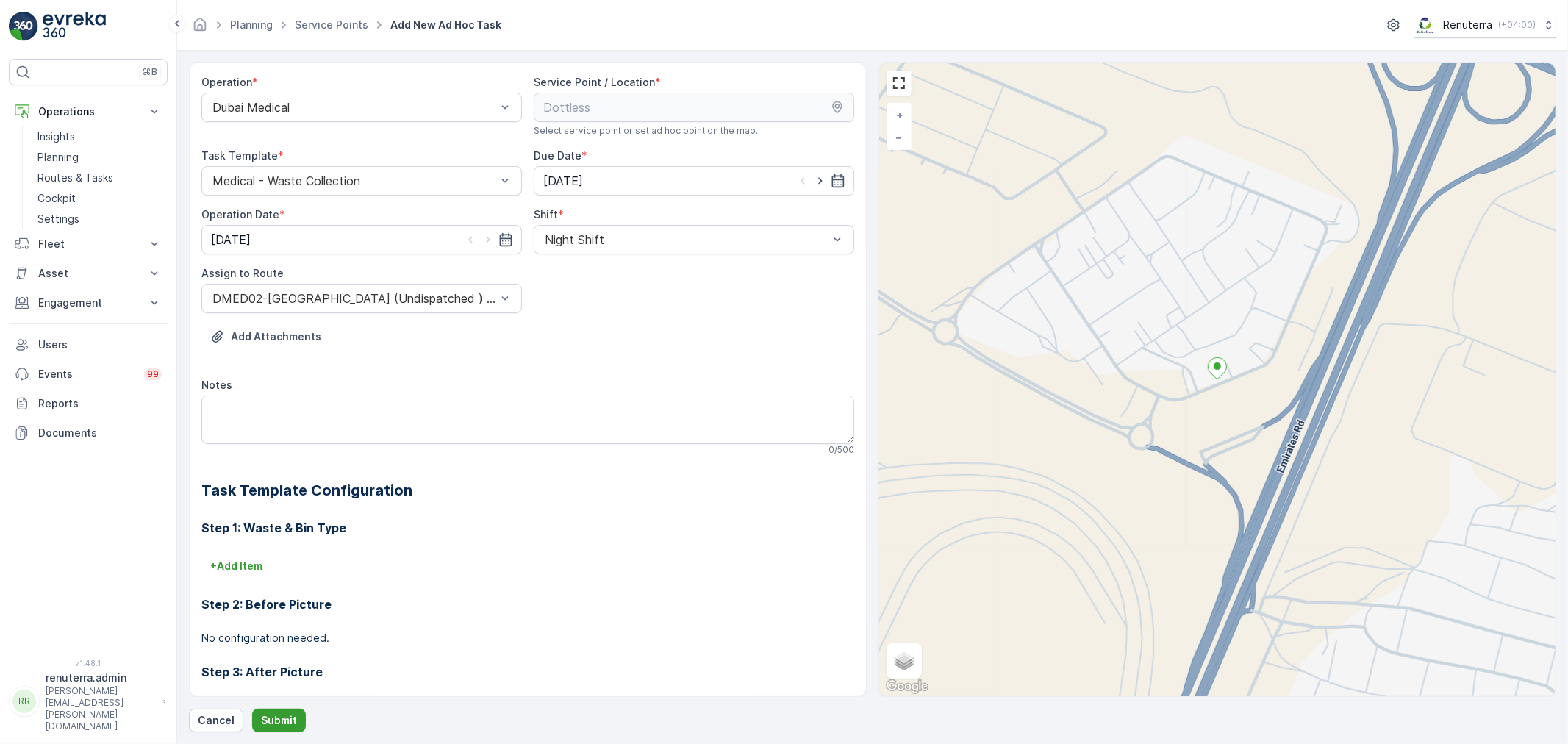
click at [291, 719] on p "Submit" at bounding box center [279, 720] width 36 height 15
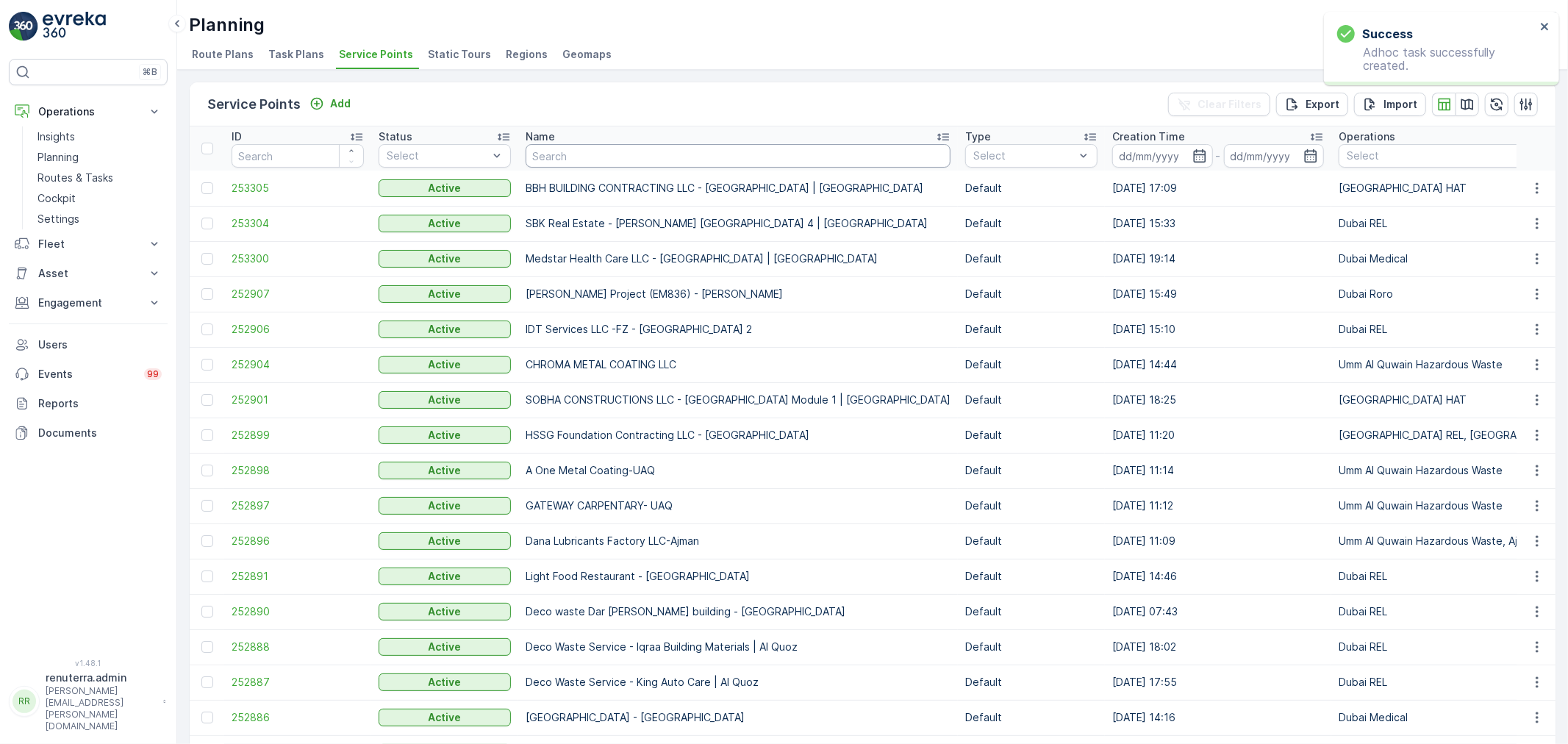
click at [684, 163] on input "text" at bounding box center [738, 155] width 425 height 24
type input "sala"
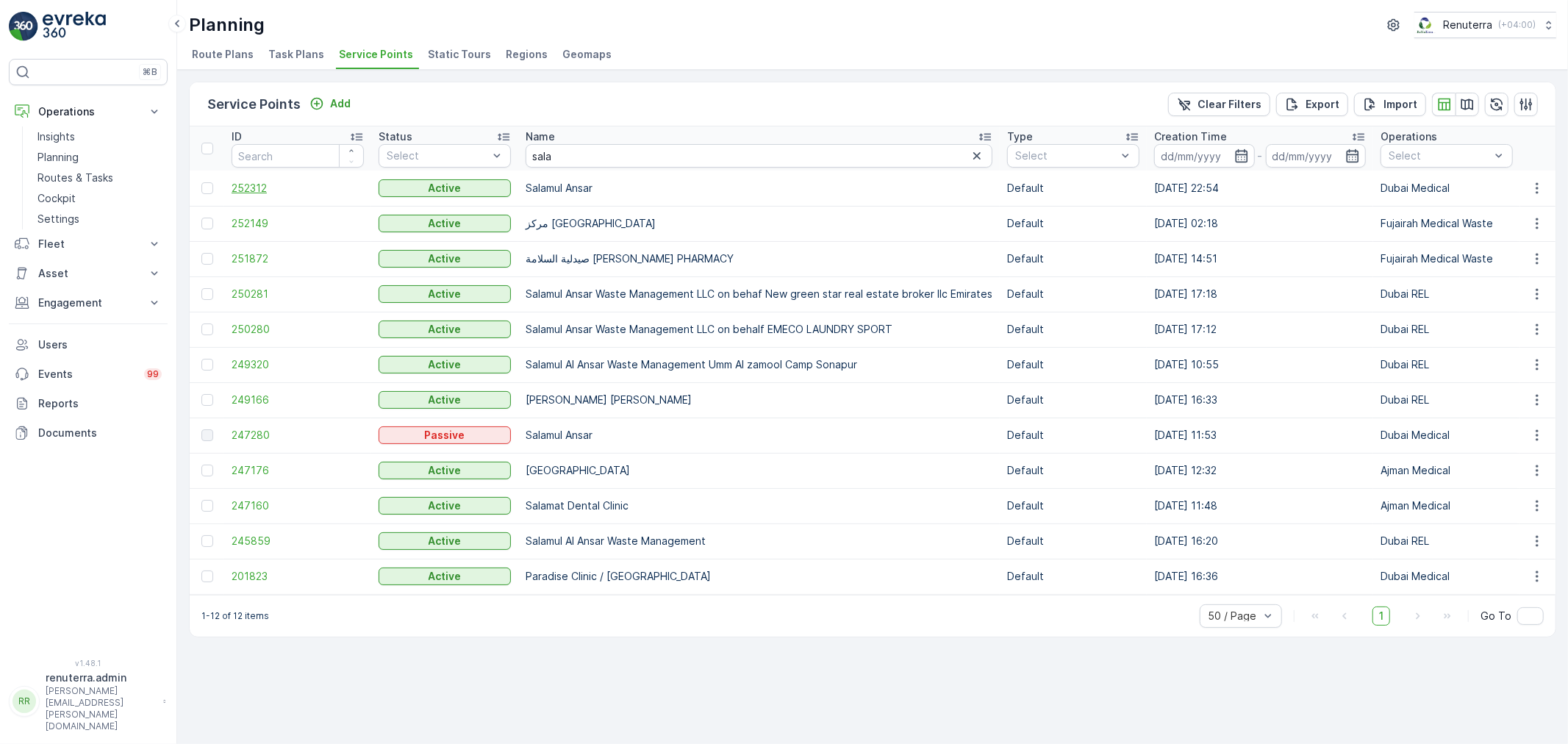
click at [234, 181] on span "252312" at bounding box center [297, 188] width 133 height 15
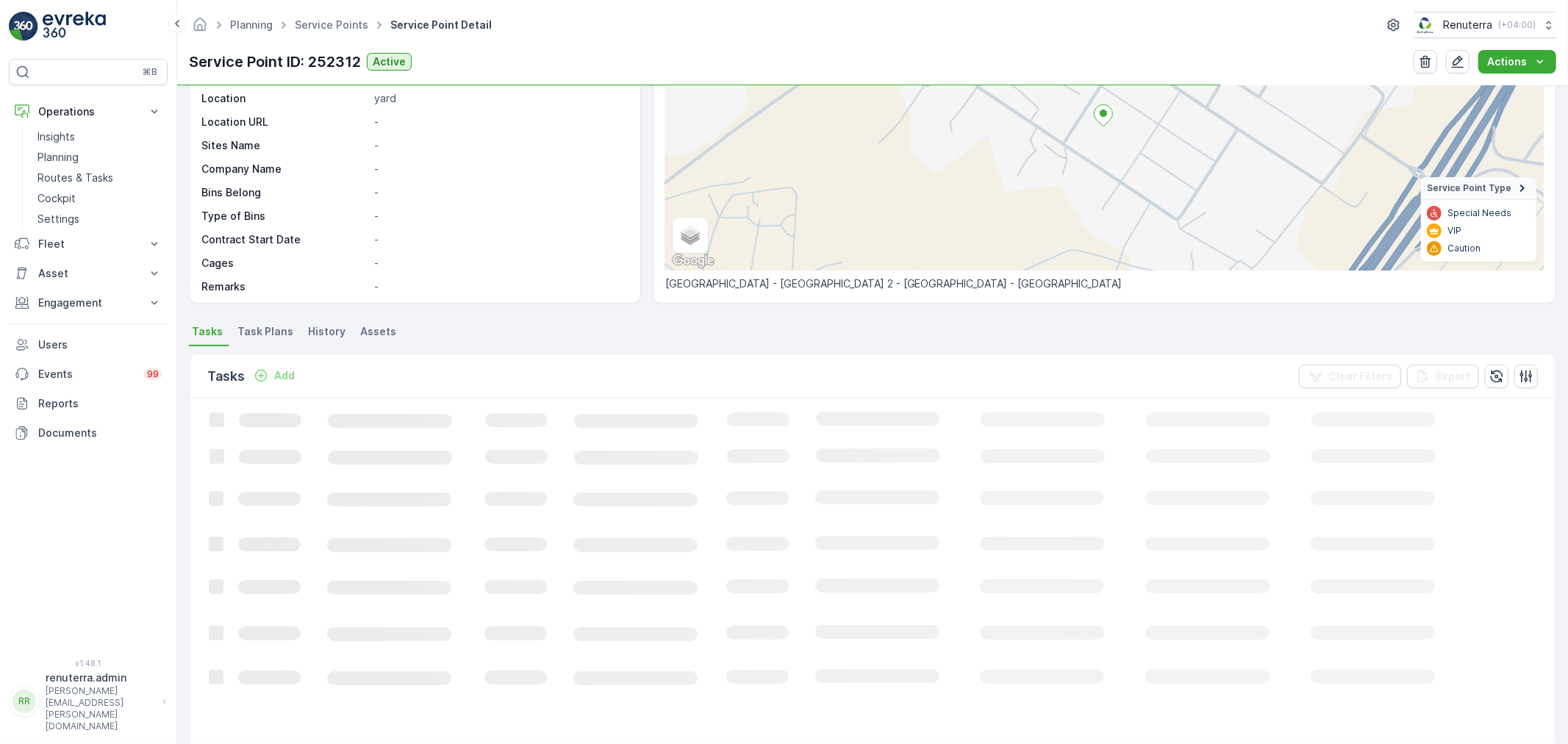
scroll to position [163, 0]
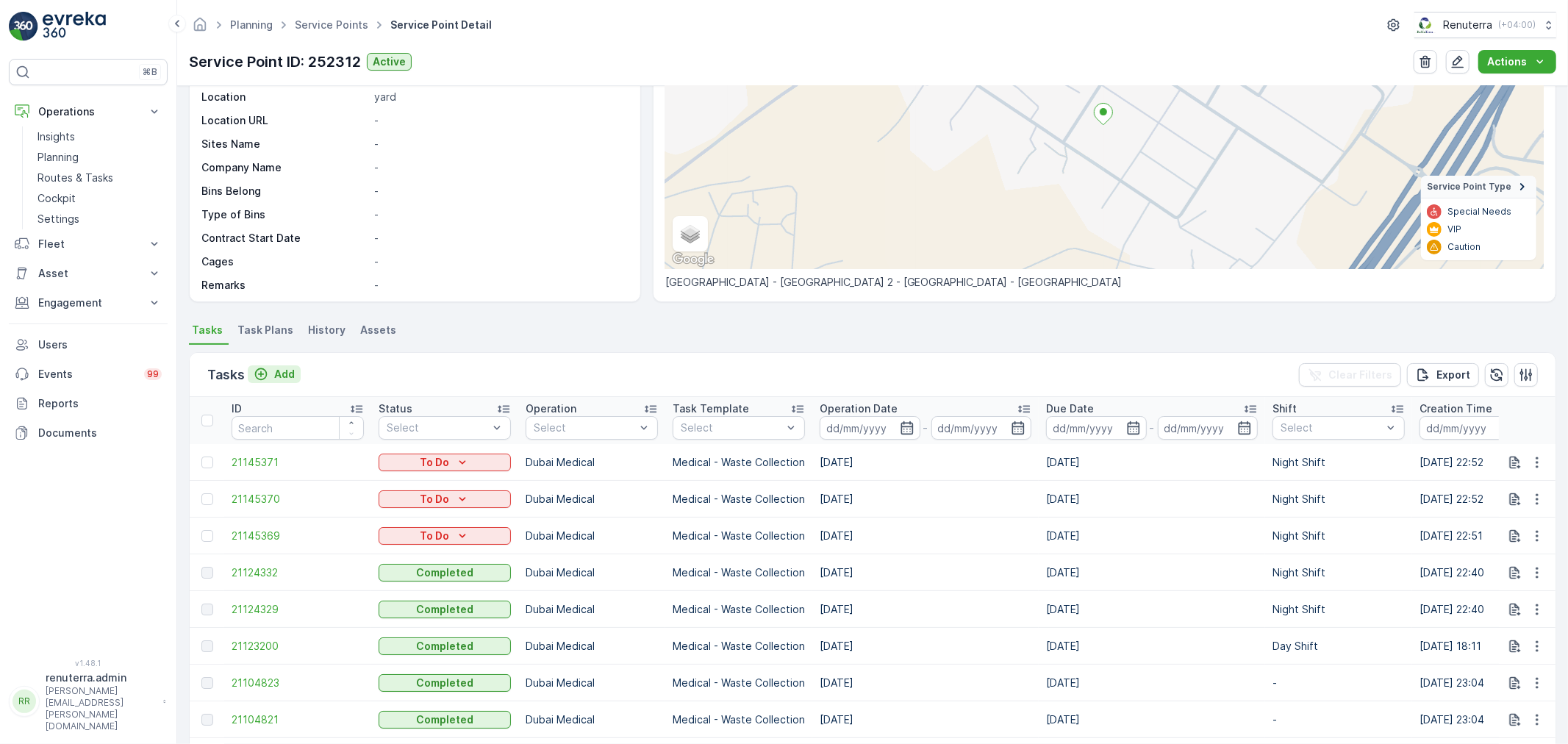
click at [287, 381] on button "Add" at bounding box center [274, 374] width 53 height 18
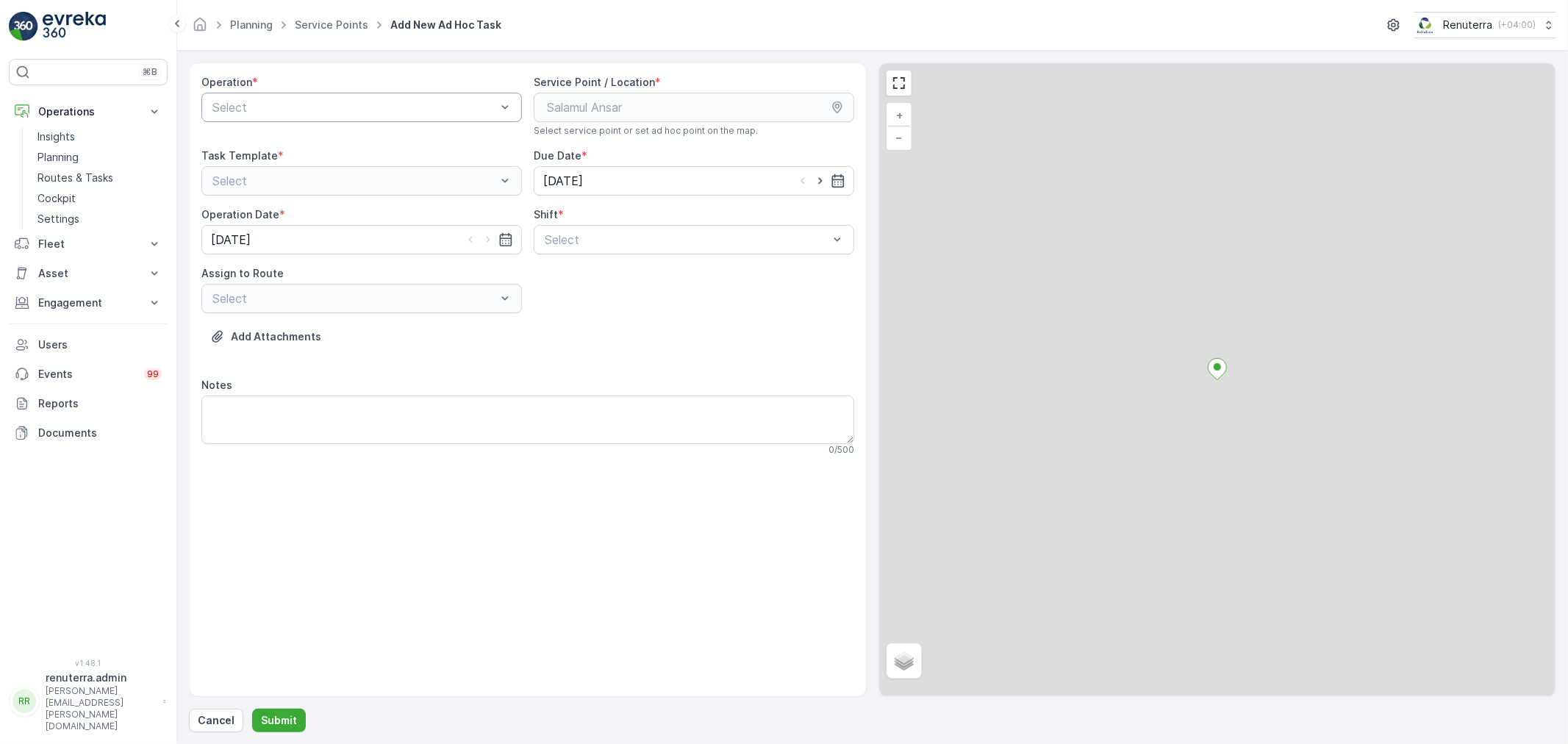
click at [274, 107] on div at bounding box center [354, 107] width 287 height 13
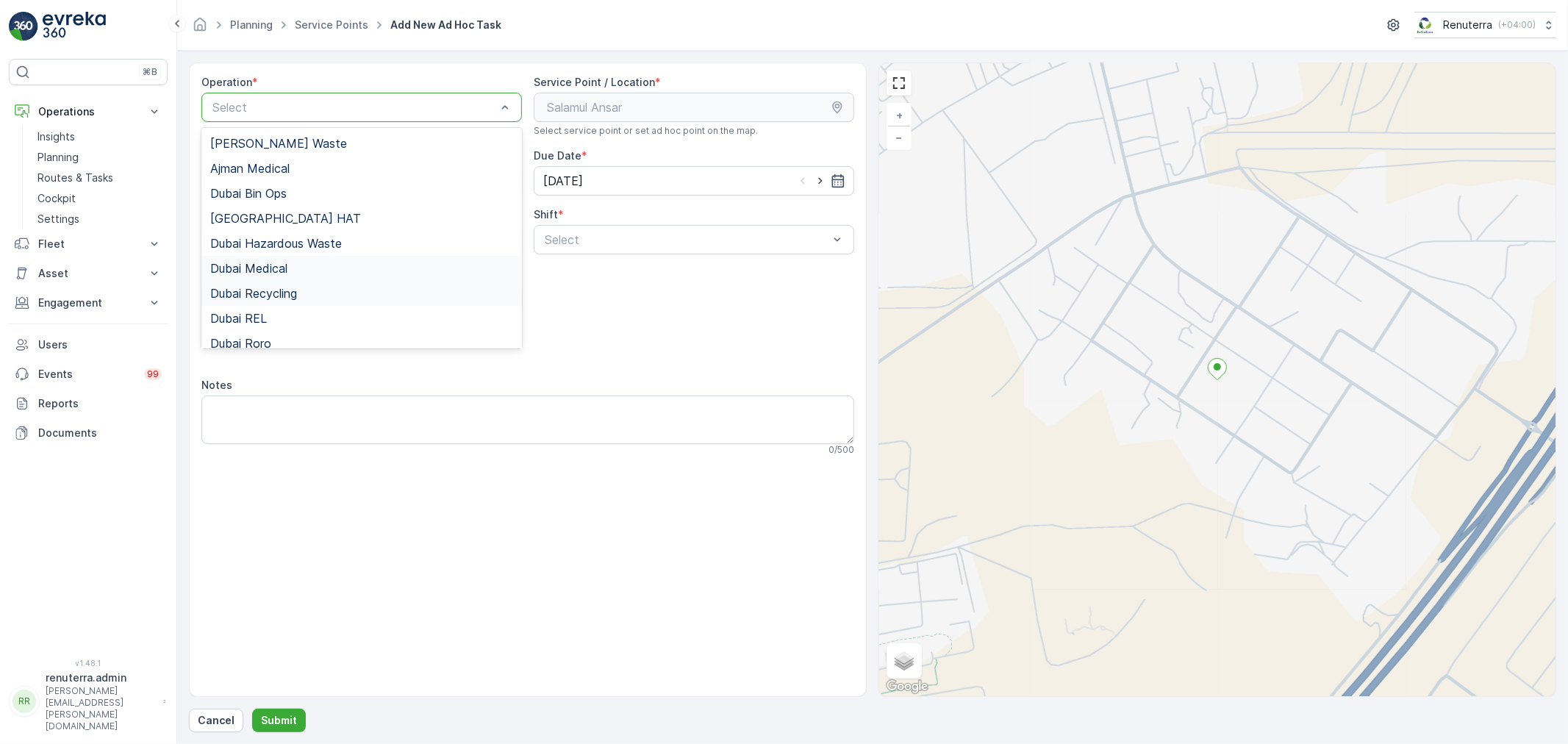
click at [257, 277] on div "Dubai Medical" at bounding box center [361, 268] width 321 height 25
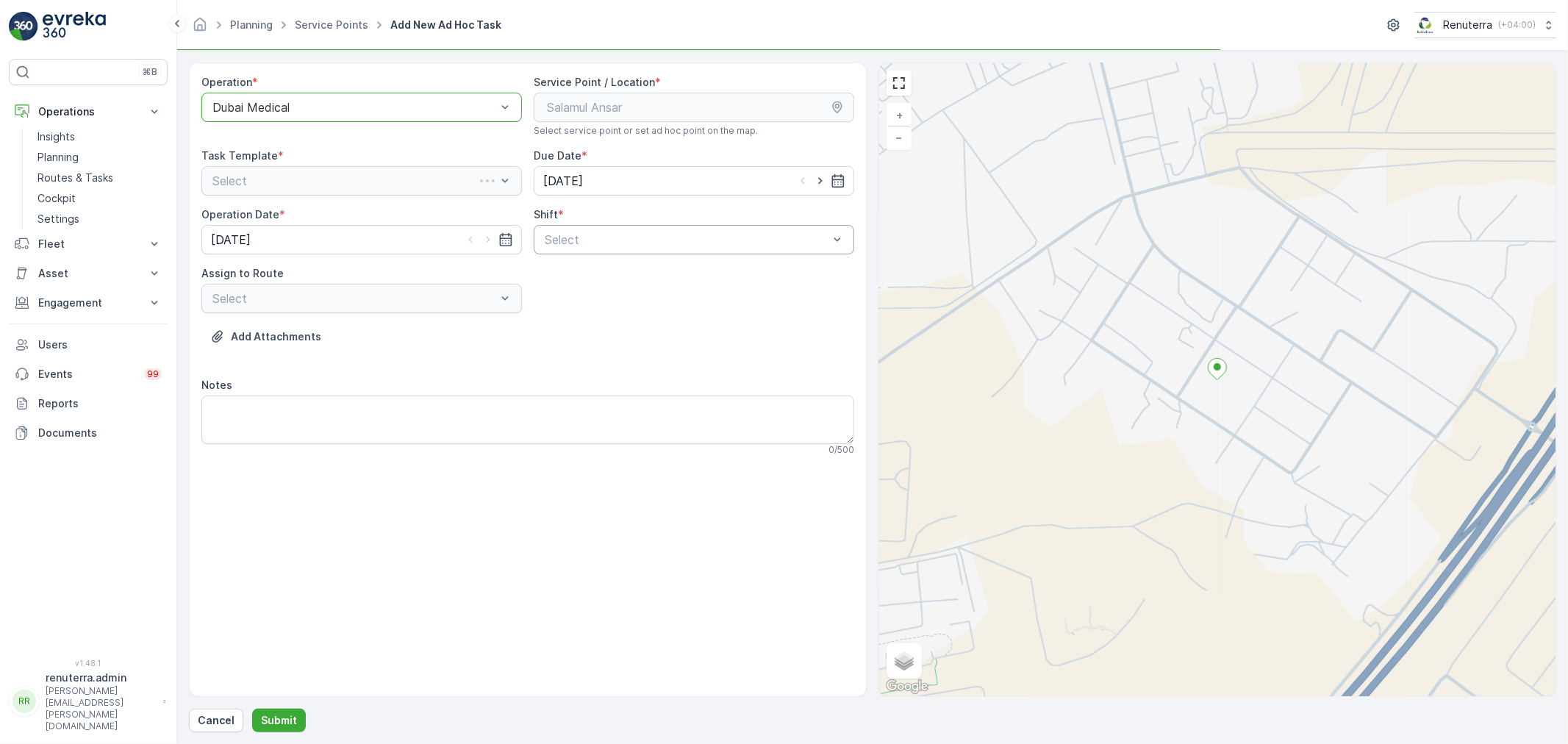
click at [579, 228] on div "Select" at bounding box center [694, 239] width 321 height 29
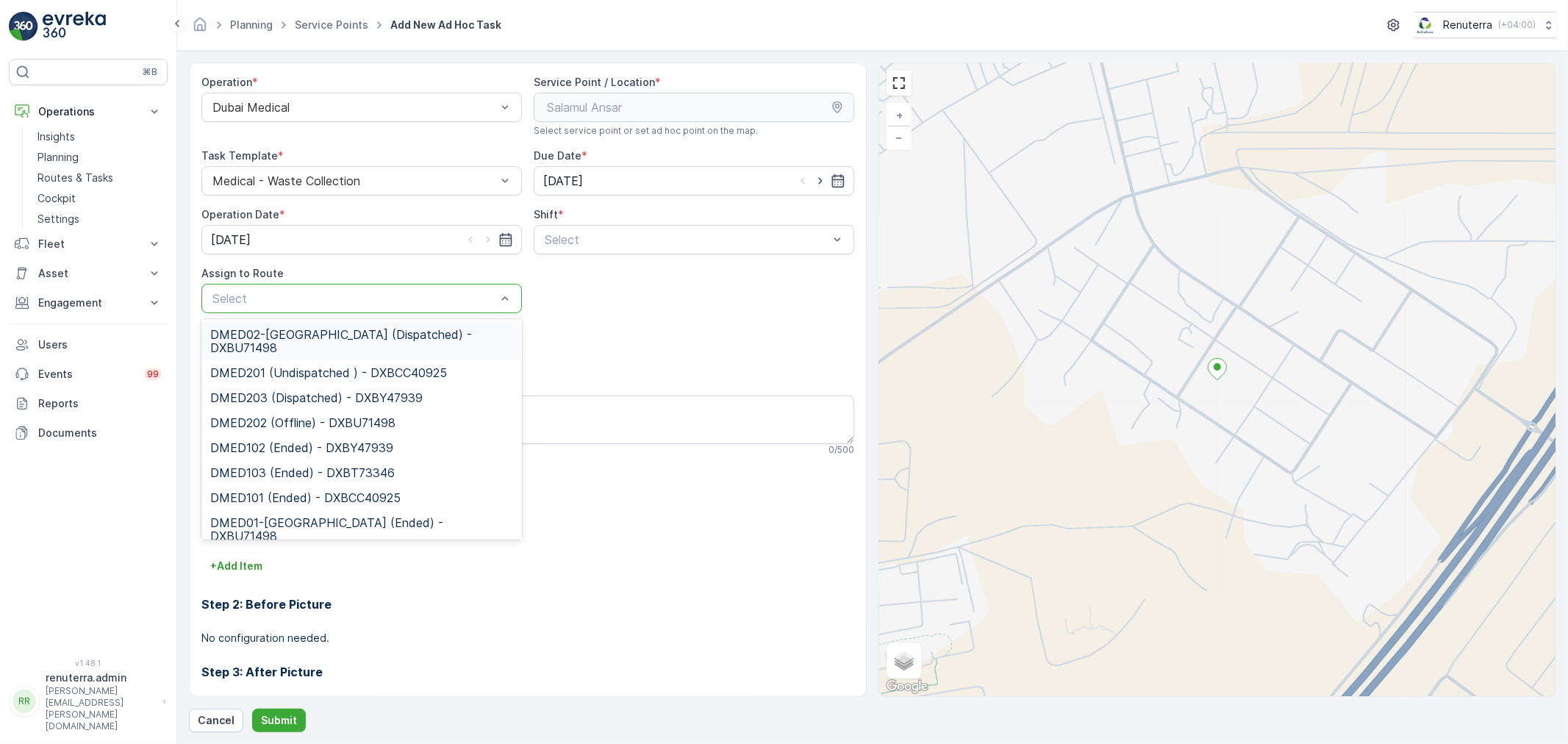
click at [276, 297] on div at bounding box center [354, 298] width 287 height 13
click at [284, 336] on span "DMED02-Khawaneej Yard (Dispatched) - DXBU71498" at bounding box center [361, 341] width 303 height 27
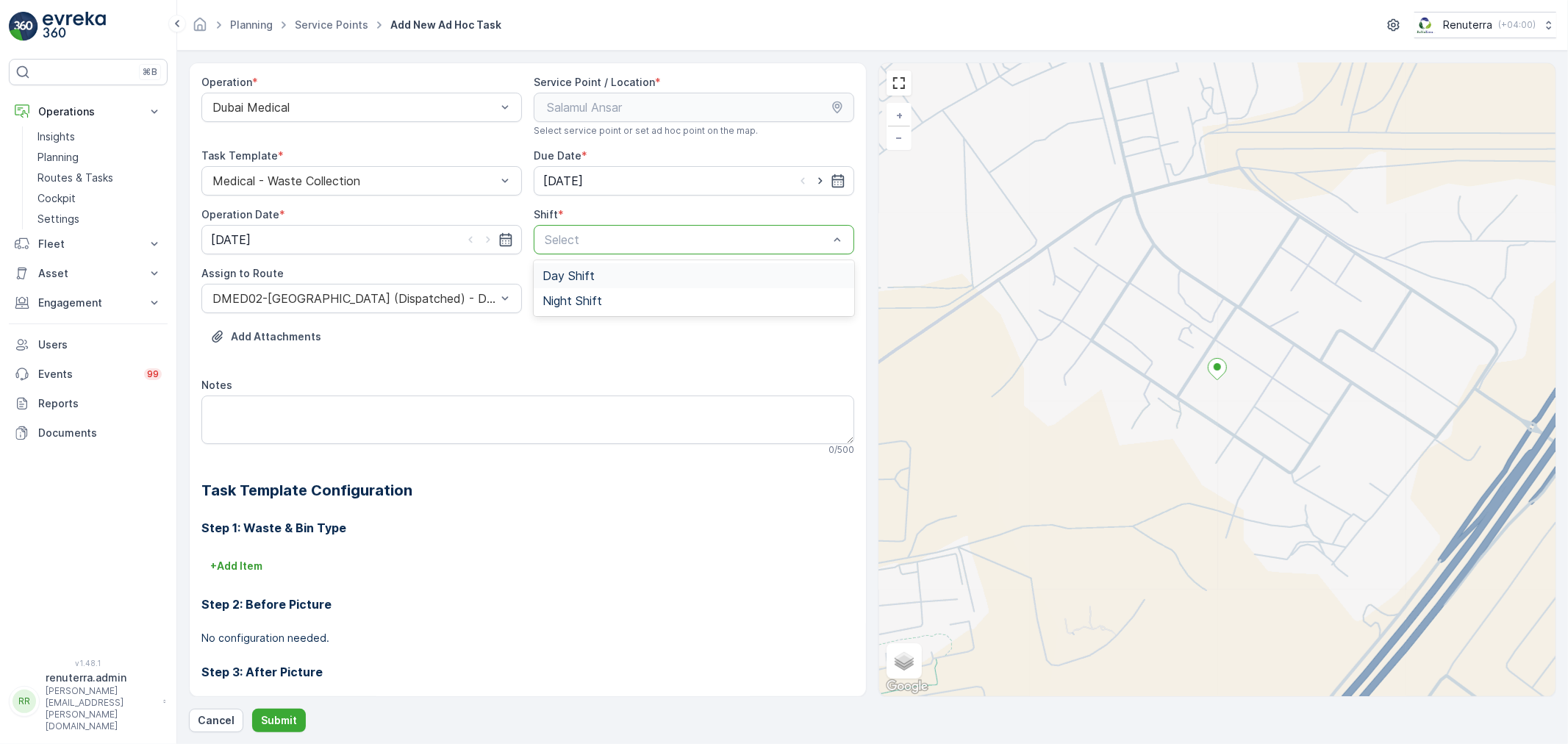
click at [657, 240] on div at bounding box center [686, 239] width 287 height 13
click at [602, 290] on div "Night Shift" at bounding box center [694, 300] width 321 height 25
click at [301, 710] on button "Submit" at bounding box center [279, 720] width 54 height 24
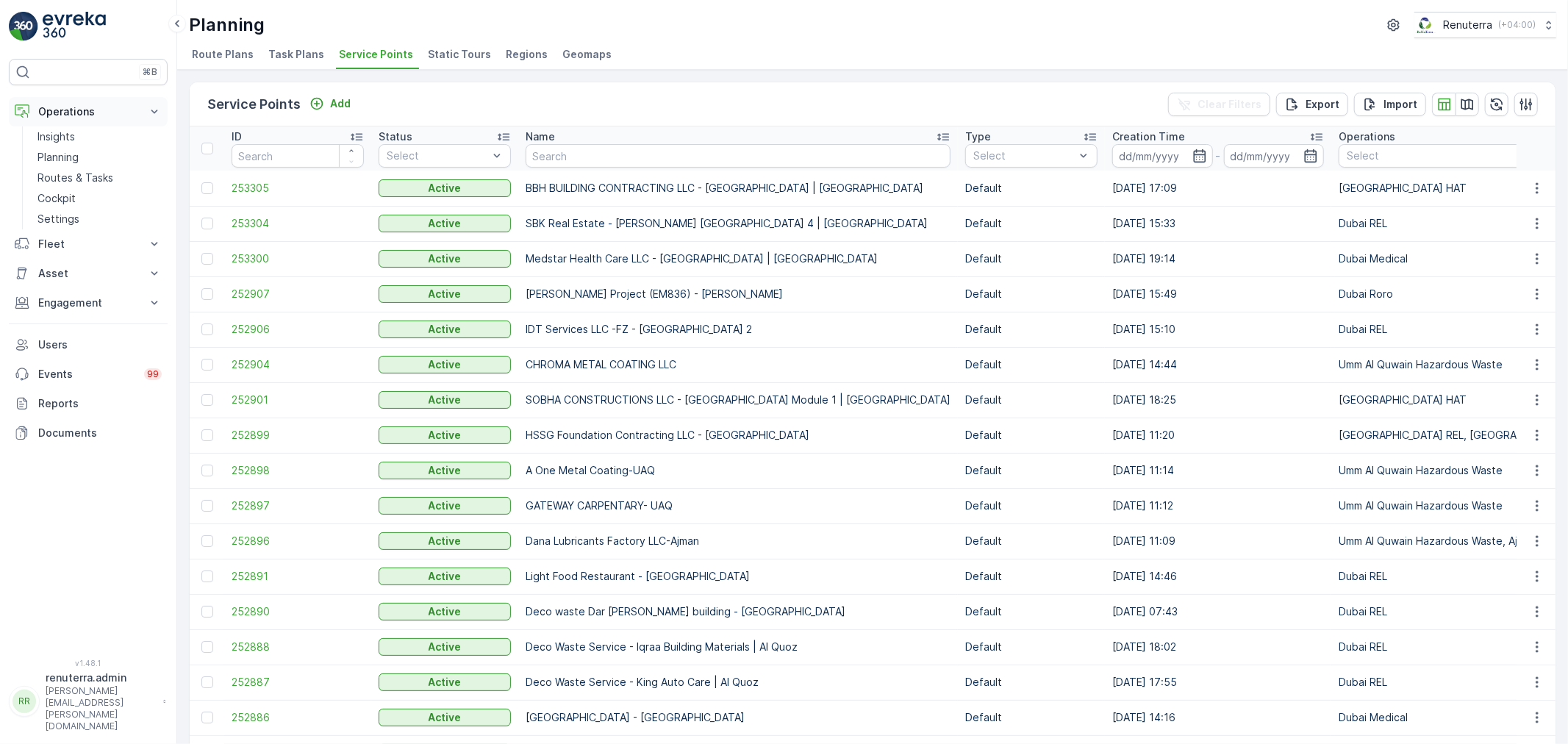
click at [106, 110] on p "Operations" at bounding box center [88, 112] width 100 height 15
click at [88, 146] on link "Insights" at bounding box center [99, 136] width 136 height 20
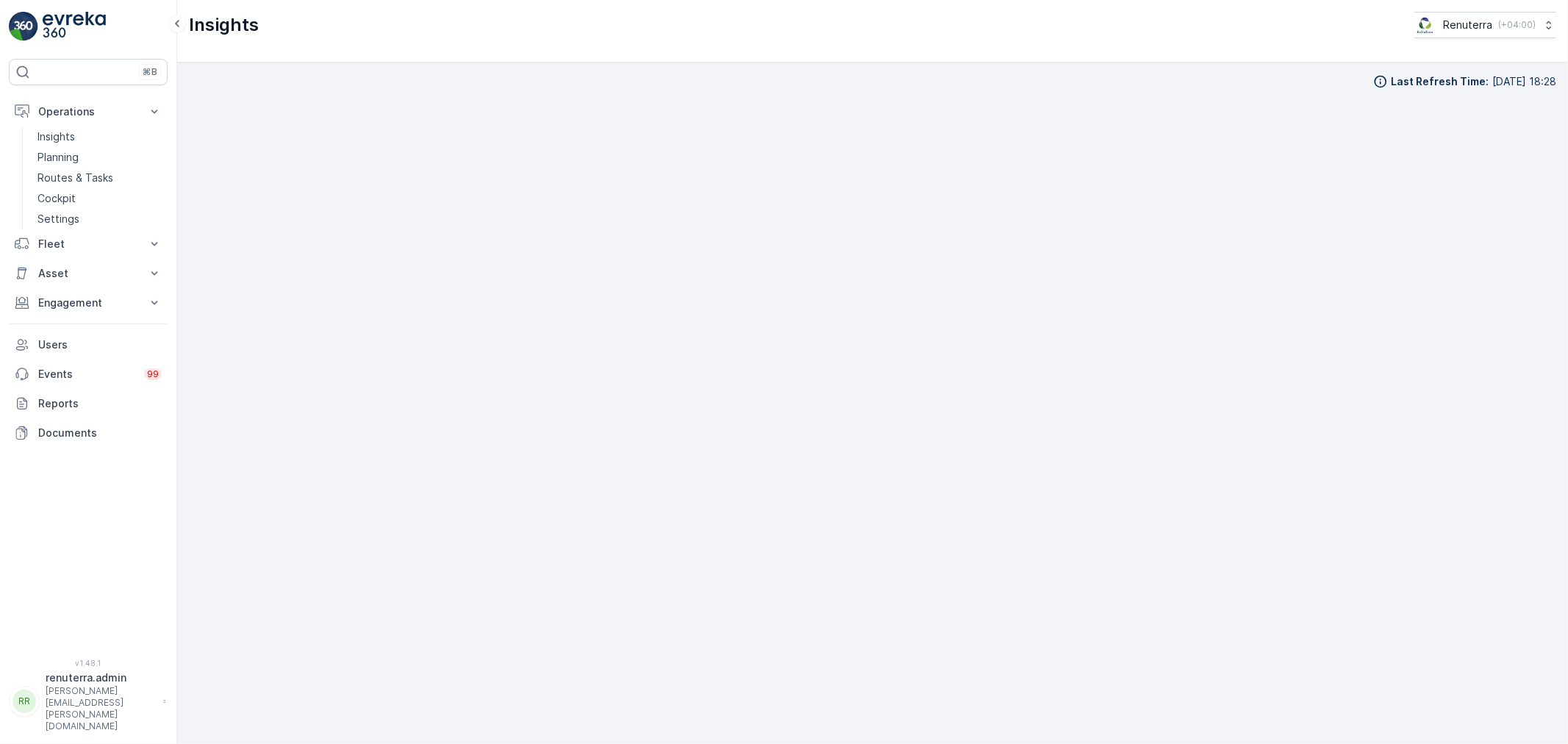
scroll to position [16, 0]
click at [1560, 458] on div "Last Refresh Time : 21.08.2025 18:28" at bounding box center [873, 403] width 1391 height 681
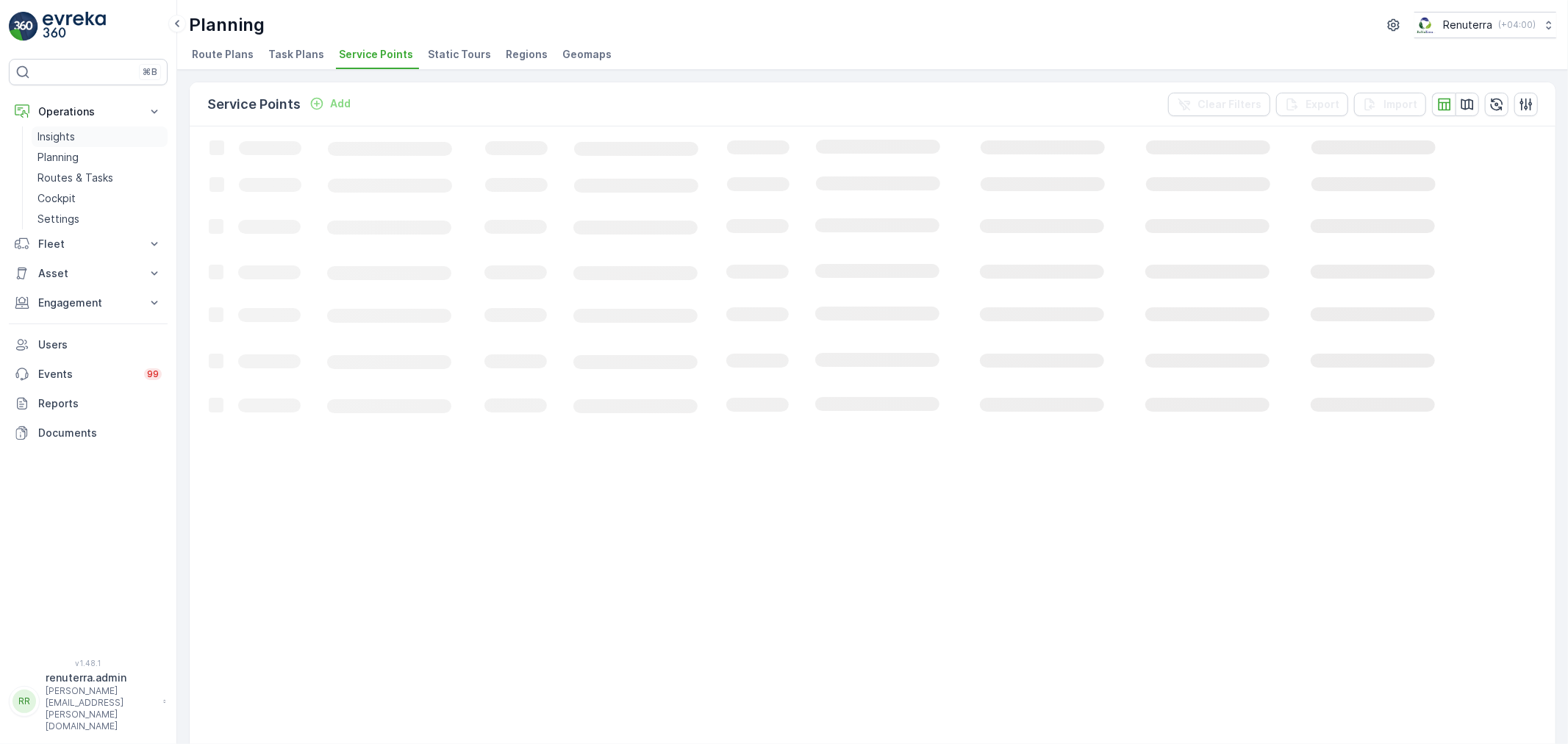
click at [81, 133] on link "Insights" at bounding box center [99, 136] width 136 height 20
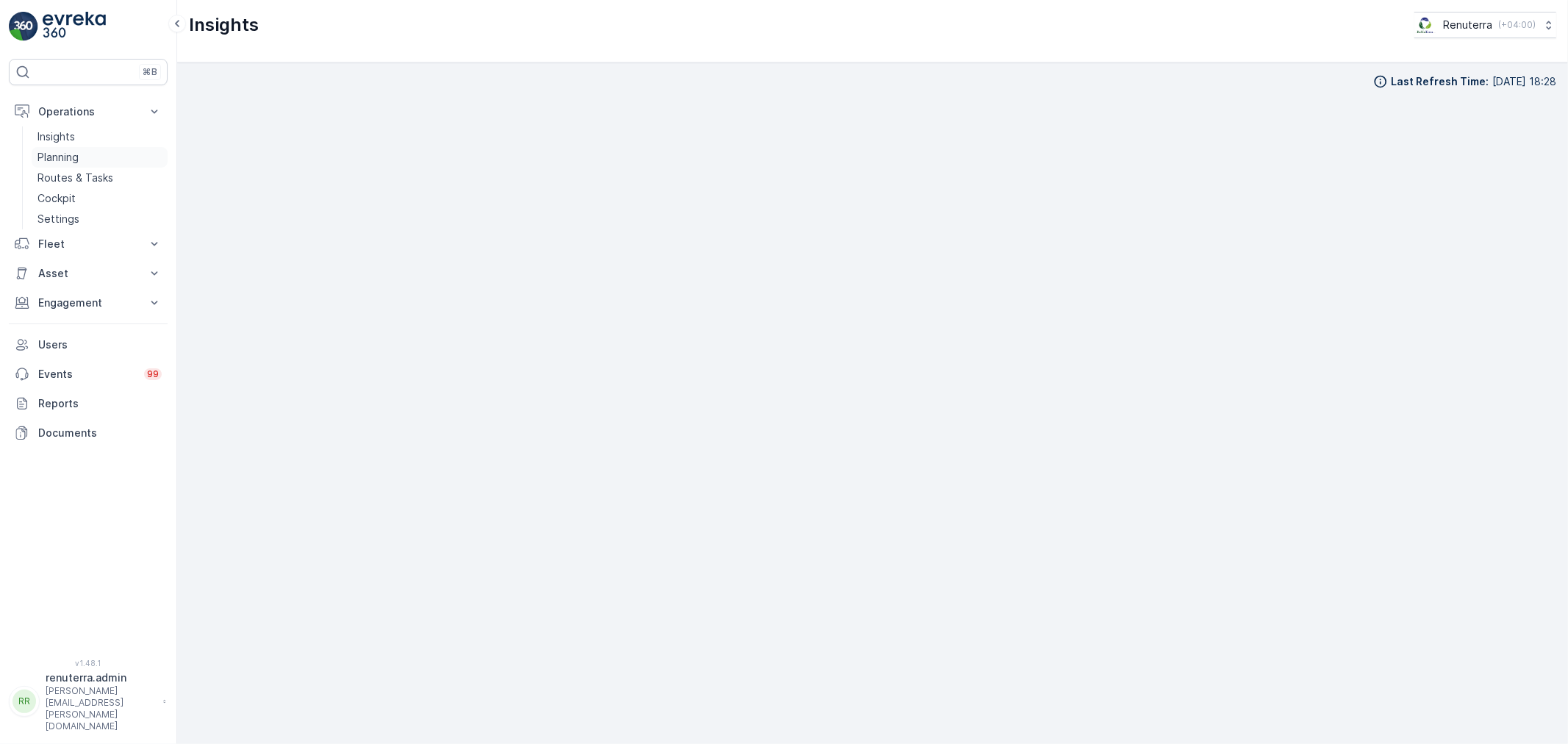
click at [80, 147] on link "Planning" at bounding box center [99, 157] width 136 height 20
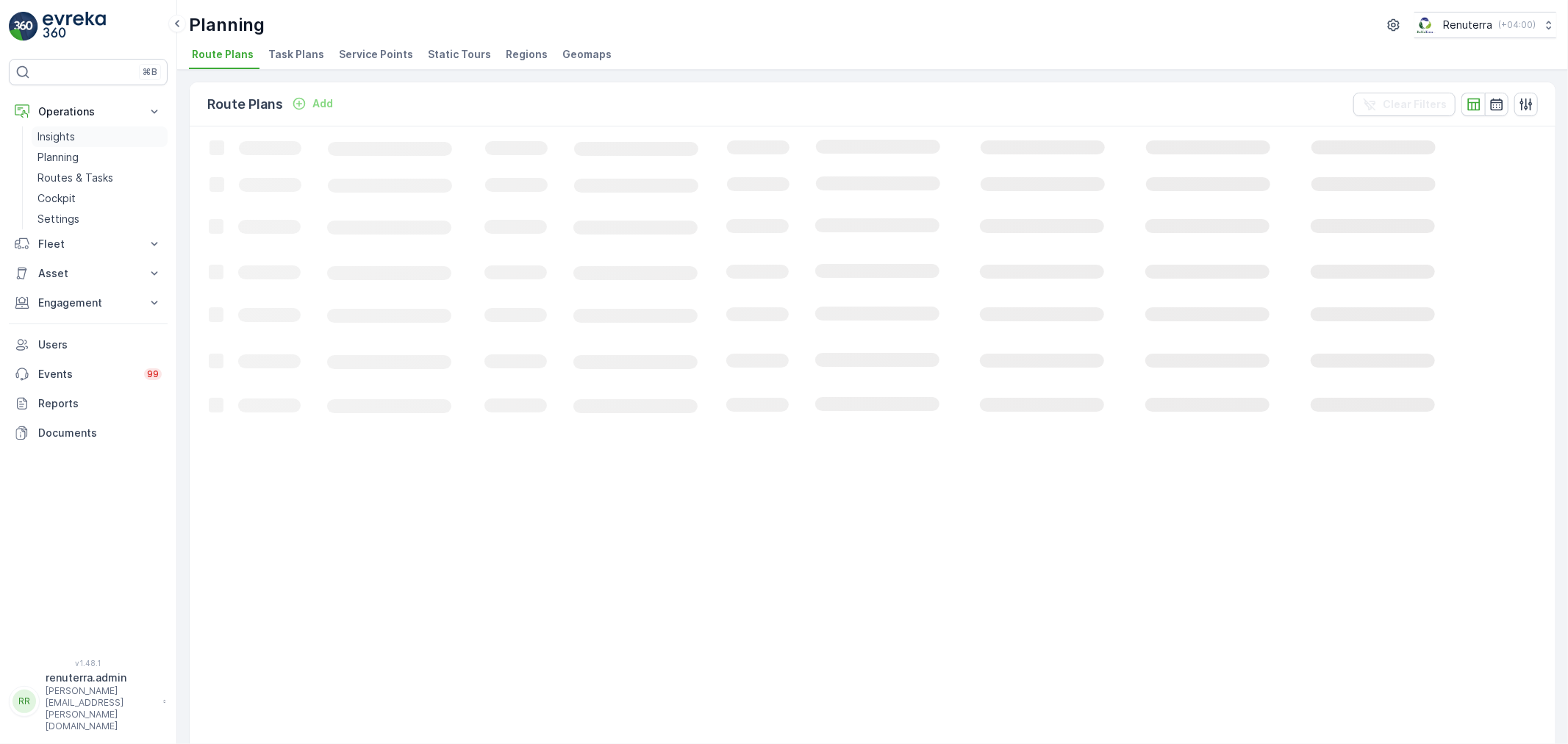
click at [85, 138] on link "Insights" at bounding box center [99, 136] width 136 height 20
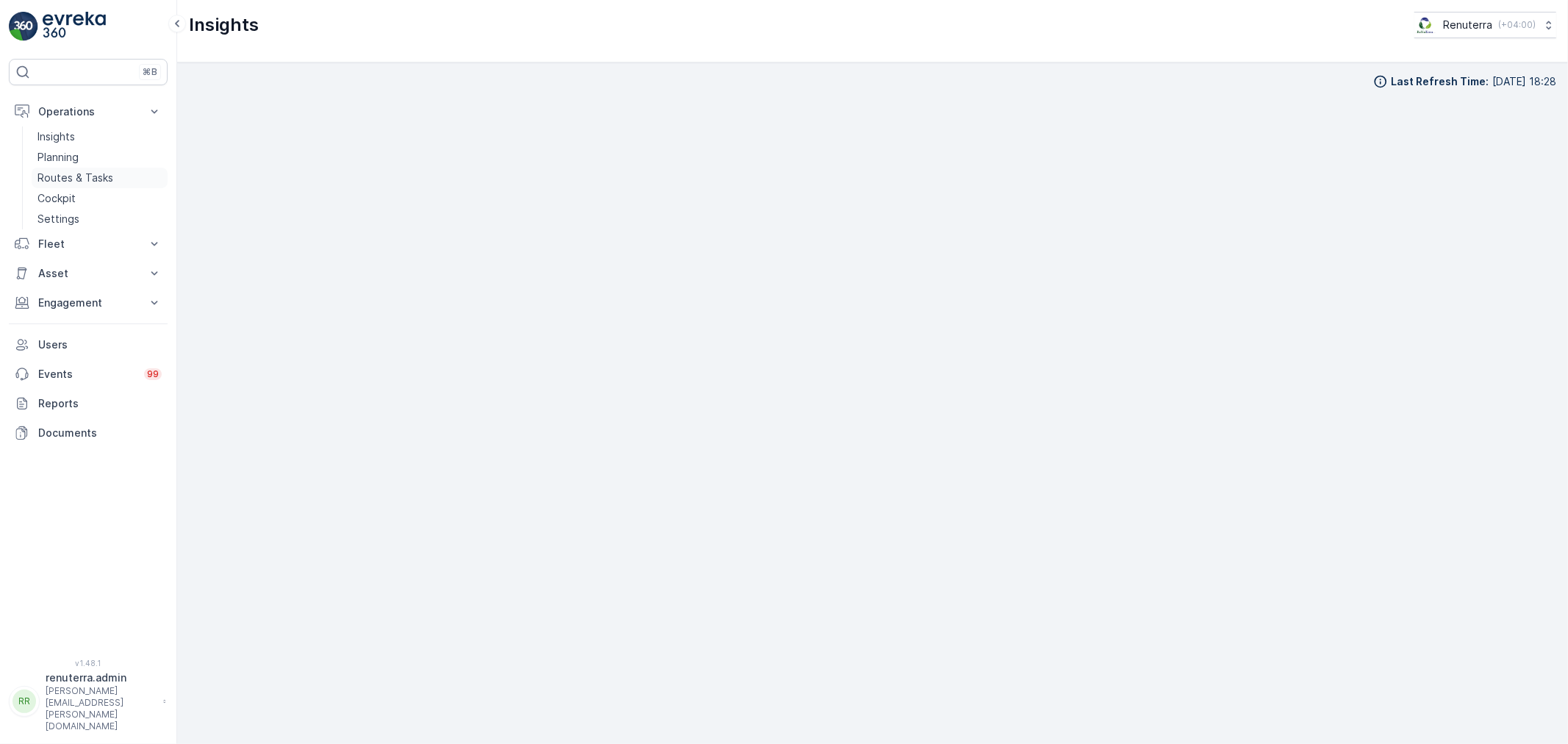
click at [77, 173] on p "Routes & Tasks" at bounding box center [75, 177] width 76 height 15
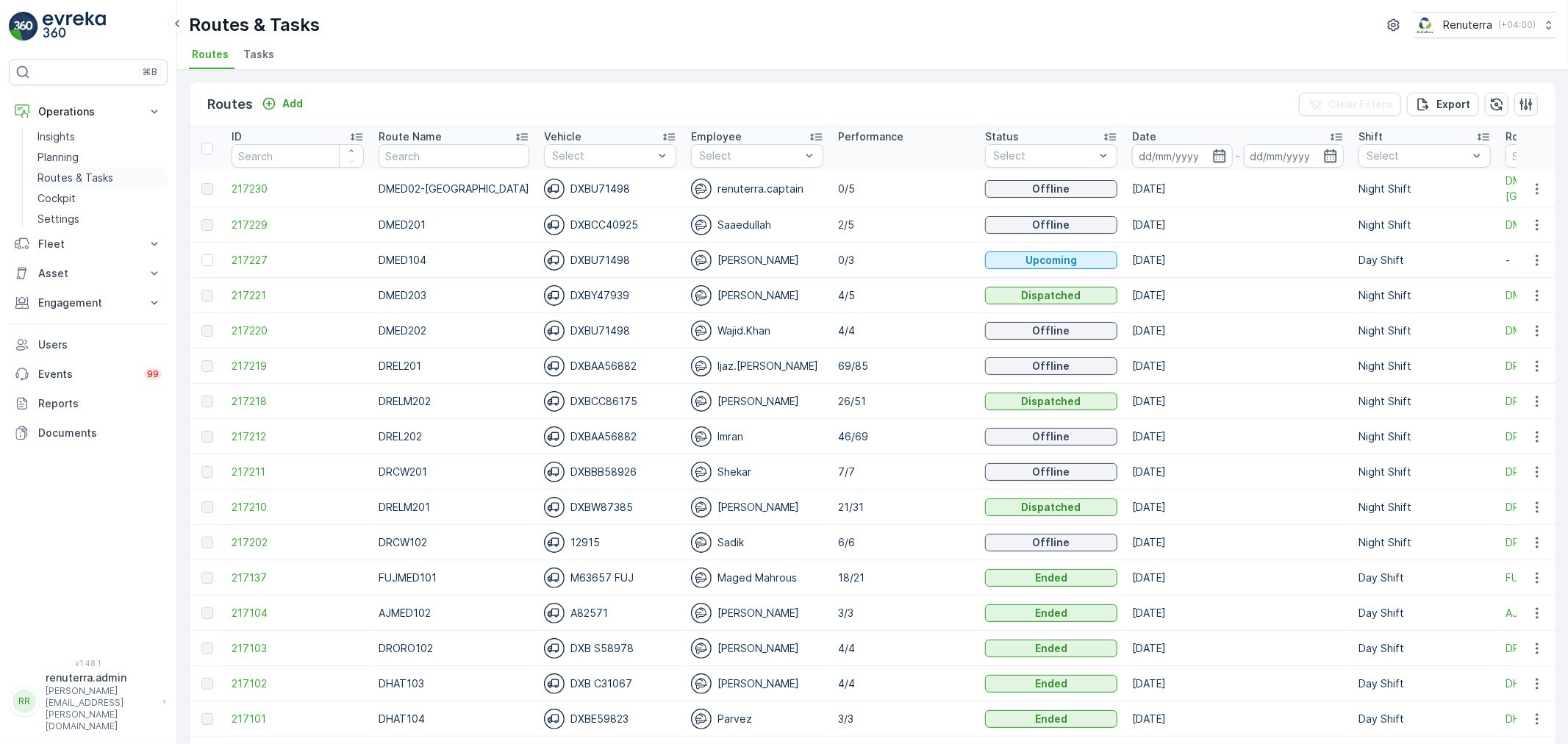
click at [107, 177] on p "Routes & Tasks" at bounding box center [75, 177] width 76 height 15
click at [631, 103] on div "Routes Add Clear Filters Export" at bounding box center [873, 104] width 1366 height 44
click at [72, 134] on p "Insights" at bounding box center [56, 137] width 37 height 15
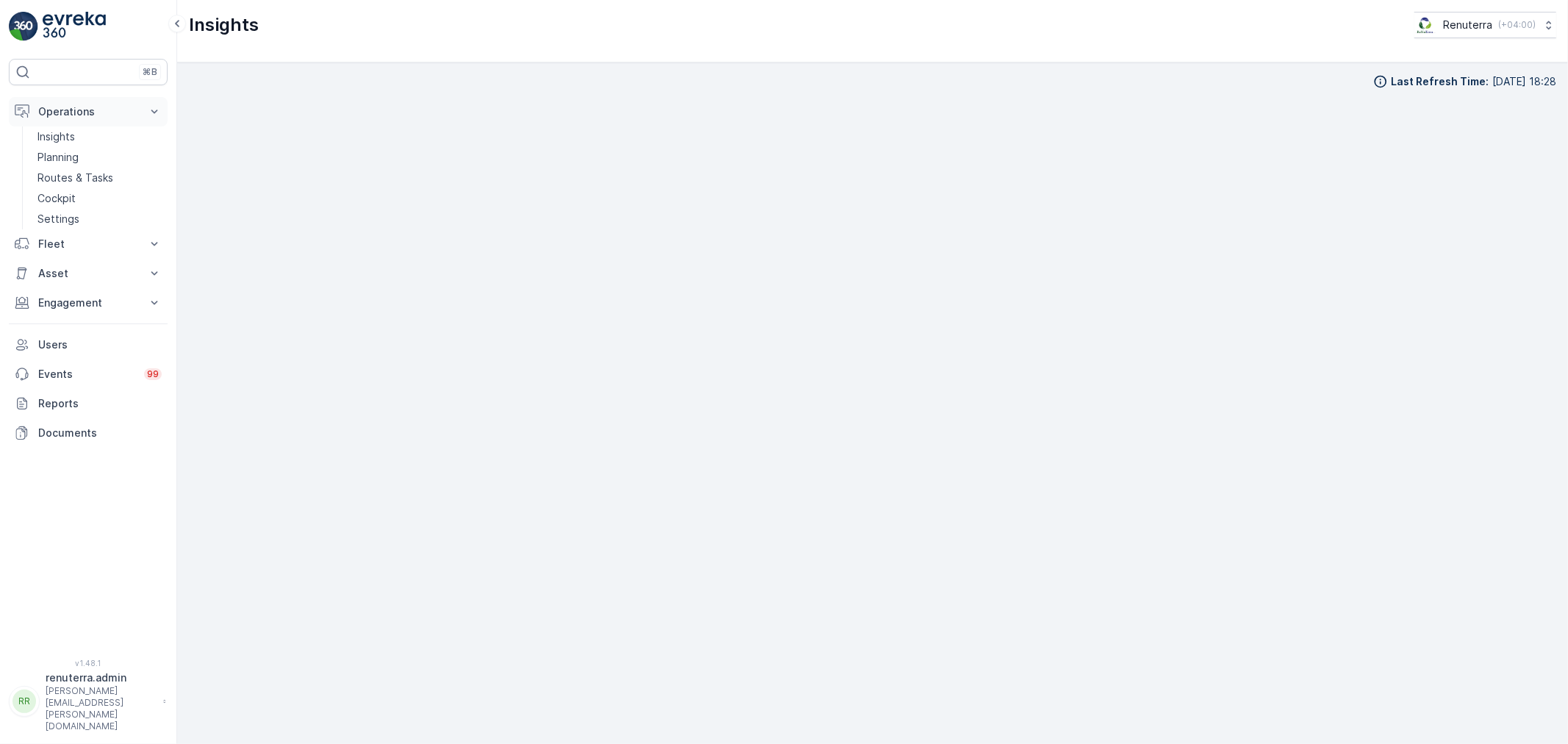
click at [91, 123] on button "Operations" at bounding box center [88, 112] width 159 height 29
click at [85, 134] on button "Fleet" at bounding box center [88, 141] width 159 height 29
click at [85, 134] on p "Fleet" at bounding box center [88, 141] width 100 height 15
click at [99, 113] on p "Operations" at bounding box center [88, 112] width 100 height 15
click at [90, 134] on link "Insights" at bounding box center [99, 136] width 136 height 20
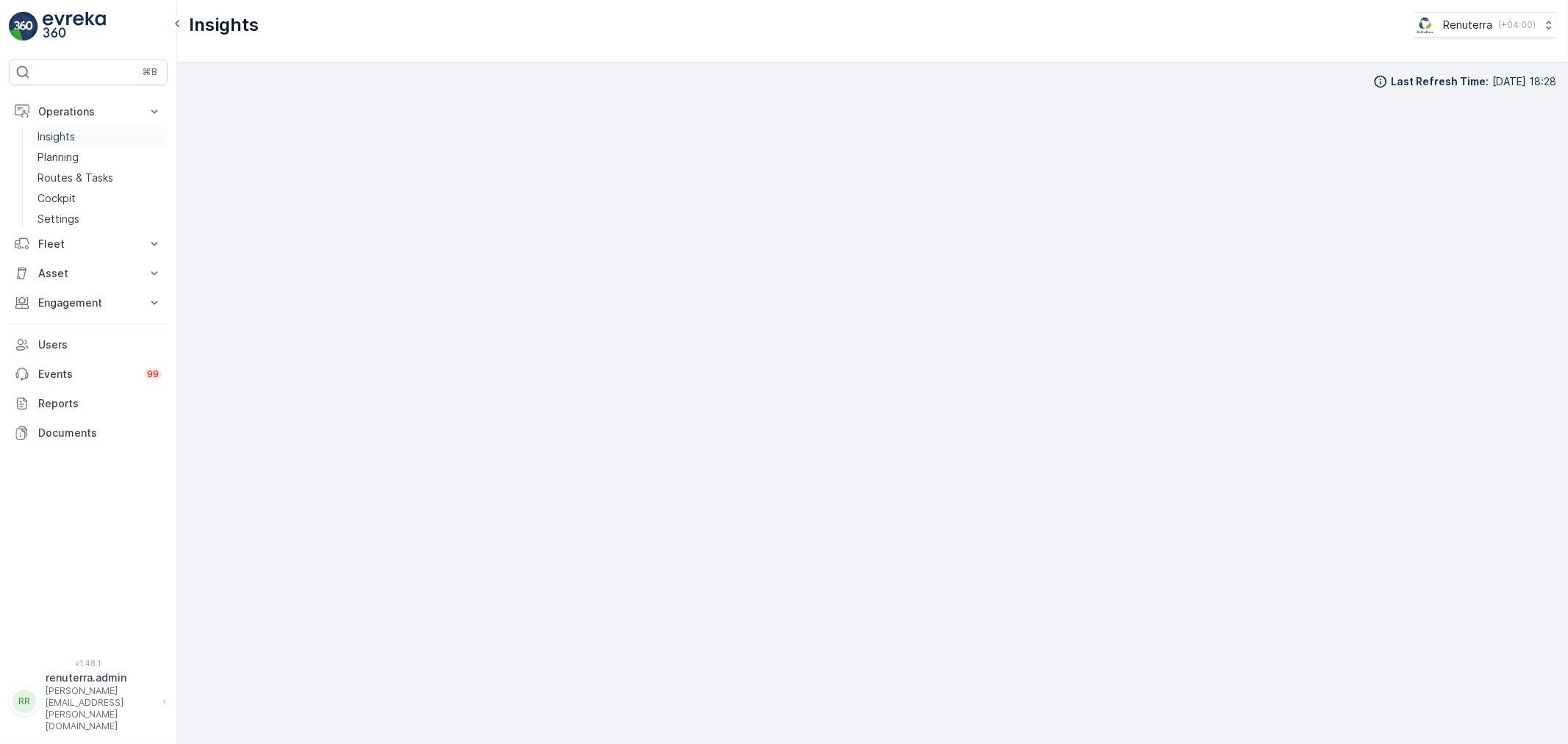
click at [90, 134] on link "Insights" at bounding box center [99, 136] width 136 height 20
click at [96, 112] on p "Operations" at bounding box center [88, 112] width 100 height 15
drag, startPoint x: 93, startPoint y: 94, endPoint x: 78, endPoint y: 142, distance: 50.3
click at [91, 98] on div "⌘B Operations Insights Planning Routes & Tasks Cockpit Settings Fleet Live Trac…" at bounding box center [88, 349] width 159 height 582
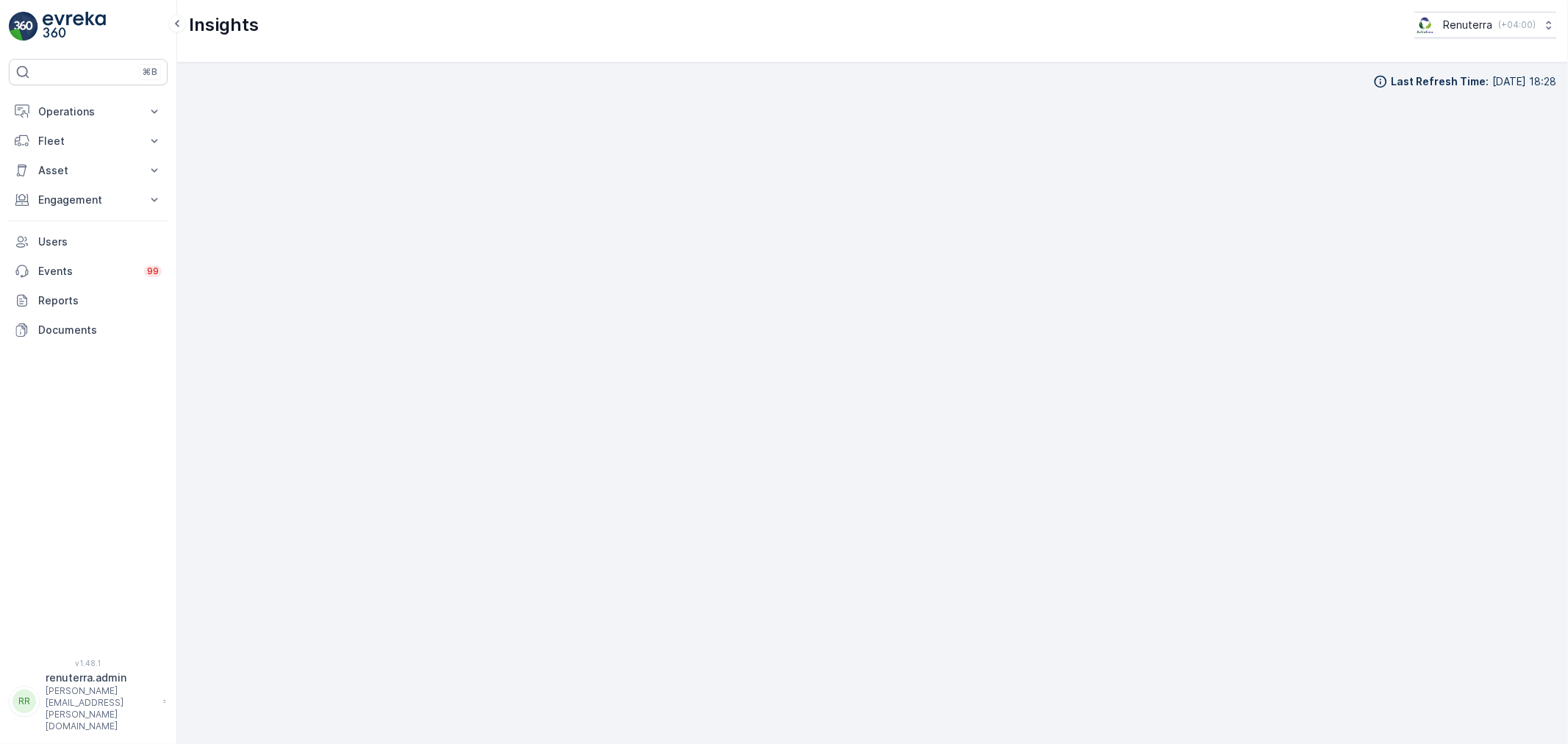
drag, startPoint x: 96, startPoint y: 108, endPoint x: 83, endPoint y: 160, distance: 53.6
click at [93, 109] on p "Operations" at bounding box center [88, 112] width 100 height 15
click at [82, 170] on link "Routes & Tasks" at bounding box center [99, 177] width 136 height 20
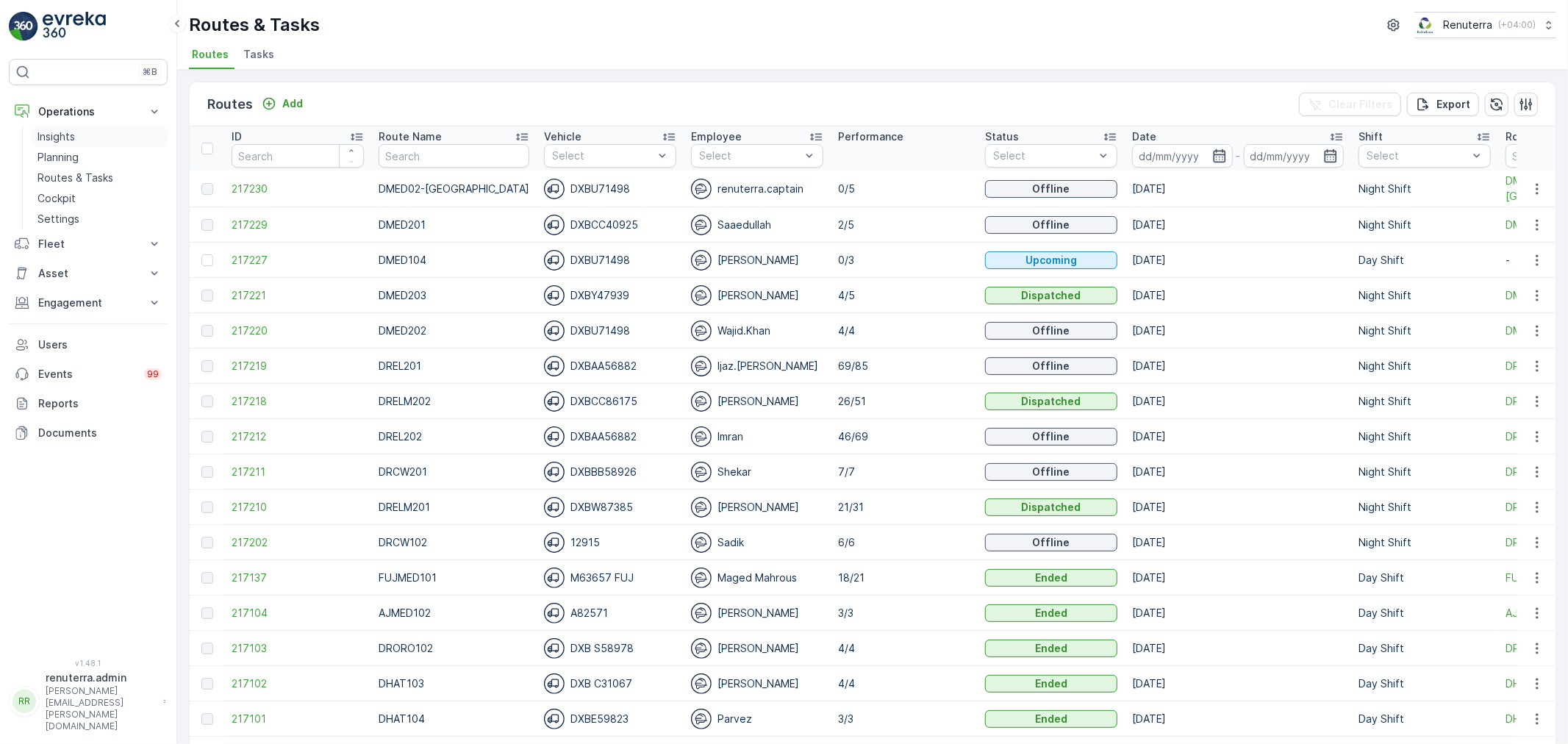
click at [86, 140] on link "Insights" at bounding box center [99, 136] width 136 height 20
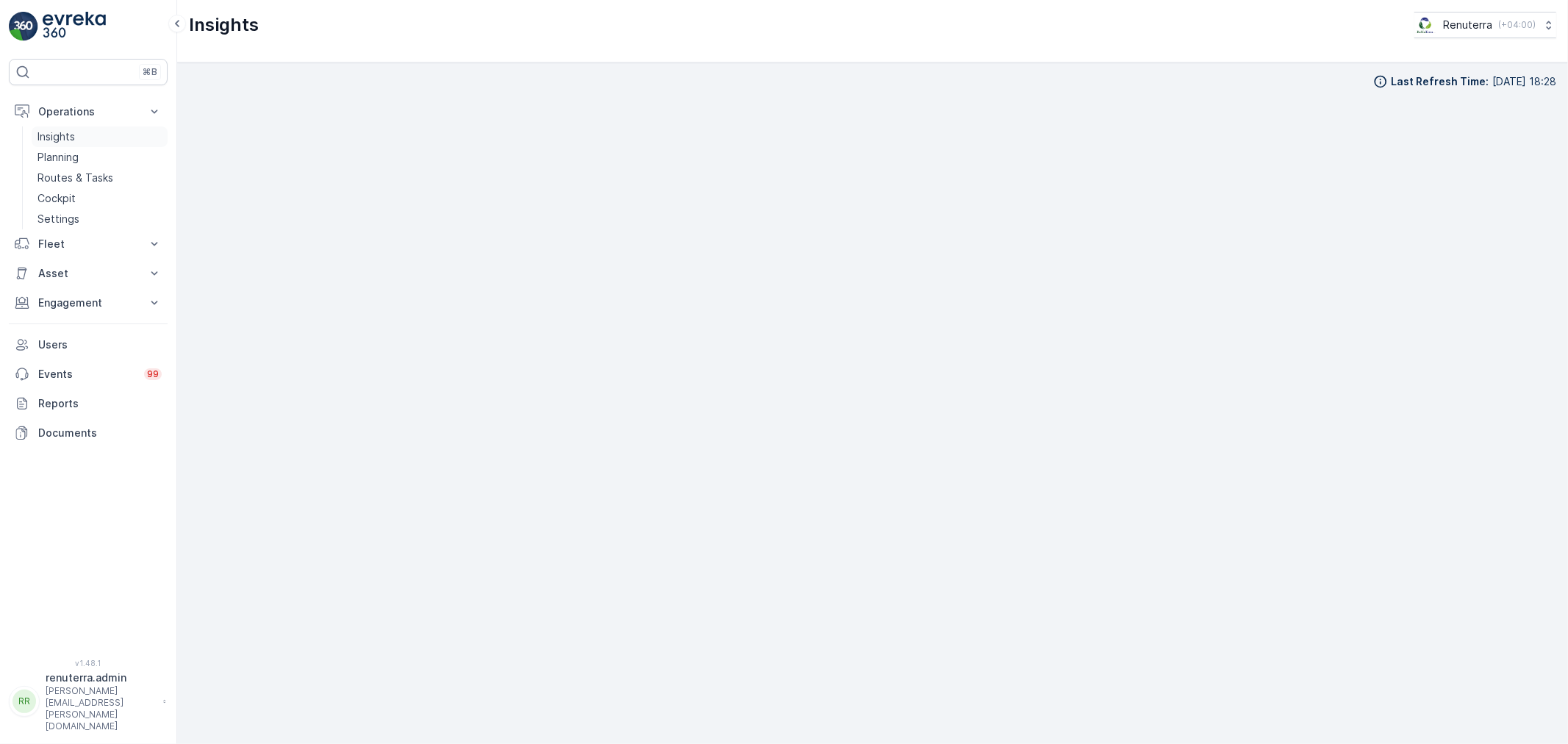
click at [83, 129] on link "Insights" at bounding box center [99, 136] width 136 height 20
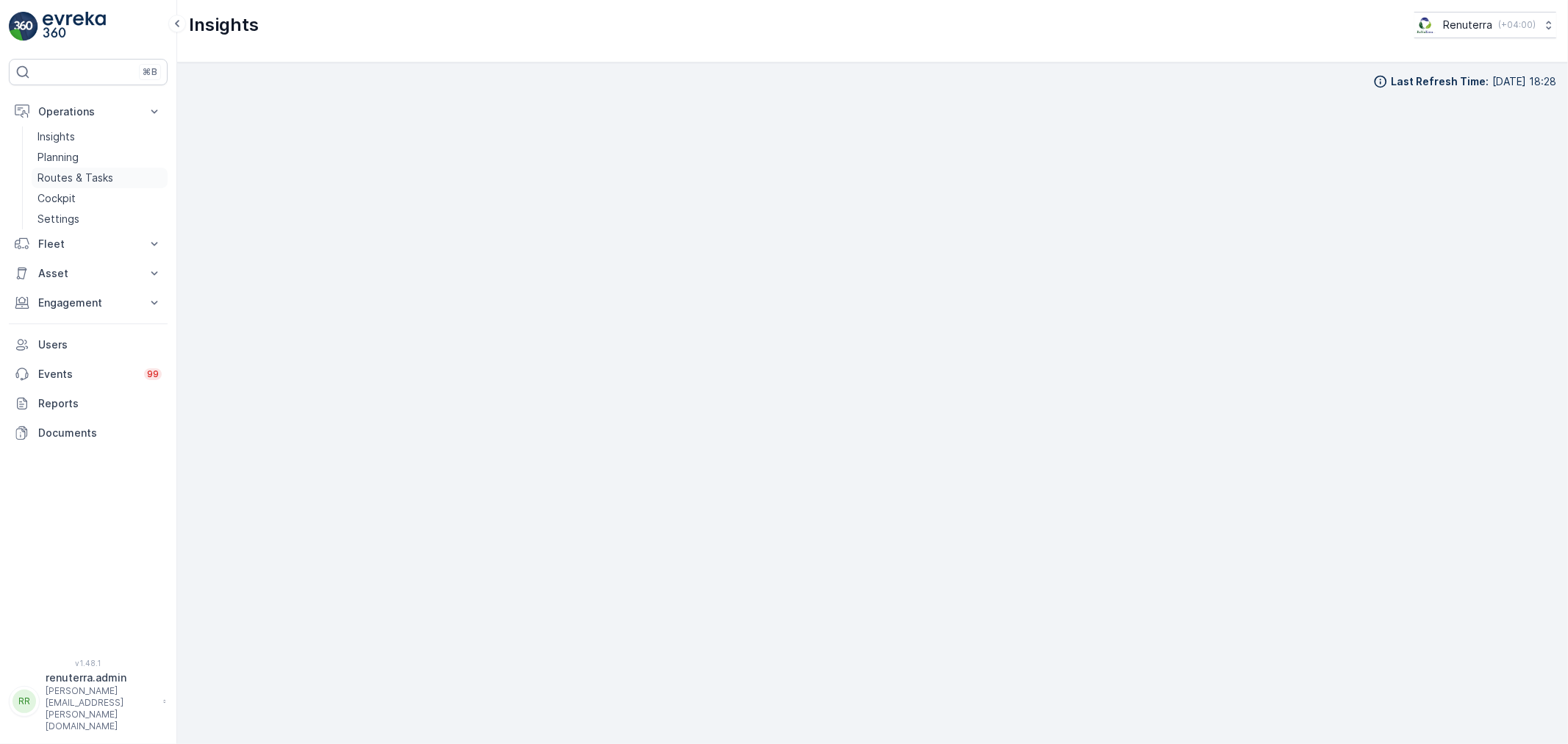
click at [88, 170] on link "Routes & Tasks" at bounding box center [99, 177] width 136 height 20
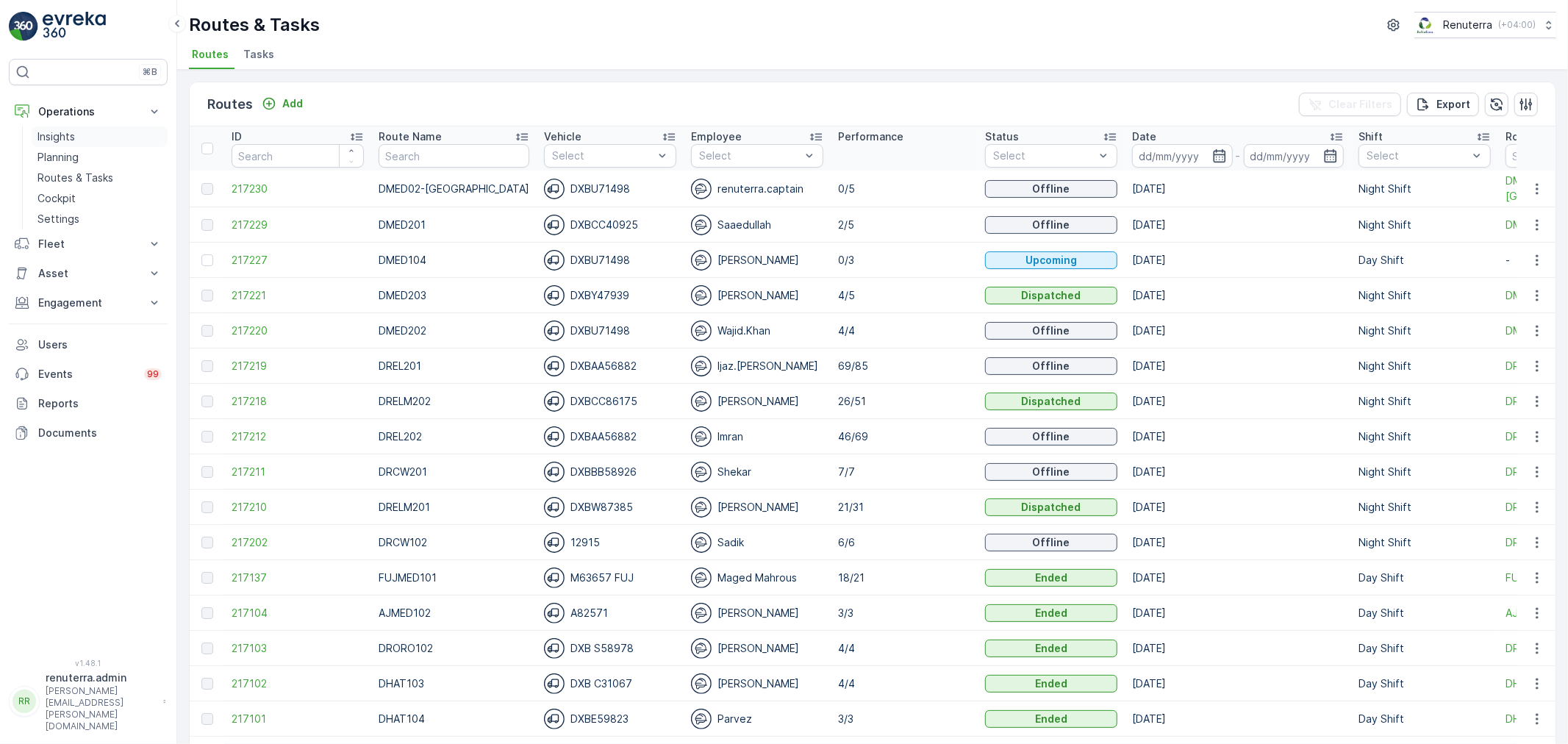
click at [54, 145] on link "Insights" at bounding box center [99, 136] width 136 height 20
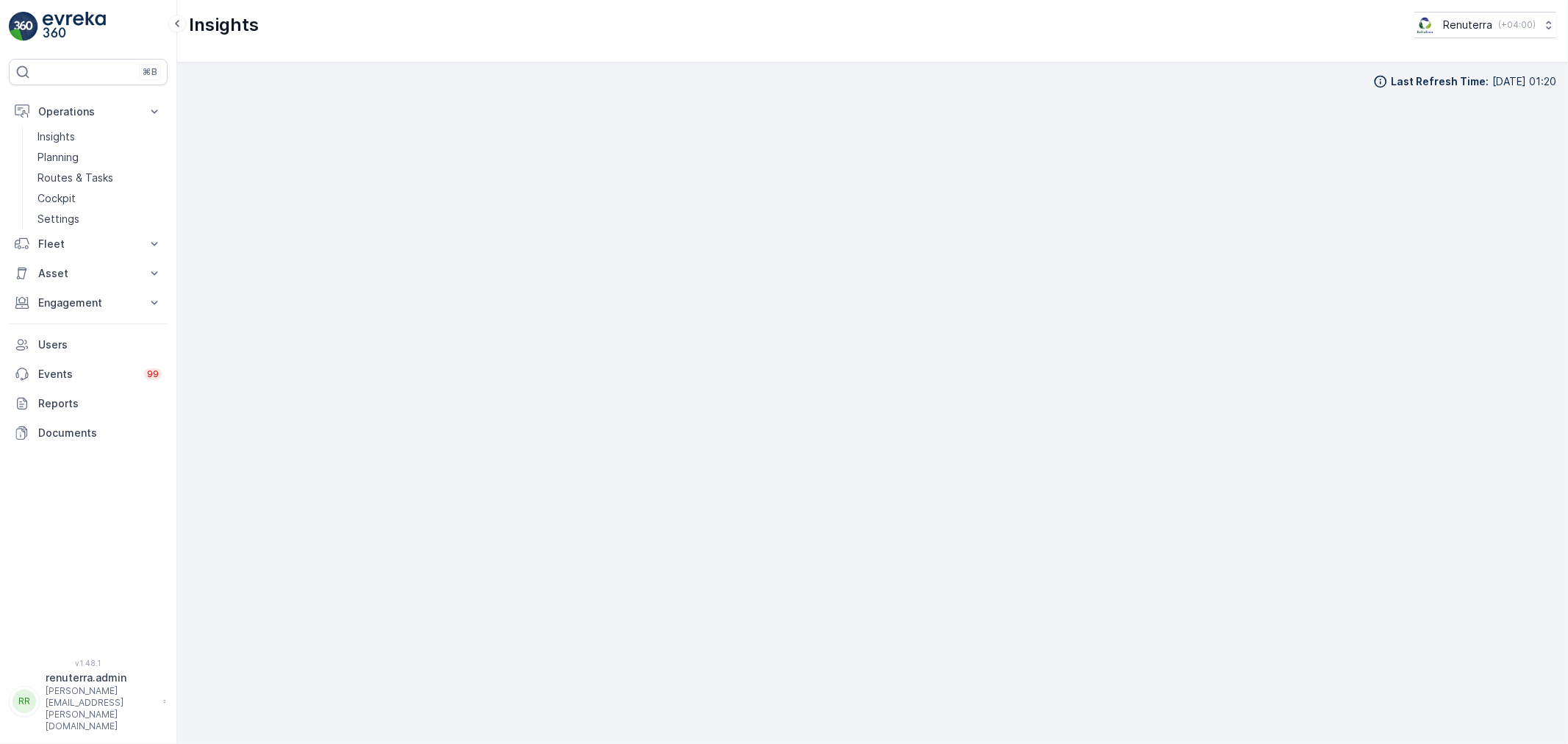
scroll to position [16, 0]
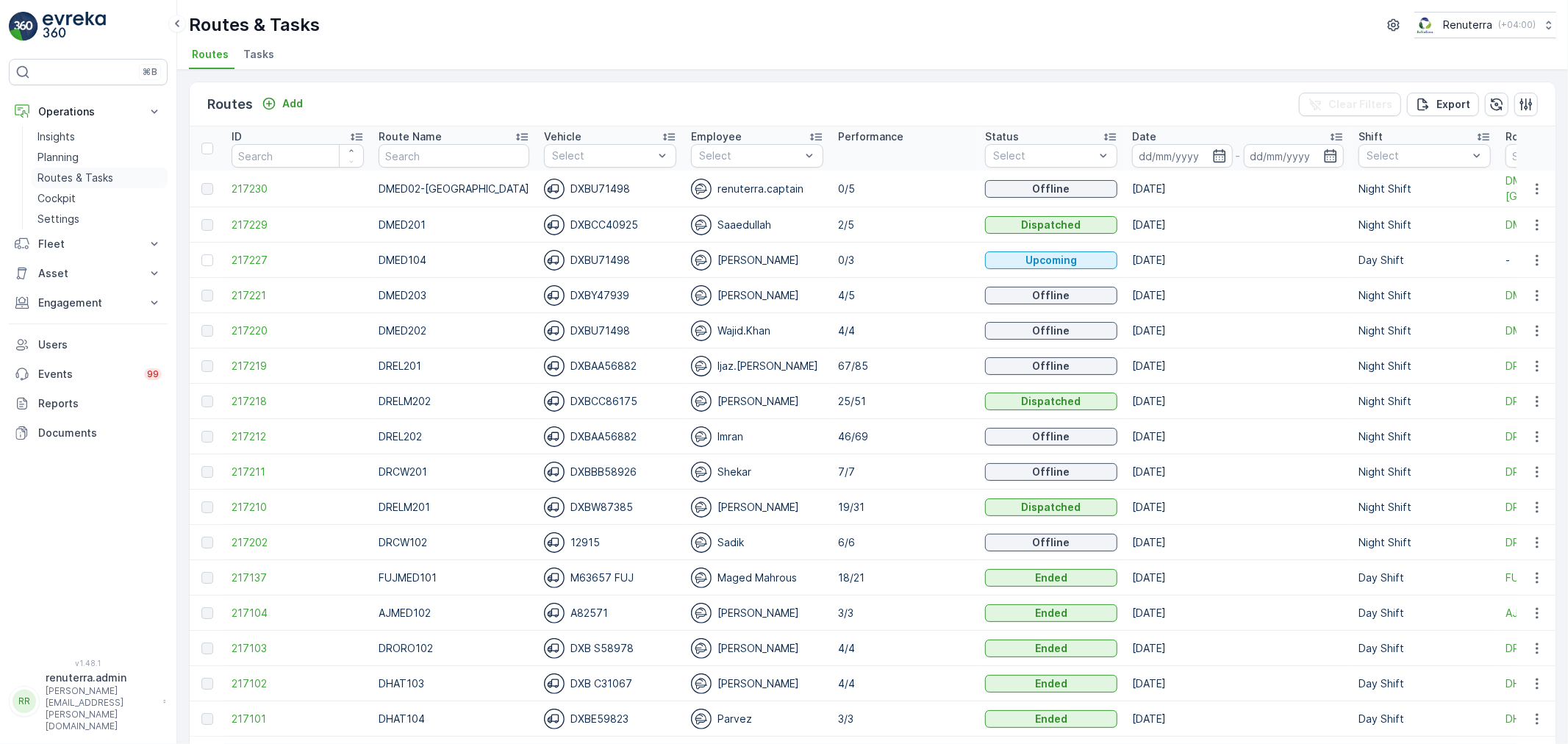
click at [73, 174] on p "Routes & Tasks" at bounding box center [75, 177] width 76 height 15
click at [239, 225] on span "217229" at bounding box center [297, 225] width 133 height 15
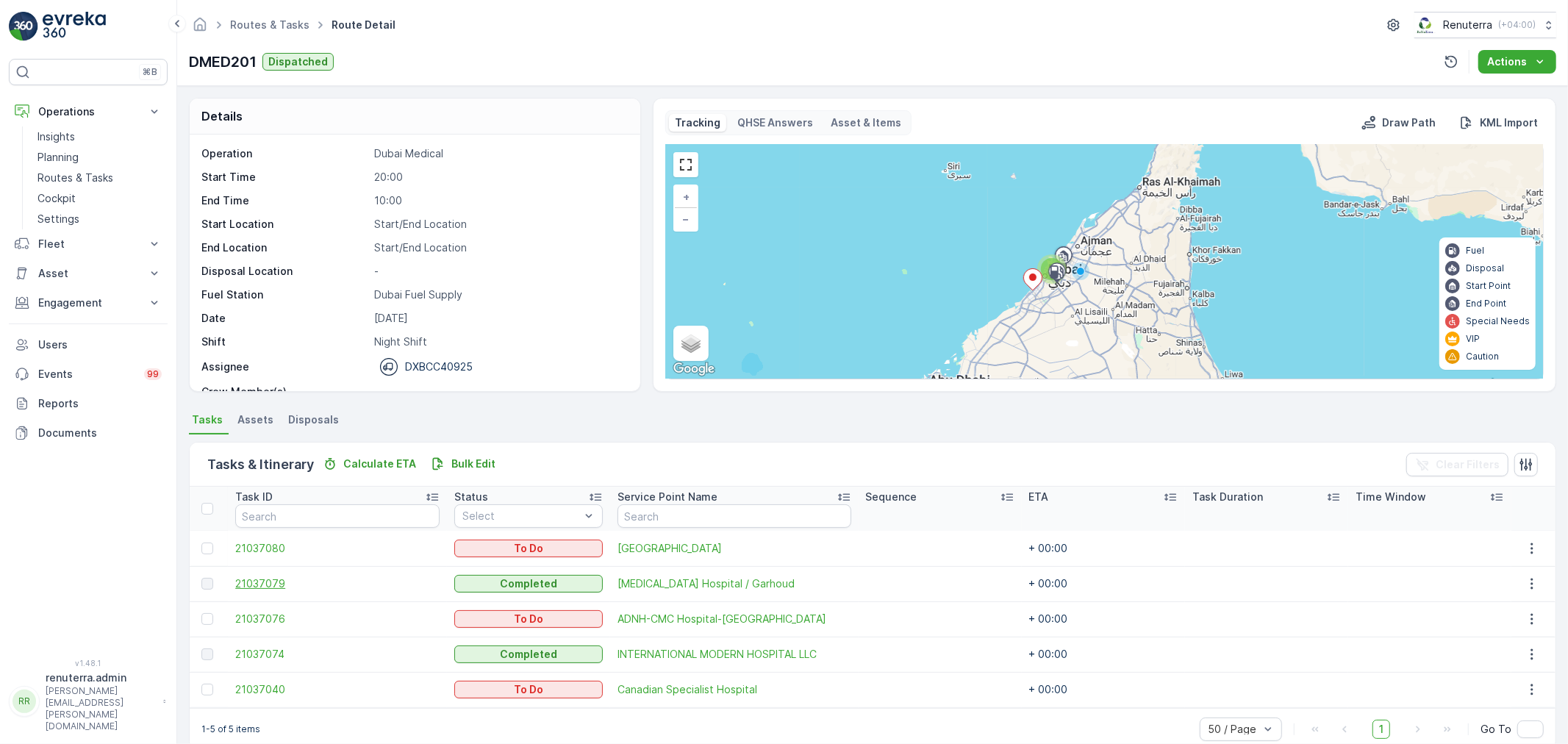
click at [283, 578] on span "21037079" at bounding box center [337, 584] width 204 height 15
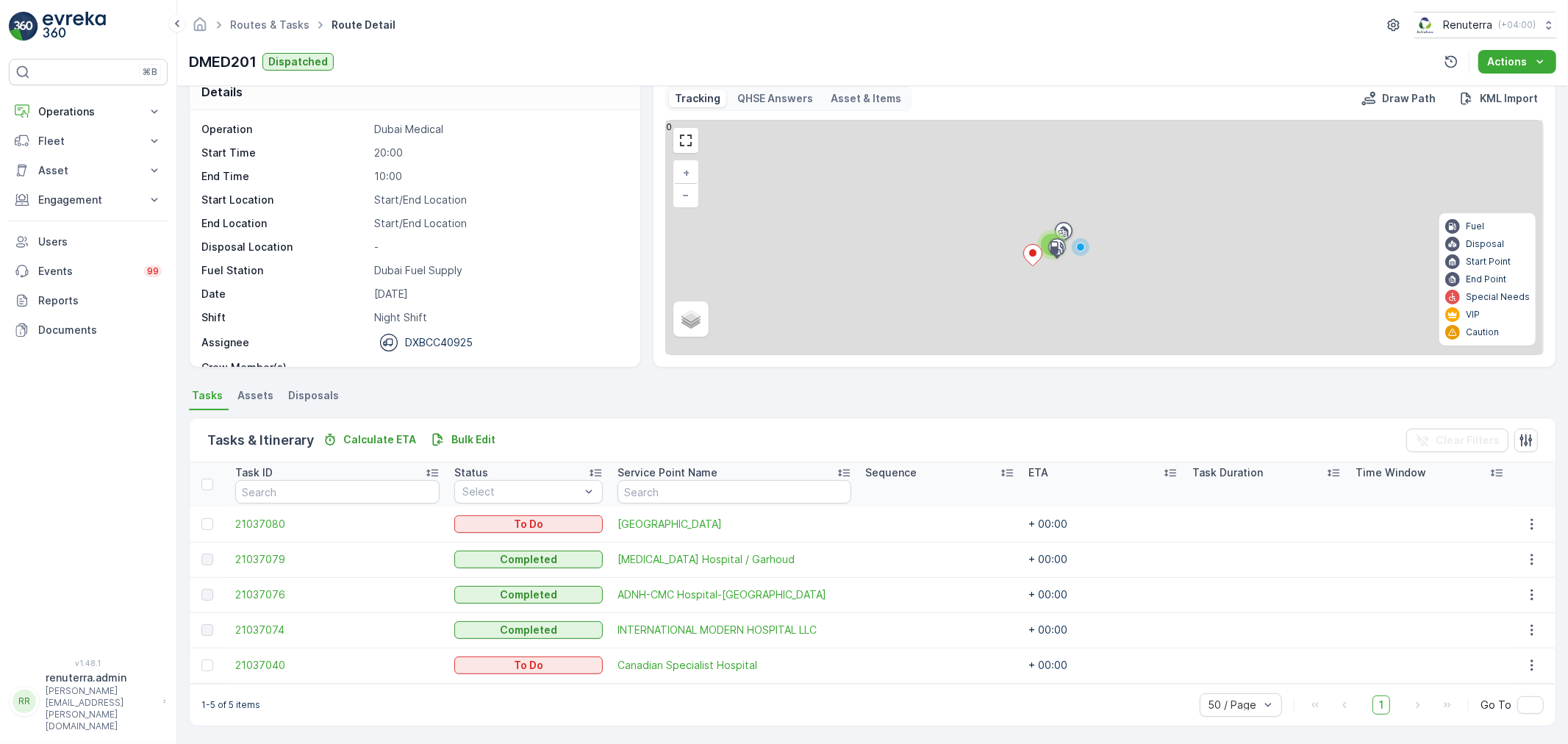
scroll to position [25, 0]
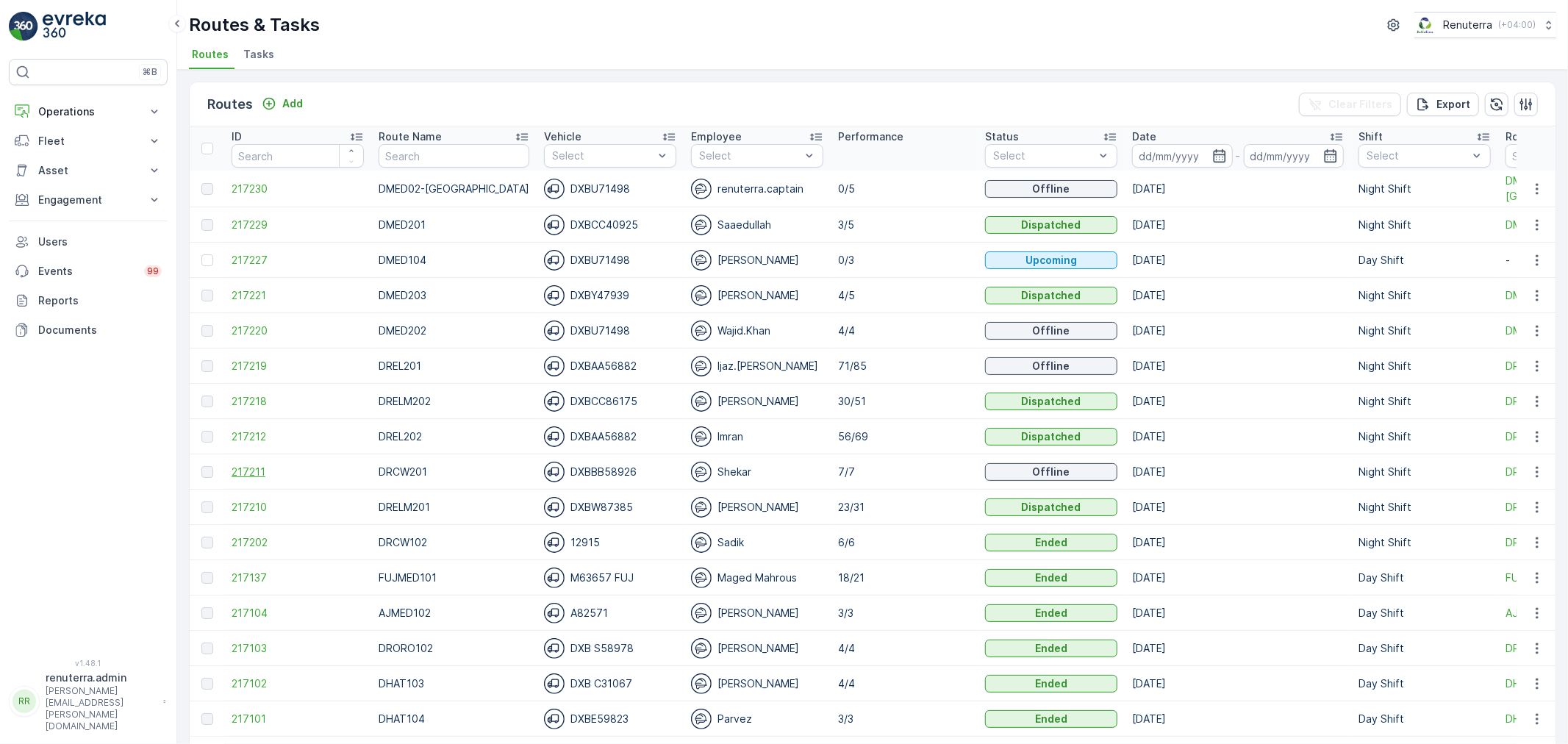
click at [244, 475] on span "217211" at bounding box center [297, 472] width 133 height 15
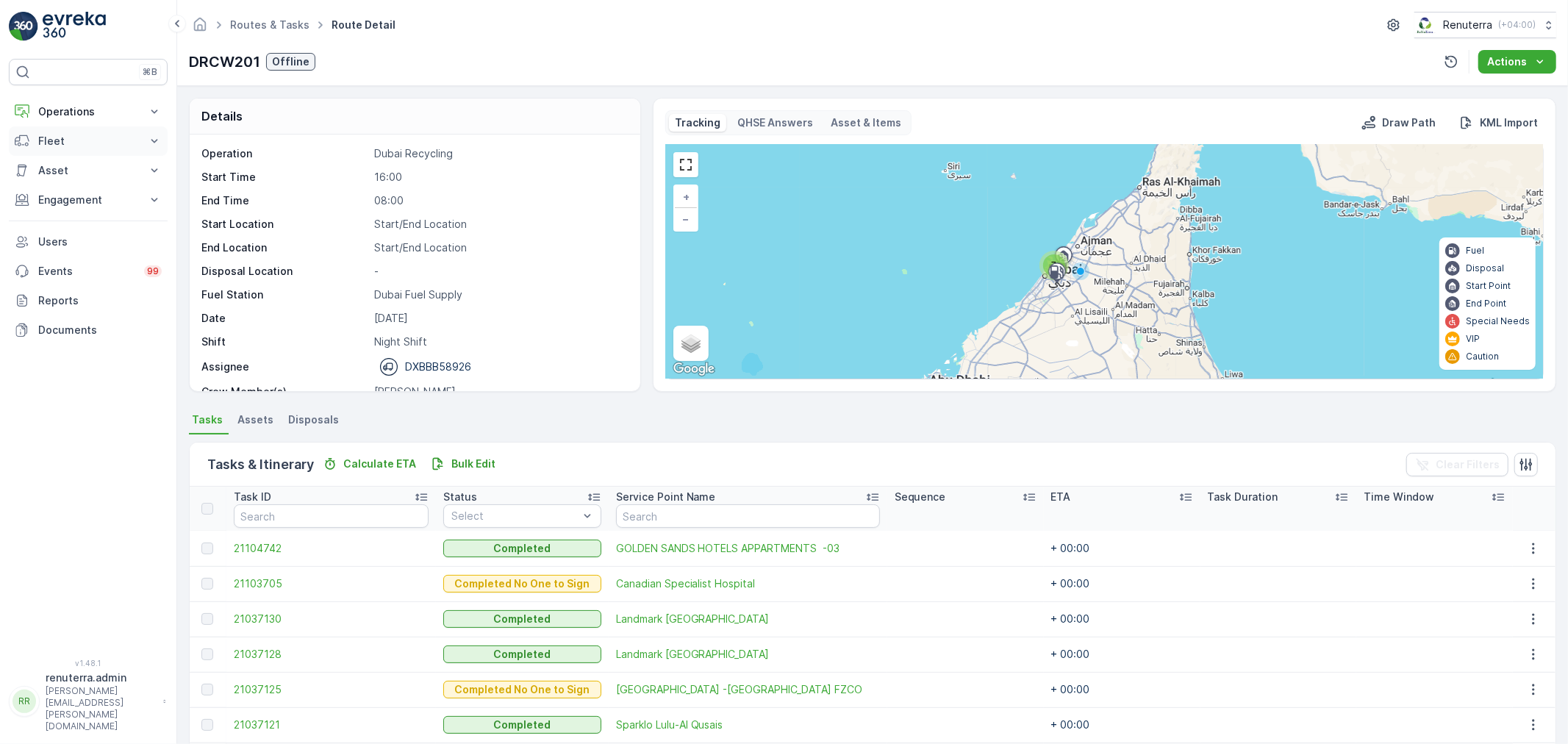
drag, startPoint x: 71, startPoint y: 109, endPoint x: 103, endPoint y: 218, distance: 113.6
click at [71, 111] on p "Operations" at bounding box center [88, 112] width 100 height 15
click at [96, 182] on p "Routes & Tasks" at bounding box center [75, 177] width 76 height 15
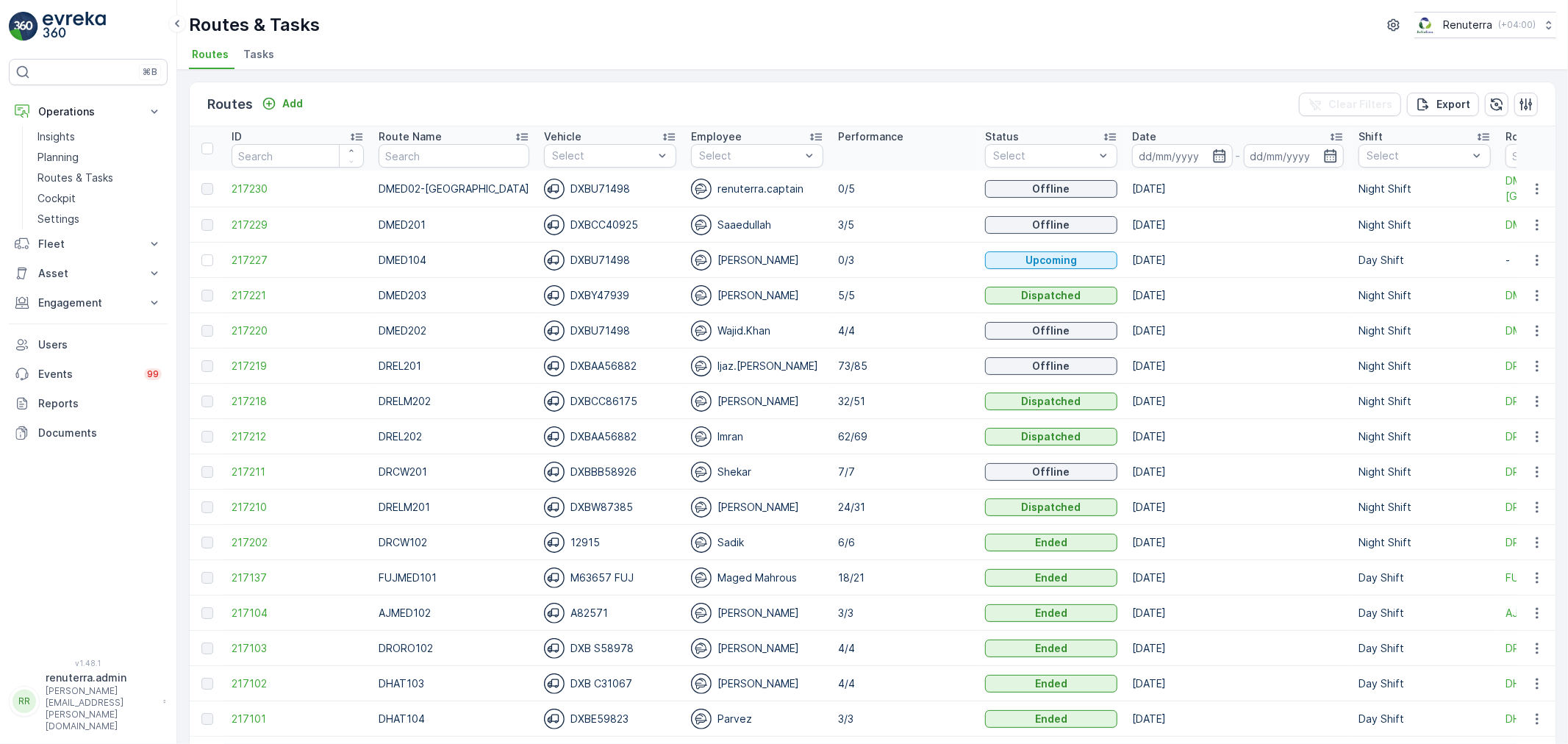
click at [1268, 269] on td "[DATE]" at bounding box center [1237, 260] width 226 height 35
click at [1019, 157] on div at bounding box center [1044, 155] width 104 height 11
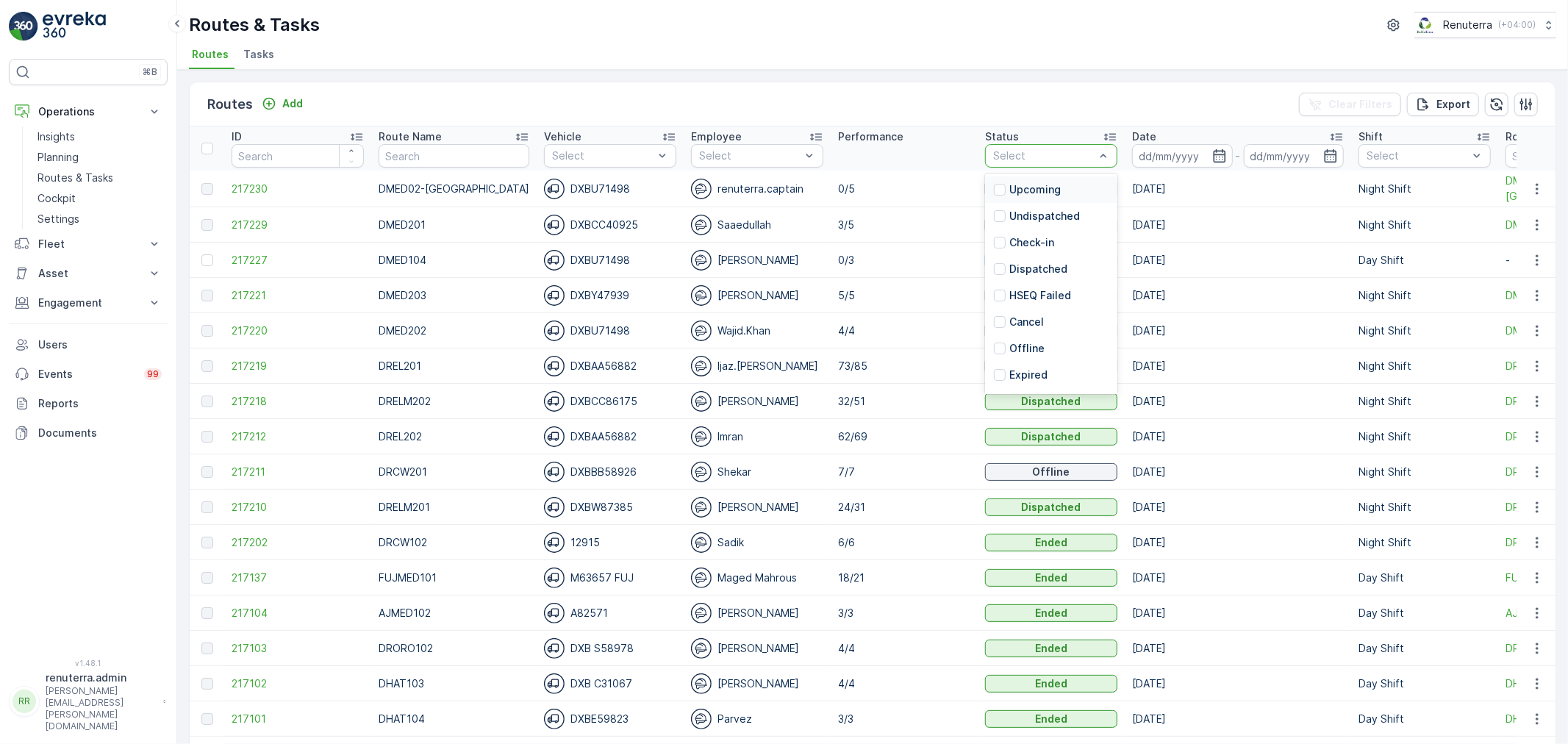
click at [1030, 195] on p "Upcoming" at bounding box center [1035, 190] width 51 height 15
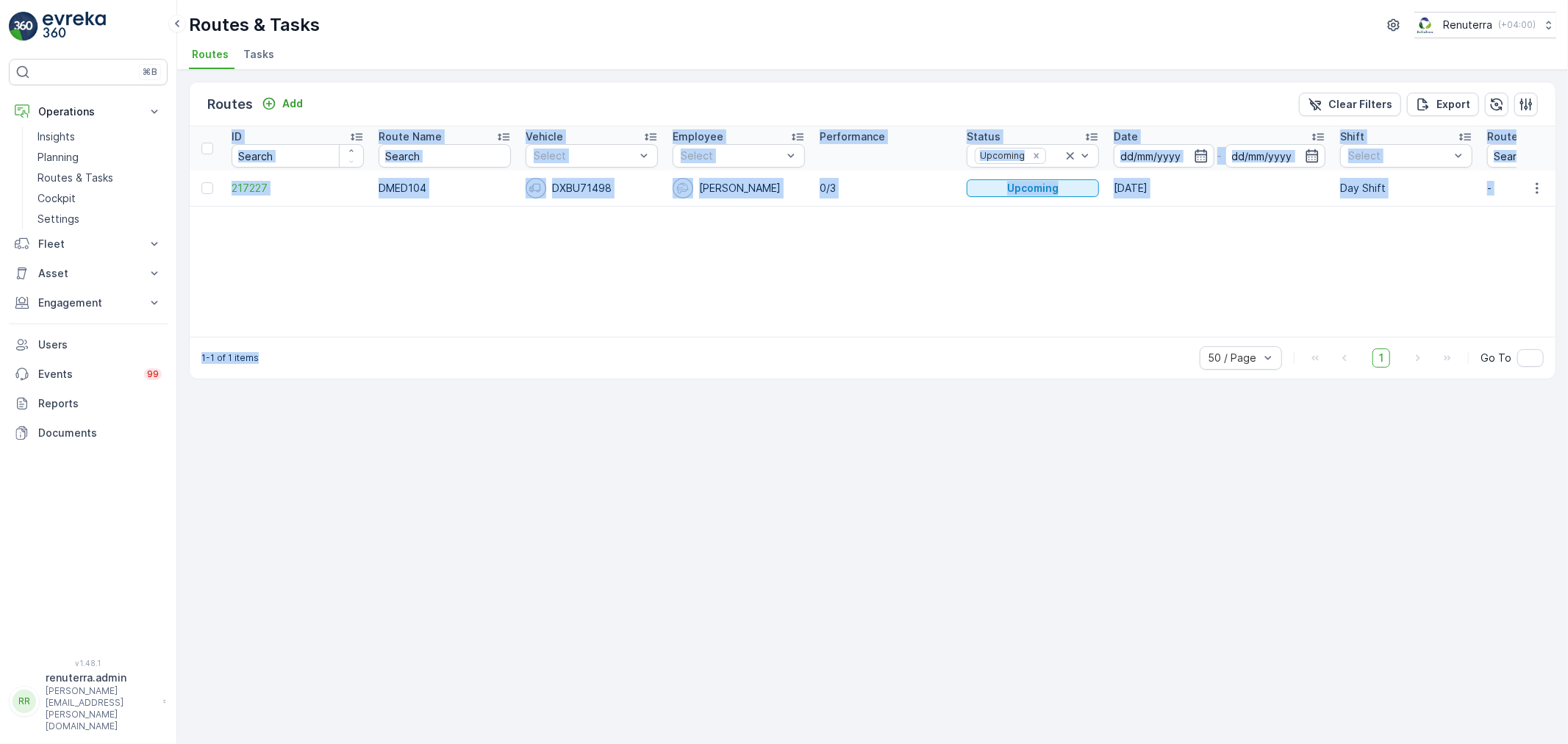
drag, startPoint x: 992, startPoint y: 342, endPoint x: 1199, endPoint y: 334, distance: 207.2
click at [1202, 333] on div "Routes Add Clear Filters Export ID Route Name Vehicle Select Employee Select Pe…" at bounding box center [872, 230] width 1367 height 298
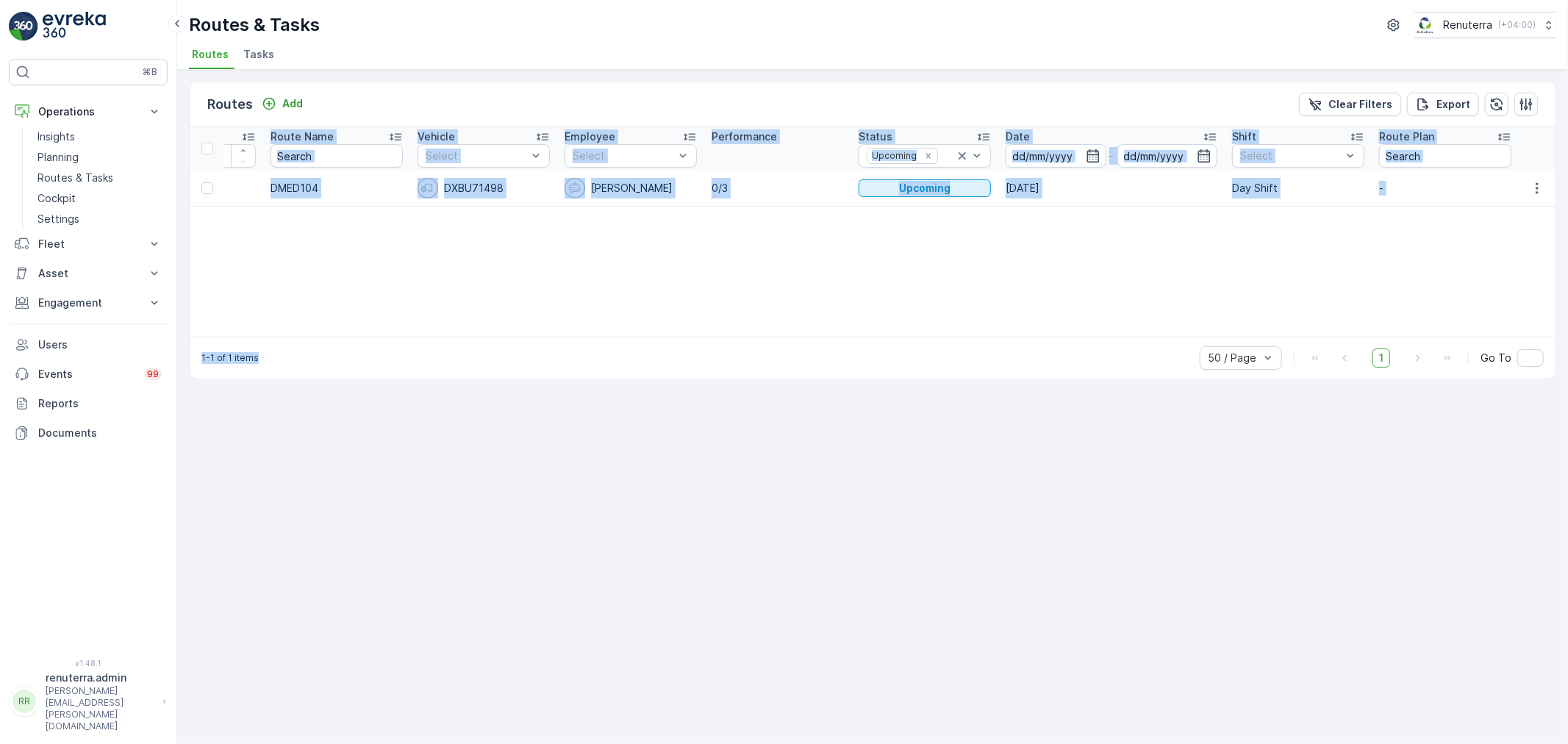
scroll to position [0, 257]
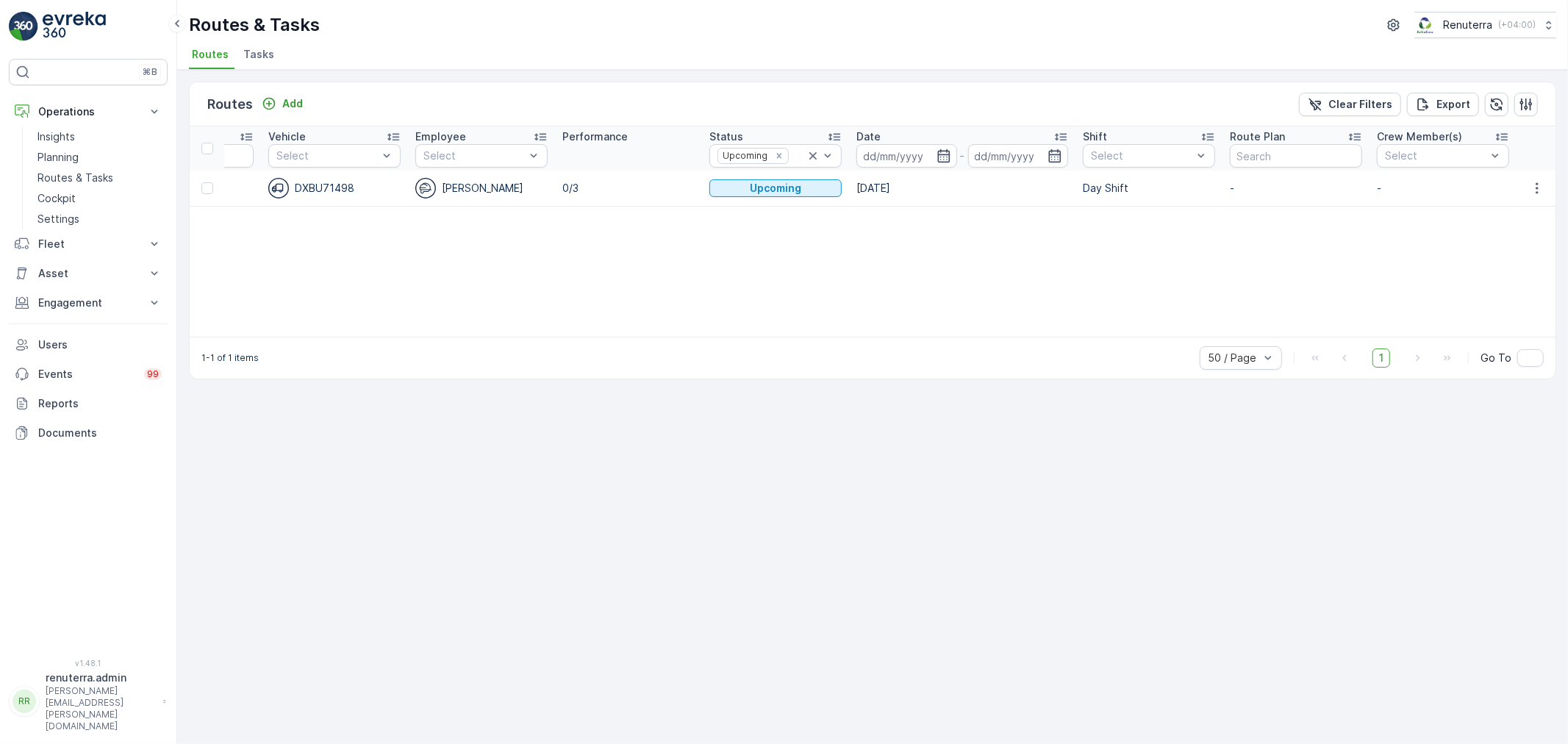
click at [1283, 246] on div "ID Route Name Vehicle Select Employee Select Performance Status Upcoming Date -…" at bounding box center [873, 231] width 1366 height 210
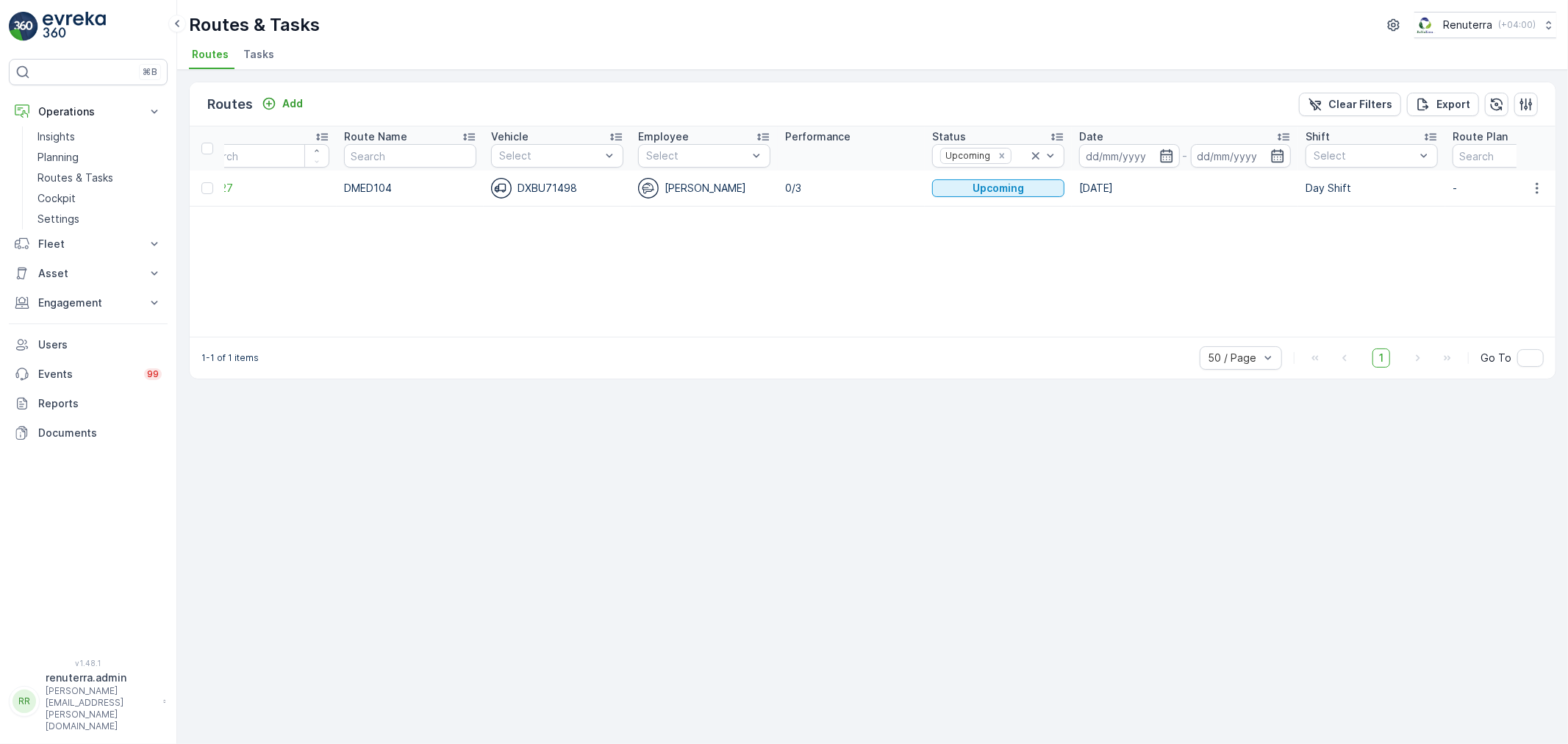
scroll to position [0, 0]
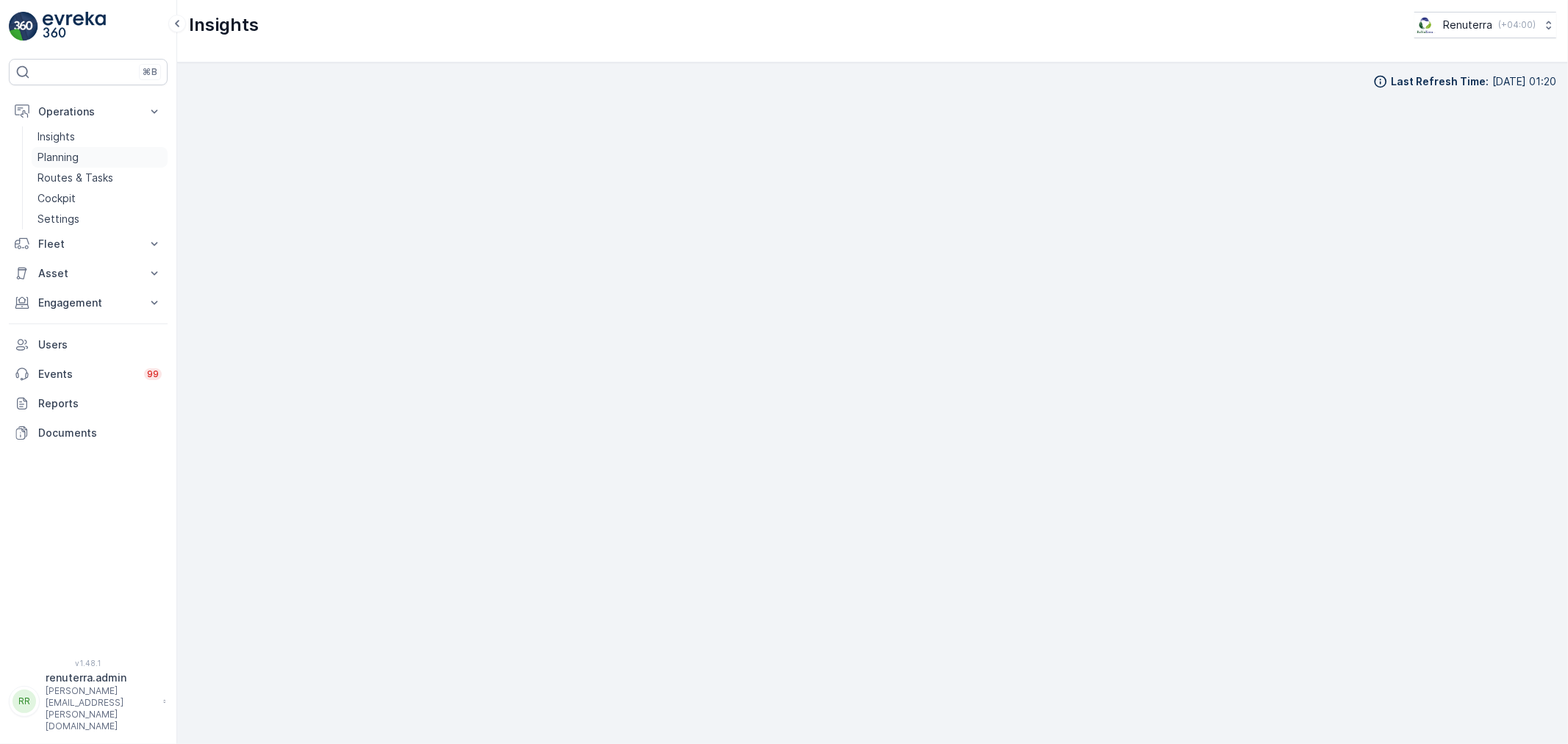
scroll to position [16, 0]
click at [72, 171] on p "Routes & Tasks" at bounding box center [75, 177] width 76 height 15
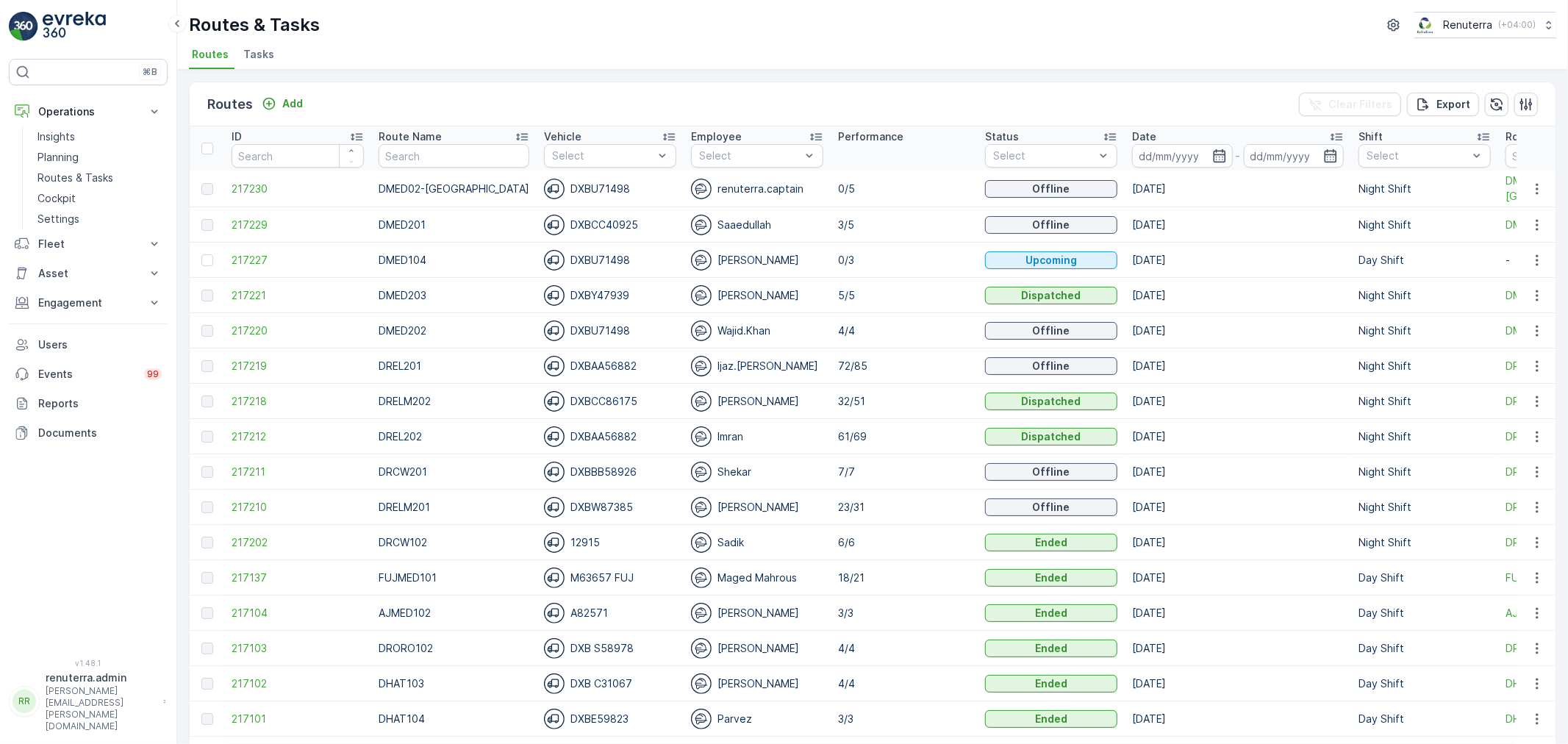
click at [246, 51] on span "Tasks" at bounding box center [259, 55] width 31 height 15
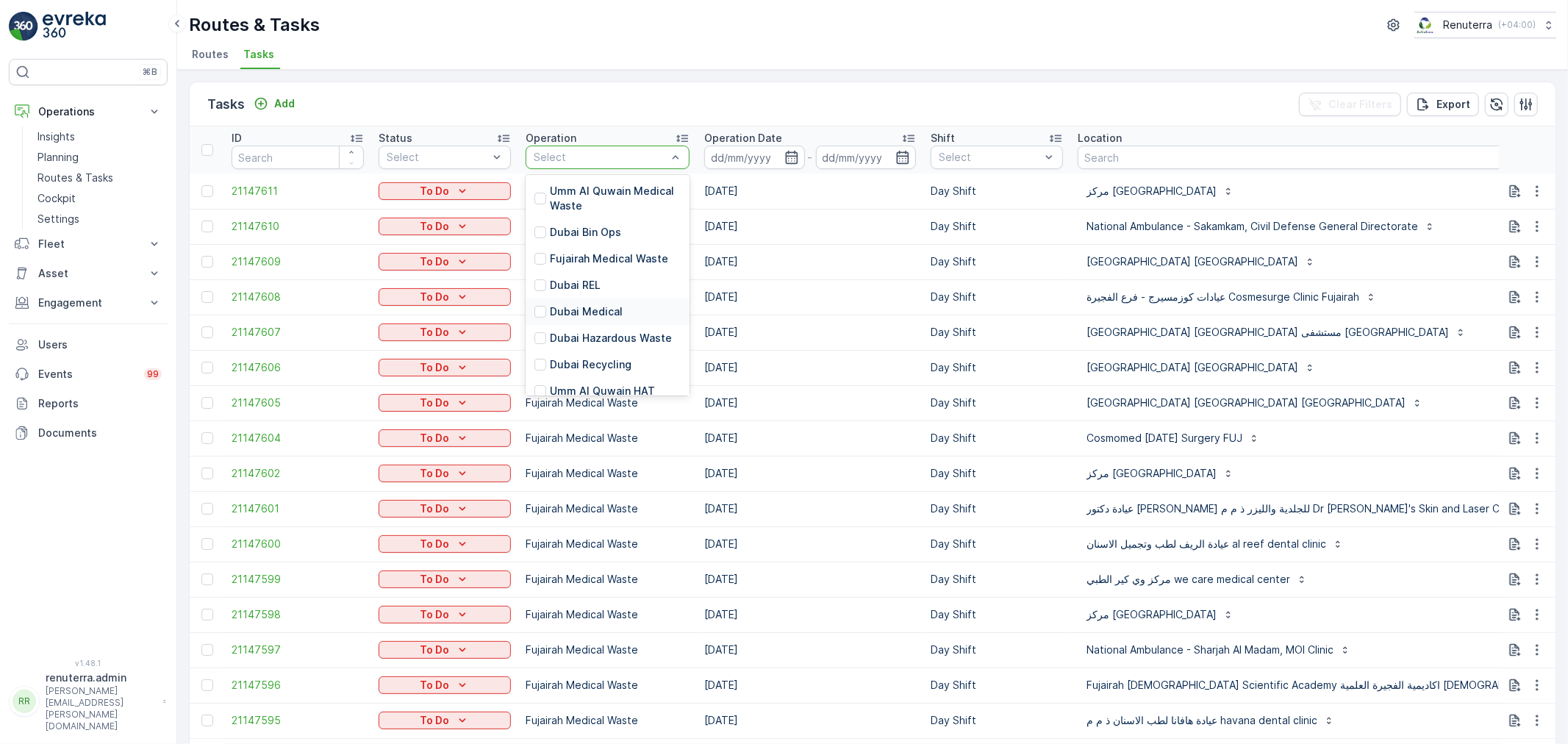
click at [605, 316] on p "Dubai Medical" at bounding box center [585, 312] width 72 height 15
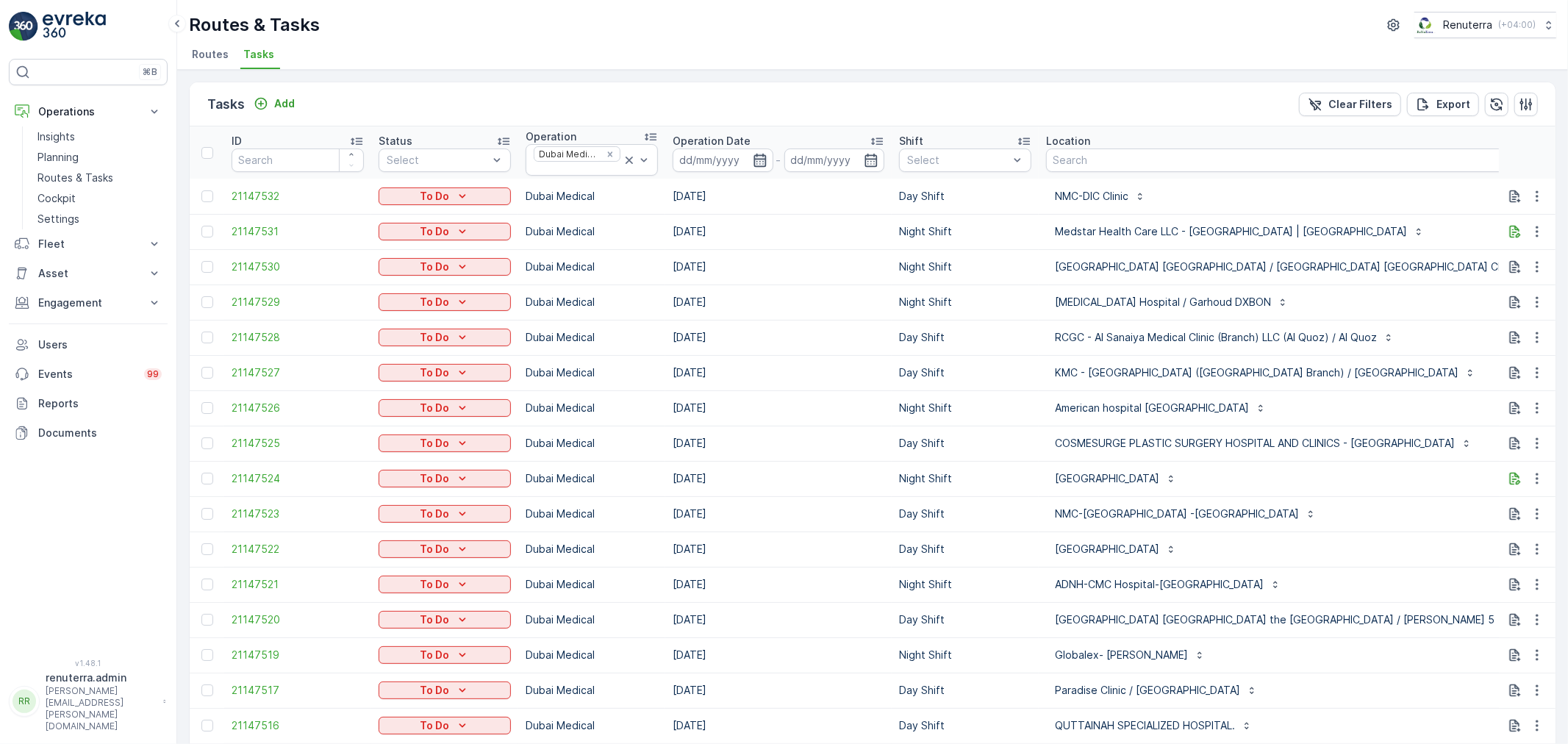
click at [766, 163] on icon "button" at bounding box center [760, 160] width 15 height 15
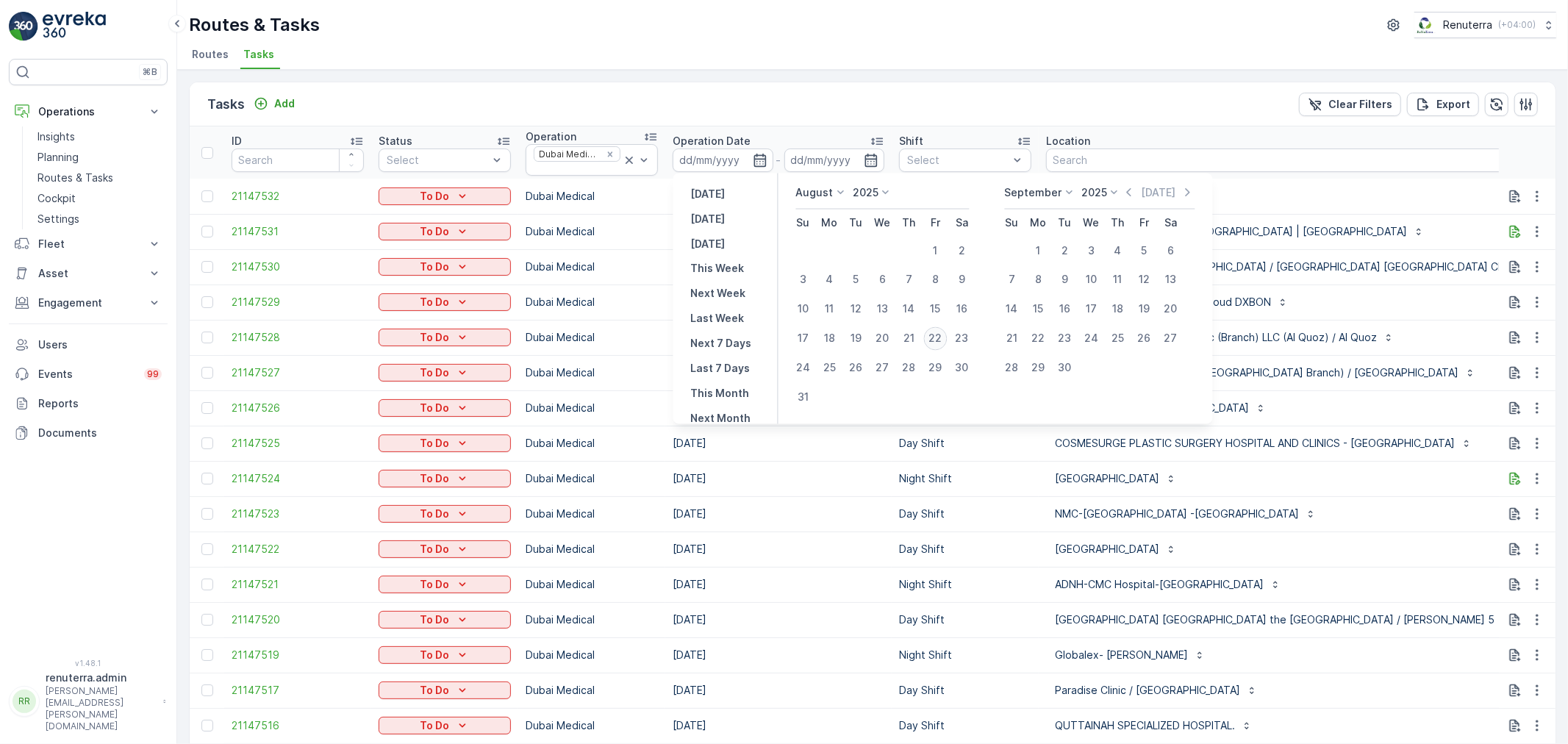
click at [941, 332] on div "22" at bounding box center [935, 339] width 24 height 24
type input "[DATE]"
click at [941, 332] on div "22" at bounding box center [935, 339] width 24 height 24
type input "[DATE]"
click at [941, 332] on div "22" at bounding box center [935, 339] width 24 height 24
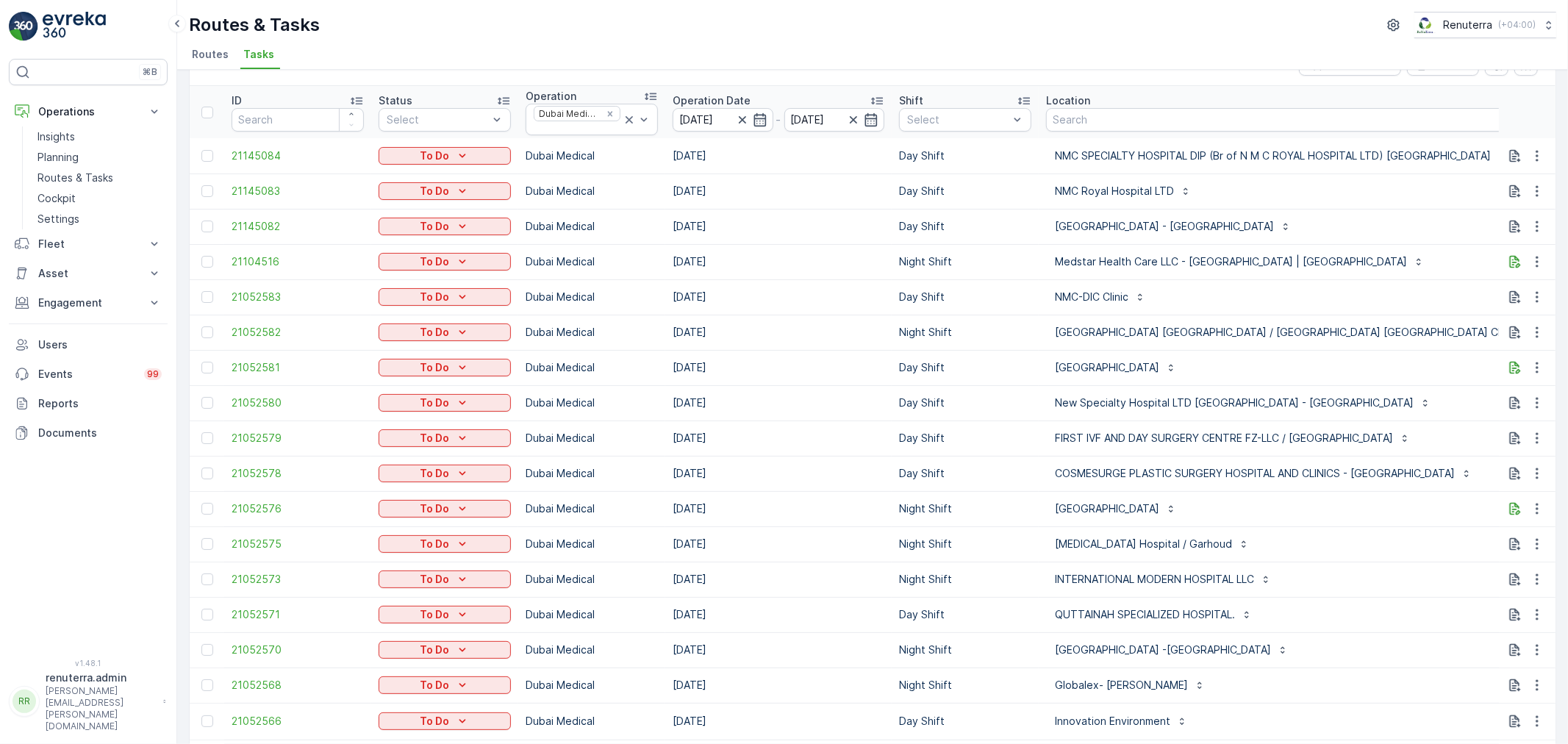
scroll to position [81, 0]
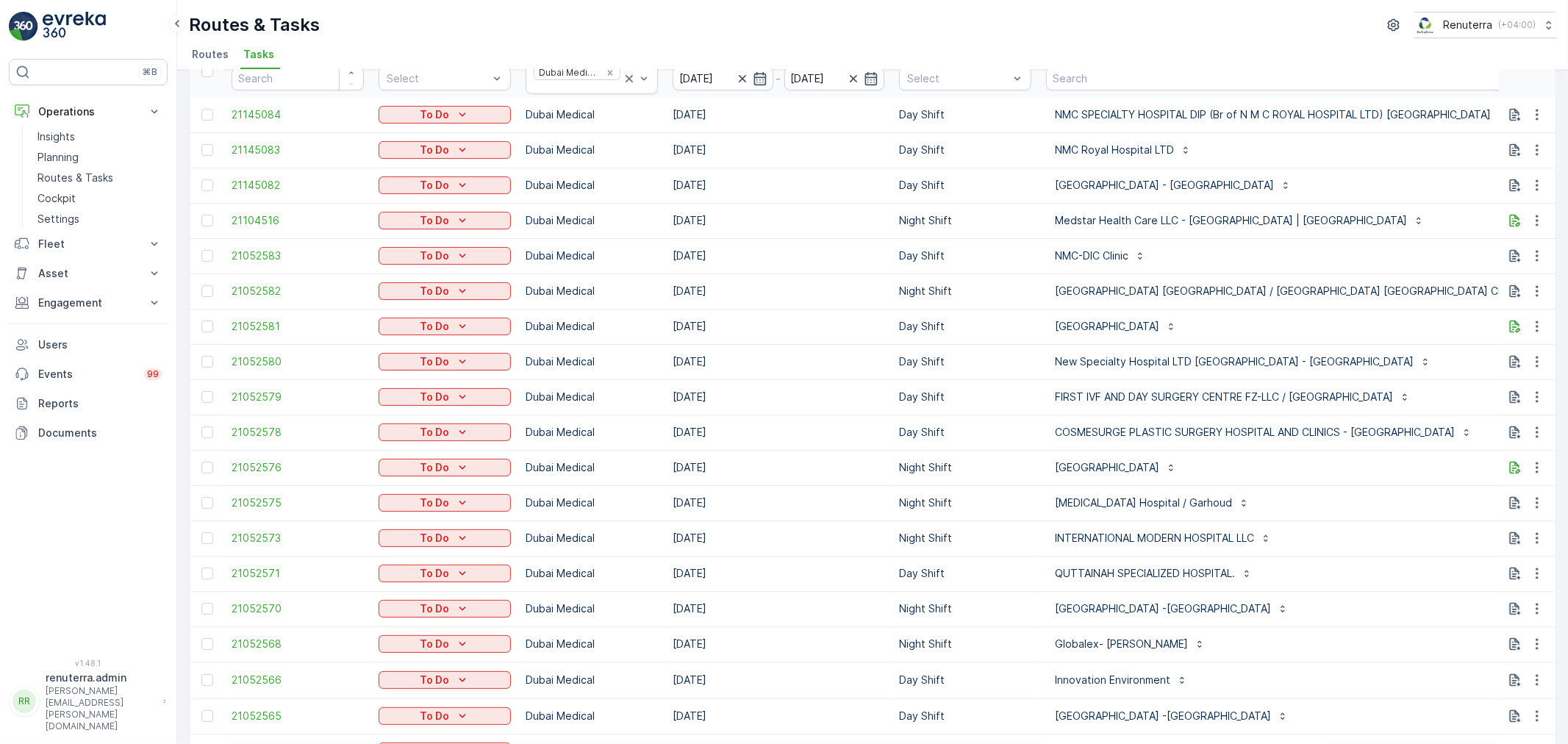
click at [857, 365] on td "[DATE]" at bounding box center [778, 361] width 226 height 35
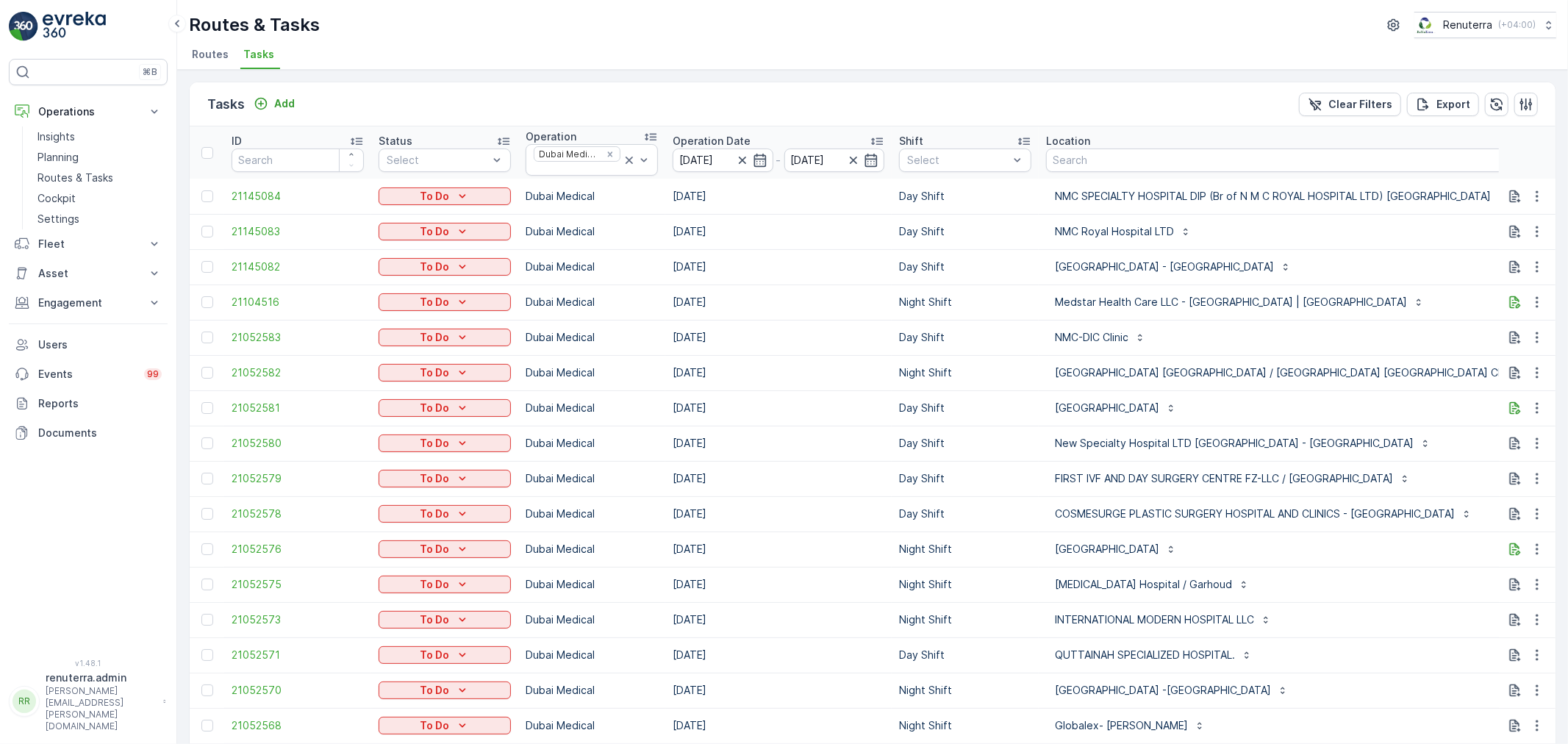
click at [1419, 289] on td "Medstar Health Care LLC - [GEOGRAPHIC_DATA] | [GEOGRAPHIC_DATA]" at bounding box center [1407, 301] width 736 height 35
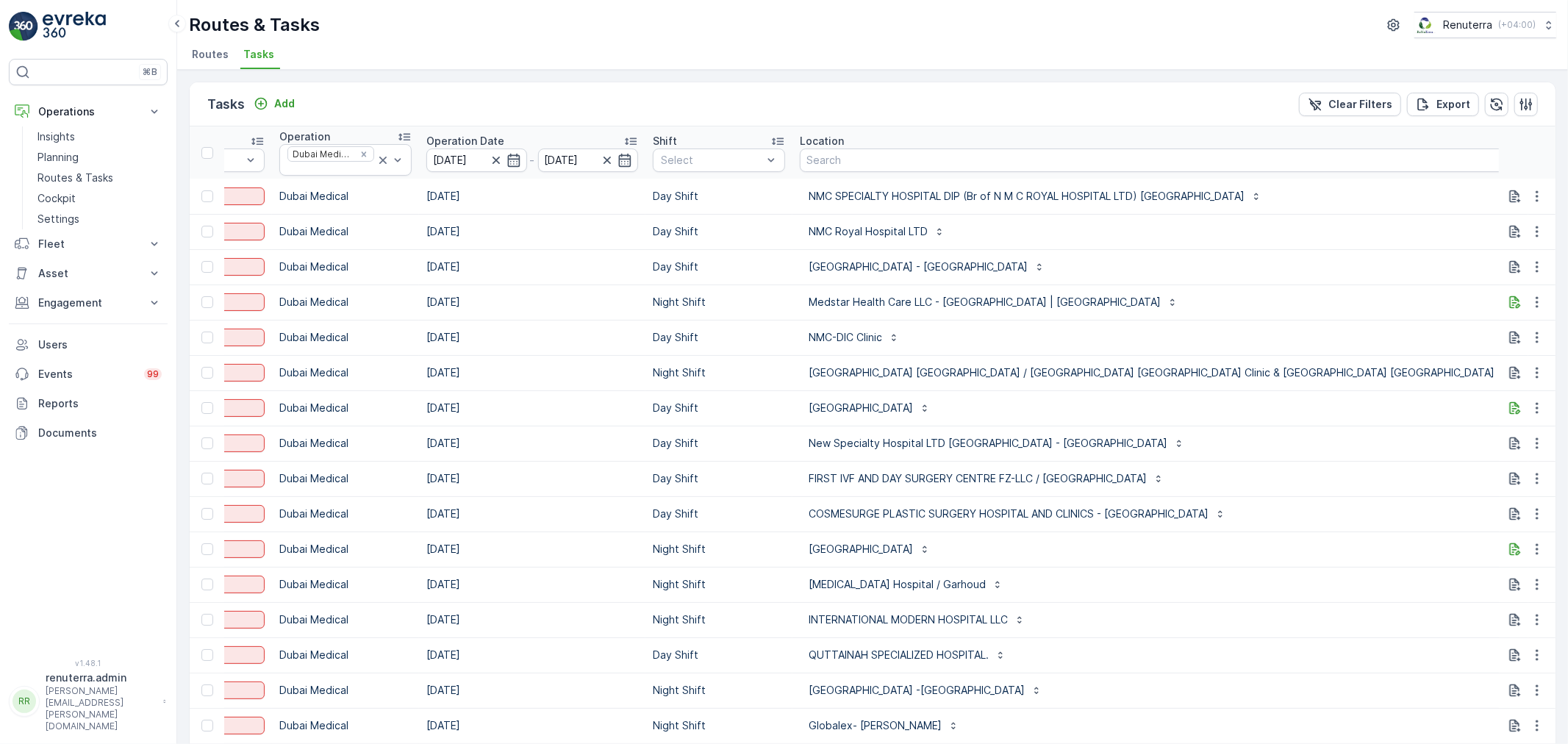
scroll to position [0, 261]
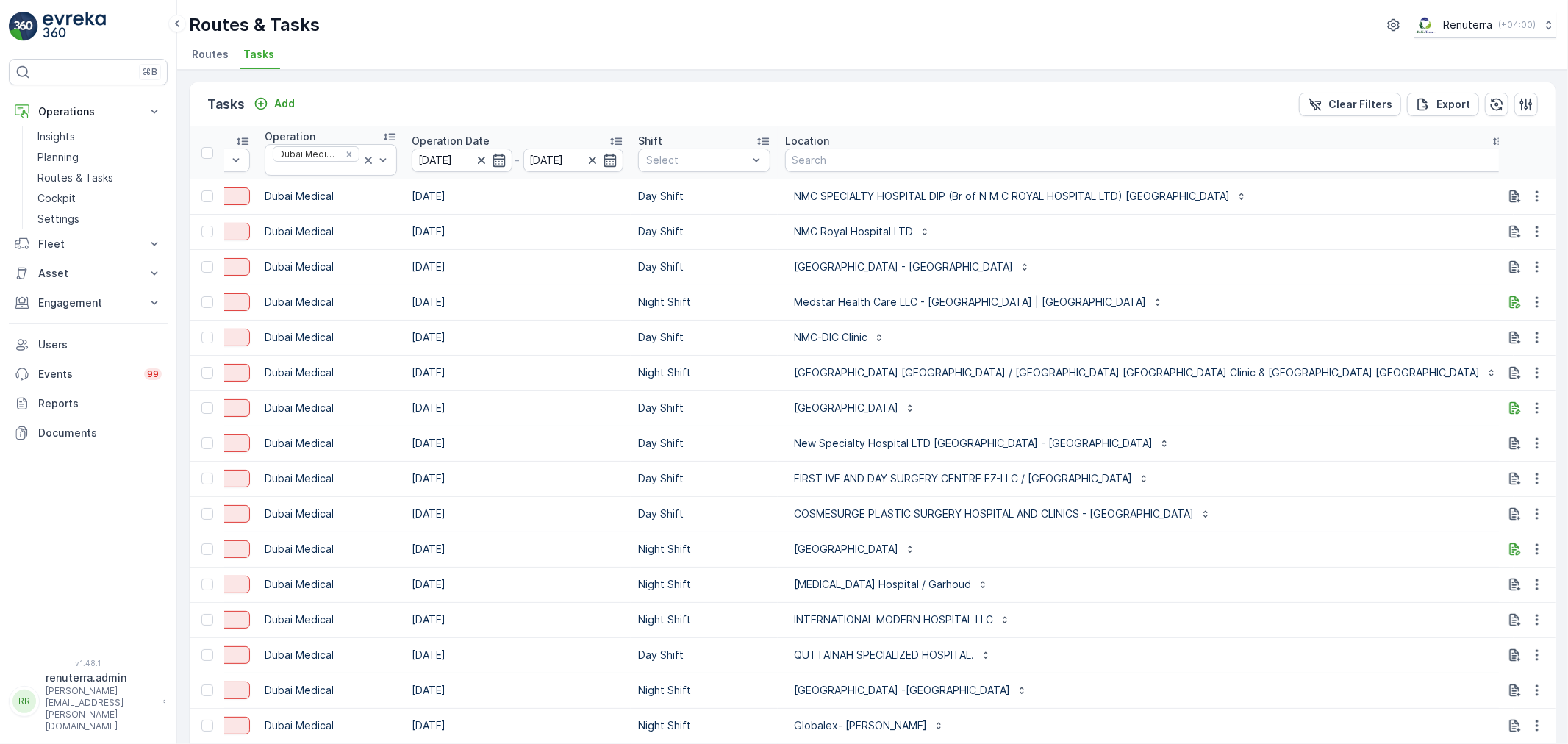
click at [1521, 164] on input "text" at bounding box center [1587, 161] width 133 height 24
type input "101"
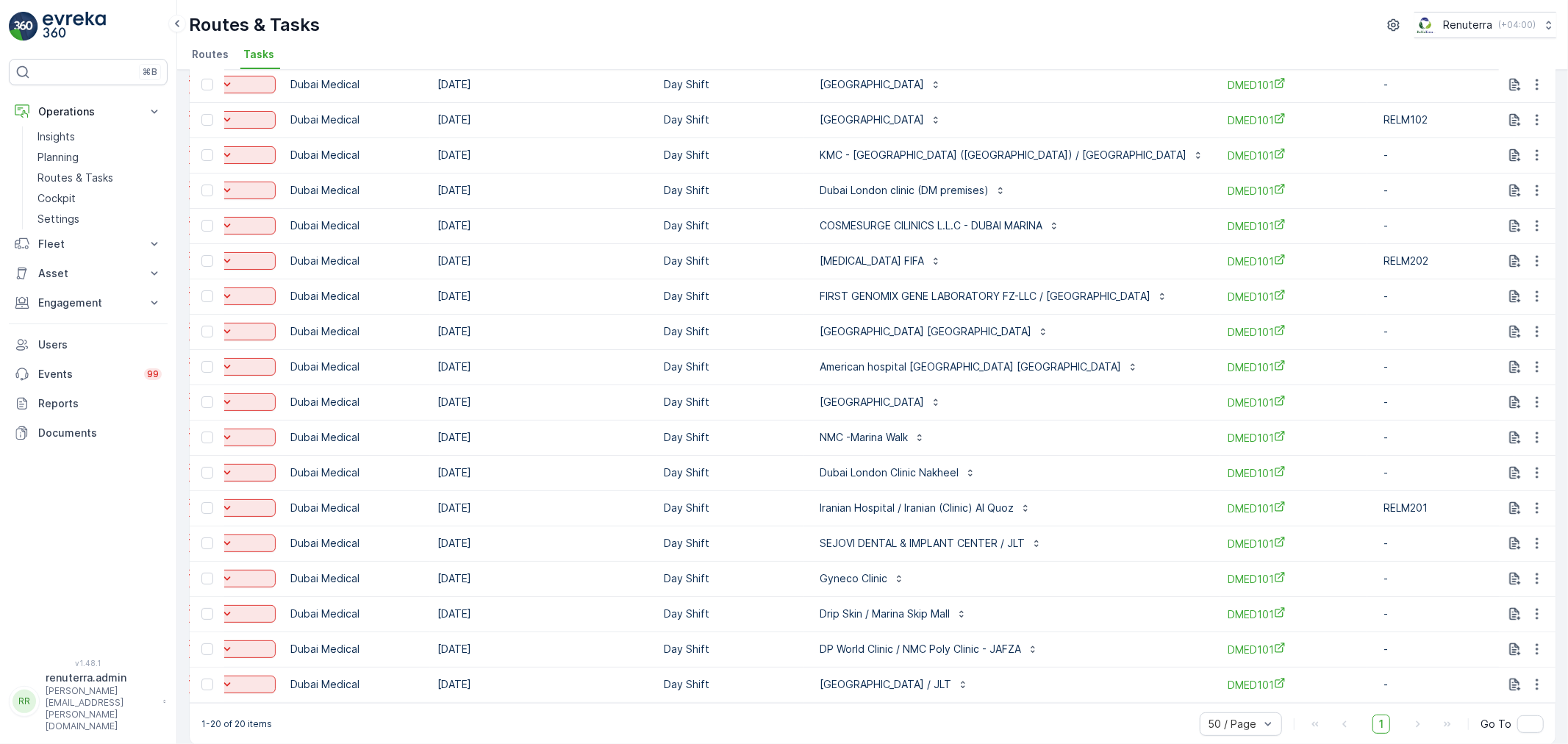
scroll to position [202, 0]
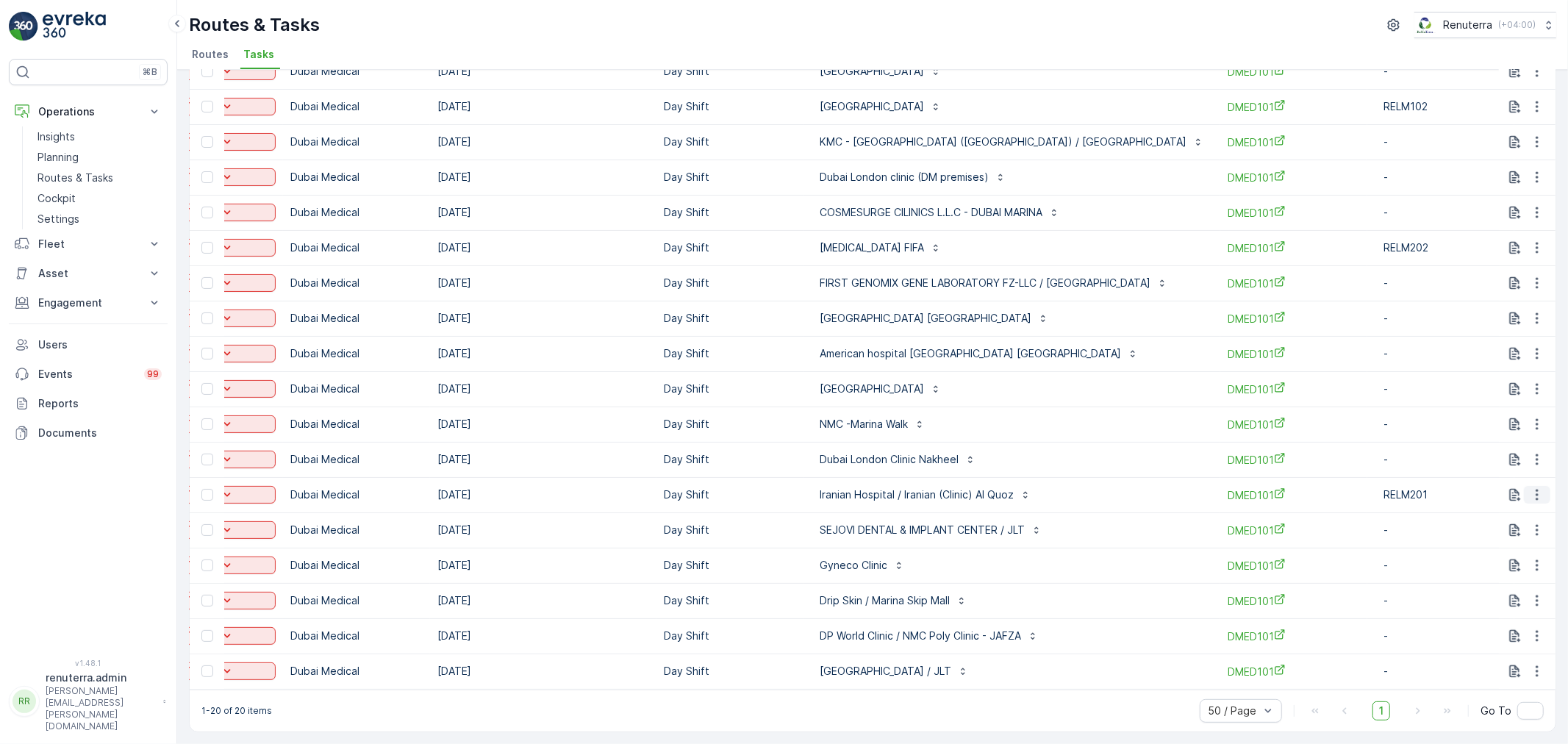
click at [1533, 488] on icon "button" at bounding box center [1537, 495] width 15 height 15
click at [1511, 593] on div "Delete" at bounding box center [1513, 597] width 111 height 20
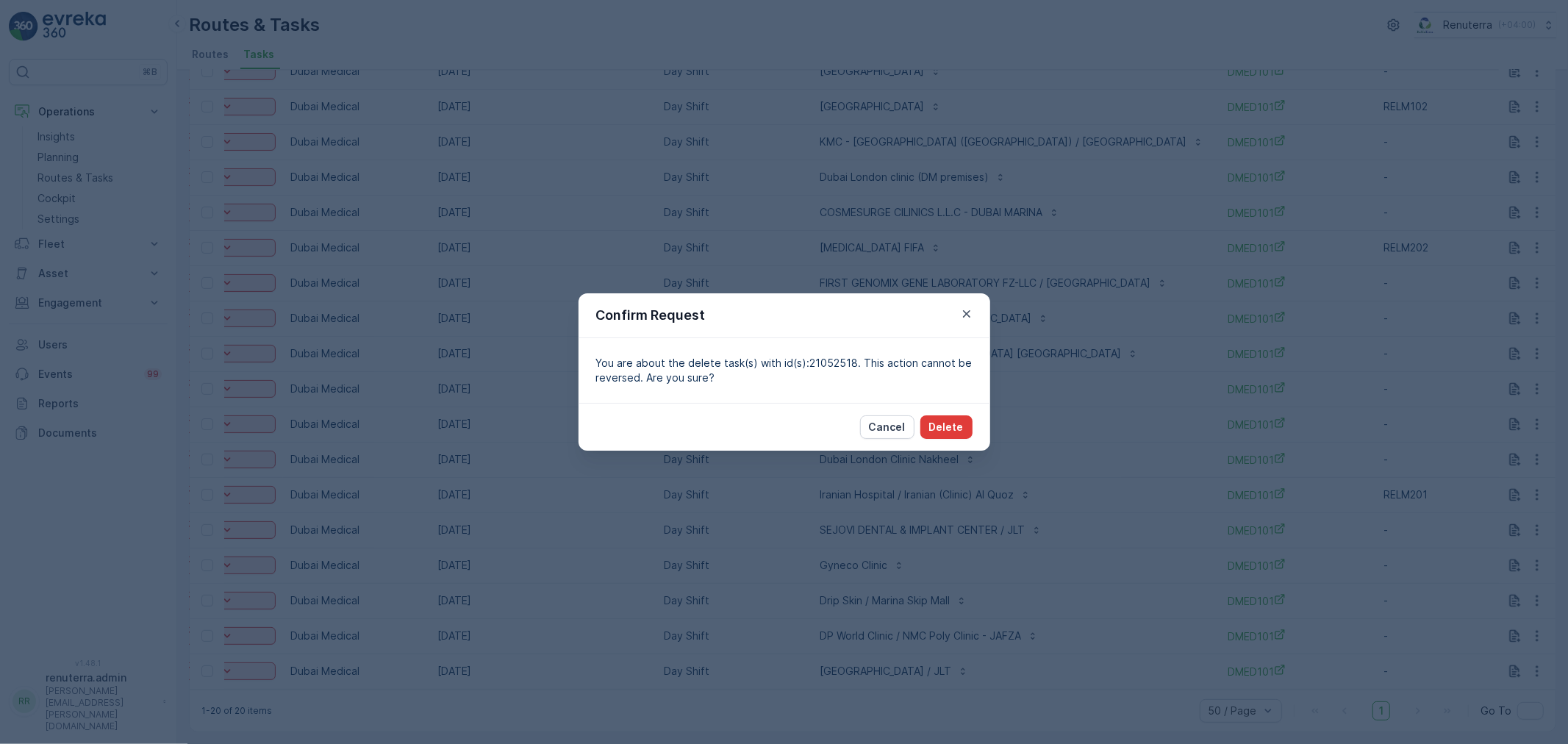
click at [943, 421] on p "Delete" at bounding box center [946, 427] width 34 height 15
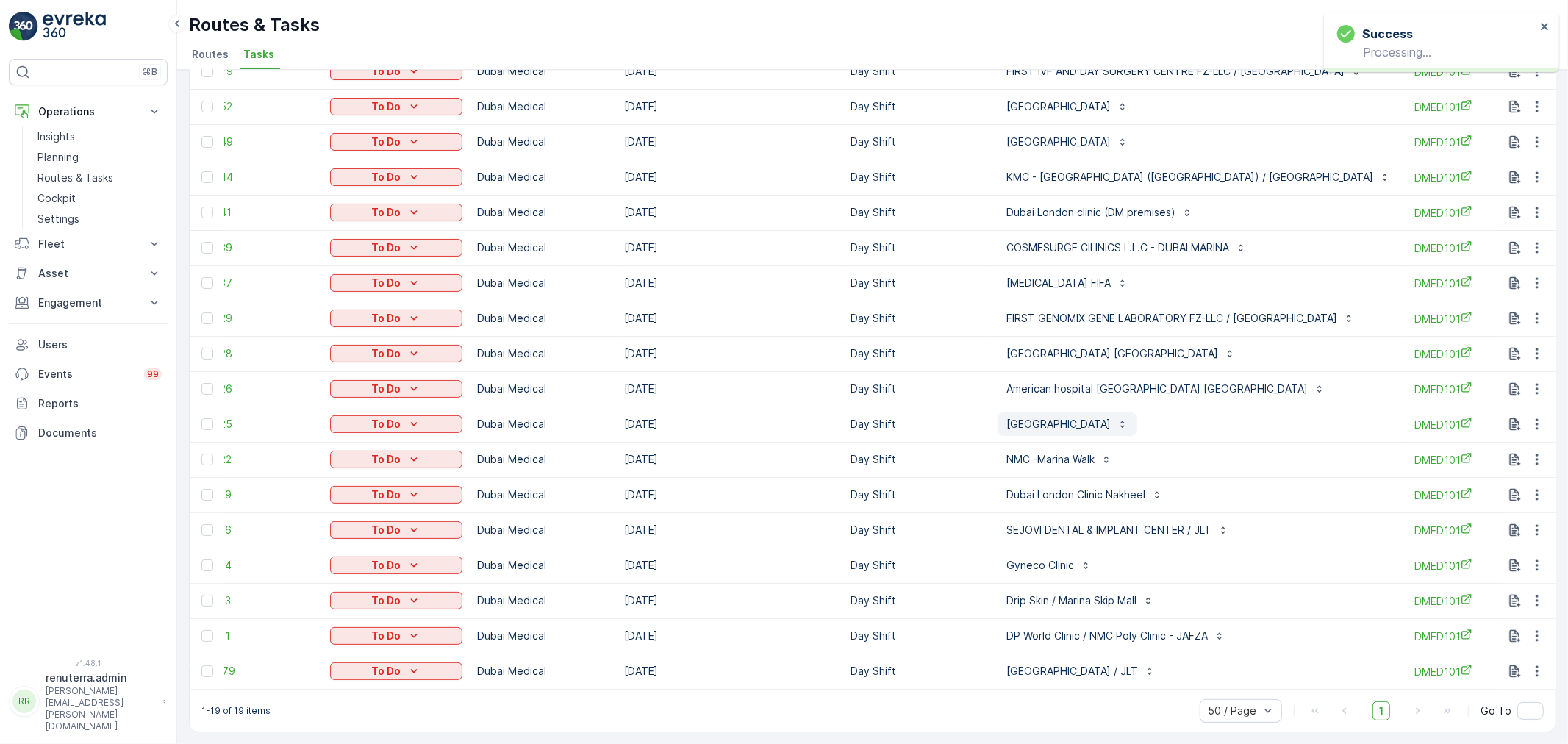
scroll to position [85, 0]
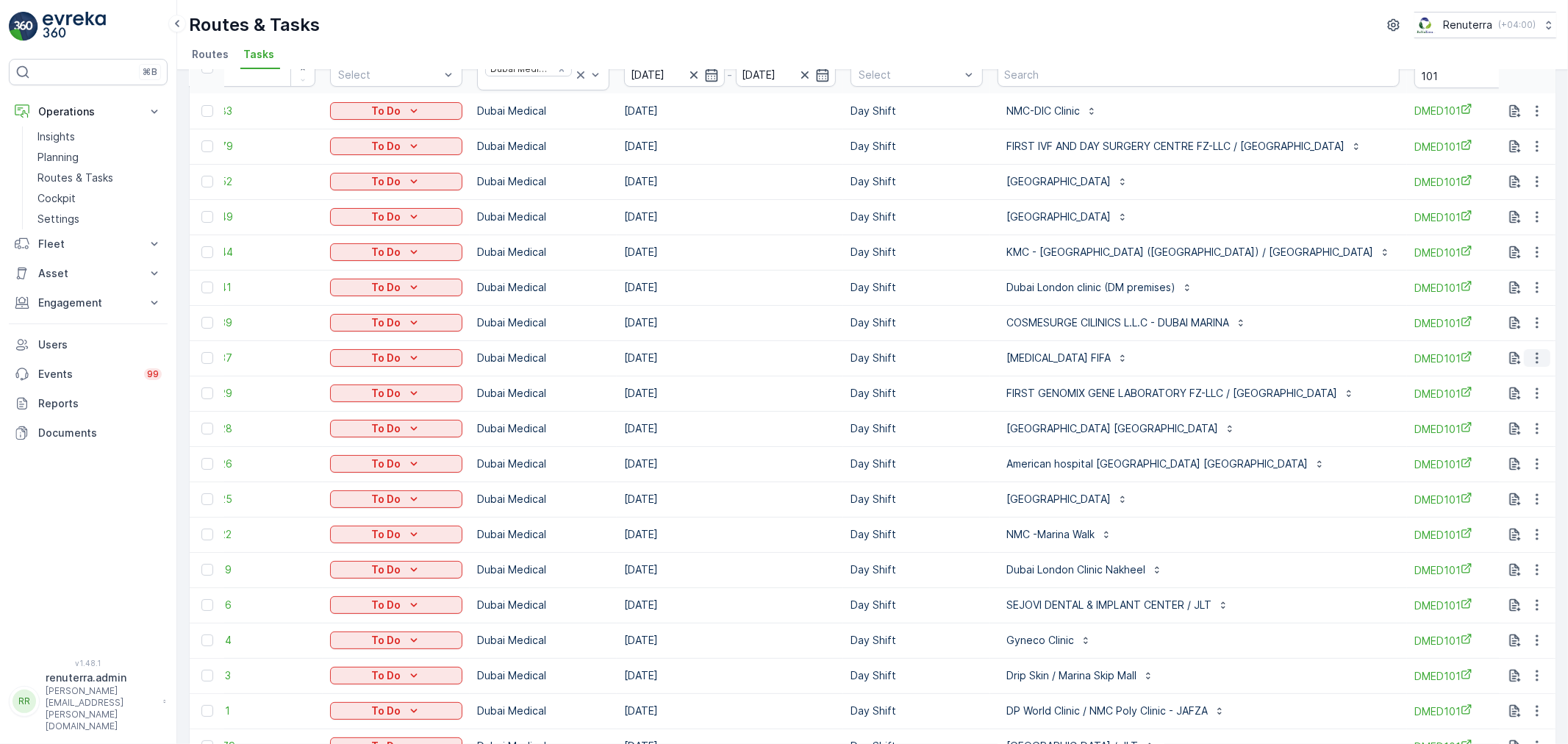
click at [1535, 363] on icon "button" at bounding box center [1537, 358] width 15 height 15
click at [1501, 417] on span "Change Route" at bounding box center [1500, 420] width 72 height 15
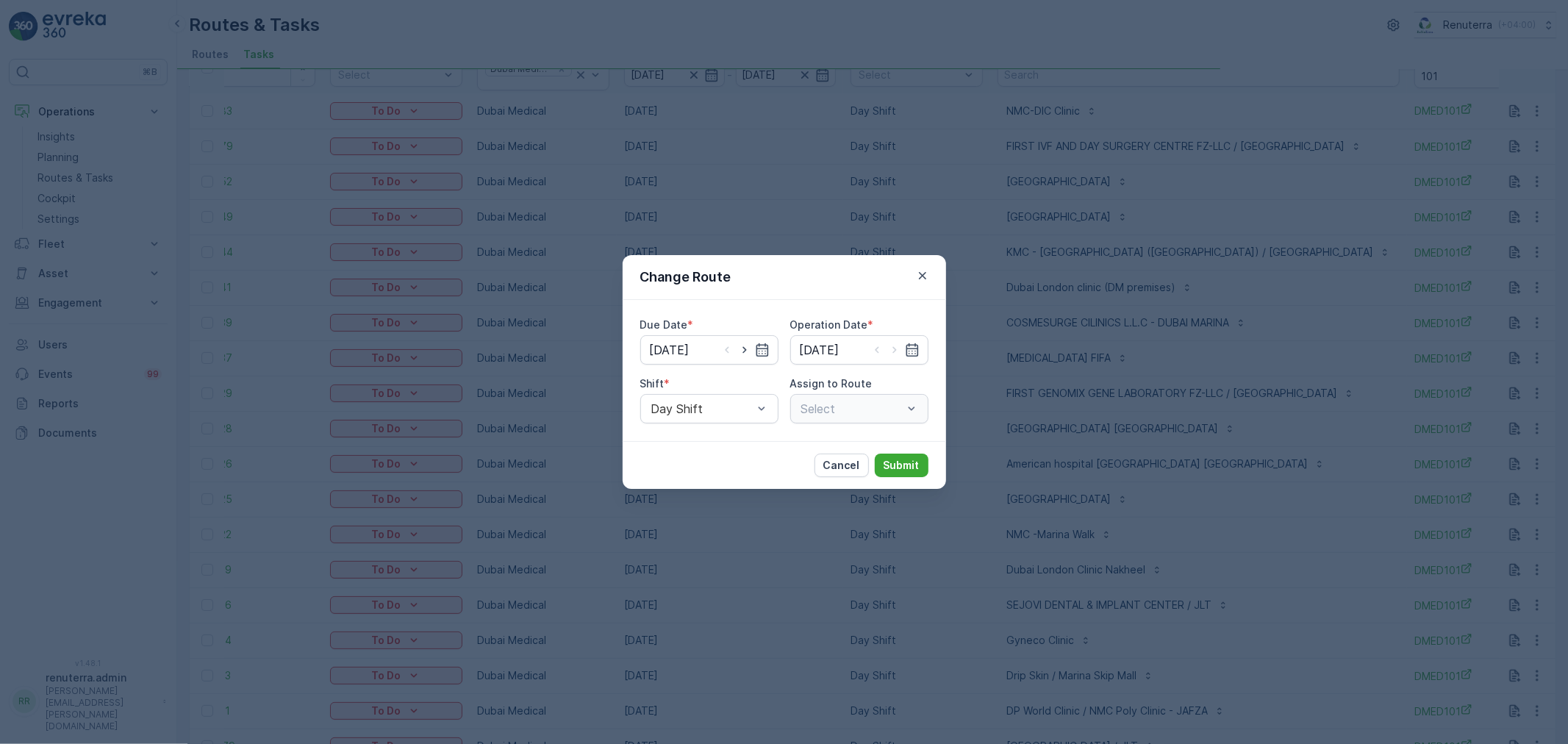
type input "[DATE]"
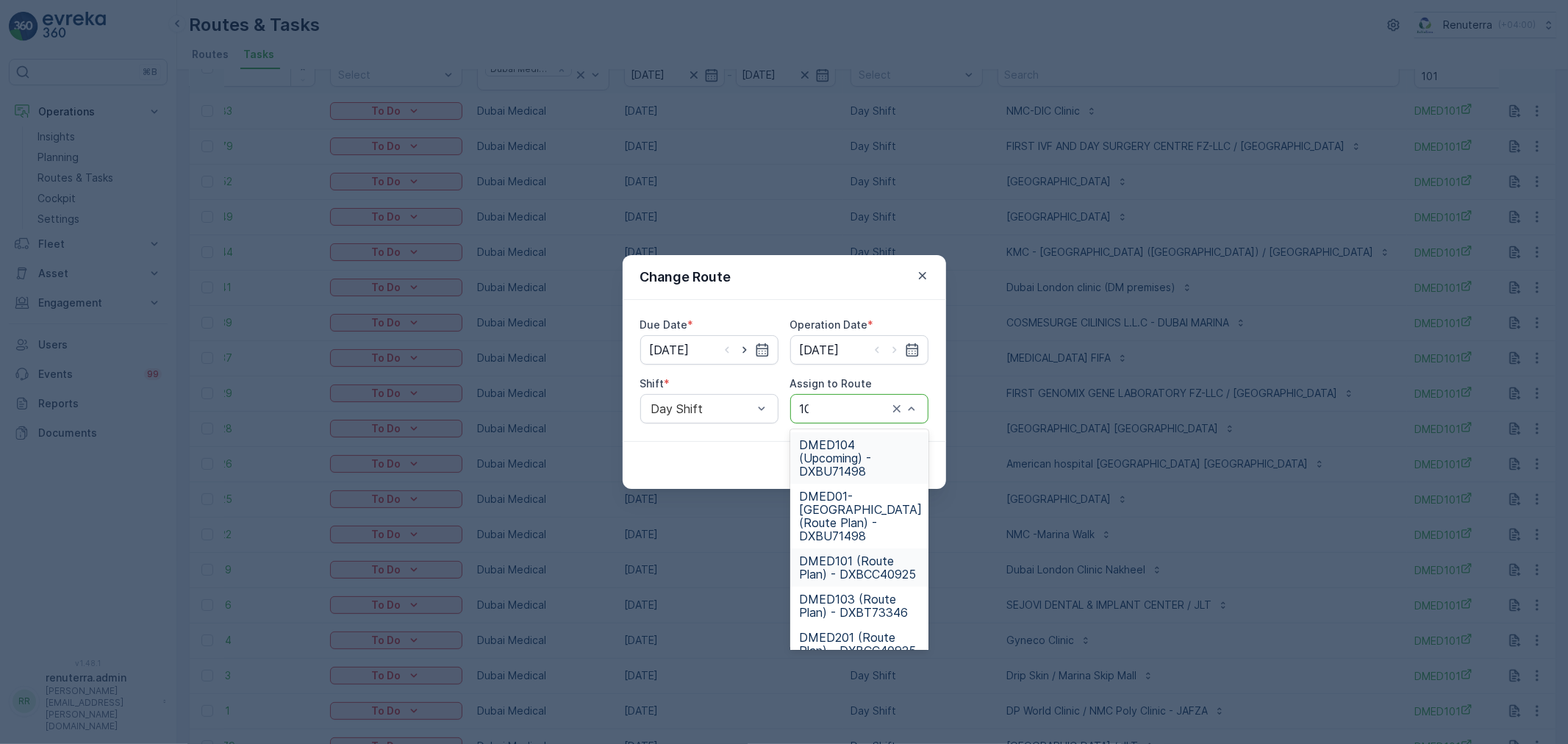
type input "103"
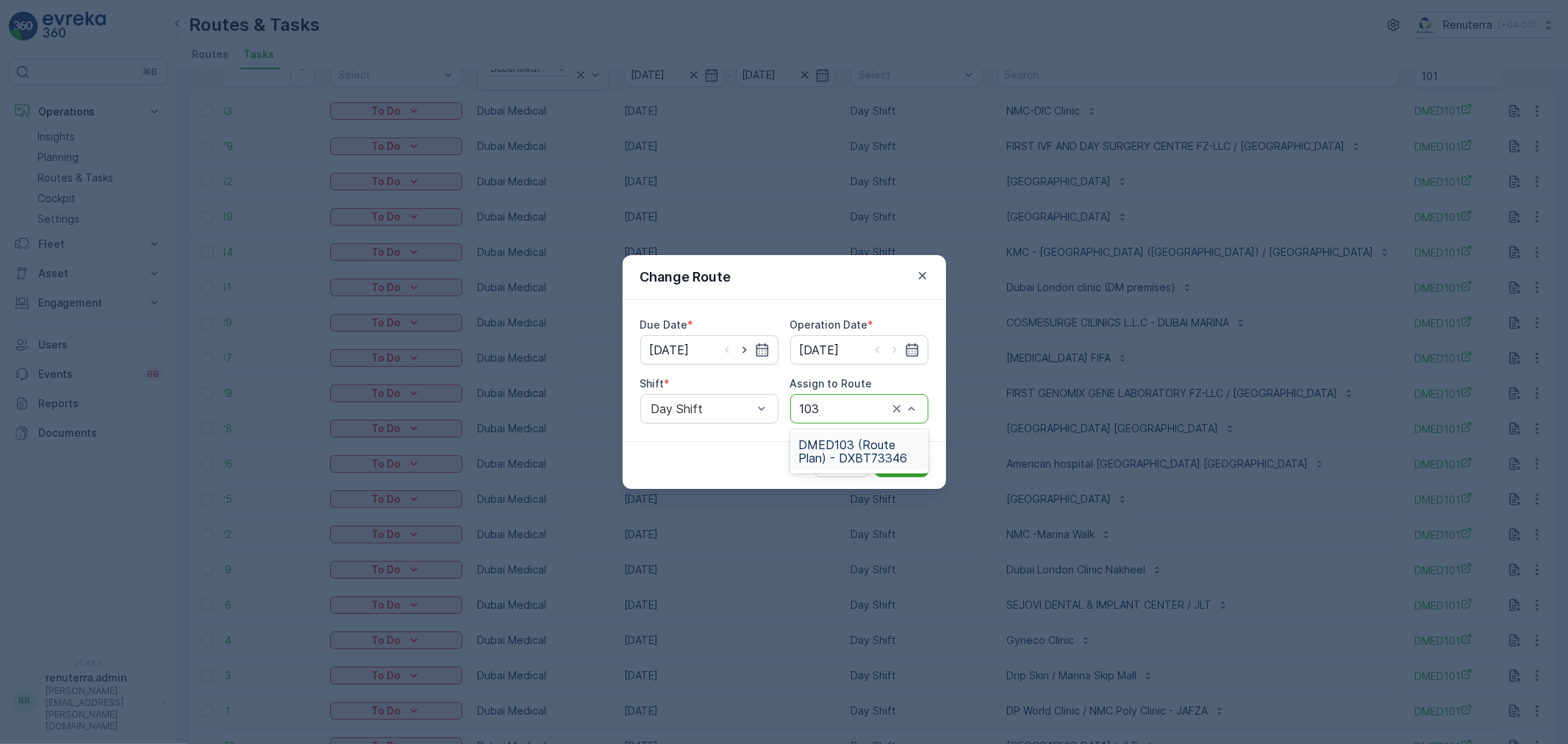
drag, startPoint x: 863, startPoint y: 444, endPoint x: 875, endPoint y: 454, distance: 15.6
click at [860, 444] on span "DMED103 (Route Plan) - DXBT73346" at bounding box center [859, 451] width 120 height 27
click at [888, 459] on p "Submit" at bounding box center [901, 465] width 36 height 15
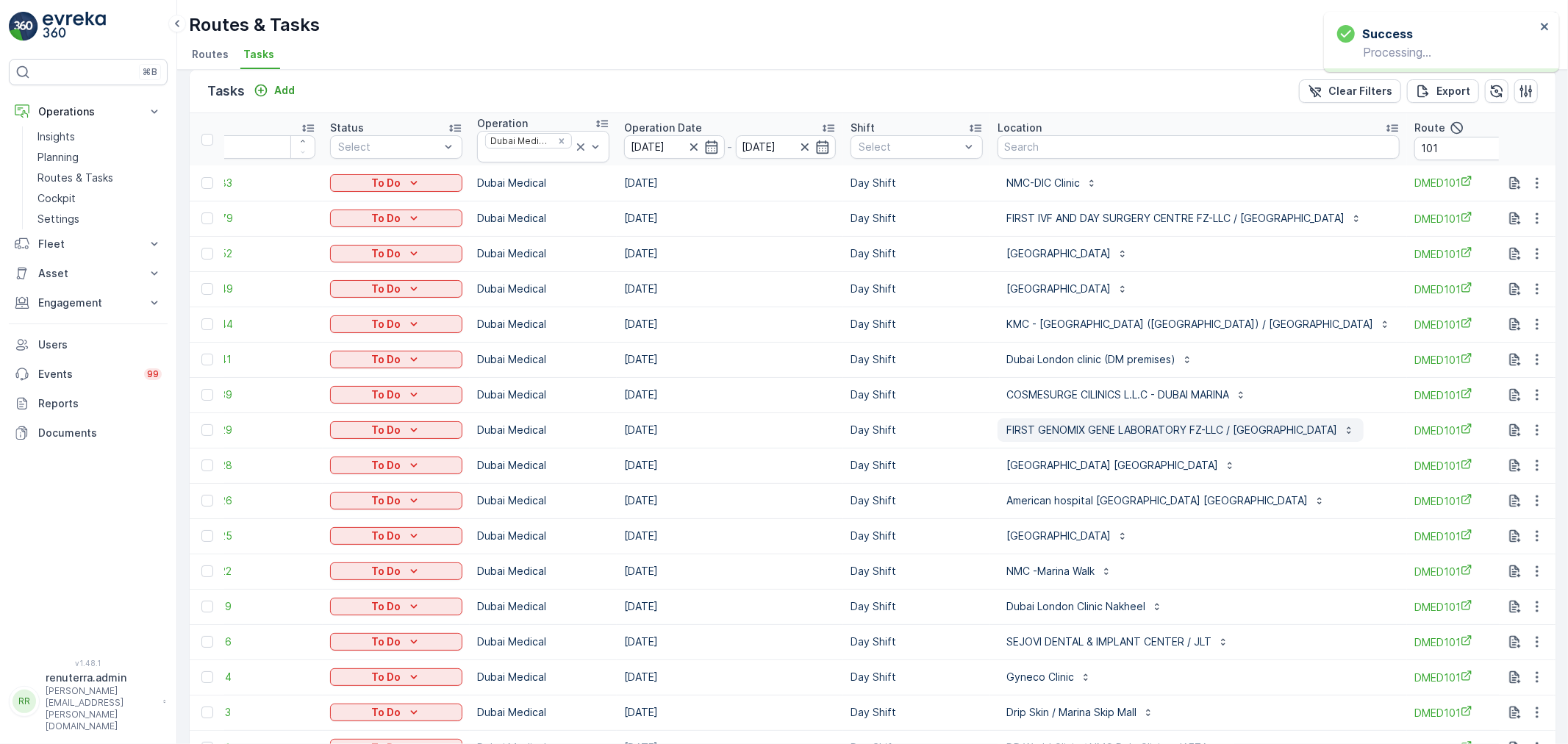
scroll to position [0, 0]
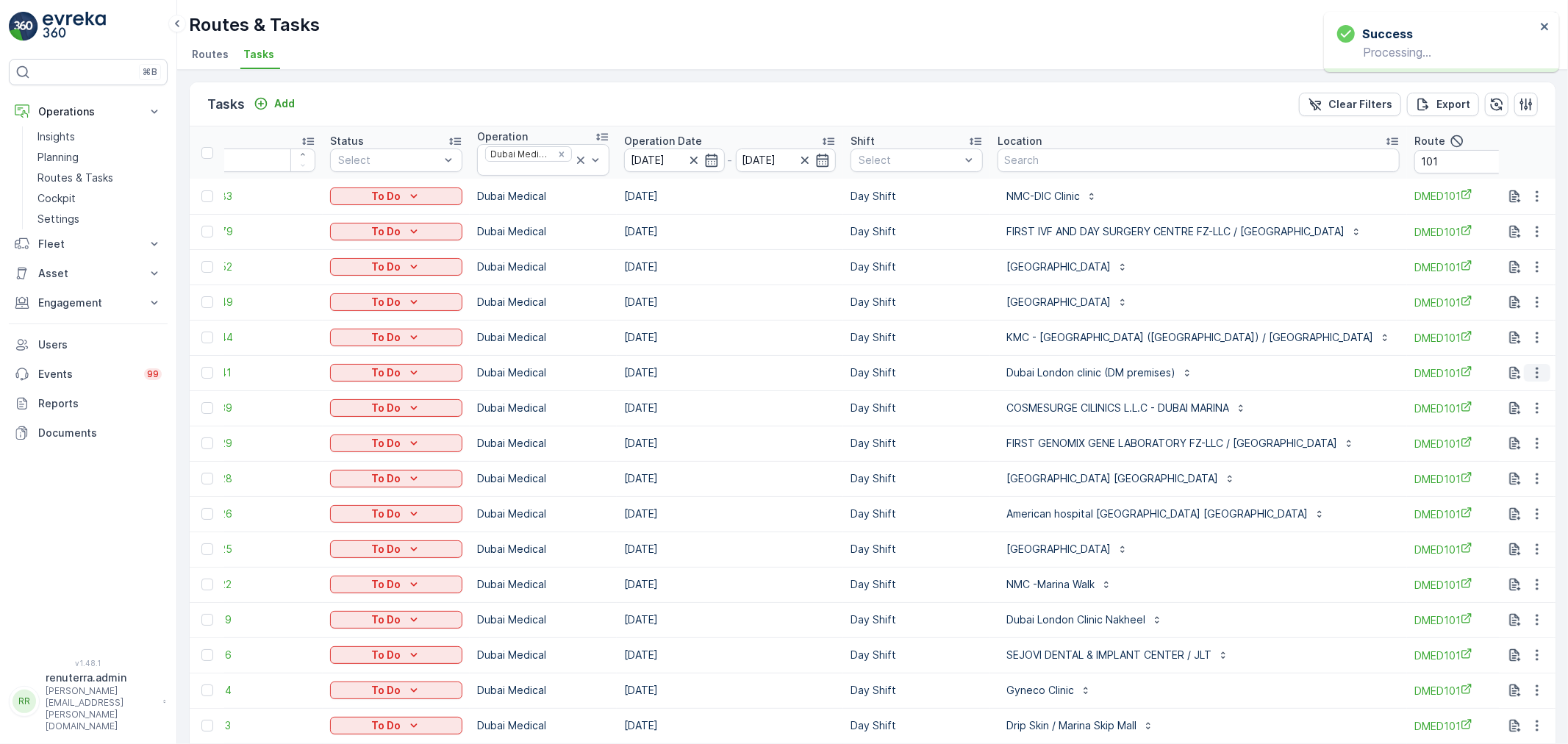
click at [1532, 373] on icon "button" at bounding box center [1537, 373] width 15 height 15
click at [1495, 488] on div "Delete" at bounding box center [1513, 483] width 111 height 20
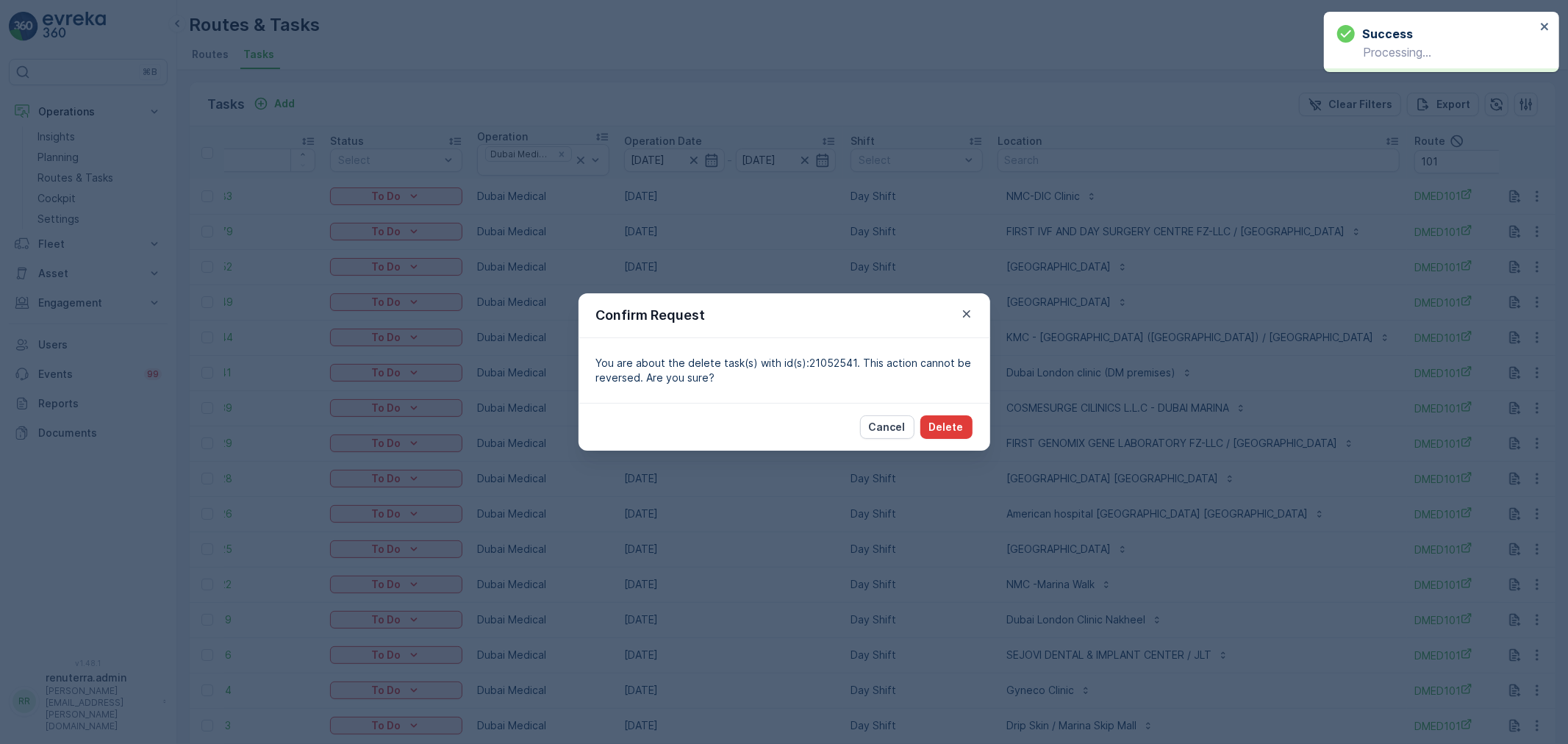
click at [965, 418] on button "Delete" at bounding box center [946, 427] width 52 height 24
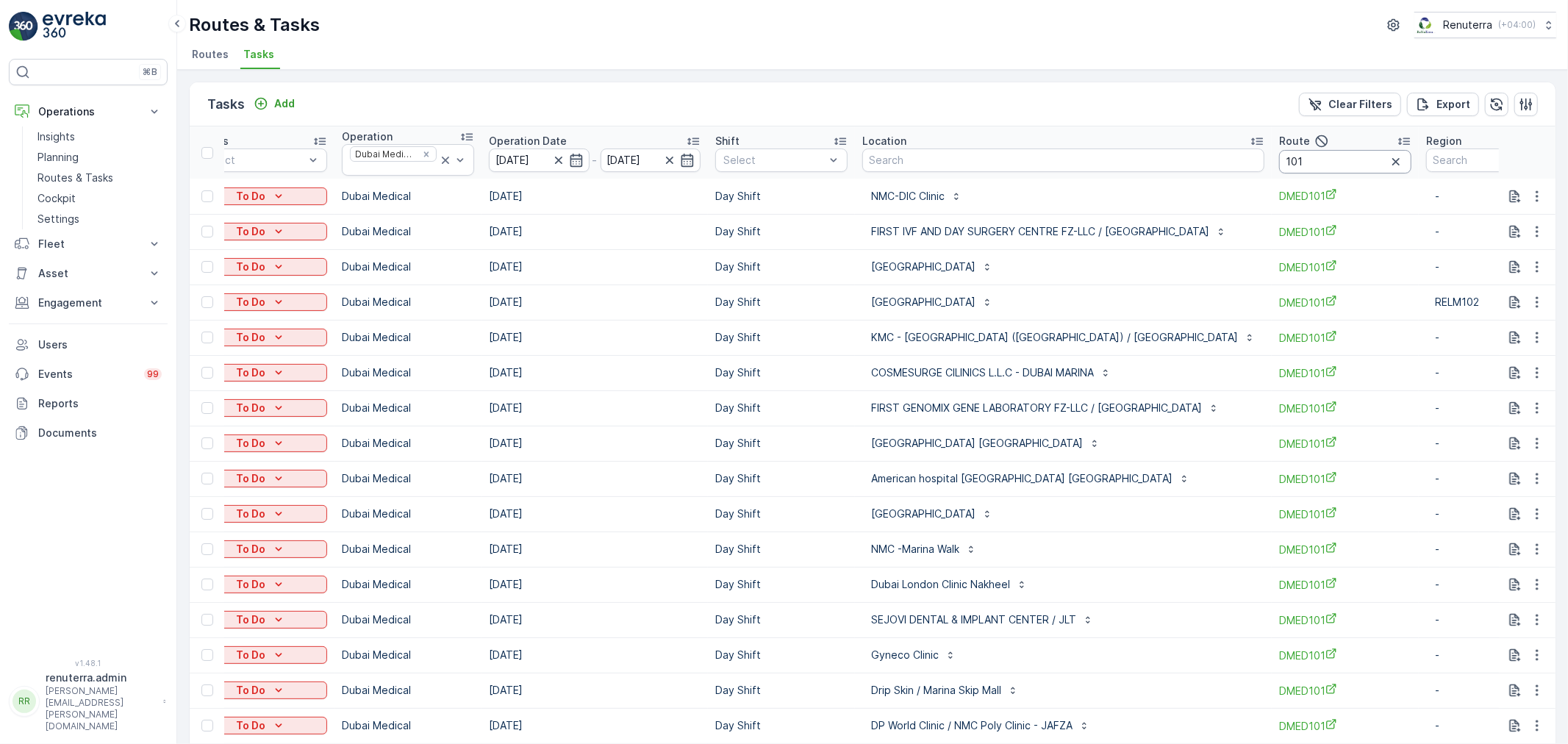
click at [1299, 167] on input "101" at bounding box center [1345, 161] width 133 height 24
type input "103"
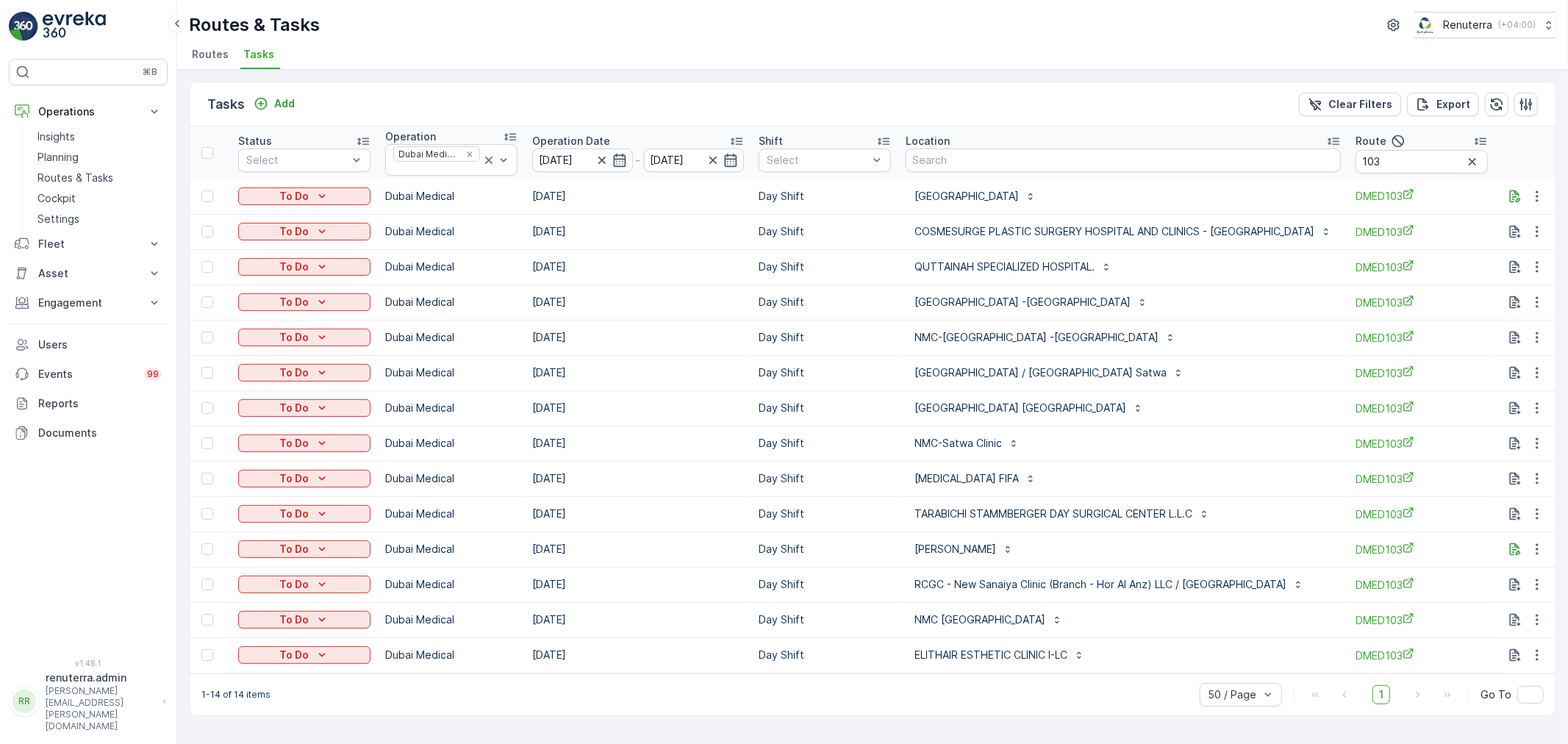
scroll to position [0, 119]
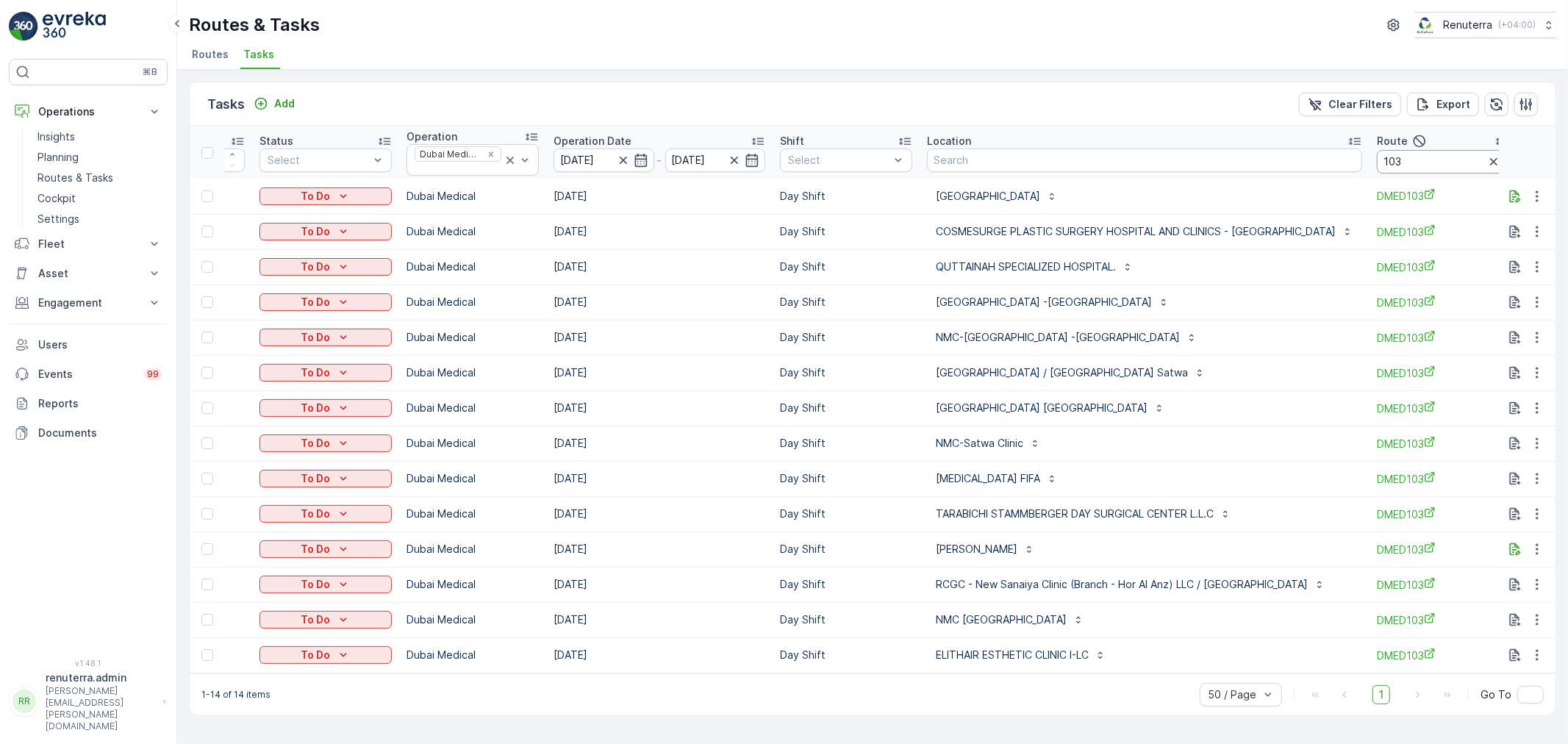
click at [1377, 164] on input "103" at bounding box center [1443, 161] width 133 height 24
type input "102"
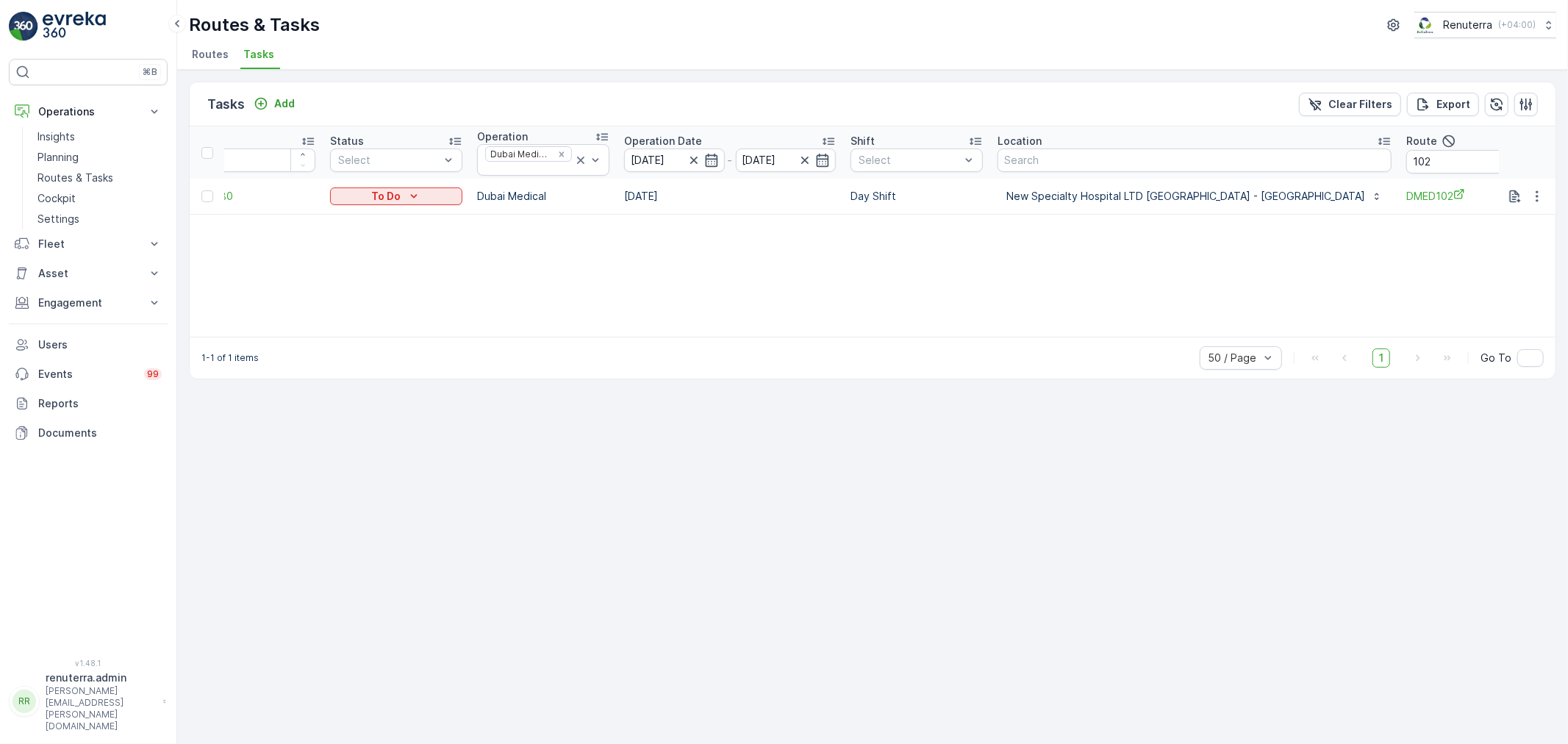
drag, startPoint x: 1027, startPoint y: 339, endPoint x: 1148, endPoint y: 278, distance: 135.5
click at [1082, 329] on div "Tasks Add Clear Filters Export ID Status Select Operation Dubai Medical Operati…" at bounding box center [872, 230] width 1367 height 298
click at [1333, 247] on div "ID Status Select Operation Dubai Medical Operation Date 22.08.2025 - 22.08.2025…" at bounding box center [873, 231] width 1366 height 210
click at [1406, 164] on input "102" at bounding box center [1472, 161] width 133 height 24
type input "103"
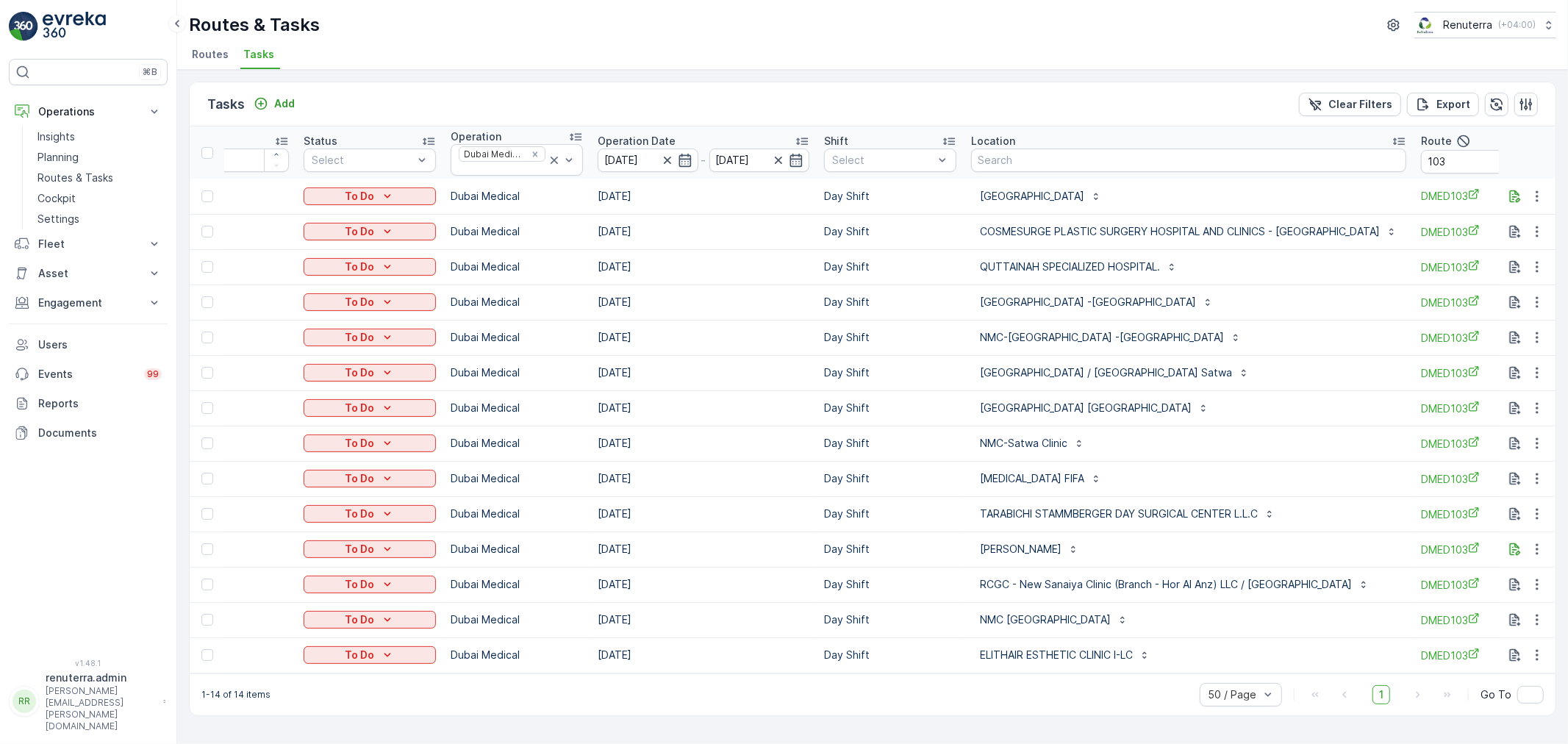
scroll to position [0, 125]
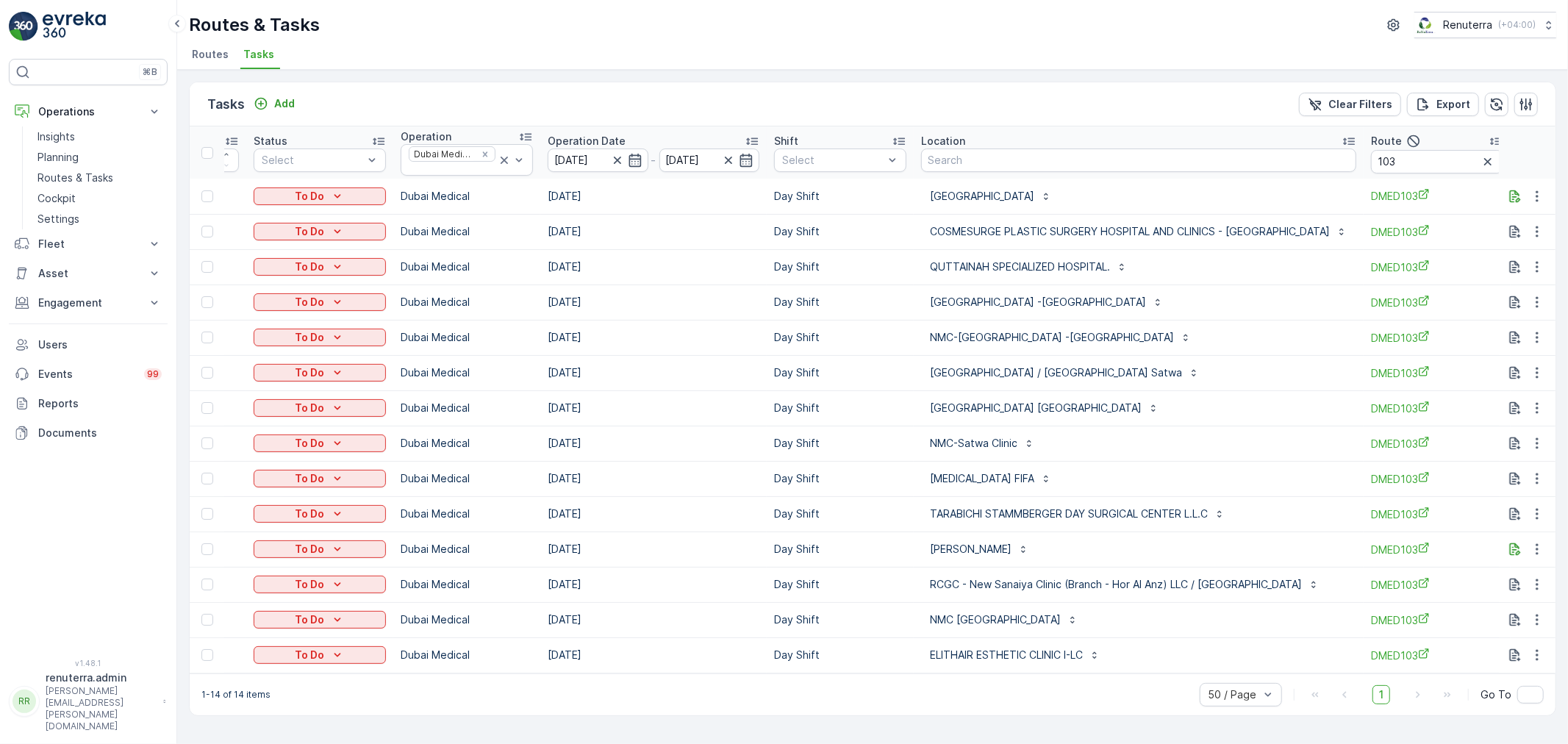
click at [1364, 173] on th "Route 103" at bounding box center [1437, 152] width 147 height 52
click at [1371, 171] on input "103" at bounding box center [1437, 161] width 133 height 24
type input "104"
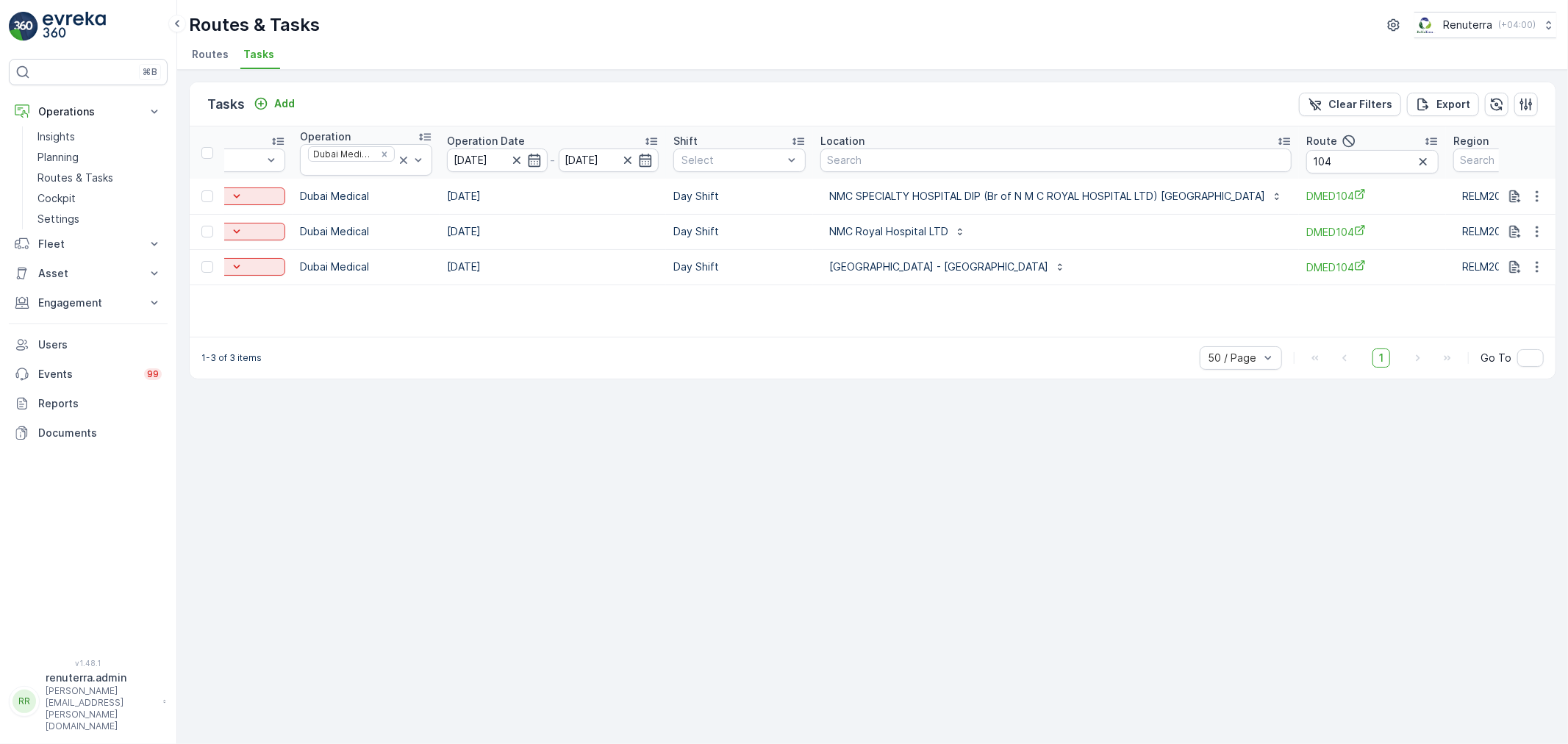
scroll to position [0, 230]
click at [1305, 190] on span "DMED104" at bounding box center [1368, 195] width 133 height 15
click at [597, 340] on div "1-3 of 3 items 50 / Page 1 Go To" at bounding box center [873, 357] width 1366 height 42
drag, startPoint x: 596, startPoint y: 340, endPoint x: 671, endPoint y: 331, distance: 75.5
click at [608, 337] on div "1-3 of 3 items 50 / Page 1 Go To" at bounding box center [873, 357] width 1366 height 42
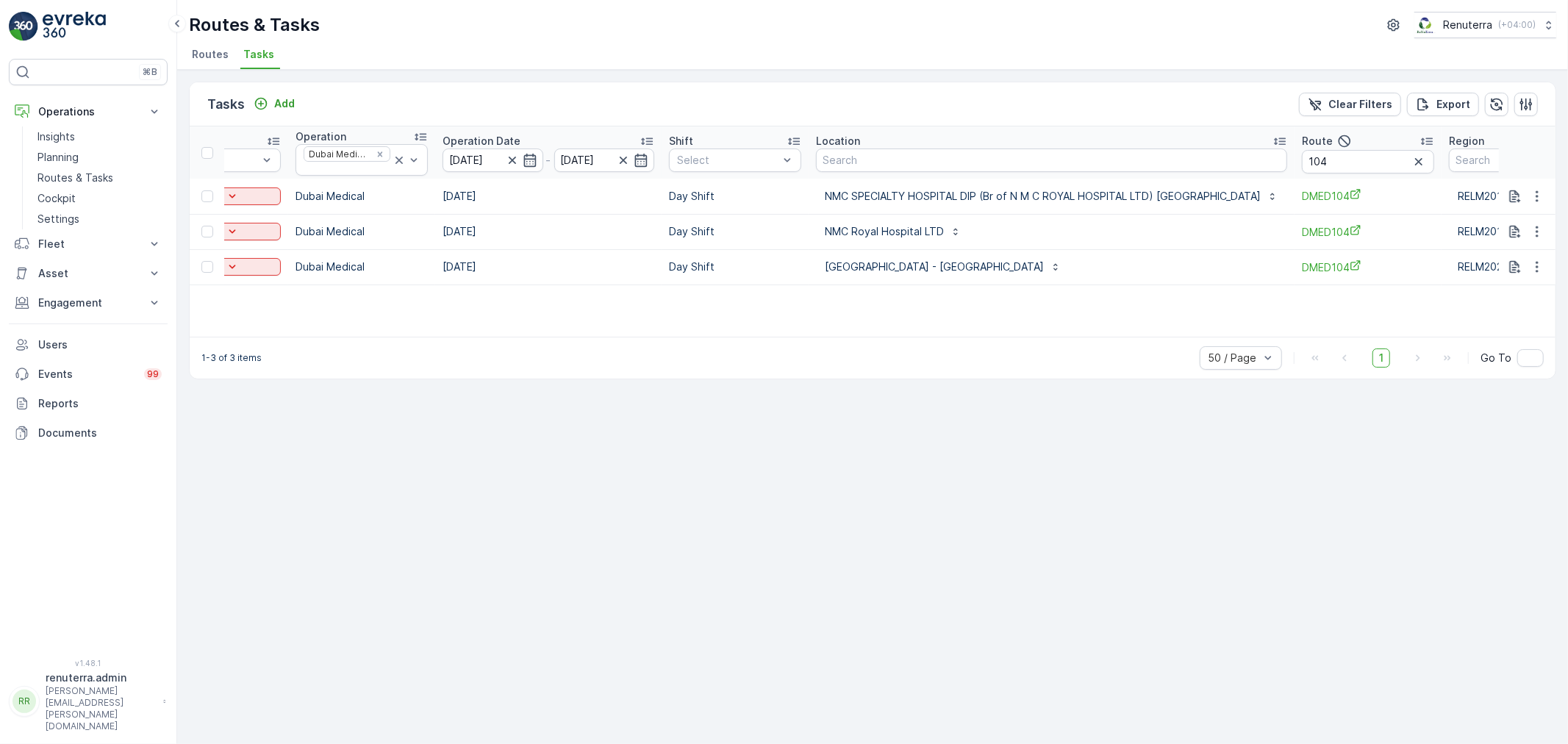
scroll to position [0, 0]
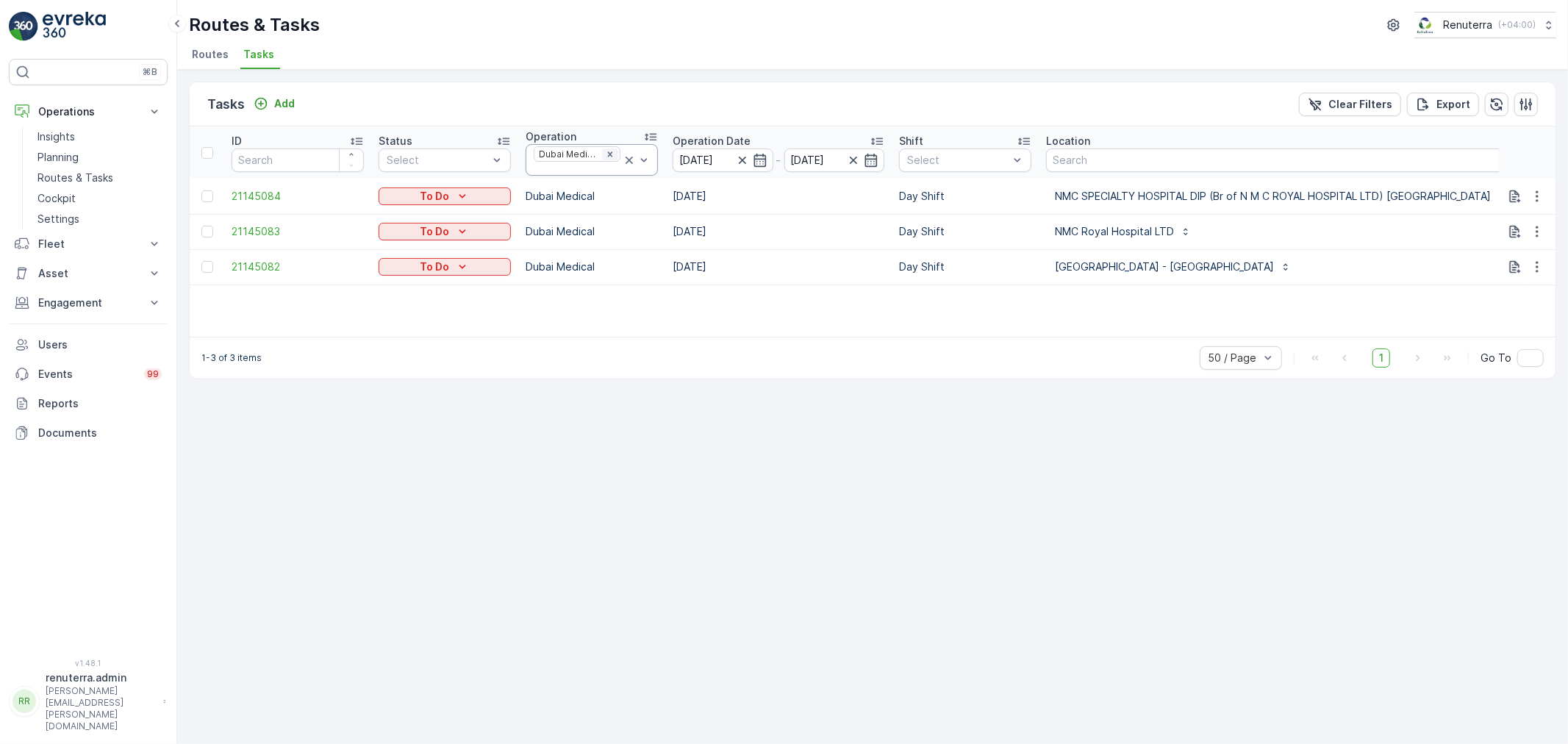
click at [609, 159] on div "Remove Dubai Medical" at bounding box center [610, 154] width 16 height 11
click at [609, 157] on icon "Remove Dubai Medical" at bounding box center [610, 154] width 11 height 11
click at [609, 156] on icon "Remove Dubai Medical" at bounding box center [610, 154] width 11 height 11
click at [609, 152] on icon "Remove Dubai Medical" at bounding box center [611, 154] width 5 height 5
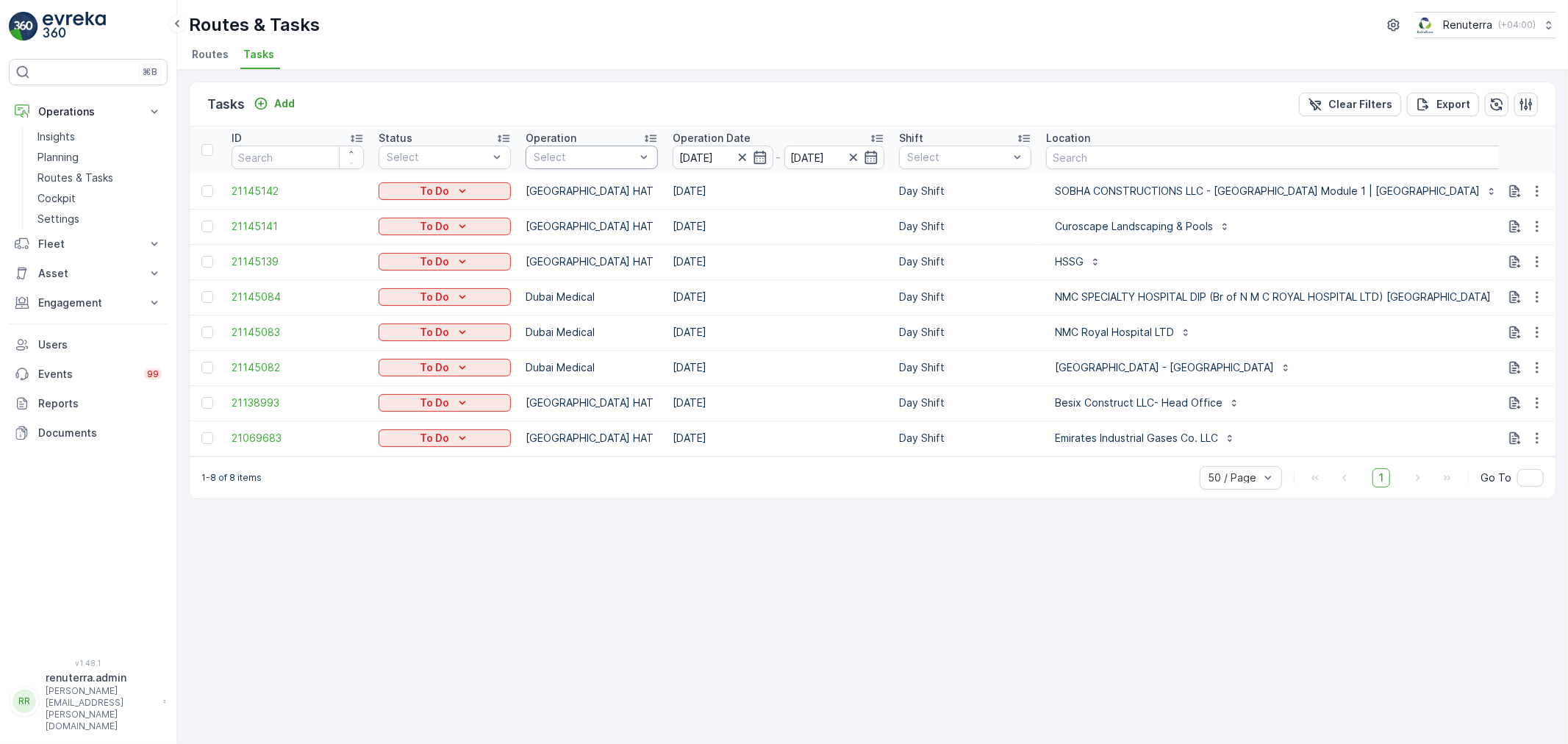
click at [603, 159] on div at bounding box center [585, 157] width 104 height 11
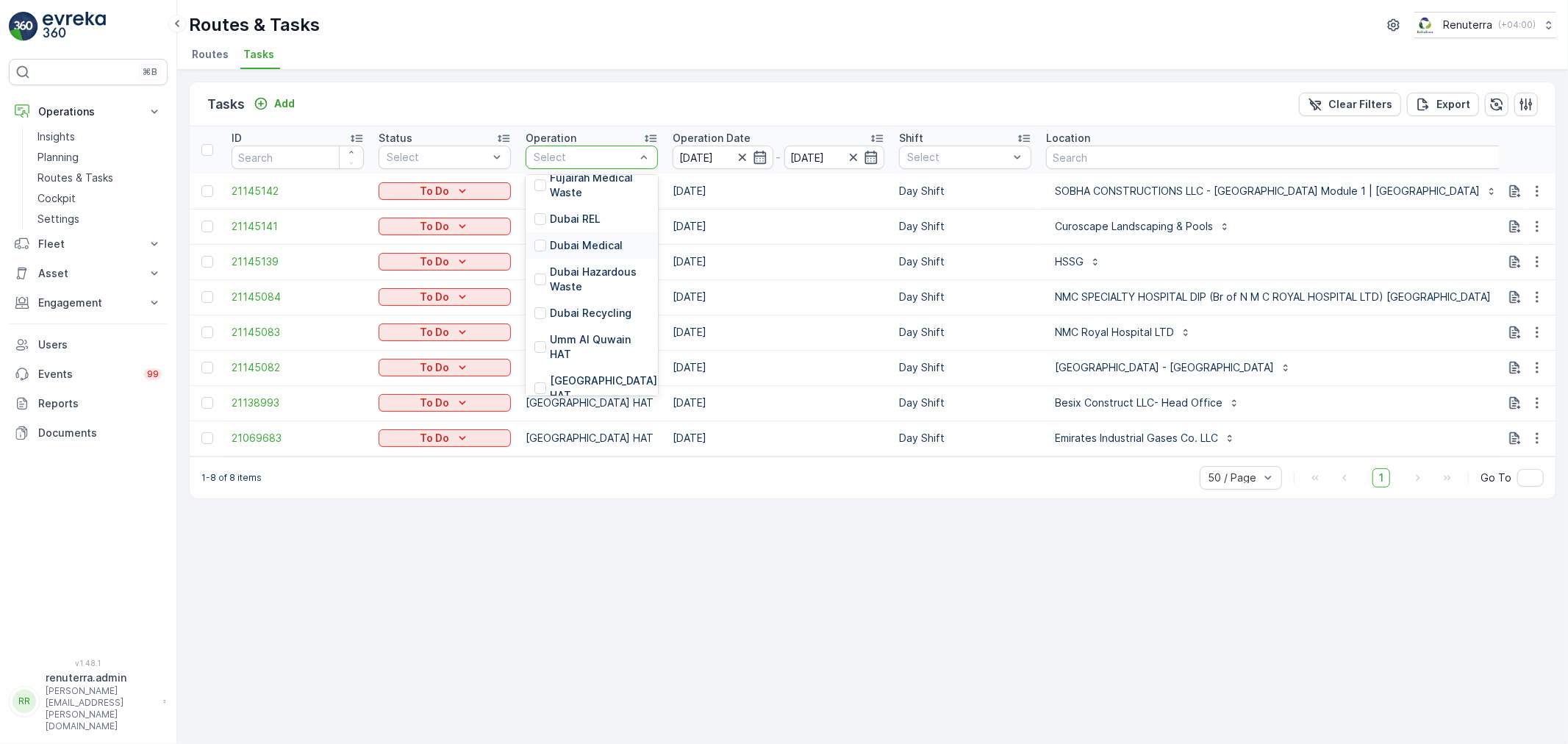
scroll to position [81, 0]
click at [607, 386] on div "Dubai HAT" at bounding box center [592, 387] width 133 height 42
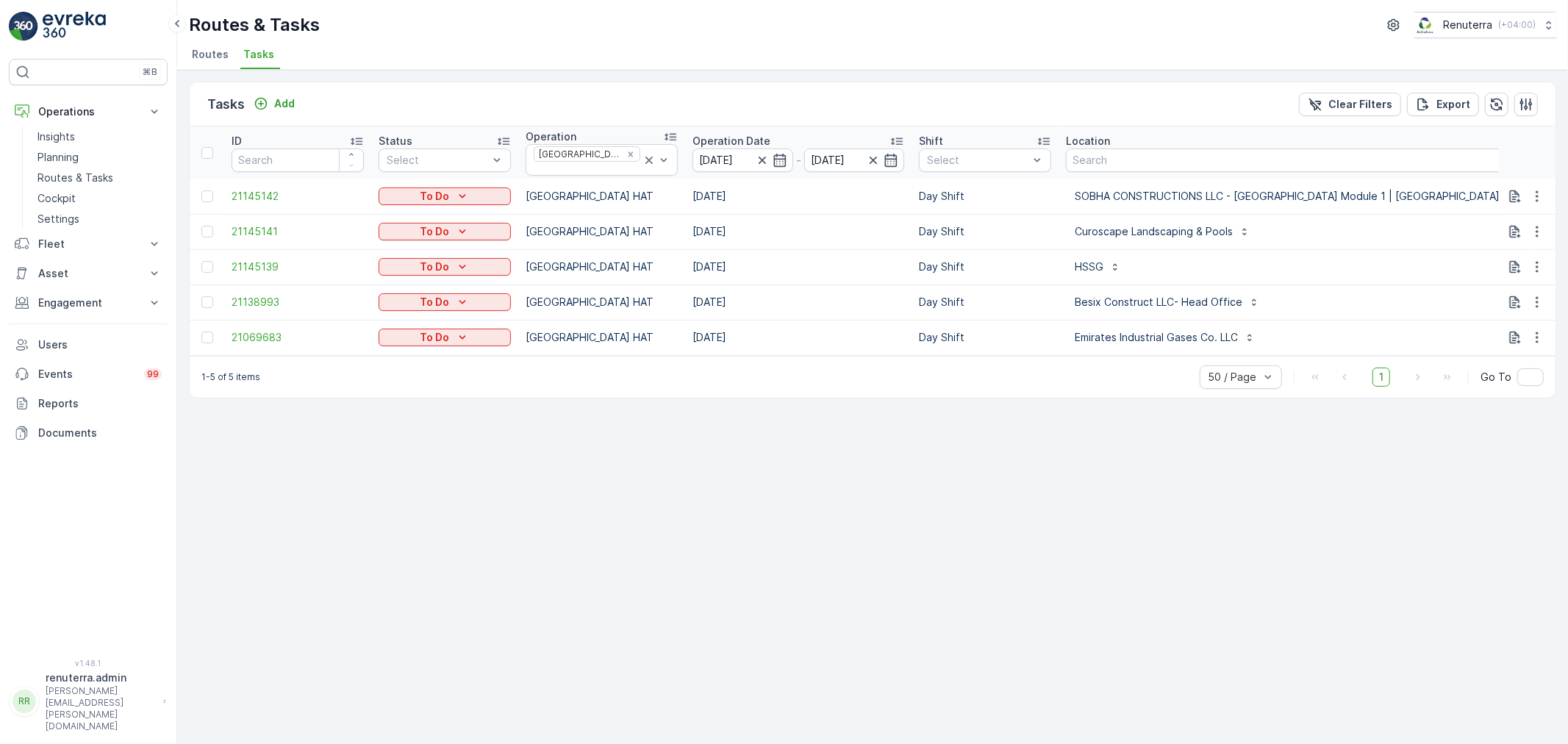
drag, startPoint x: 612, startPoint y: 357, endPoint x: 995, endPoint y: 357, distance: 383.0
click at [995, 357] on div "1-5 of 5 items 50 / Page 1 Go To" at bounding box center [873, 376] width 1366 height 42
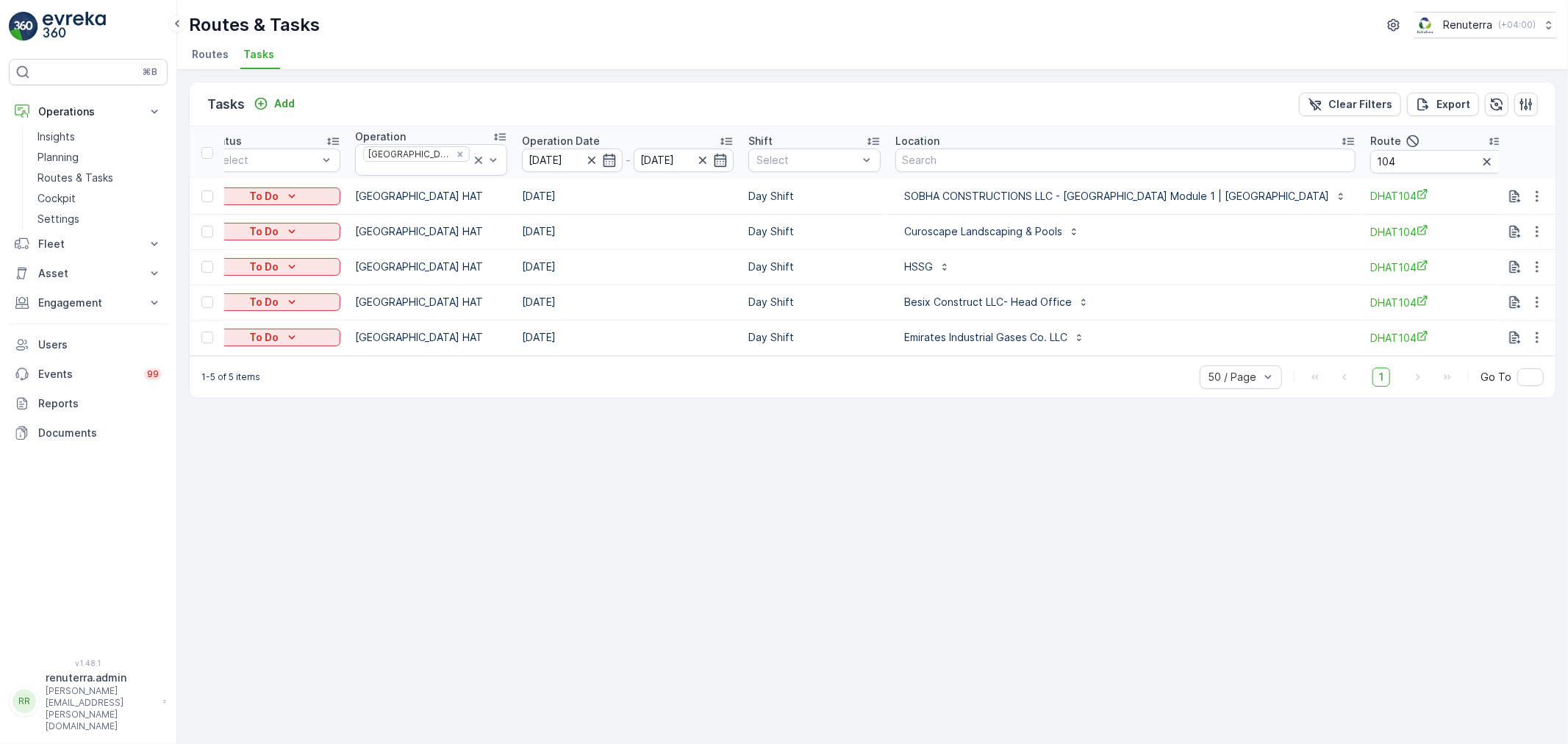
scroll to position [0, 265]
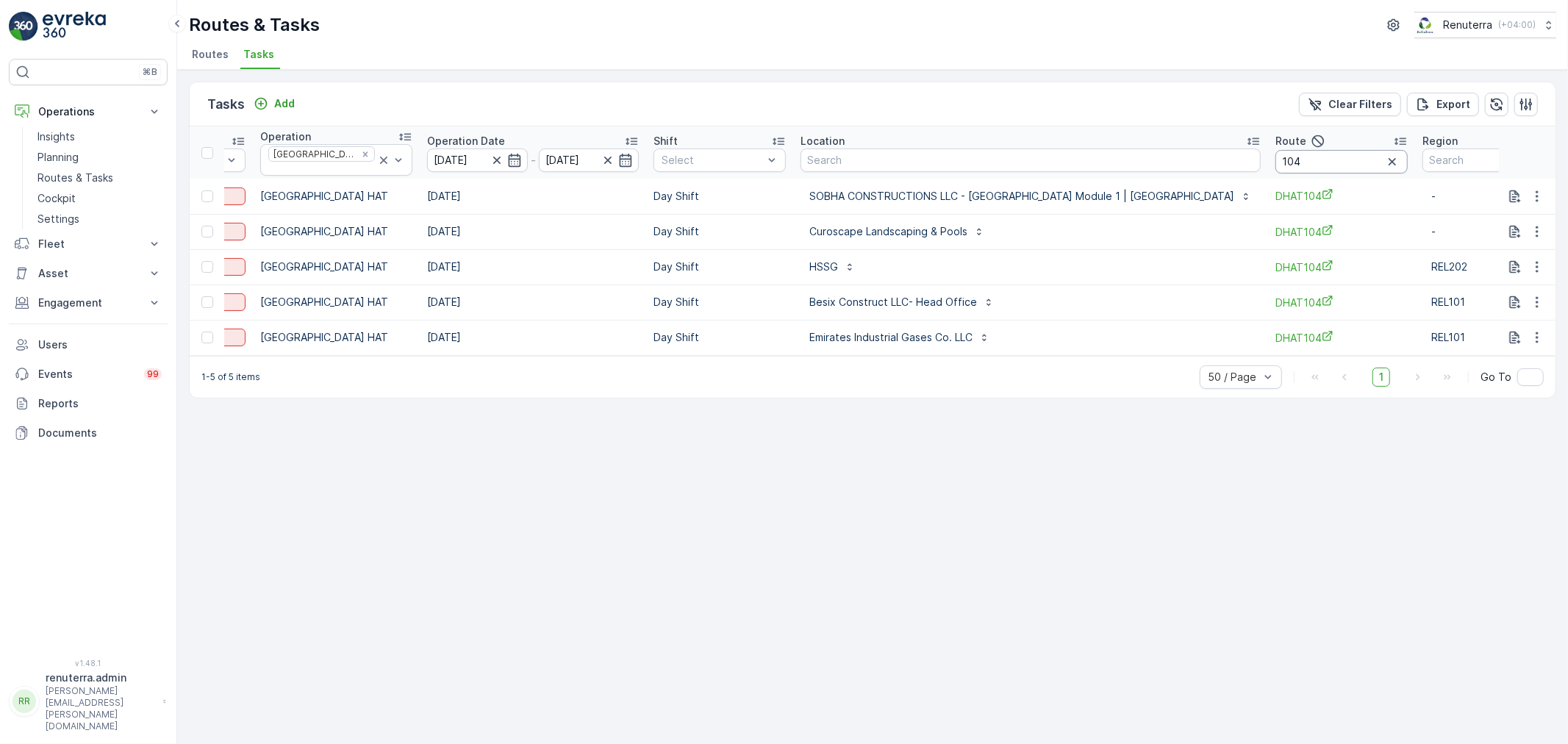
click at [1275, 159] on input "104" at bounding box center [1341, 161] width 133 height 24
type input "101"
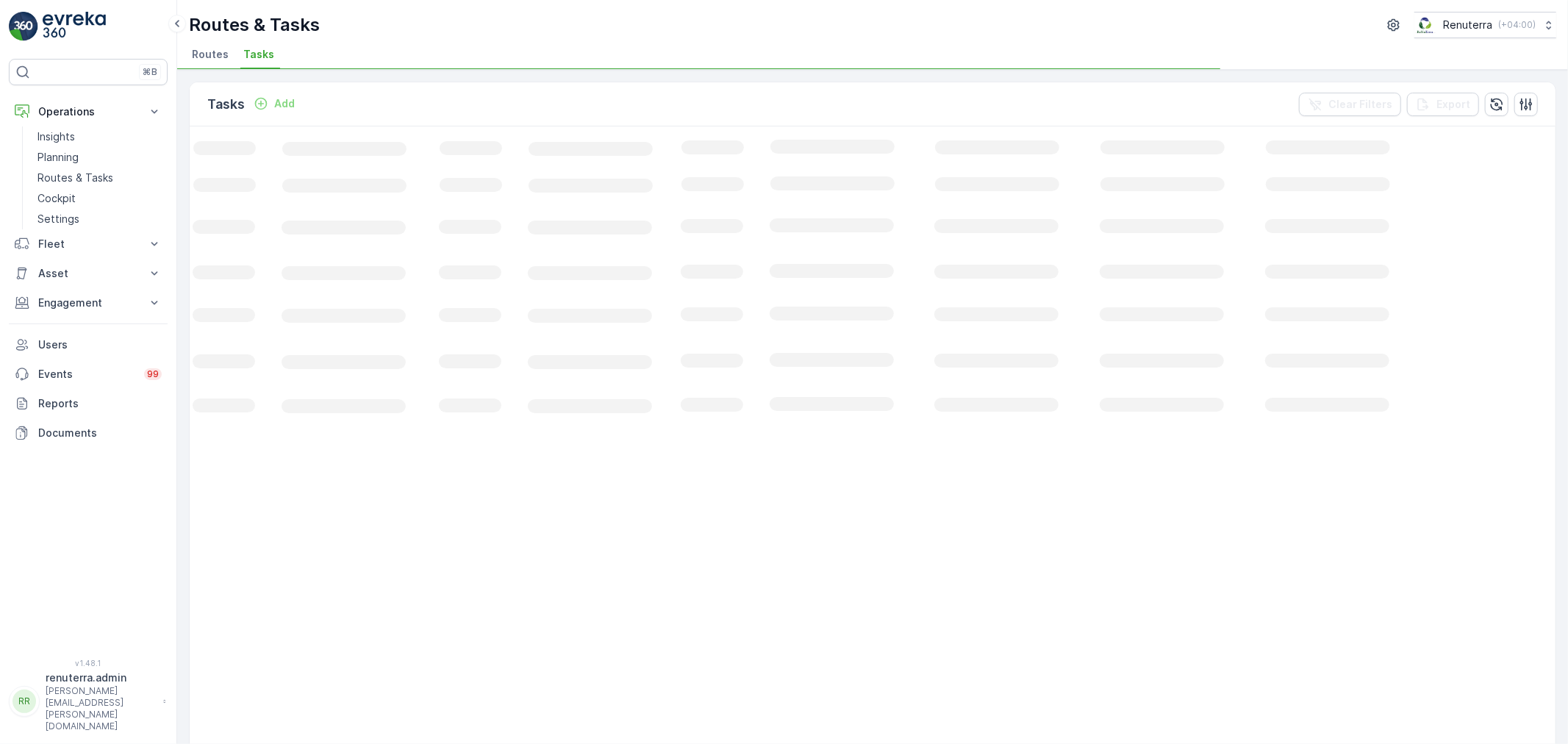
scroll to position [0, 49]
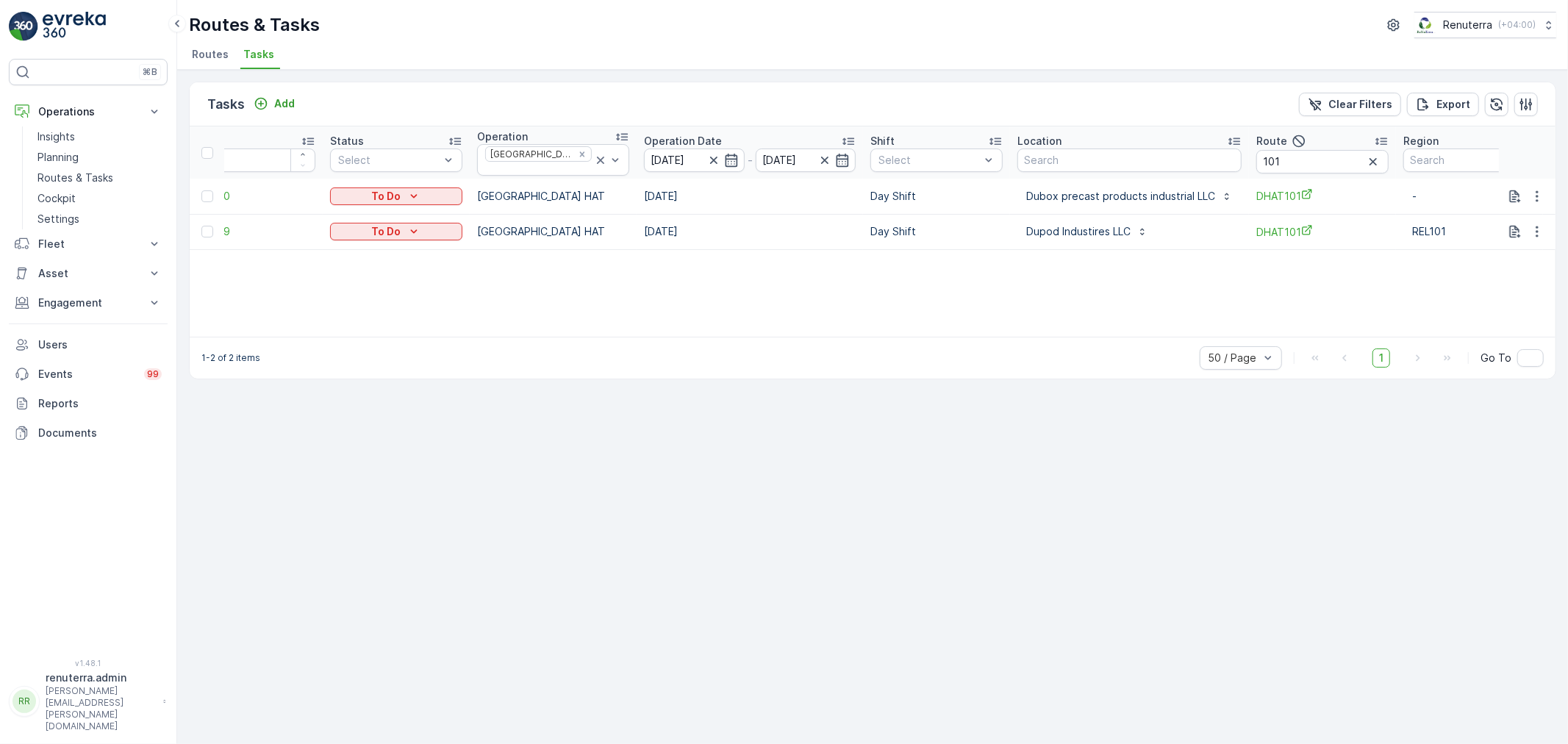
drag, startPoint x: 908, startPoint y: 326, endPoint x: 1093, endPoint y: 324, distance: 185.0
click at [1093, 324] on div "ID Status Select Operation Dubai HAT Operation Date 22.08.2025 - 22.08.2025 Shi…" at bounding box center [873, 231] width 1366 height 210
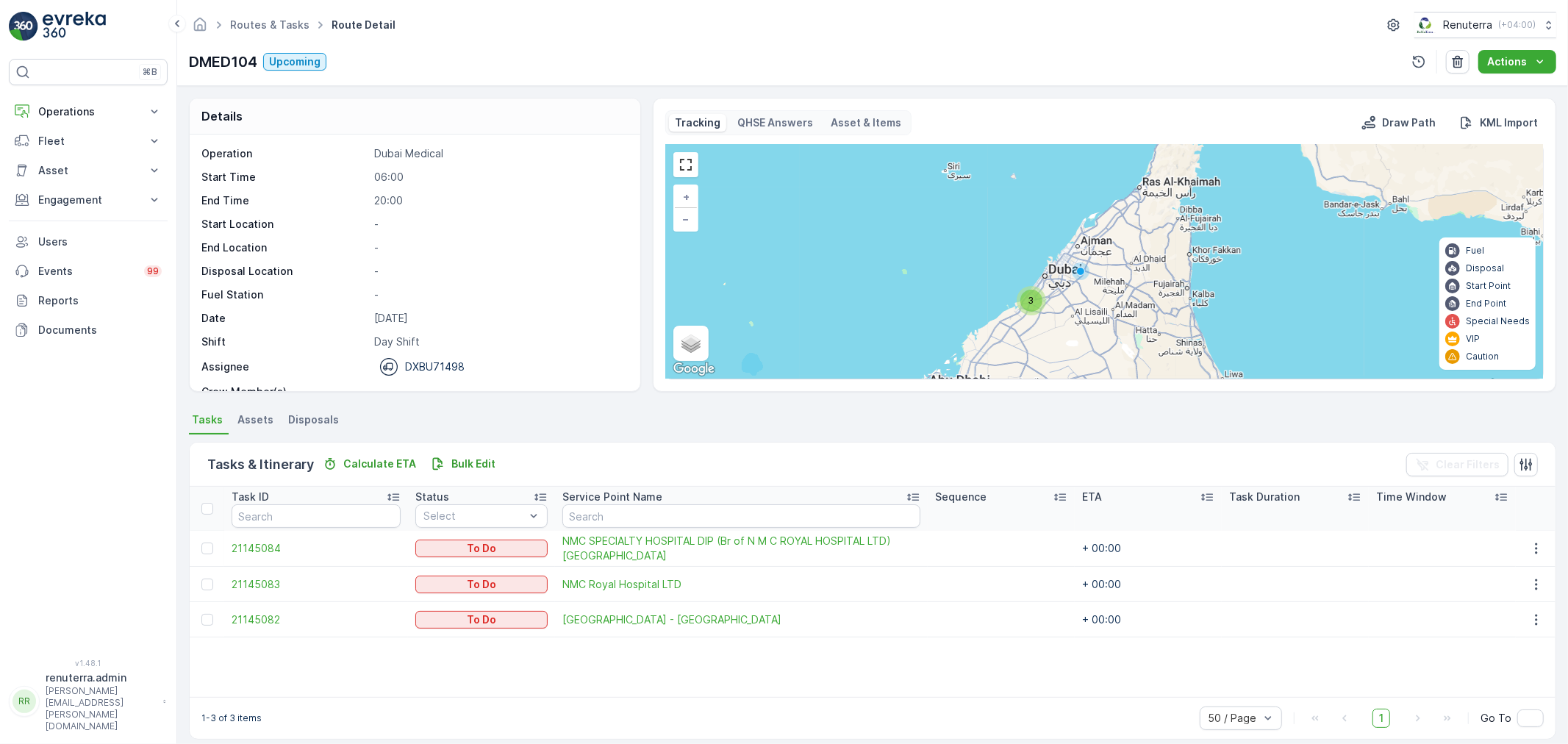
click at [1028, 304] on span "3" at bounding box center [1031, 300] width 6 height 11
